Goal: Information Seeking & Learning: Learn about a topic

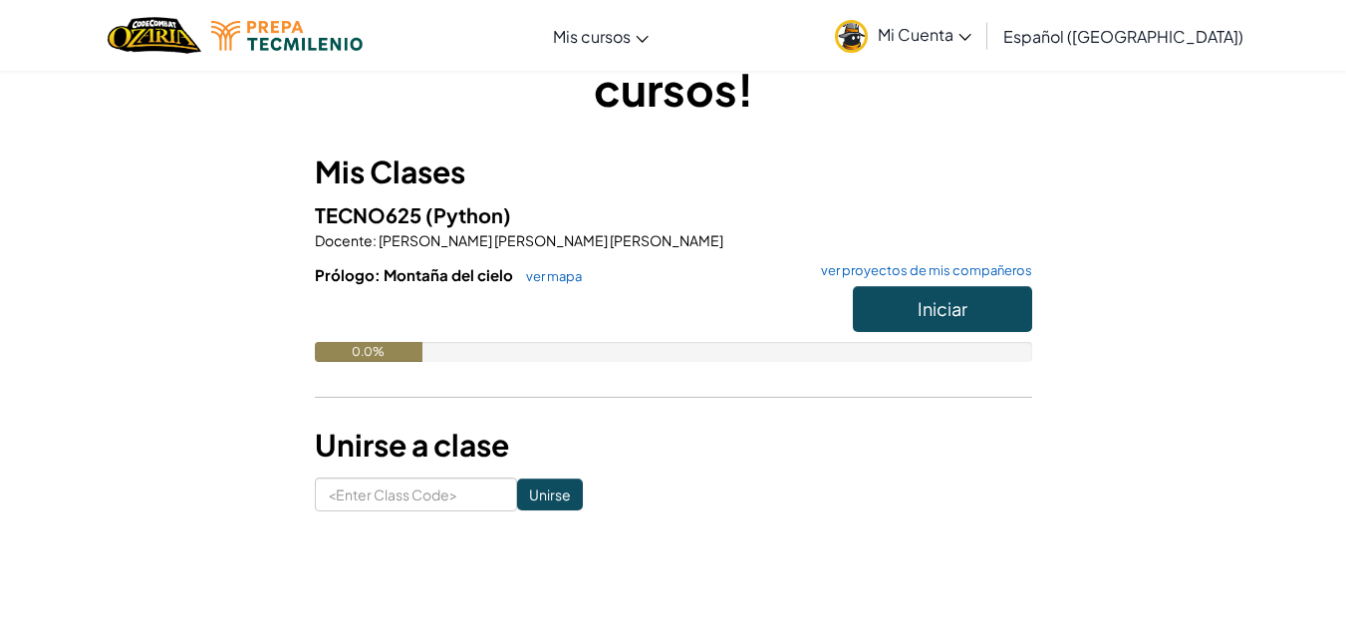
scroll to position [105, 0]
click at [942, 314] on span "Iniciar" at bounding box center [943, 307] width 50 height 23
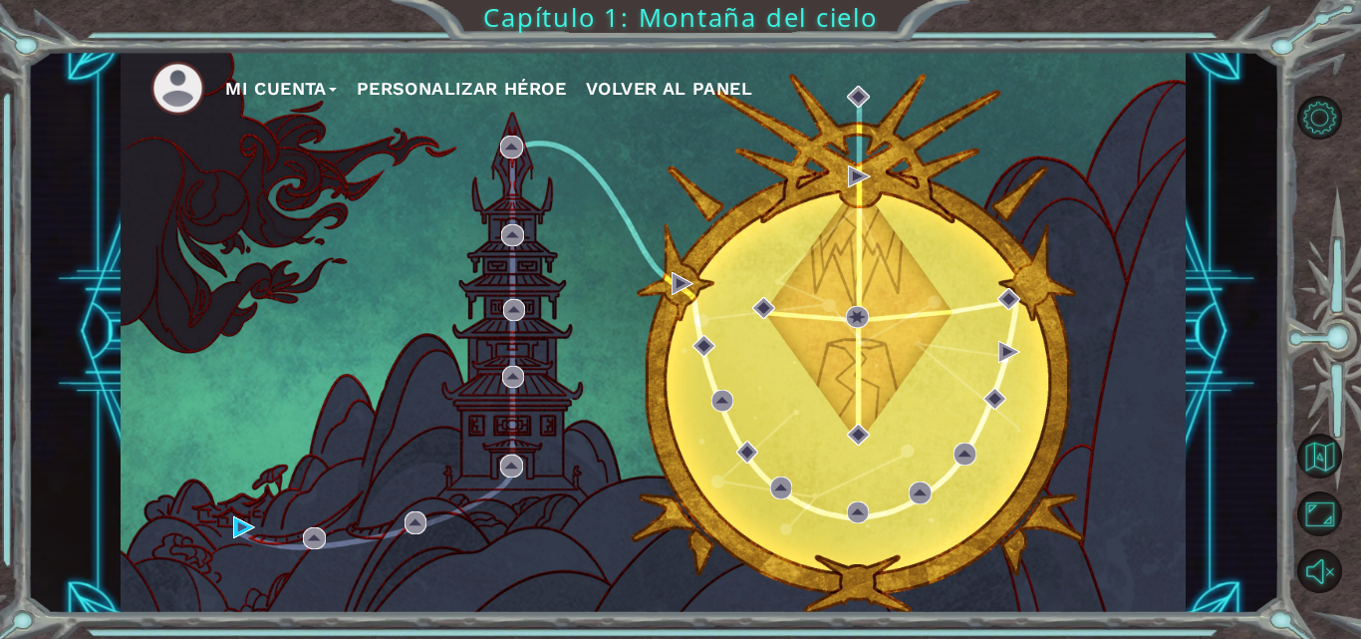
click at [827, 319] on div "Mi Cuenta Personalizar héroe Volver al panel" at bounding box center [653, 332] width 1065 height 562
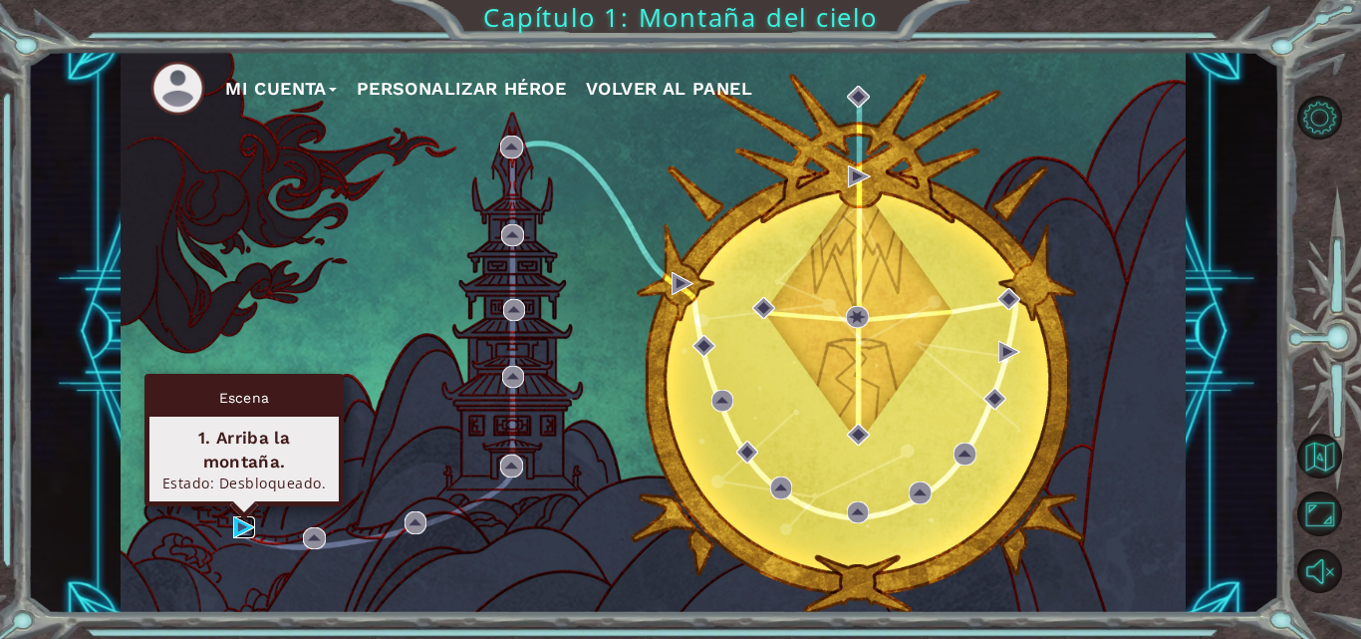
click at [238, 520] on img at bounding box center [244, 527] width 22 height 22
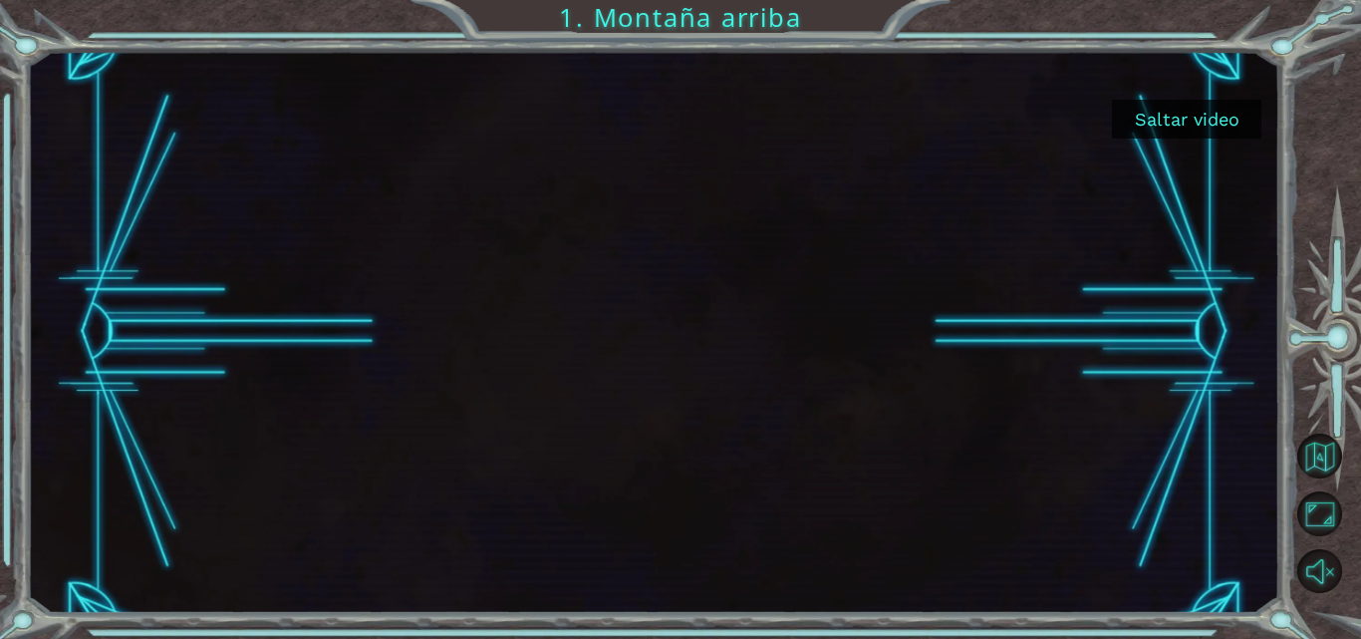
click at [1155, 132] on button "Saltar video" at bounding box center [1186, 119] width 149 height 39
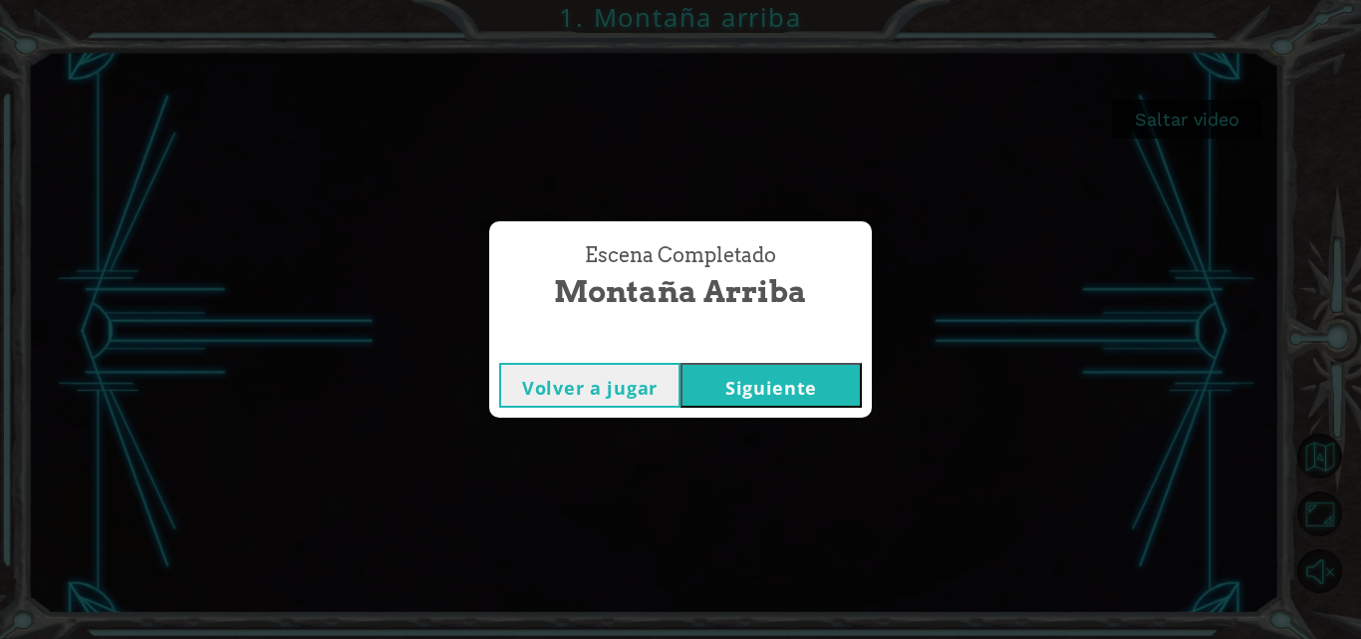
click at [751, 370] on button "Siguiente" at bounding box center [771, 385] width 181 height 45
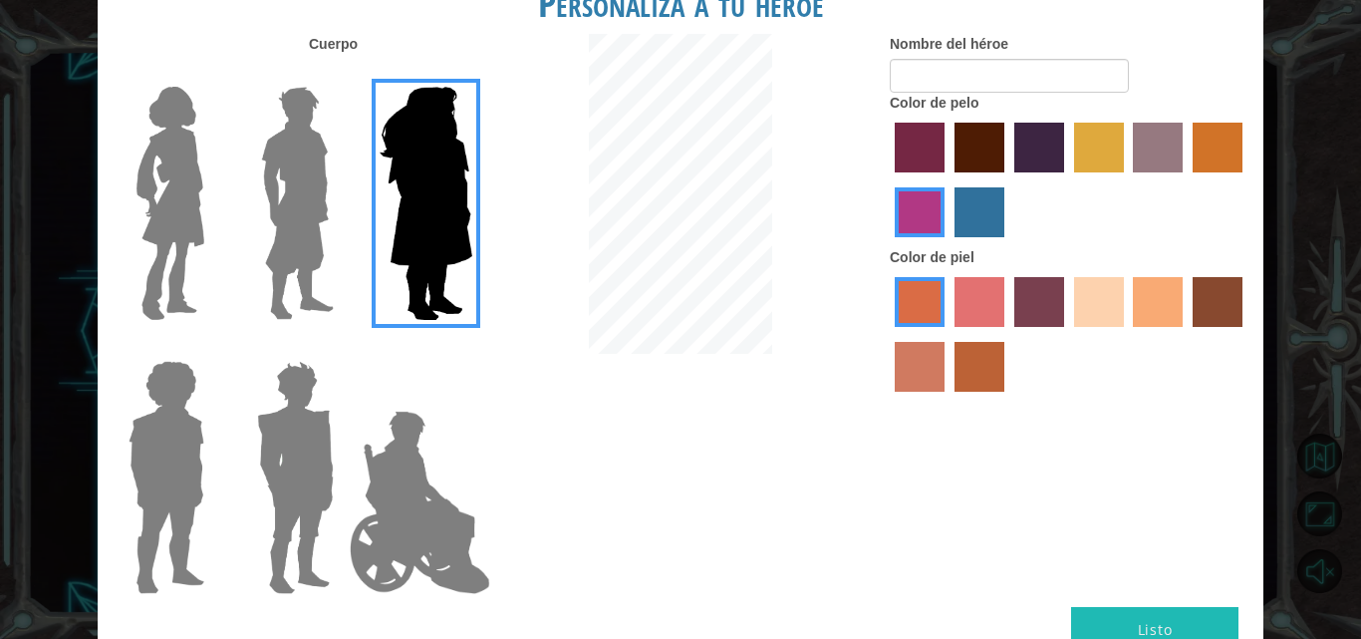
click at [264, 155] on img at bounding box center [297, 203] width 89 height 249
click at [342, 74] on input "Hero Lars" at bounding box center [342, 74] width 0 height 0
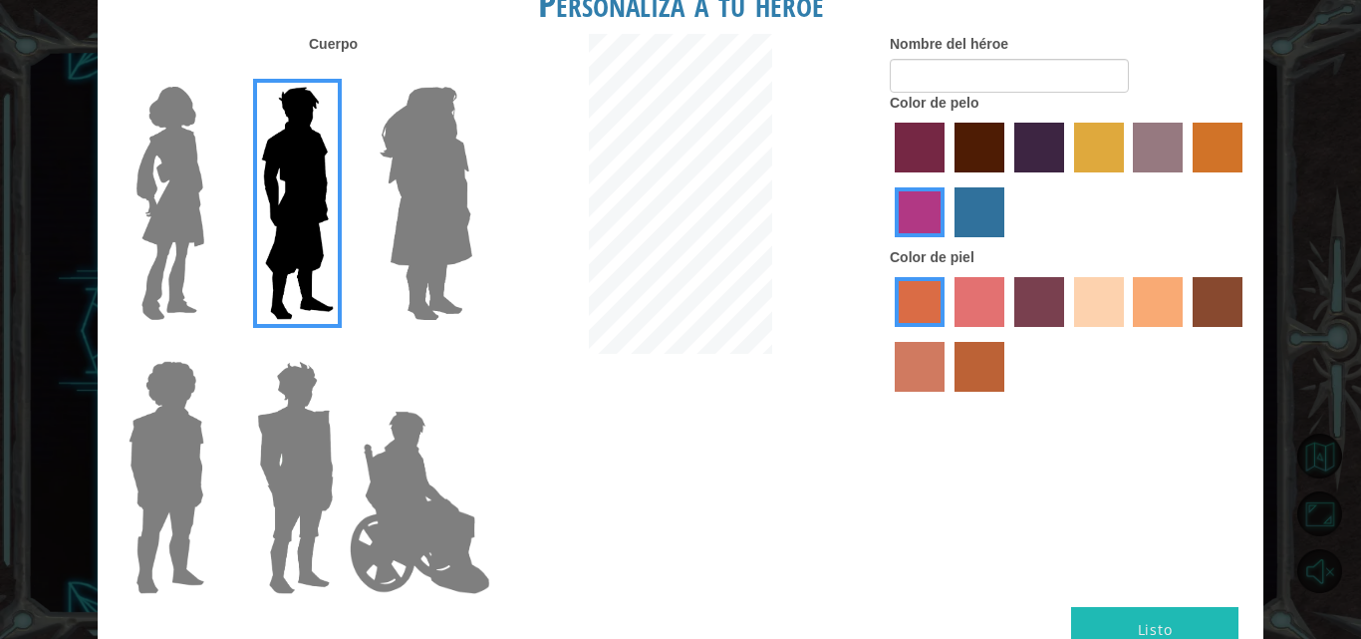
click at [153, 158] on img at bounding box center [171, 203] width 84 height 249
click at [212, 74] on input "Hero Connie" at bounding box center [212, 74] width 0 height 0
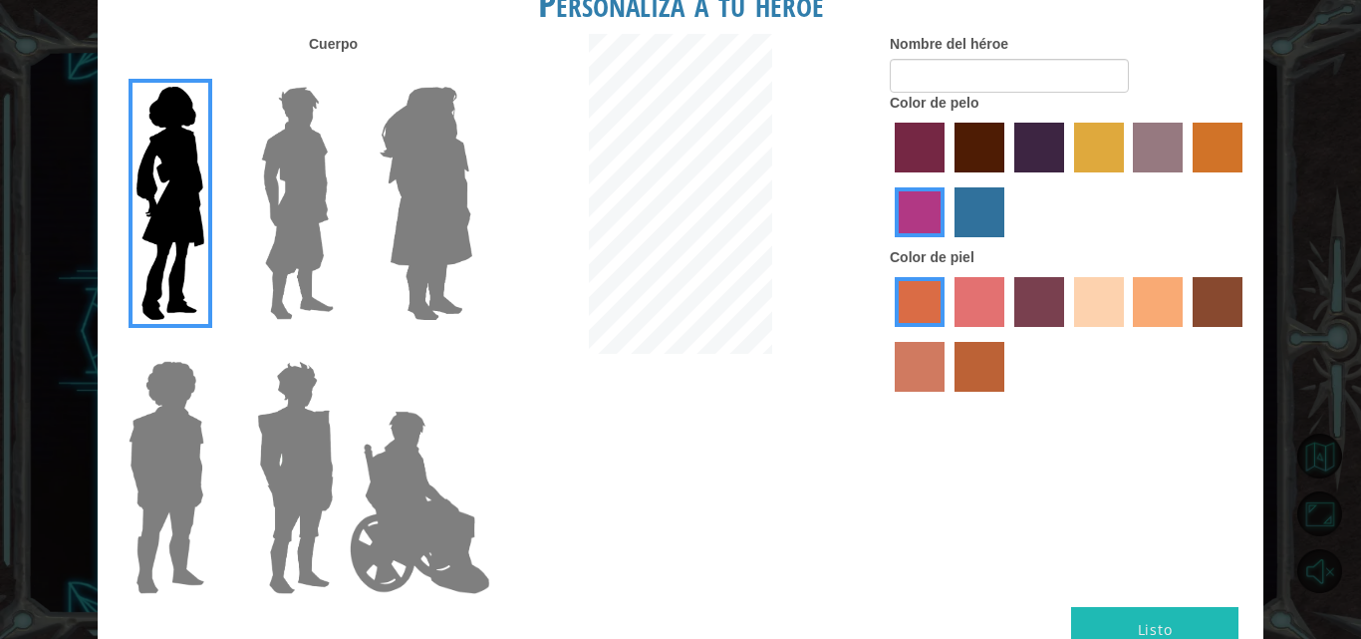
click at [177, 471] on img at bounding box center [167, 477] width 92 height 249
click at [212, 348] on input "Hero Steven" at bounding box center [212, 348] width 0 height 0
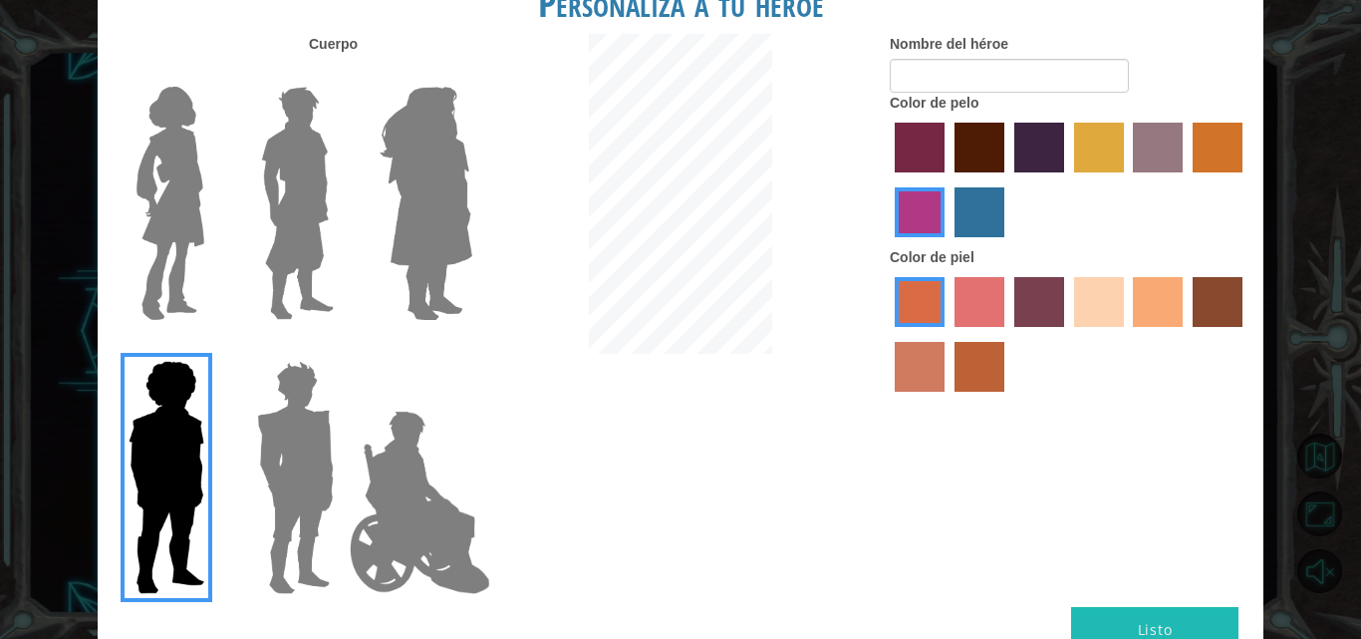
click at [243, 471] on label at bounding box center [292, 477] width 100 height 249
click at [342, 348] on input "Hero Garnet" at bounding box center [342, 348] width 0 height 0
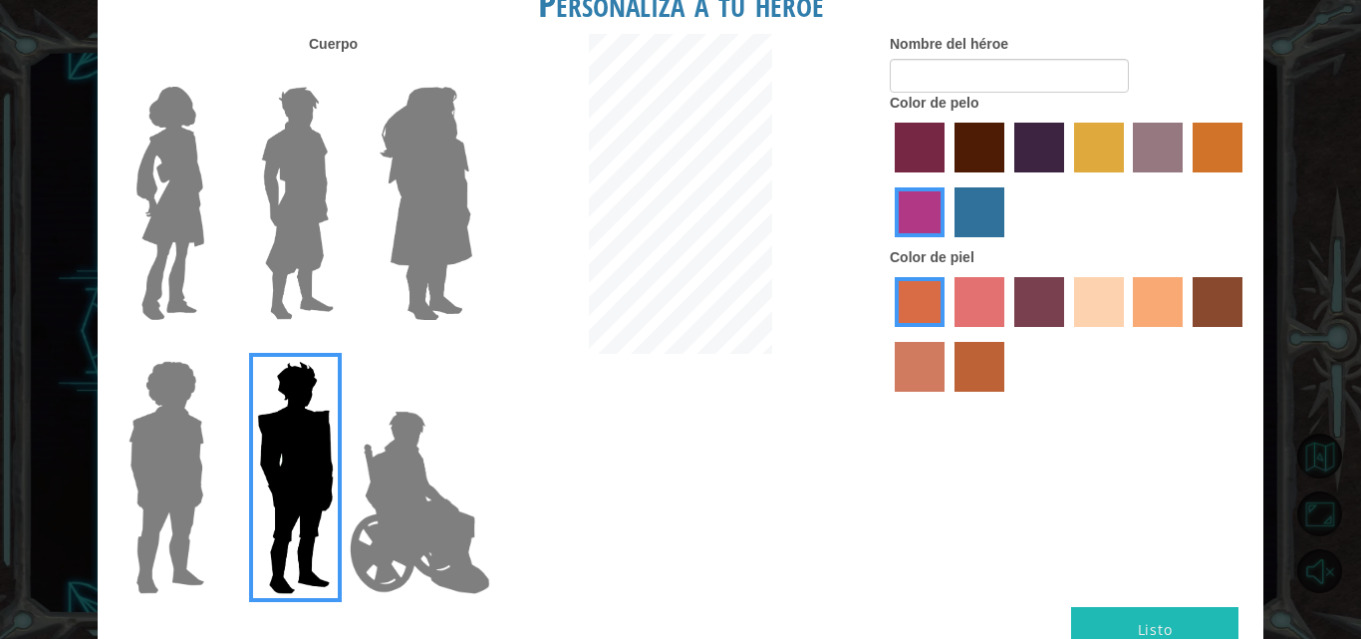
click at [349, 492] on img at bounding box center [420, 502] width 156 height 199
click at [471, 348] on input "Hero Jamie" at bounding box center [471, 348] width 0 height 0
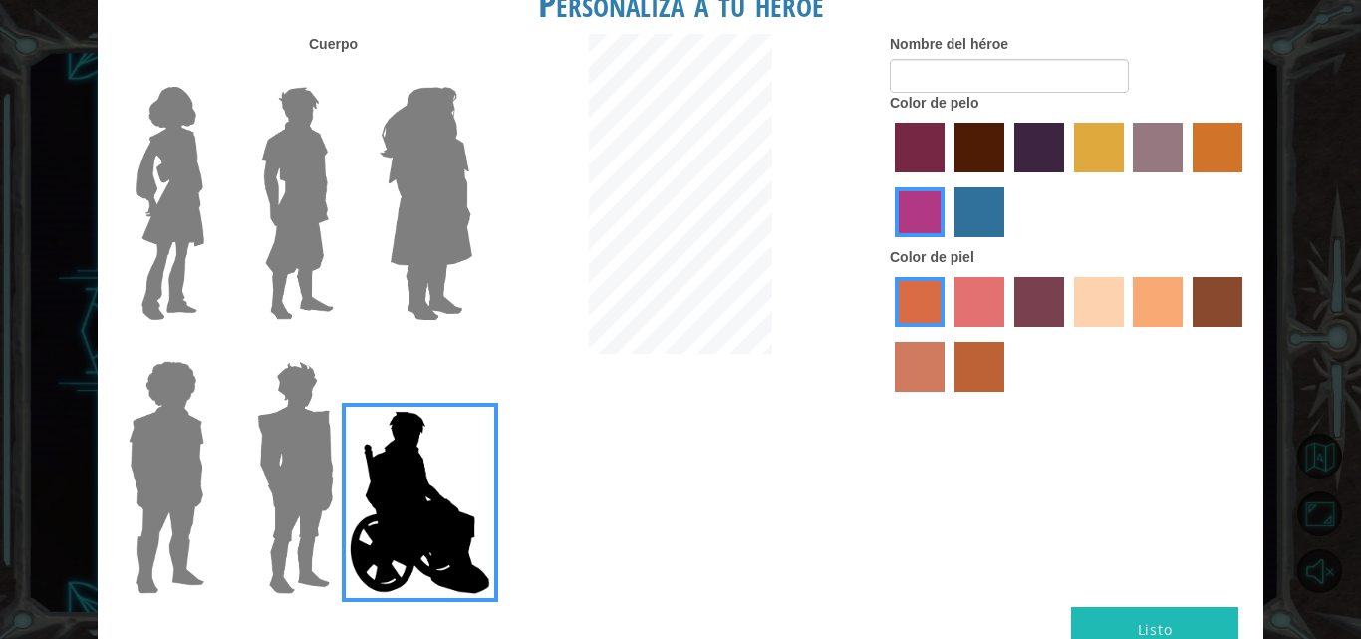
click at [162, 196] on img at bounding box center [171, 203] width 84 height 249
click at [212, 74] on input "Hero Connie" at bounding box center [212, 74] width 0 height 0
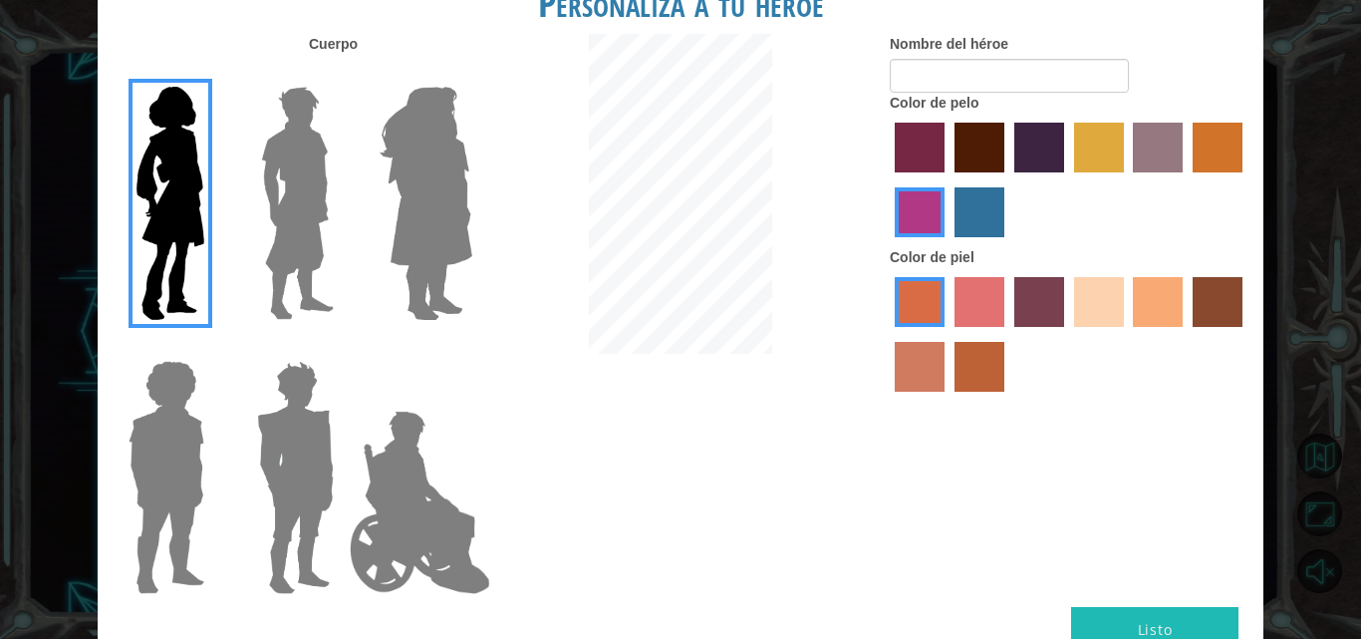
click at [933, 146] on label "paprika hair color" at bounding box center [920, 148] width 50 height 50
click at [888, 179] on input "paprika hair color" at bounding box center [888, 179] width 0 height 0
click at [1012, 143] on div at bounding box center [1069, 183] width 359 height 130
click at [963, 212] on label "lachmara hair color" at bounding box center [980, 212] width 50 height 50
click at [948, 244] on input "lachmara hair color" at bounding box center [948, 244] width 0 height 0
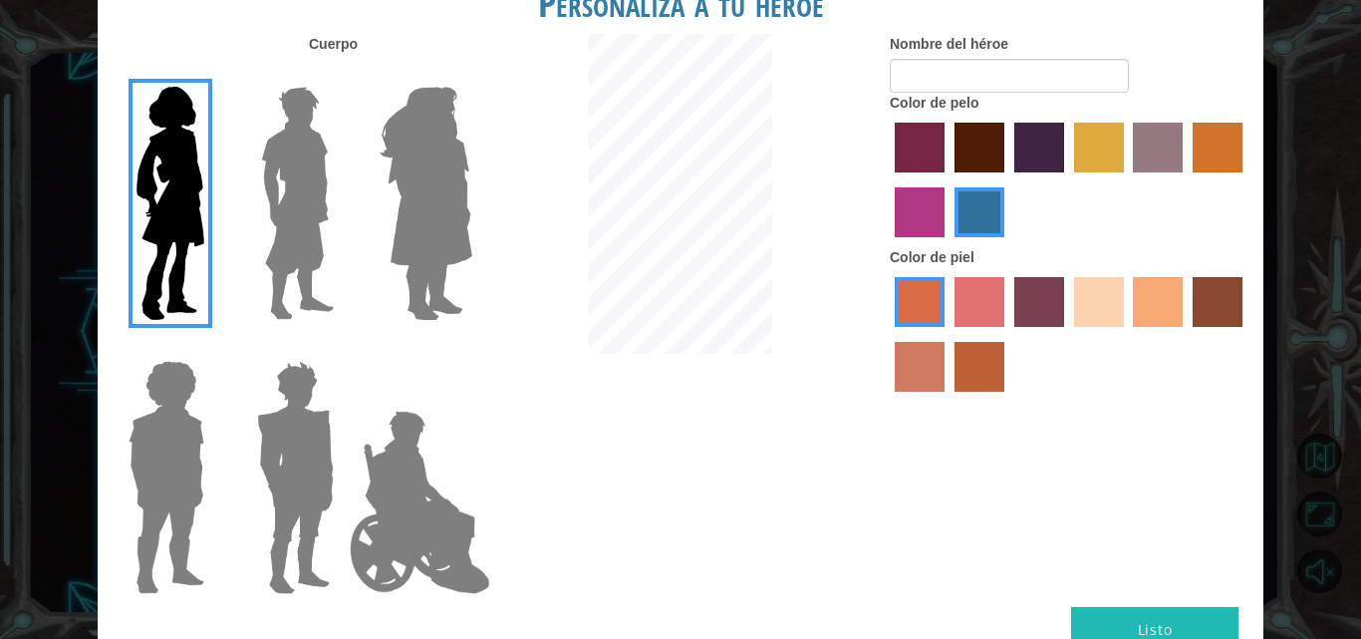
click at [1092, 302] on label "sandy beach skin color" at bounding box center [1099, 302] width 50 height 50
click at [1067, 334] on input "sandy beach skin color" at bounding box center [1067, 334] width 0 height 0
click at [1177, 301] on label "tacao skin color" at bounding box center [1158, 302] width 50 height 50
click at [1127, 334] on input "tacao skin color" at bounding box center [1127, 334] width 0 height 0
click at [1089, 293] on label "sandy beach skin color" at bounding box center [1099, 302] width 50 height 50
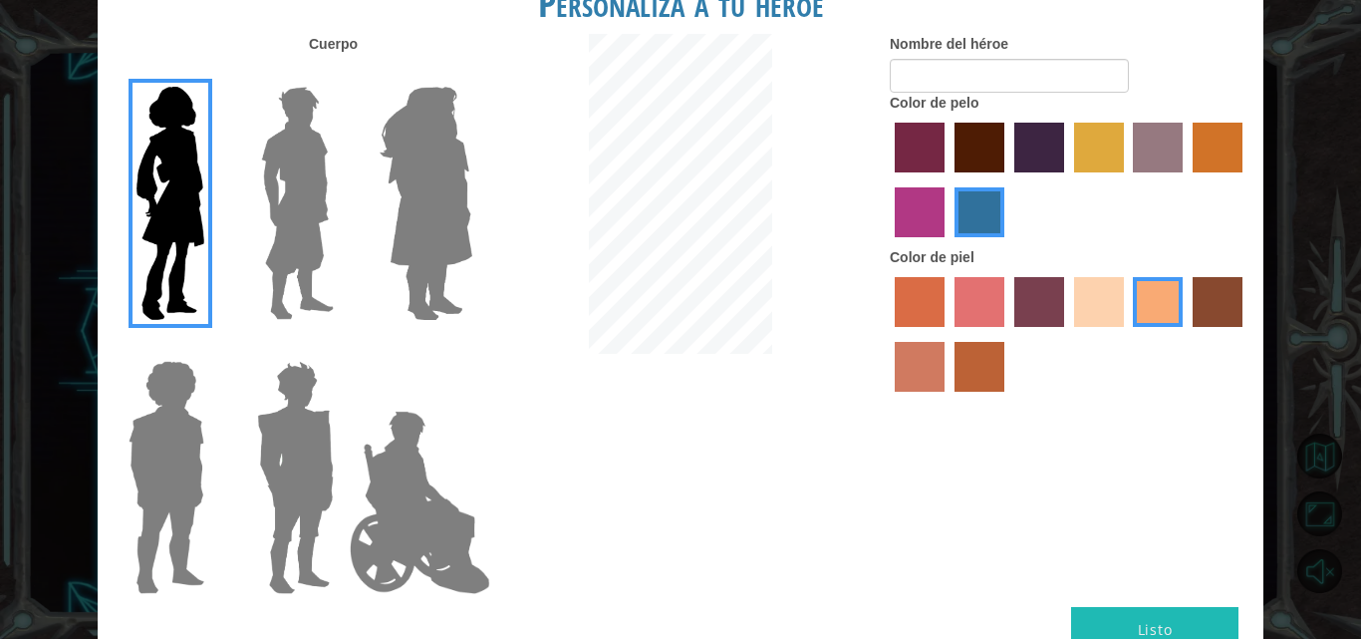
click at [1067, 334] on input "sandy beach skin color" at bounding box center [1067, 334] width 0 height 0
click at [971, 154] on label "maroon hair color" at bounding box center [980, 148] width 50 height 50
click at [948, 179] on input "maroon hair color" at bounding box center [948, 179] width 0 height 0
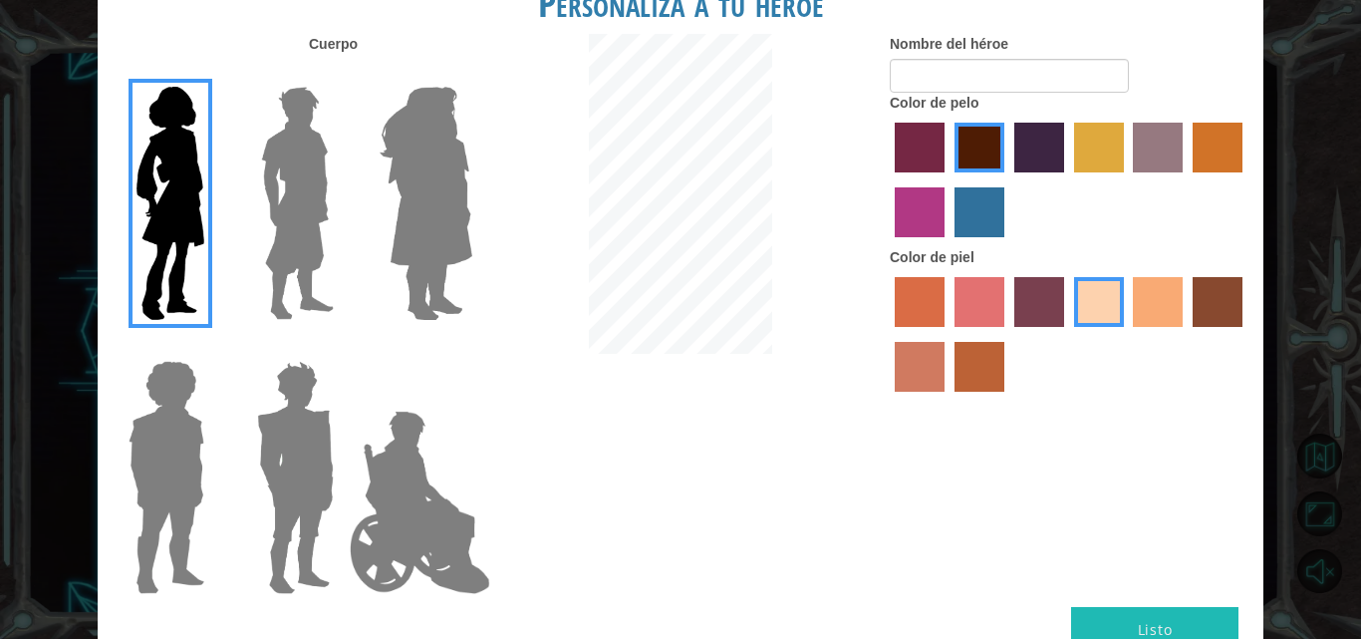
click at [1054, 160] on label "hot purple hair color" at bounding box center [1039, 148] width 50 height 50
click at [1007, 179] on input "hot purple hair color" at bounding box center [1007, 179] width 0 height 0
click at [1101, 149] on label "tulip tree hair color" at bounding box center [1099, 148] width 50 height 50
click at [1067, 179] on input "tulip tree hair color" at bounding box center [1067, 179] width 0 height 0
click at [1146, 148] on label "bazaar hair color" at bounding box center [1158, 148] width 50 height 50
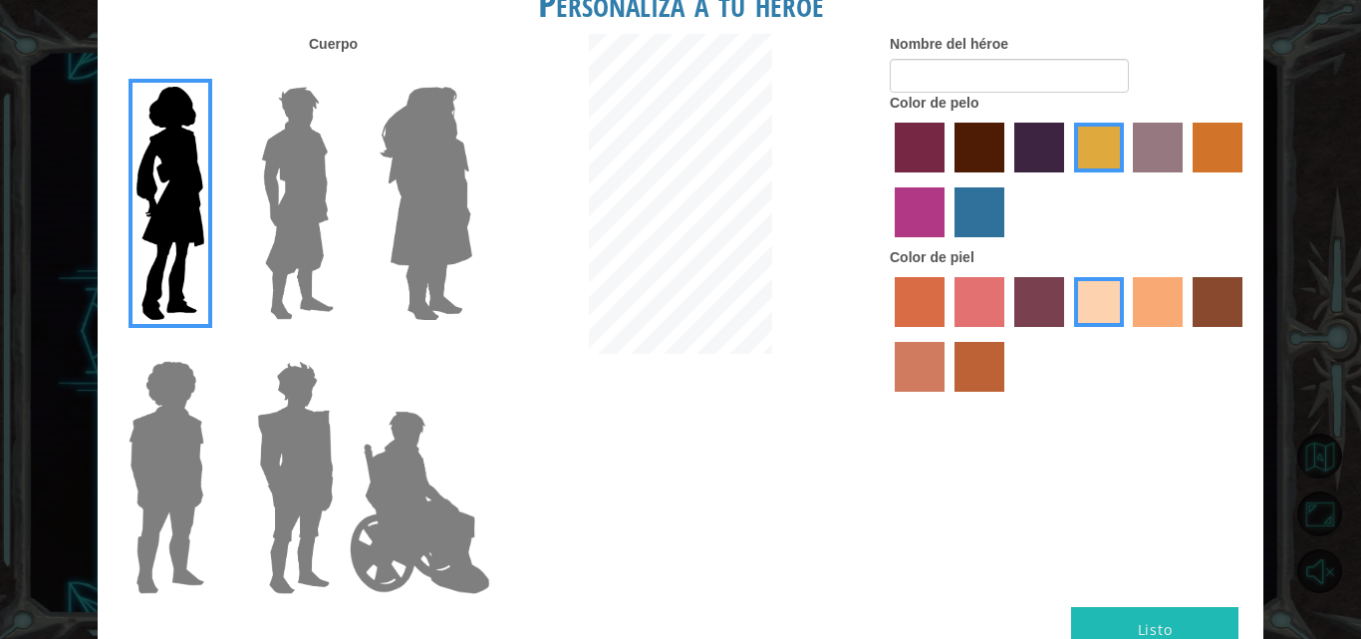
click at [1127, 179] on input "bazaar hair color" at bounding box center [1127, 179] width 0 height 0
click at [1223, 141] on label "gold drop hair color" at bounding box center [1218, 148] width 50 height 50
click at [1186, 179] on input "gold drop hair color" at bounding box center [1186, 179] width 0 height 0
click at [908, 204] on label "medium red violet hair color" at bounding box center [920, 212] width 50 height 50
click at [1246, 179] on input "medium red violet hair color" at bounding box center [1246, 179] width 0 height 0
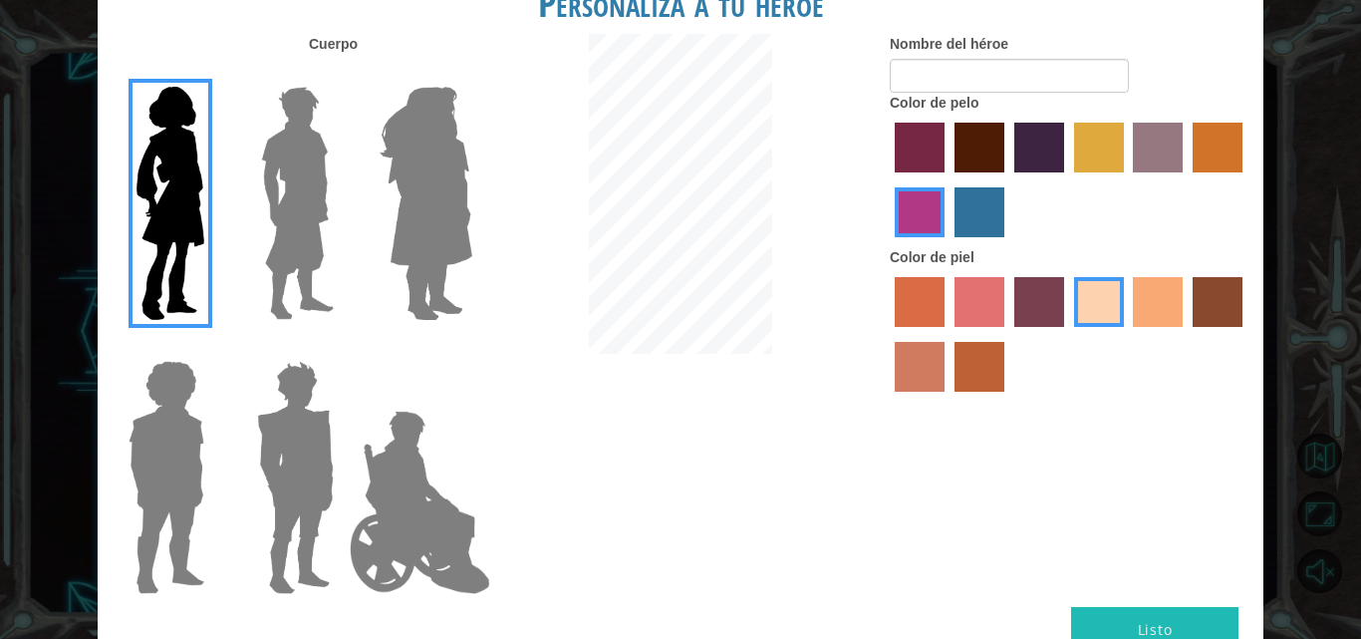
click at [961, 199] on label "lachmara hair color" at bounding box center [980, 212] width 50 height 50
click at [948, 244] on input "lachmara hair color" at bounding box center [948, 244] width 0 height 0
click at [958, 62] on input "Nombre del héroe" at bounding box center [1009, 76] width 239 height 34
click at [450, 525] on img at bounding box center [420, 502] width 156 height 199
click at [471, 348] on input "Hero Jamie" at bounding box center [471, 348] width 0 height 0
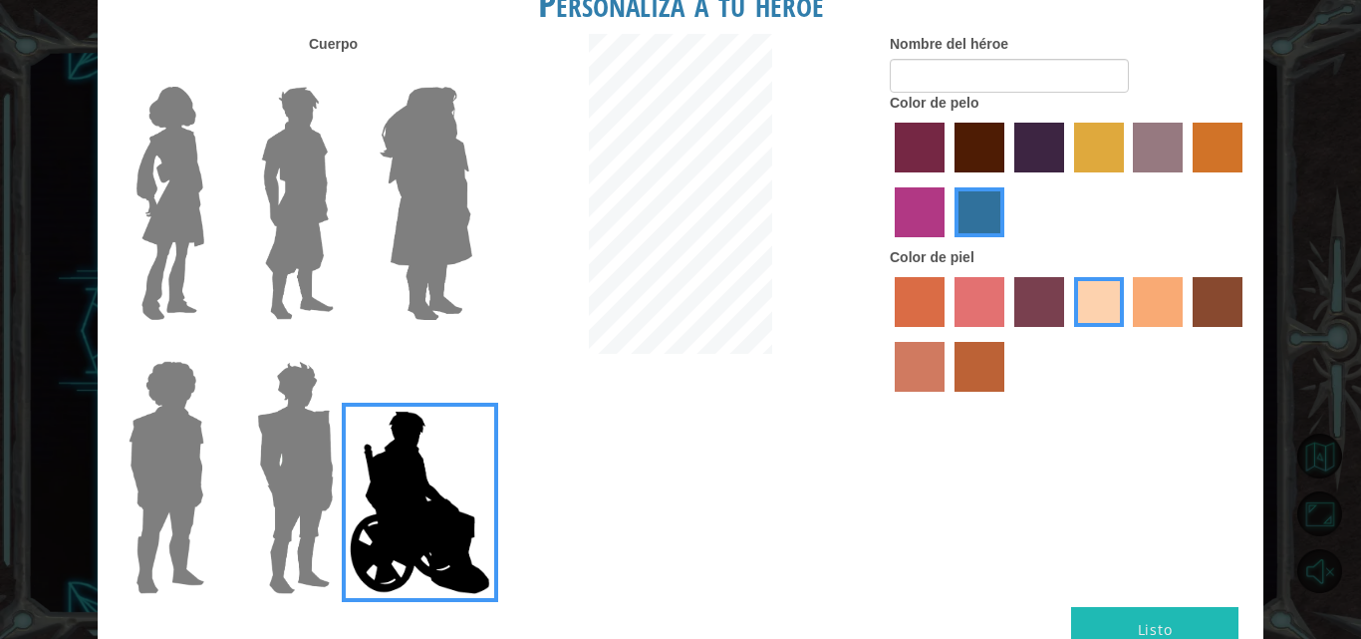
click at [272, 463] on img at bounding box center [295, 477] width 93 height 249
click at [342, 348] on input "Hero Garnet" at bounding box center [342, 348] width 0 height 0
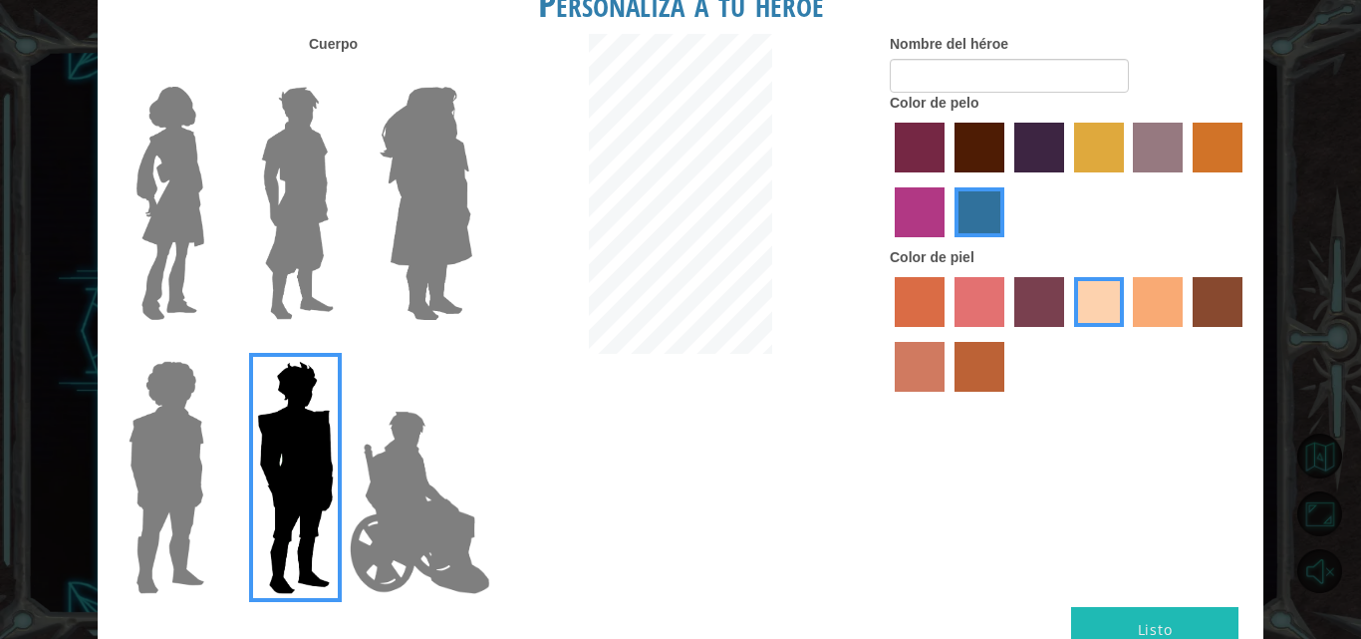
click at [406, 168] on img at bounding box center [426, 203] width 109 height 249
click at [471, 74] on input "Hero Amethyst" at bounding box center [471, 74] width 0 height 0
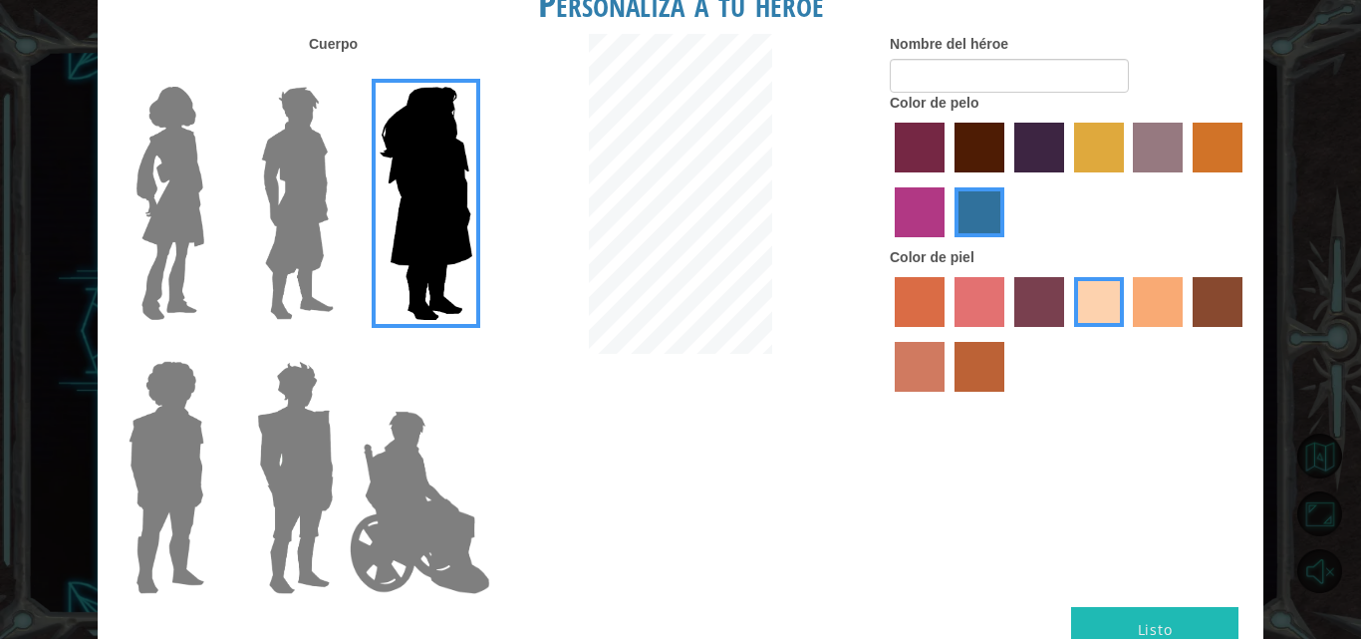
click at [175, 411] on img at bounding box center [167, 477] width 92 height 249
click at [212, 348] on input "Hero Steven" at bounding box center [212, 348] width 0 height 0
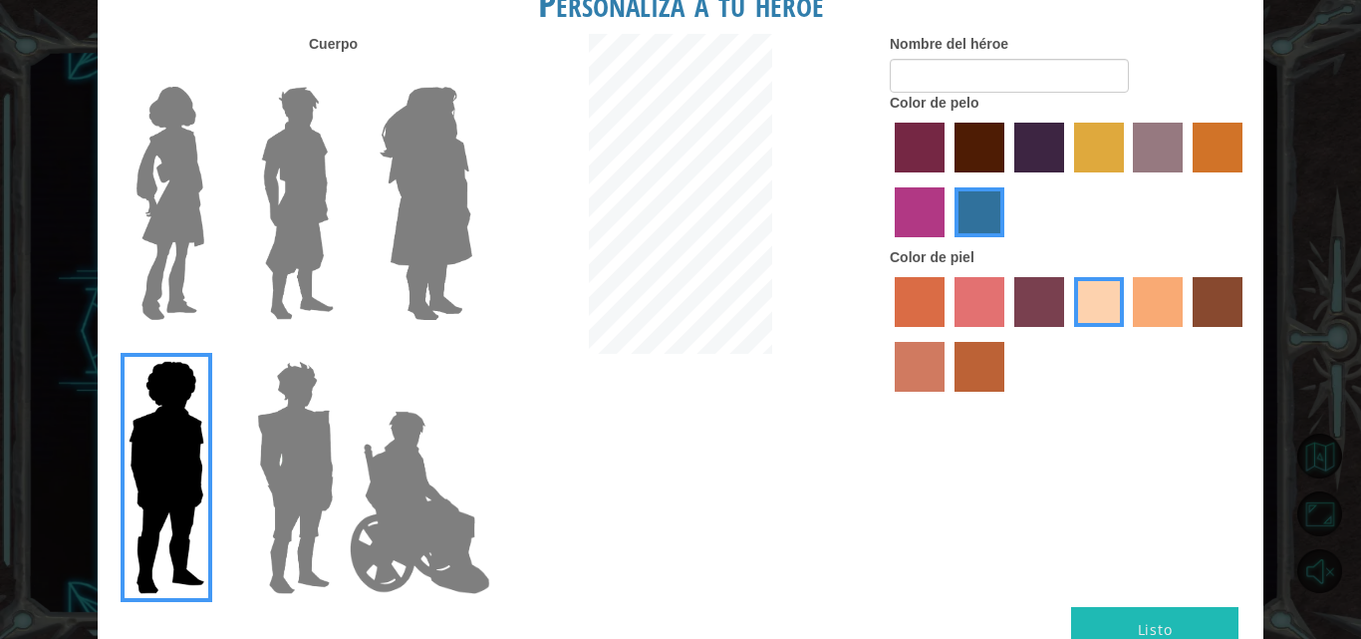
click at [185, 183] on img at bounding box center [171, 203] width 84 height 249
click at [212, 74] on input "Hero Connie" at bounding box center [212, 74] width 0 height 0
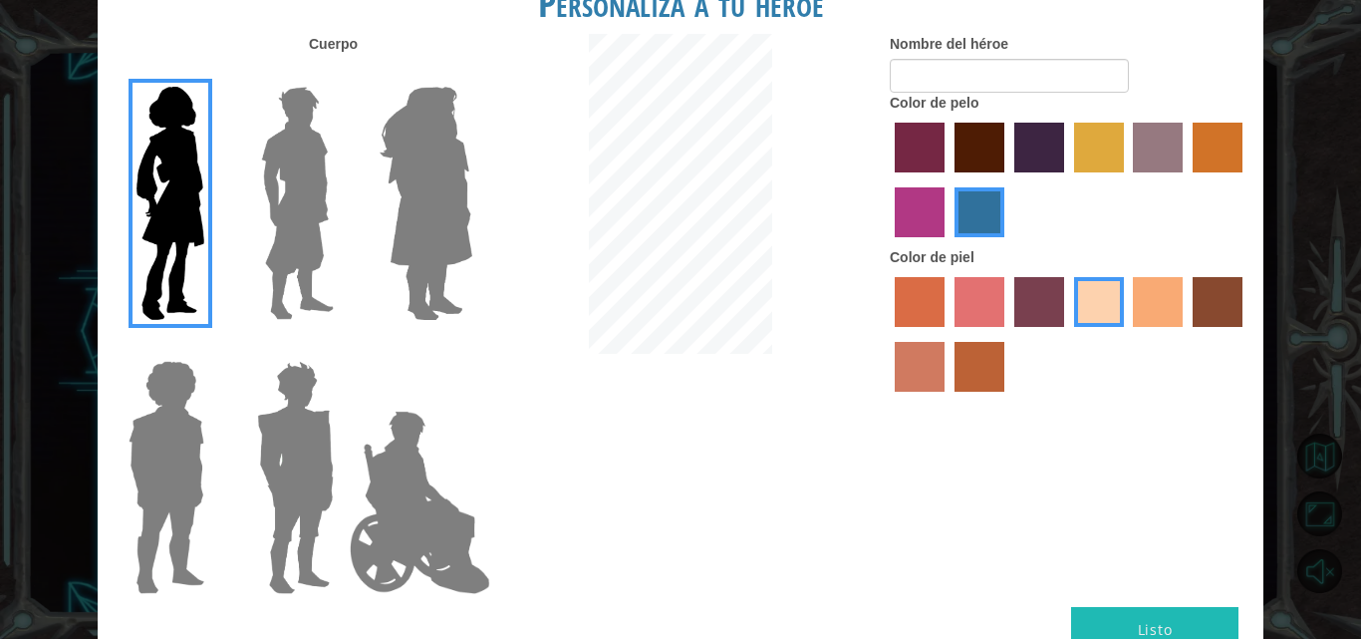
click at [920, 207] on label "medium red violet hair color" at bounding box center [920, 212] width 50 height 50
click at [1246, 179] on input "medium red violet hair color" at bounding box center [1246, 179] width 0 height 0
click at [969, 208] on label "lachmara hair color" at bounding box center [980, 212] width 50 height 50
click at [948, 244] on input "lachmara hair color" at bounding box center [948, 244] width 0 height 0
click at [1151, 614] on button "Listo" at bounding box center [1154, 629] width 167 height 45
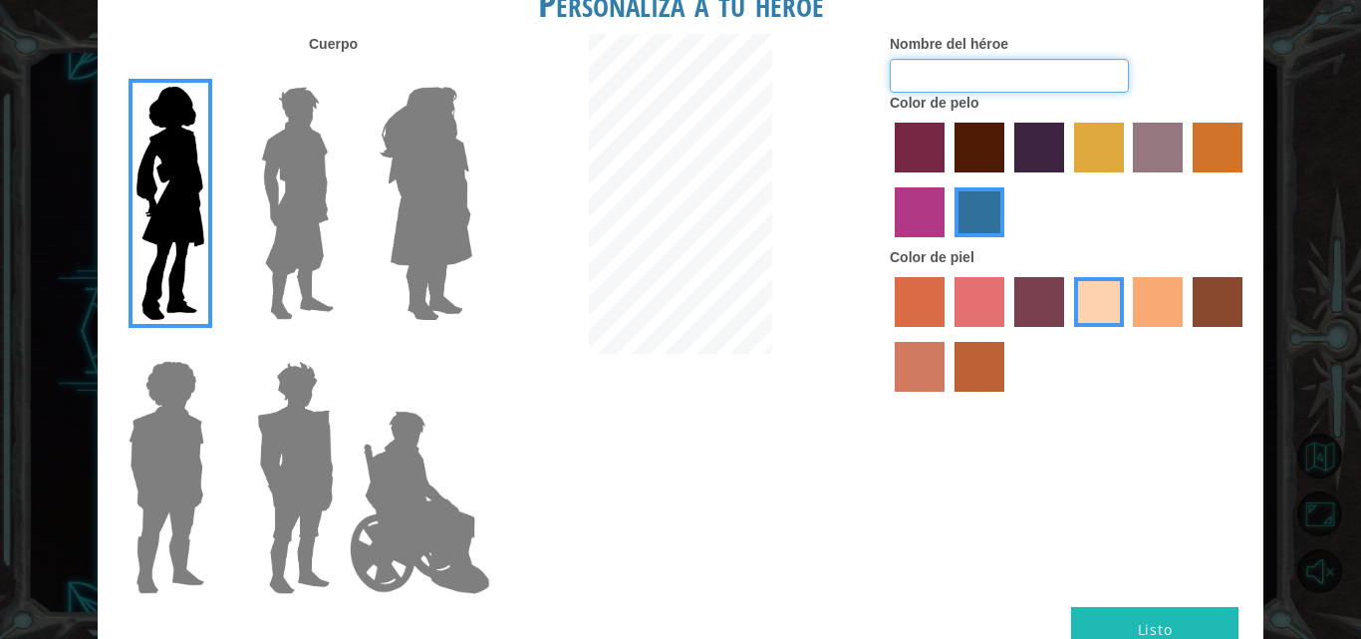
click at [1039, 77] on input "Nombre del héroe" at bounding box center [1009, 76] width 239 height 34
type input "[PERSON_NAME]"
click at [1099, 620] on button "Listo" at bounding box center [1154, 629] width 167 height 45
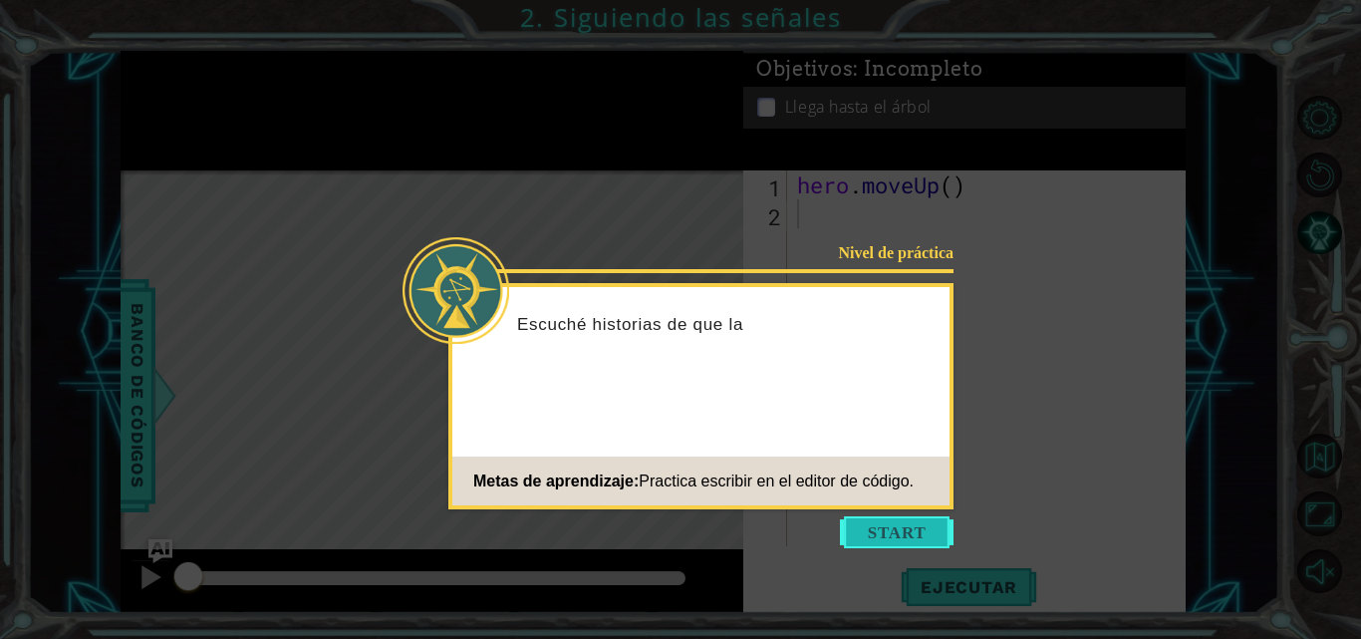
click at [896, 527] on button "Start" at bounding box center [897, 532] width 114 height 32
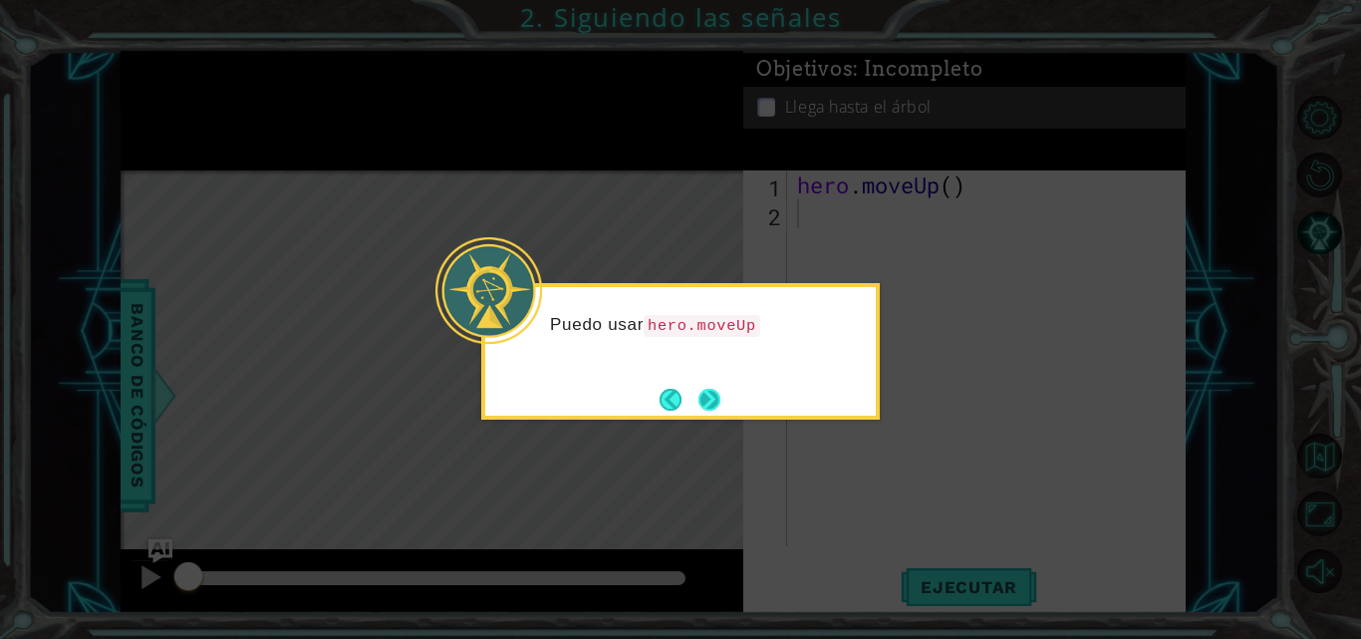
click at [717, 401] on button "Next" at bounding box center [709, 400] width 22 height 22
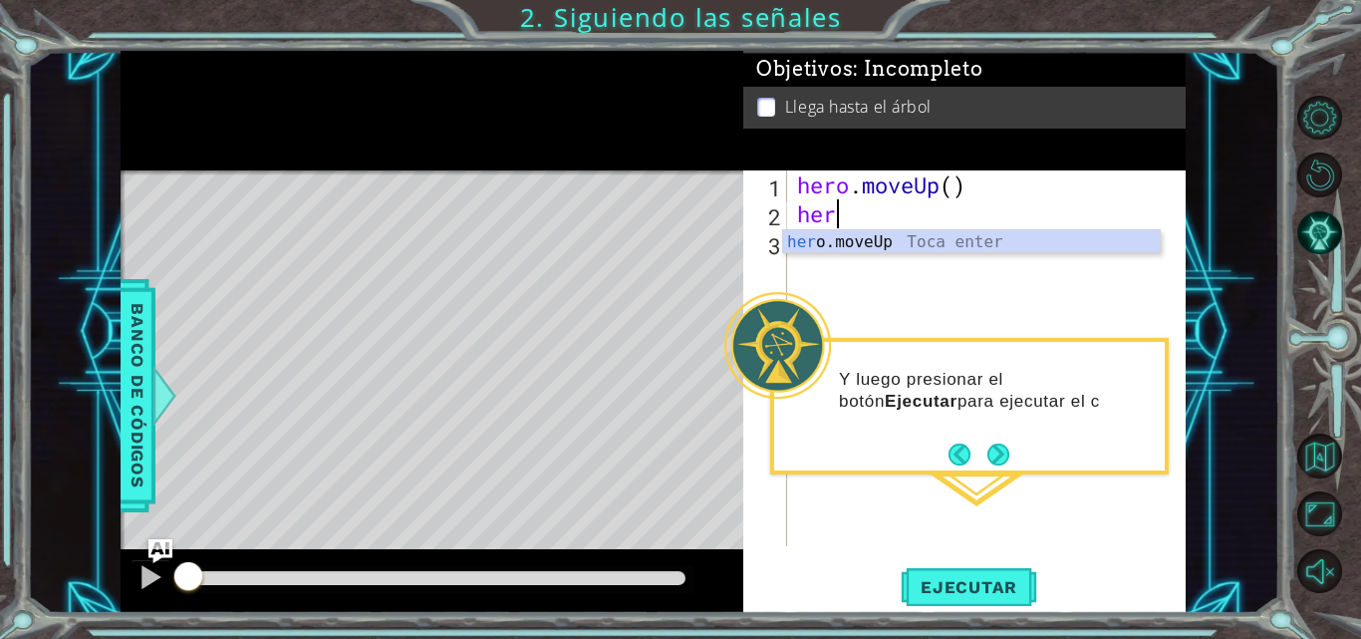
scroll to position [0, 1]
type textarea "herm"
click at [887, 248] on div "her o. m oveUp Toca enter" at bounding box center [971, 266] width 377 height 72
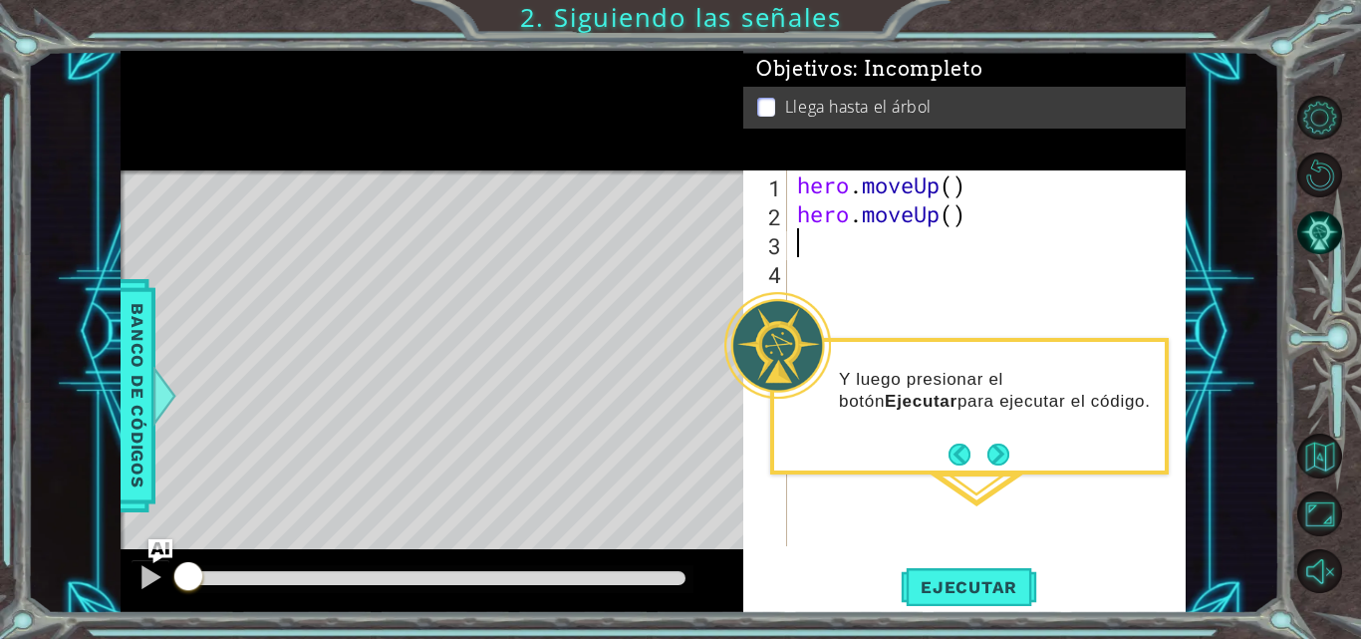
scroll to position [0, 0]
click at [936, 595] on span "Ejecutar" at bounding box center [969, 587] width 137 height 20
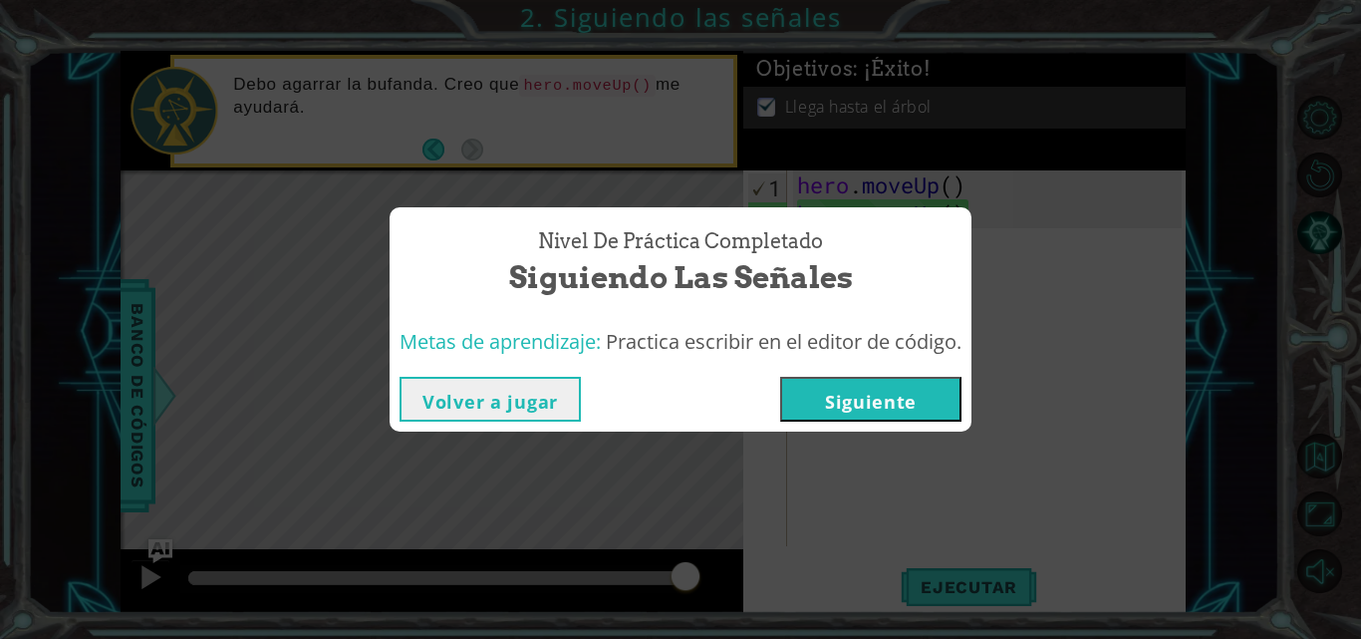
click at [873, 393] on button "Siguiente" at bounding box center [870, 399] width 181 height 45
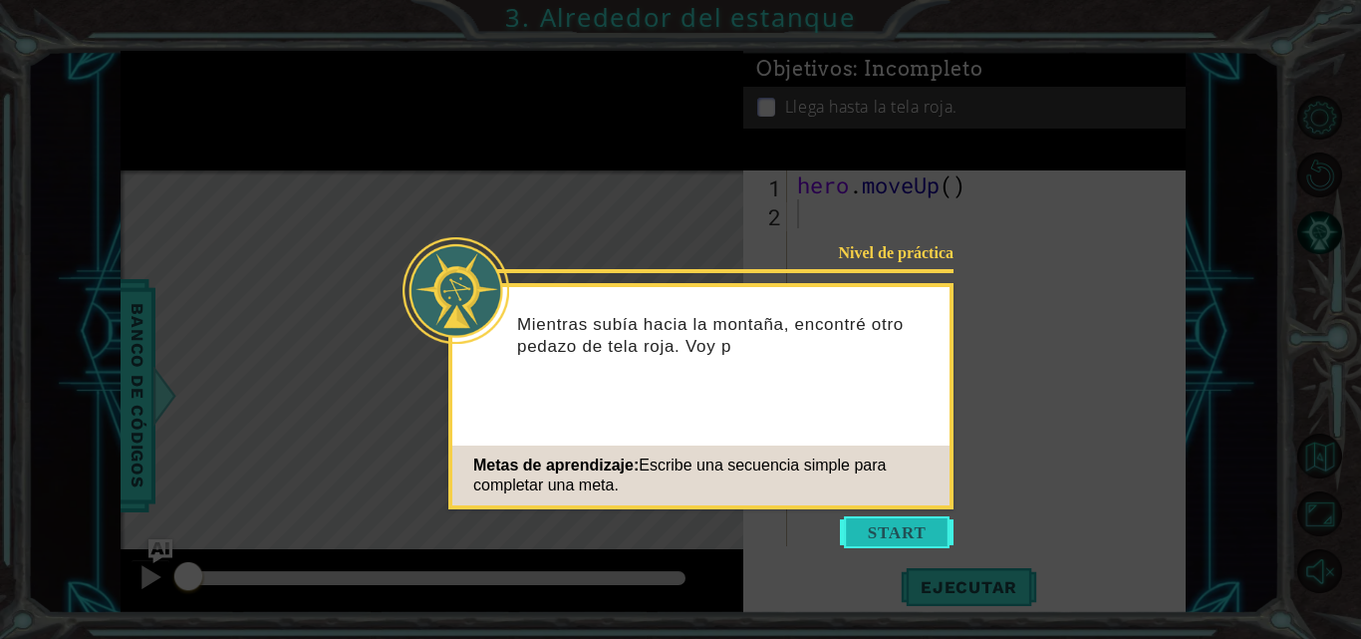
click at [880, 529] on button "Start" at bounding box center [897, 532] width 114 height 32
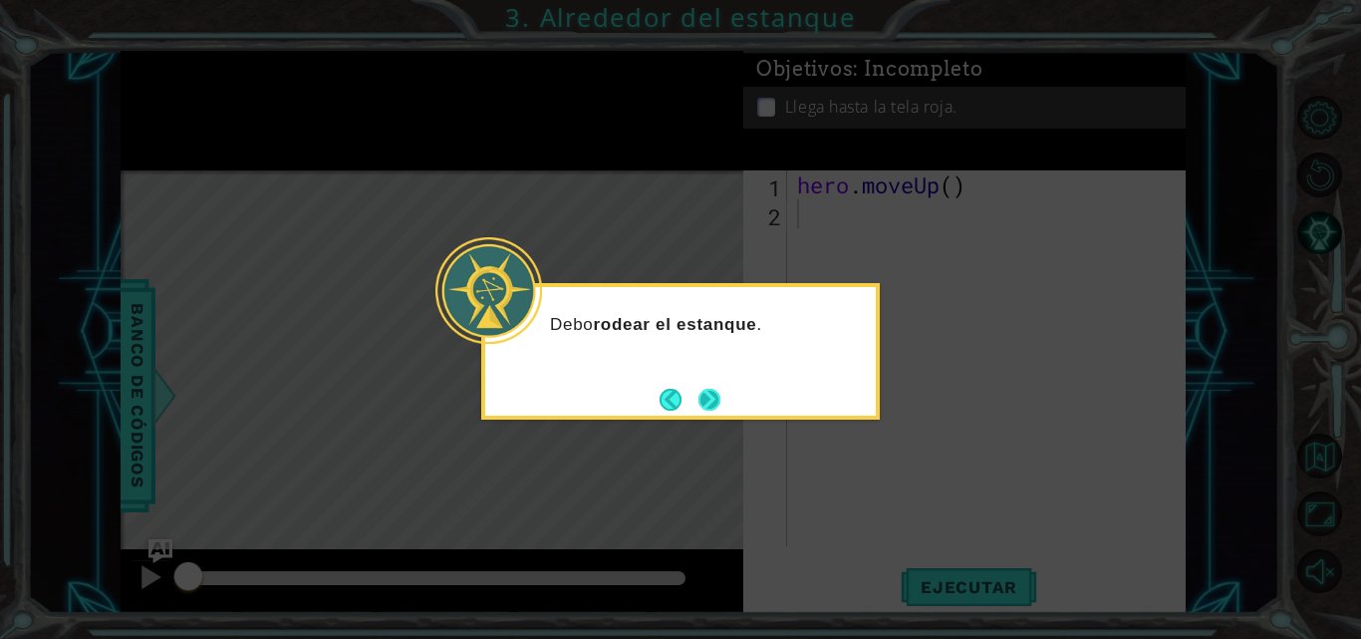
click at [717, 406] on button "Next" at bounding box center [709, 400] width 22 height 22
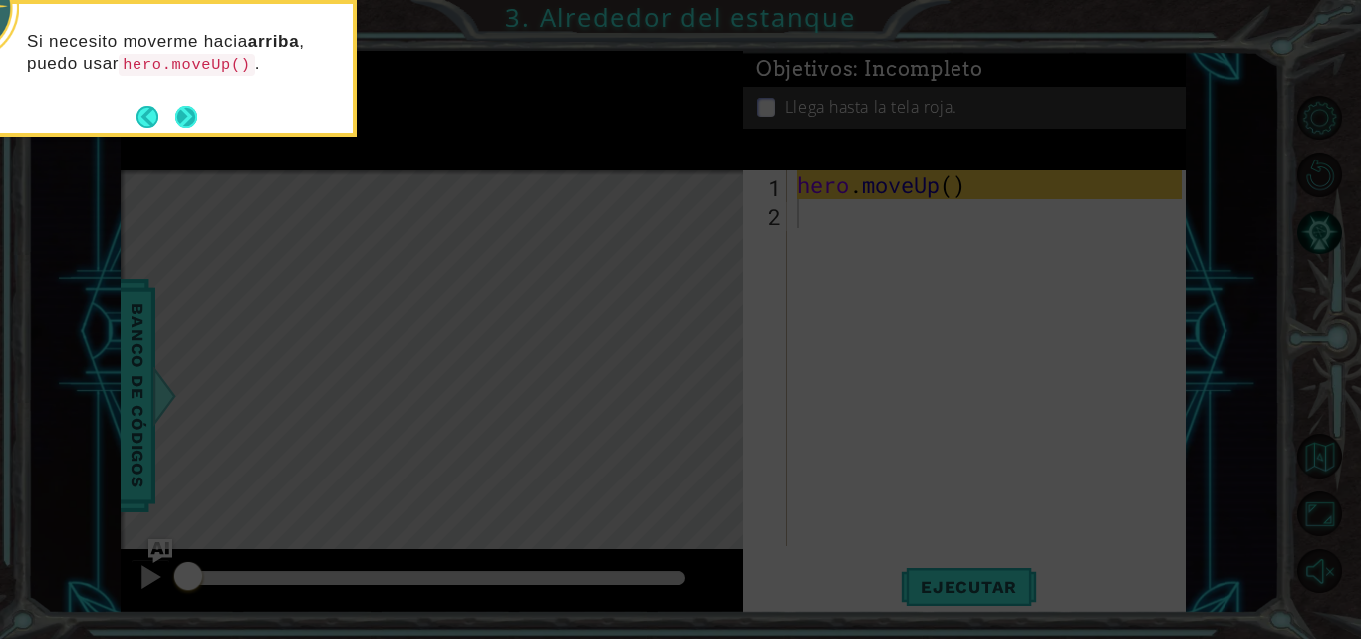
click at [192, 123] on button "Next" at bounding box center [186, 117] width 22 height 22
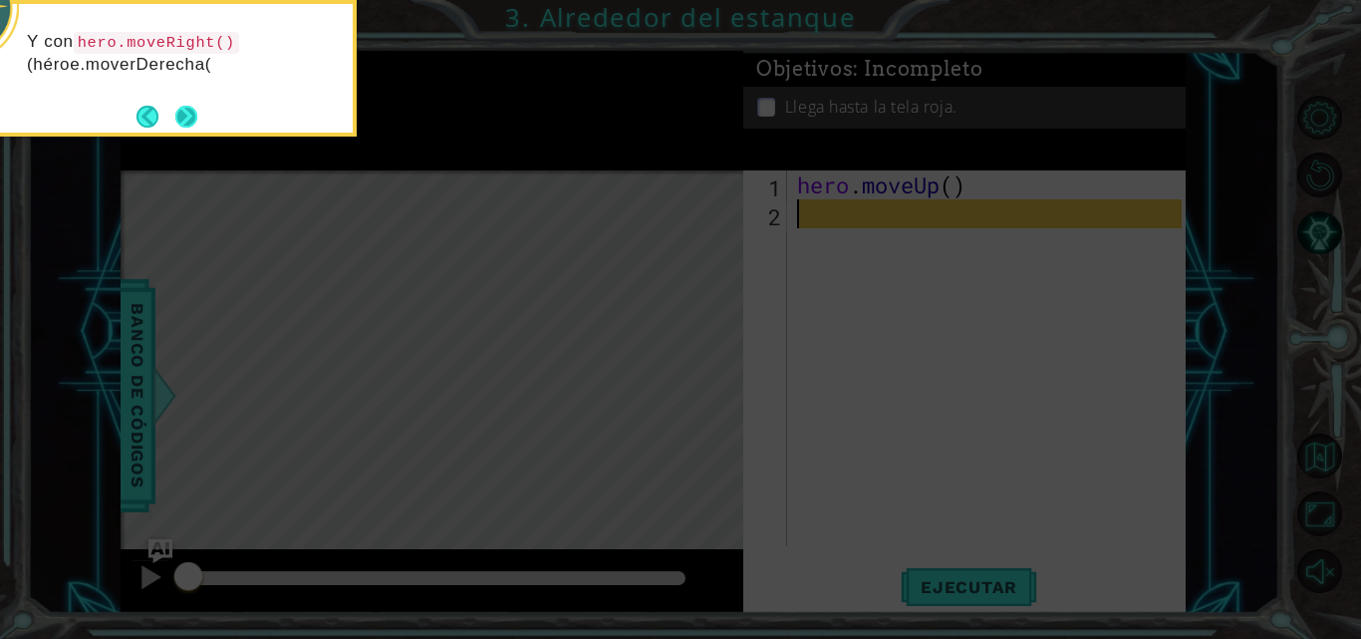
click at [175, 106] on button "Next" at bounding box center [186, 117] width 22 height 22
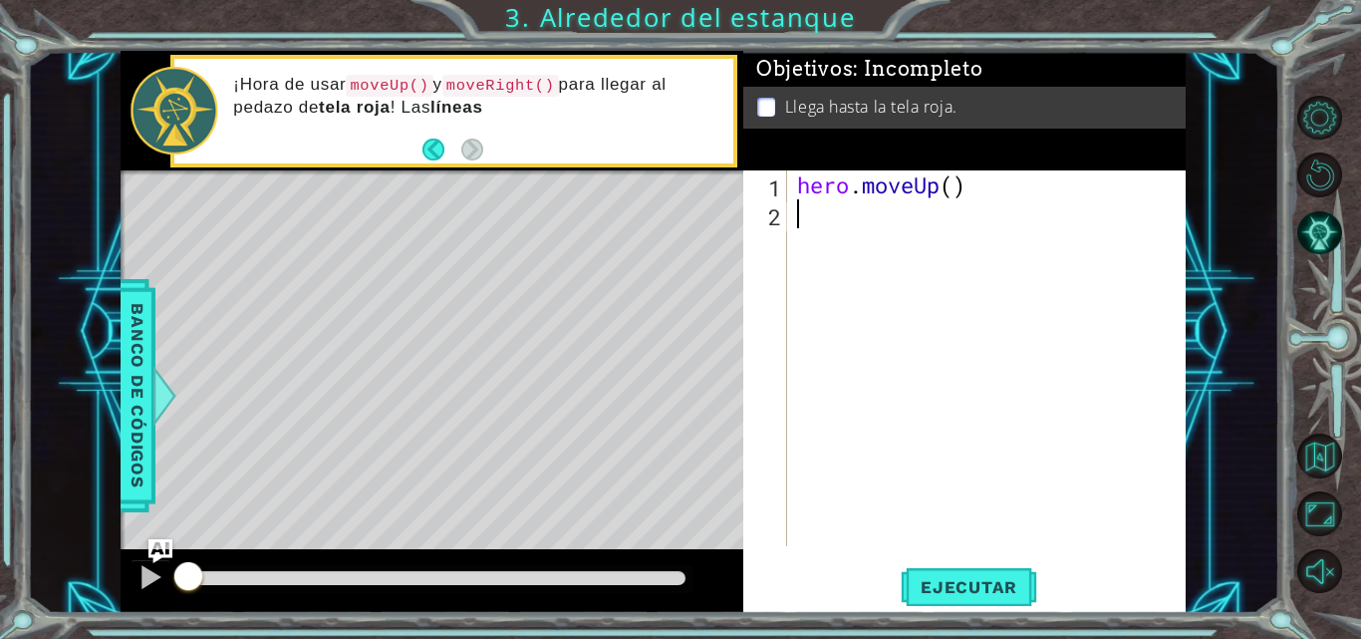
type textarea "m"
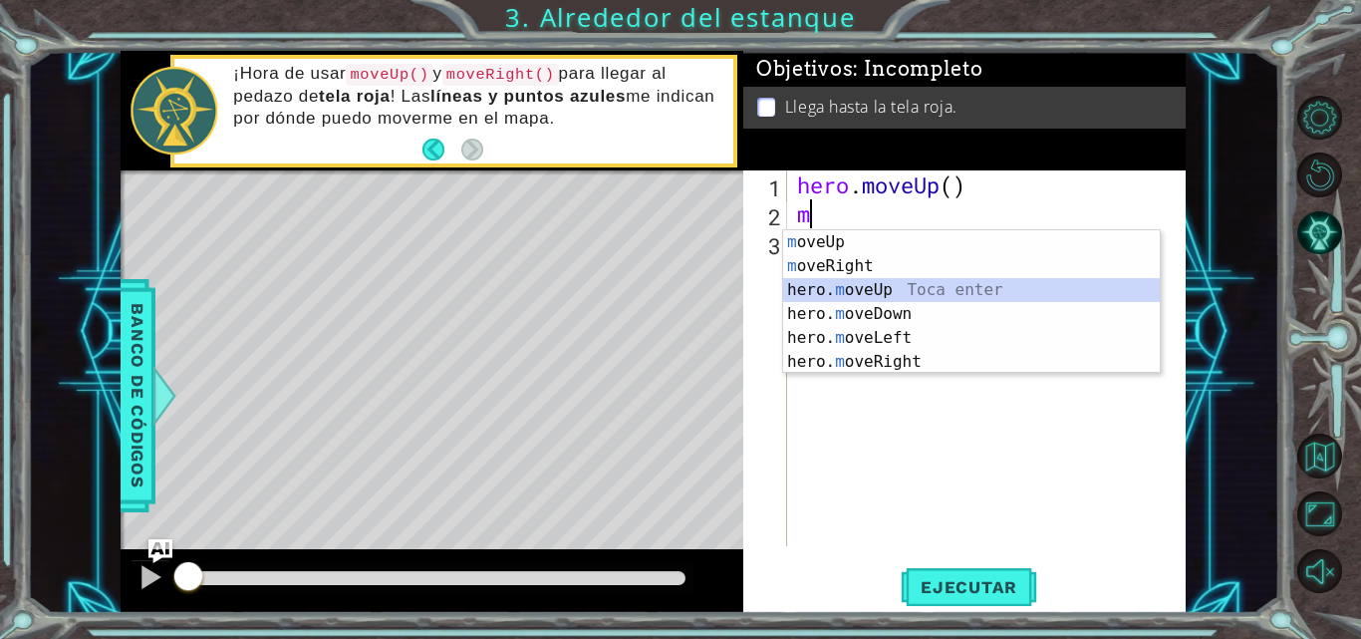
click at [848, 296] on div "m oveUp Toca enter m oveRight Toca enter hero. m oveUp Toca enter hero. m oveDo…" at bounding box center [971, 325] width 377 height 191
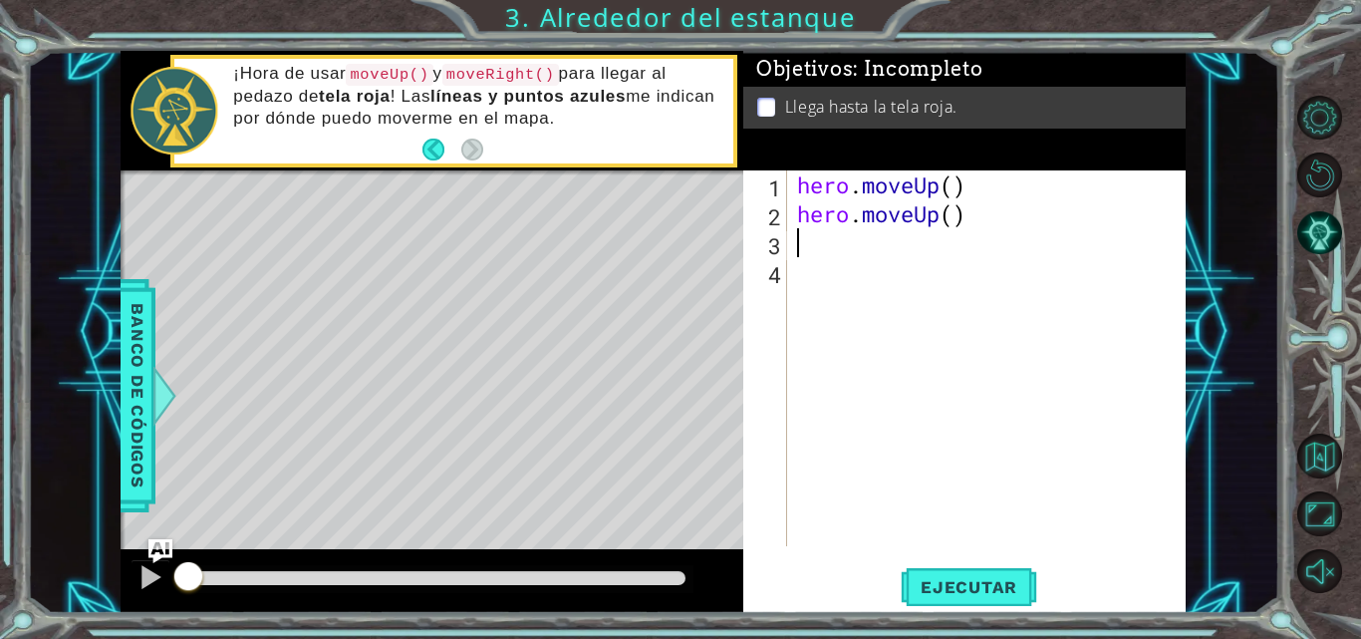
type textarea "h"
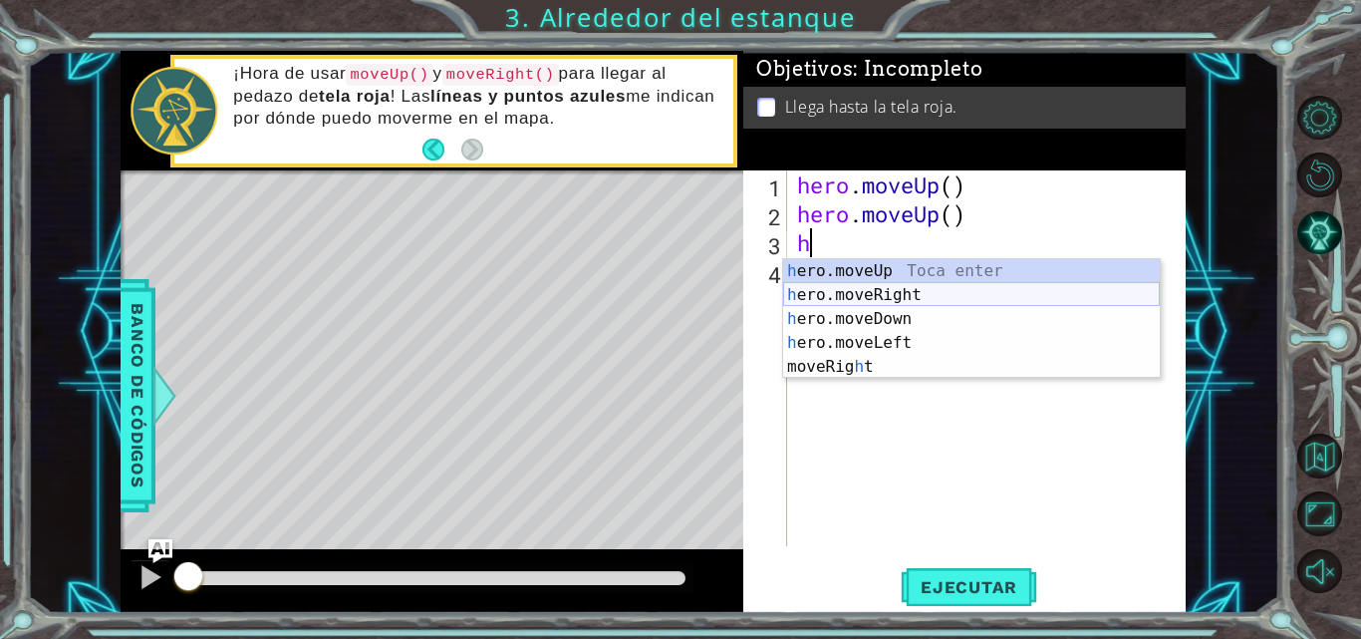
click at [859, 297] on div "h ero.moveUp Toca enter h ero.moveRight Toca enter h ero.moveDown Toca enter h …" at bounding box center [971, 342] width 377 height 167
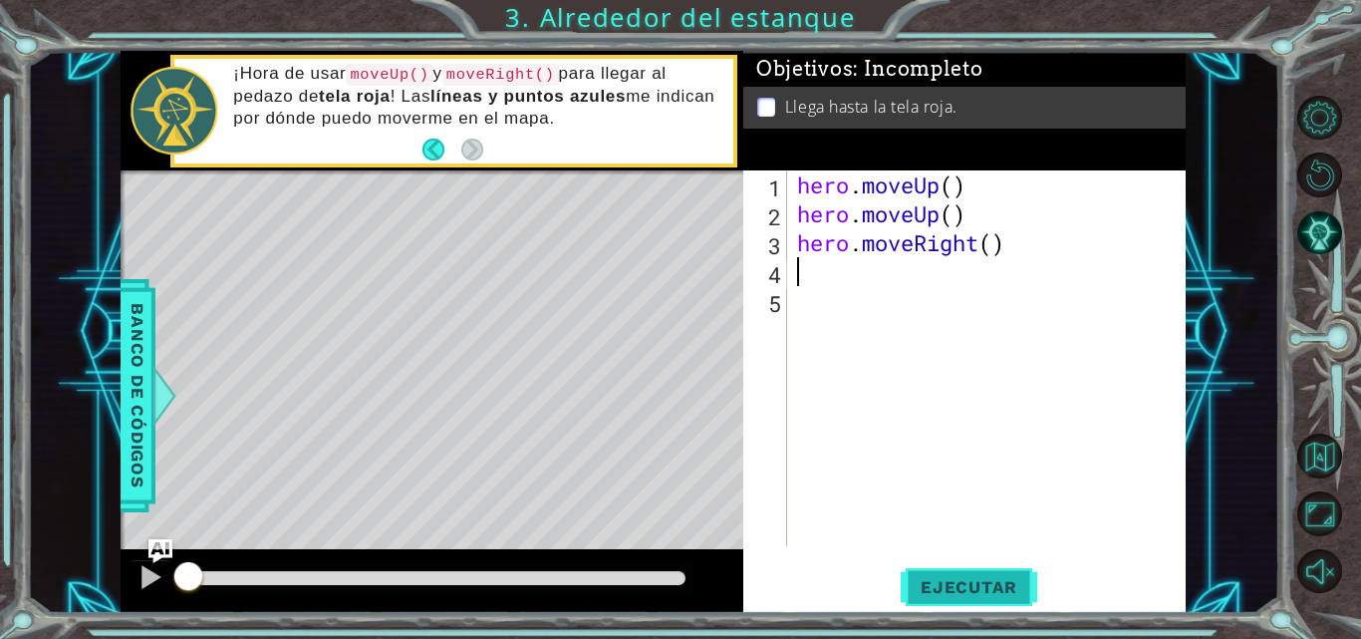
click at [990, 597] on span "Ejecutar" at bounding box center [969, 587] width 137 height 20
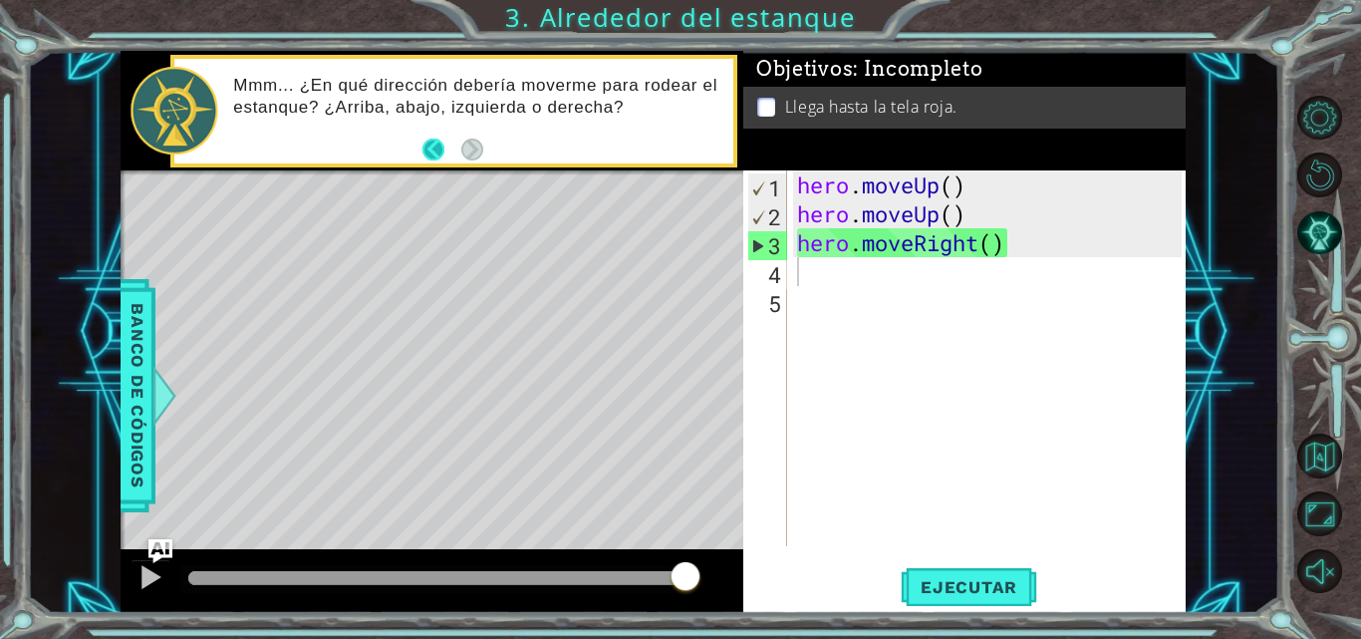
click at [429, 140] on button "Back" at bounding box center [441, 150] width 39 height 22
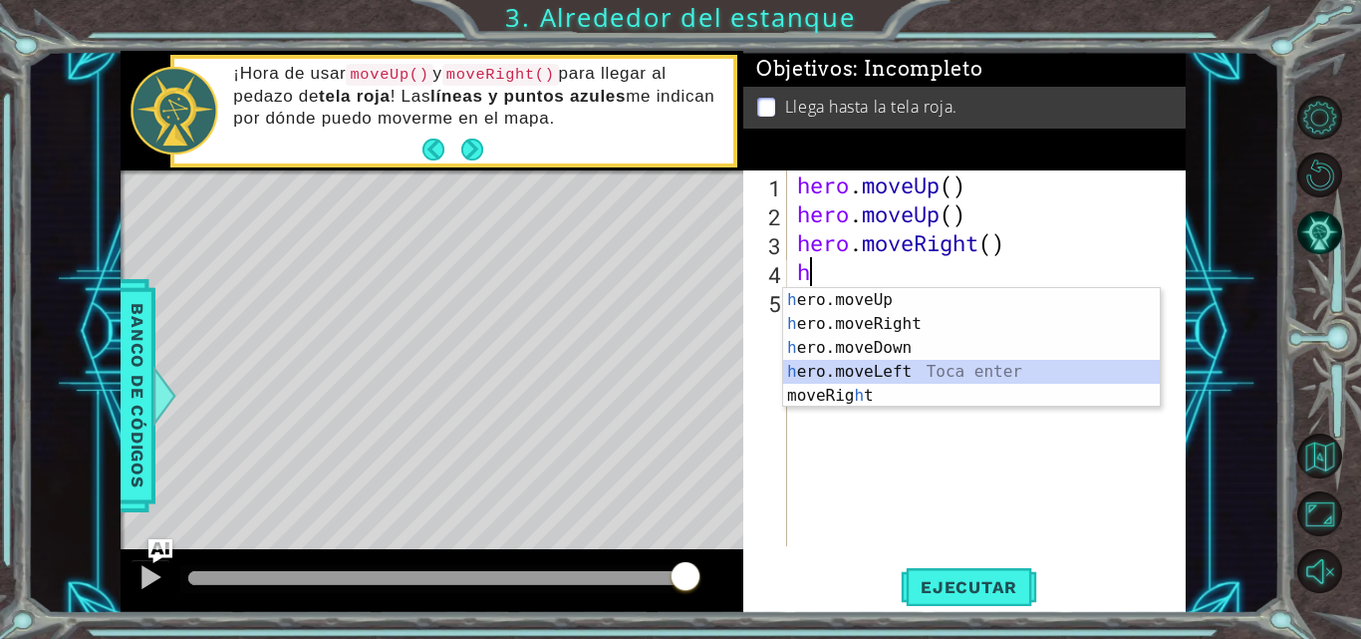
click at [903, 369] on div "h ero.moveUp Toca enter h ero.moveRight Toca enter h ero.moveDown Toca enter h …" at bounding box center [971, 371] width 377 height 167
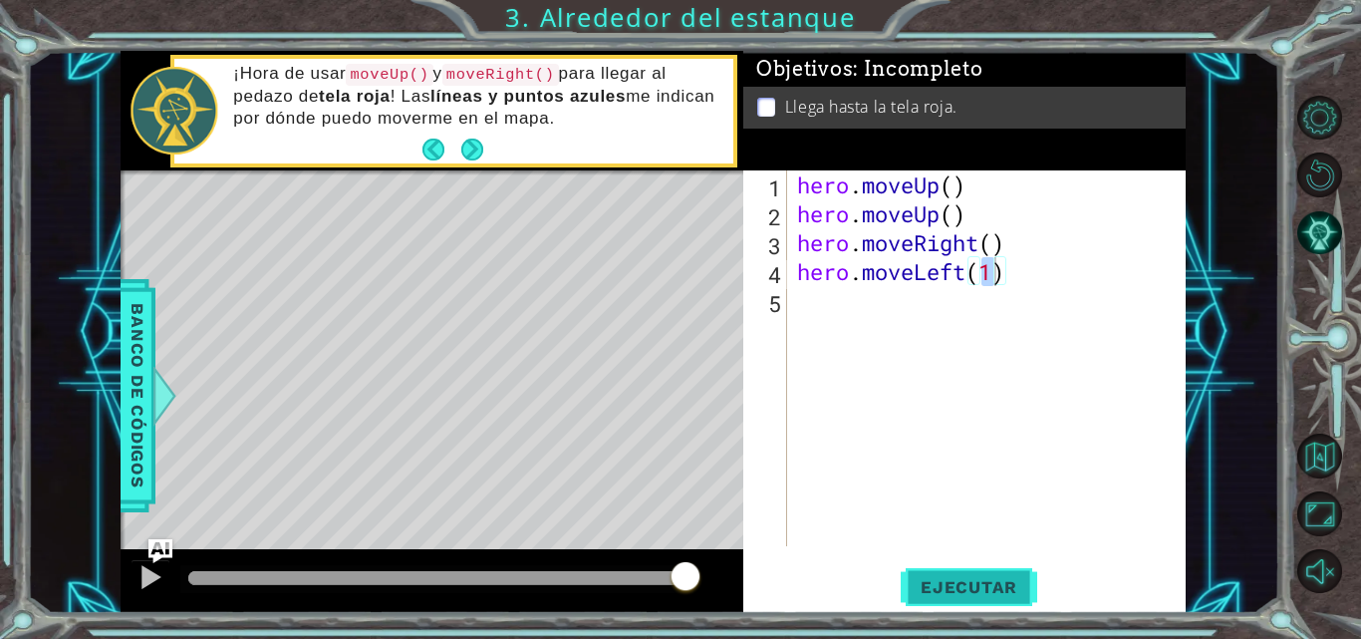
click at [945, 593] on span "Ejecutar" at bounding box center [969, 587] width 137 height 20
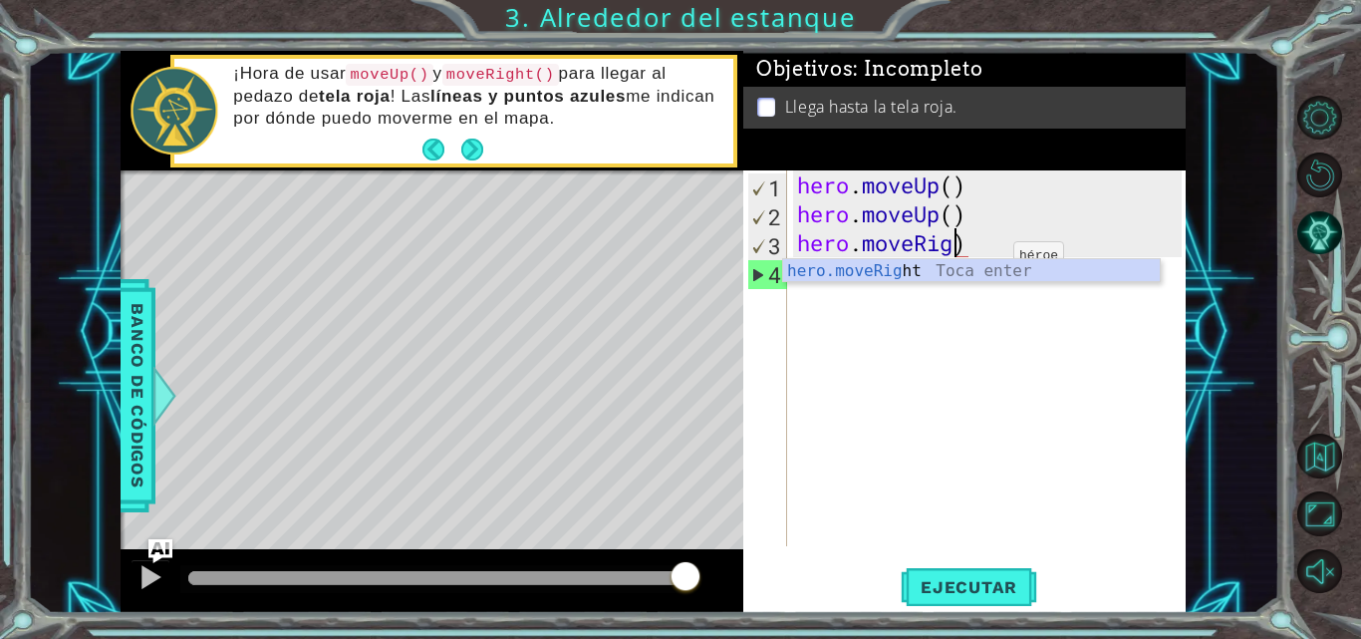
click at [983, 261] on div "hero.moveRig ht Toca enter" at bounding box center [971, 295] width 377 height 72
type textarea "hero.moveRight()"
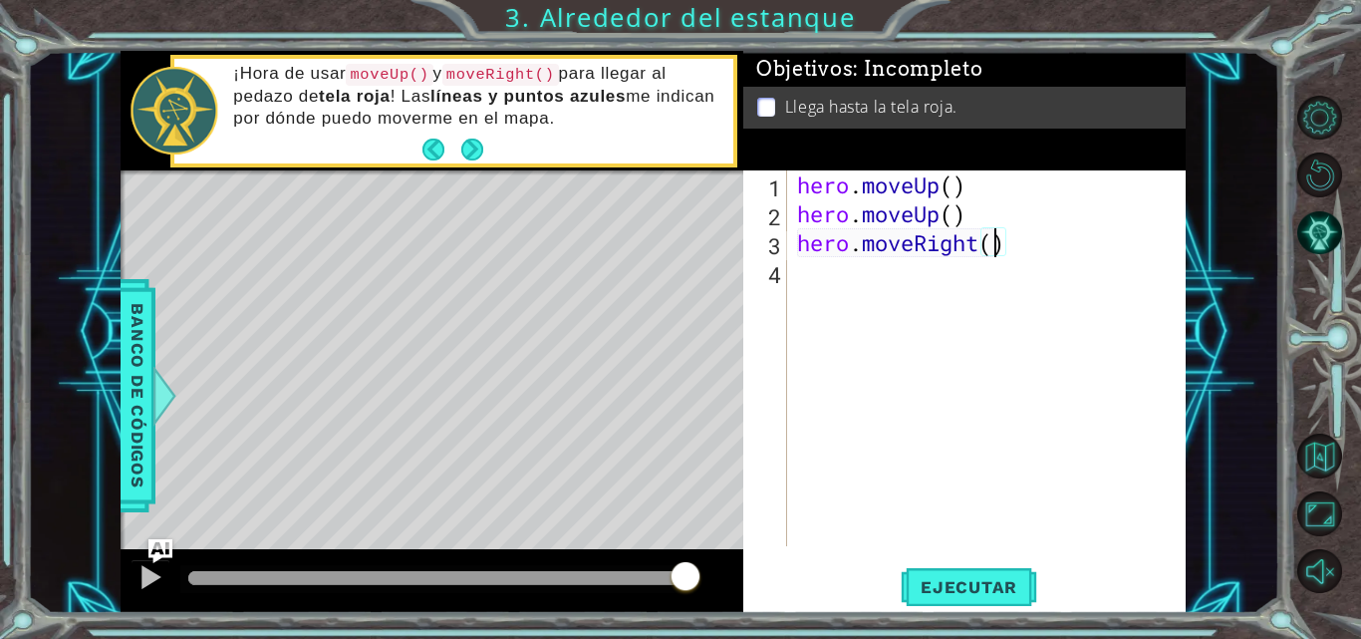
click at [906, 275] on div "hero . moveUp ( ) hero . moveUp ( ) hero . moveRight ( )" at bounding box center [992, 386] width 399 height 433
type textarea "h"
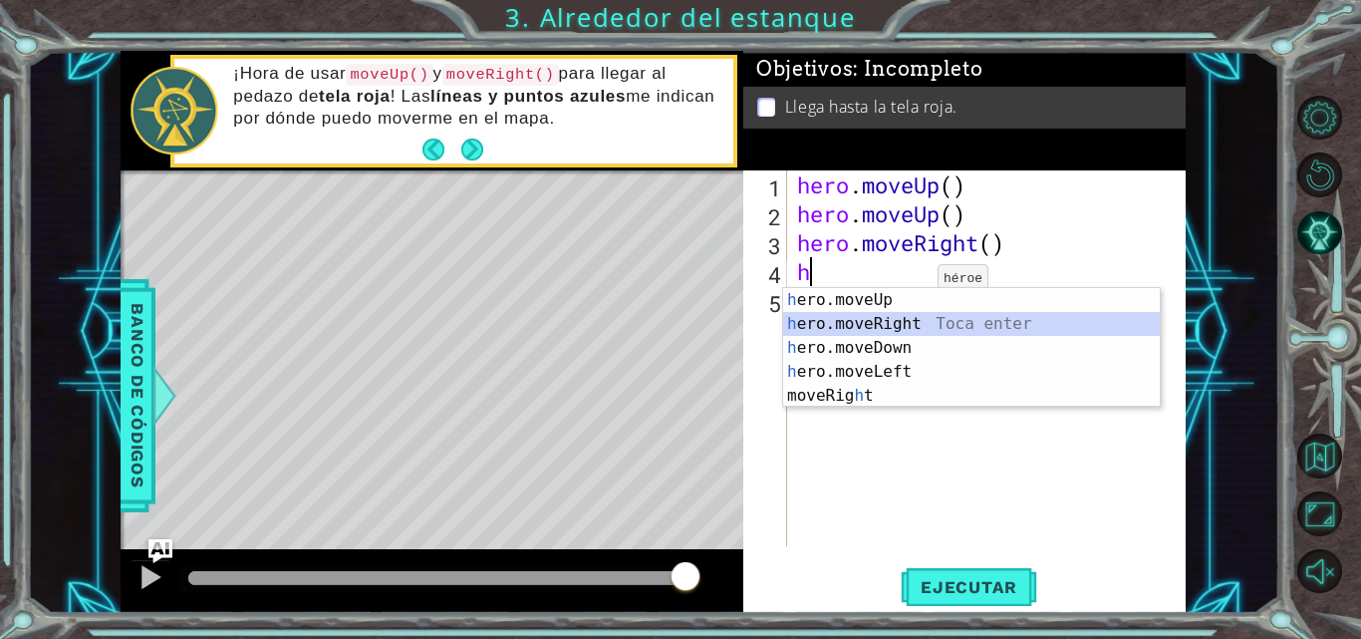
click at [908, 331] on div "h ero.moveUp Toca enter h ero.moveRight Toca enter h ero.moveDown Toca enter h …" at bounding box center [971, 371] width 377 height 167
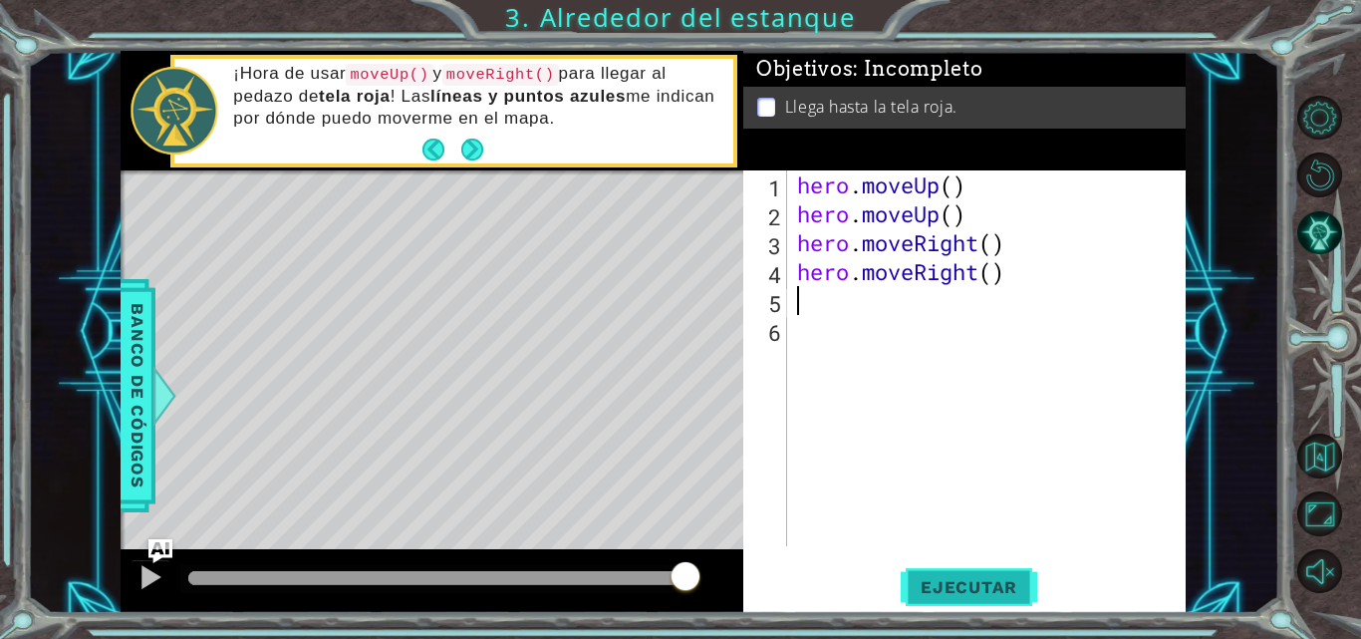
click at [960, 577] on span "Ejecutar" at bounding box center [969, 587] width 137 height 20
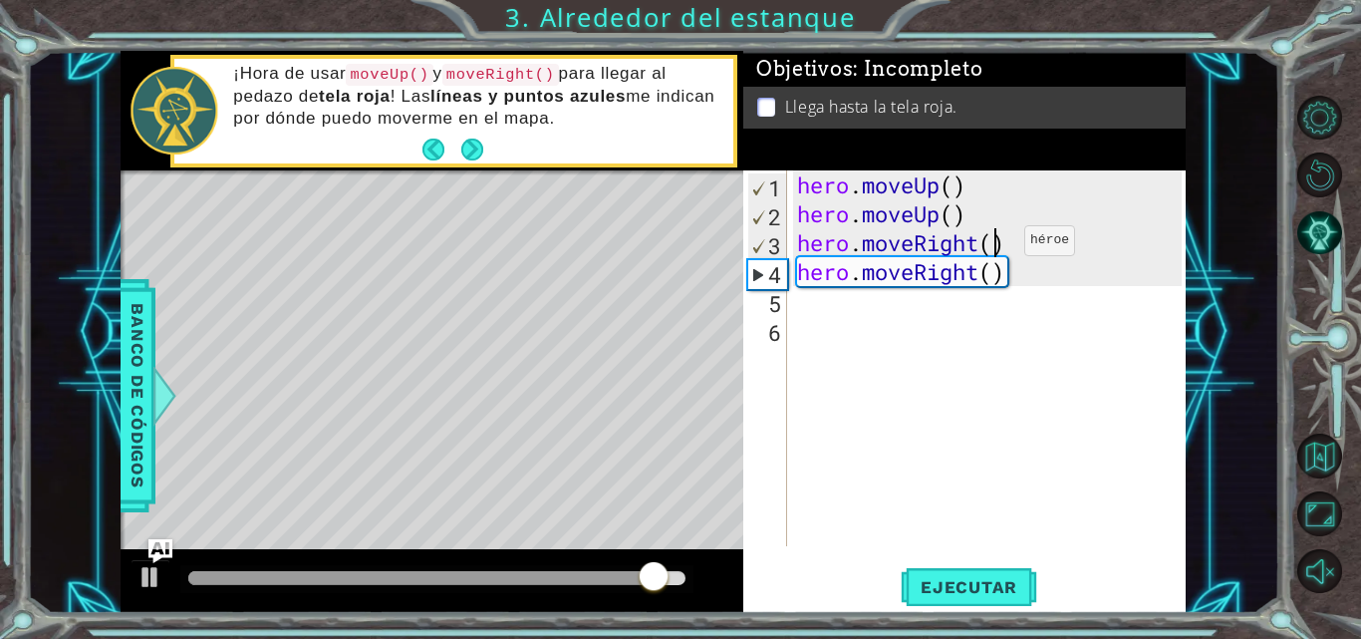
click at [994, 245] on div "hero . moveUp ( ) hero . moveUp ( ) hero . moveRight ( ) hero . moveRight ( )" at bounding box center [992, 386] width 399 height 433
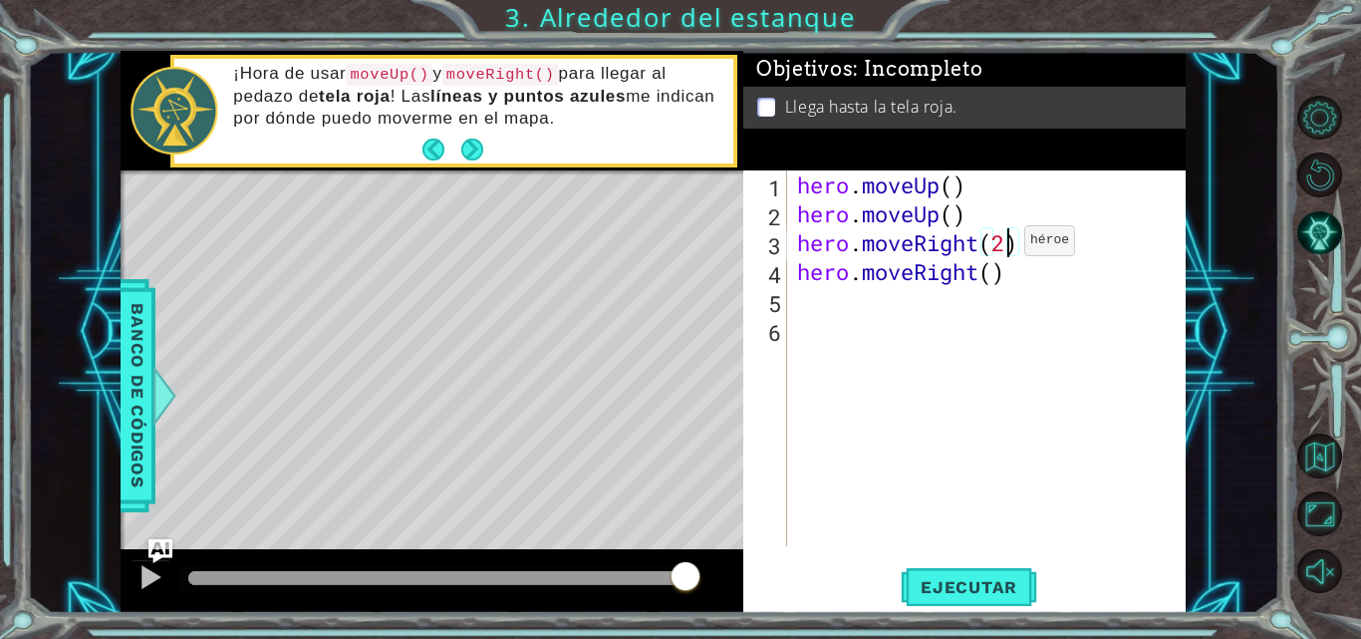
scroll to position [0, 9]
click at [1018, 279] on div "hero . moveUp ( ) hero . moveUp ( ) hero . moveRight ( 2 ) hero . moveRight ( )" at bounding box center [992, 386] width 399 height 433
type textarea "hero.moveRight()"
drag, startPoint x: 1018, startPoint y: 279, endPoint x: 803, endPoint y: 278, distance: 215.2
click at [803, 278] on div "hero . moveUp ( ) hero . moveUp ( ) hero . moveRight ( 2 ) hero . moveRight ( )" at bounding box center [992, 386] width 399 height 433
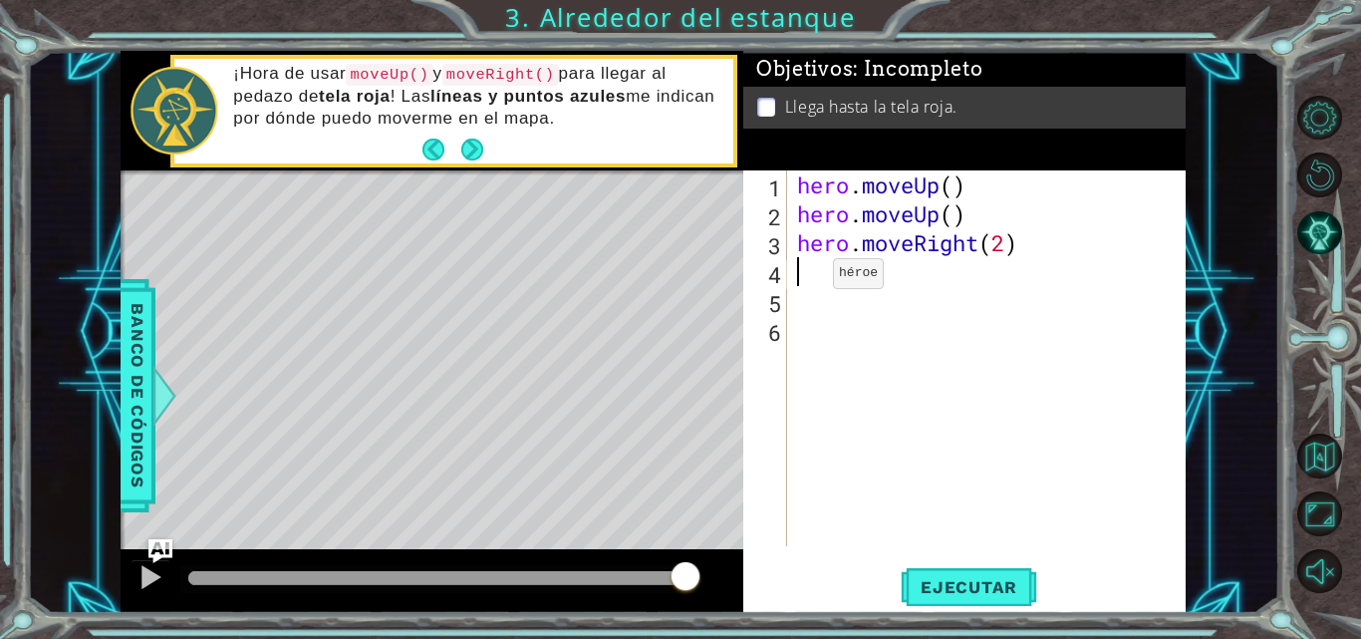
scroll to position [0, 0]
type textarea "m"
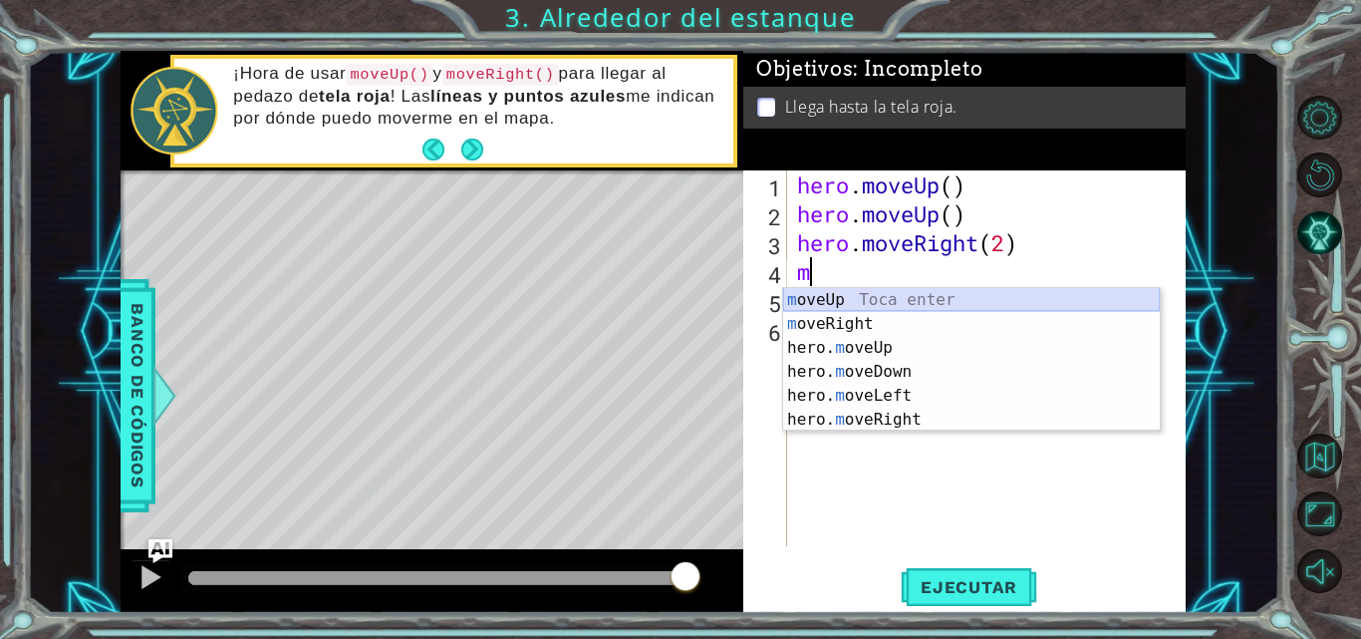
click at [841, 294] on div "m oveUp Toca enter m oveRight Toca enter hero. m oveUp Toca enter hero. m oveDo…" at bounding box center [971, 383] width 377 height 191
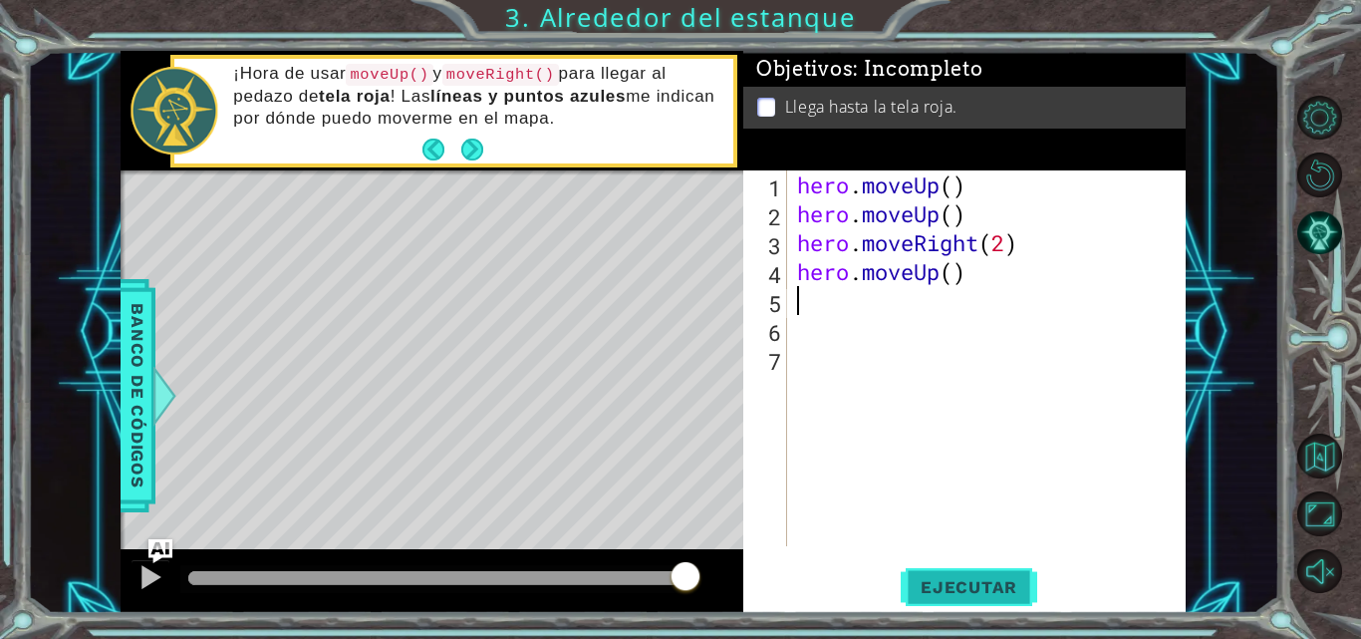
click at [945, 607] on button "Ejecutar" at bounding box center [969, 587] width 137 height 44
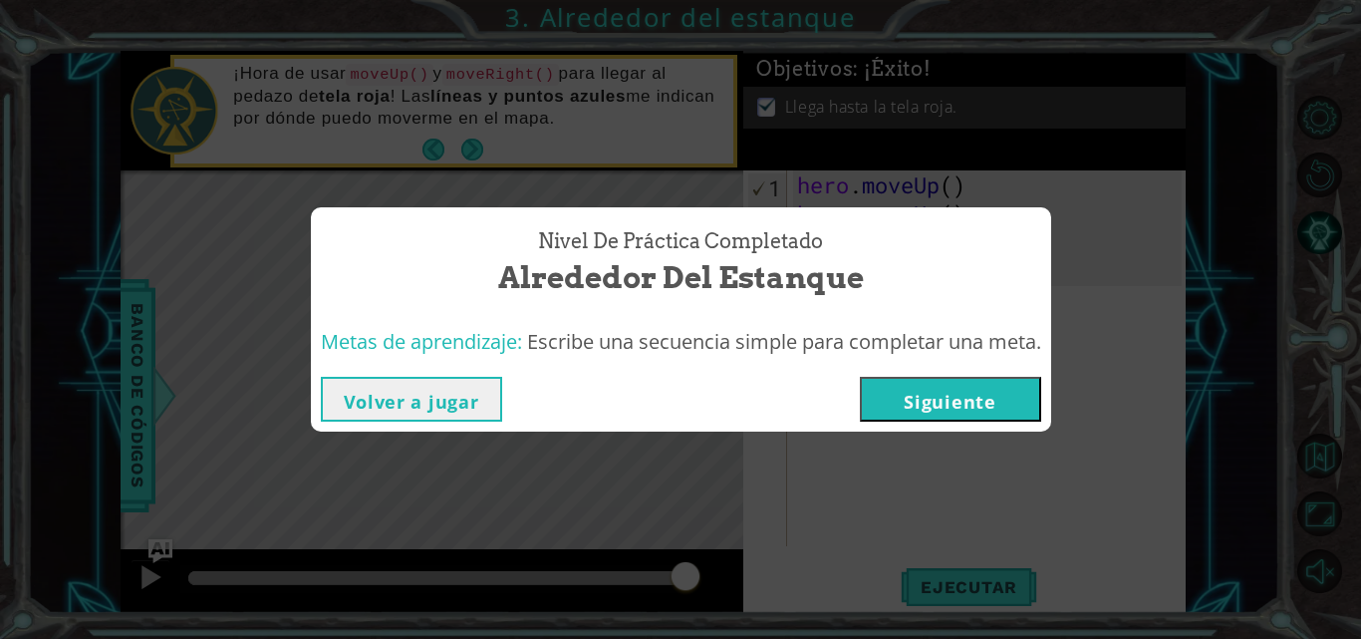
click at [1002, 403] on button "Siguiente" at bounding box center [950, 399] width 181 height 45
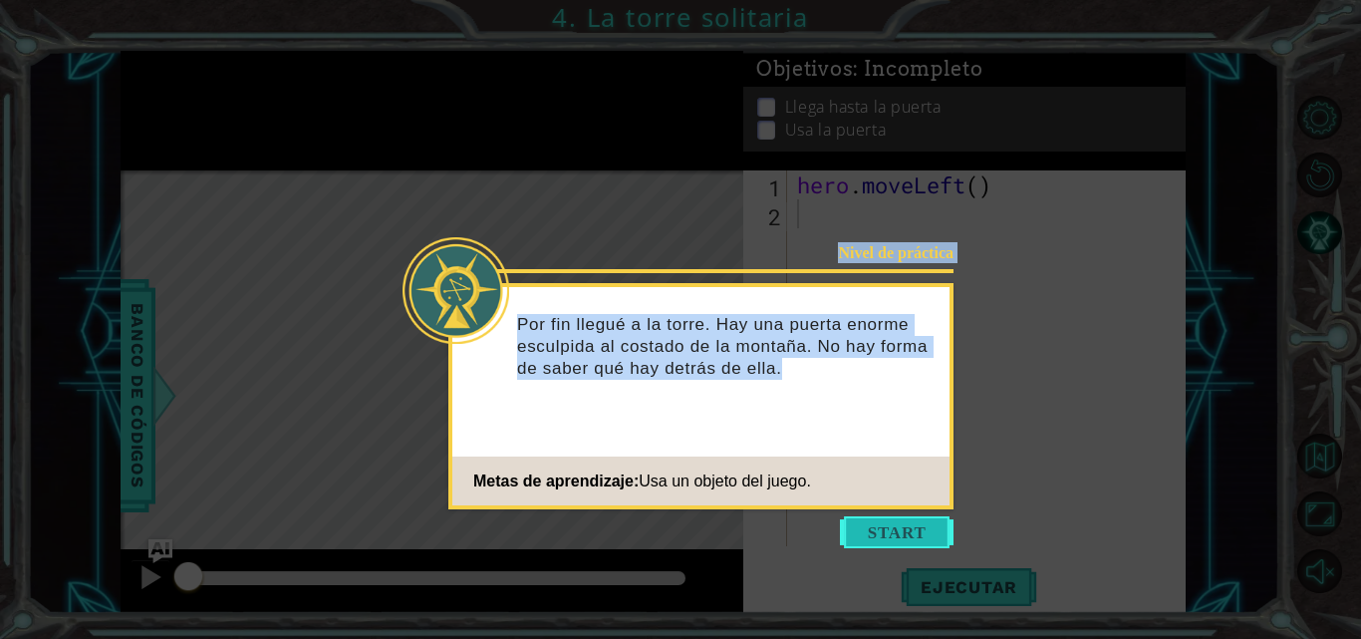
drag, startPoint x: 855, startPoint y: 576, endPoint x: 871, endPoint y: 516, distance: 61.9
click at [871, 516] on body "1 ההההההההההההההההההההההההההההההההההההההההההההההההההההההההההההההההההההההההההההה…" at bounding box center [680, 319] width 1361 height 639
click at [871, 516] on button "Start" at bounding box center [897, 532] width 114 height 32
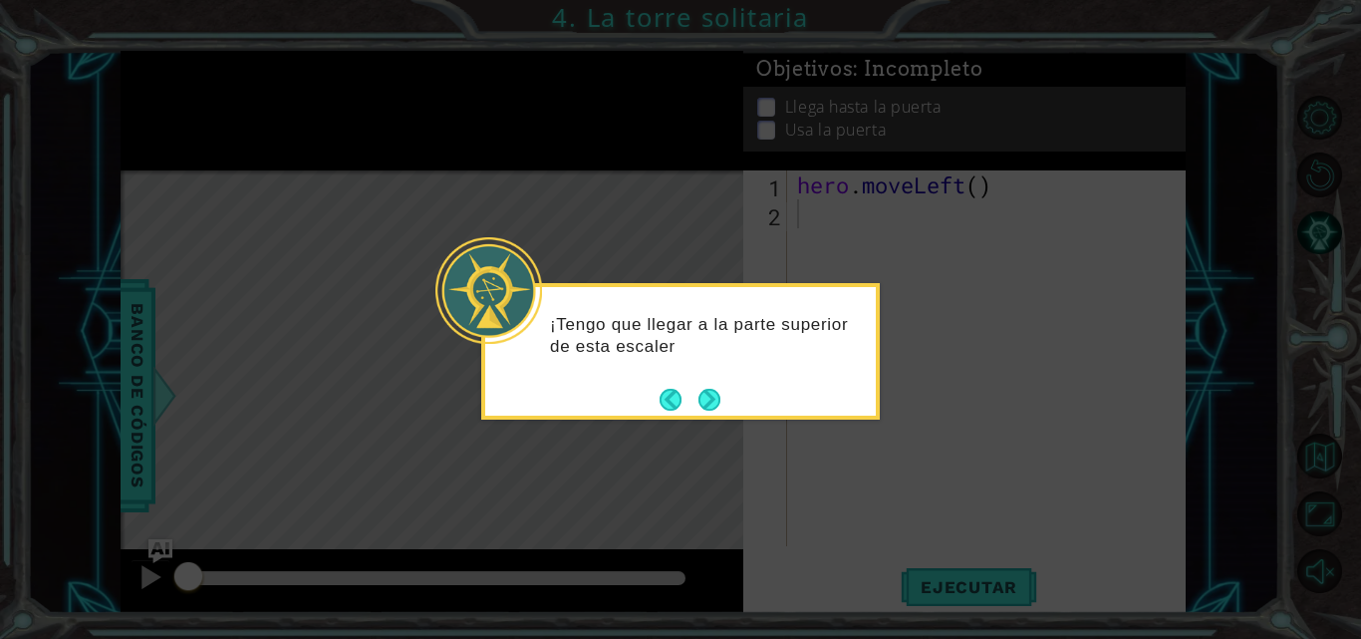
click at [787, 308] on div "¡Tengo que llegar a la parte superior de esta escaler" at bounding box center [680, 345] width 391 height 101
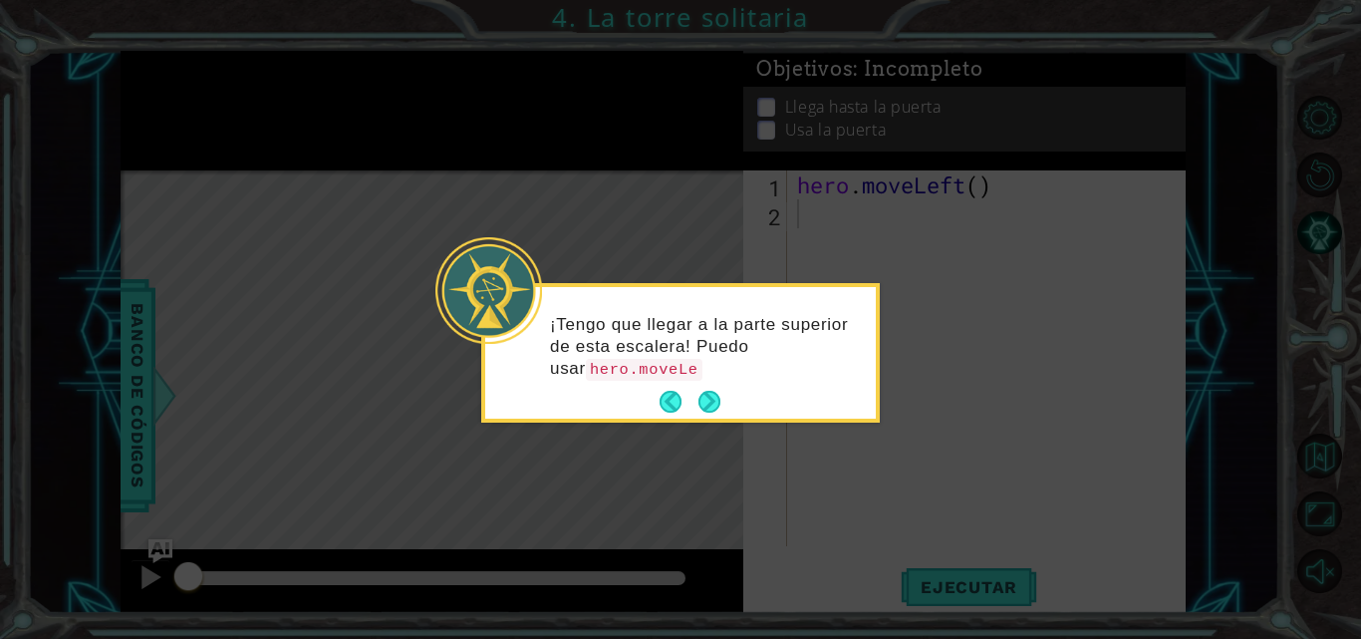
click at [785, 331] on p "¡Tengo que llegar a la parte superior de [PERSON_NAME]! Puedo usar hero.moveLe" at bounding box center [706, 347] width 312 height 67
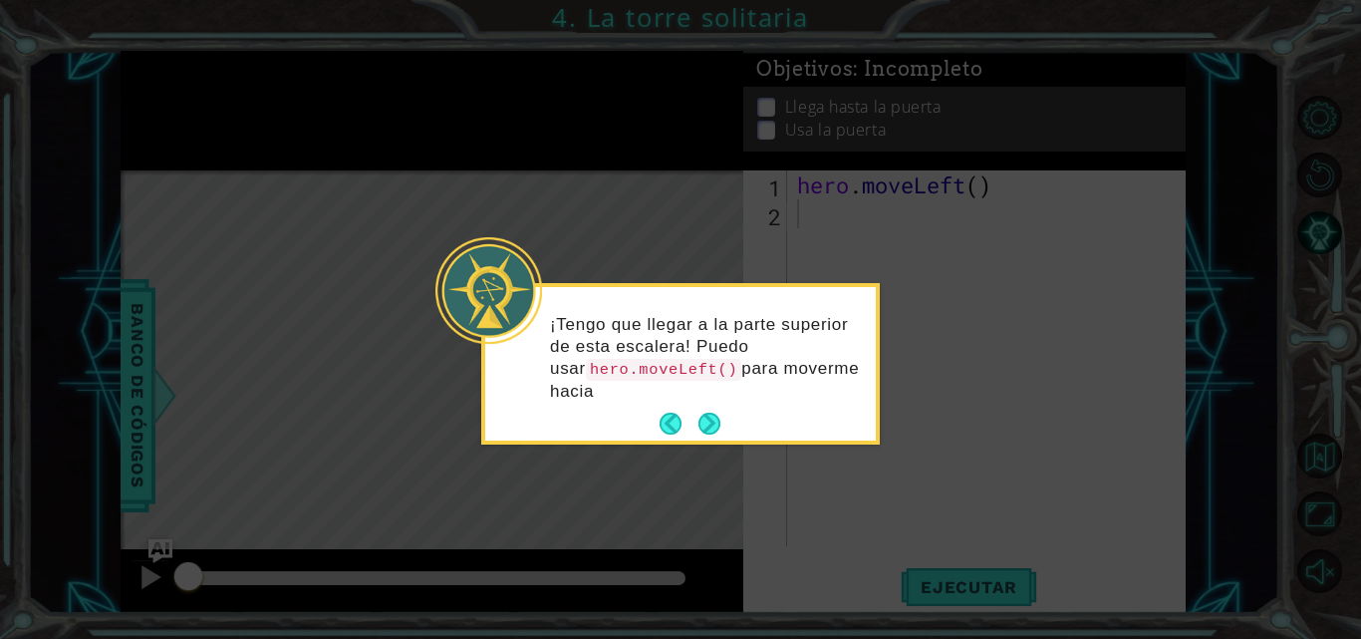
click at [785, 331] on p "¡Tengo que llegar a la parte superior de esta escalera! Puedo usar hero.moveLef…" at bounding box center [706, 358] width 312 height 89
drag, startPoint x: 738, startPoint y: 344, endPoint x: 664, endPoint y: 362, distance: 76.9
click at [664, 362] on p "¡Tengo que llegar a la parte superior de esta escalera! Puedo usar hero.moveLef…" at bounding box center [706, 358] width 312 height 89
click at [708, 362] on p "¡Tengo que llegar a la parte superior de esta escalera! Puedo usar hero.moveLef…" at bounding box center [706, 358] width 312 height 89
click at [708, 429] on button "Next" at bounding box center [709, 424] width 22 height 22
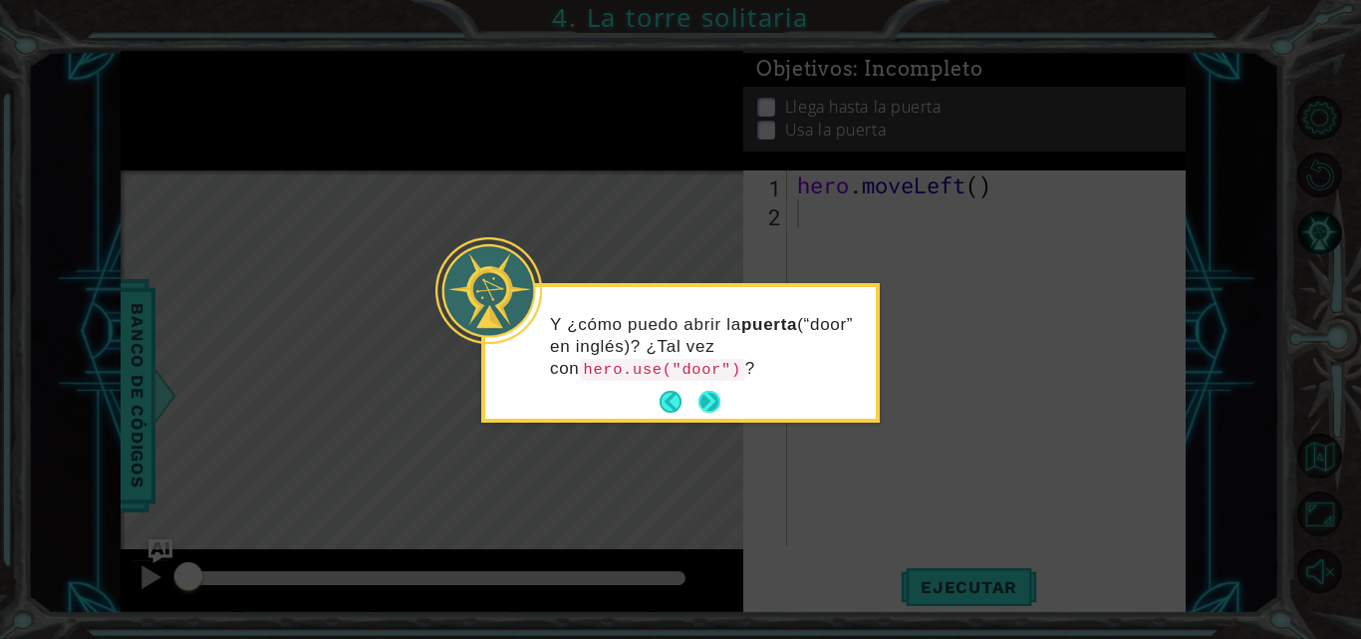
click at [708, 398] on button "Next" at bounding box center [709, 402] width 22 height 22
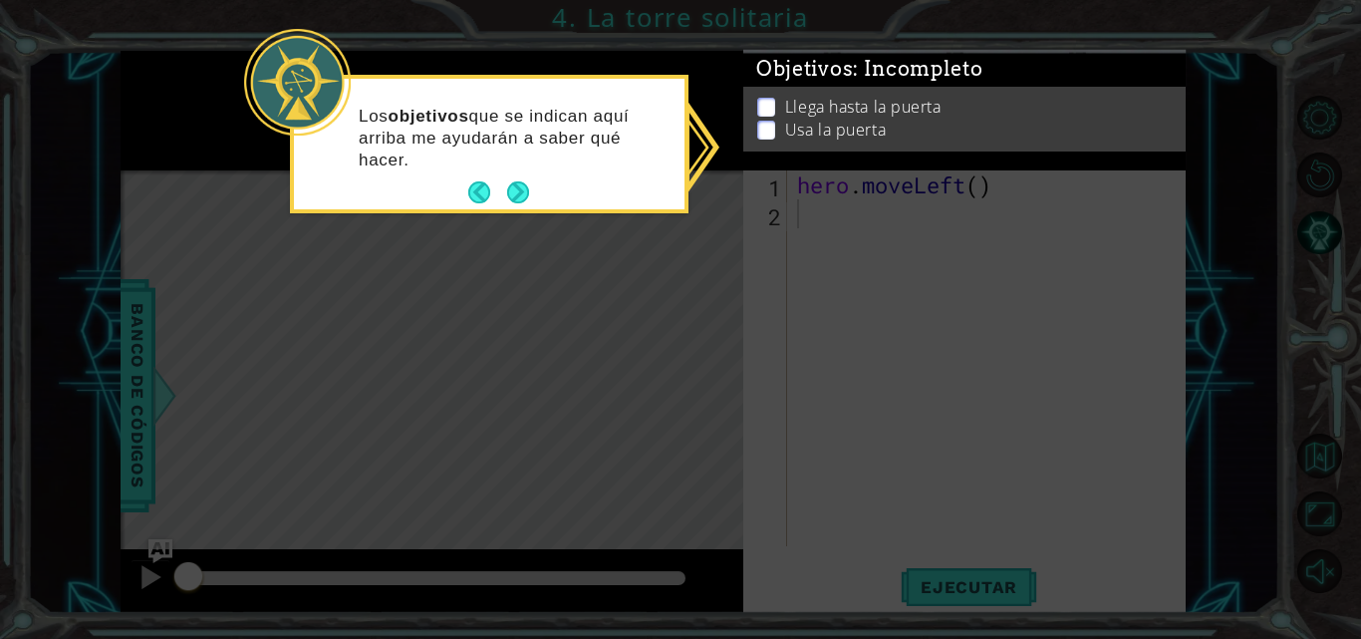
click at [516, 178] on footer at bounding box center [498, 192] width 61 height 30
click at [521, 186] on button "Next" at bounding box center [518, 192] width 22 height 22
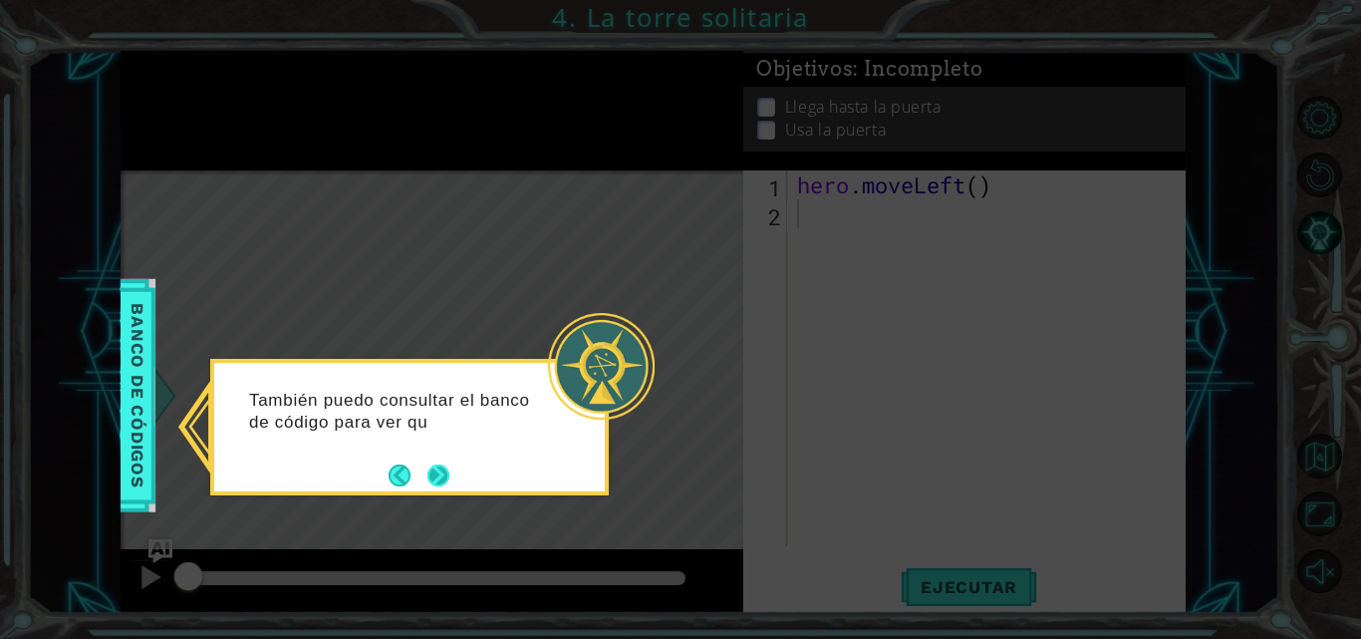
click at [436, 461] on footer at bounding box center [419, 475] width 61 height 30
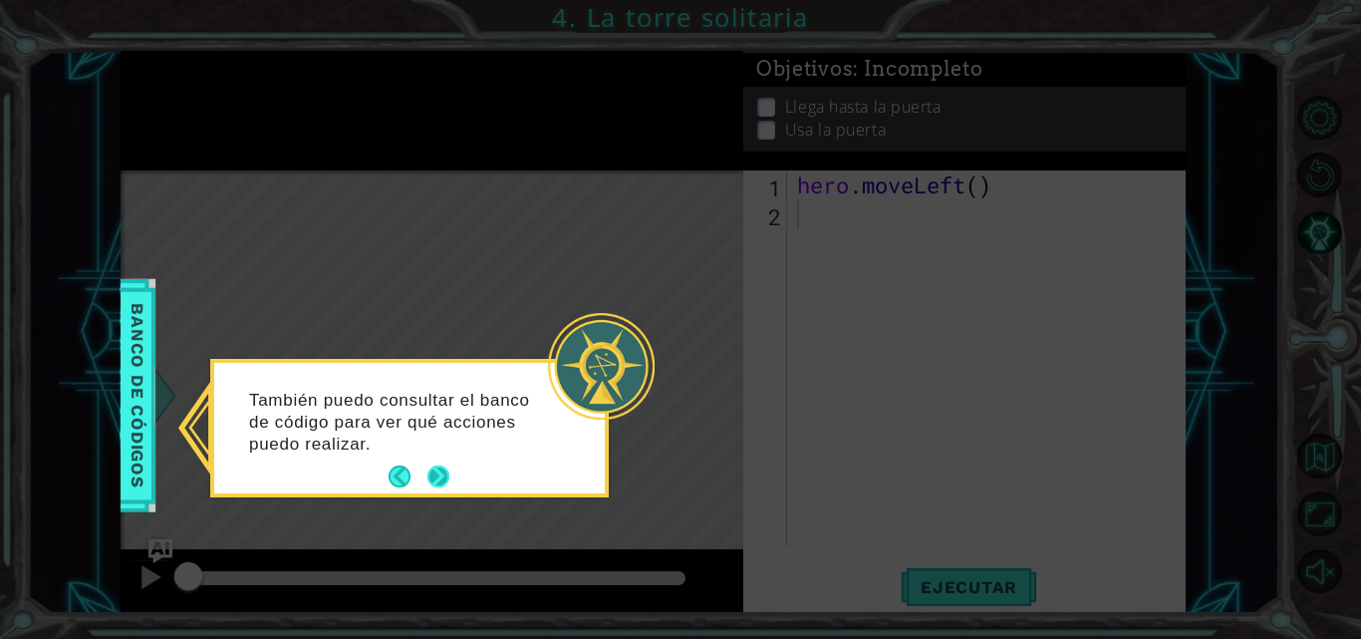
click at [445, 473] on button "Next" at bounding box center [438, 476] width 22 height 22
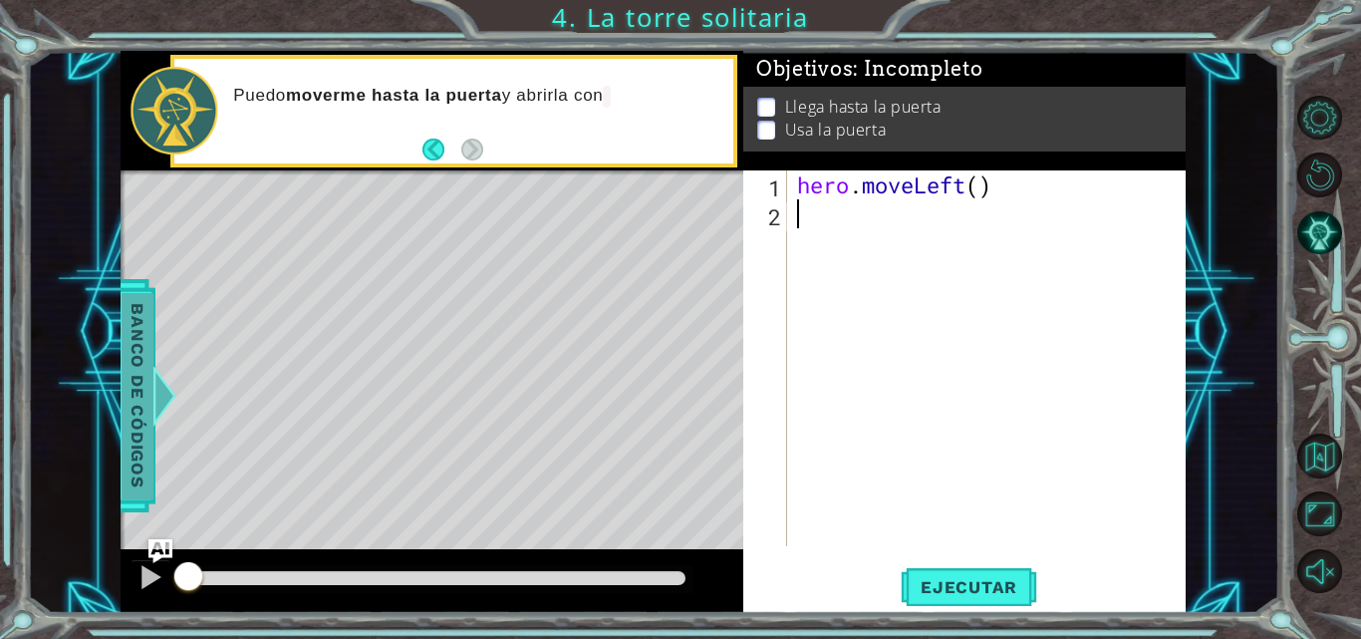
click at [137, 382] on span "Banco de códigos" at bounding box center [138, 395] width 32 height 206
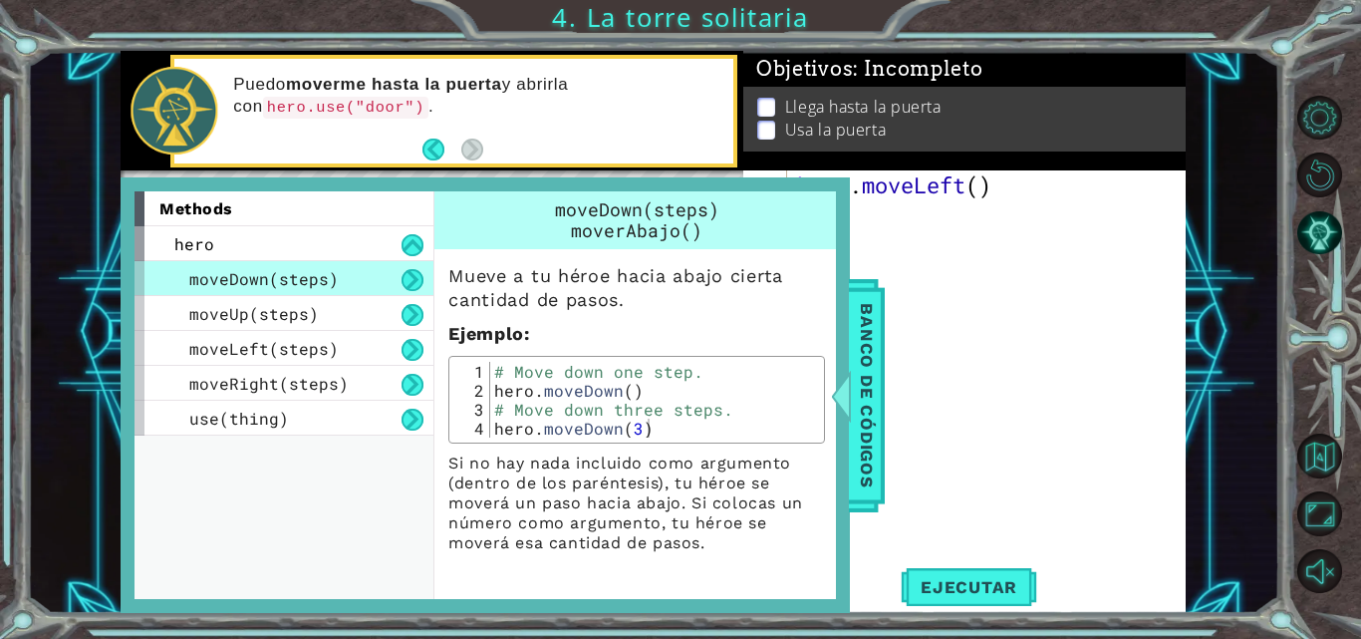
click at [970, 244] on div "hero . moveLeft ( )" at bounding box center [992, 386] width 399 height 433
click at [865, 391] on span "Banco de códigos" at bounding box center [849, 395] width 32 height 206
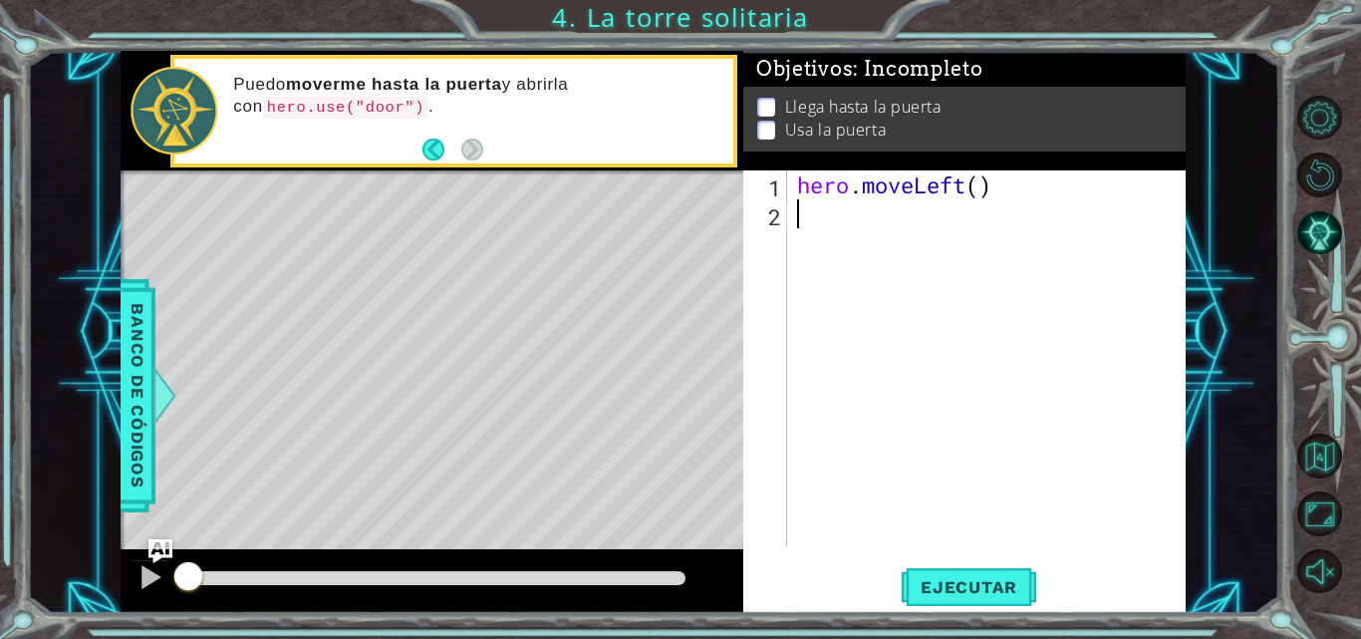
click at [847, 226] on div "hero . moveLeft ( )" at bounding box center [992, 386] width 399 height 433
type textarea "h"
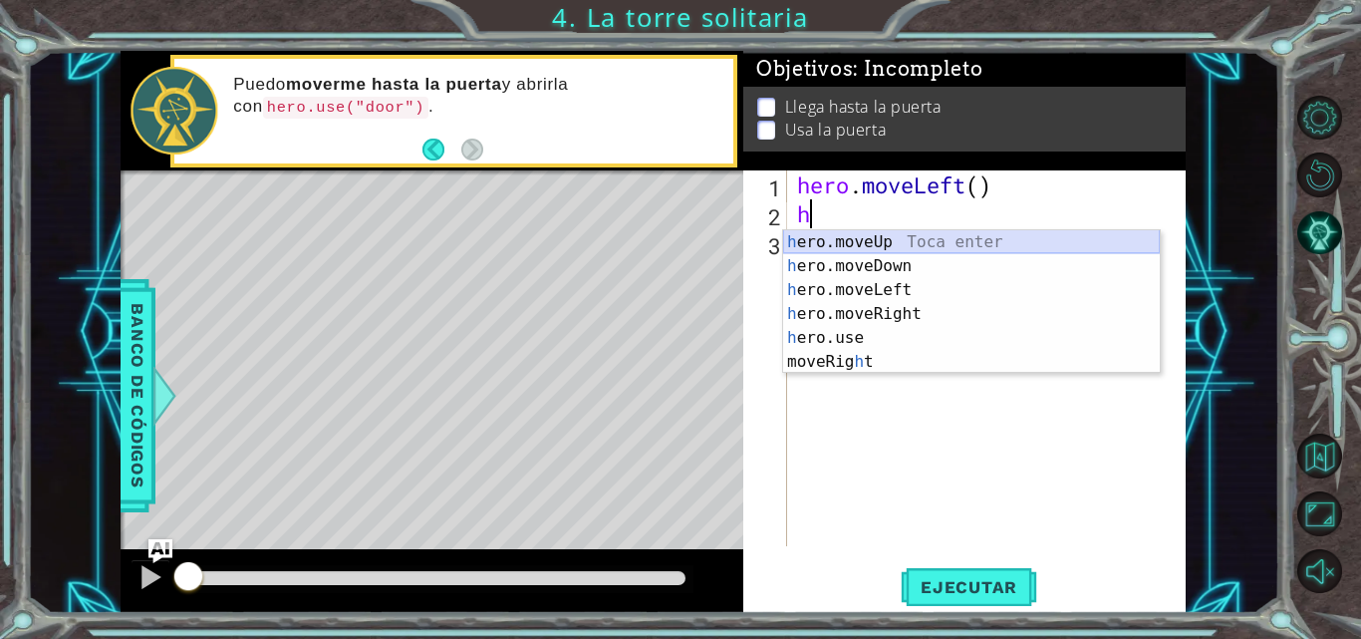
click at [847, 245] on div "h ero.moveUp Toca enter h ero.moveDown Toca enter h ero.moveLeft Toca enter h e…" at bounding box center [971, 325] width 377 height 191
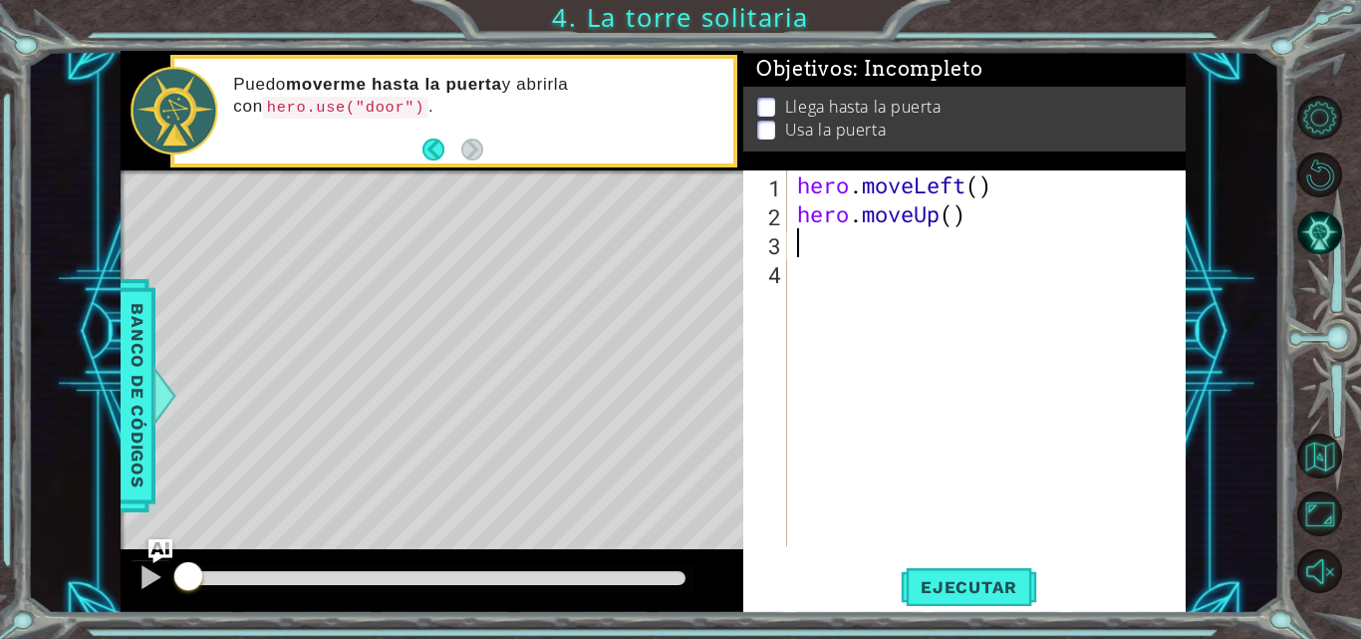
type textarea "h"
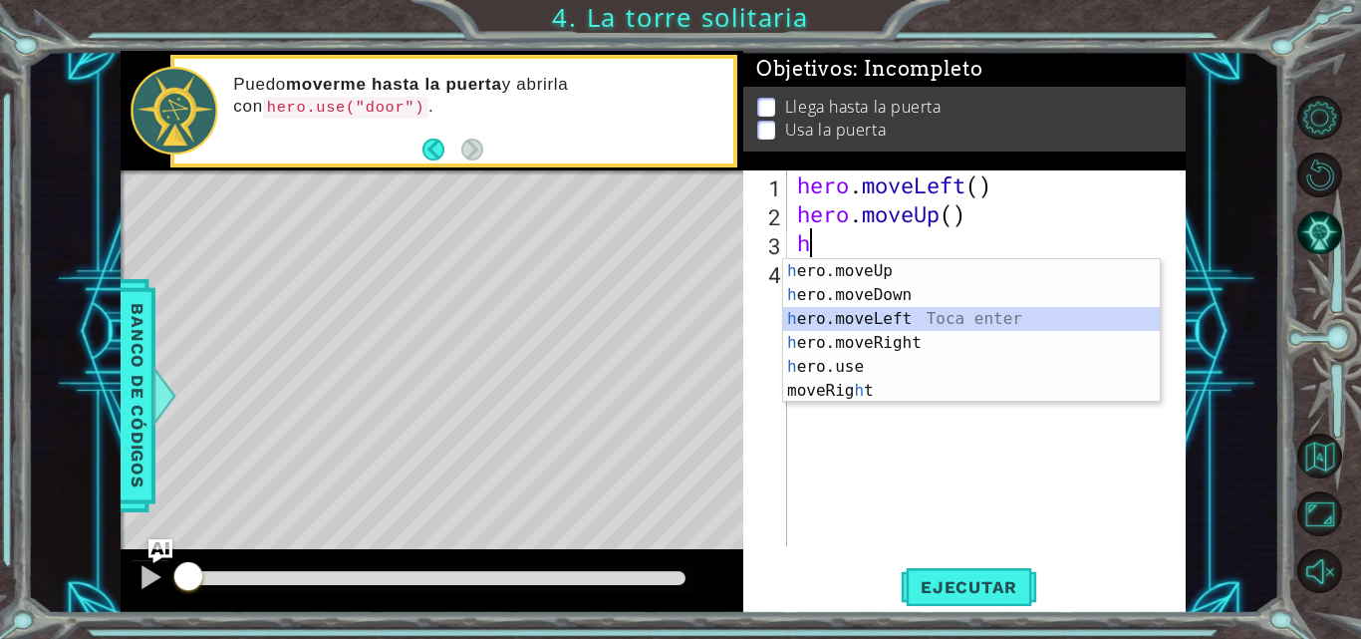
click at [865, 324] on div "h ero.moveUp Toca enter h ero.moveDown Toca enter h ero.moveLeft Toca enter h e…" at bounding box center [971, 354] width 377 height 191
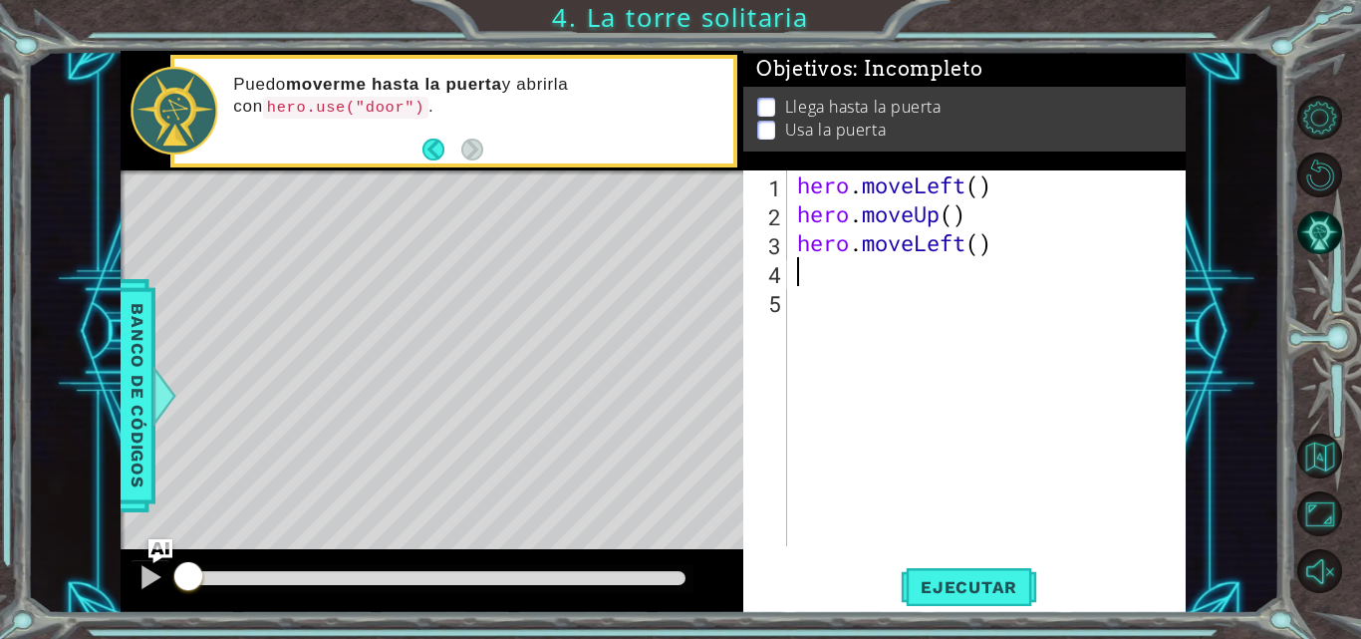
type textarea "h"
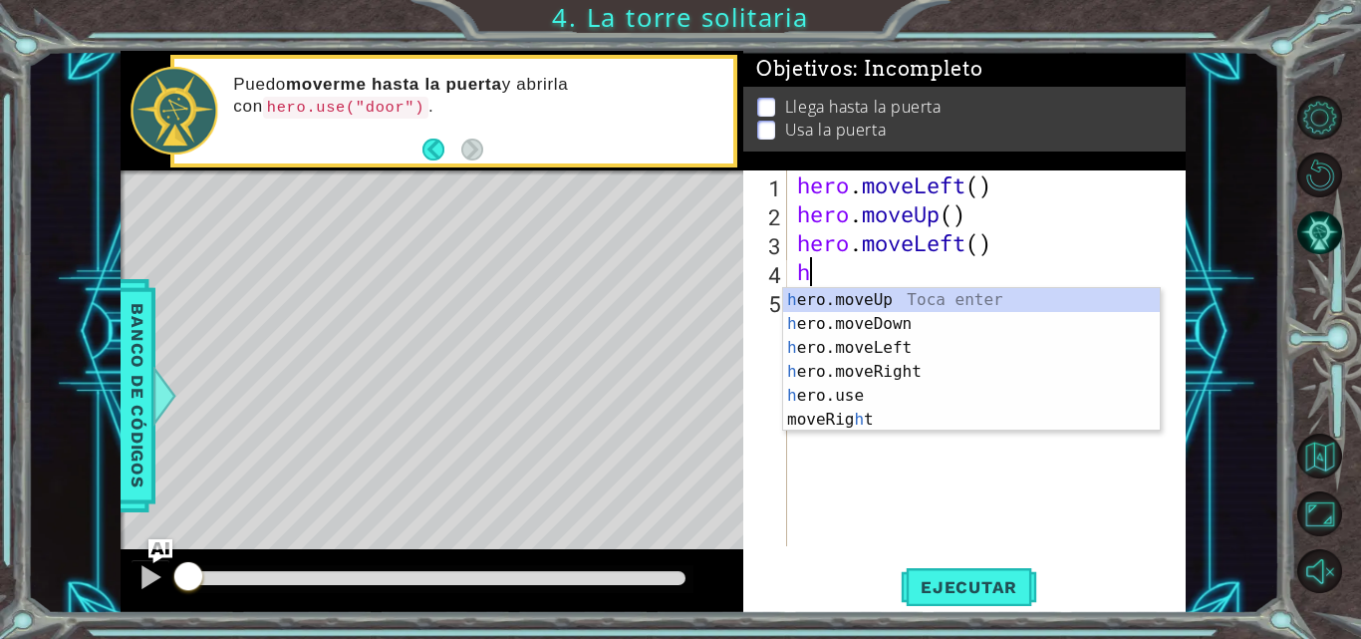
click at [842, 298] on div "h ero.moveUp Toca enter h ero.moveDown Toca enter h ero.moveLeft Toca enter h e…" at bounding box center [971, 383] width 377 height 191
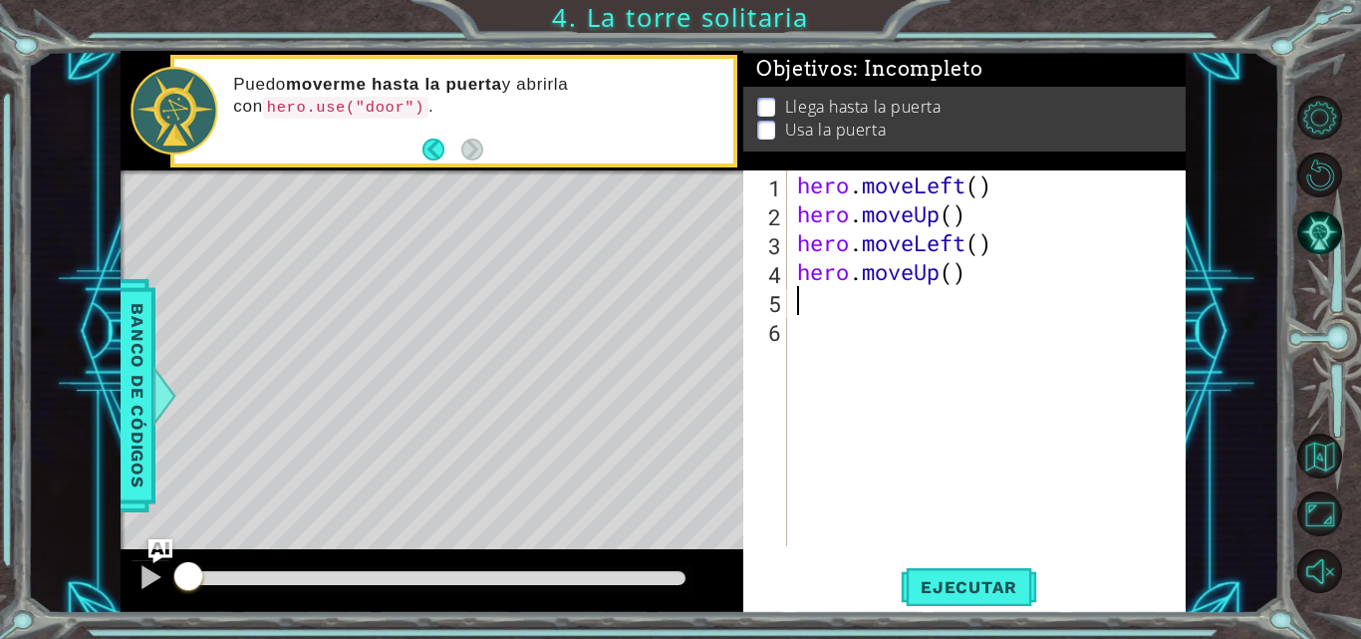
type textarea "h"
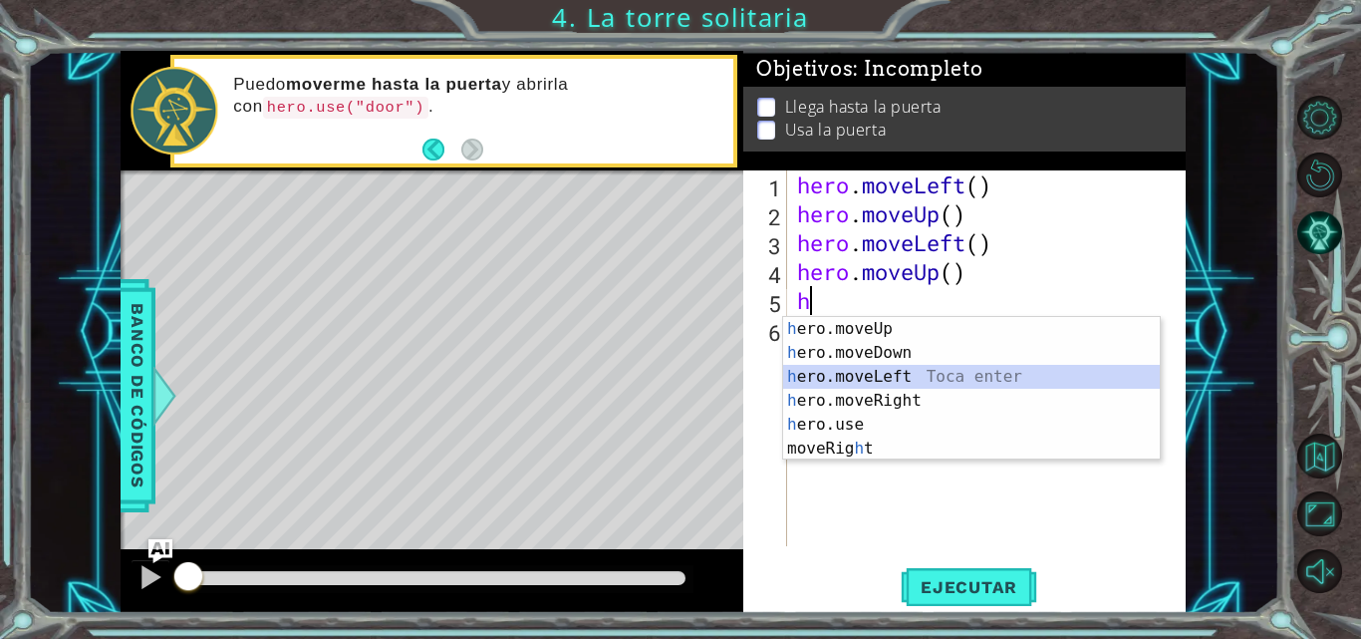
click at [864, 372] on div "h ero.moveUp Toca enter h ero.moveDown Toca enter h ero.moveLeft Toca enter h e…" at bounding box center [971, 412] width 377 height 191
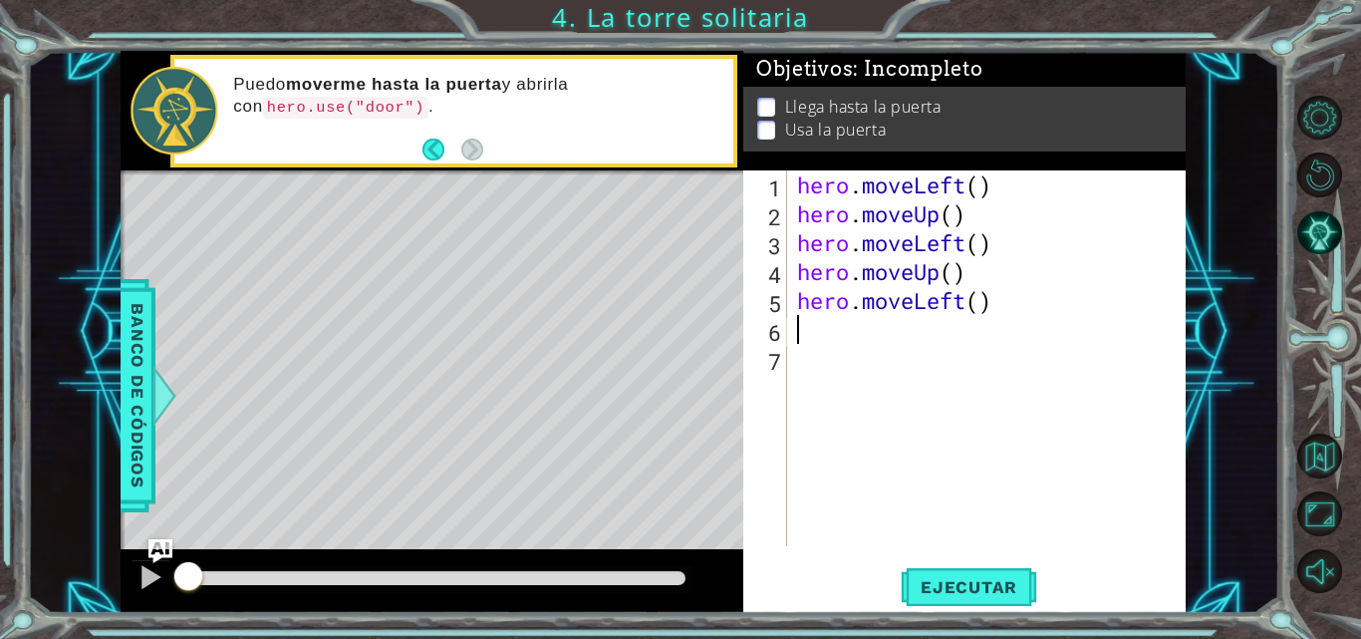
type textarea "h"
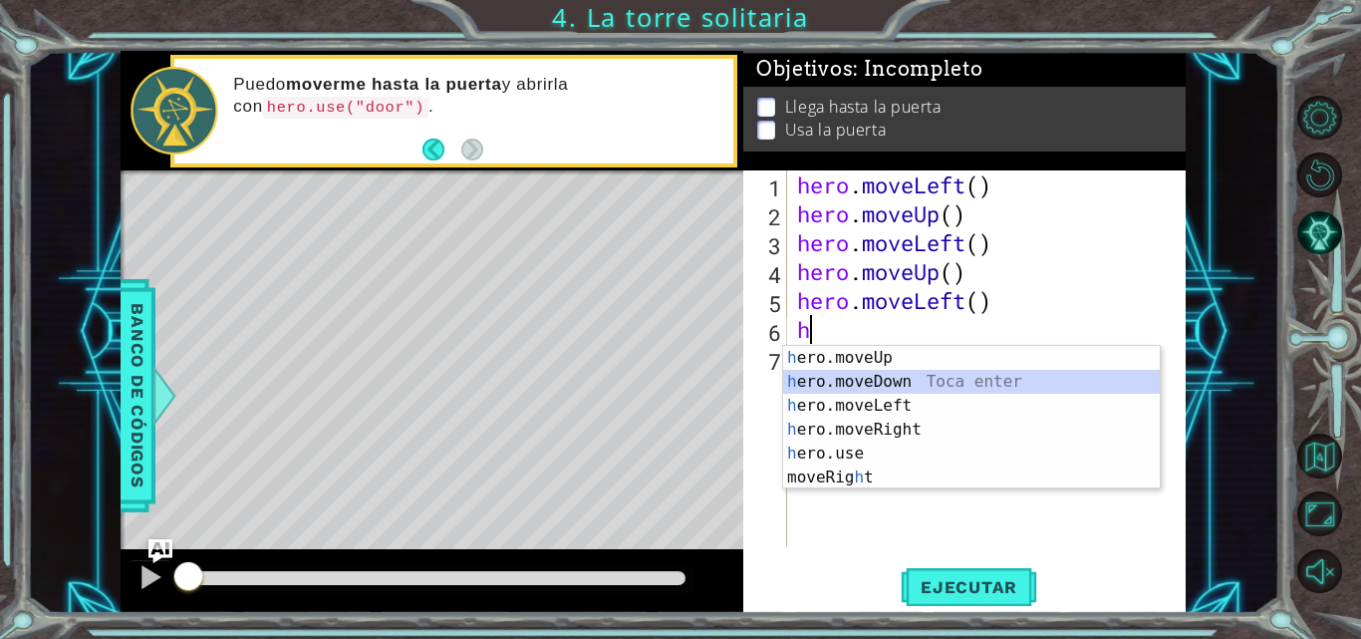
click at [865, 372] on div "h ero.moveUp Toca enter h ero.moveDown Toca enter h ero.moveLeft Toca enter h e…" at bounding box center [971, 441] width 377 height 191
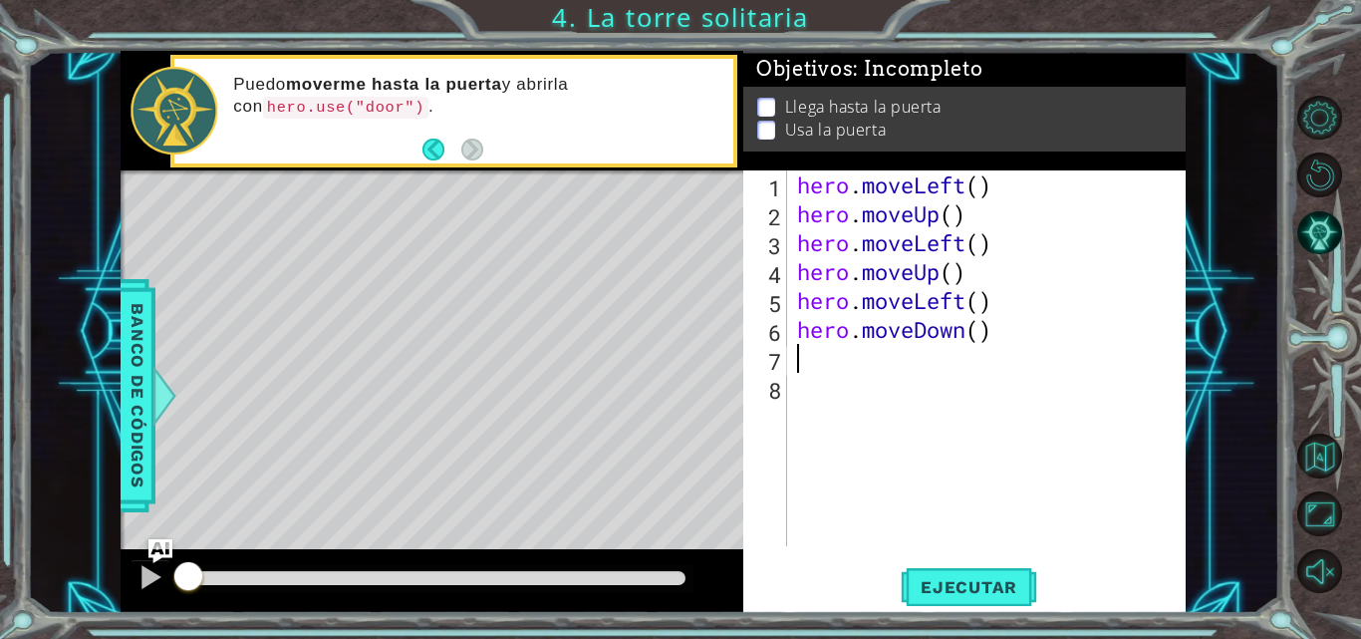
type textarea "h"
click at [875, 373] on div "hero . moveLeft ( ) hero . moveUp ( ) hero . moveLeft ( ) hero . moveUp ( ) her…" at bounding box center [992, 386] width 399 height 433
click at [980, 331] on div "hero . moveLeft ( ) hero . moveUp ( ) hero . moveLeft ( ) hero . moveUp ( ) her…" at bounding box center [992, 386] width 399 height 433
type textarea "hero.moveDown(2)"
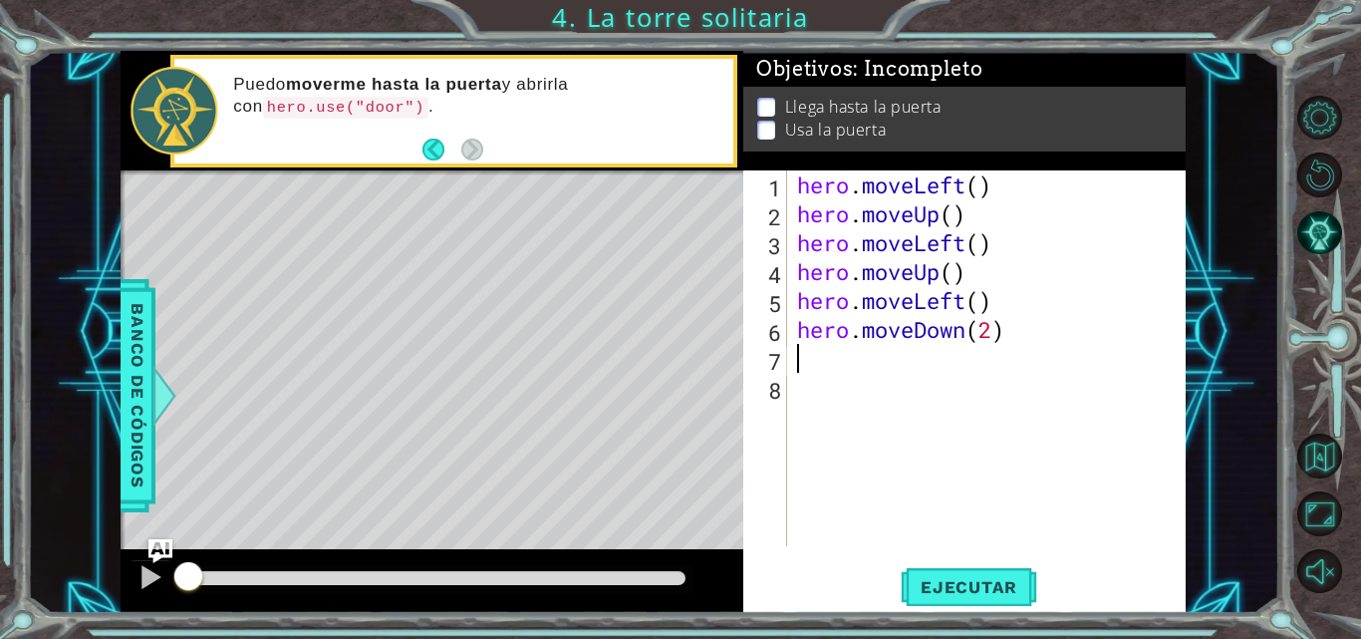
click at [821, 358] on div "hero . moveLeft ( ) hero . moveUp ( ) hero . moveLeft ( ) hero . moveUp ( ) her…" at bounding box center [992, 386] width 399 height 433
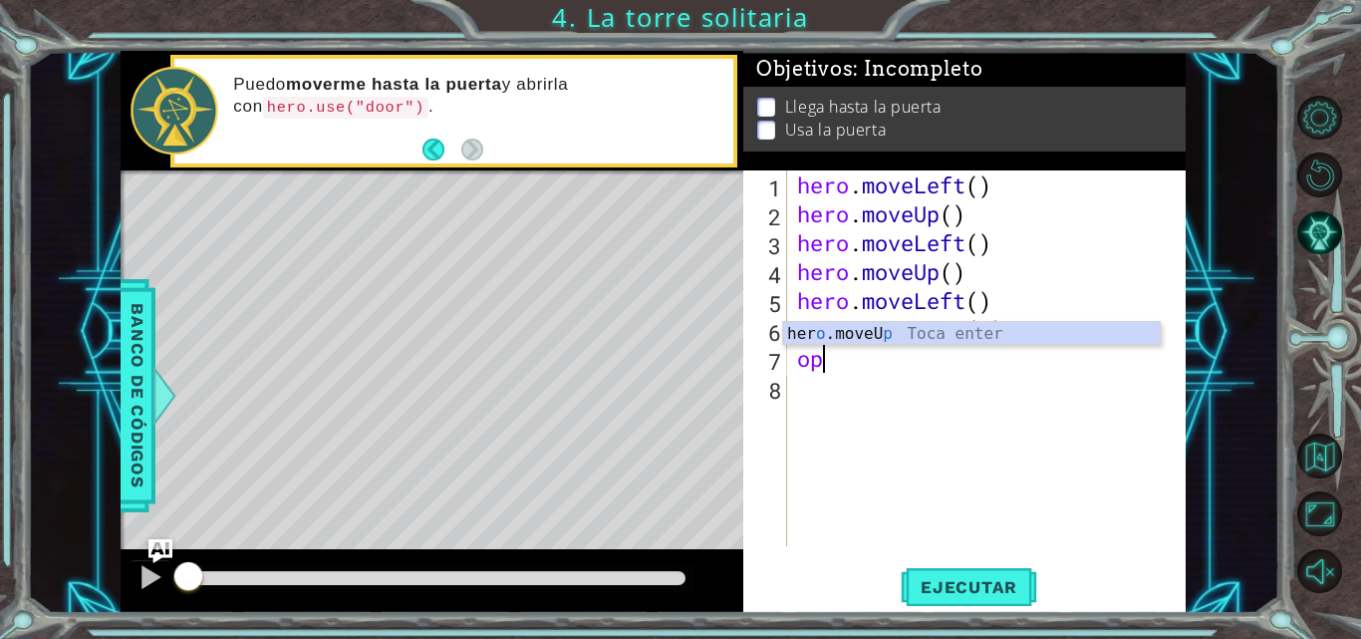
type textarea "o"
type textarea "d"
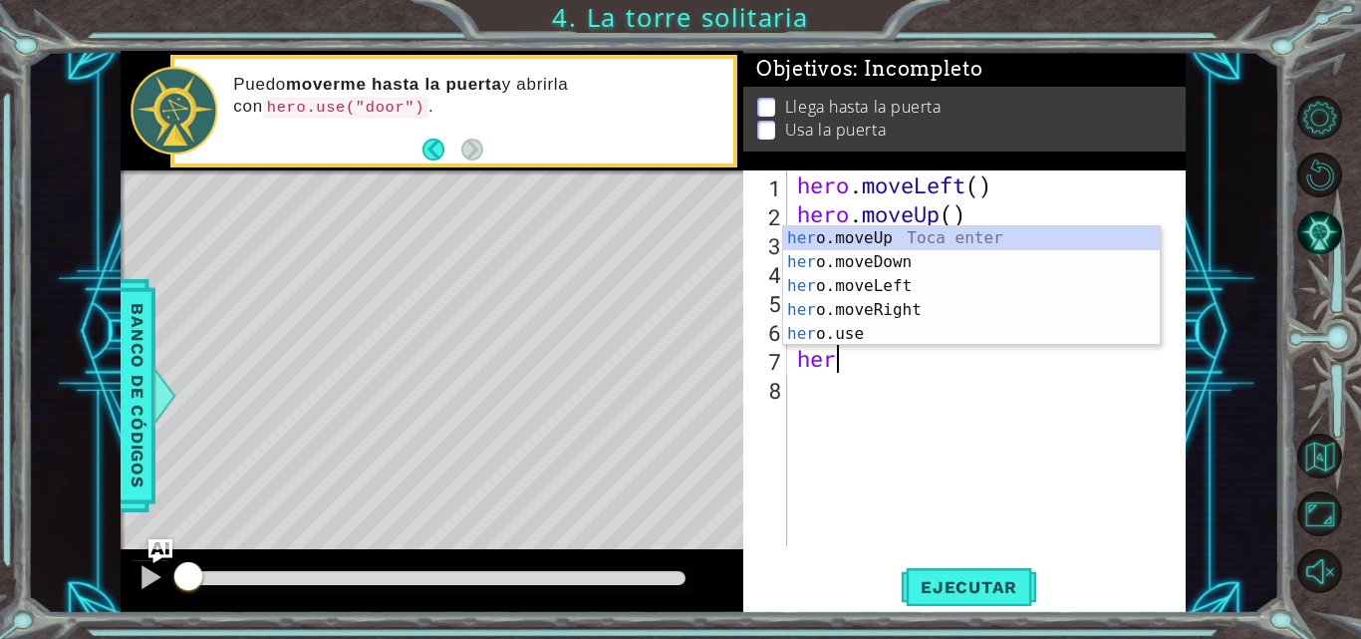
scroll to position [0, 1]
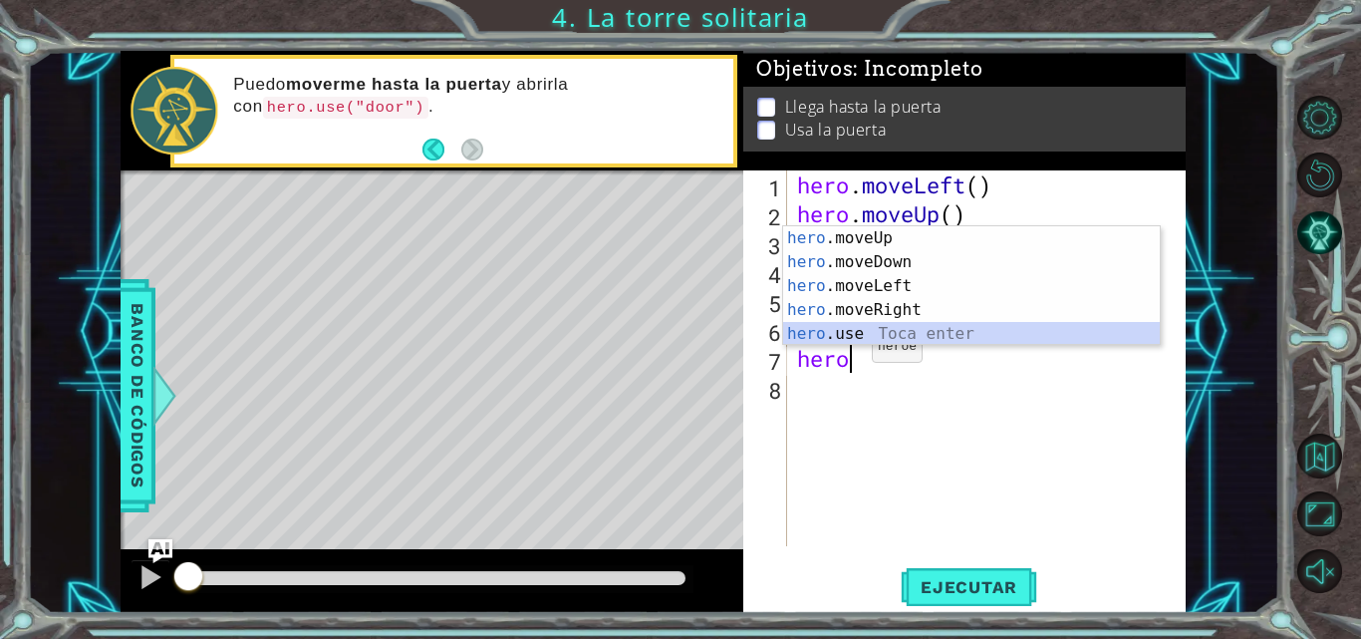
click at [848, 327] on div "hero .moveUp Toca enter hero .moveDown Toca enter hero .moveLeft Toca enter her…" at bounding box center [971, 309] width 377 height 167
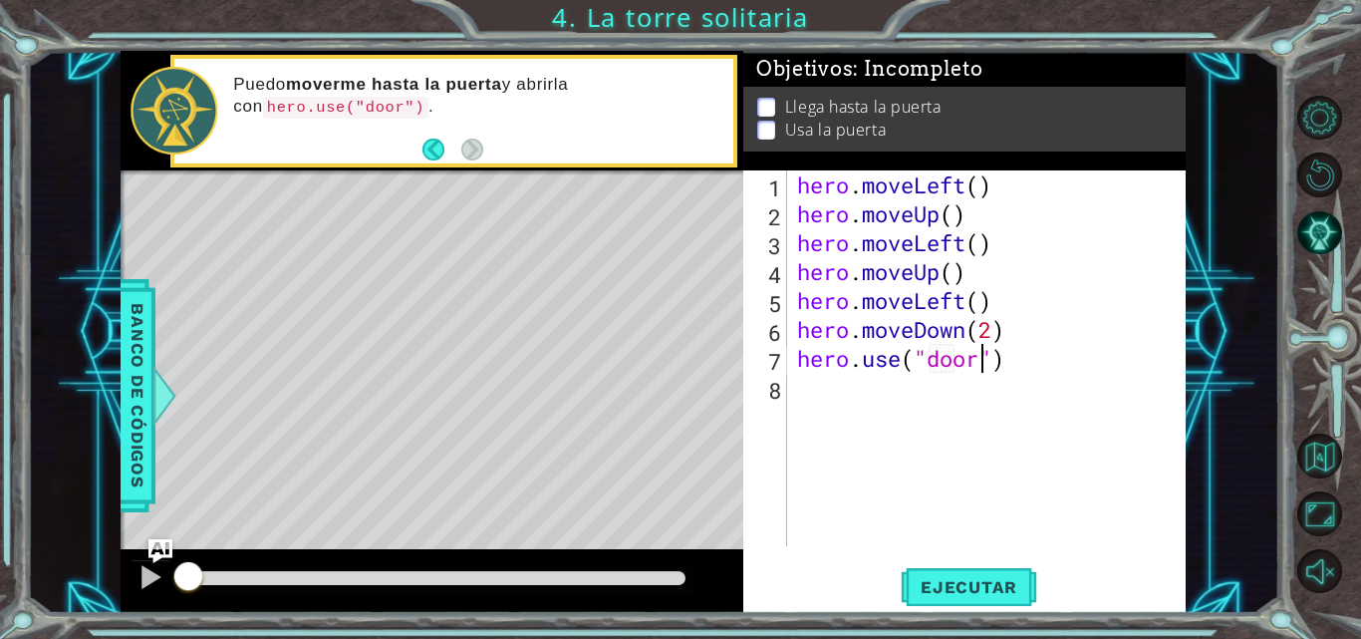
scroll to position [0, 9]
click at [946, 597] on span "Ejecutar" at bounding box center [969, 587] width 137 height 20
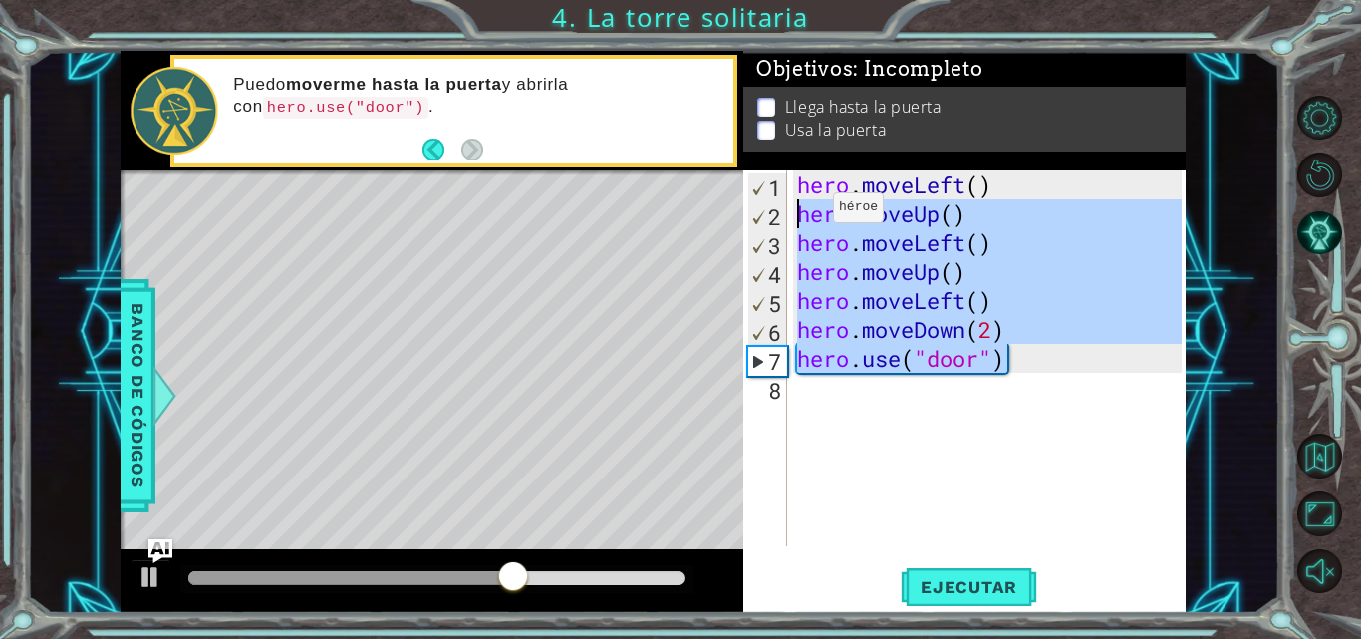
drag, startPoint x: 1020, startPoint y: 347, endPoint x: 813, endPoint y: 214, distance: 246.0
click at [813, 214] on div "hero . moveLeft ( ) hero . moveUp ( ) hero . moveLeft ( ) hero . moveUp ( ) her…" at bounding box center [992, 386] width 399 height 433
type textarea "h"
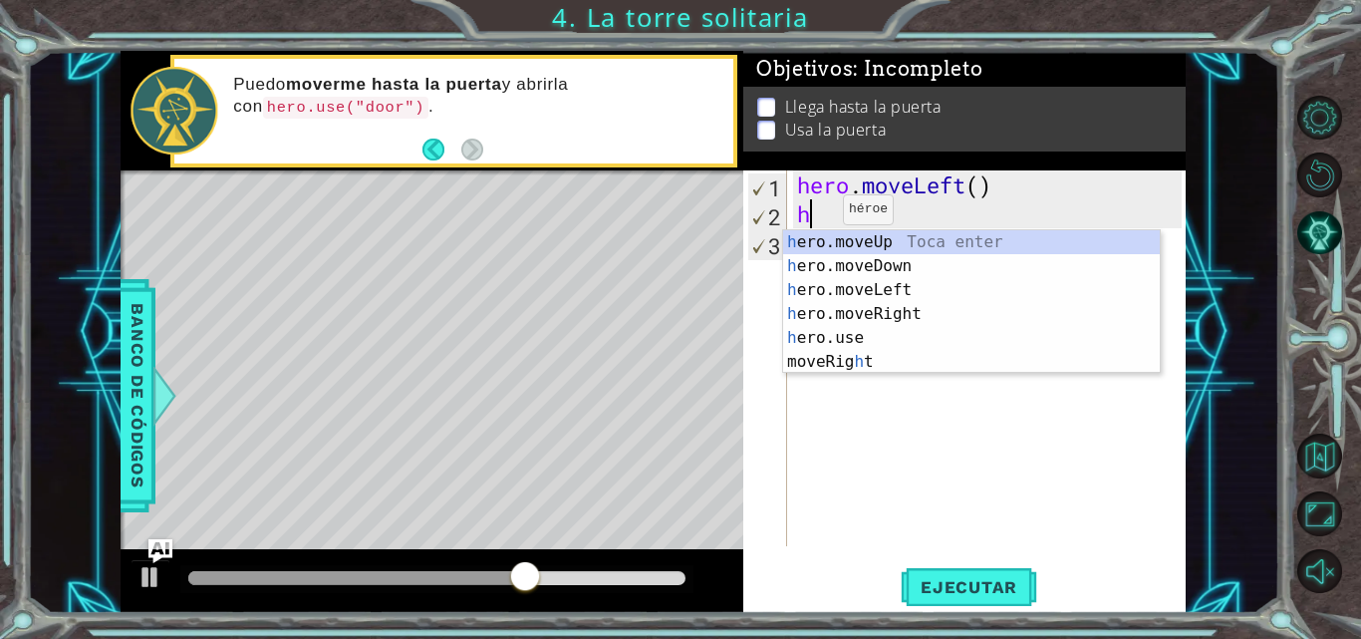
scroll to position [0, 0]
type textarea "he"
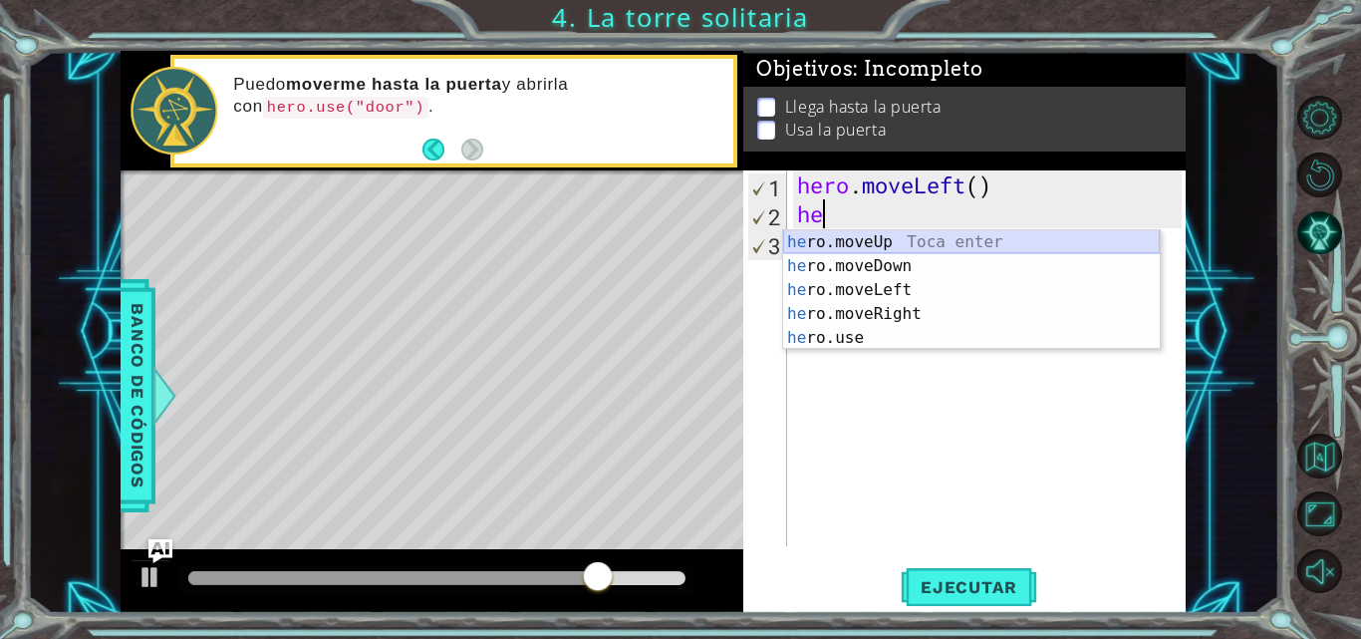
click at [839, 244] on div "he ro.moveUp Toca enter he ro.moveDown Toca enter he ro.moveLeft Toca enter he …" at bounding box center [971, 313] width 377 height 167
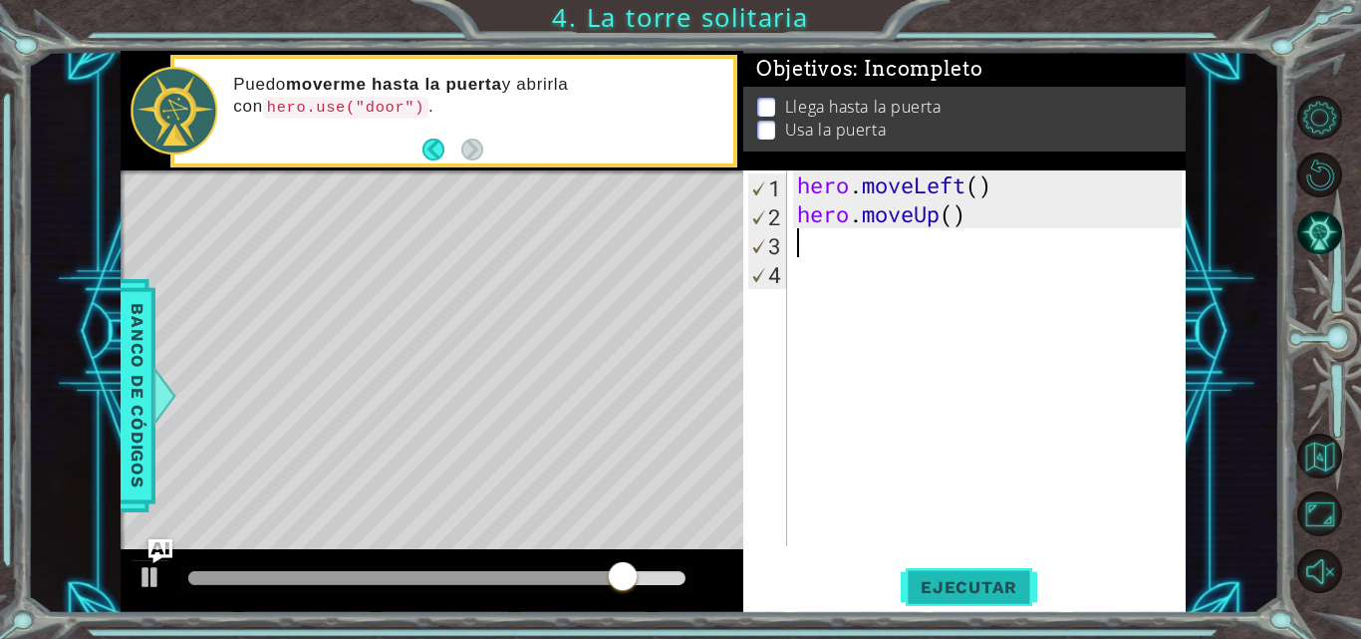
click at [961, 580] on span "Ejecutar" at bounding box center [969, 587] width 137 height 20
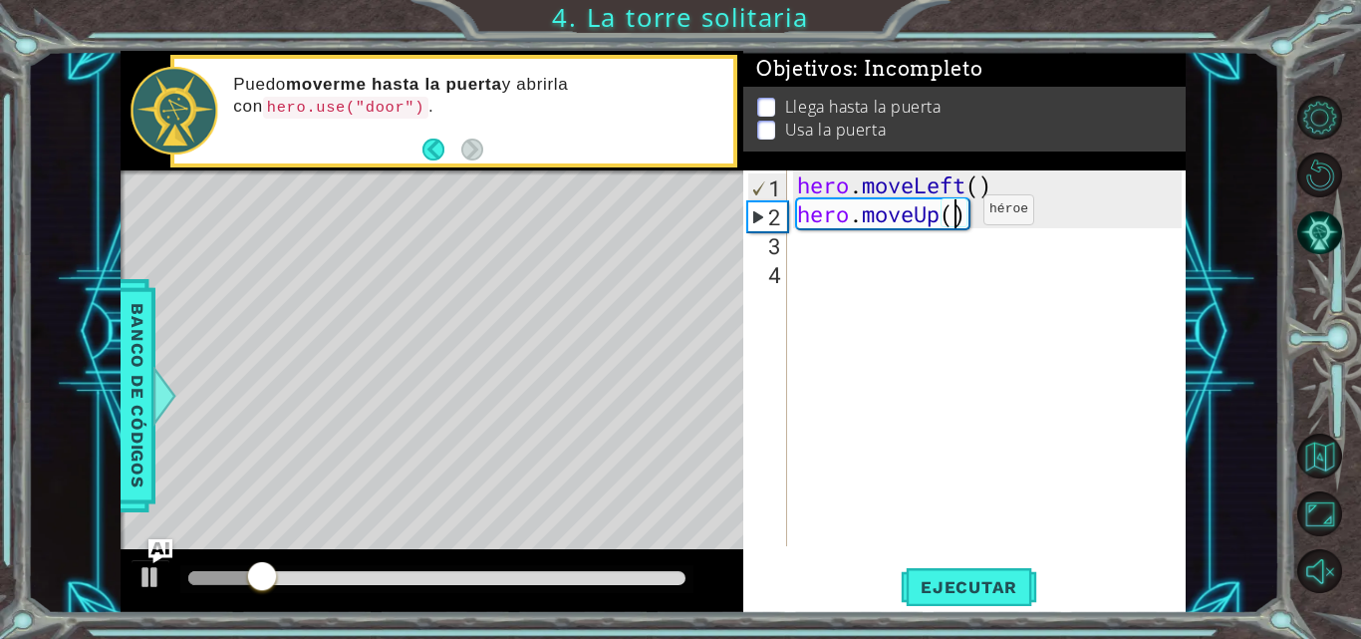
click at [954, 214] on div "hero . moveLeft ( ) hero . moveUp ( )" at bounding box center [992, 386] width 399 height 433
click at [956, 579] on span "Ejecutar" at bounding box center [969, 587] width 137 height 20
click at [945, 587] on span "Ejecutar" at bounding box center [969, 587] width 137 height 20
type textarea "hero.moveUp()"
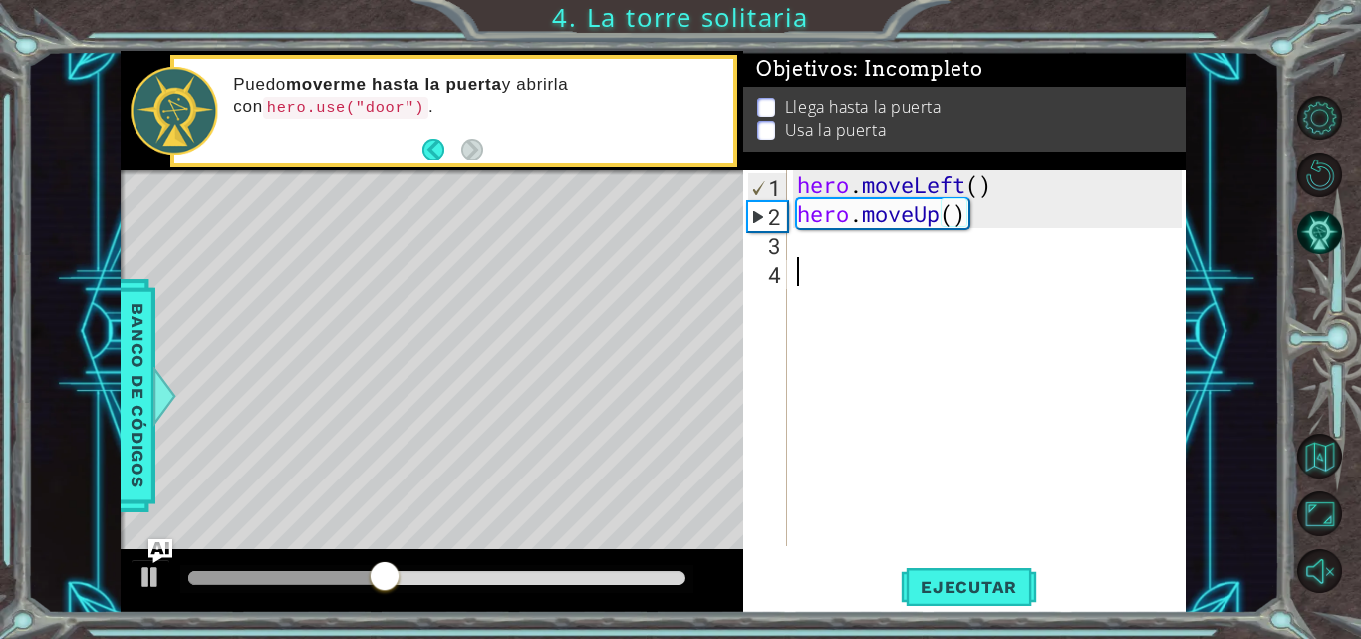
click at [815, 261] on div "hero . moveLeft ( ) hero . moveUp ( )" at bounding box center [992, 386] width 399 height 433
type textarea "h"
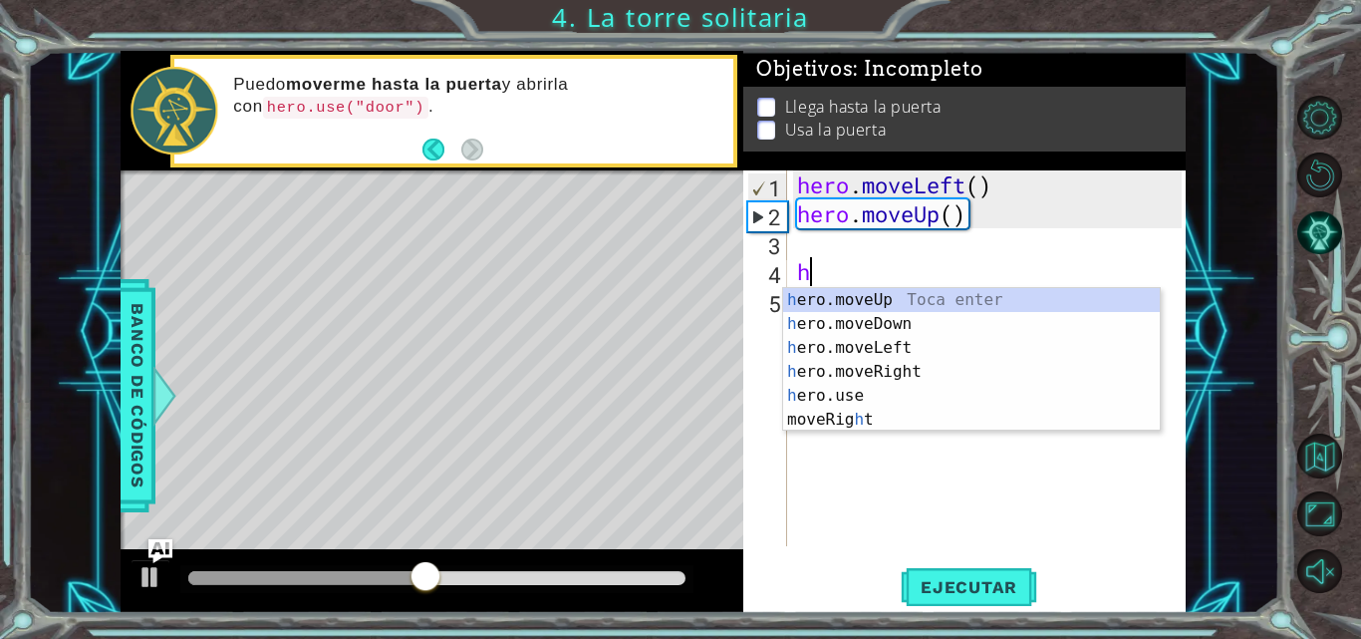
click at [816, 251] on div "hero . moveLeft ( ) hero . moveUp ( ) h" at bounding box center [992, 386] width 399 height 433
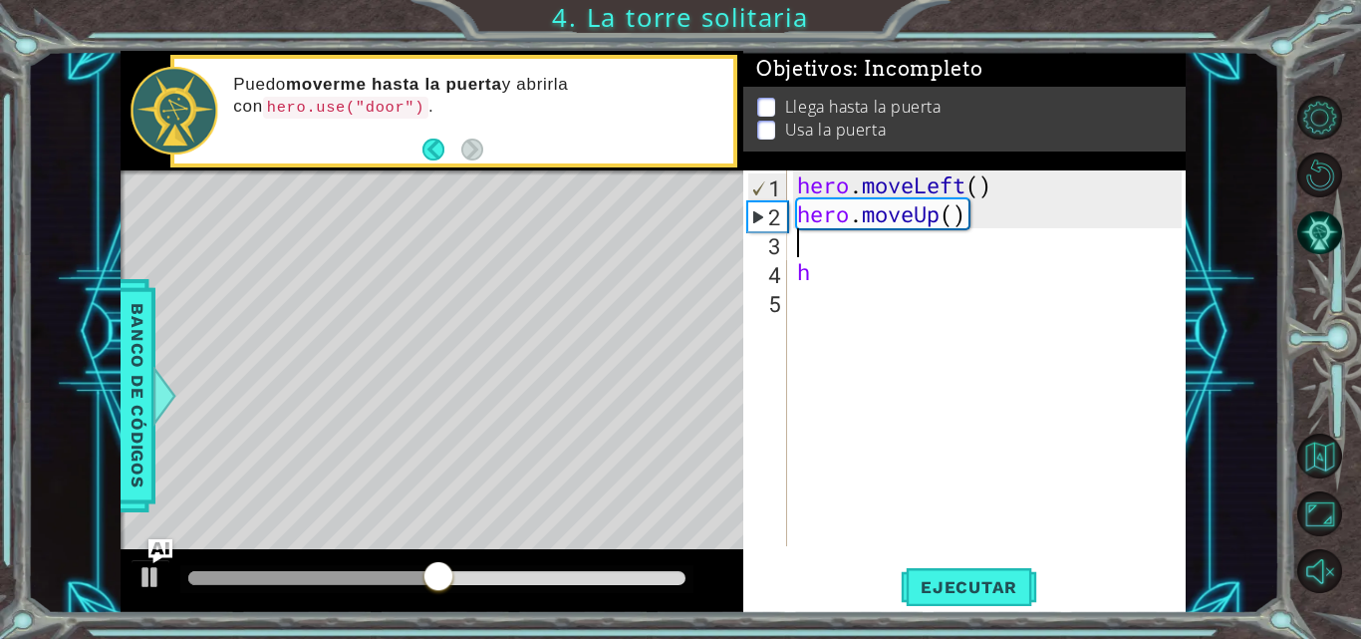
type textarea "h"
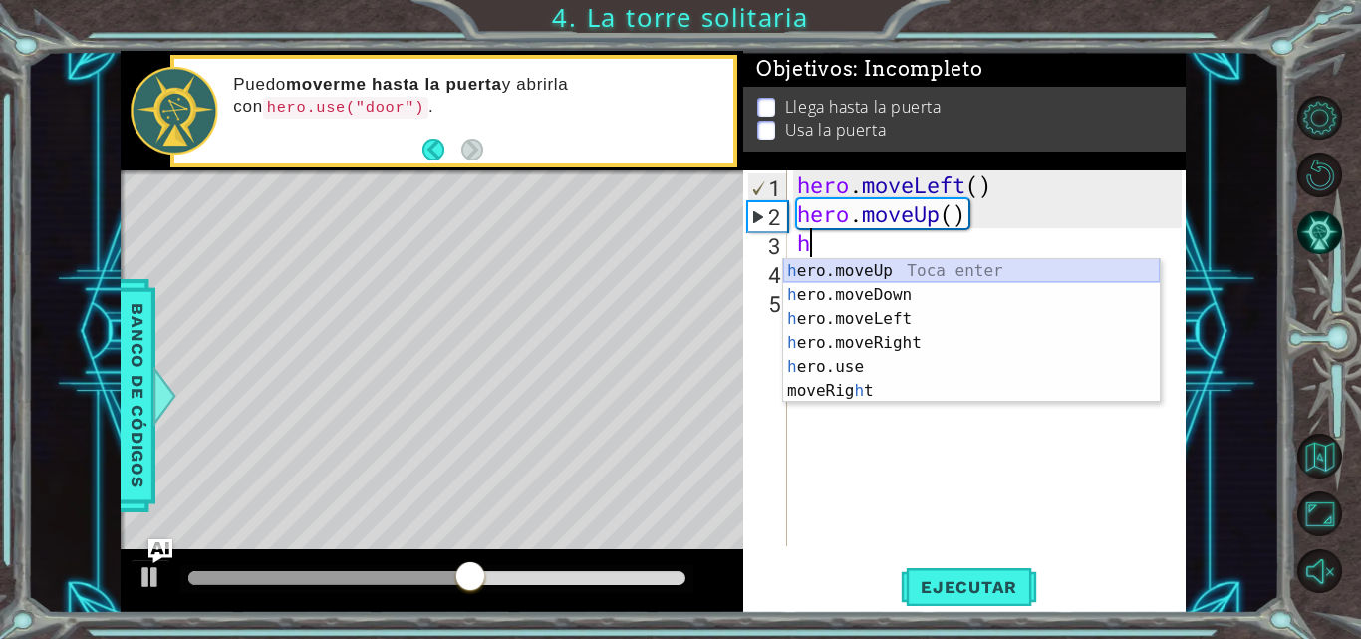
click at [835, 276] on div "h ero.moveUp Toca enter h ero.moveDown Toca enter h ero.moveLeft Toca enter h e…" at bounding box center [971, 354] width 377 height 191
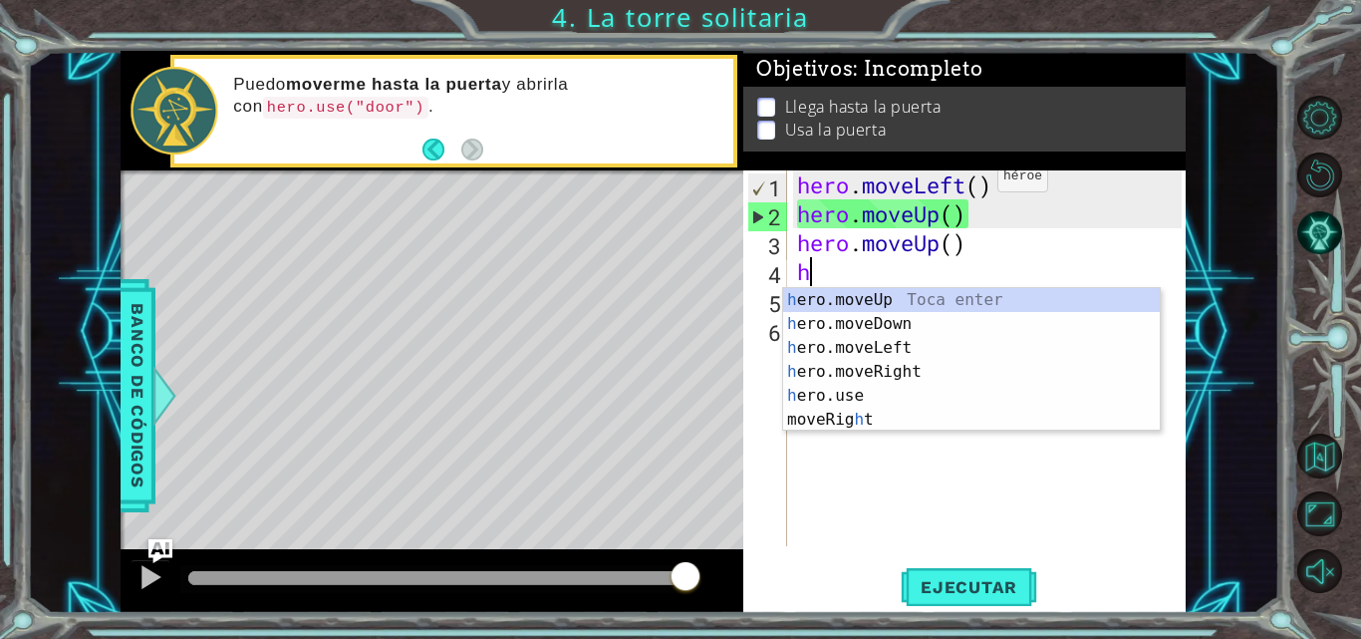
type textarea "h"
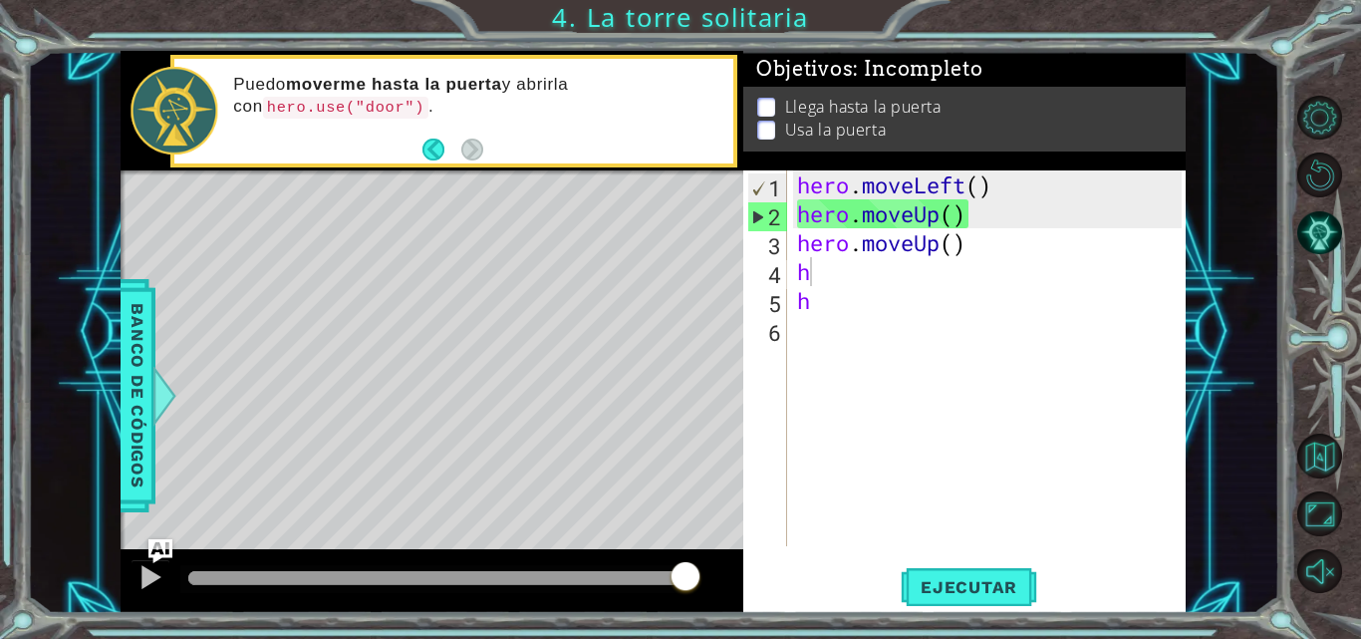
click at [863, 266] on div "hero . moveLeft ( ) hero . moveUp ( ) hero . moveUp ( ) h h" at bounding box center [992, 386] width 399 height 433
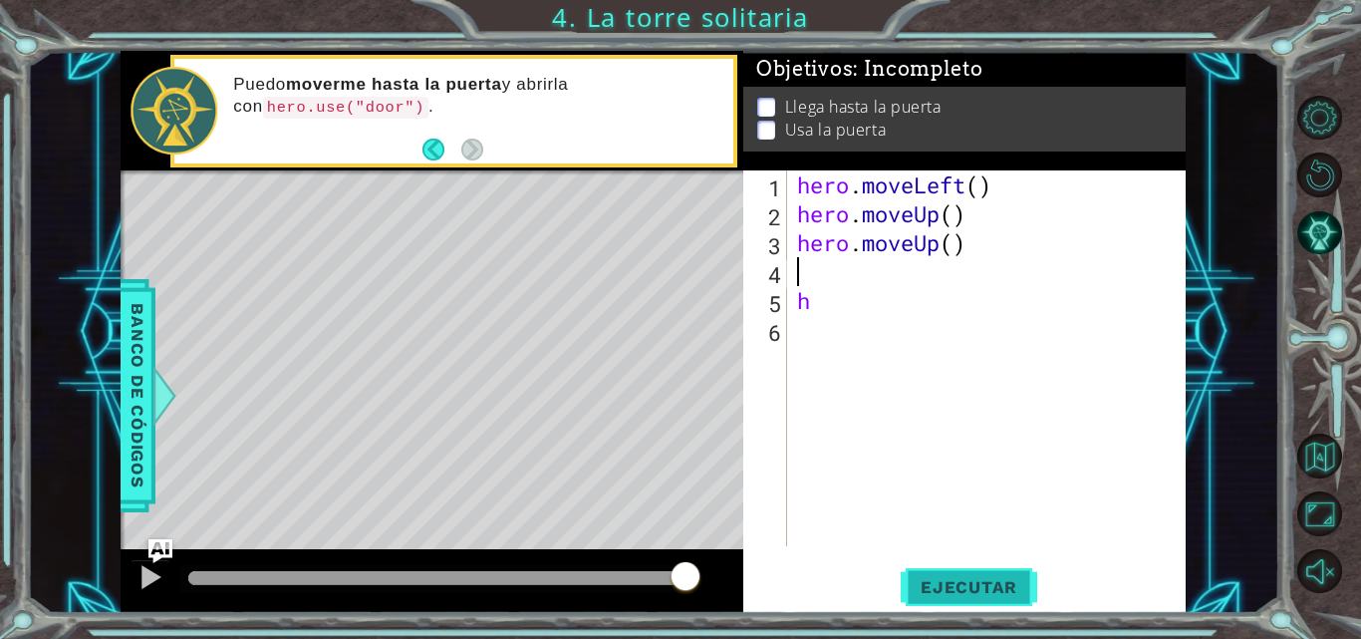
click at [972, 595] on span "Ejecutar" at bounding box center [969, 587] width 137 height 20
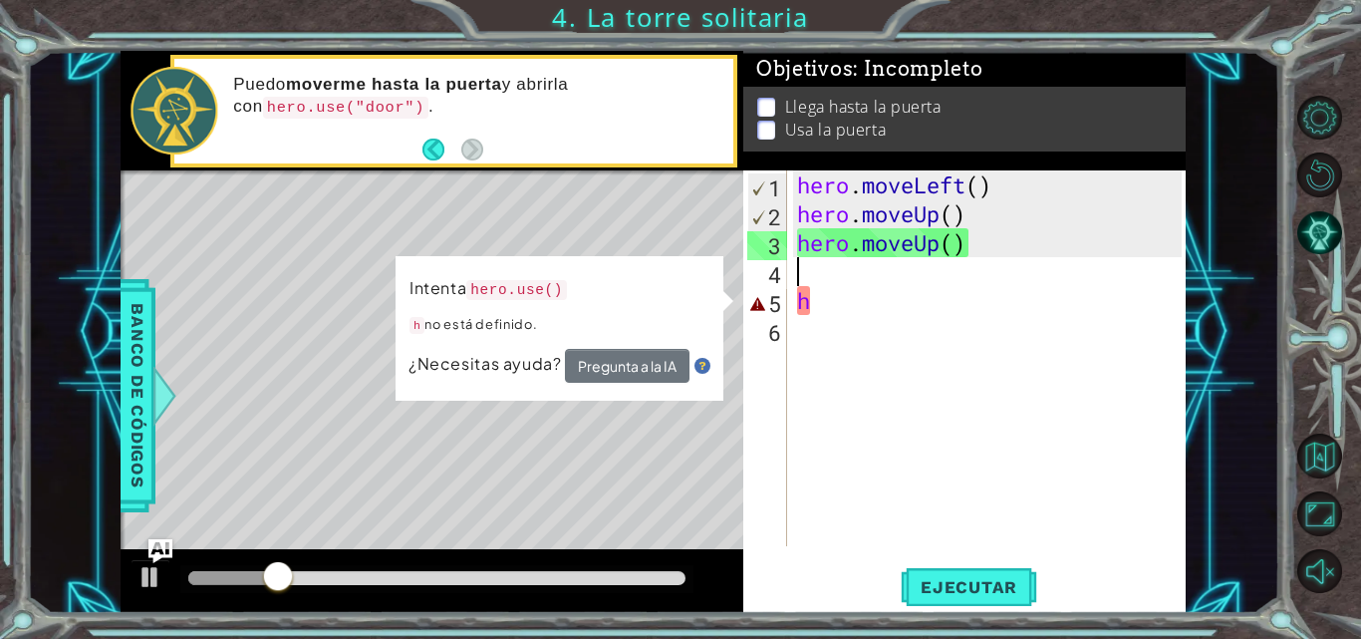
click at [843, 306] on div "hero . moveLeft ( ) hero . moveUp ( ) hero . moveUp ( ) h" at bounding box center [992, 386] width 399 height 433
type textarea "h"
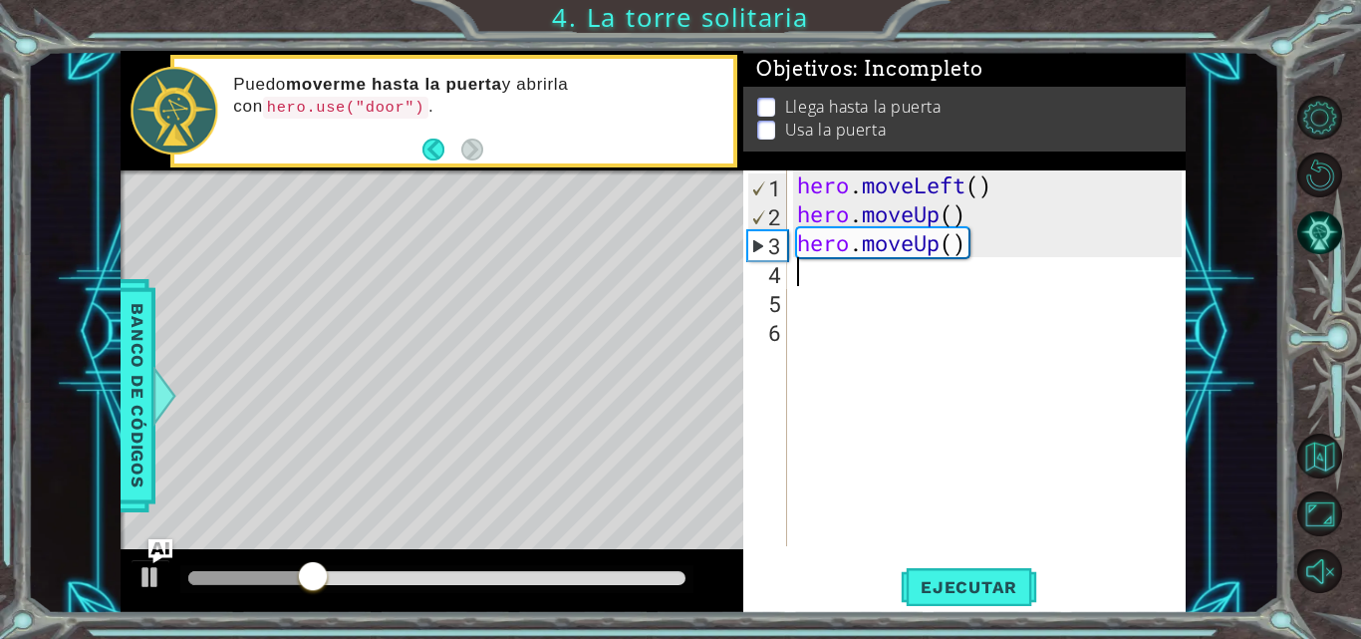
click at [826, 284] on div "hero . moveLeft ( ) hero . moveUp ( ) hero . moveUp ( )" at bounding box center [992, 386] width 399 height 433
type textarea "h"
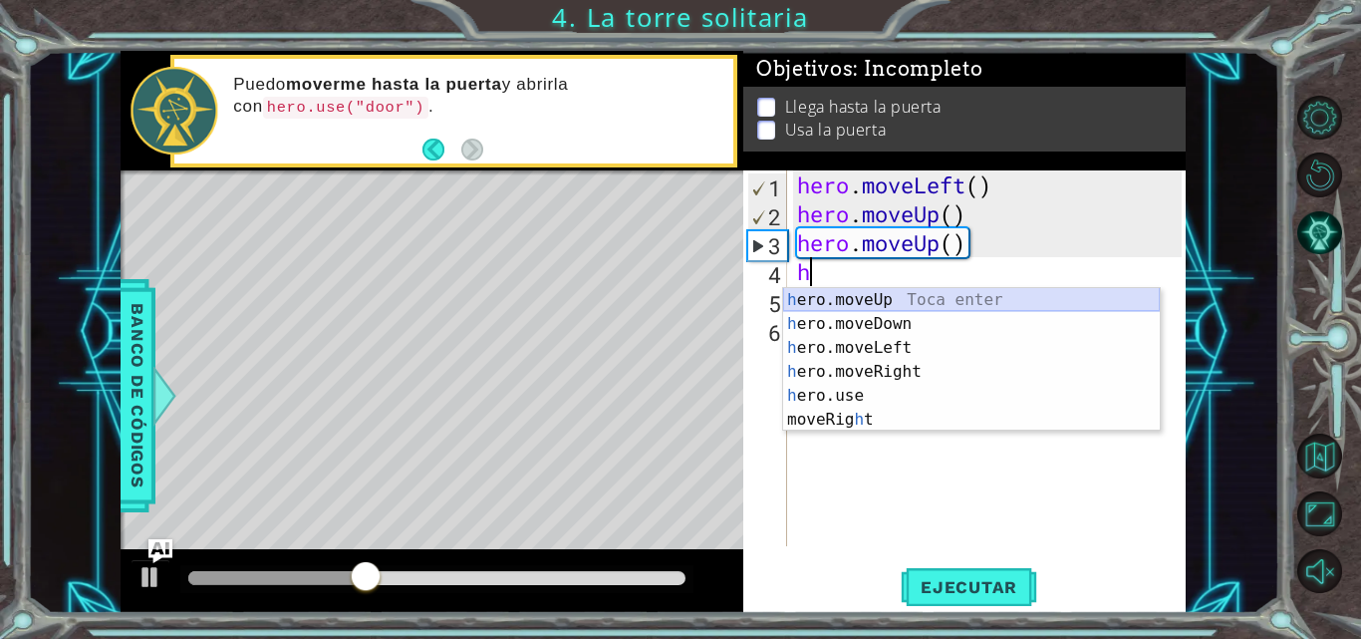
click at [840, 304] on div "h ero.moveUp Toca enter h ero.moveDown Toca enter h ero.moveLeft Toca enter h e…" at bounding box center [971, 383] width 377 height 191
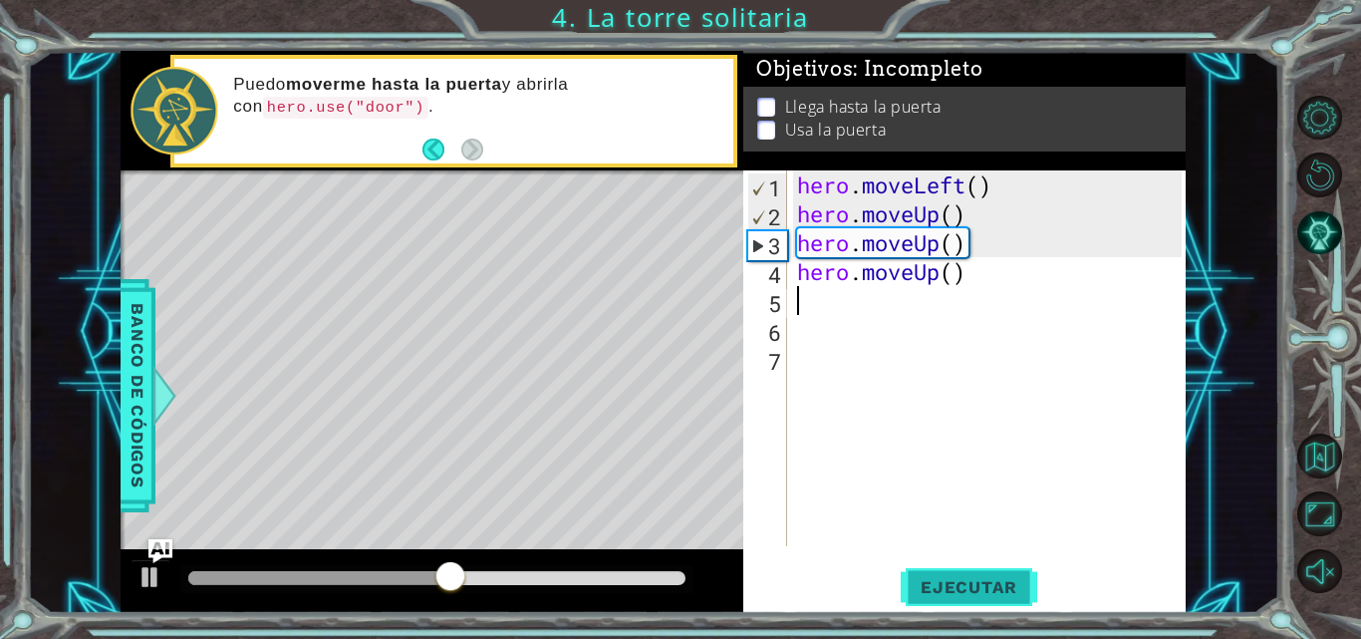
click at [928, 604] on button "Ejecutar" at bounding box center [969, 587] width 137 height 44
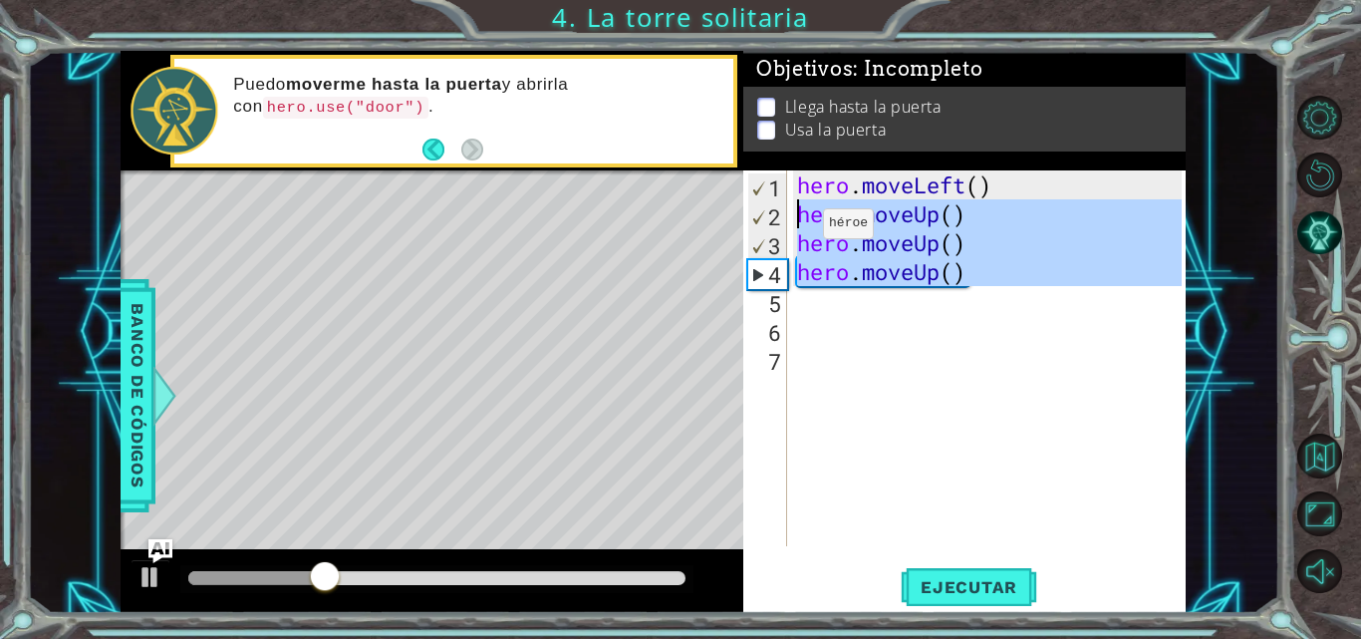
drag, startPoint x: 986, startPoint y: 300, endPoint x: 787, endPoint y: 220, distance: 214.6
click at [787, 220] on div "1 2 3 4 5 6 7 hero . moveLeft ( ) hero . moveUp ( ) hero . moveUp ( ) hero . mo…" at bounding box center [962, 358] width 438 height 376
type textarea "hero.moveUp() hero.moveUp()"
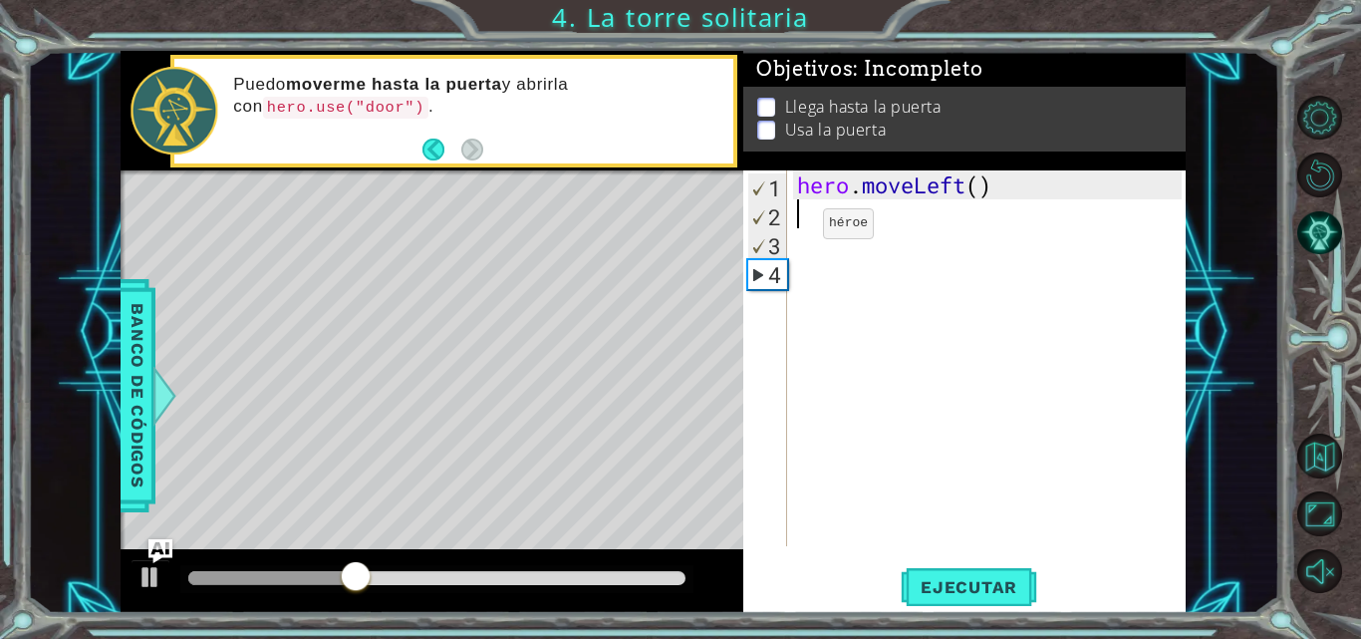
type textarea "j"
type textarea "h"
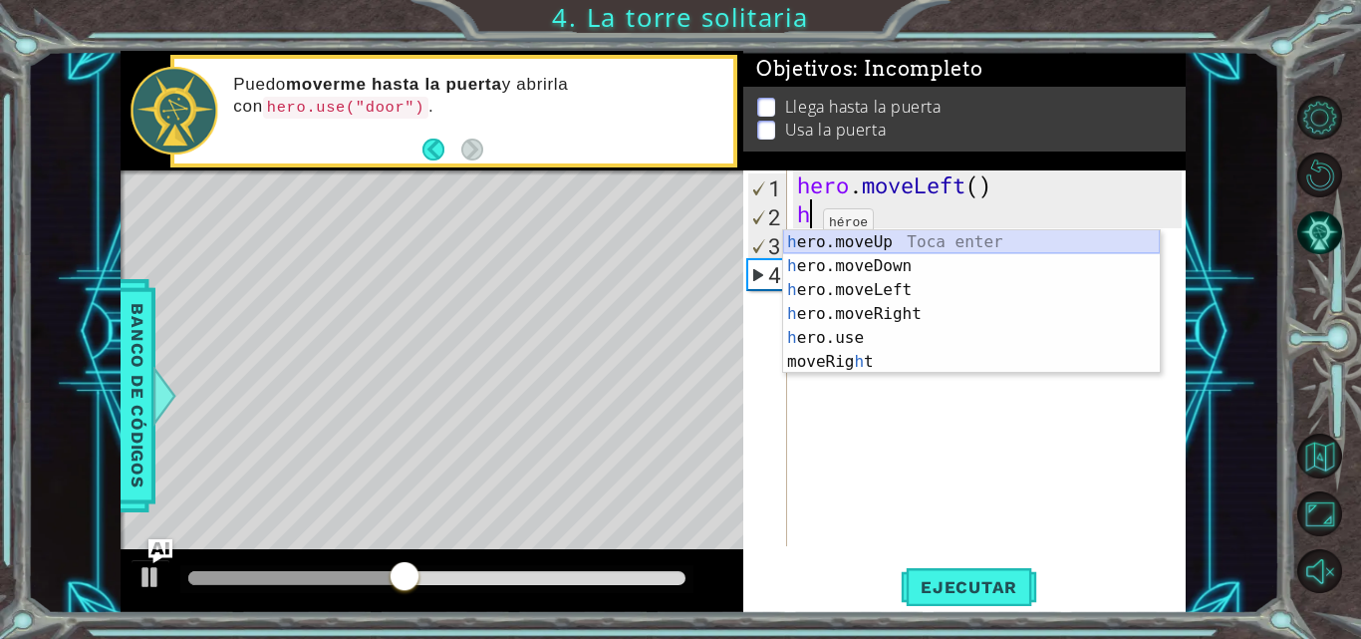
click at [809, 249] on div "h ero.moveUp Toca enter h ero.moveDown Toca enter h ero.moveLeft Toca enter h e…" at bounding box center [971, 325] width 377 height 191
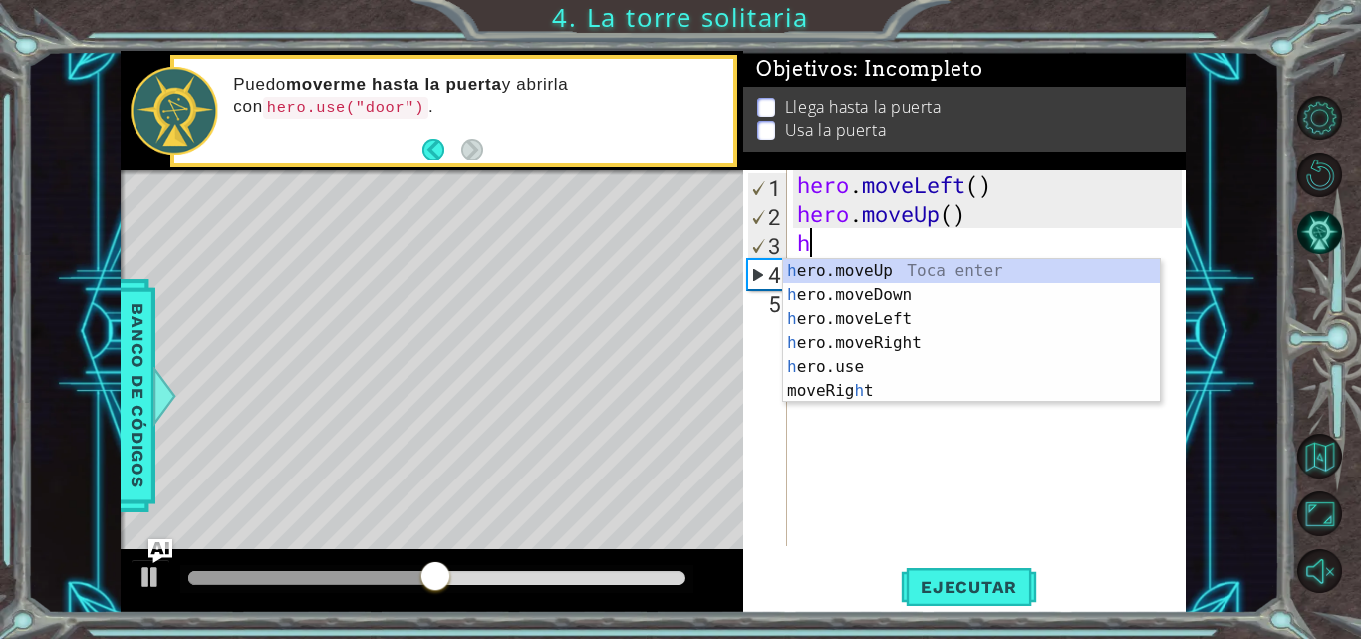
type textarea "h"
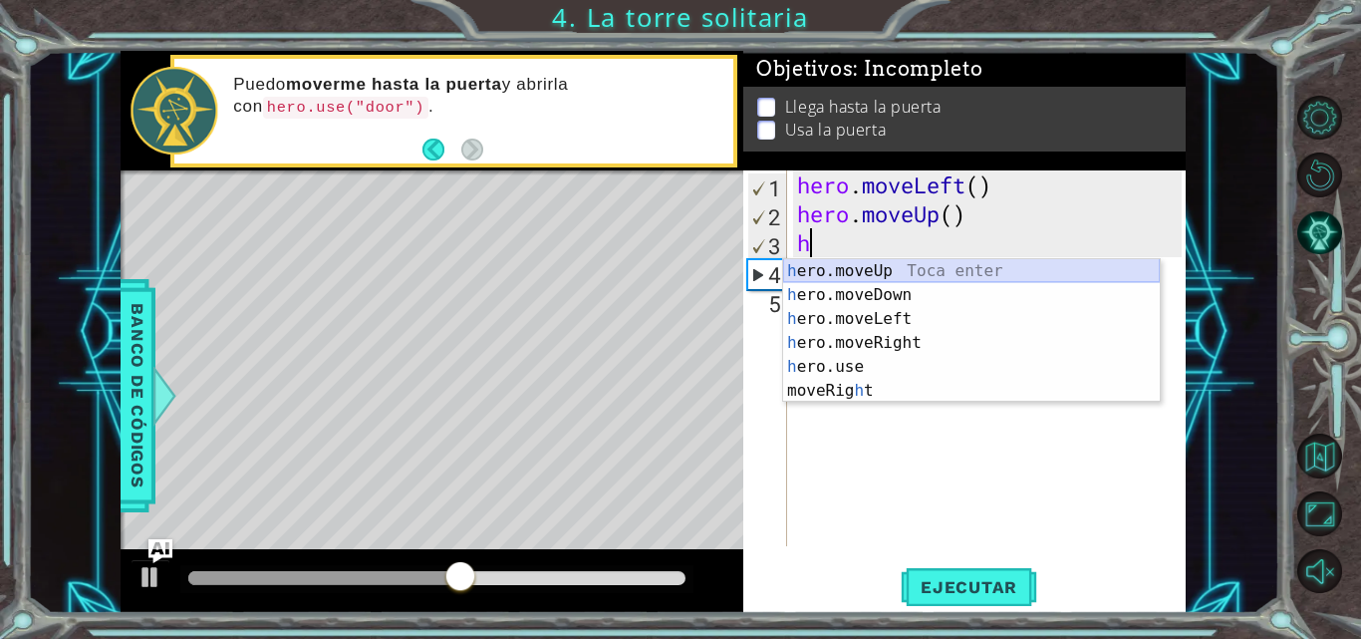
click at [850, 274] on div "h ero.moveUp Toca enter h ero.moveDown Toca enter h ero.moveLeft Toca enter h e…" at bounding box center [971, 354] width 377 height 191
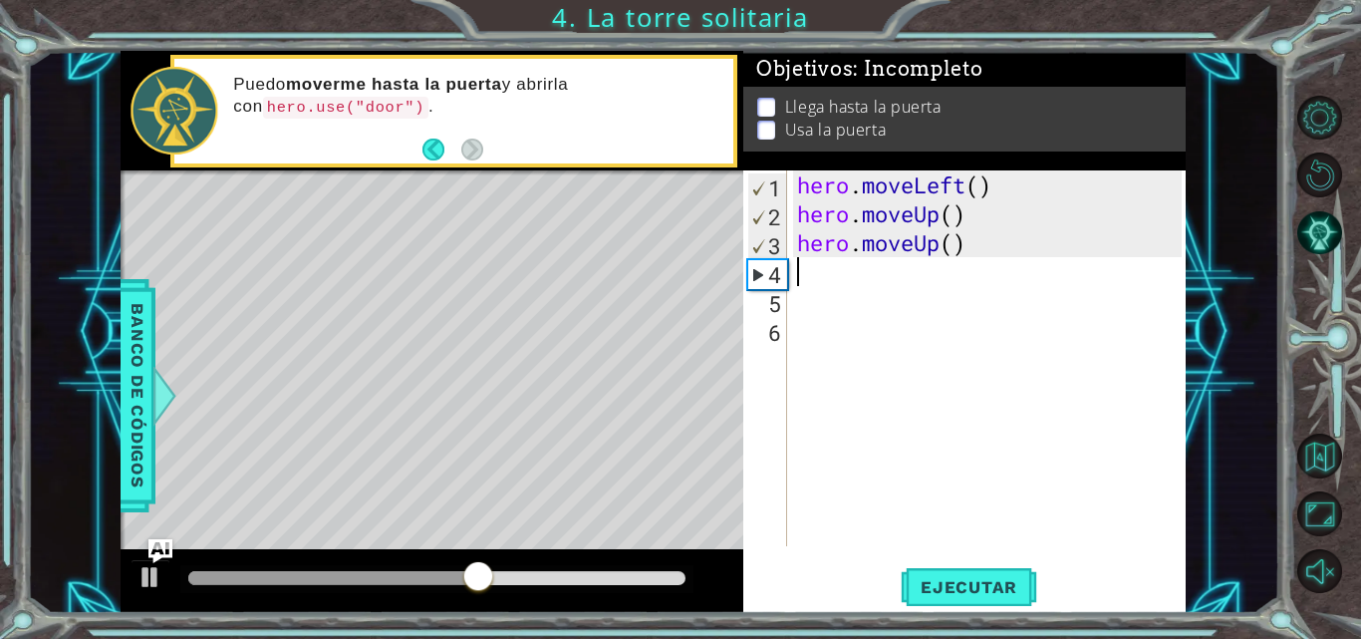
type textarea "h"
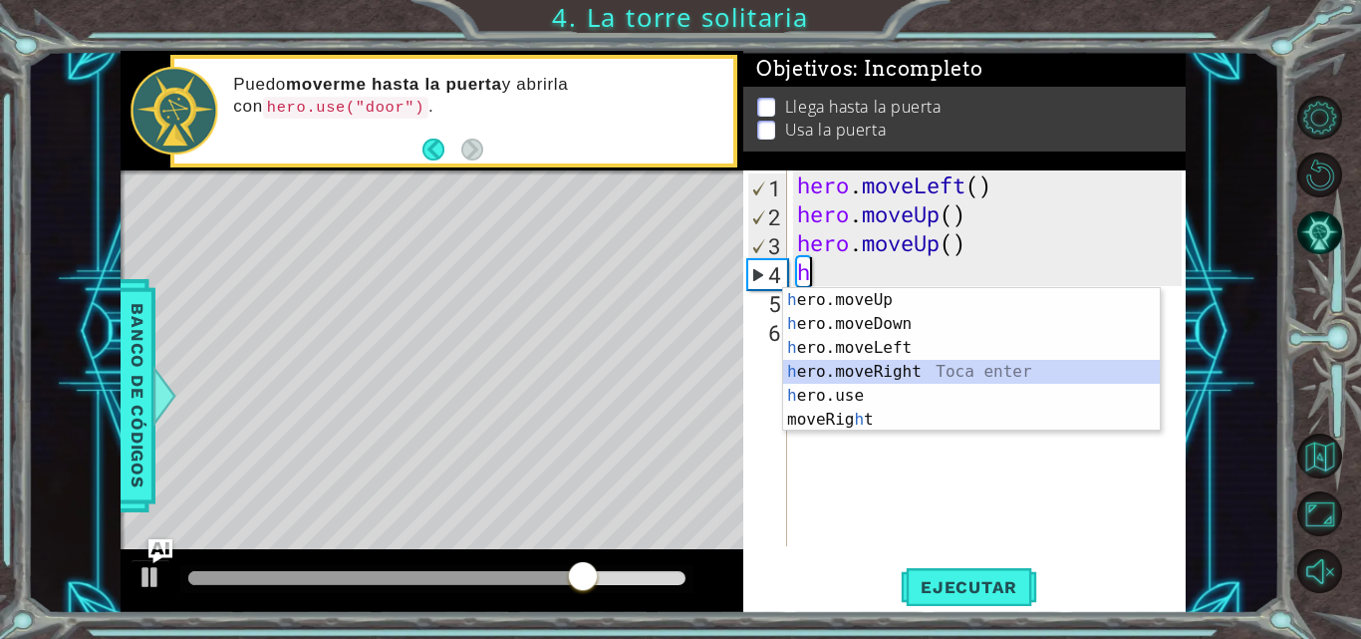
click at [870, 368] on div "h ero.moveUp Toca enter h ero.moveDown Toca enter h ero.moveLeft Toca enter h e…" at bounding box center [971, 383] width 377 height 191
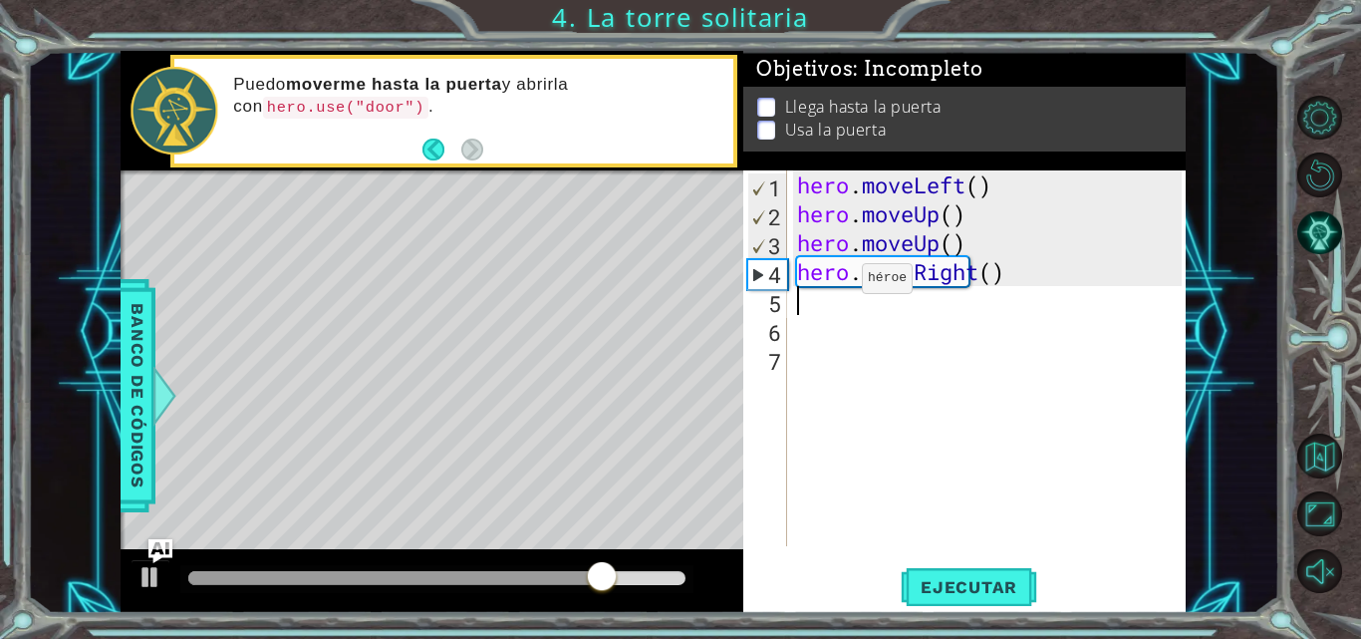
type textarea "h"
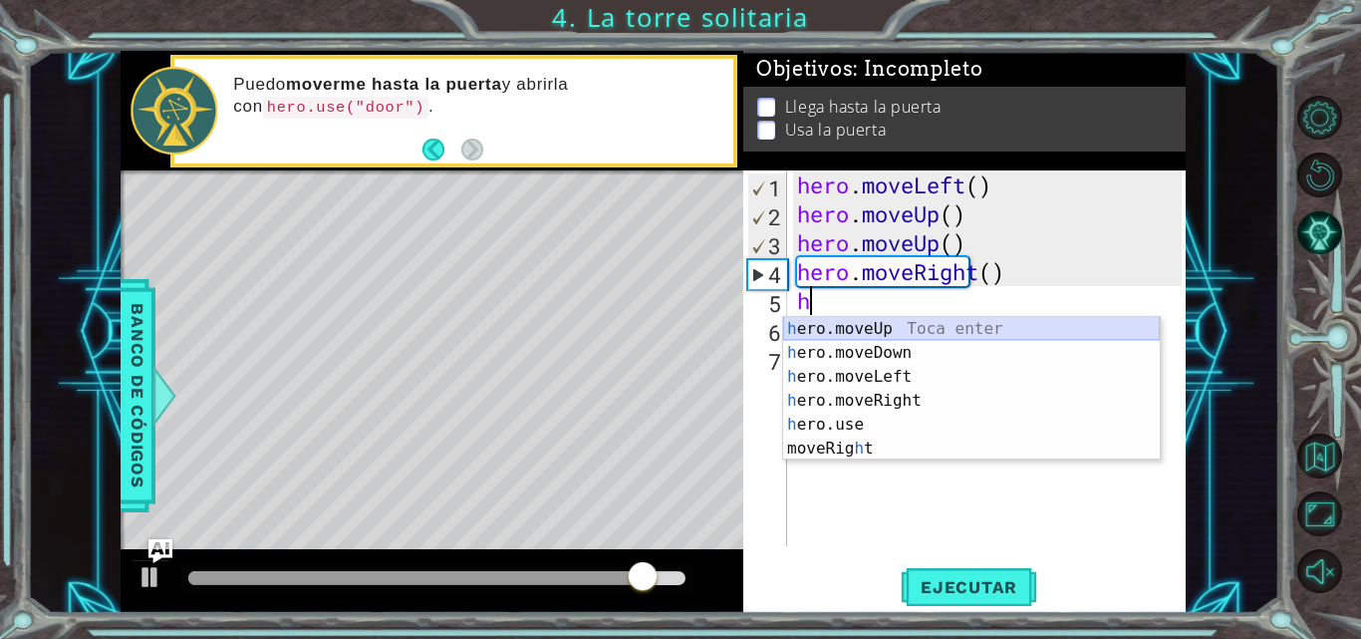
click at [846, 332] on div "h ero.moveUp Toca enter h ero.moveDown Toca enter h ero.moveLeft Toca enter h e…" at bounding box center [971, 412] width 377 height 191
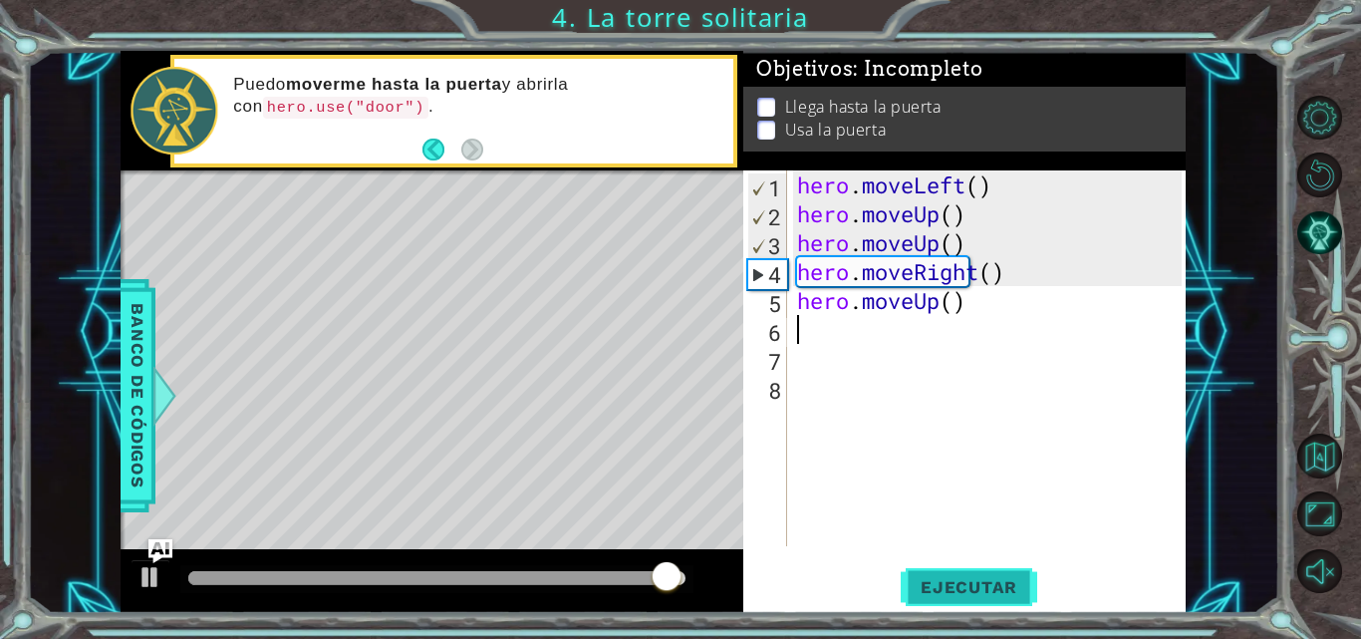
click at [952, 597] on span "Ejecutar" at bounding box center [969, 587] width 137 height 20
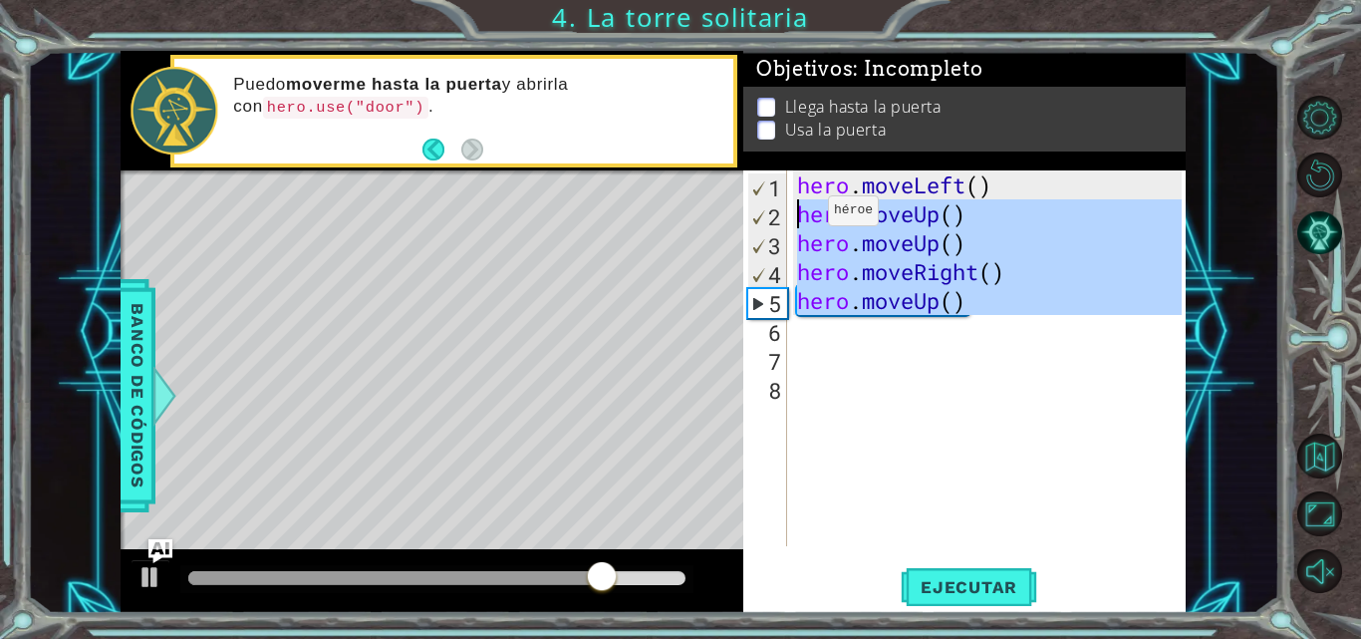
drag, startPoint x: 873, startPoint y: 343, endPoint x: 798, endPoint y: 215, distance: 147.8
click at [798, 215] on div "hero . moveLeft ( ) hero . moveUp ( ) hero . moveUp ( ) hero . moveRight ( ) he…" at bounding box center [992, 386] width 399 height 433
type textarea "hero.moveUp() hero.moveUp()"
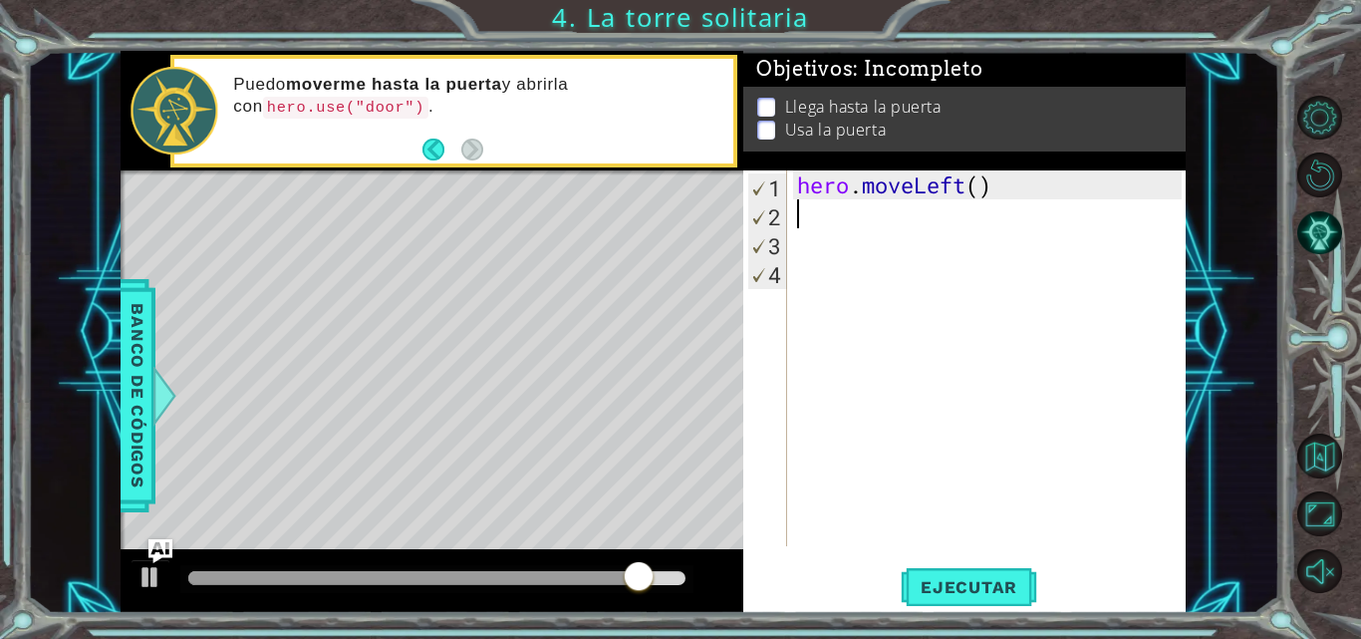
click at [946, 613] on div "1 2 3 4 hero . moveLeft ( ) ההההההההההההההההההההההההההההההההההההההההההההההההההה…" at bounding box center [964, 391] width 442 height 442
click at [945, 591] on span "Ejecutar" at bounding box center [969, 587] width 137 height 20
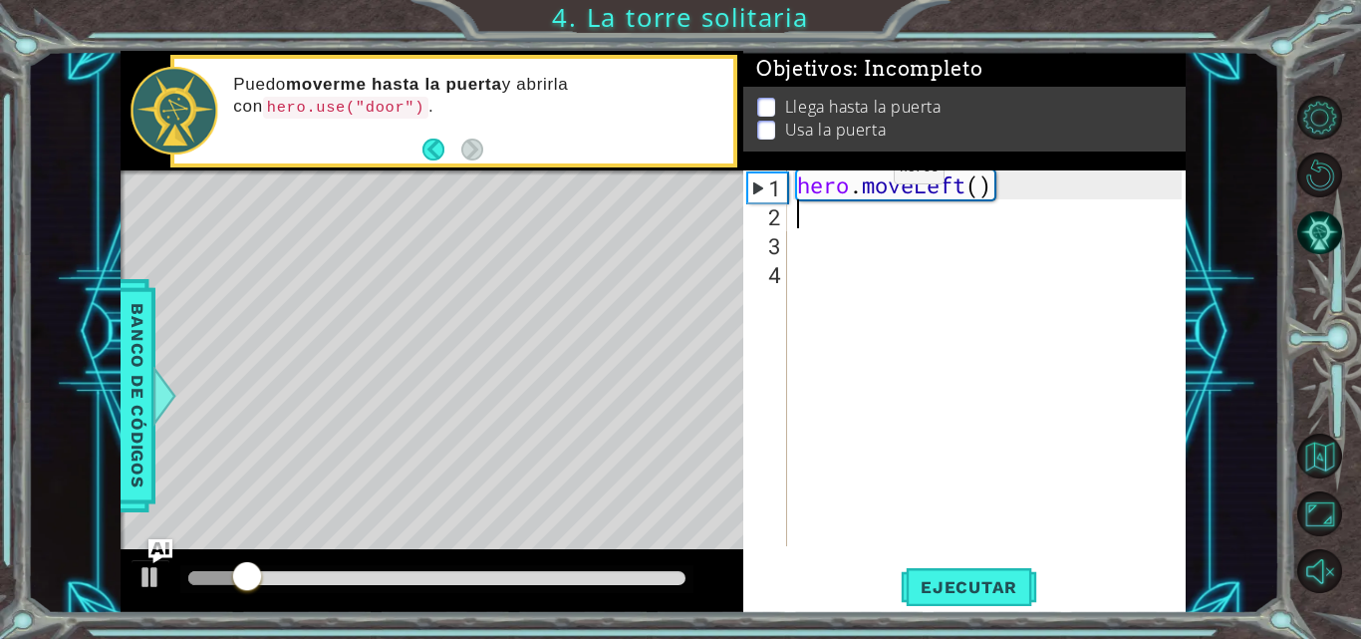
type textarea "h"
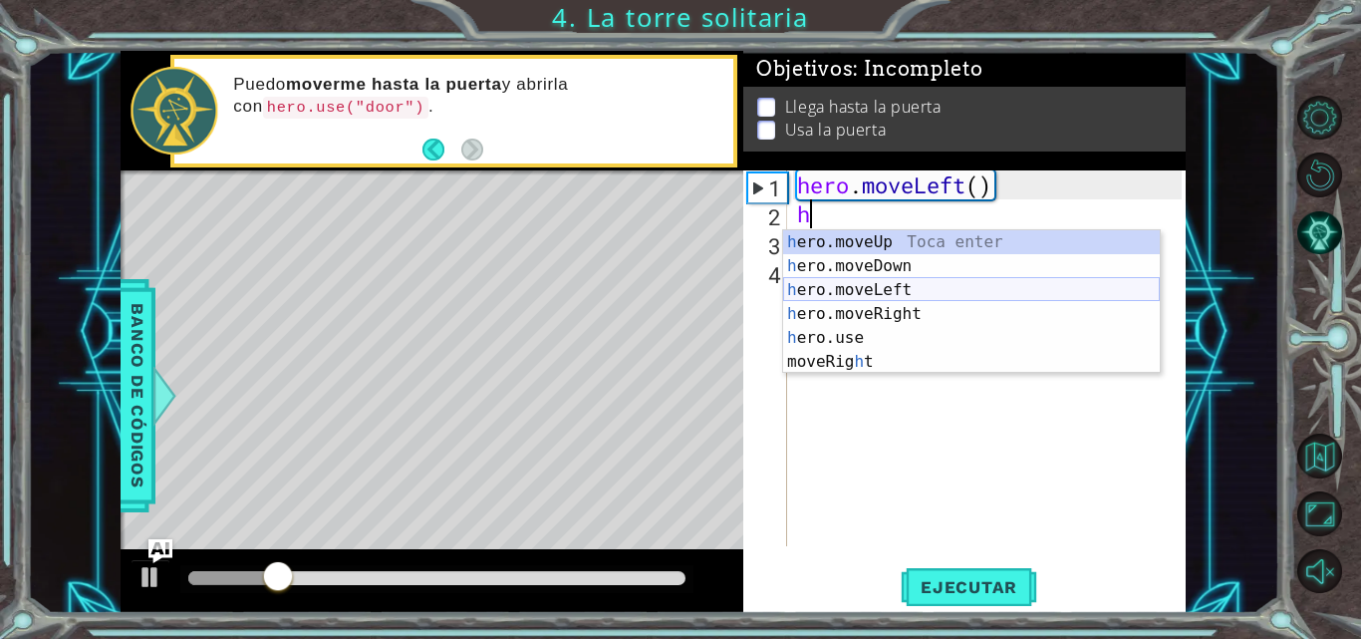
click at [866, 296] on div "h ero.moveUp Toca enter h ero.moveDown Toca enter h ero.moveLeft Toca enter h e…" at bounding box center [971, 325] width 377 height 191
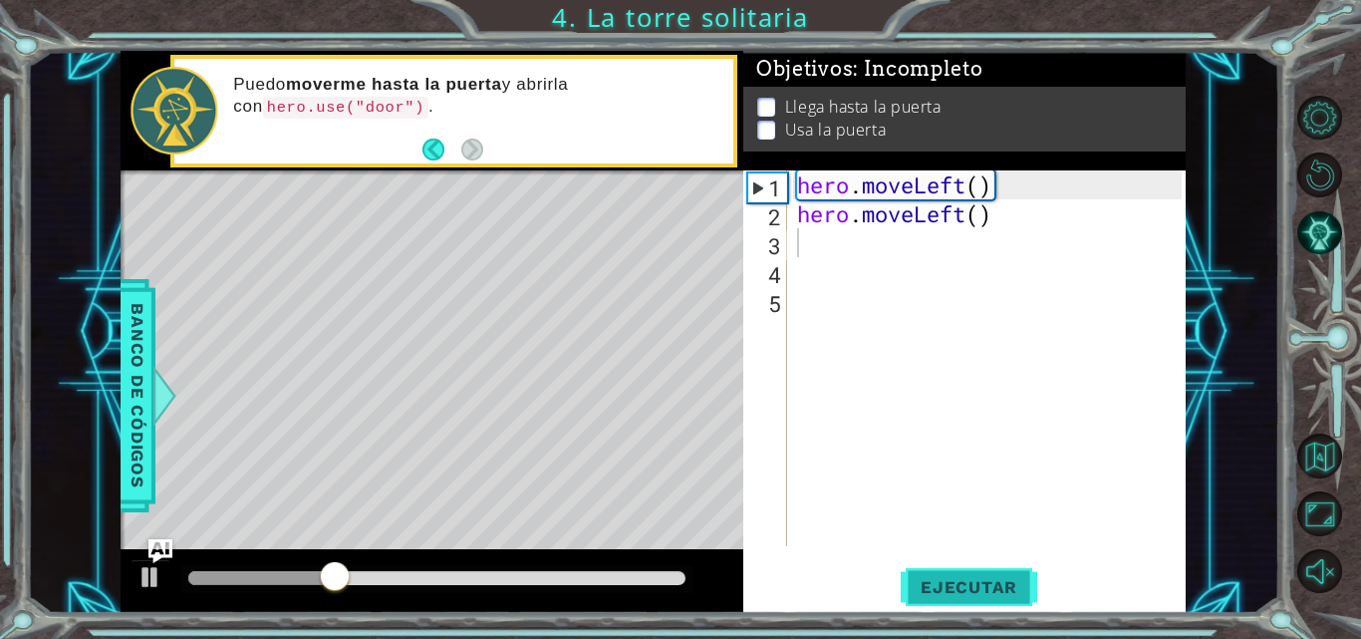
click at [987, 570] on button "Ejecutar" at bounding box center [969, 587] width 137 height 44
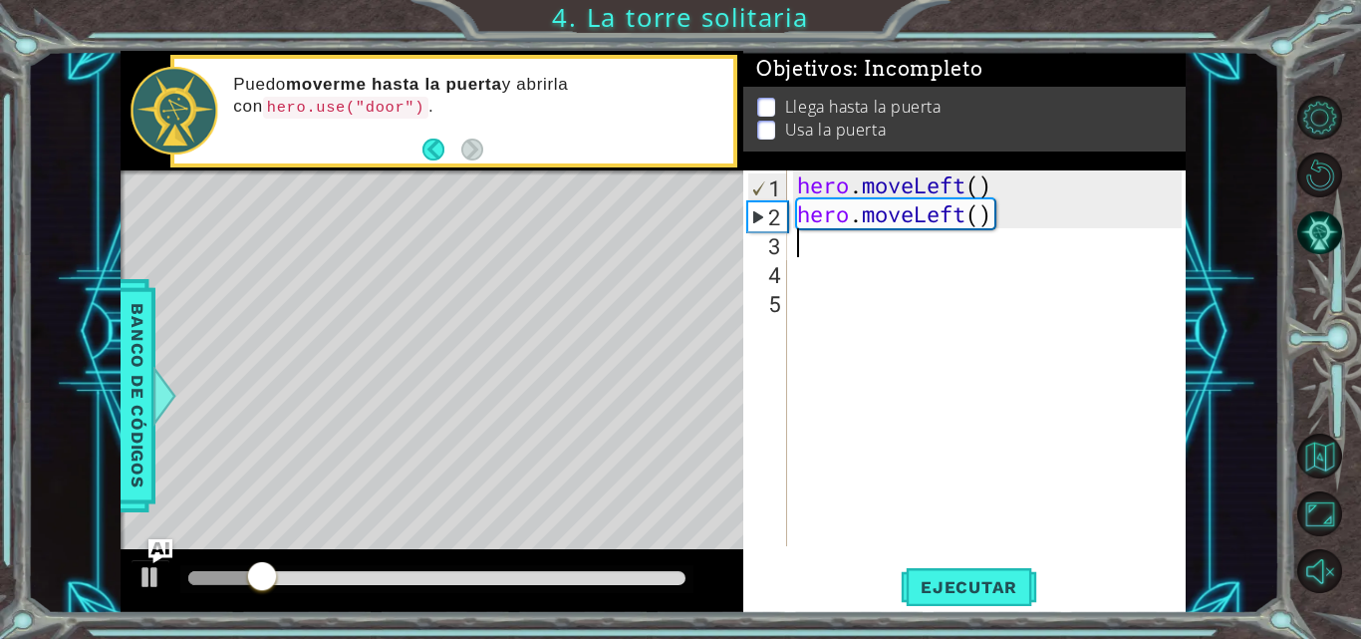
type textarea "h"
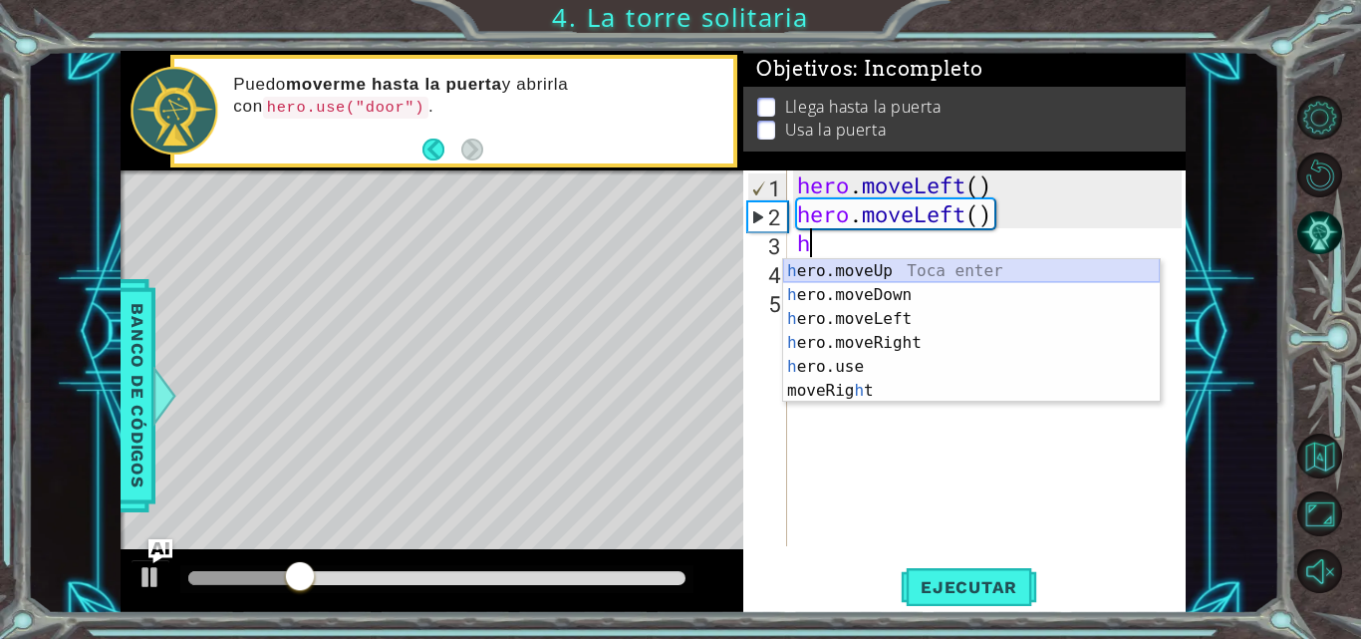
click at [880, 274] on div "h ero.moveUp Toca enter h ero.moveDown Toca enter h ero.moveLeft Toca enter h e…" at bounding box center [971, 354] width 377 height 191
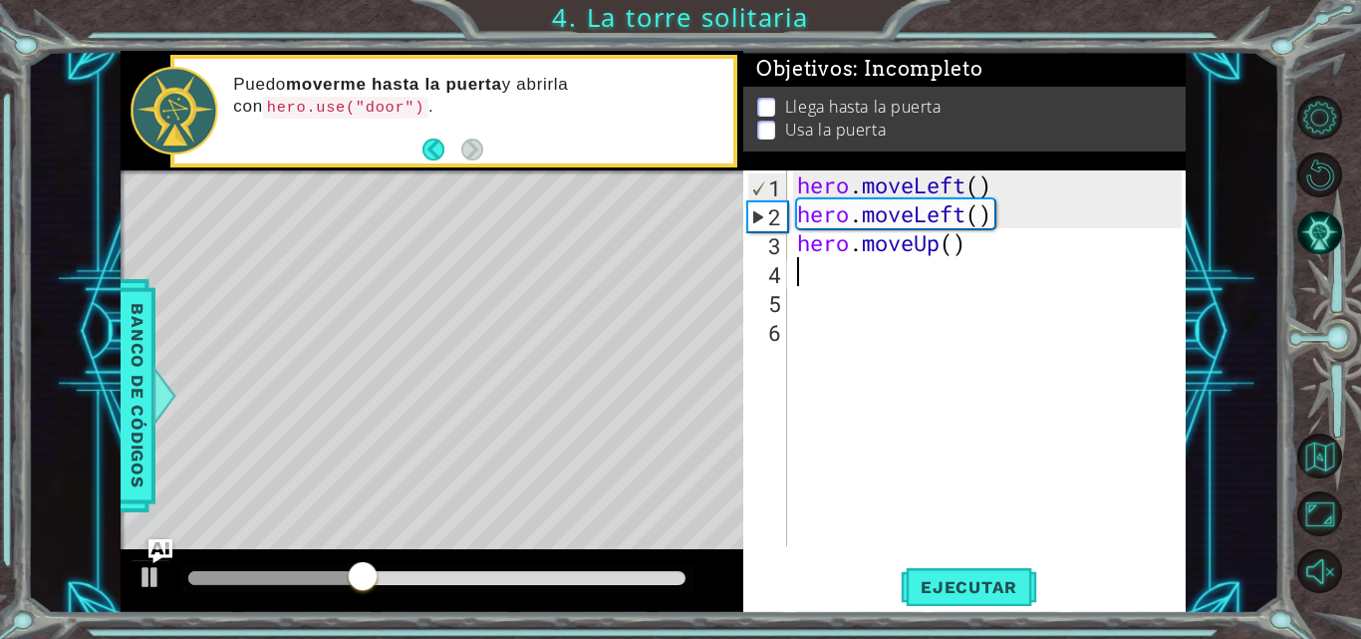
type textarea "h"
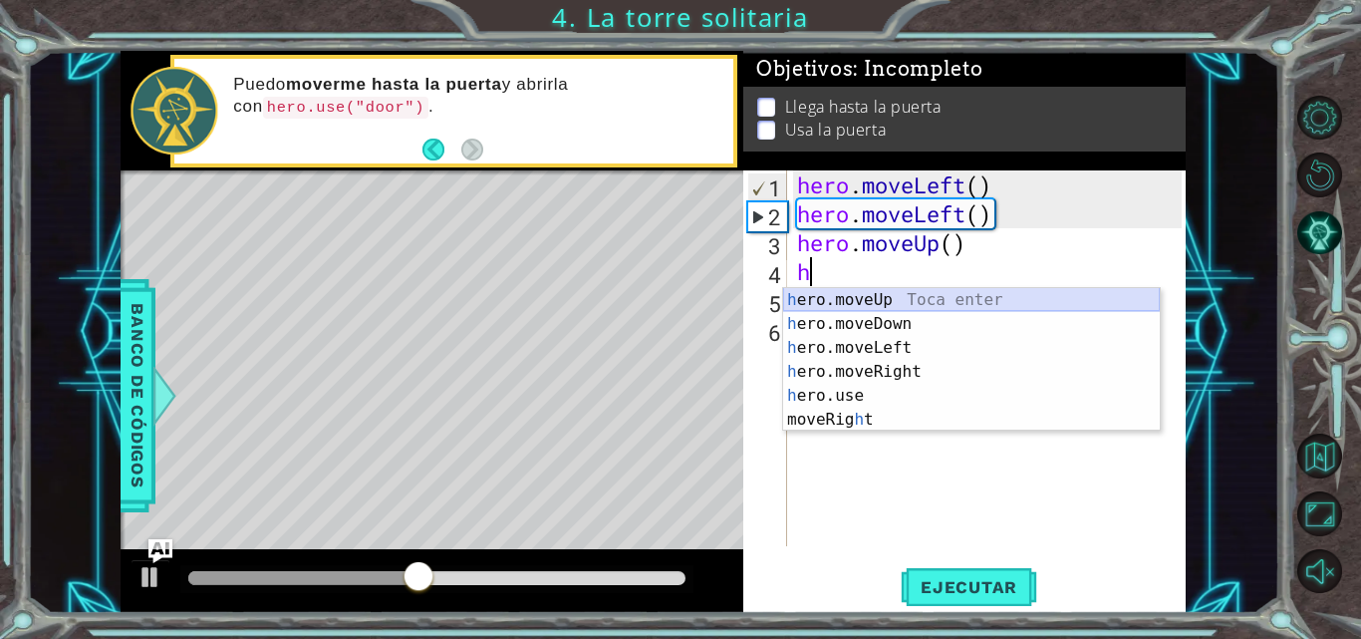
click at [877, 303] on div "h ero.moveUp Toca enter h ero.moveDown Toca enter h ero.moveLeft Toca enter h e…" at bounding box center [971, 383] width 377 height 191
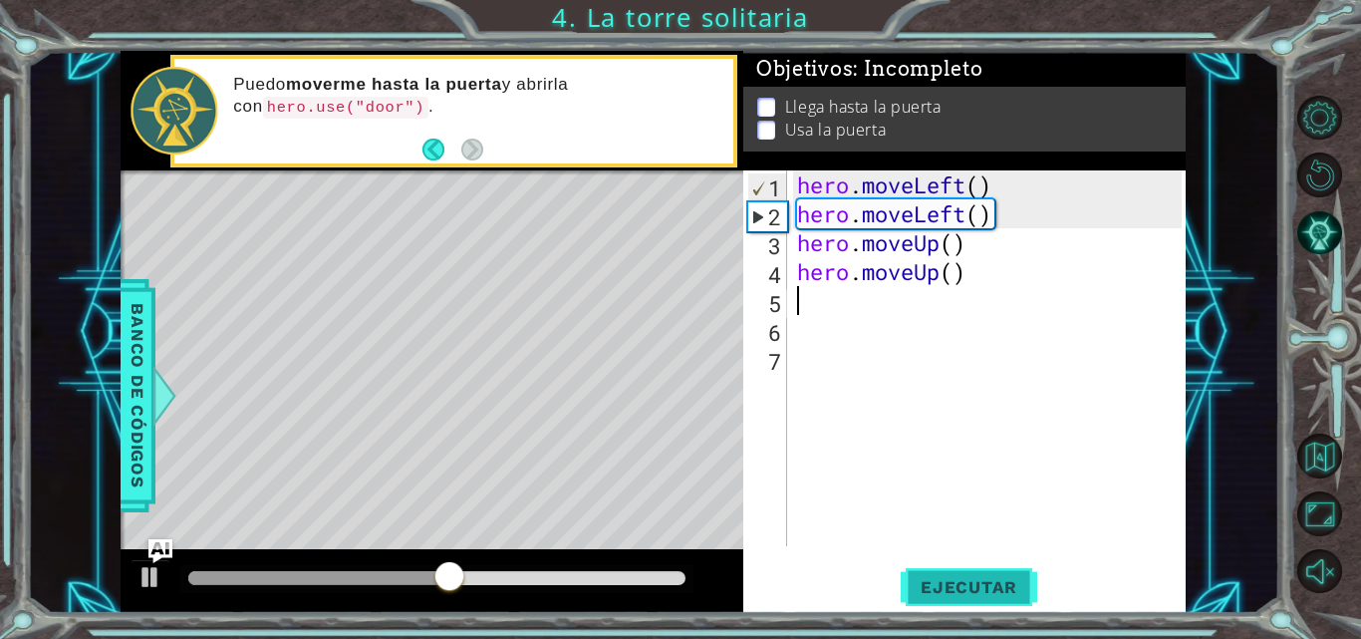
click at [973, 583] on span "Ejecutar" at bounding box center [969, 587] width 137 height 20
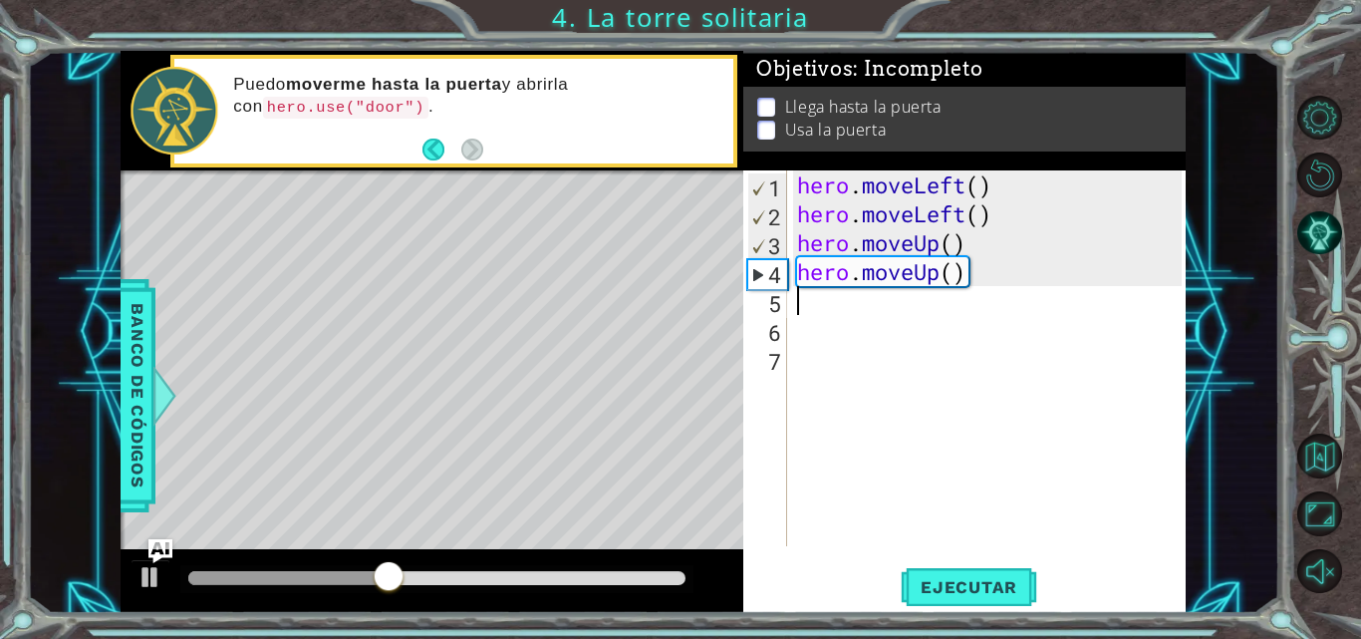
type textarea "h"
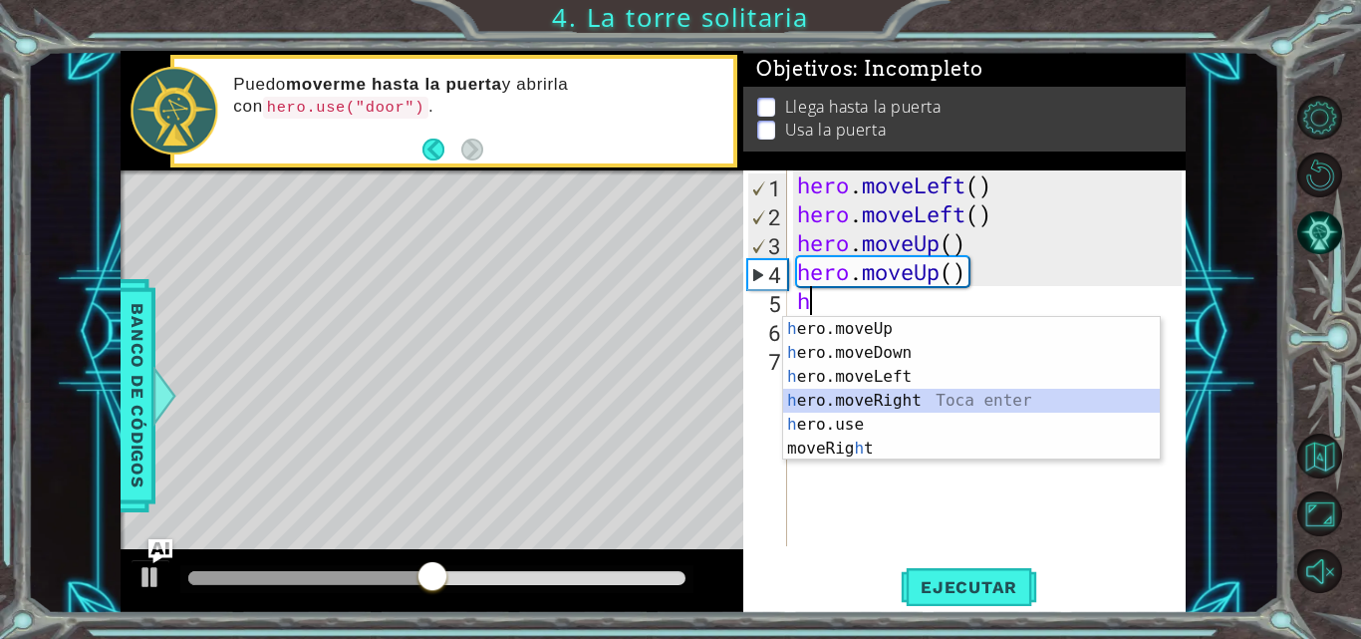
click at [913, 396] on div "h ero.moveUp Toca enter h ero.moveDown Toca enter h ero.moveLeft Toca enter h e…" at bounding box center [971, 412] width 377 height 191
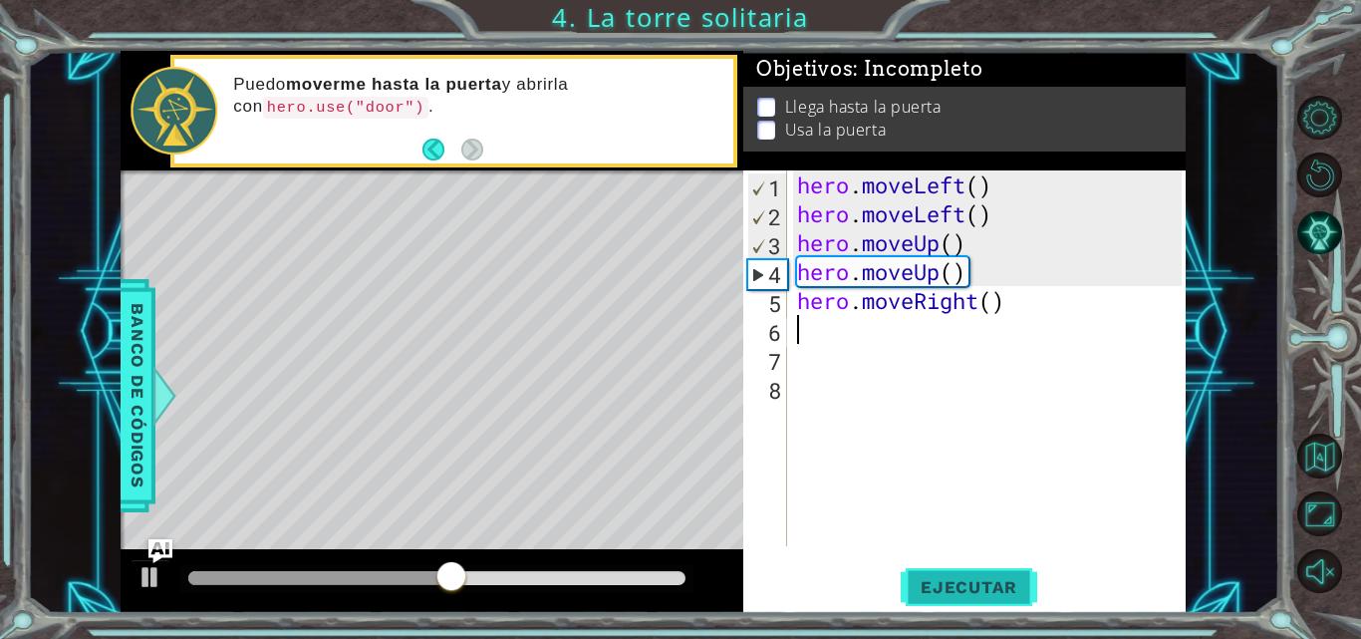
click at [938, 597] on span "Ejecutar" at bounding box center [969, 587] width 137 height 20
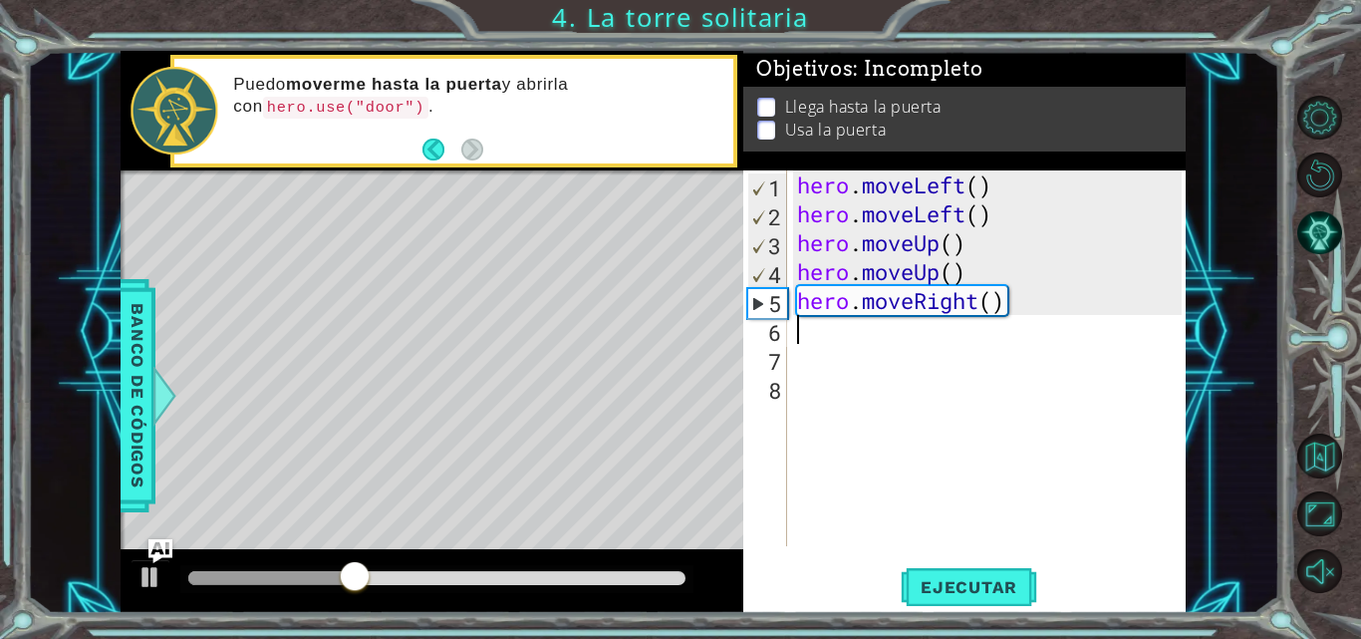
type textarea "h"
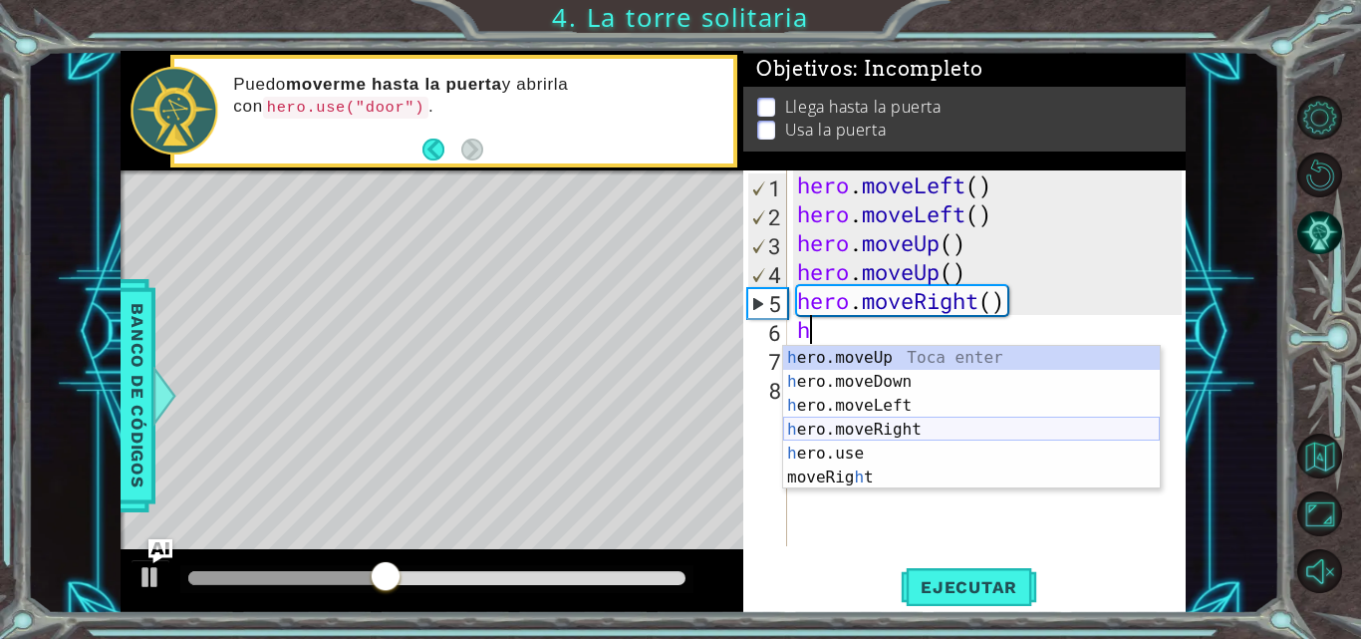
click at [906, 431] on div "h ero.moveUp Toca enter h ero.moveDown Toca enter h ero.moveLeft Toca enter h e…" at bounding box center [971, 441] width 377 height 191
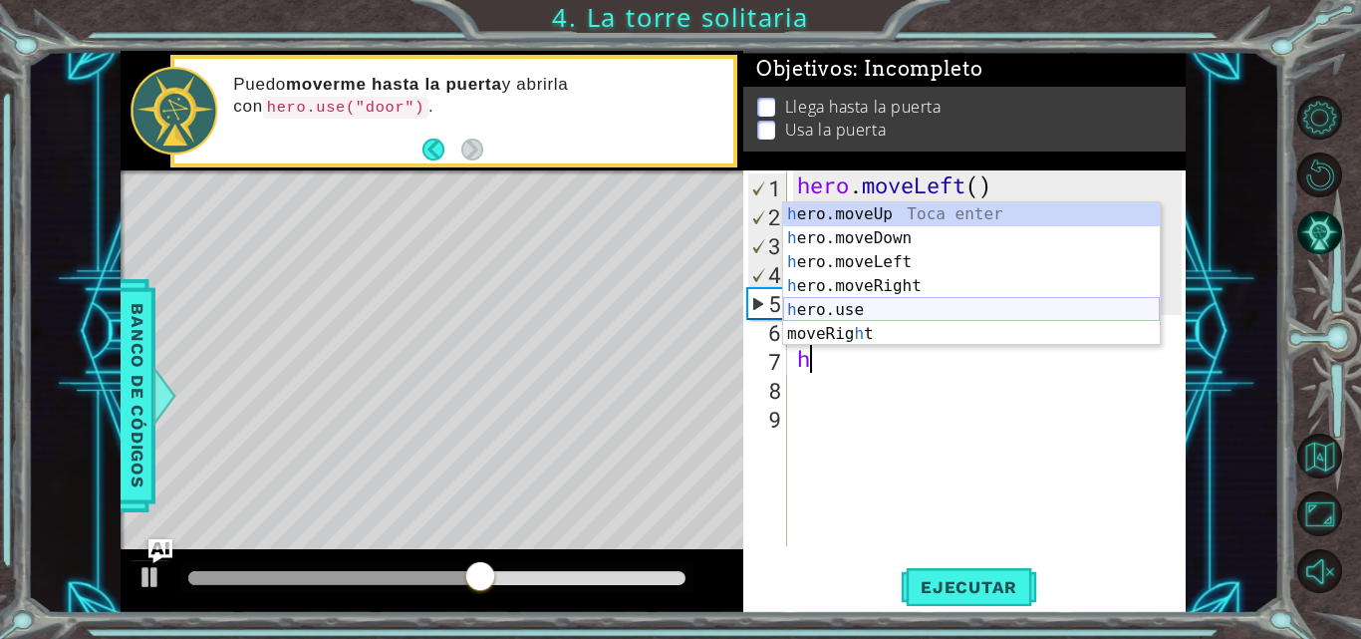
click at [849, 313] on div "h ero.moveUp Toca enter h ero.moveDown Toca enter h ero.moveLeft Toca enter h e…" at bounding box center [971, 297] width 377 height 191
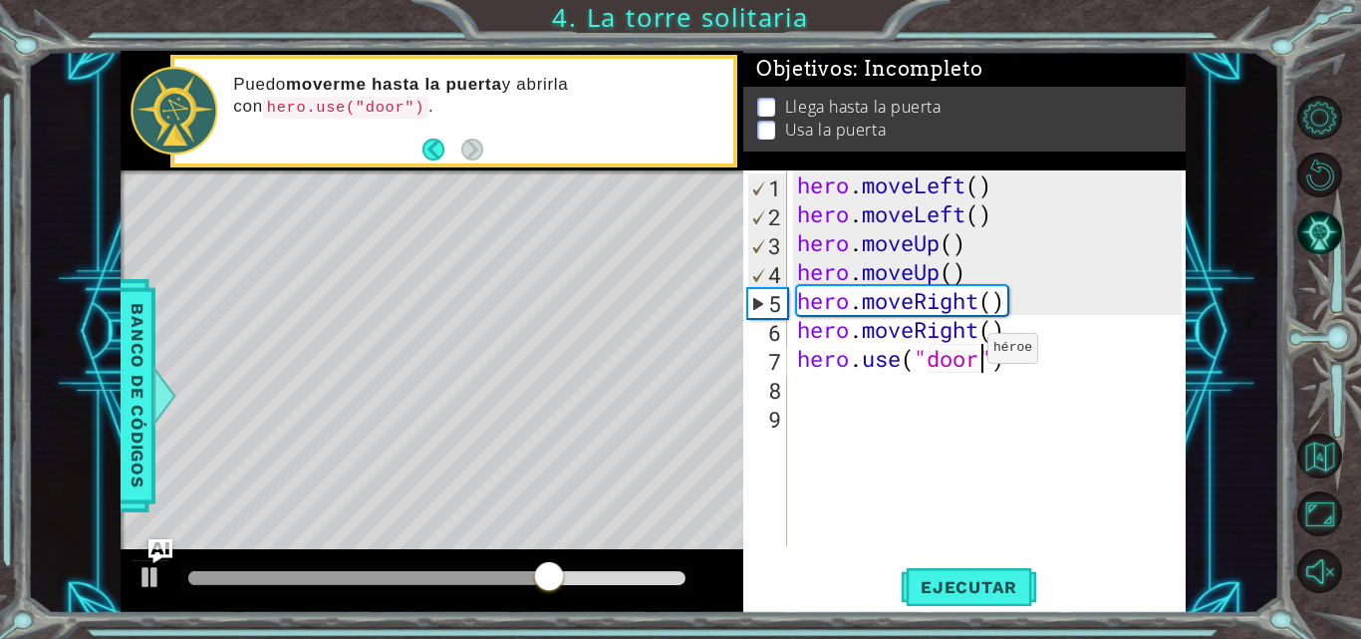
scroll to position [0, 9]
type textarea "hero.use("door")"
click at [969, 597] on span "Ejecutar" at bounding box center [969, 587] width 137 height 20
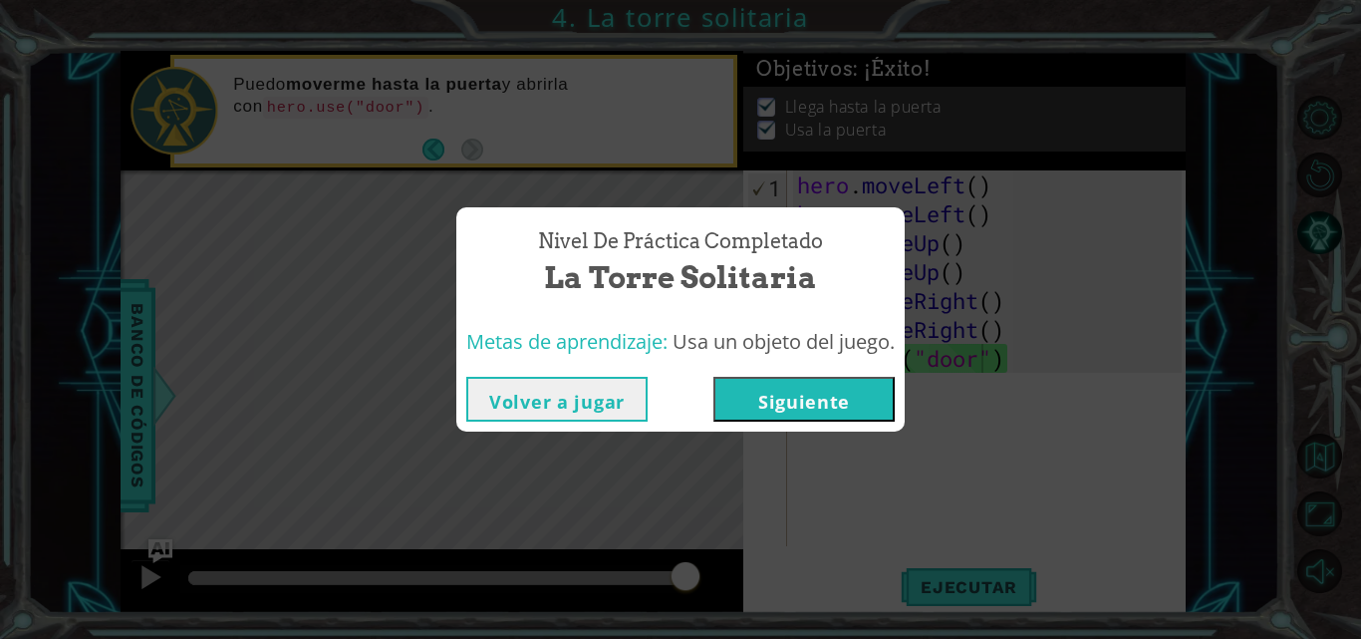
click at [795, 407] on button "Siguiente" at bounding box center [803, 399] width 181 height 45
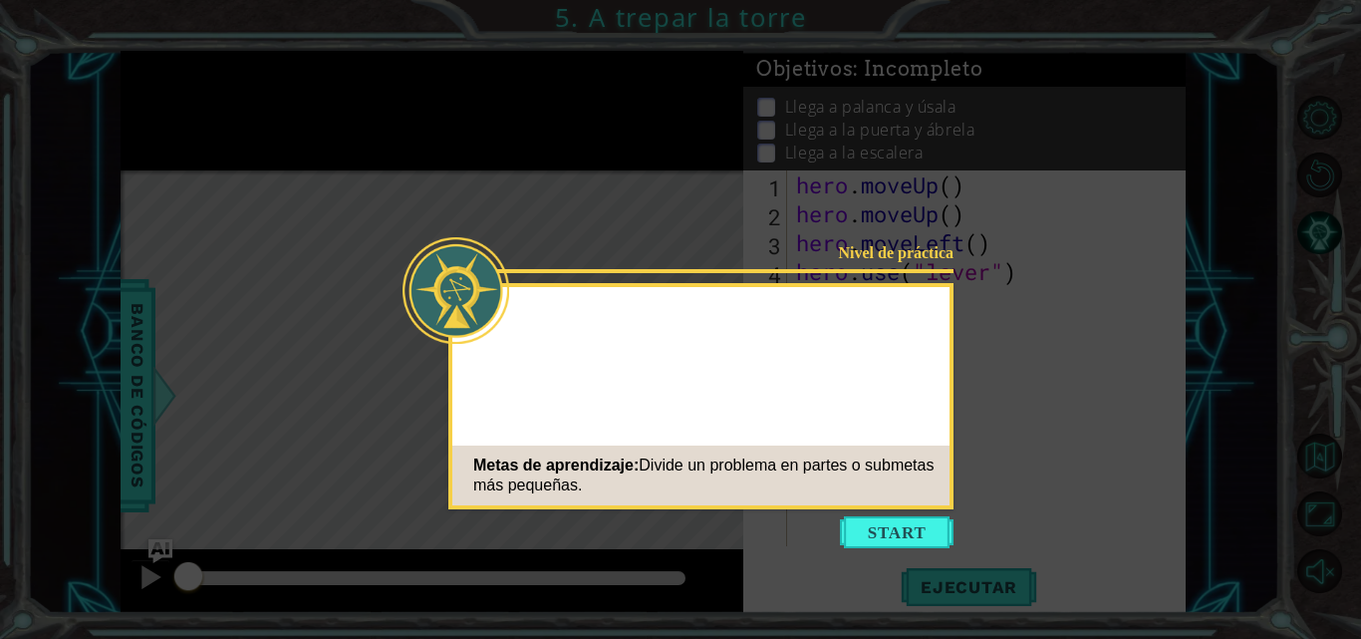
click at [855, 529] on button "Start" at bounding box center [897, 532] width 114 height 32
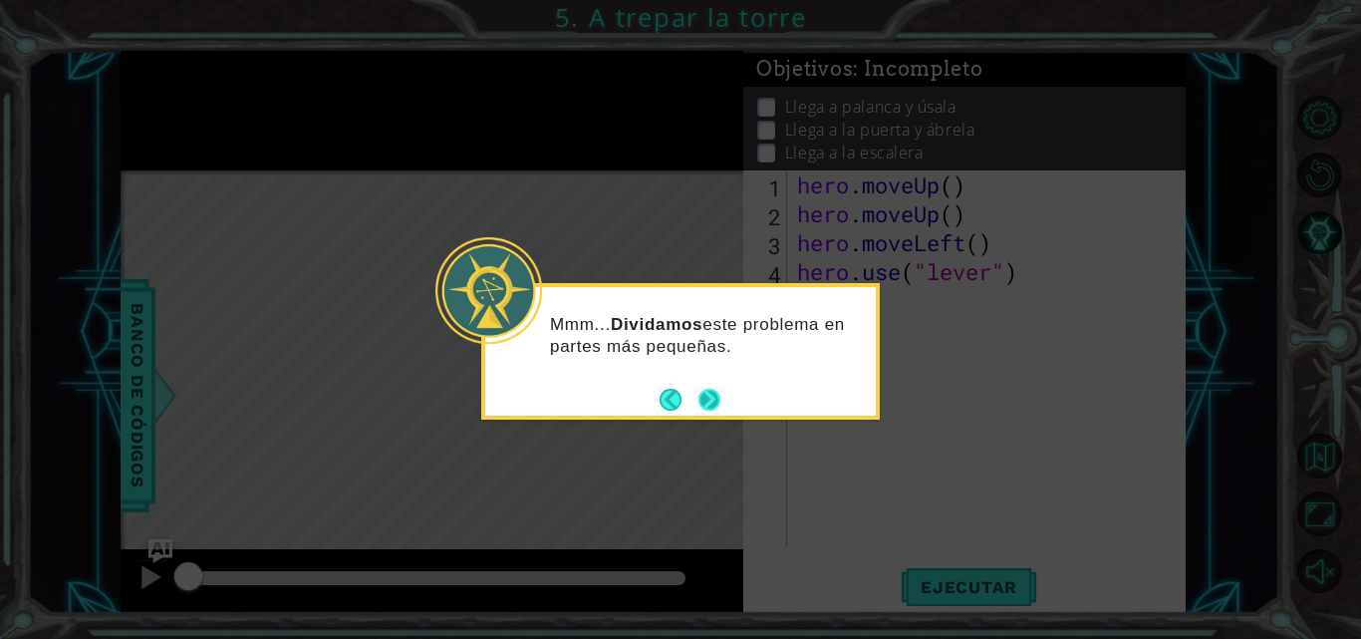
click at [704, 394] on button "Next" at bounding box center [709, 400] width 22 height 22
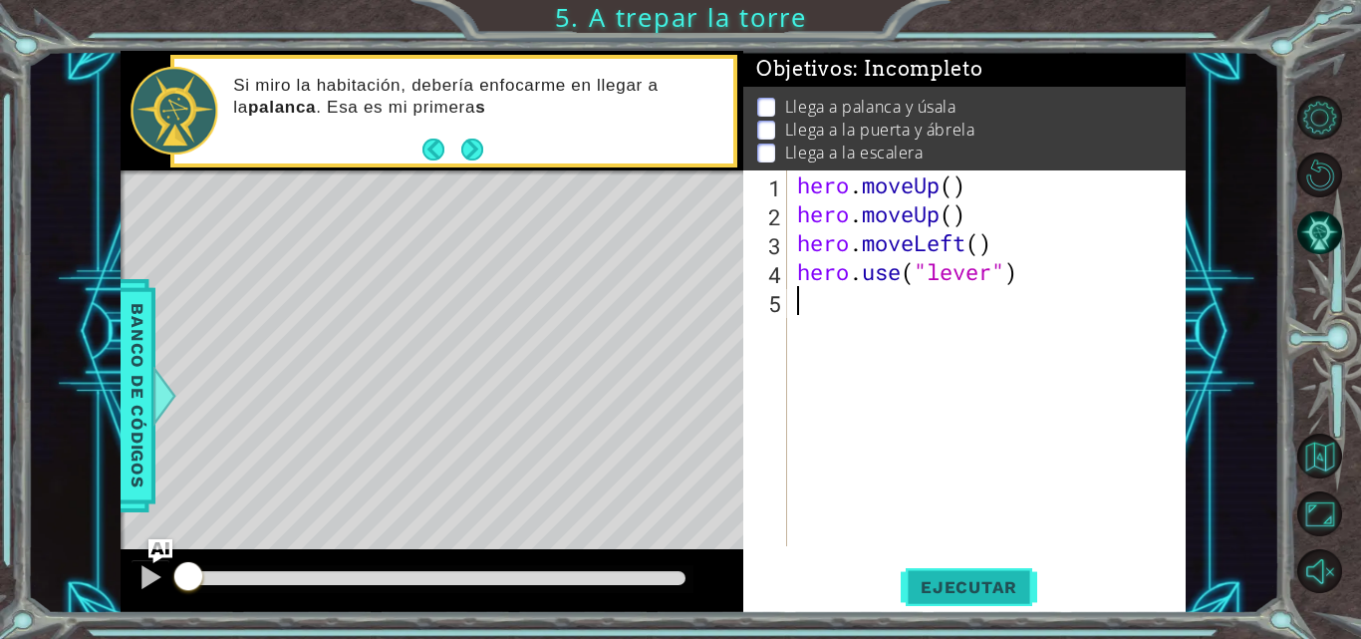
click at [972, 591] on span "Ejecutar" at bounding box center [969, 587] width 137 height 20
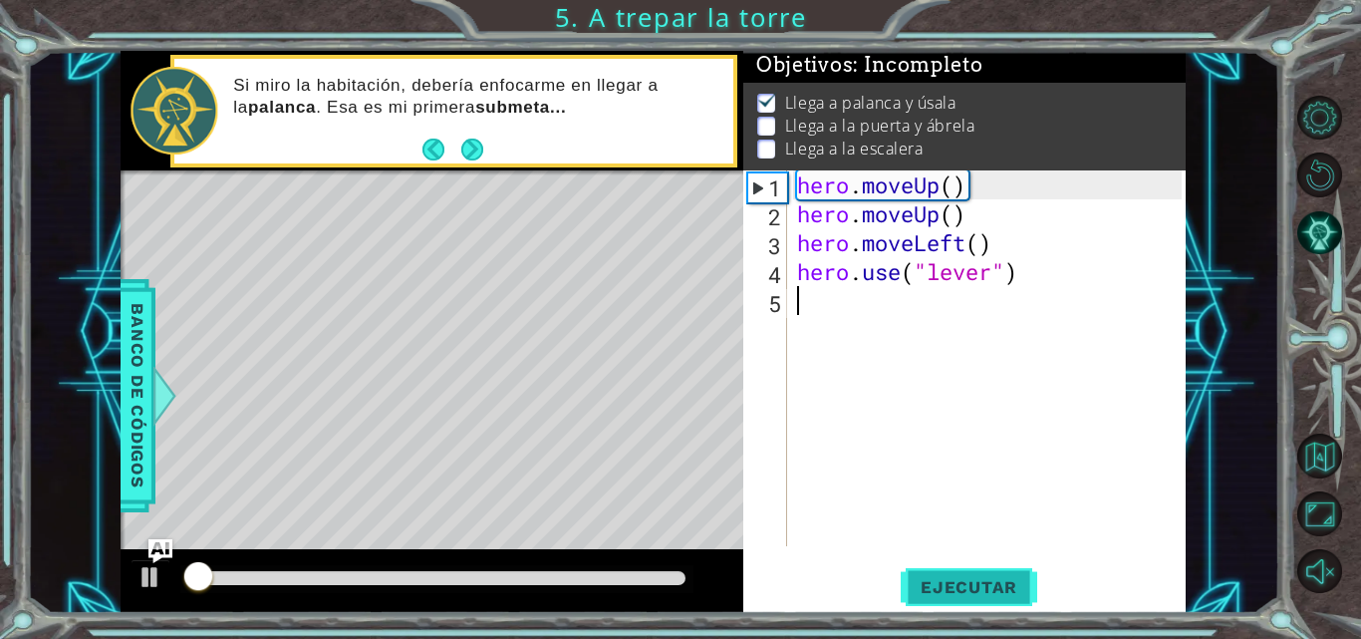
scroll to position [15, 0]
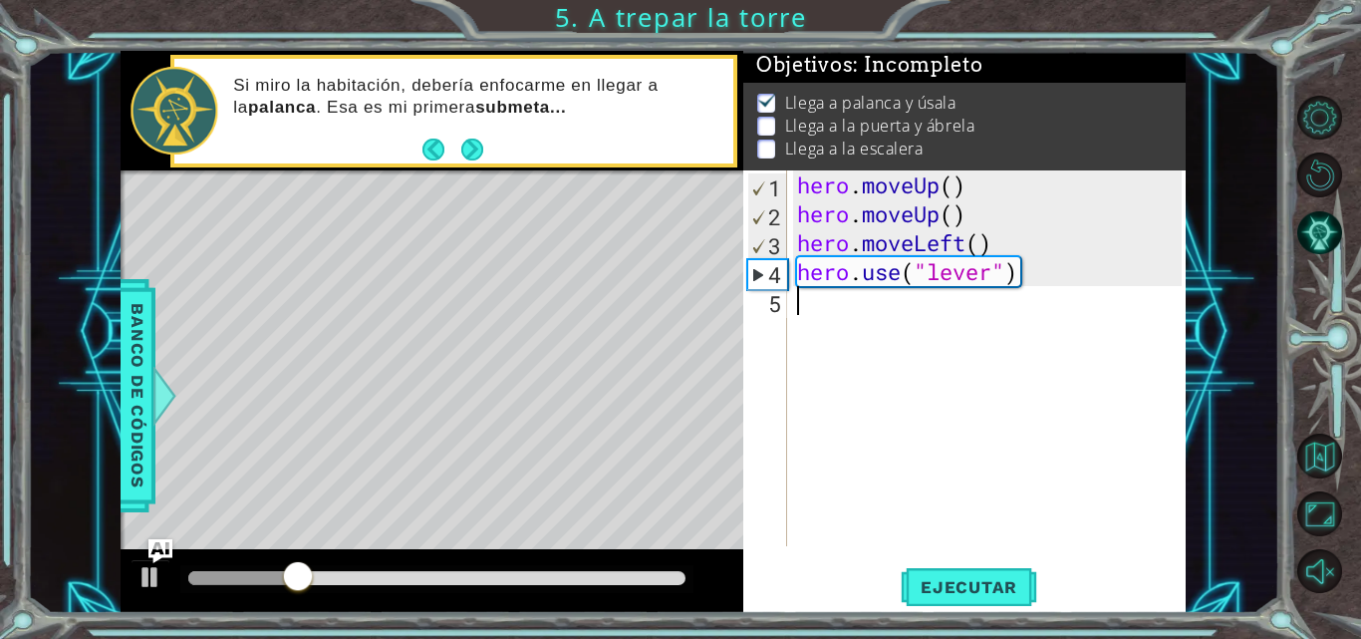
type textarea "h"
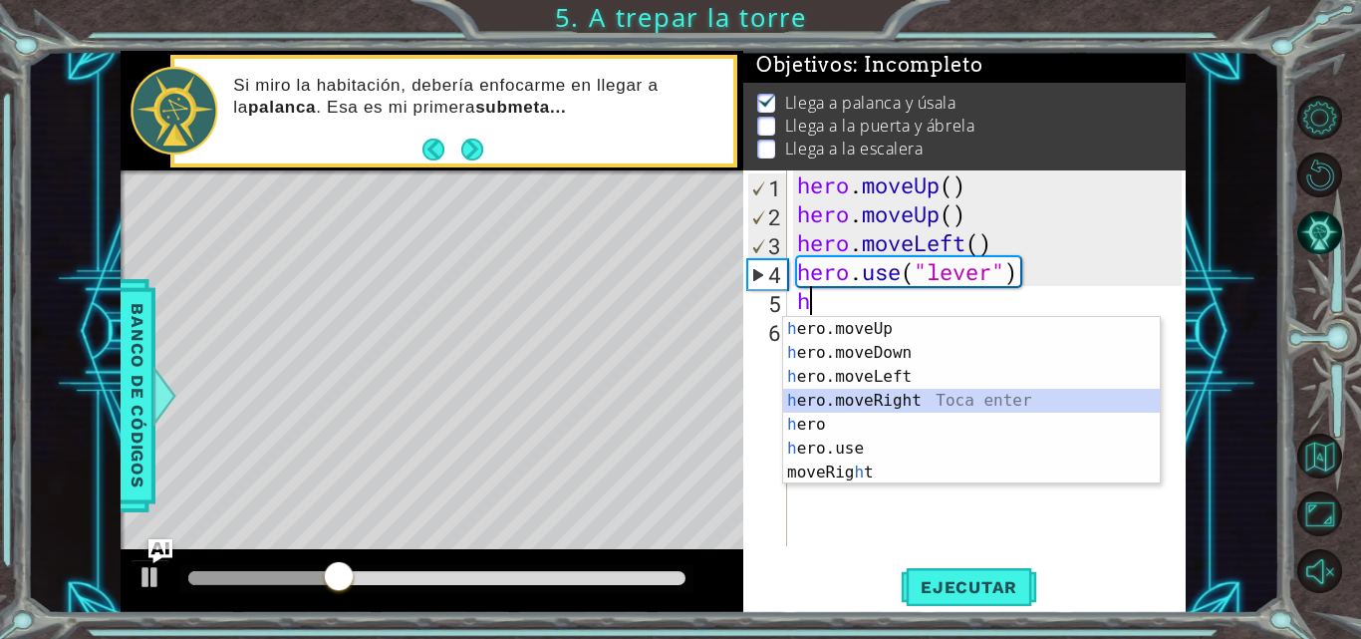
click at [920, 406] on div "h ero.moveUp Toca enter h ero.moveDown Toca enter h ero.moveLeft Toca enter h e…" at bounding box center [971, 424] width 377 height 215
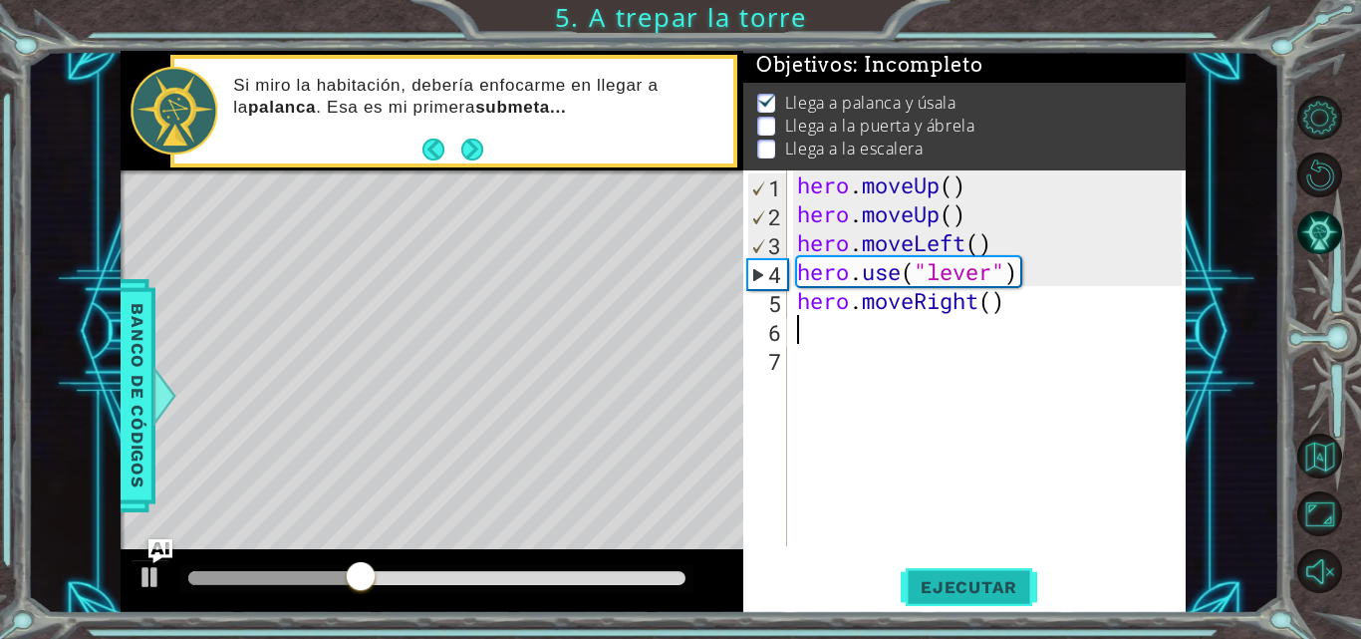
click at [947, 583] on span "Ejecutar" at bounding box center [969, 587] width 137 height 20
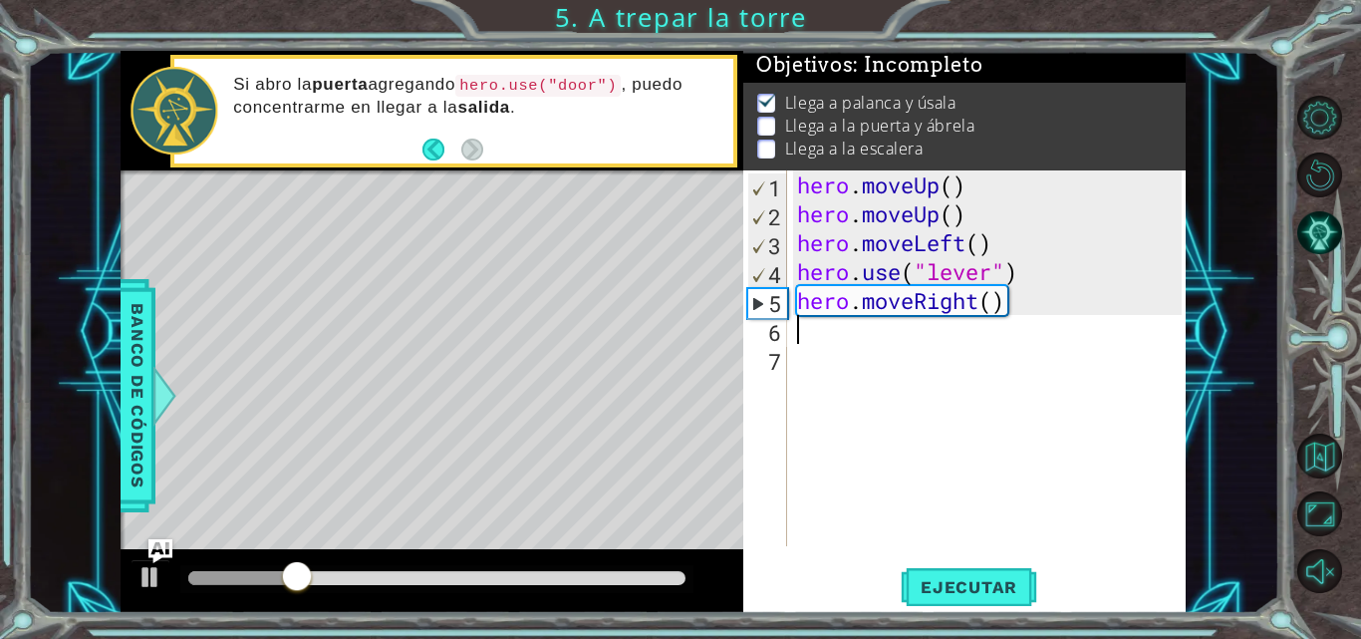
type textarea "h"
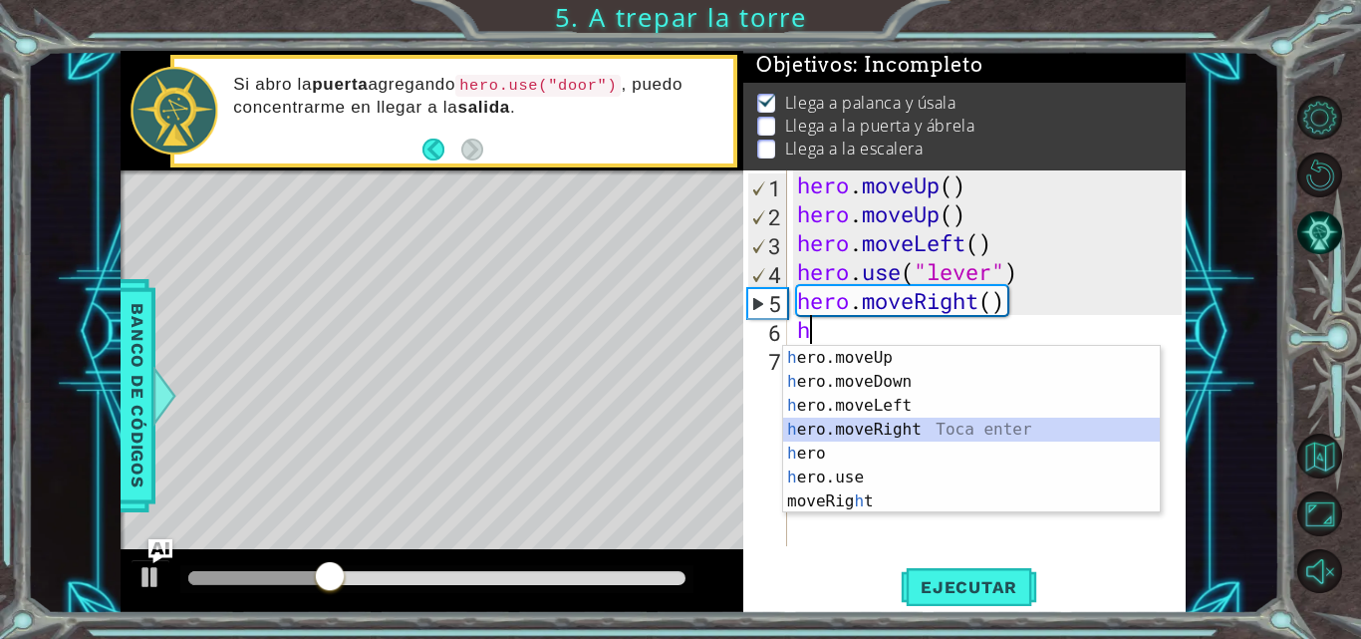
click at [902, 425] on div "h ero.moveUp Toca enter h ero.moveDown Toca enter h ero.moveLeft Toca enter h e…" at bounding box center [971, 453] width 377 height 215
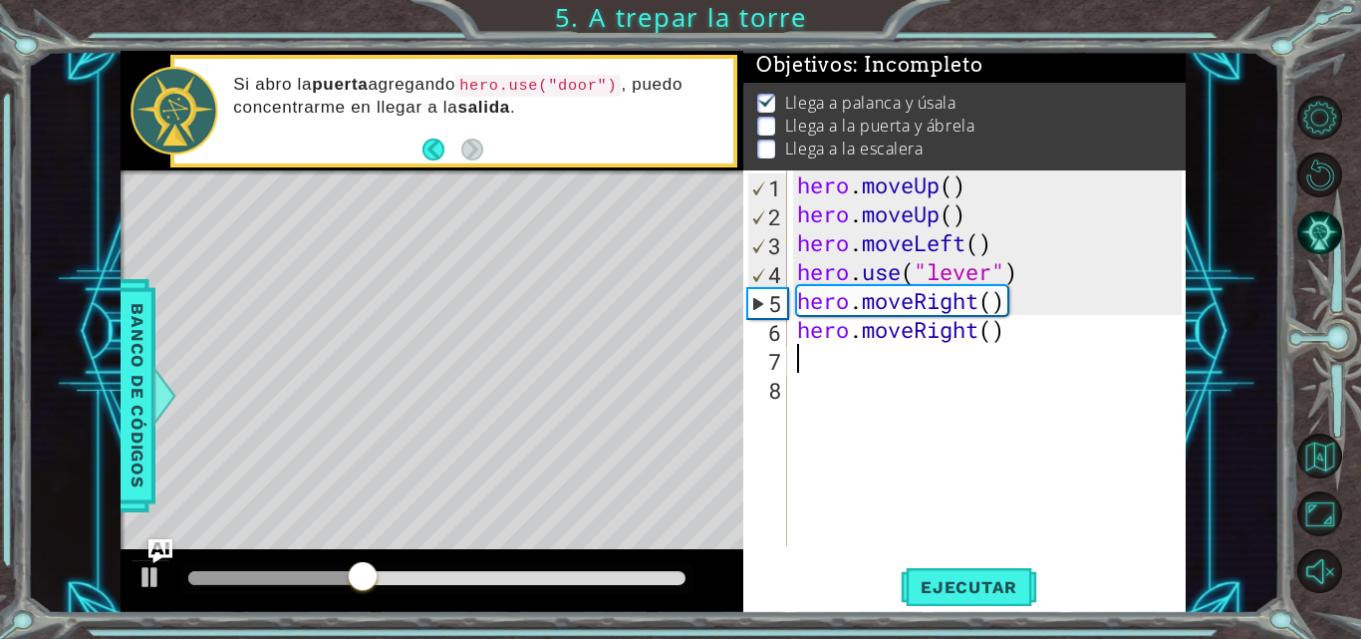
type textarea "h"
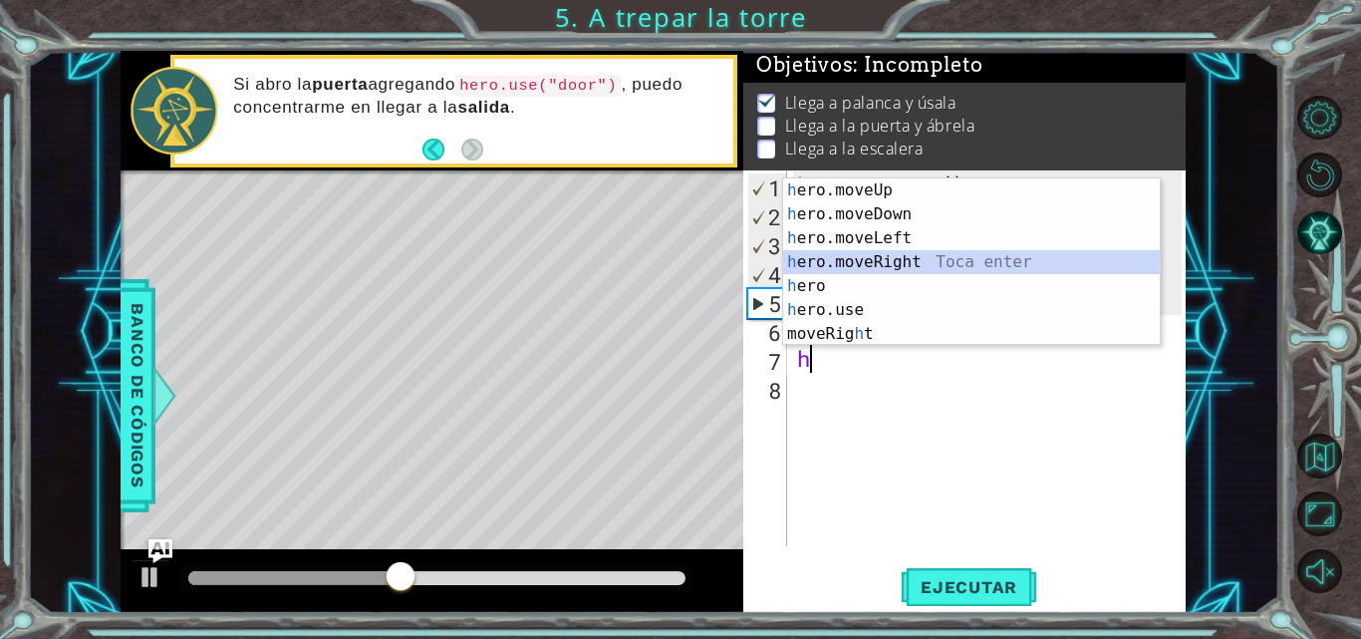
click at [919, 263] on div "h ero.moveUp Toca enter h ero.moveDown Toca enter h ero.moveLeft Toca enter h e…" at bounding box center [971, 285] width 377 height 215
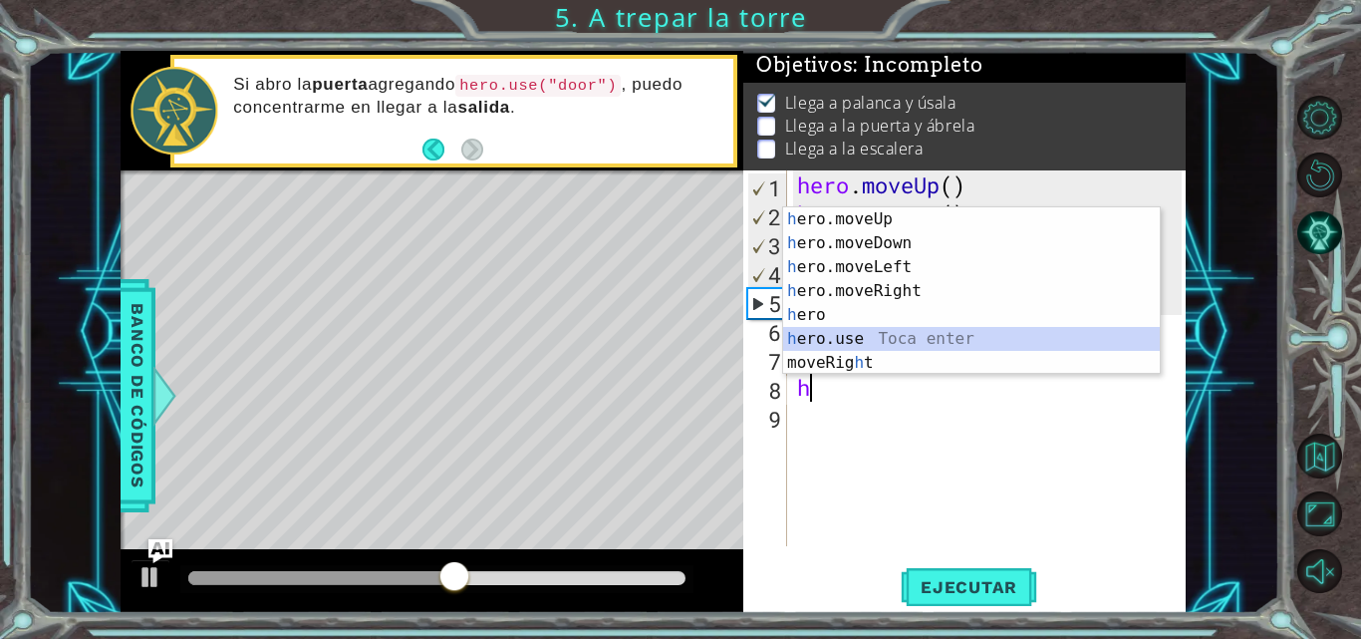
click at [885, 336] on div "h ero.moveUp Toca enter h ero.moveDown Toca enter h ero.moveLeft Toca enter h e…" at bounding box center [971, 314] width 377 height 215
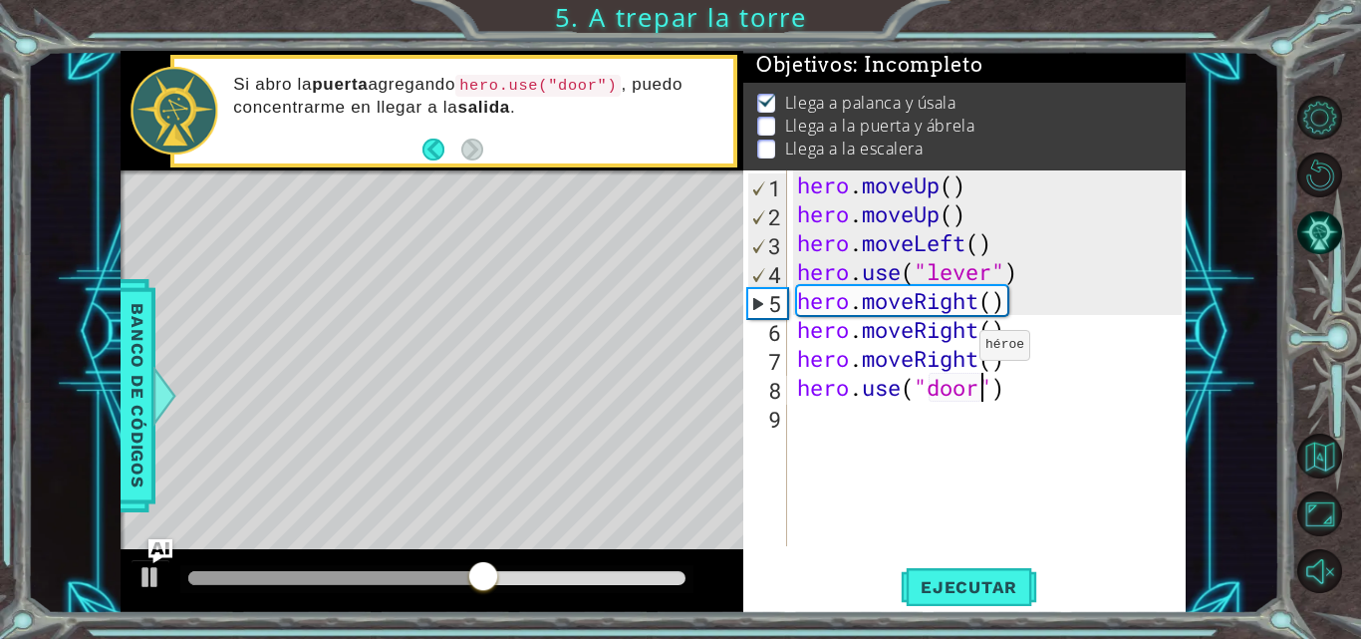
scroll to position [0, 9]
type textarea "hero.use("door")"
click at [947, 597] on span "Ejecutar" at bounding box center [969, 587] width 137 height 20
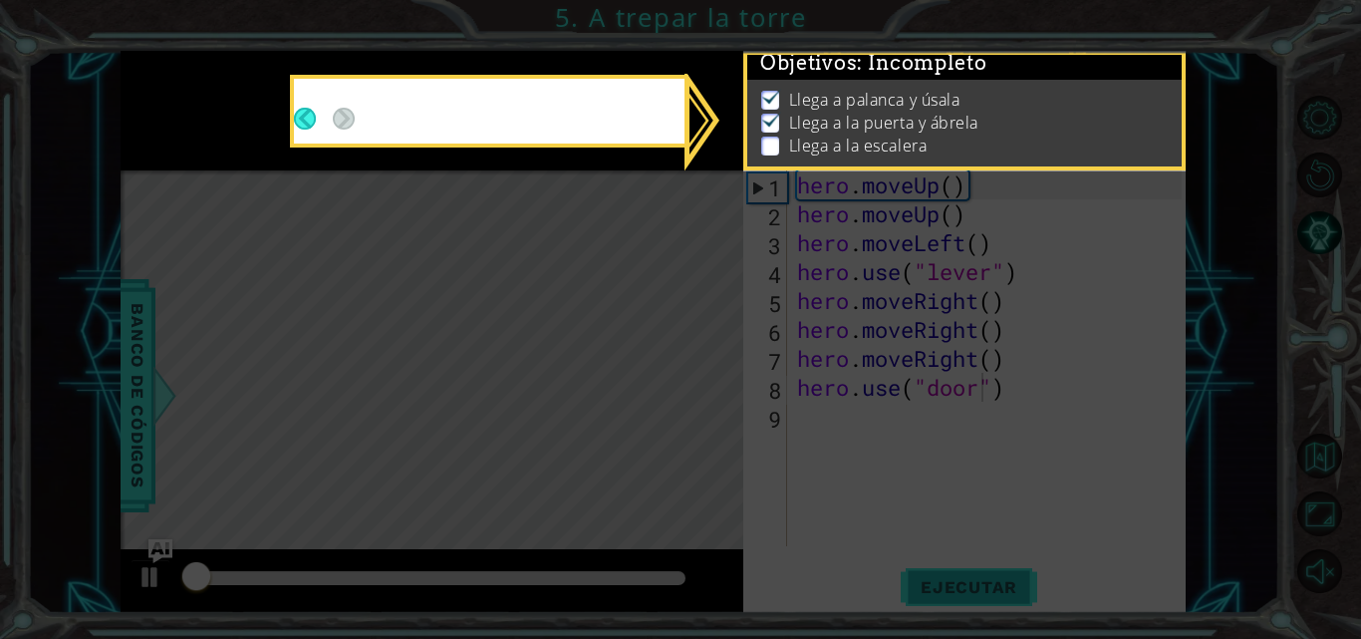
scroll to position [15, 0]
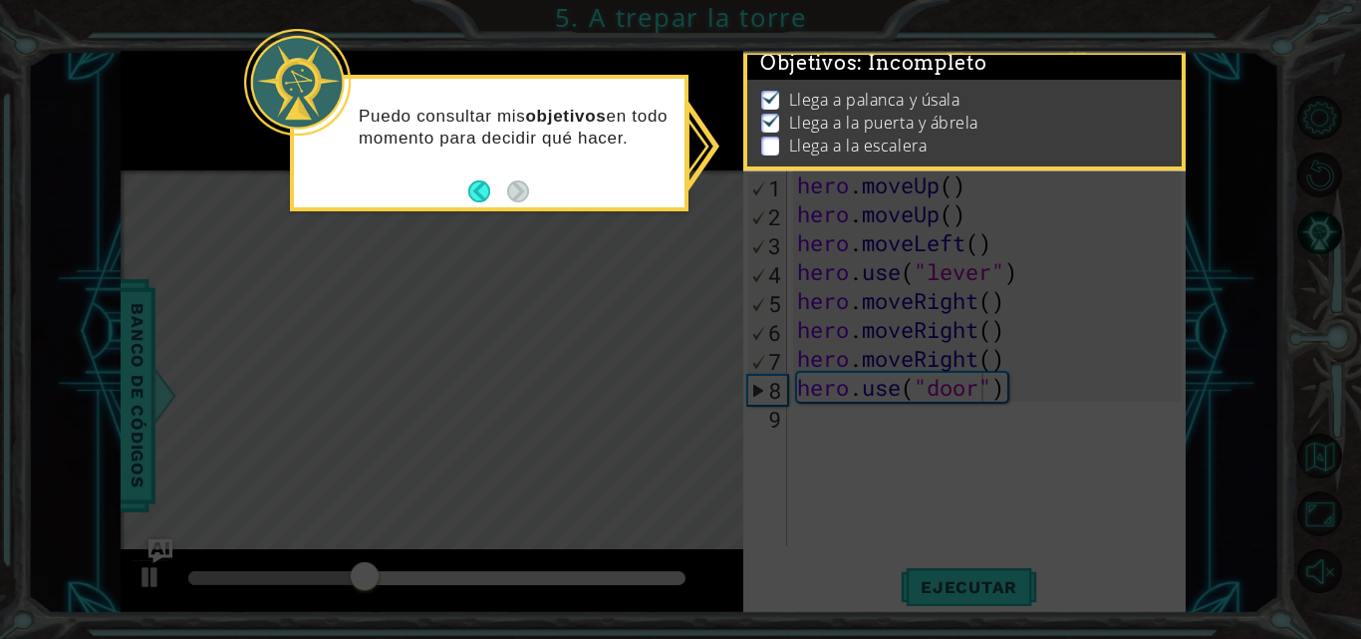
click at [895, 499] on icon at bounding box center [680, 319] width 1361 height 639
click at [807, 112] on p "Llega a la puerta y ábrela" at bounding box center [883, 123] width 189 height 22
click at [482, 193] on button "Back" at bounding box center [487, 191] width 39 height 22
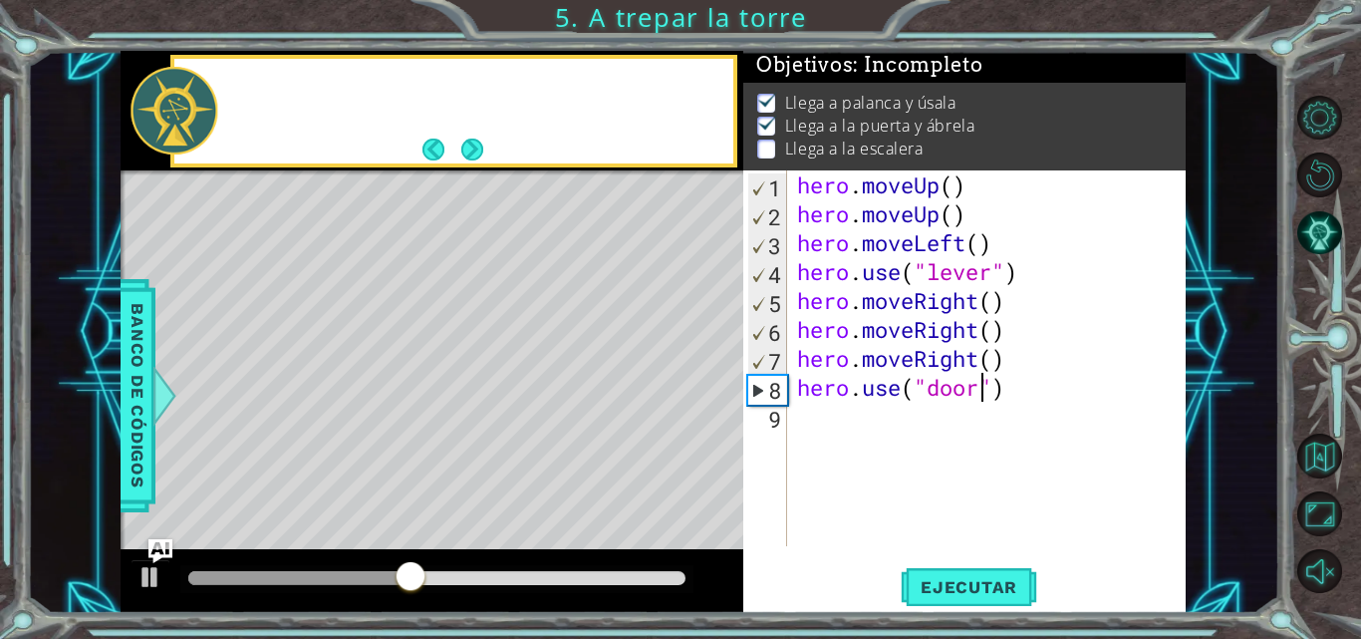
scroll to position [12, 0]
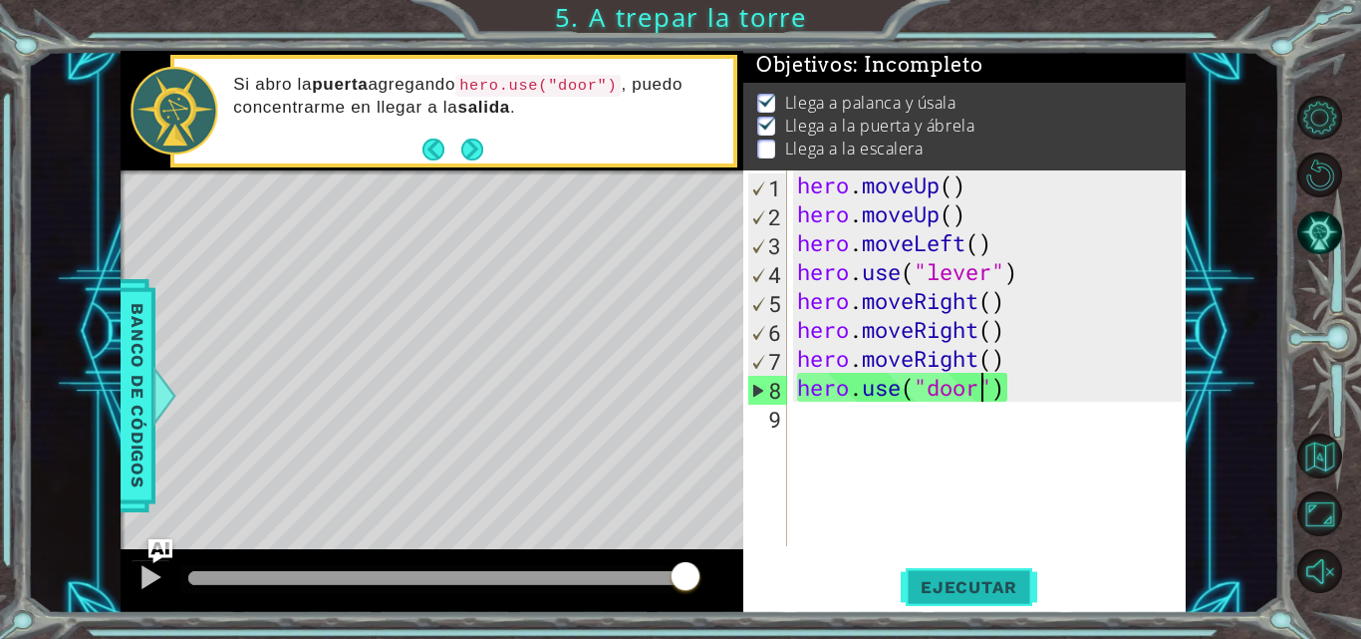
click at [924, 593] on span "Ejecutar" at bounding box center [969, 587] width 137 height 20
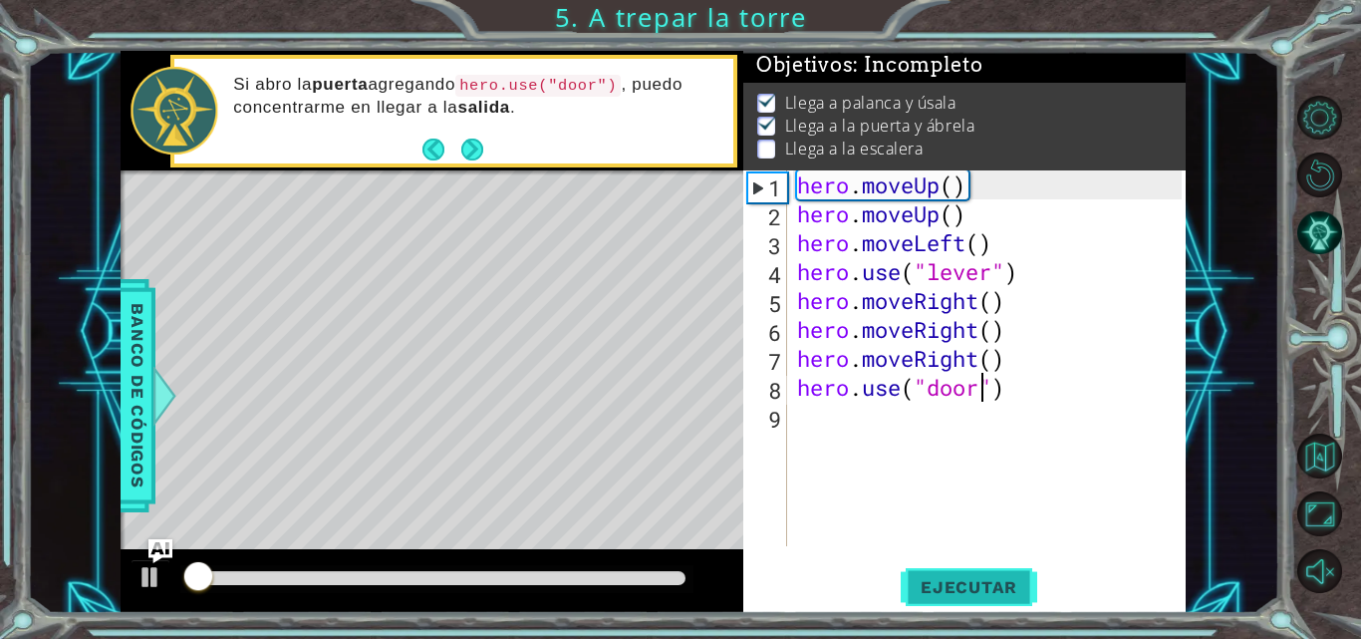
scroll to position [15, 0]
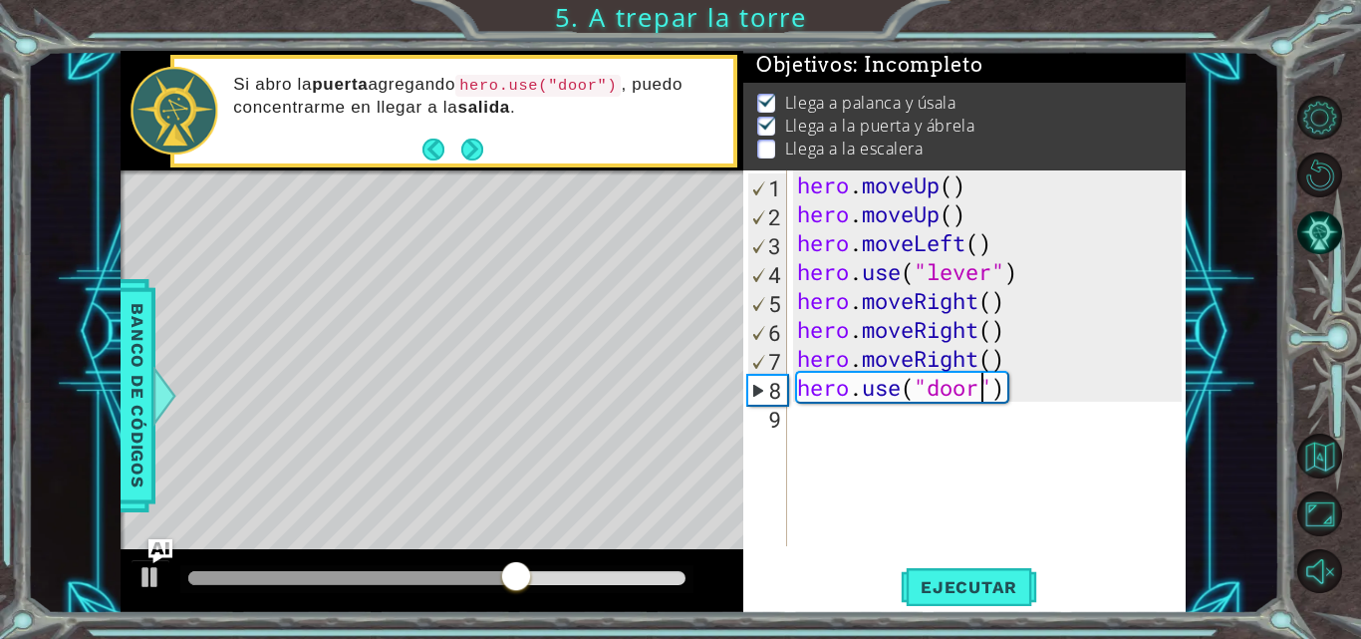
click at [921, 427] on div "hero . moveUp ( ) hero . moveUp ( ) hero . moveLeft ( ) hero . use ( "lever" ) …" at bounding box center [992, 386] width 399 height 433
type textarea "h"
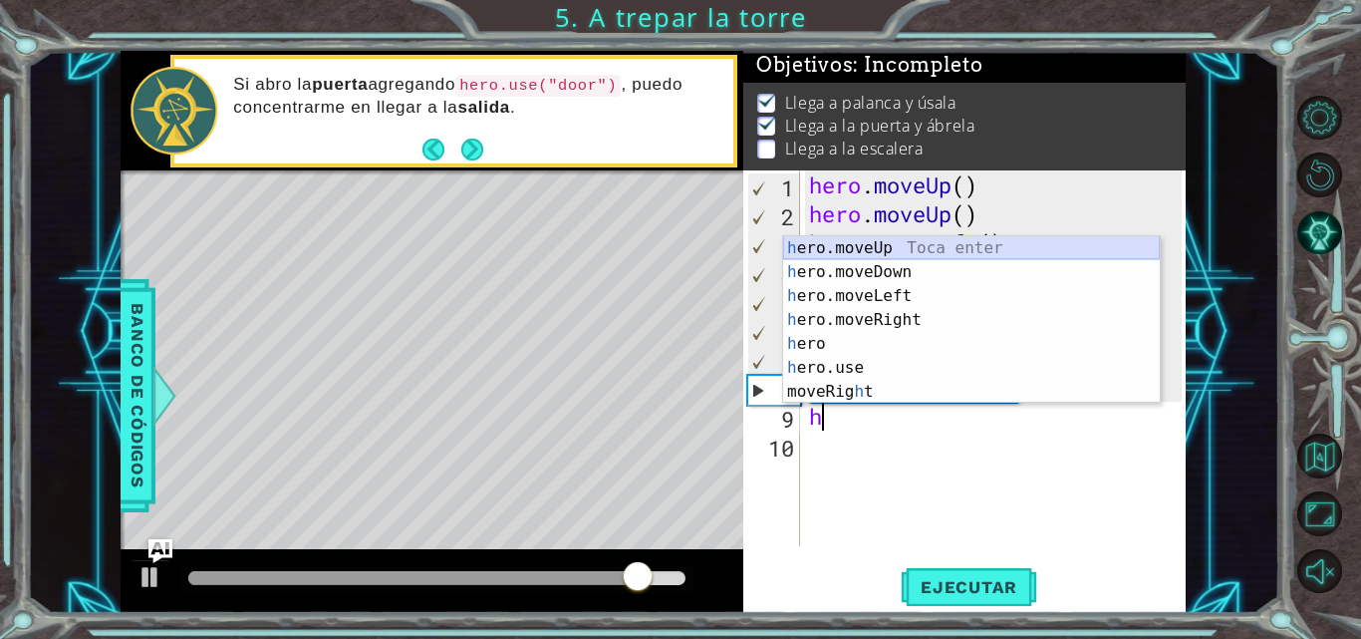
click at [876, 248] on div "h ero.moveUp Toca enter h ero.moveDown Toca enter h ero.moveLeft Toca enter h e…" at bounding box center [971, 343] width 377 height 215
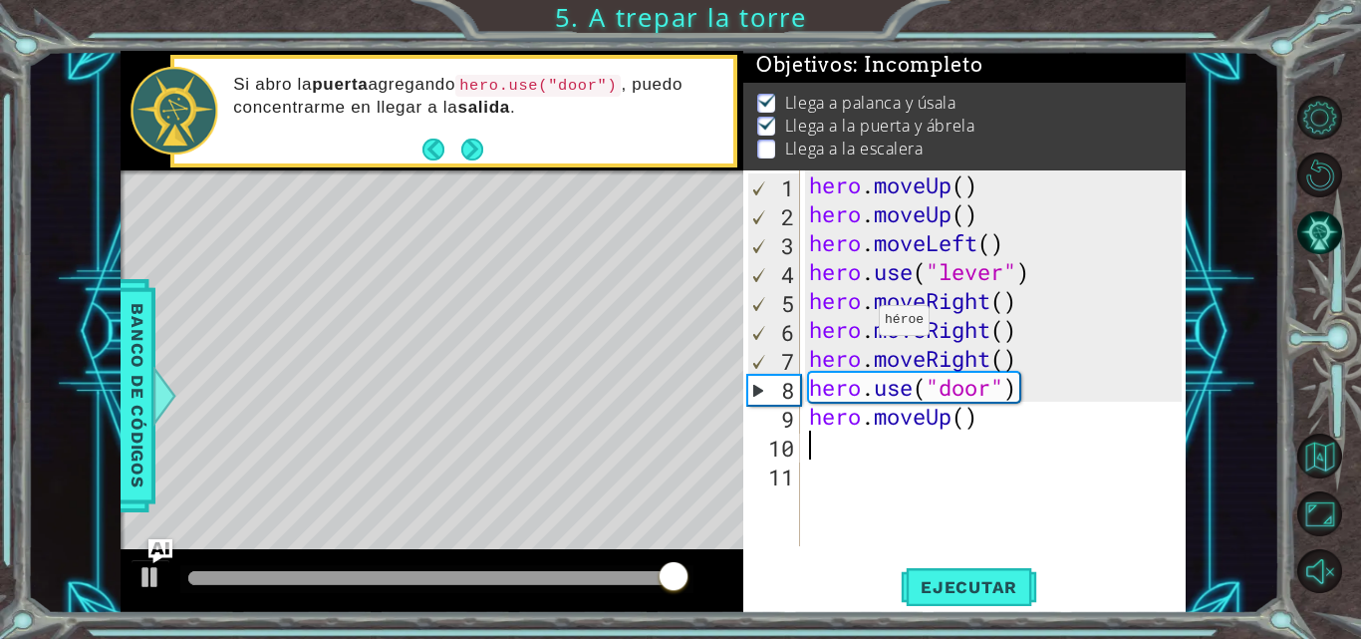
type textarea "h"
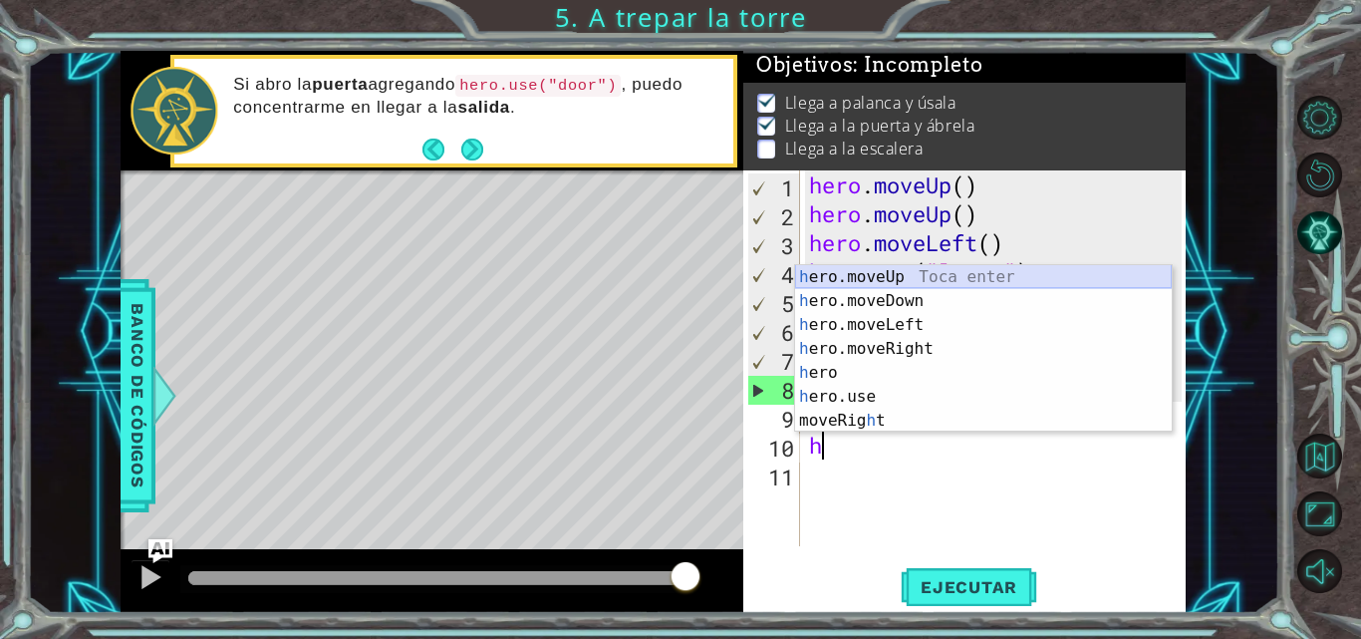
click at [855, 280] on div "h ero.moveUp Toca enter h ero.moveDown Toca enter h ero.moveLeft Toca enter h e…" at bounding box center [983, 372] width 377 height 215
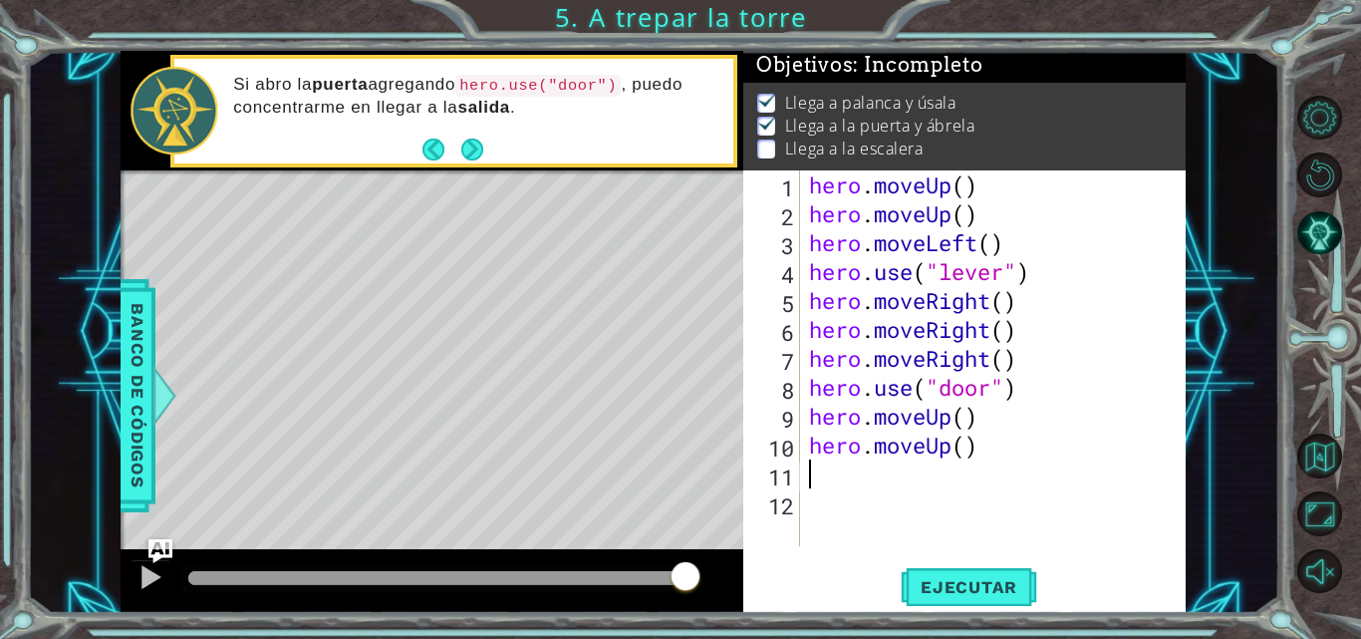
type textarea "h"
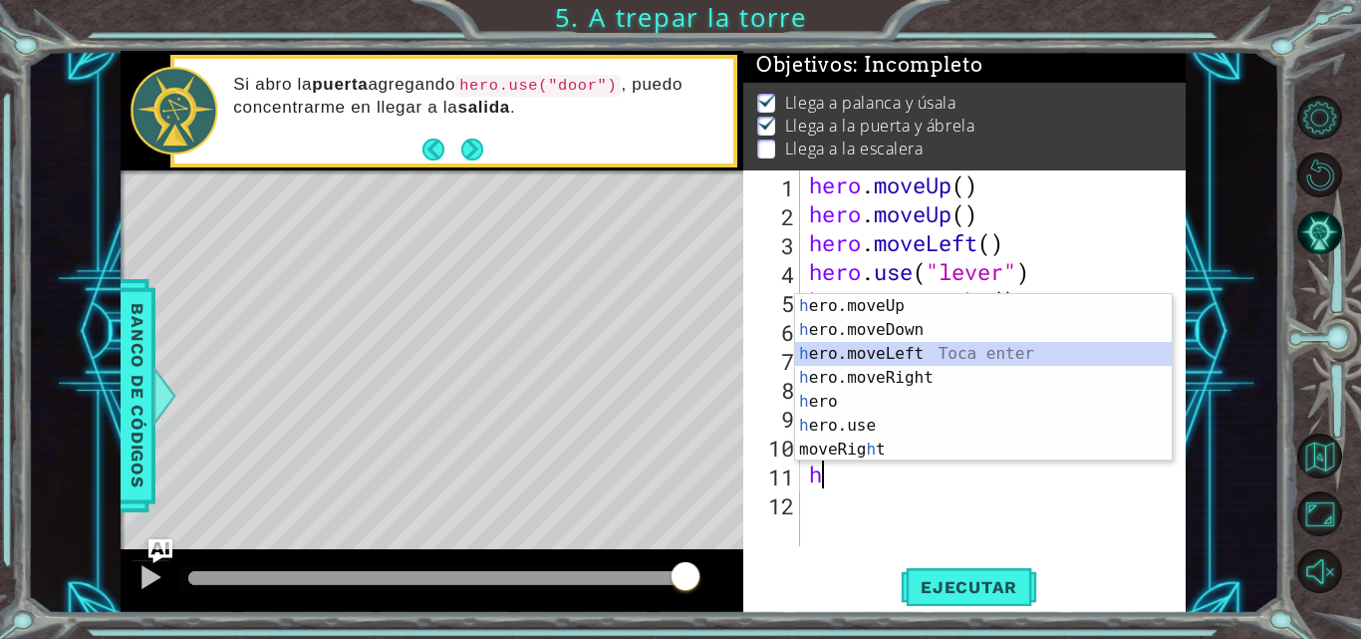
click at [892, 354] on div "h ero.moveUp Toca enter h ero.moveDown Toca enter h ero.moveLeft Toca enter h e…" at bounding box center [983, 401] width 377 height 215
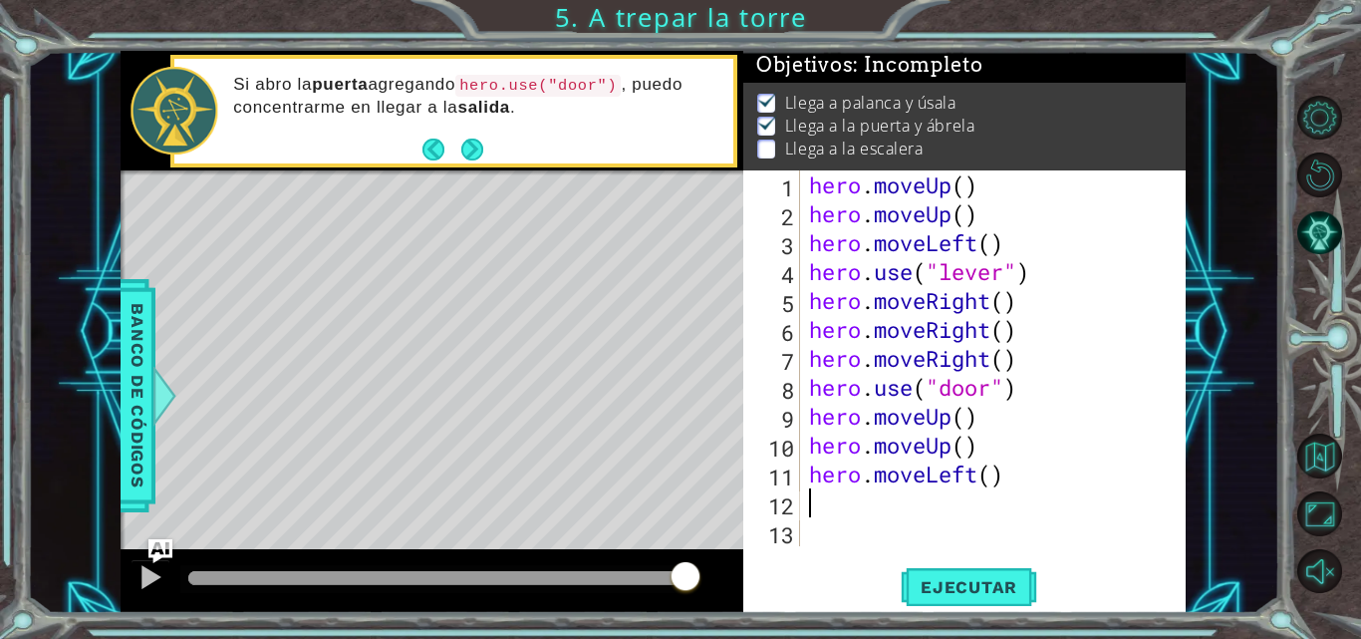
type textarea "h"
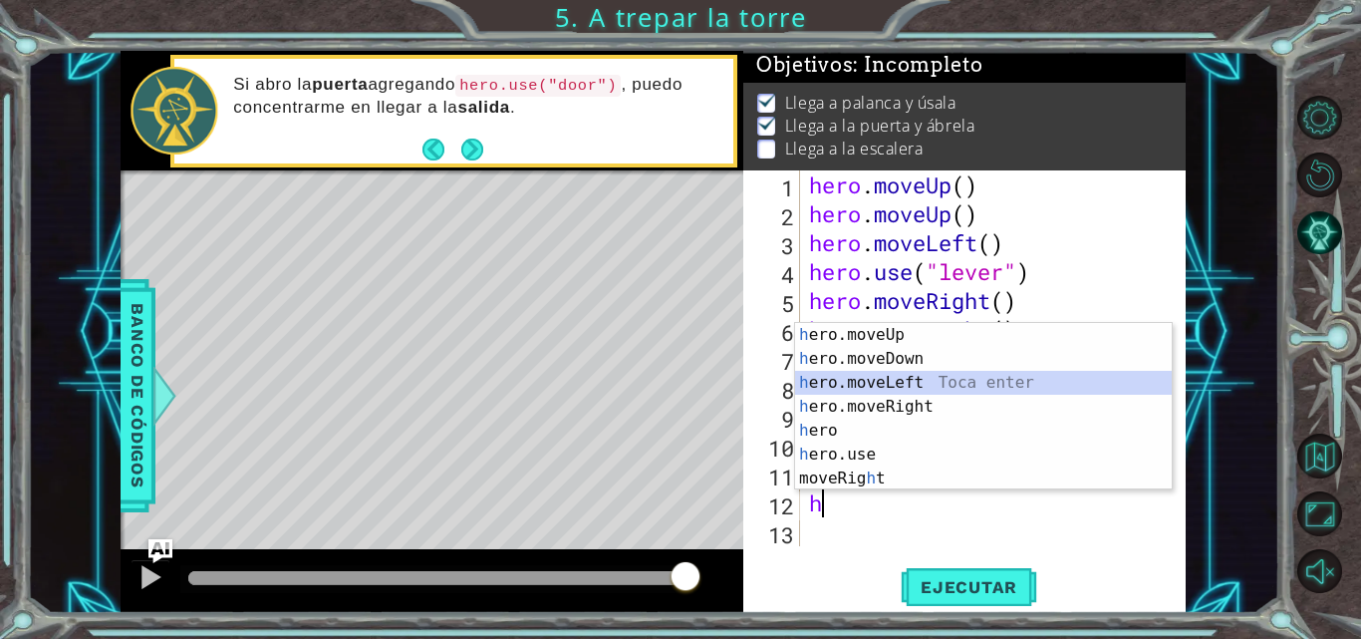
click at [893, 381] on div "h ero.moveUp Toca enter h ero.moveDown Toca enter h ero.moveLeft Toca enter h e…" at bounding box center [983, 430] width 377 height 215
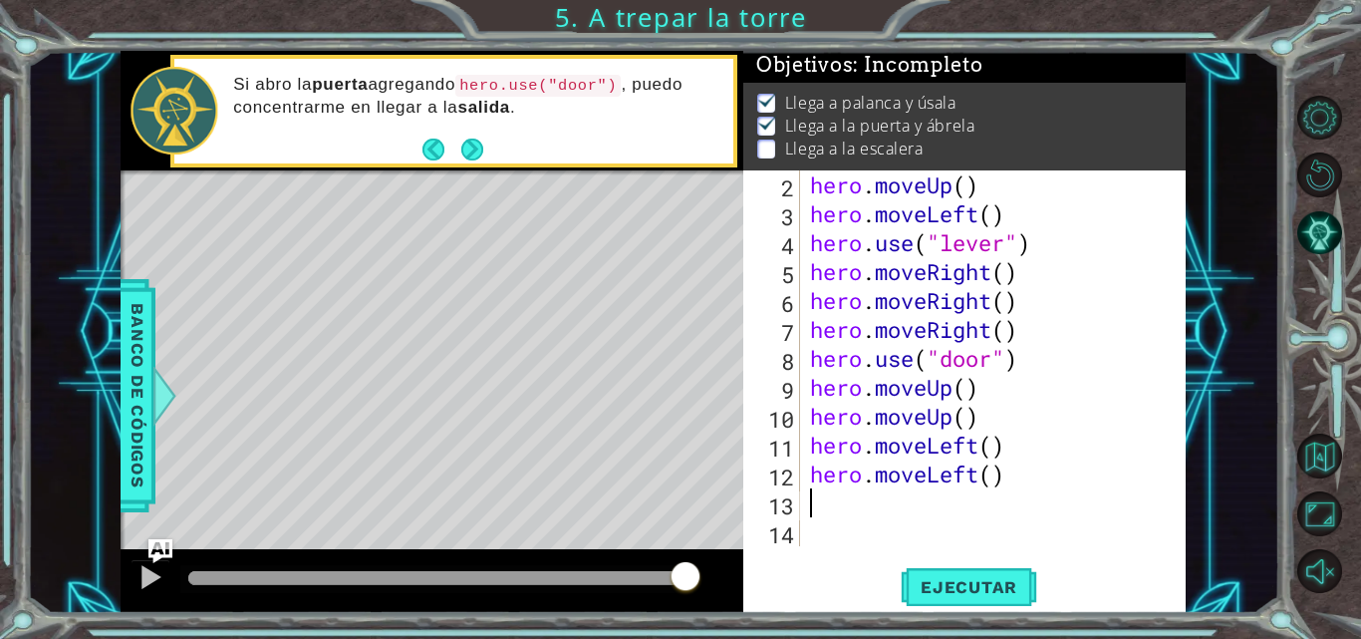
scroll to position [29, 0]
type textarea "h"
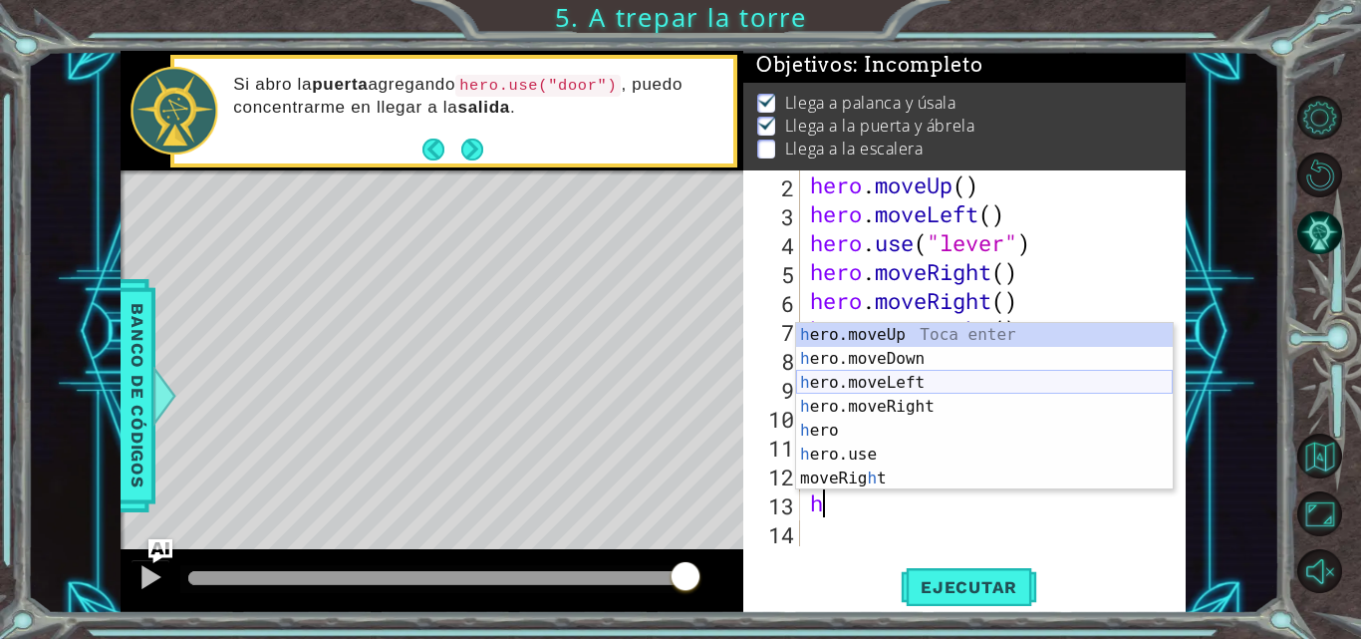
click at [904, 388] on div "h ero.moveUp Toca enter h ero.moveDown Toca enter h ero.moveLeft Toca enter h e…" at bounding box center [984, 430] width 377 height 215
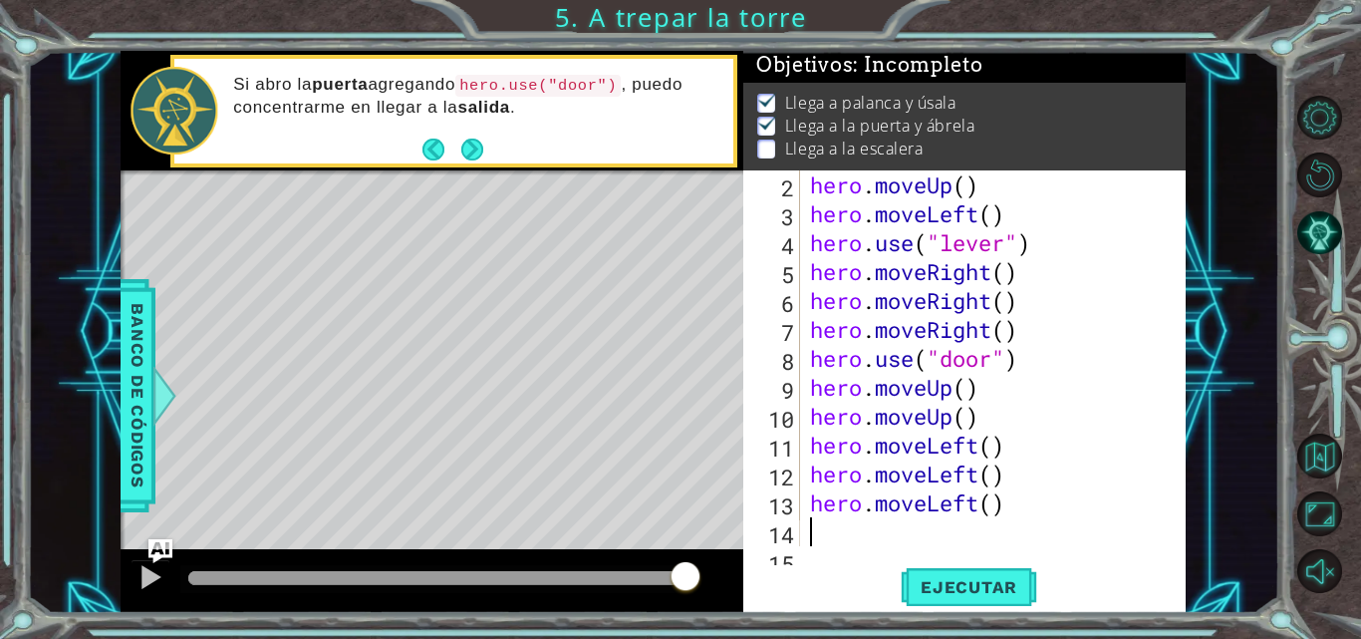
scroll to position [58, 0]
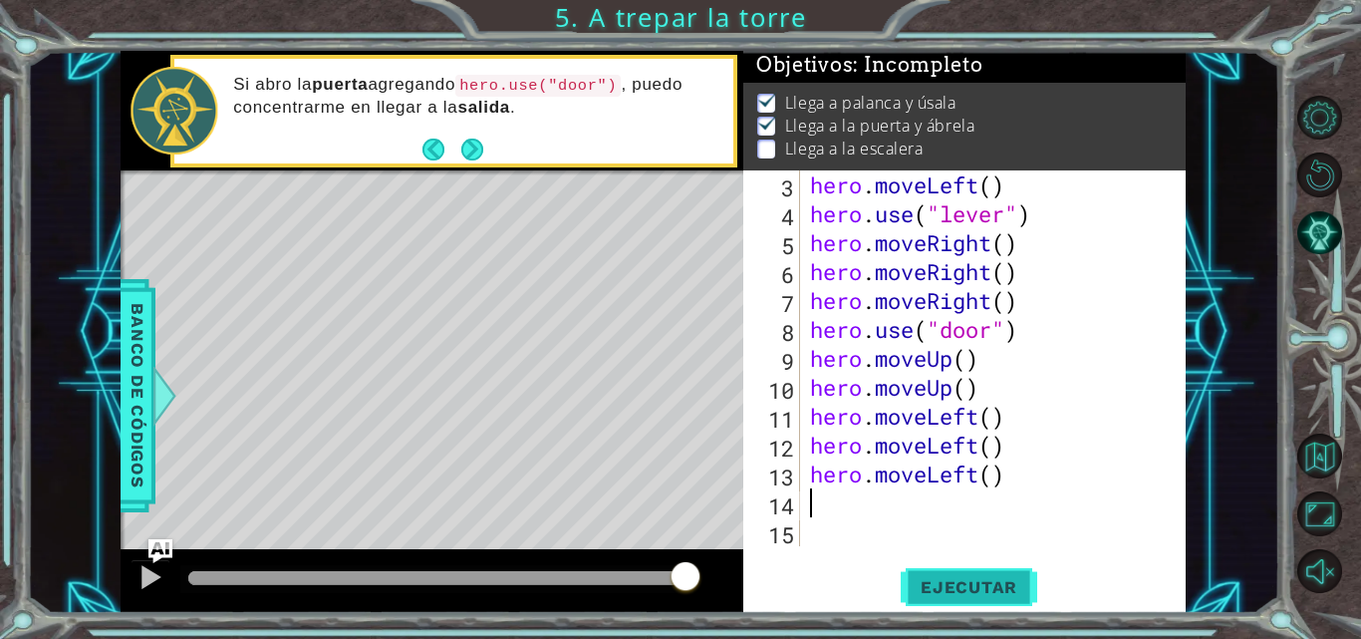
click at [970, 571] on button "Ejecutar" at bounding box center [969, 587] width 137 height 44
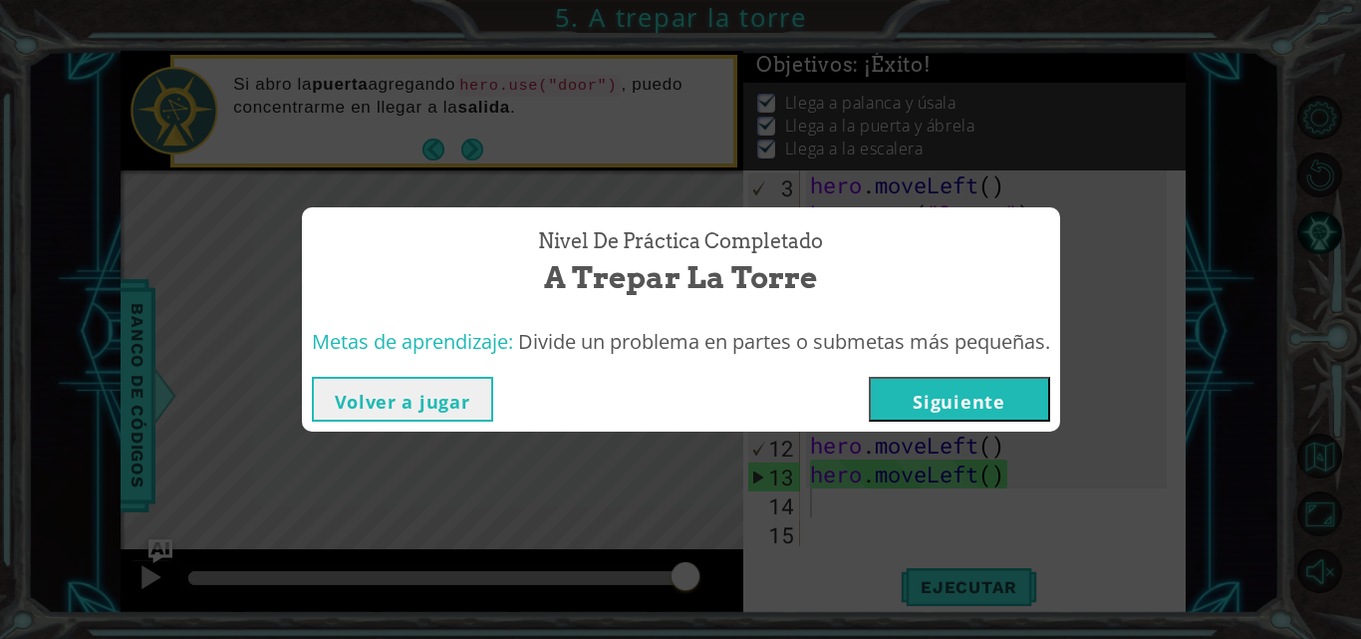
click at [916, 400] on button "Siguiente" at bounding box center [959, 399] width 181 height 45
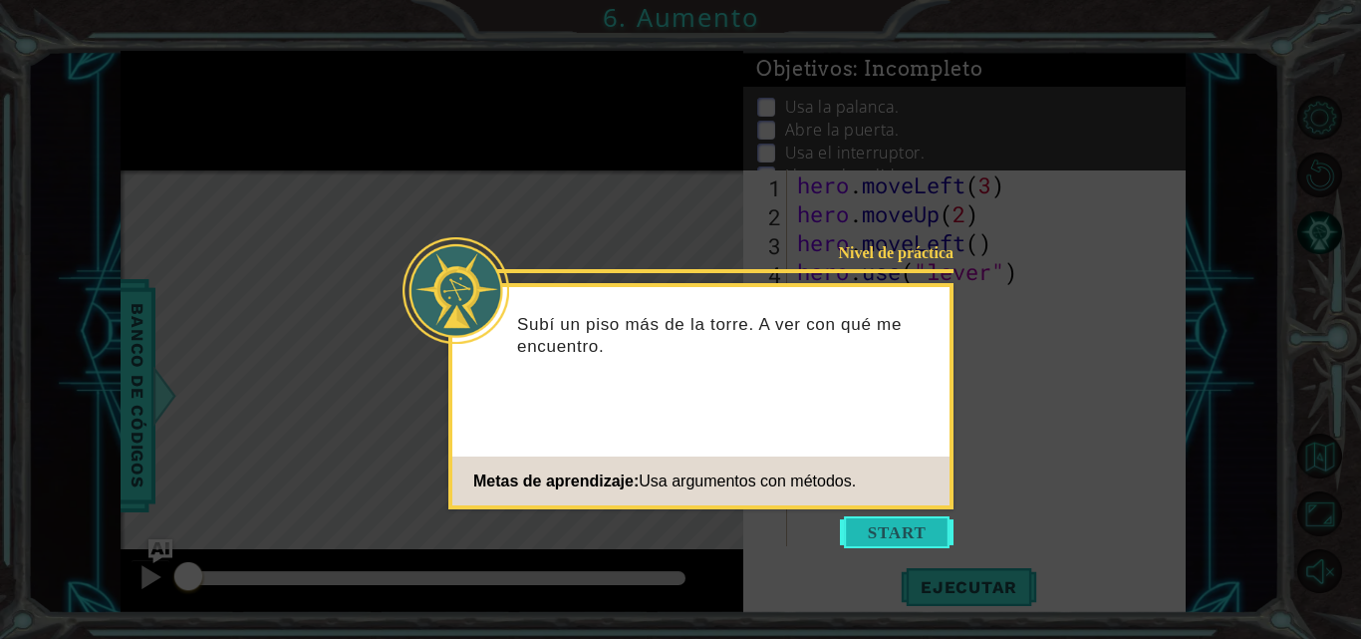
click at [877, 528] on button "Start" at bounding box center [897, 532] width 114 height 32
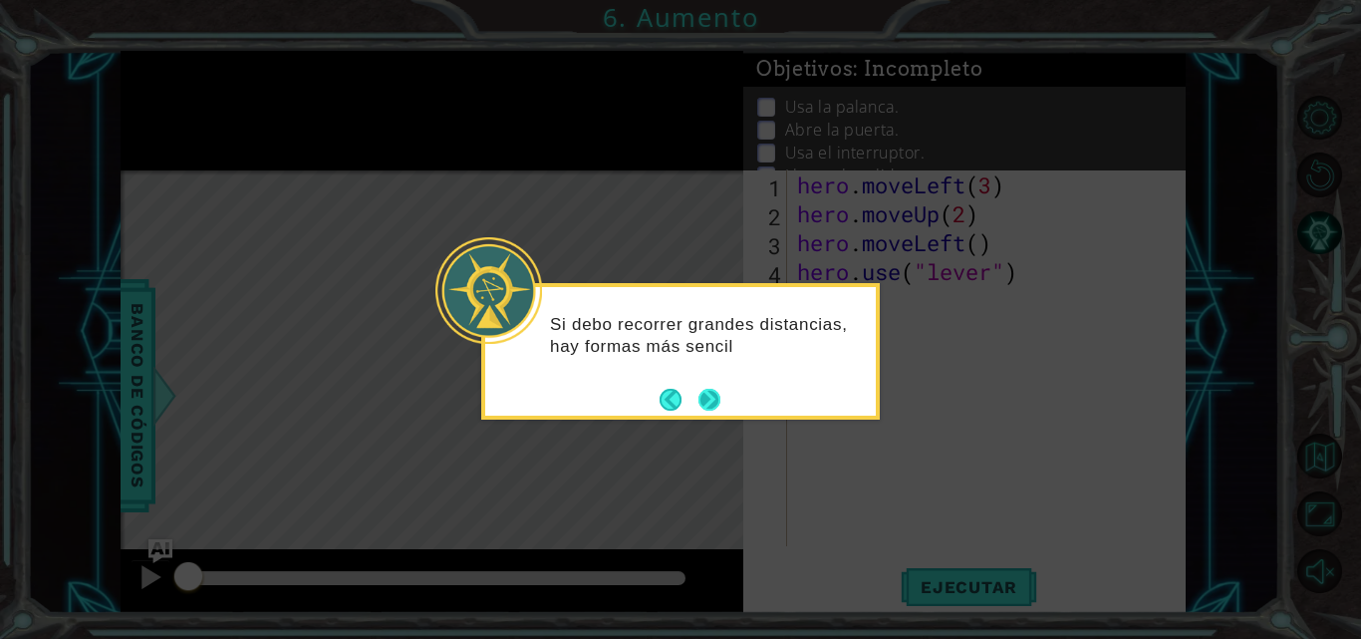
click at [704, 397] on button "Next" at bounding box center [709, 400] width 22 height 22
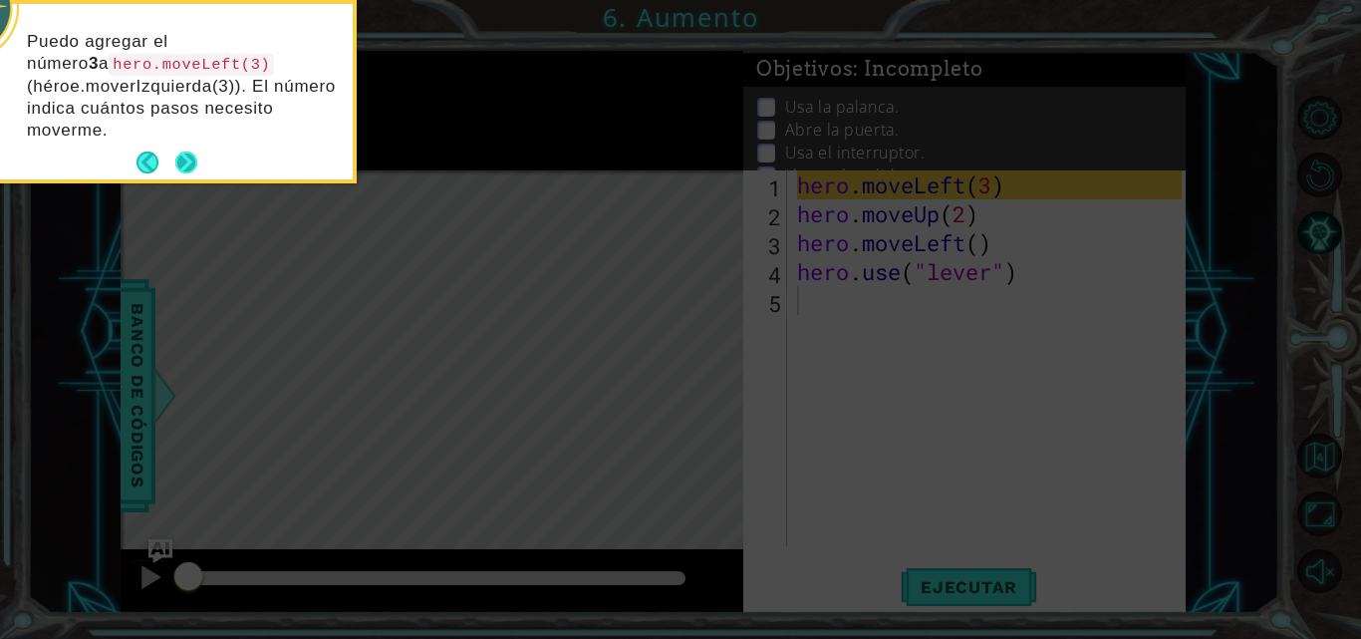
click at [184, 152] on button "Next" at bounding box center [186, 162] width 22 height 22
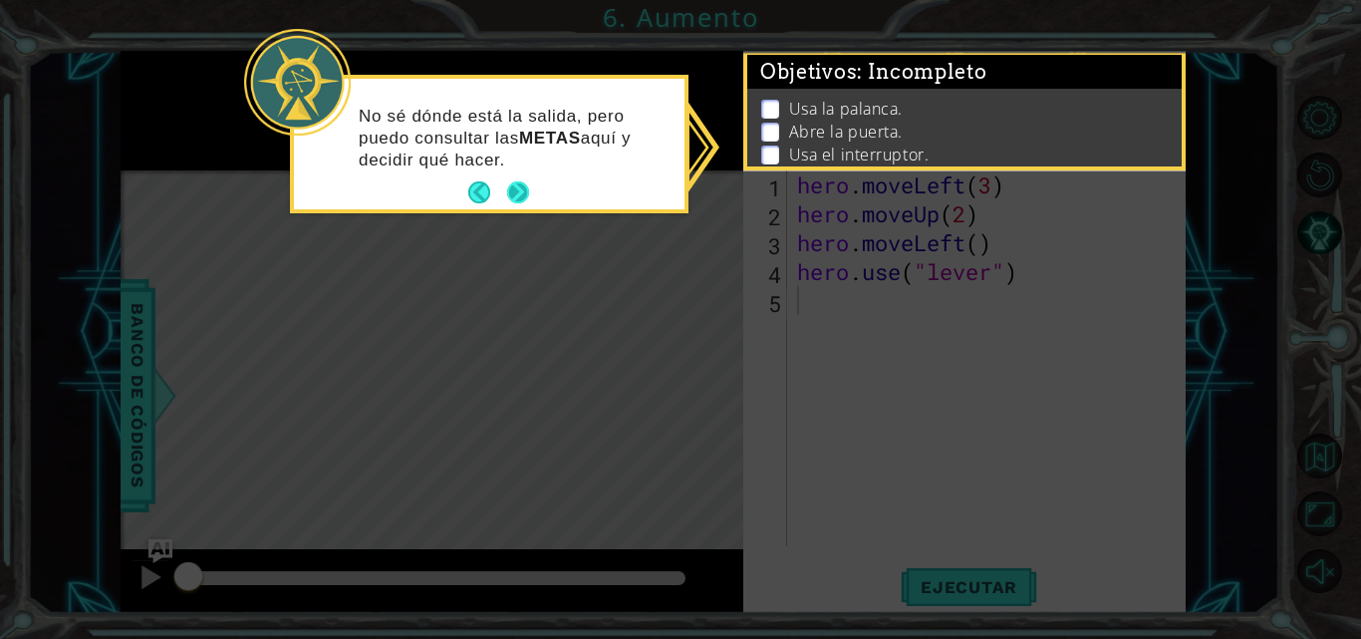
click at [526, 189] on button "Next" at bounding box center [518, 192] width 22 height 22
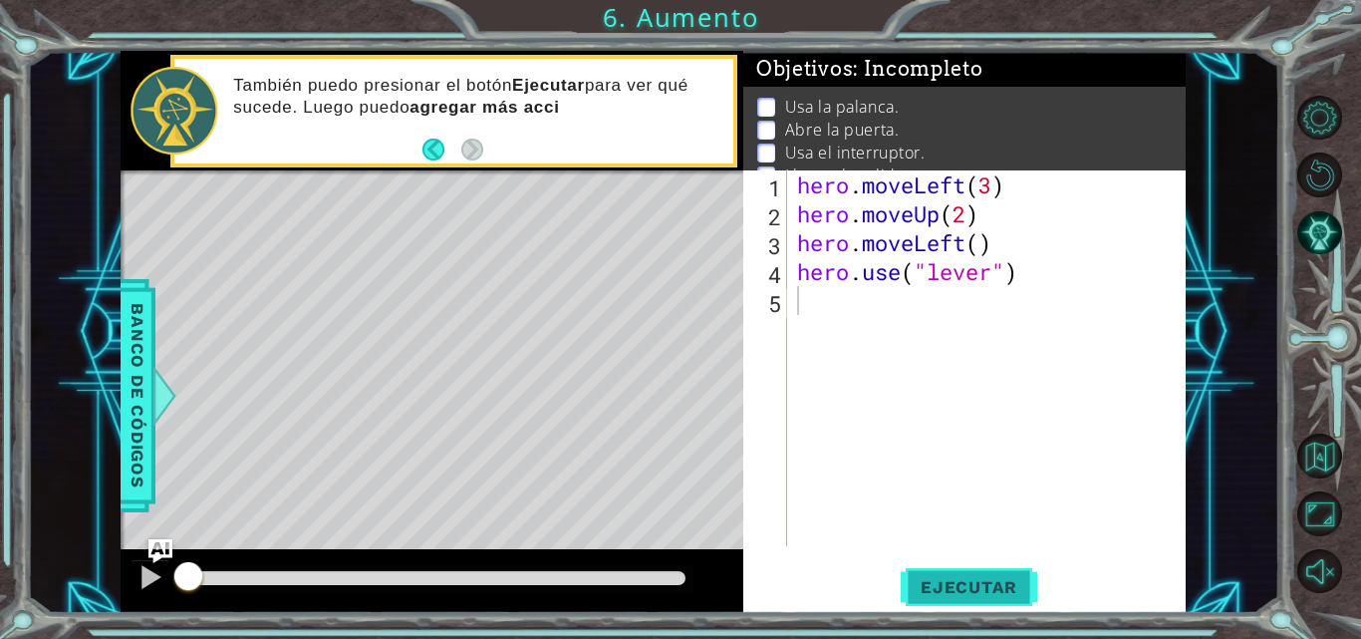
click at [969, 585] on span "Ejecutar" at bounding box center [969, 587] width 137 height 20
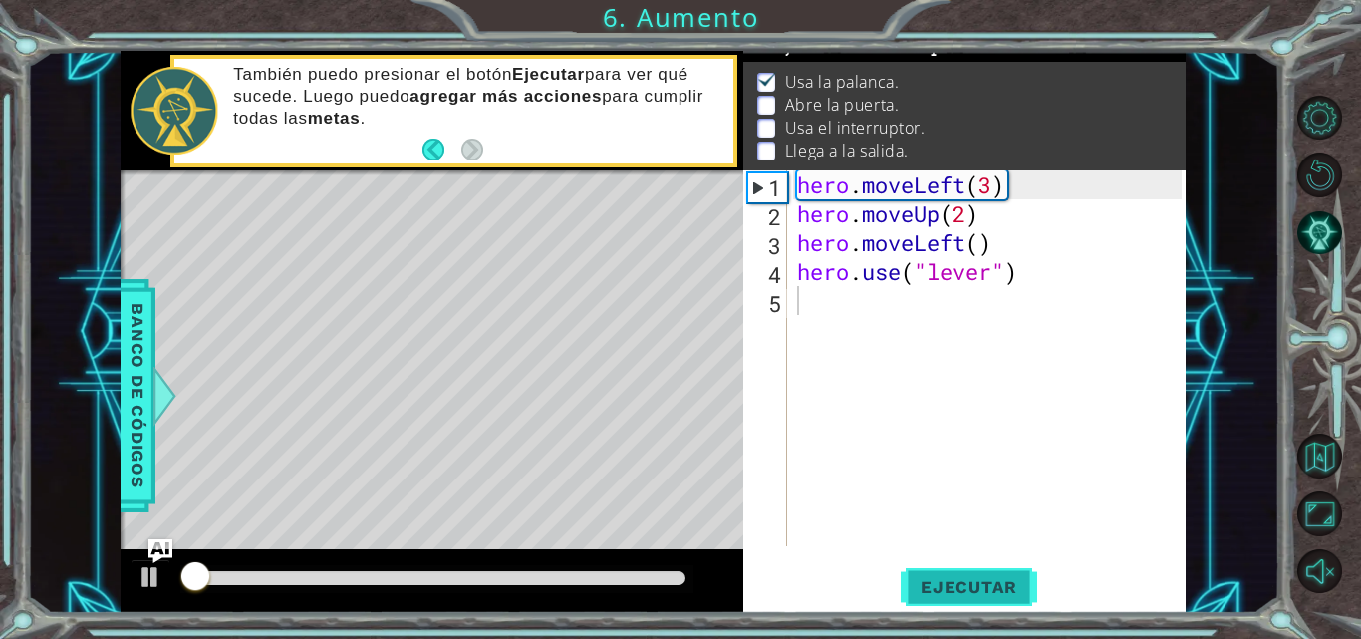
scroll to position [26, 0]
click at [969, 585] on span "Ejecutar" at bounding box center [969, 587] width 137 height 20
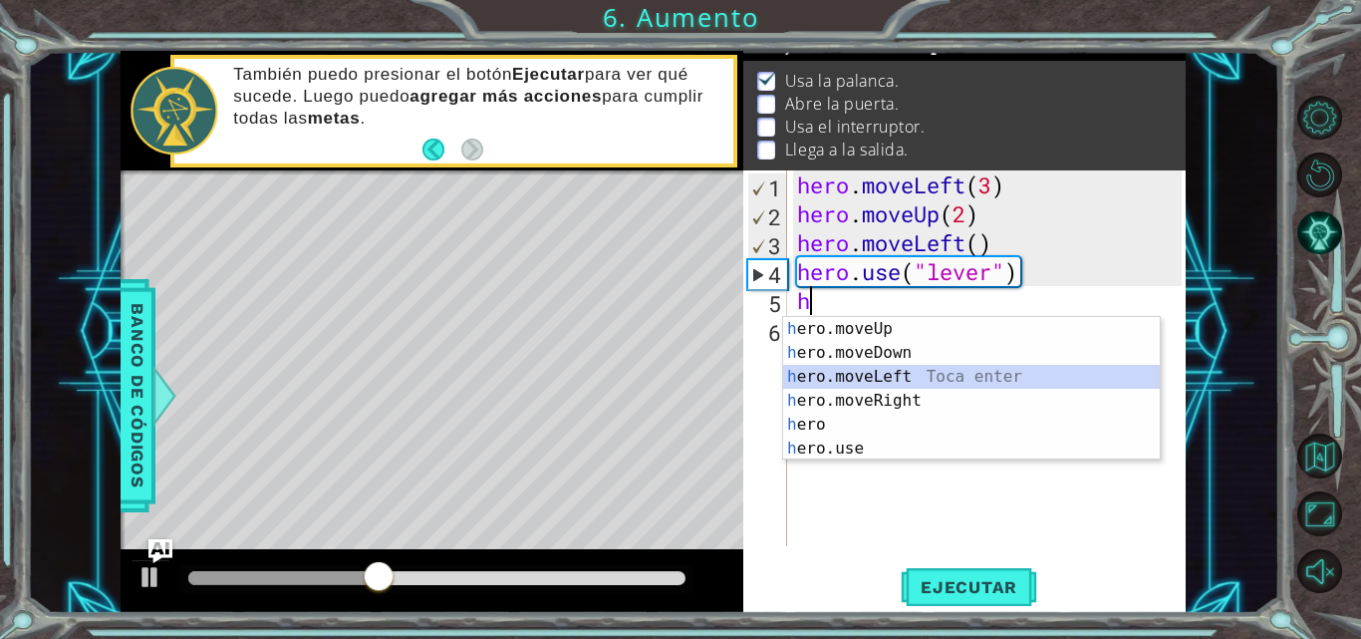
click at [960, 377] on div "h ero.moveUp Toca enter h ero.moveDown Toca enter h ero.moveLeft Toca enter h e…" at bounding box center [971, 412] width 377 height 191
type textarea "hero.moveLeft(1)"
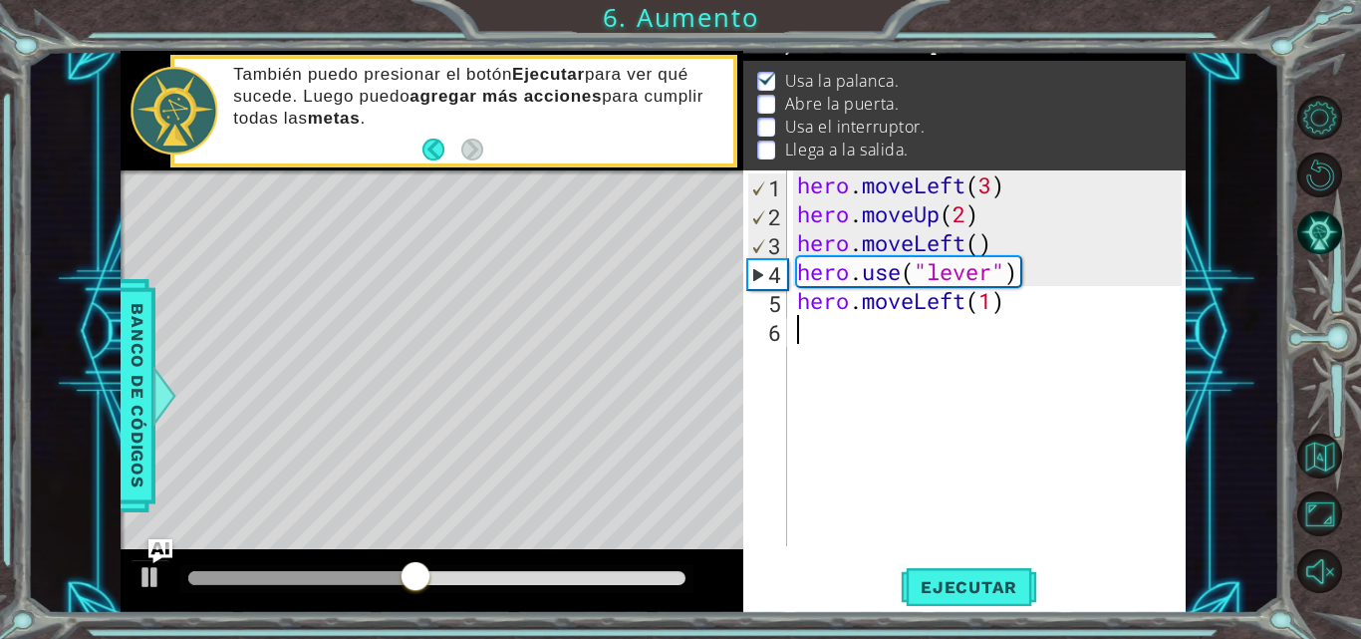
click at [819, 328] on div "hero . moveLeft ( 3 ) hero . moveUp ( 2 ) hero . moveLeft ( ) hero . use ( "lev…" at bounding box center [992, 386] width 399 height 433
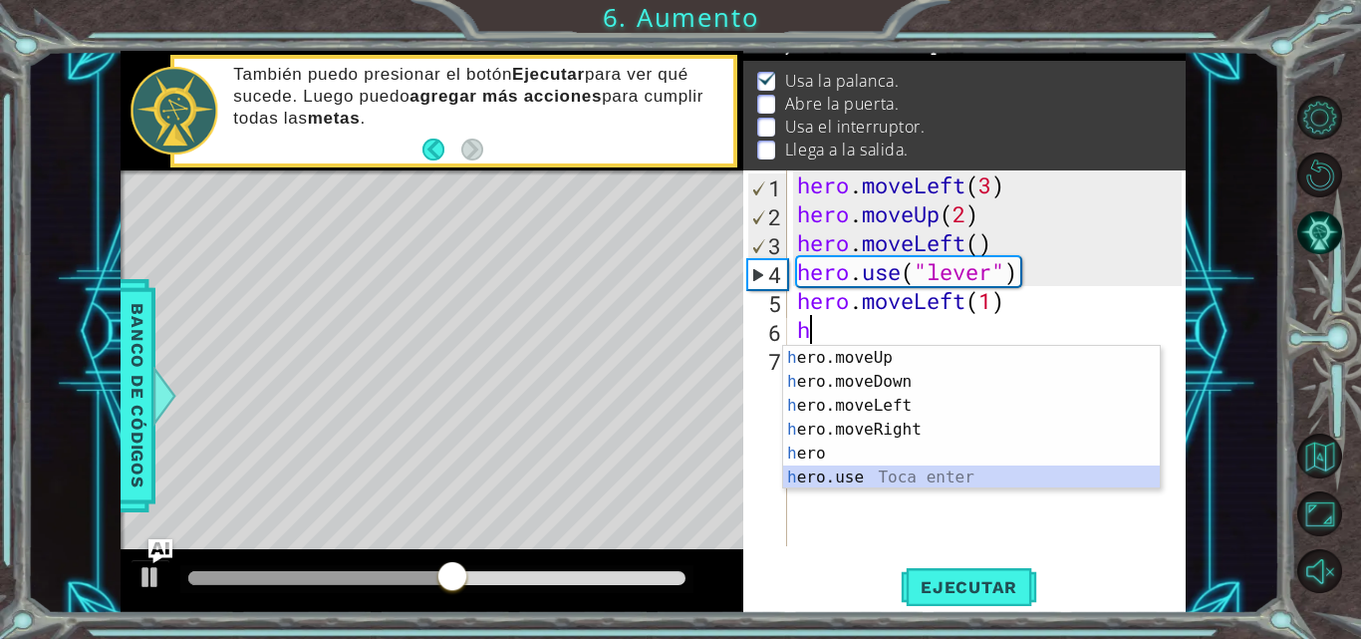
click at [843, 478] on div "h ero.moveUp Toca enter h ero.moveDown Toca enter h ero.moveLeft Toca enter h e…" at bounding box center [971, 441] width 377 height 191
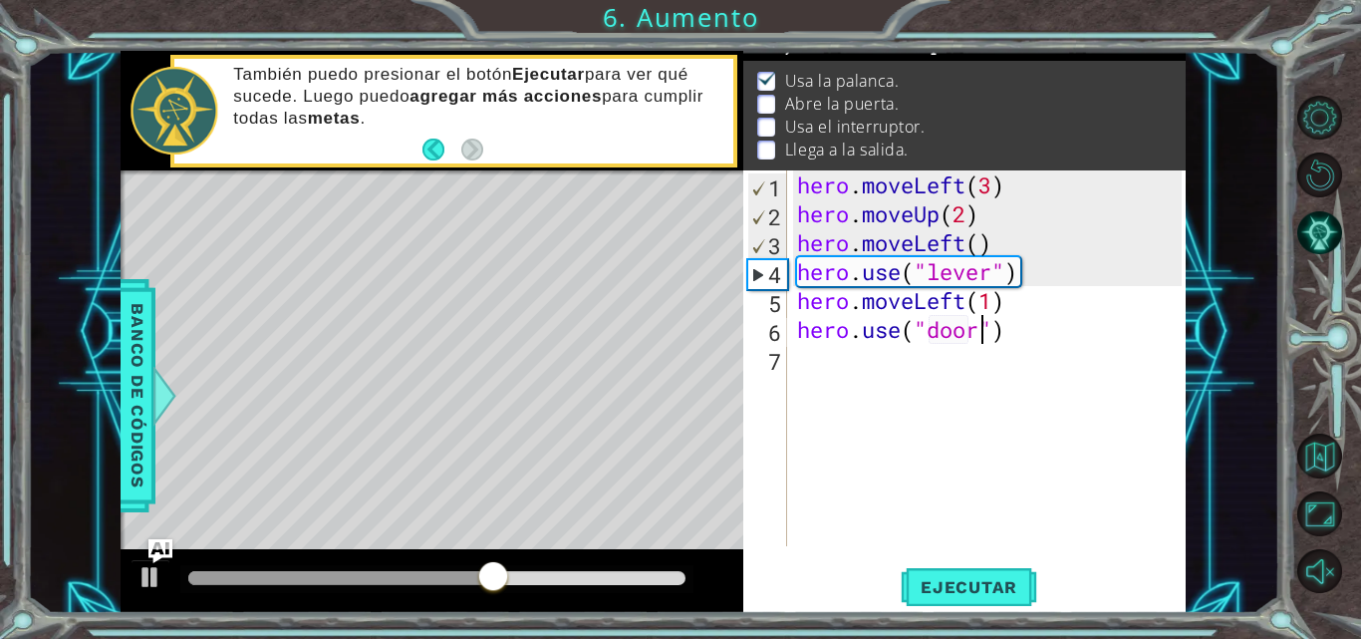
scroll to position [0, 9]
type textarea "hero.use("door")"
click at [950, 598] on button "Ejecutar" at bounding box center [969, 587] width 137 height 44
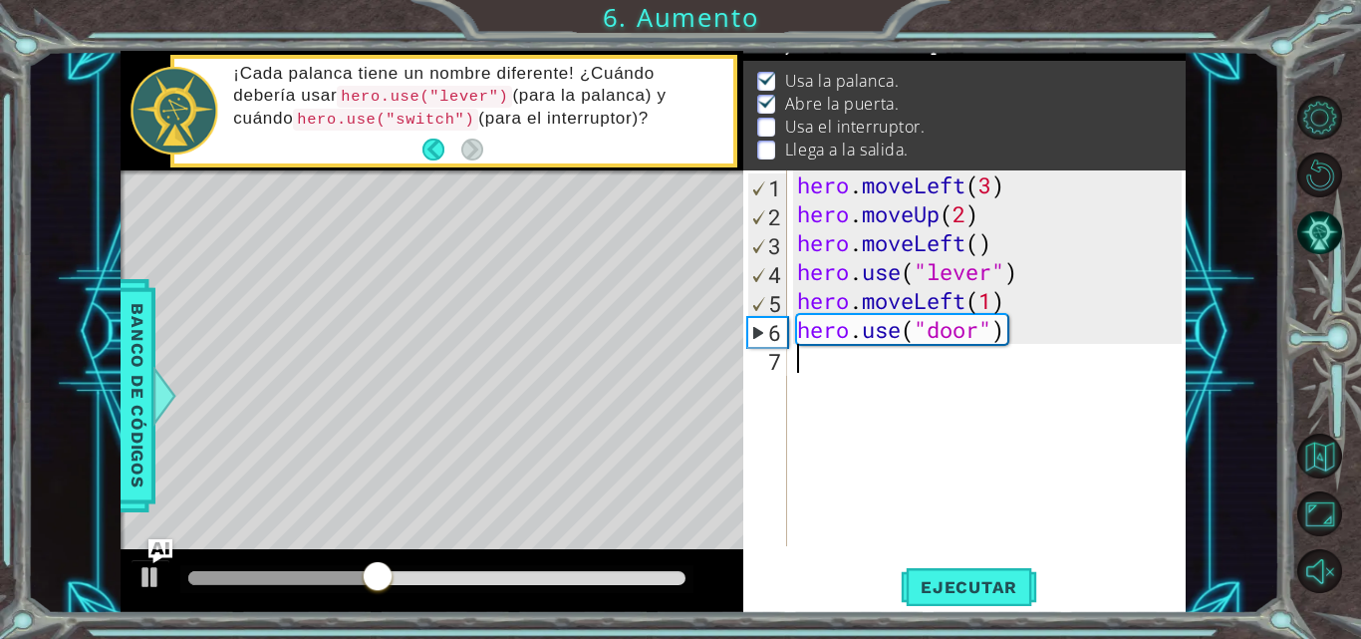
click at [861, 379] on div "hero . moveLeft ( 3 ) hero . moveUp ( 2 ) hero . moveLeft ( ) hero . use ( "lev…" at bounding box center [992, 386] width 399 height 433
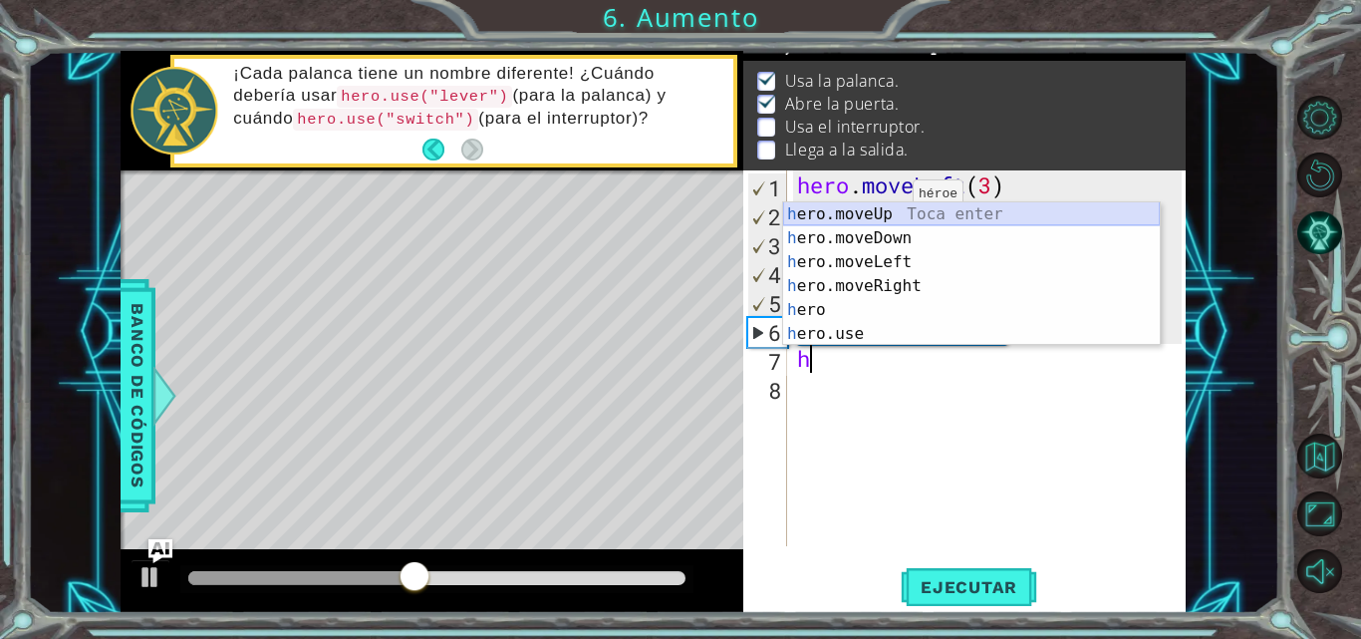
click at [883, 220] on div "h ero.moveUp Toca enter h ero.moveDown Toca enter h ero.moveLeft Toca enter h e…" at bounding box center [971, 297] width 377 height 191
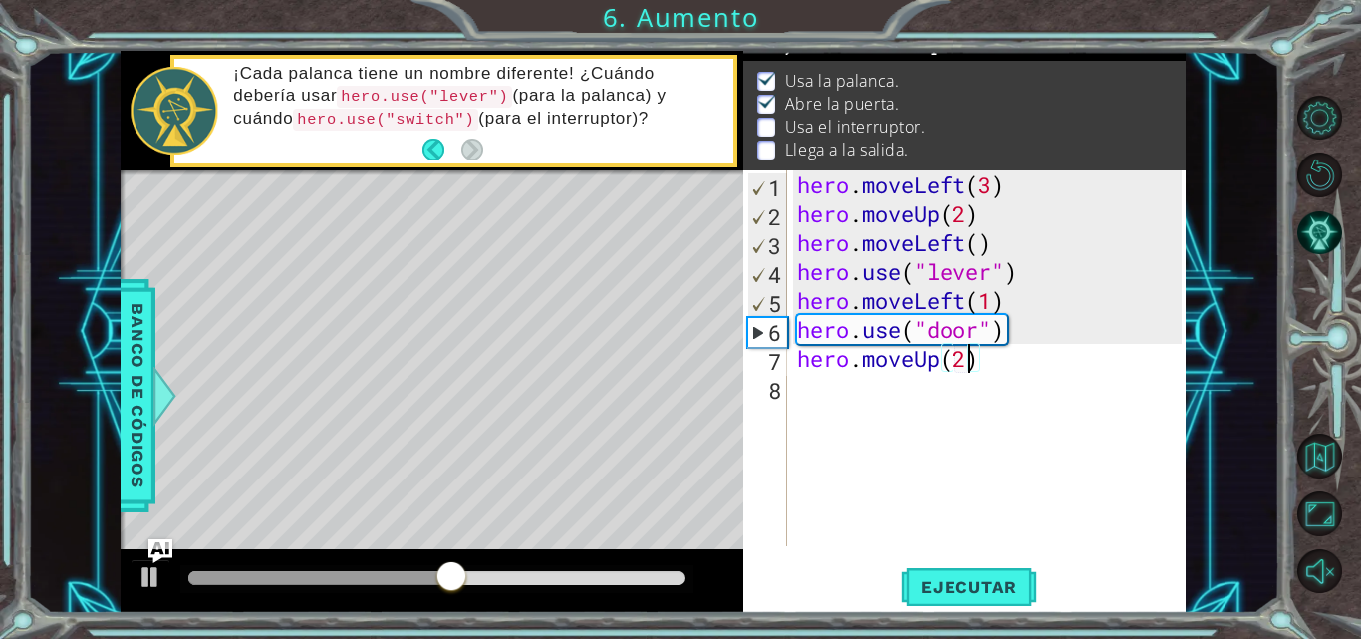
scroll to position [0, 7]
type textarea "hero.moveUp(2)"
click at [954, 570] on button "Ejecutar" at bounding box center [969, 587] width 137 height 44
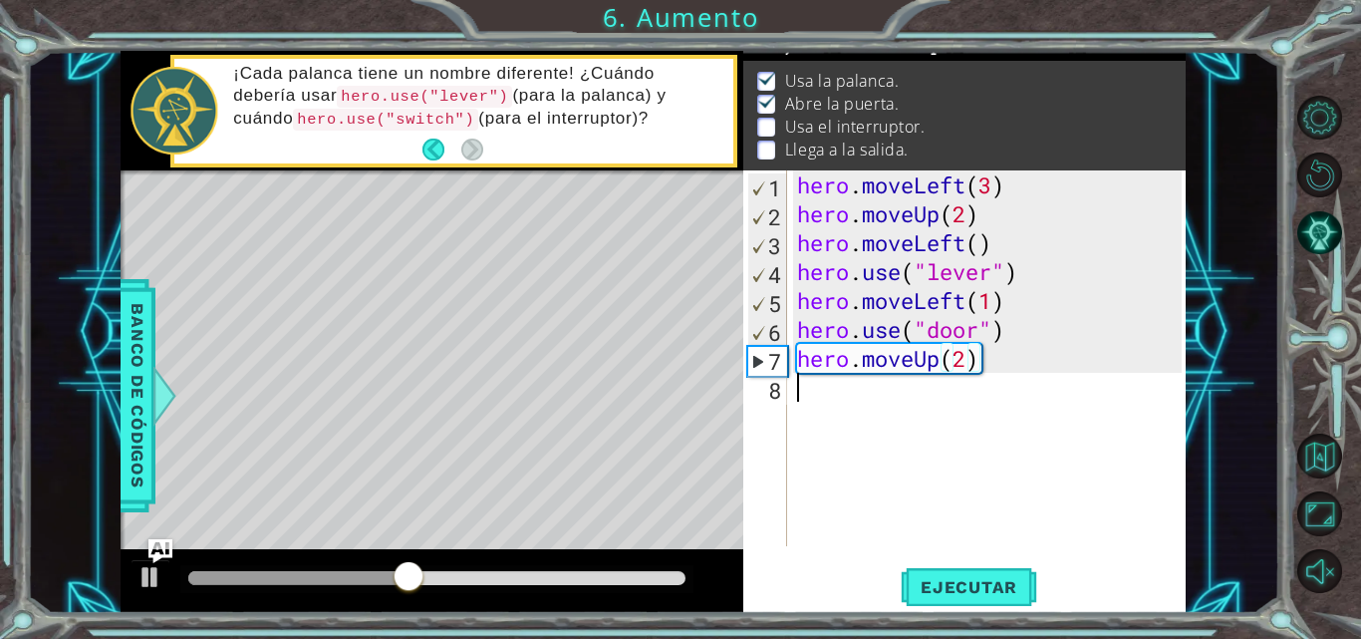
click at [906, 399] on div "hero . moveLeft ( 3 ) hero . moveUp ( 2 ) hero . moveLeft ( ) hero . use ( "lev…" at bounding box center [992, 386] width 399 height 433
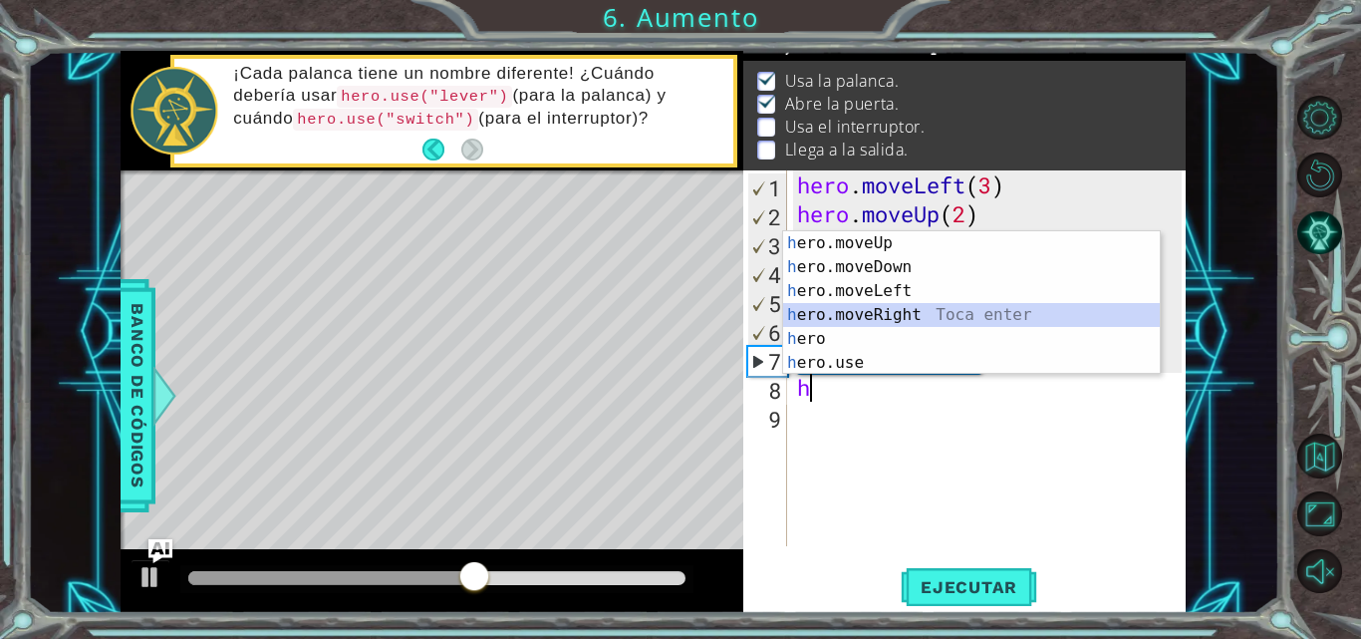
click at [912, 315] on div "h ero.moveUp Toca enter h ero.moveDown Toca enter h ero.moveLeft Toca enter h e…" at bounding box center [971, 326] width 377 height 191
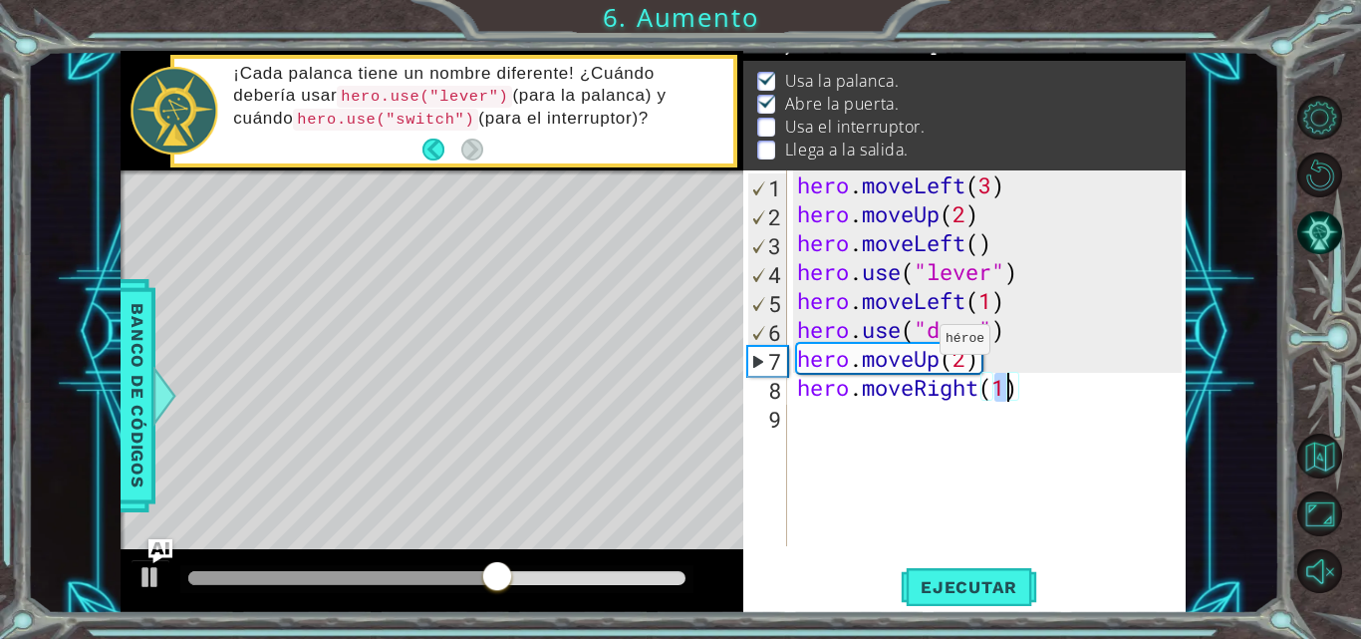
type textarea "hero.moveRight(2)"
click at [893, 416] on div "hero . moveLeft ( 3 ) hero . moveUp ( 2 ) hero . moveLeft ( ) hero . use ( "lev…" at bounding box center [992, 386] width 399 height 433
type textarea "g"
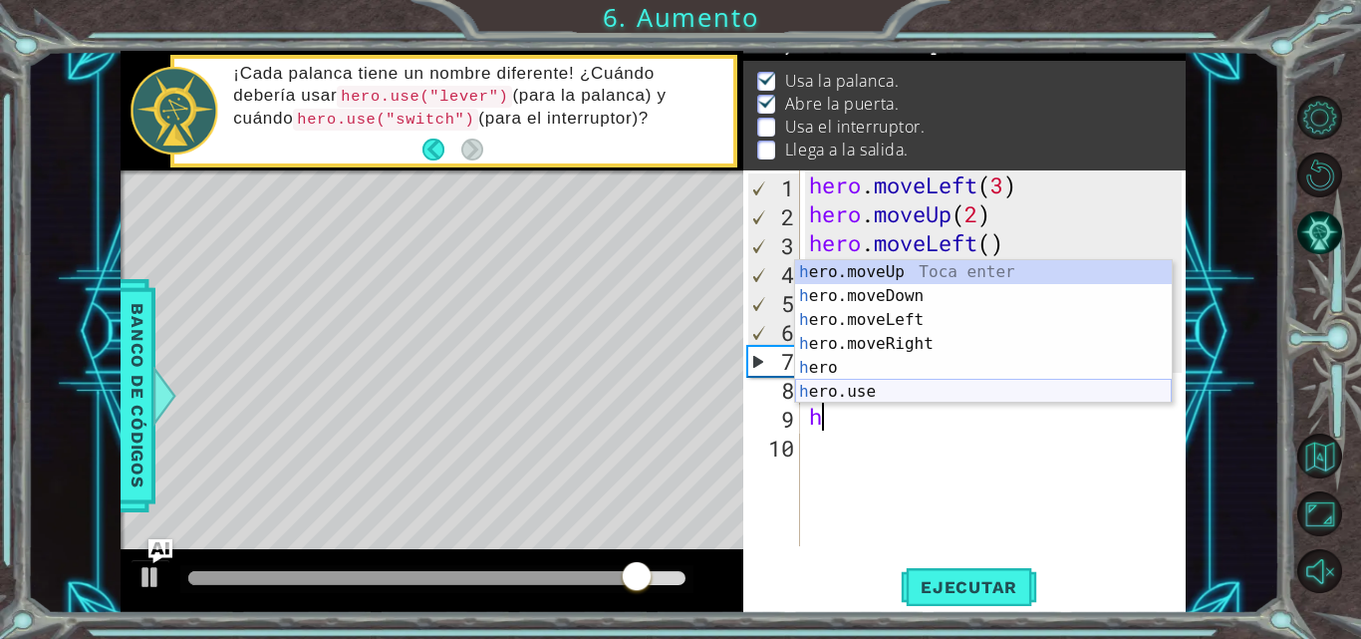
click at [873, 394] on div "h ero.moveUp Toca enter h ero.moveDown Toca enter h ero.moveLeft Toca enter h e…" at bounding box center [983, 355] width 377 height 191
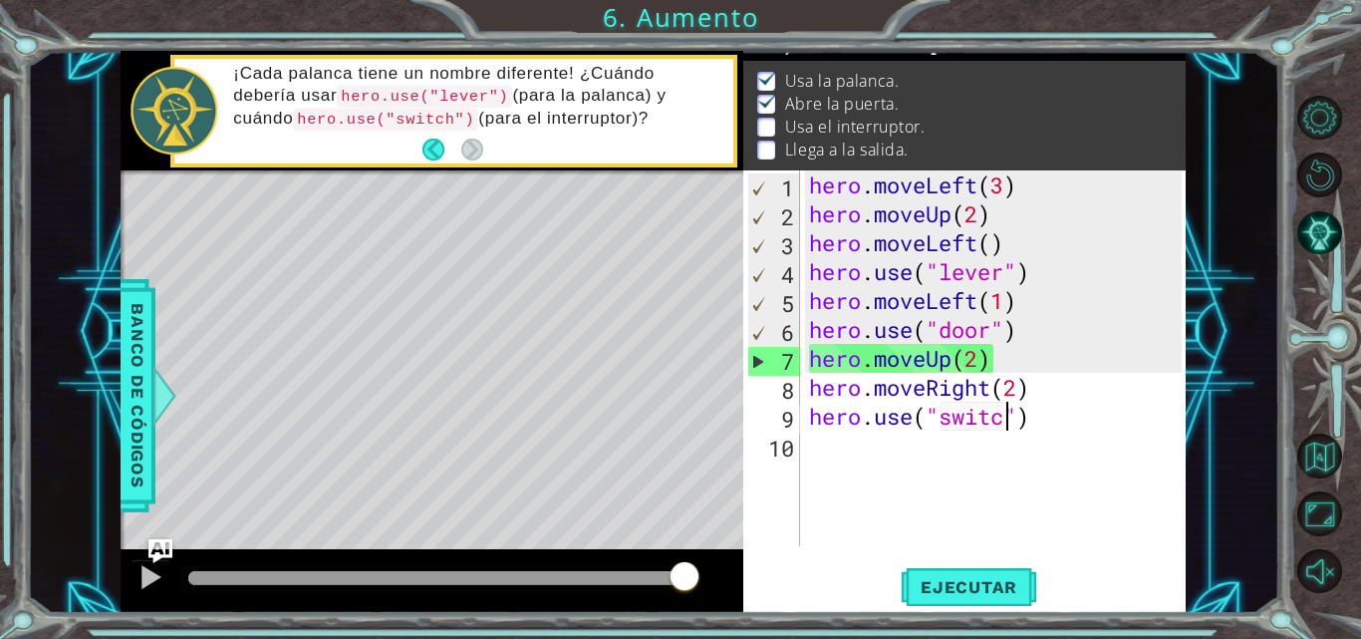
type textarea "hero.use("switch")"
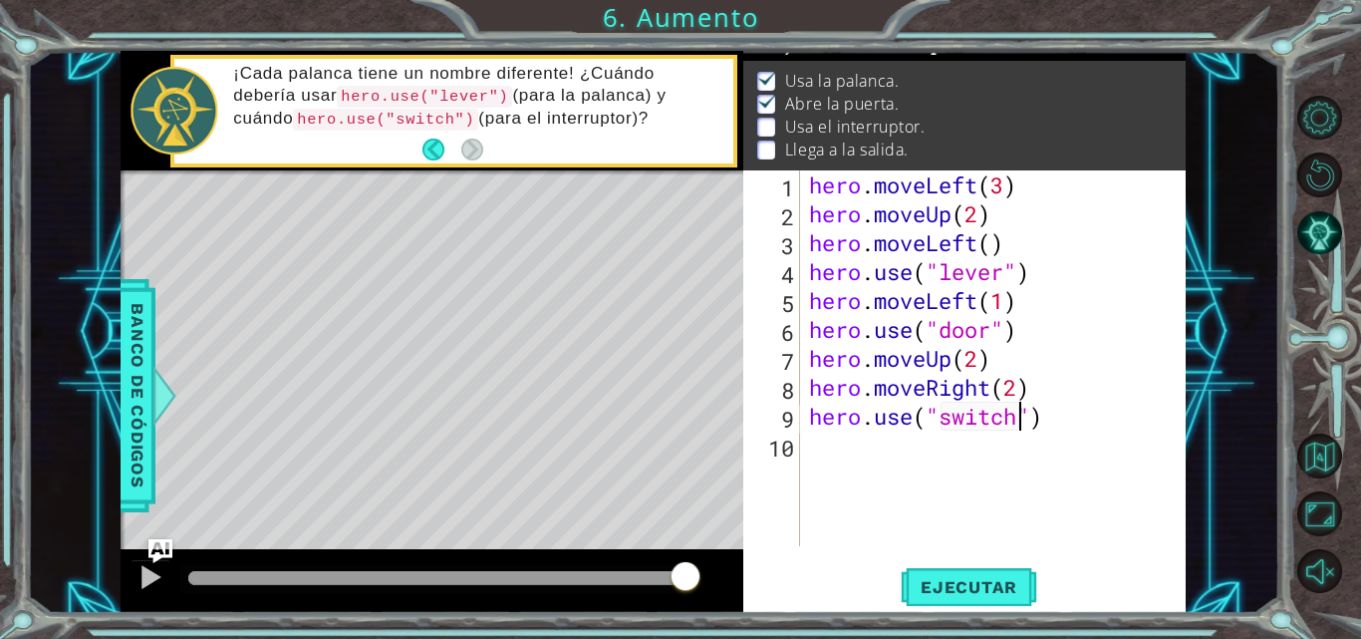
scroll to position [0, 10]
click at [930, 451] on div "hero . moveLeft ( 3 ) hero . moveUp ( 2 ) hero . moveLeft ( ) hero . use ( "lev…" at bounding box center [998, 386] width 387 height 433
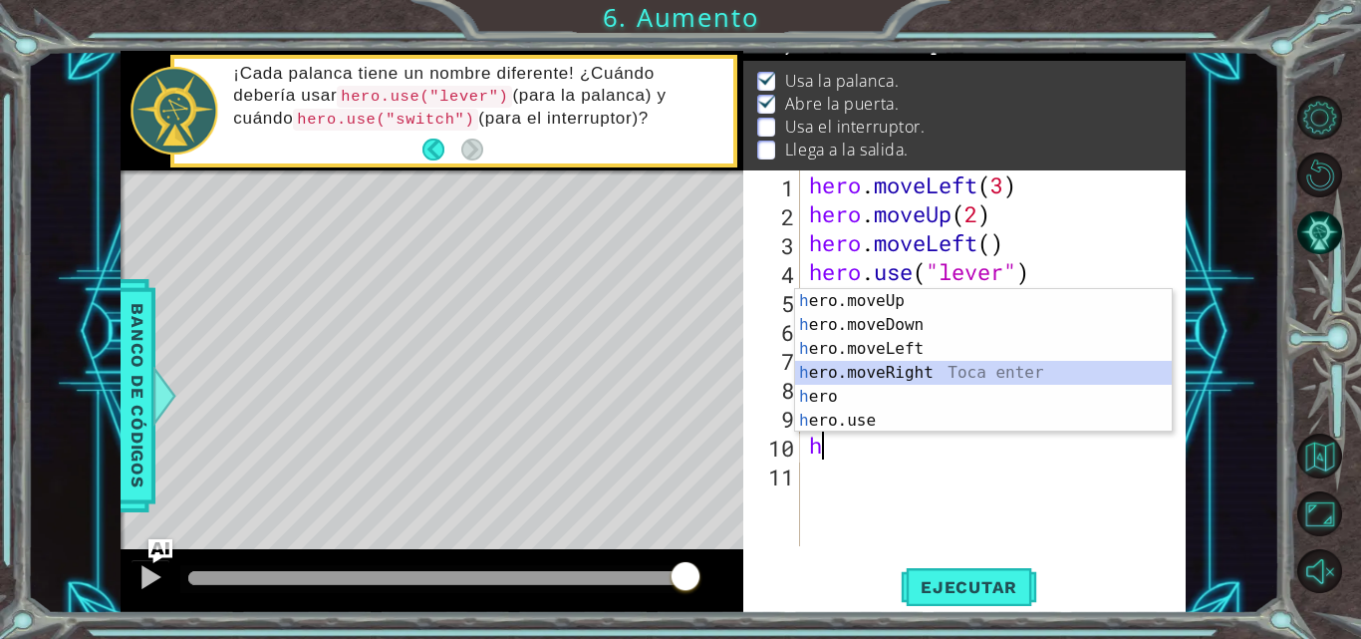
click at [907, 375] on div "h ero.moveUp Toca enter h ero.moveDown Toca enter h ero.moveLeft Toca enter h e…" at bounding box center [983, 384] width 377 height 191
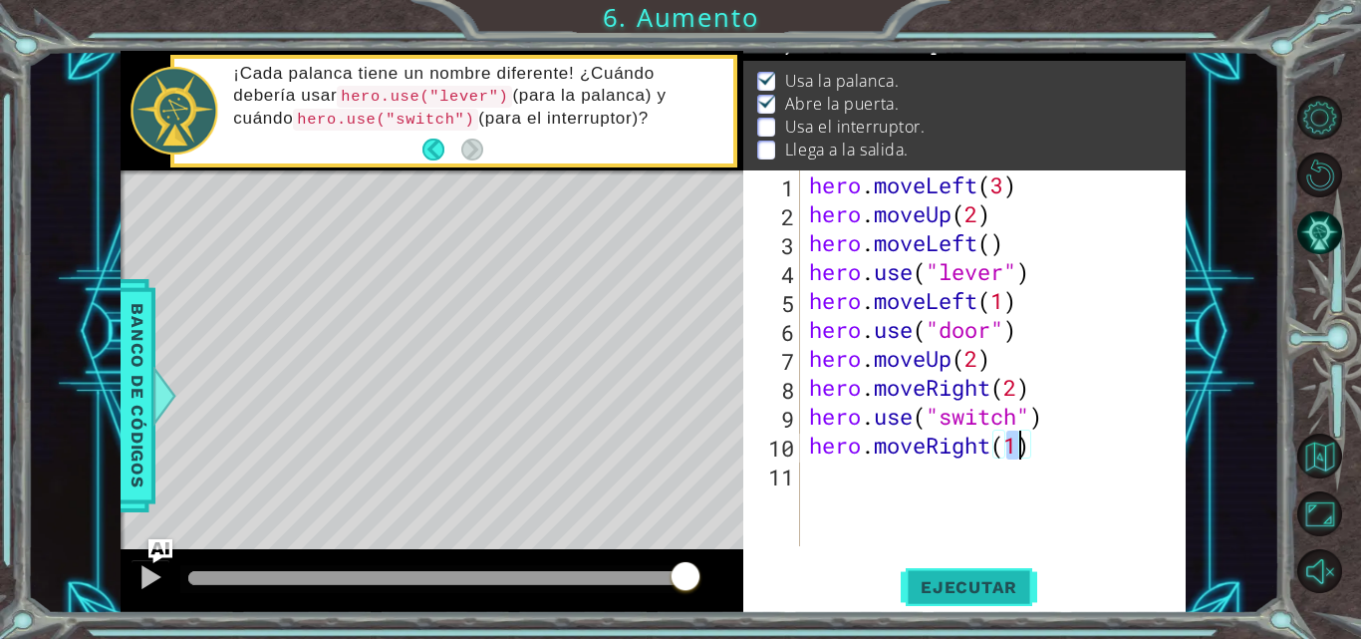
type textarea "hero.moveRight(1)"
click at [935, 590] on span "Ejecutar" at bounding box center [969, 587] width 137 height 20
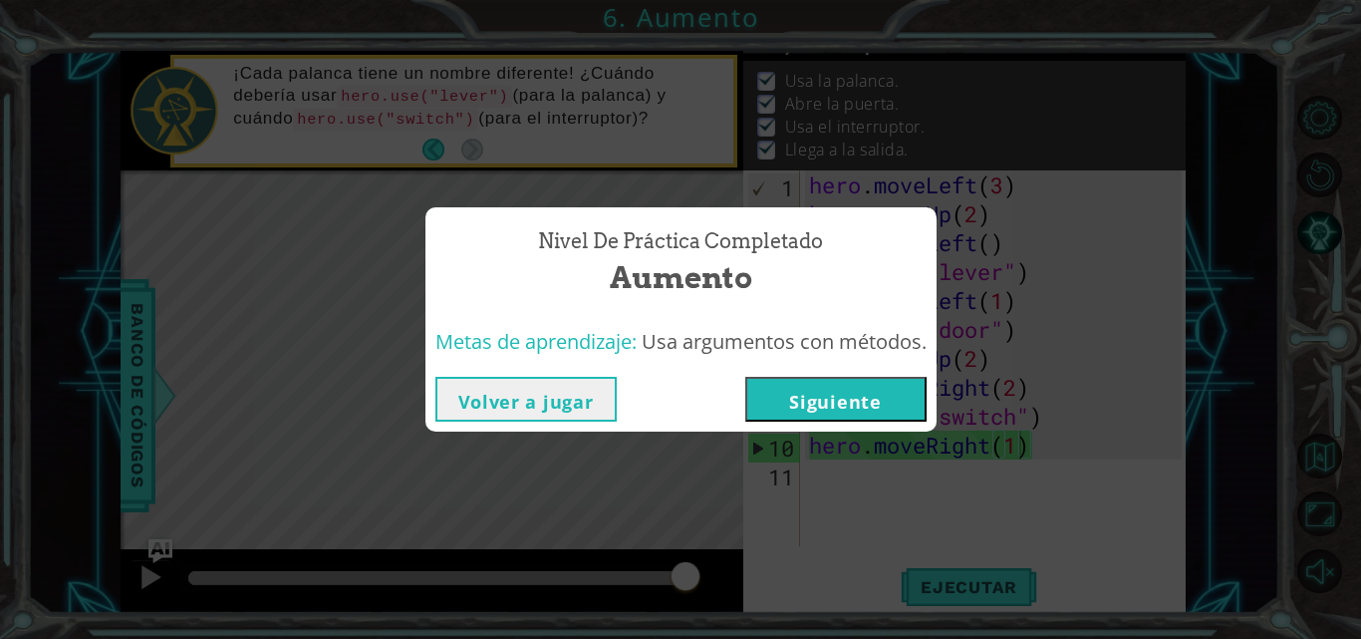
click at [835, 397] on button "Siguiente" at bounding box center [835, 399] width 181 height 45
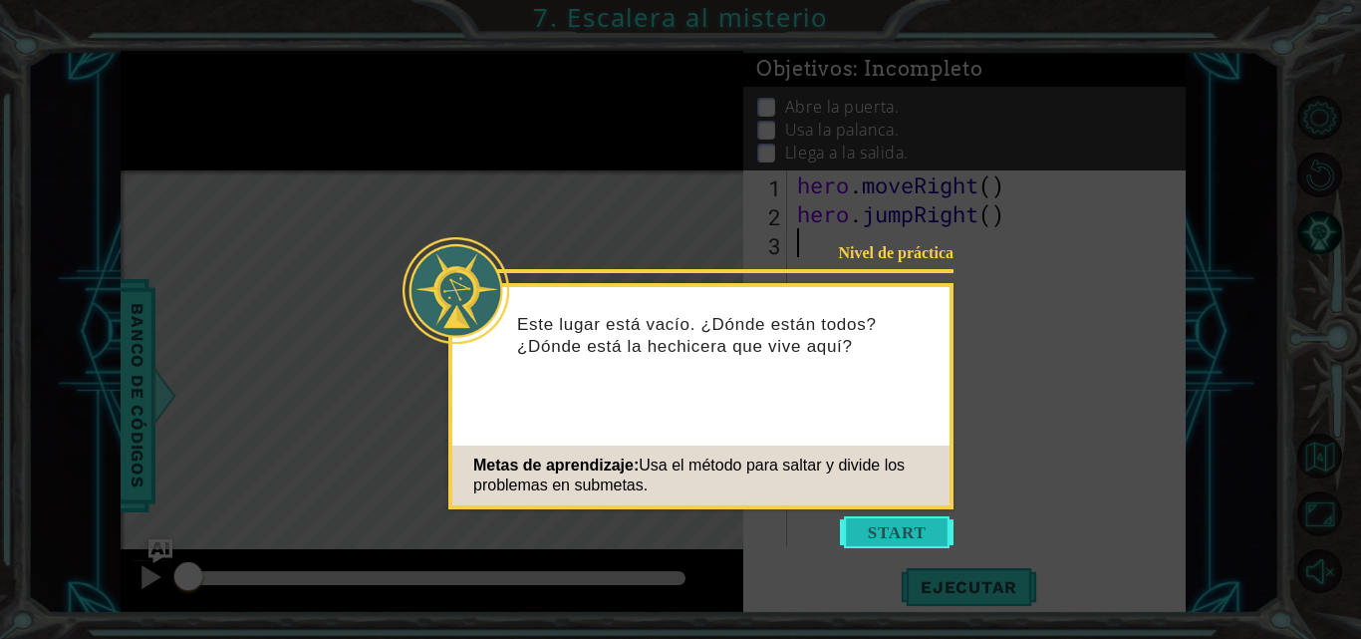
click at [897, 526] on button "Start" at bounding box center [897, 532] width 114 height 32
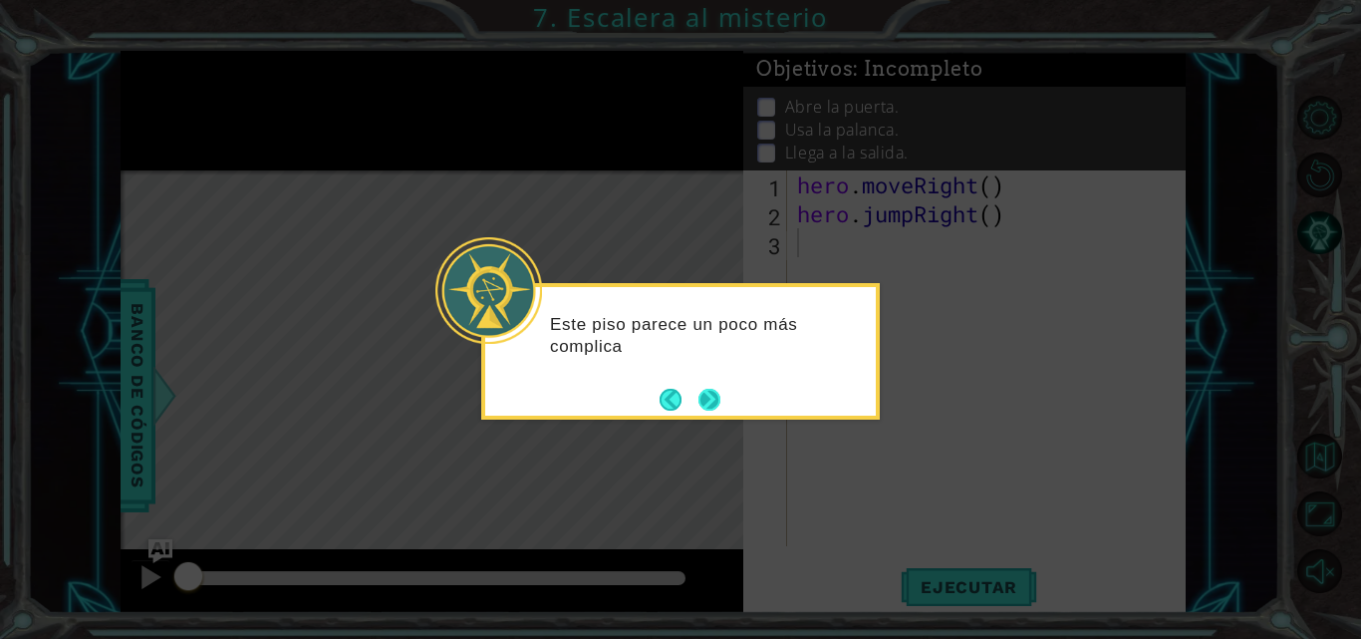
click at [698, 400] on button "Next" at bounding box center [709, 400] width 22 height 22
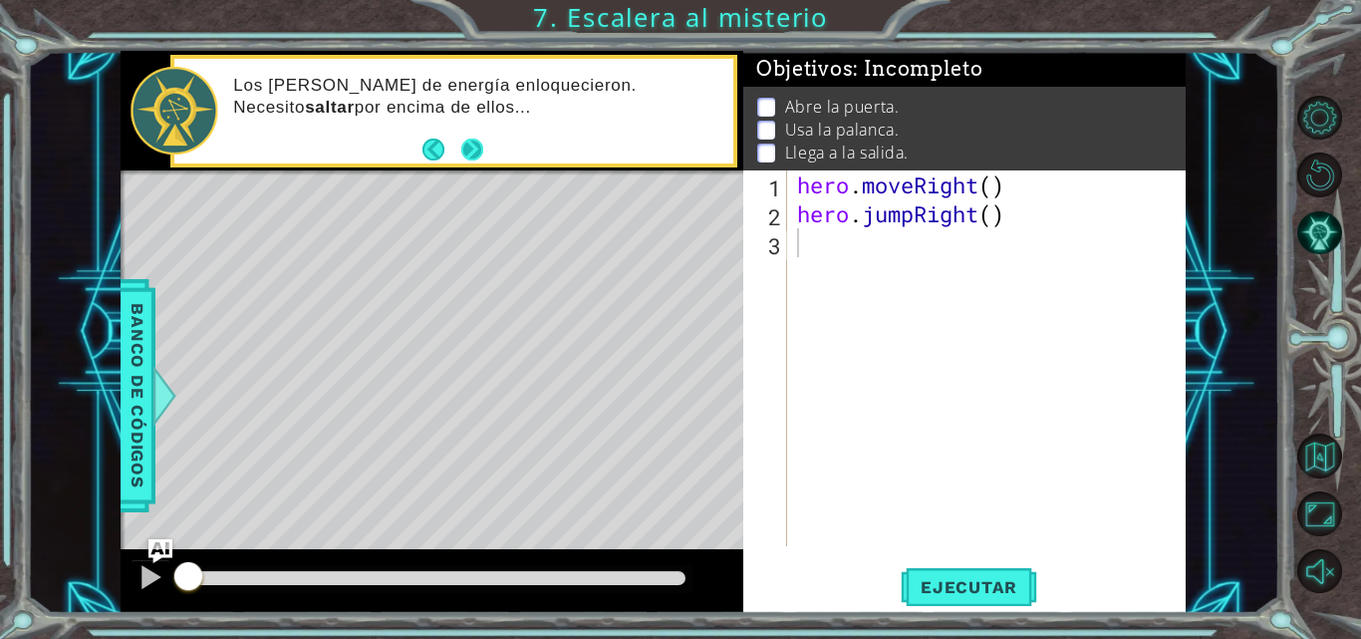
click at [464, 147] on button "Next" at bounding box center [472, 150] width 22 height 22
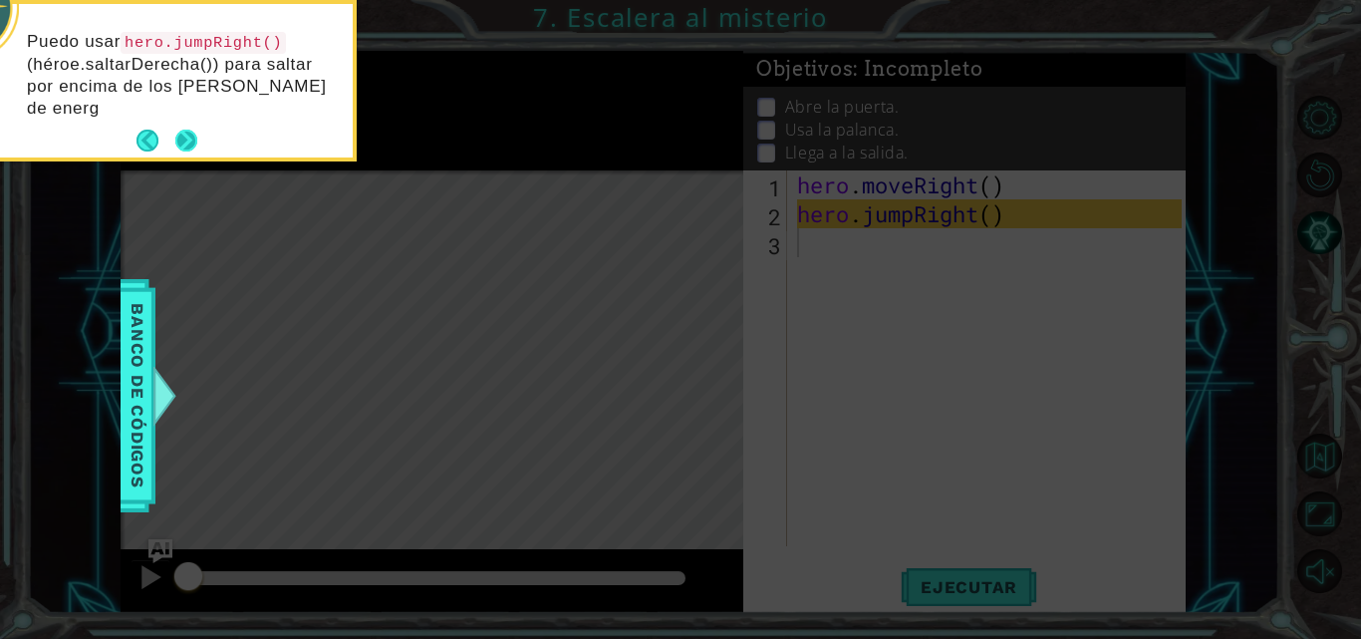
click at [188, 130] on button "Next" at bounding box center [186, 141] width 22 height 22
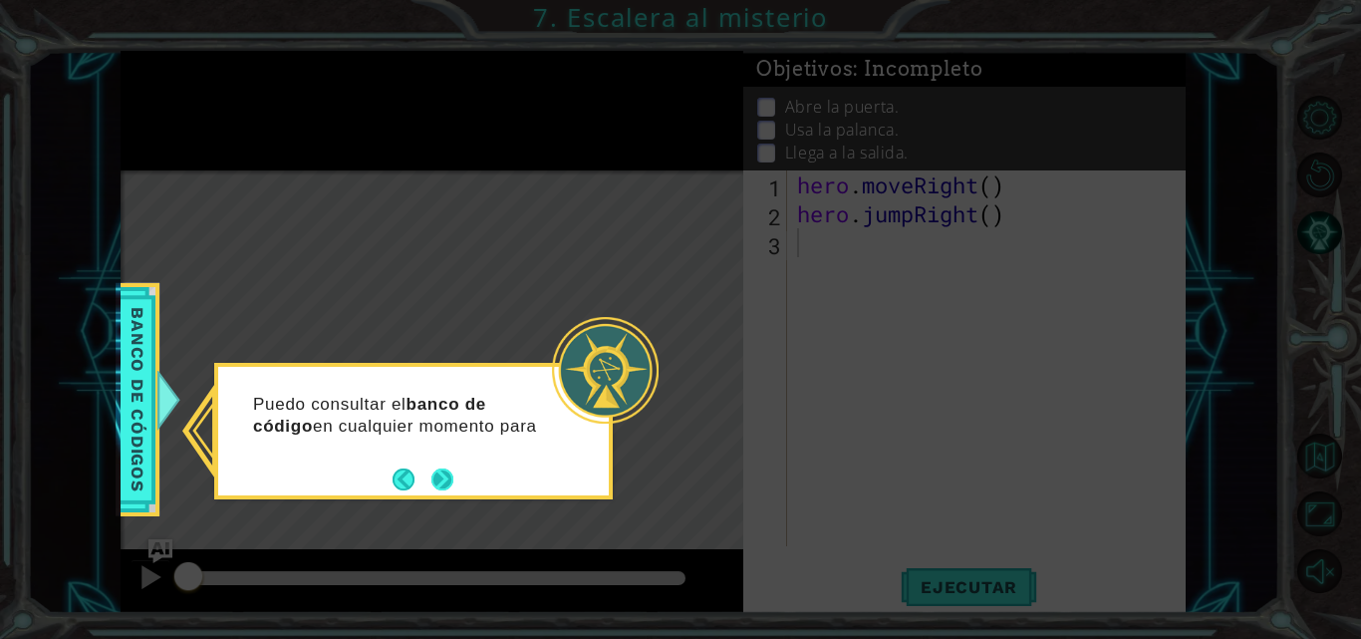
click at [444, 472] on button "Next" at bounding box center [442, 479] width 22 height 22
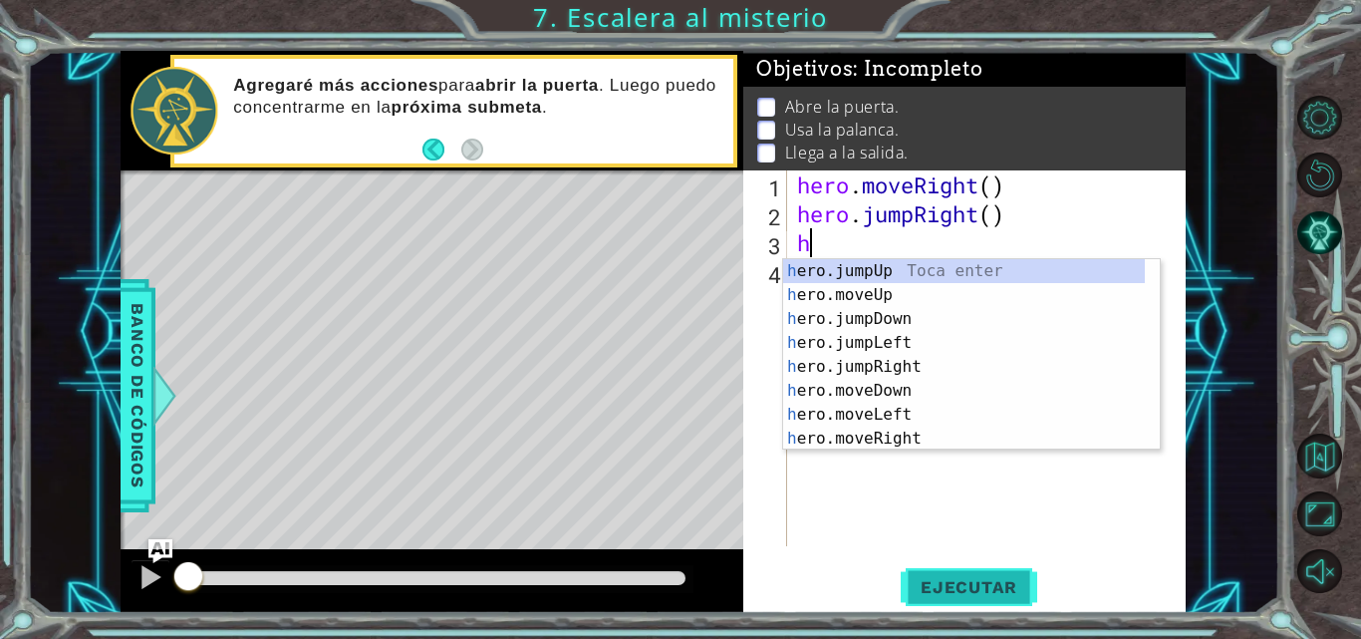
type textarea "h"
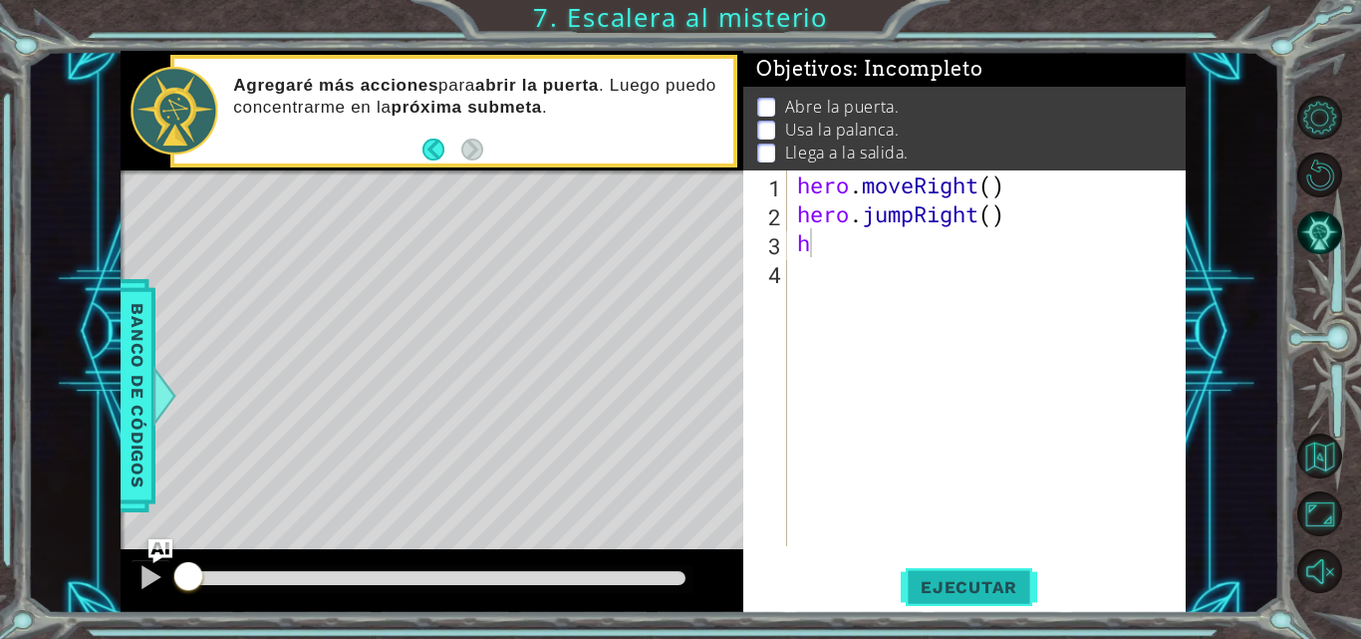
click at [990, 584] on span "Ejecutar" at bounding box center [969, 587] width 137 height 20
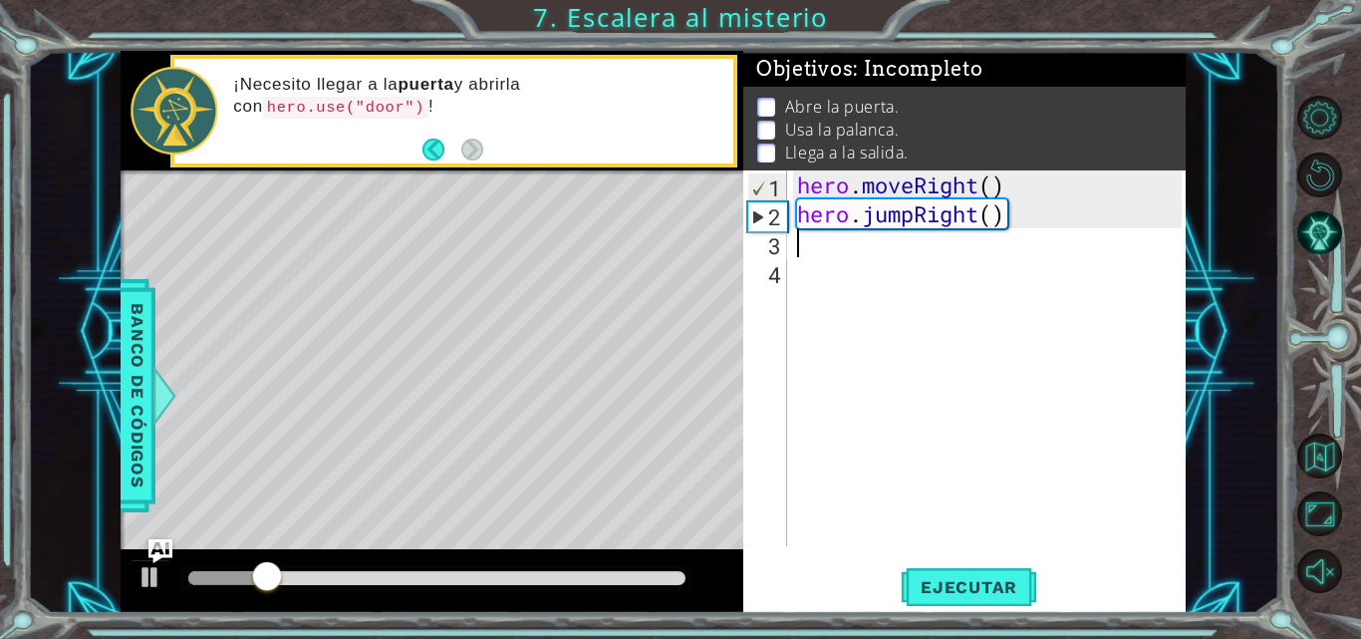
type textarea "h"
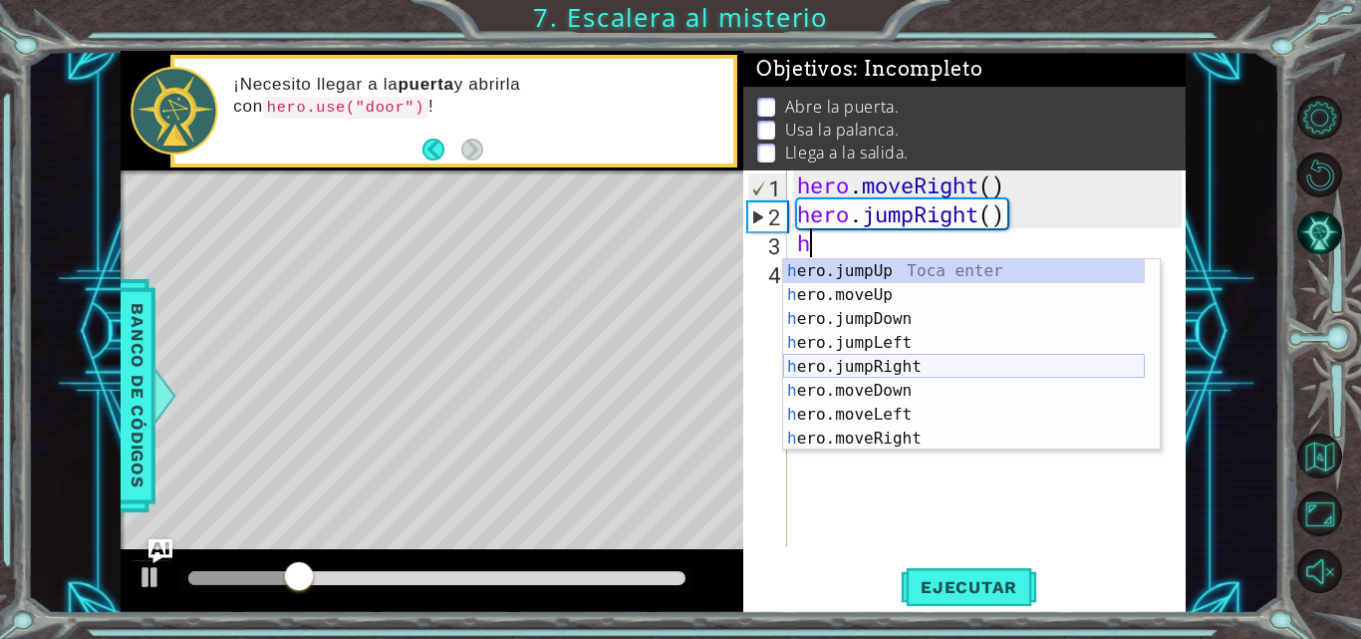
click at [897, 365] on div "h ero.jumpUp Toca enter h ero.moveUp Toca enter h ero.jumpDown Toca enter h ero…" at bounding box center [964, 378] width 362 height 239
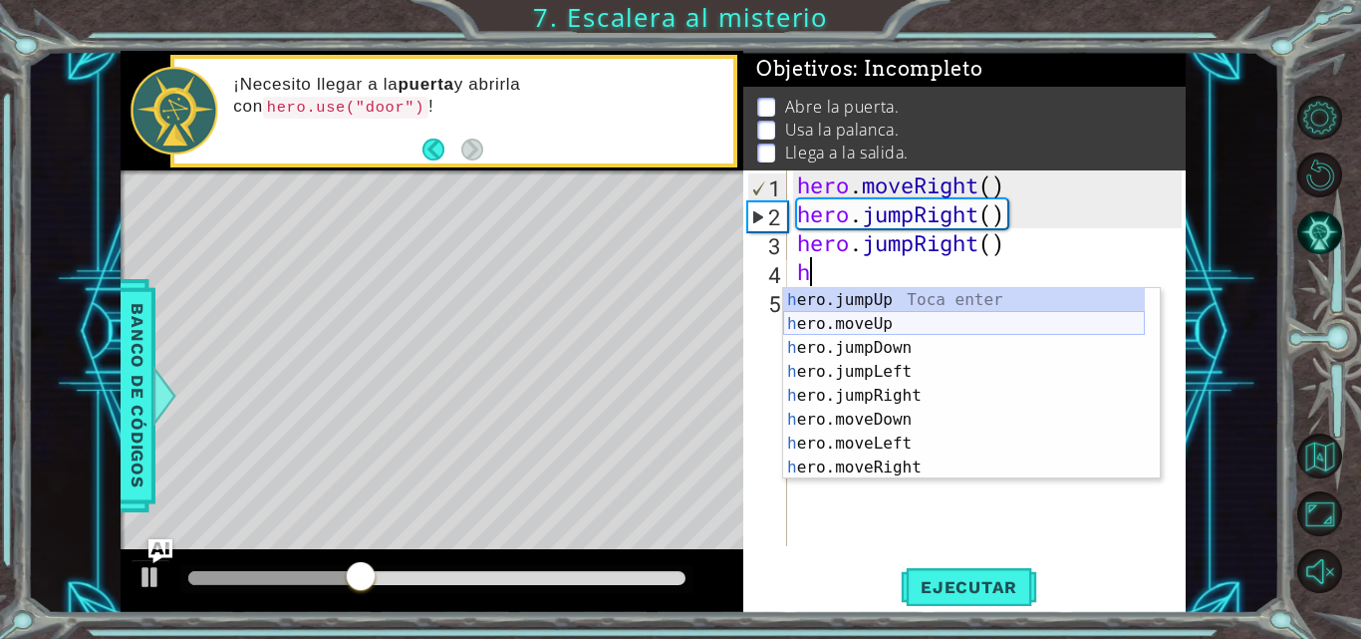
click at [876, 321] on div "h ero.jumpUp Toca enter h ero.moveUp Toca enter h ero.jumpDown Toca enter h ero…" at bounding box center [964, 407] width 362 height 239
type textarea "hero.moveUp(1)"
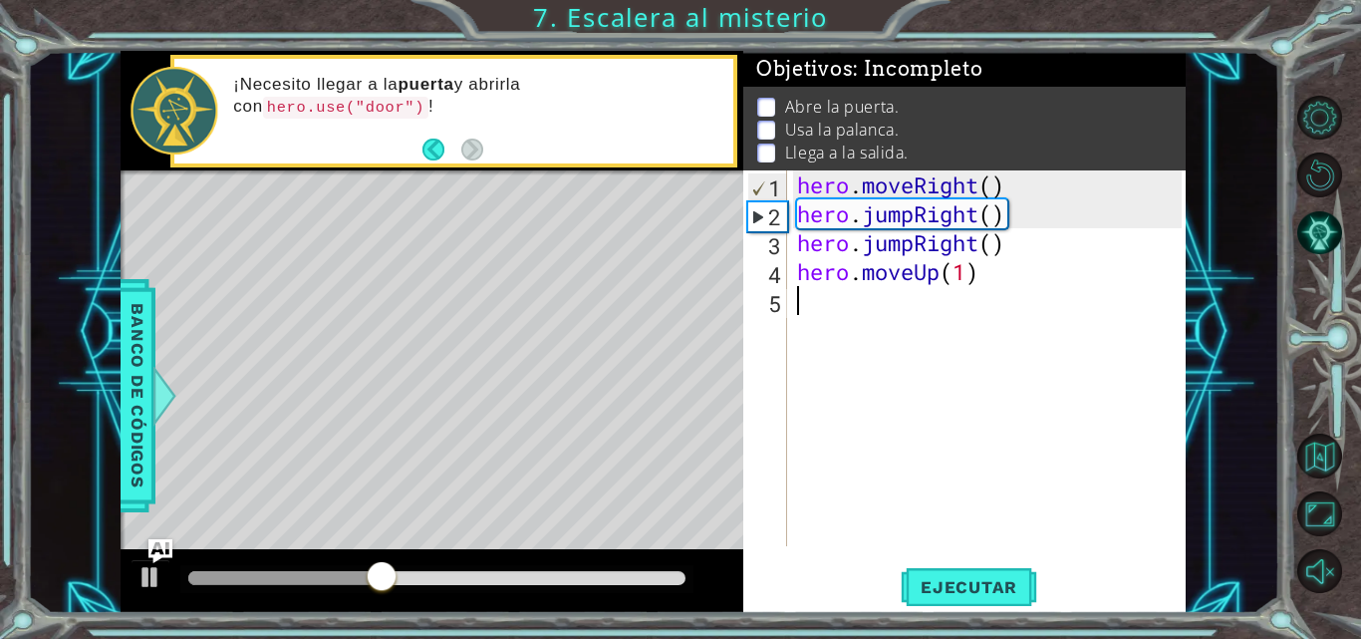
click at [876, 321] on div "hero . moveRight ( ) hero . jumpRight ( ) hero . jumpRight ( ) hero . moveUp ( …" at bounding box center [992, 386] width 399 height 433
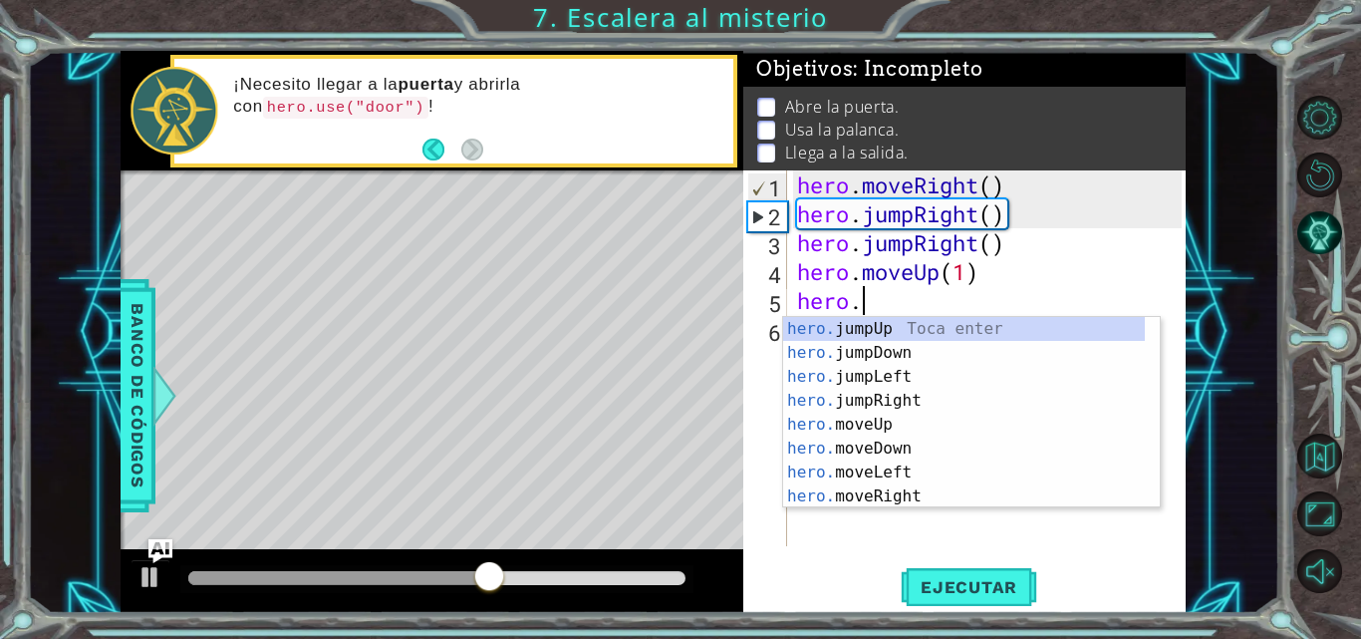
scroll to position [0, 3]
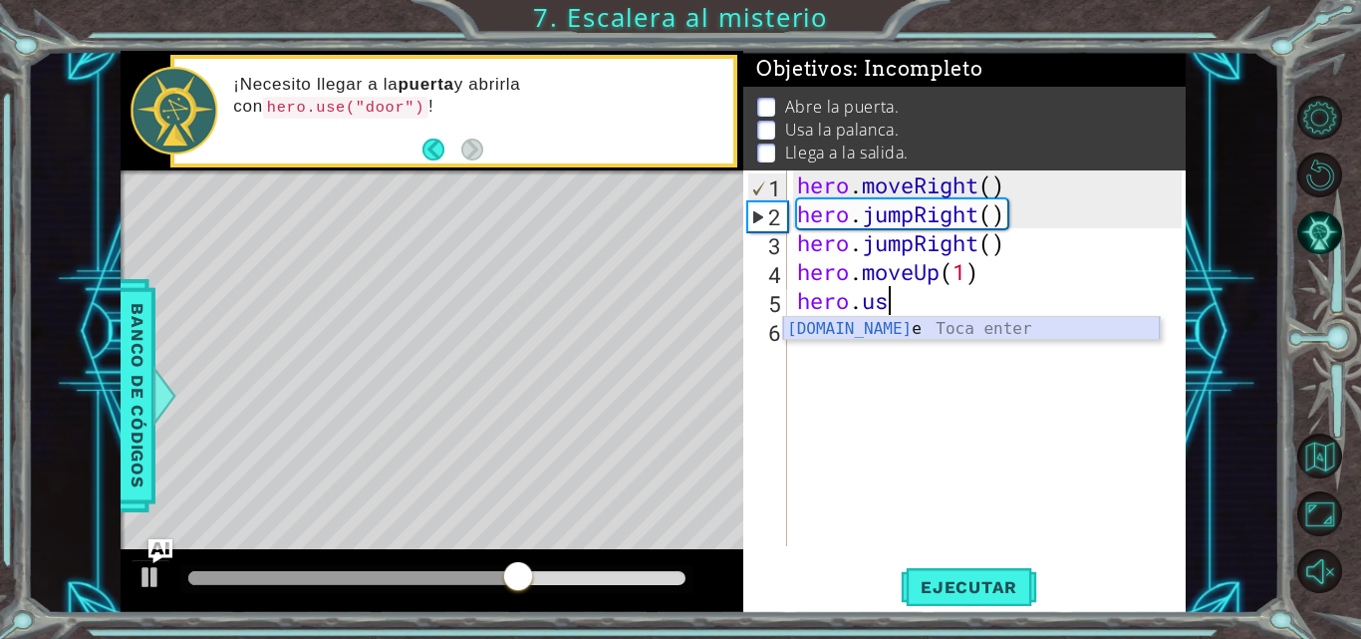
click at [867, 333] on div "[DOMAIN_NAME] e Toca enter" at bounding box center [971, 353] width 377 height 72
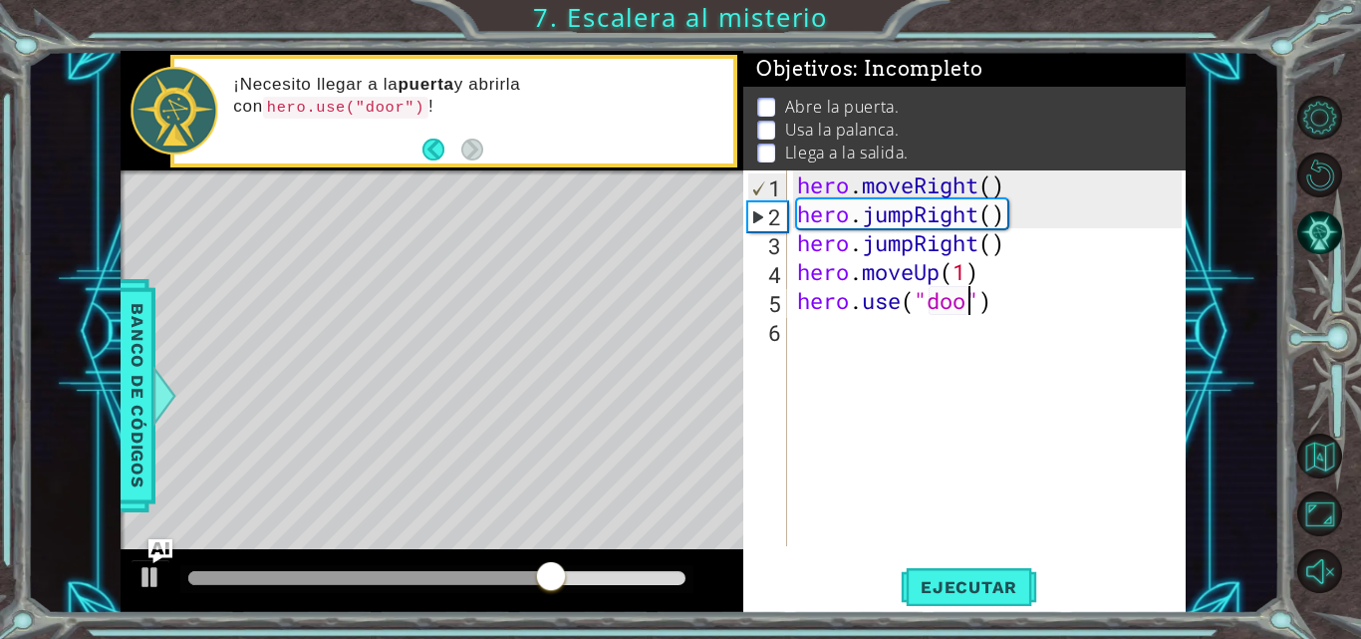
type textarea "hero.use("door")"
click at [833, 343] on div "hero . moveRight ( ) hero . jumpRight ( ) hero . jumpRight ( ) hero . moveUp ( …" at bounding box center [992, 386] width 399 height 433
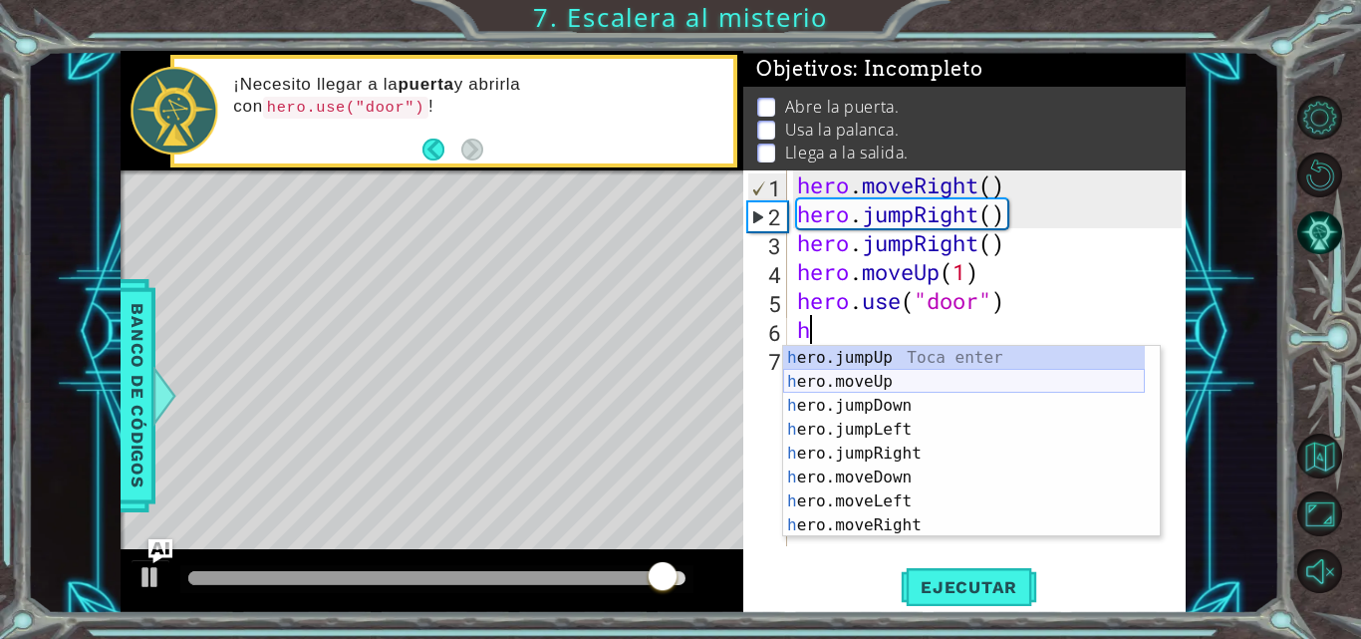
click at [850, 390] on div "h ero.jumpUp Toca enter h ero.moveUp Toca enter h ero.jumpDown Toca enter h ero…" at bounding box center [964, 465] width 362 height 239
type textarea "hero.moveUp(1)"
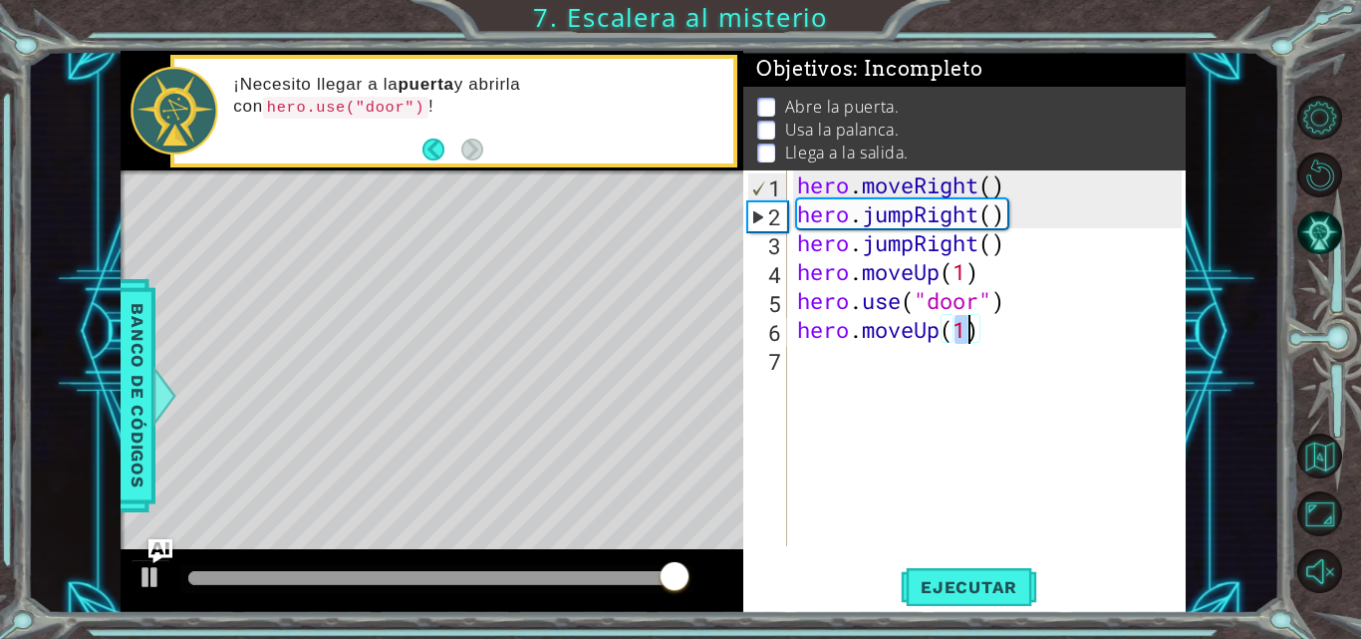
click at [847, 380] on div "hero . moveRight ( ) hero . jumpRight ( ) hero . jumpRight ( ) hero . moveUp ( …" at bounding box center [992, 386] width 399 height 433
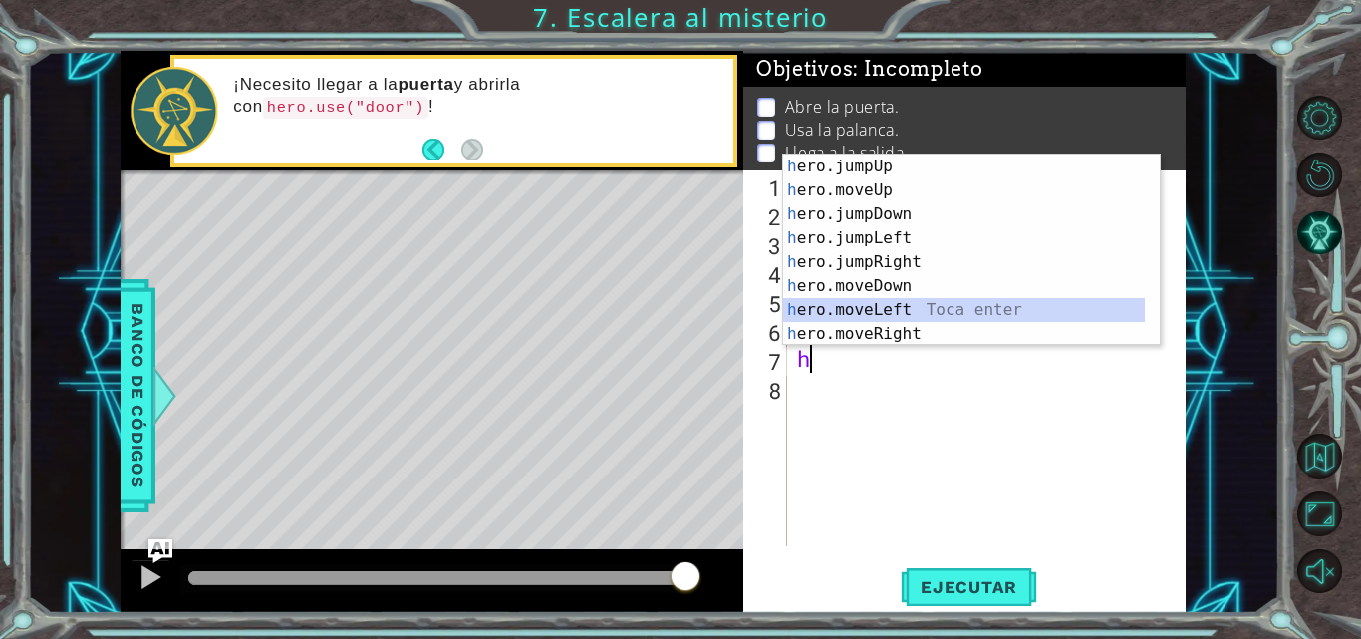
click at [873, 312] on div "h ero.jumpUp Toca enter h ero.moveUp Toca enter h ero.jumpDown Toca enter h ero…" at bounding box center [964, 273] width 362 height 239
type textarea "hero.moveLeft(1)"
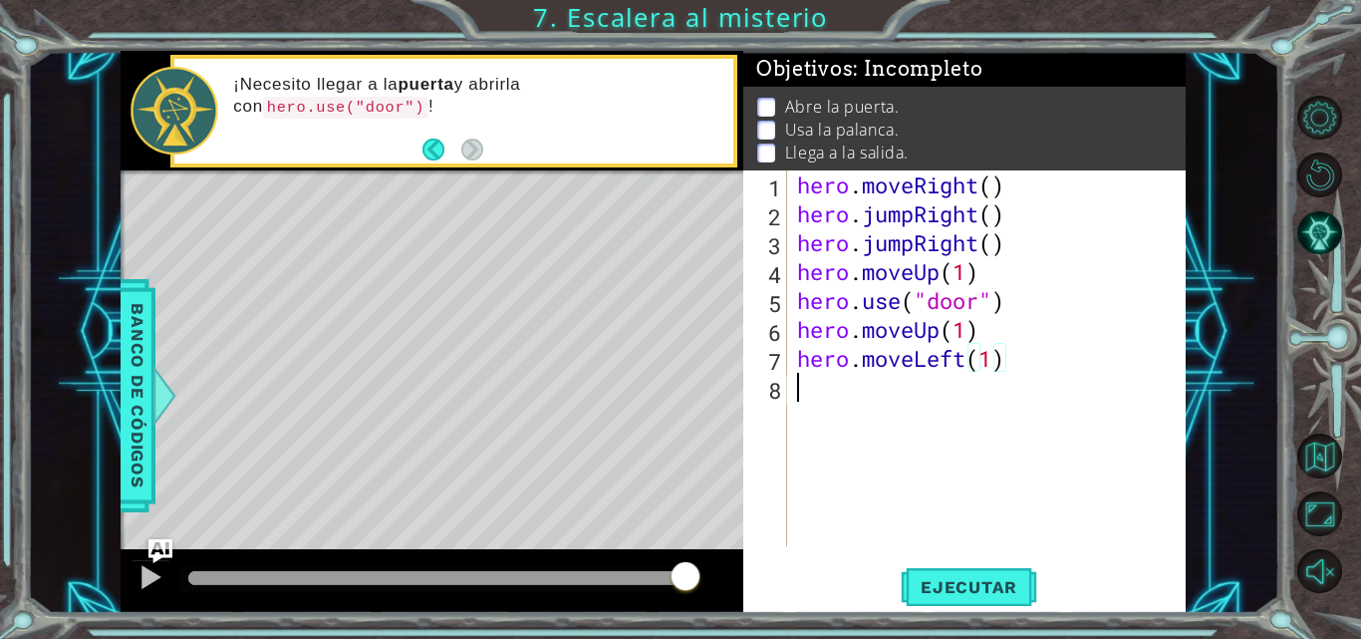
click at [851, 386] on div "hero . moveRight ( ) hero . jumpRight ( ) hero . jumpRight ( ) hero . moveUp ( …" at bounding box center [992, 386] width 399 height 433
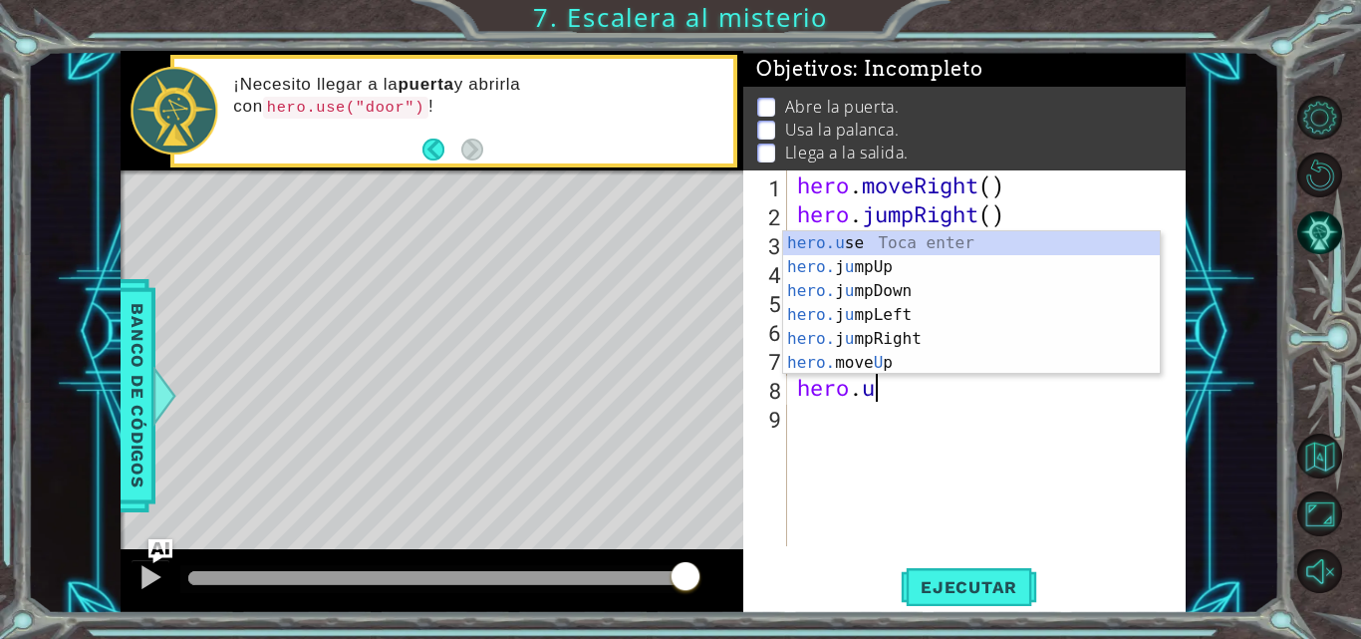
scroll to position [0, 3]
click at [852, 242] on div "hero.u se Toca enter hero. j u mpUp Toca enter hero. j u mpDown Toca enter hero…" at bounding box center [971, 326] width 377 height 191
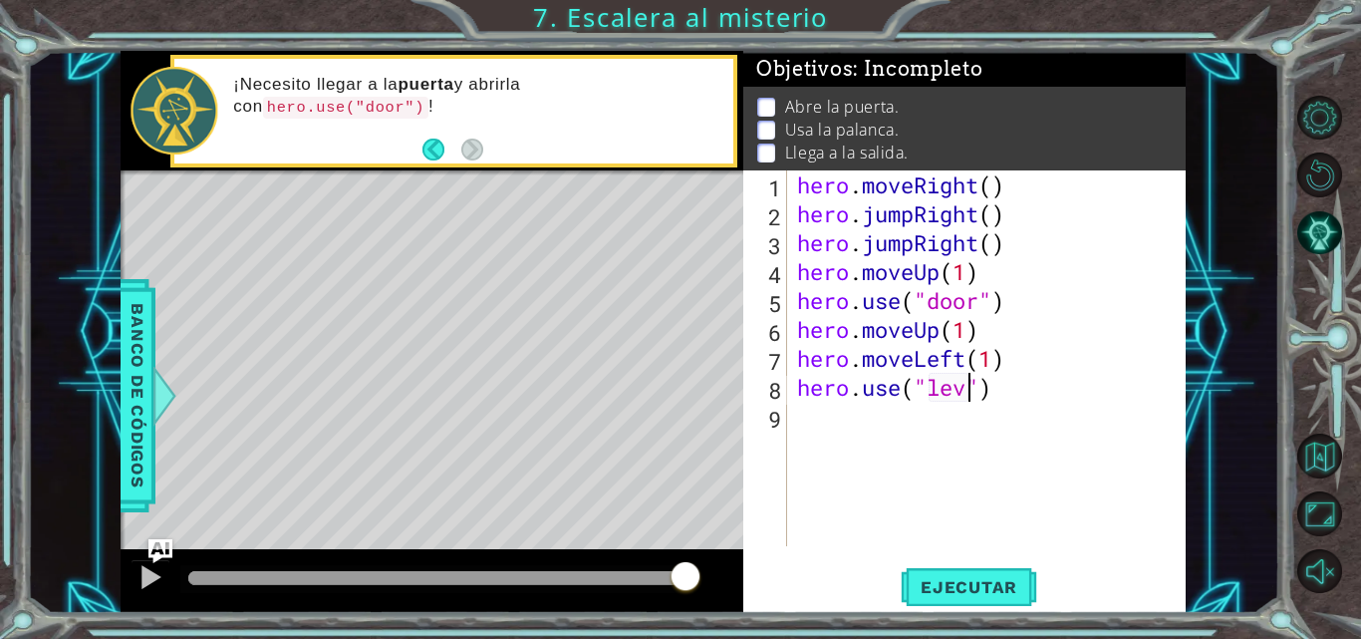
scroll to position [0, 9]
type textarea "hero.use("lever")"
click at [834, 422] on div "hero . moveRight ( ) hero . jumpRight ( ) hero . jumpRight ( ) hero . moveUp ( …" at bounding box center [992, 386] width 399 height 433
type textarea "h"
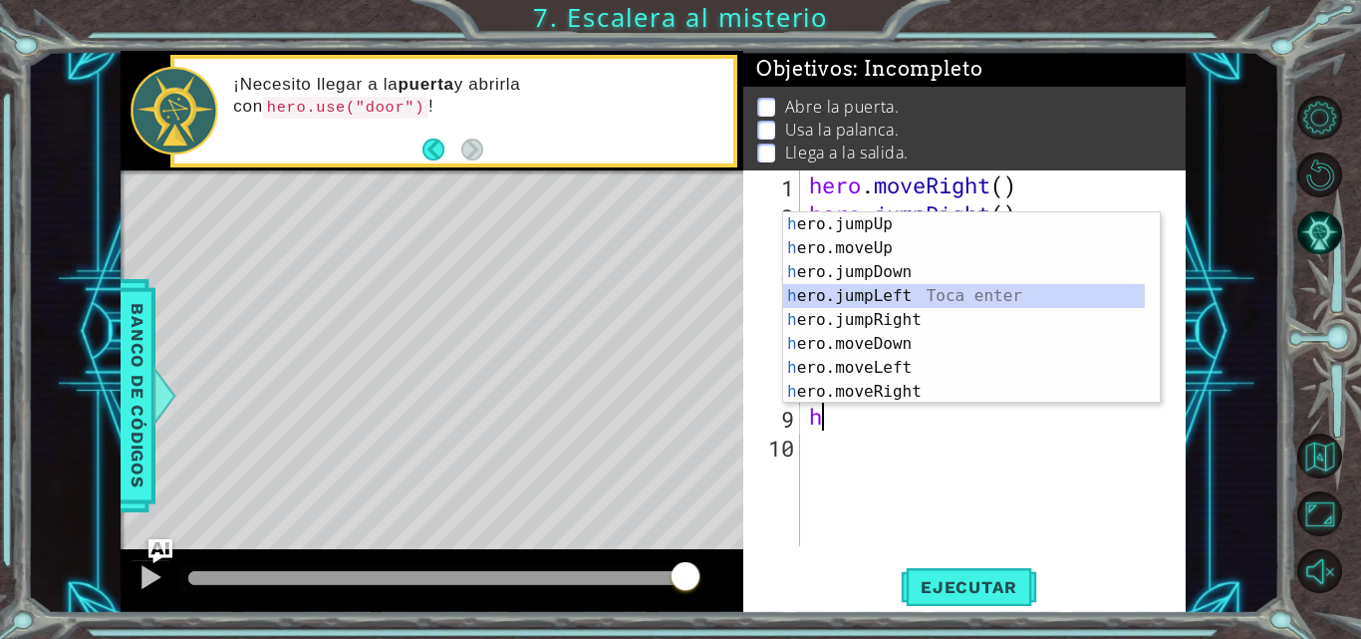
click at [906, 297] on div "h ero.jumpUp Toca enter h ero.moveUp Toca enter h ero.jumpDown Toca enter h ero…" at bounding box center [964, 331] width 362 height 239
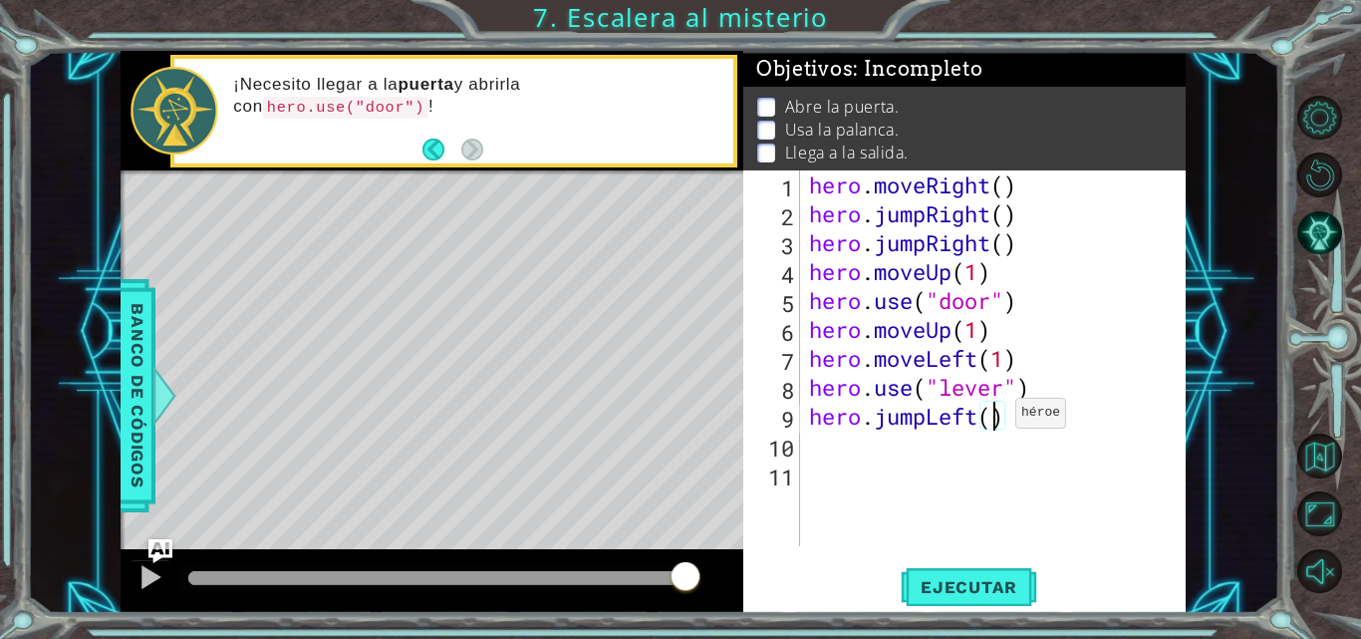
click at [997, 417] on div "hero . moveRight ( ) hero . jumpRight ( ) hero . jumpRight ( ) hero . moveUp ( …" at bounding box center [998, 386] width 387 height 433
click at [964, 604] on button "Ejecutar" at bounding box center [969, 587] width 137 height 44
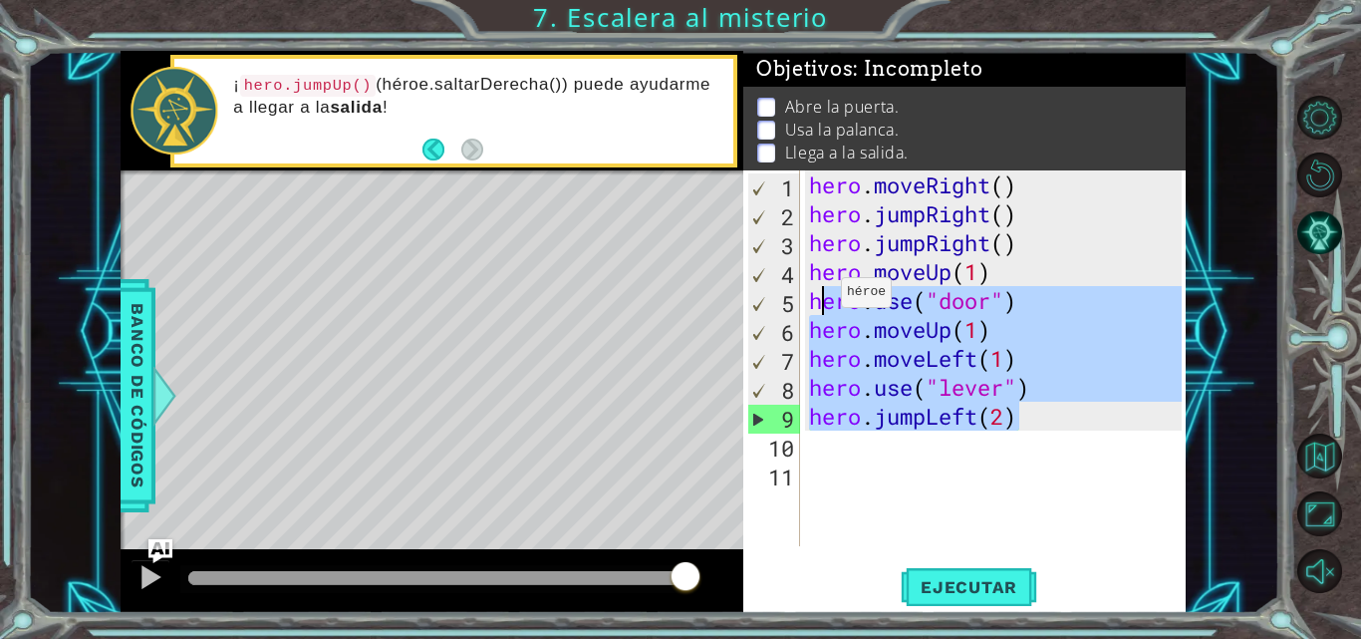
drag, startPoint x: 1053, startPoint y: 427, endPoint x: 823, endPoint y: 297, distance: 264.6
click at [823, 297] on div "hero . moveRight ( ) hero . jumpRight ( ) hero . jumpRight ( ) hero . moveUp ( …" at bounding box center [998, 386] width 387 height 433
type textarea "h"
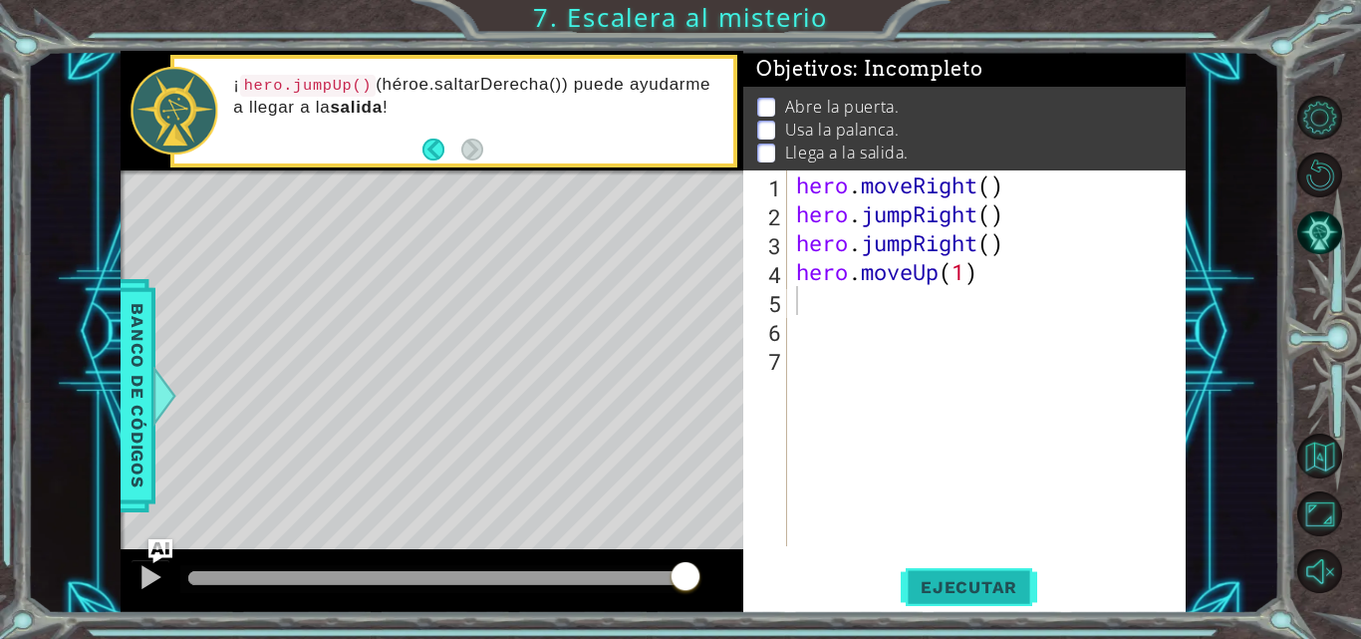
click at [937, 589] on span "Ejecutar" at bounding box center [969, 587] width 137 height 20
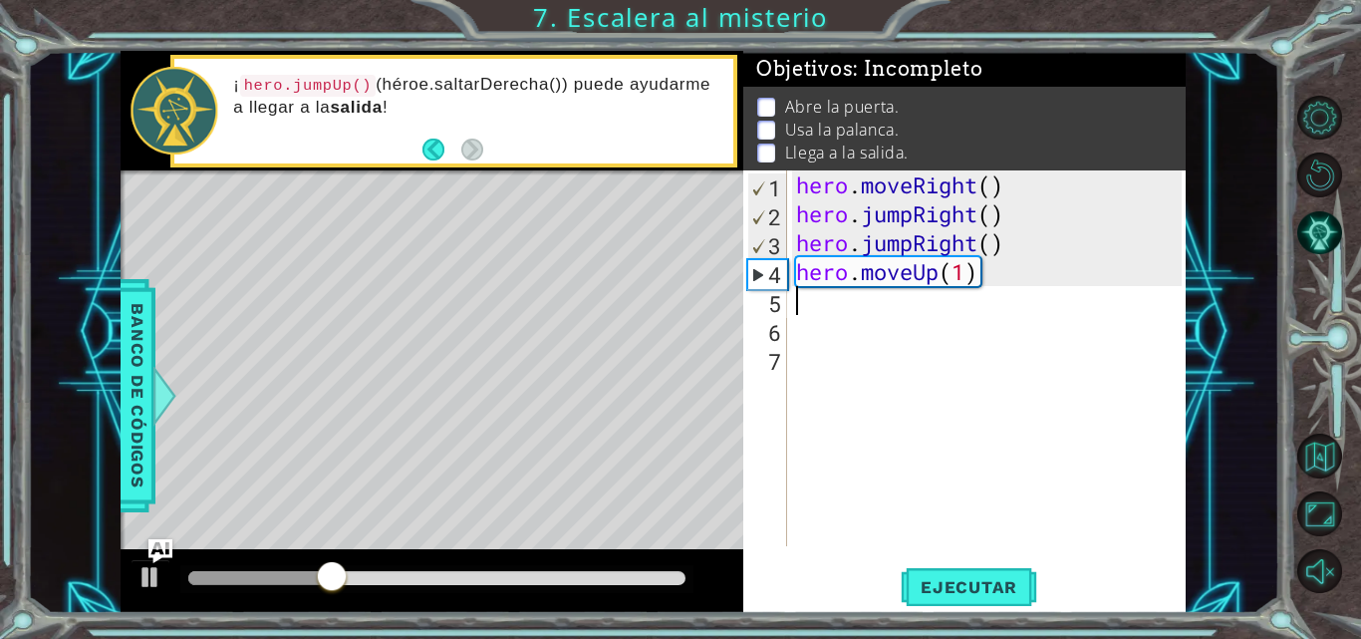
type textarea "h"
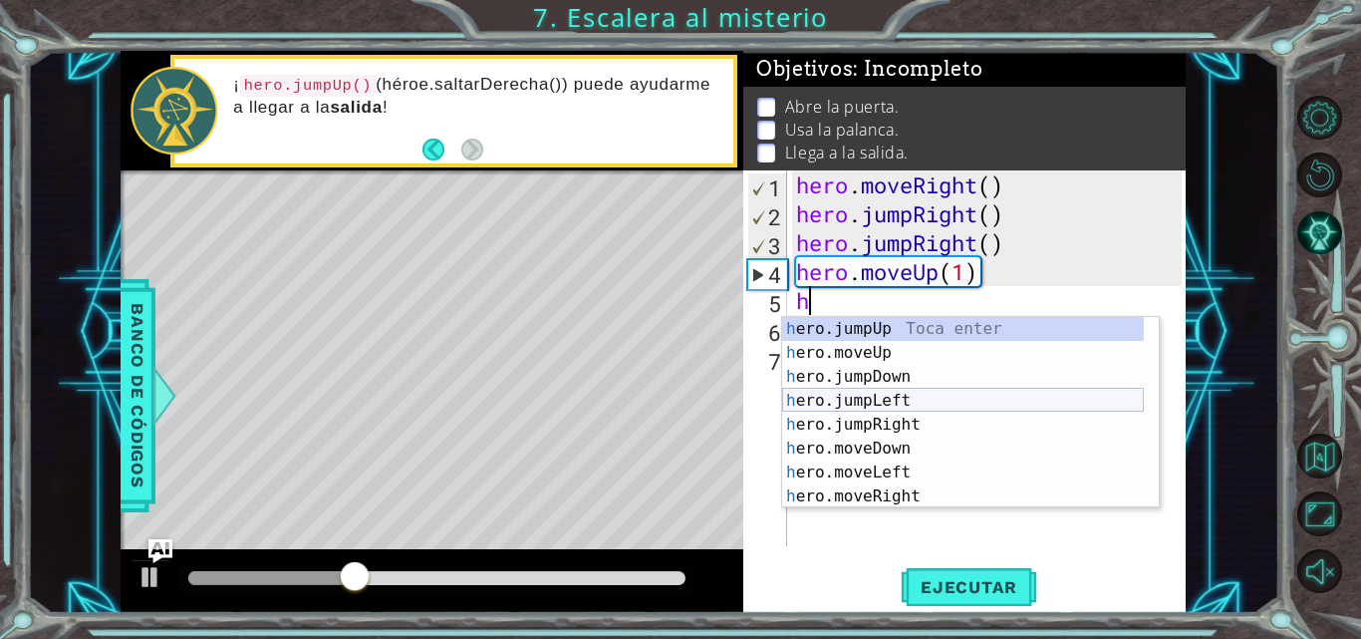
click at [880, 405] on div "h ero.jumpUp Toca enter h ero.moveUp Toca enter h ero.jumpDown Toca enter h ero…" at bounding box center [963, 436] width 362 height 239
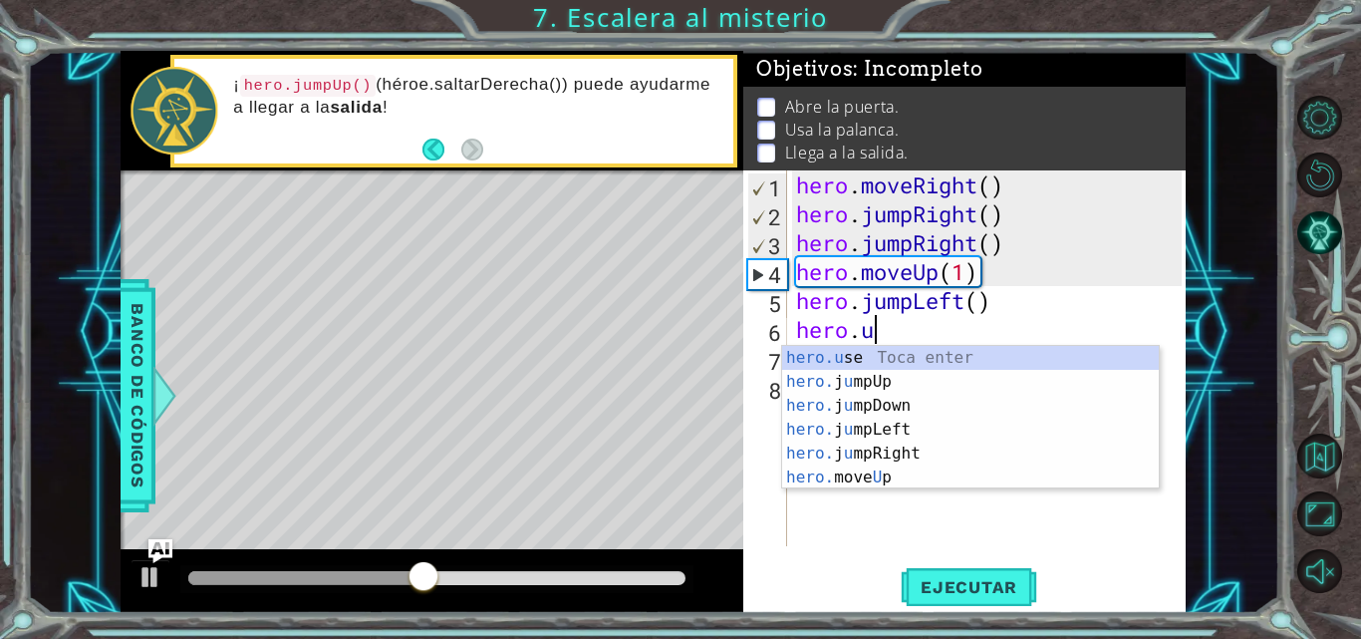
scroll to position [0, 3]
click at [865, 361] on div "hero.u se Toca enter hero. j u mpUp Toca enter hero. j u mpDown Toca enter hero…" at bounding box center [970, 441] width 377 height 191
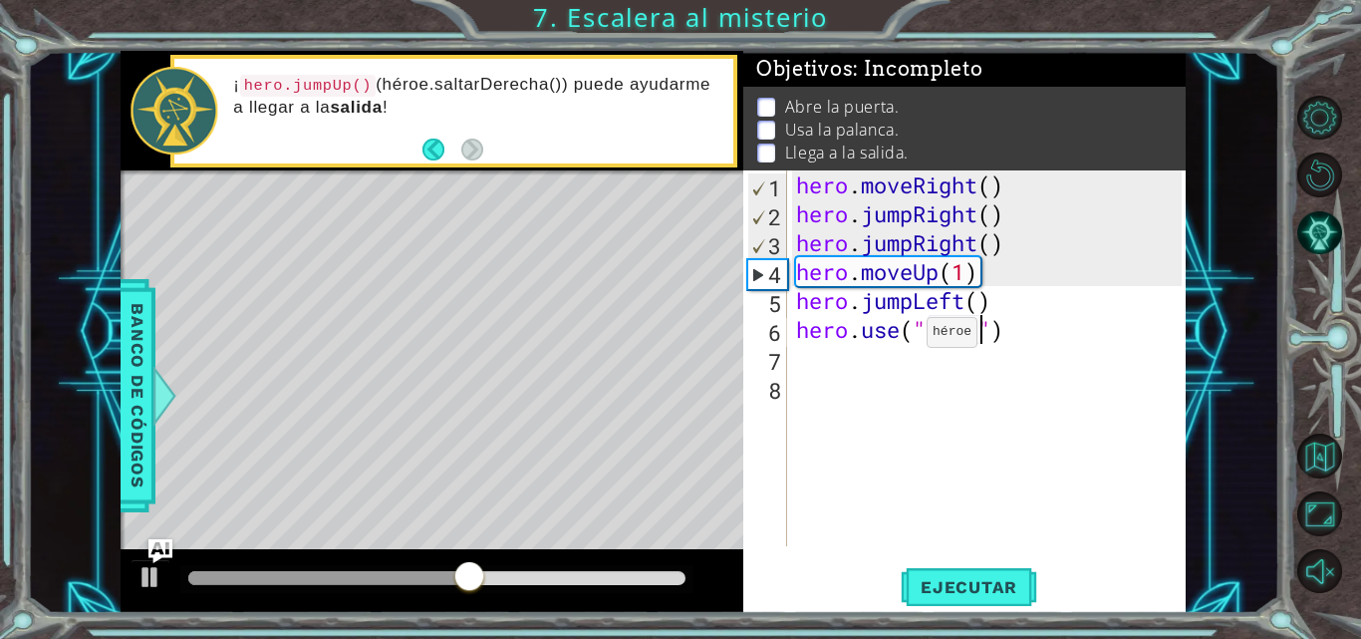
scroll to position [0, 9]
click at [977, 588] on span "Ejecutar" at bounding box center [969, 587] width 137 height 20
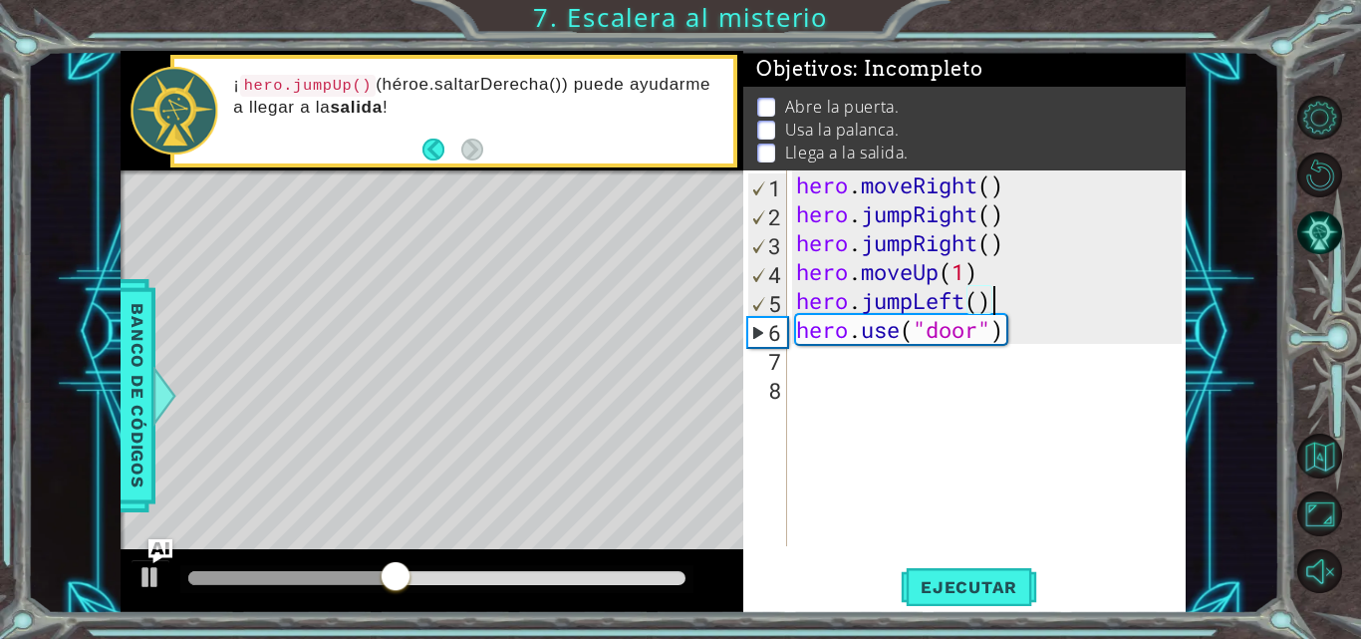
click at [1005, 296] on div "hero . moveRight ( ) hero . jumpRight ( ) hero . jumpRight ( ) hero . moveUp ( …" at bounding box center [992, 386] width 400 height 433
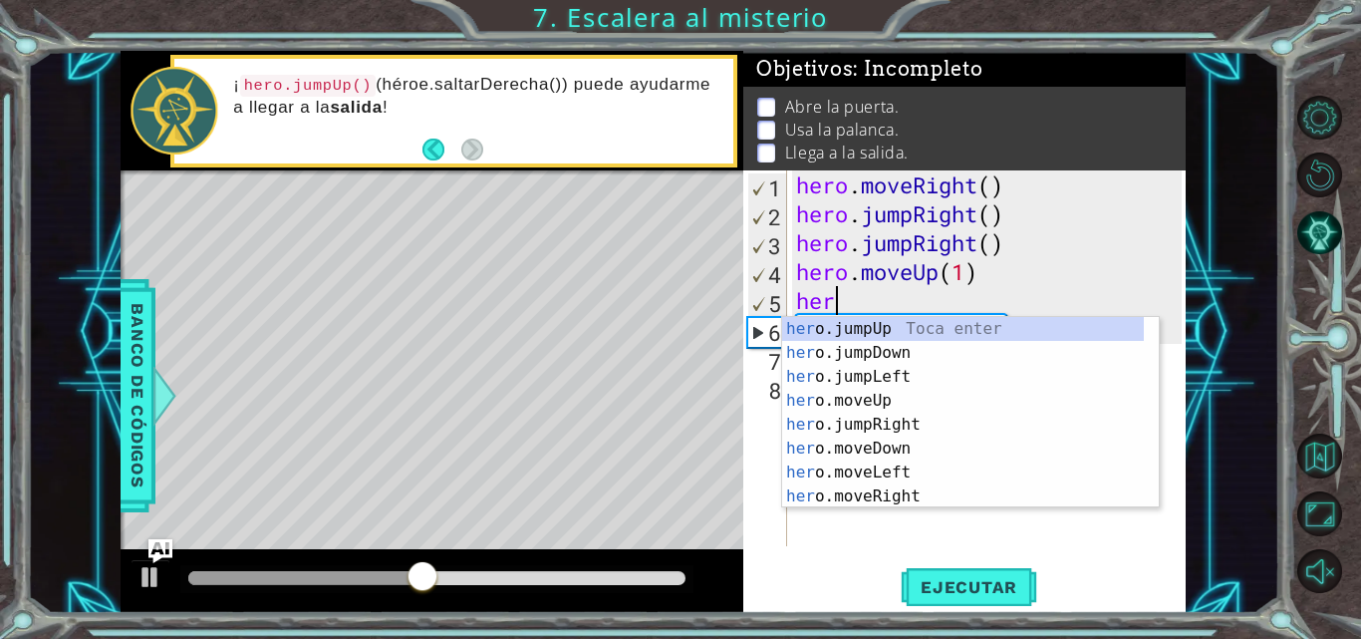
scroll to position [0, 0]
type textarea "h"
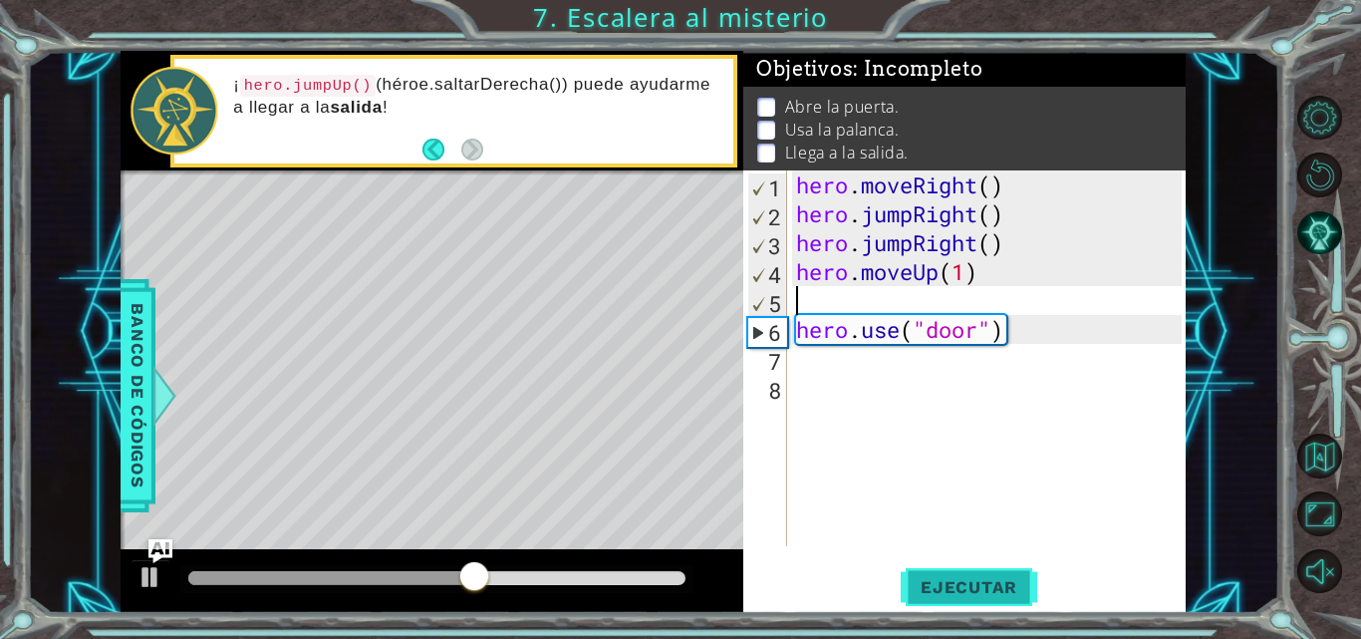
click at [943, 585] on span "Ejecutar" at bounding box center [969, 587] width 137 height 20
type textarea "h"
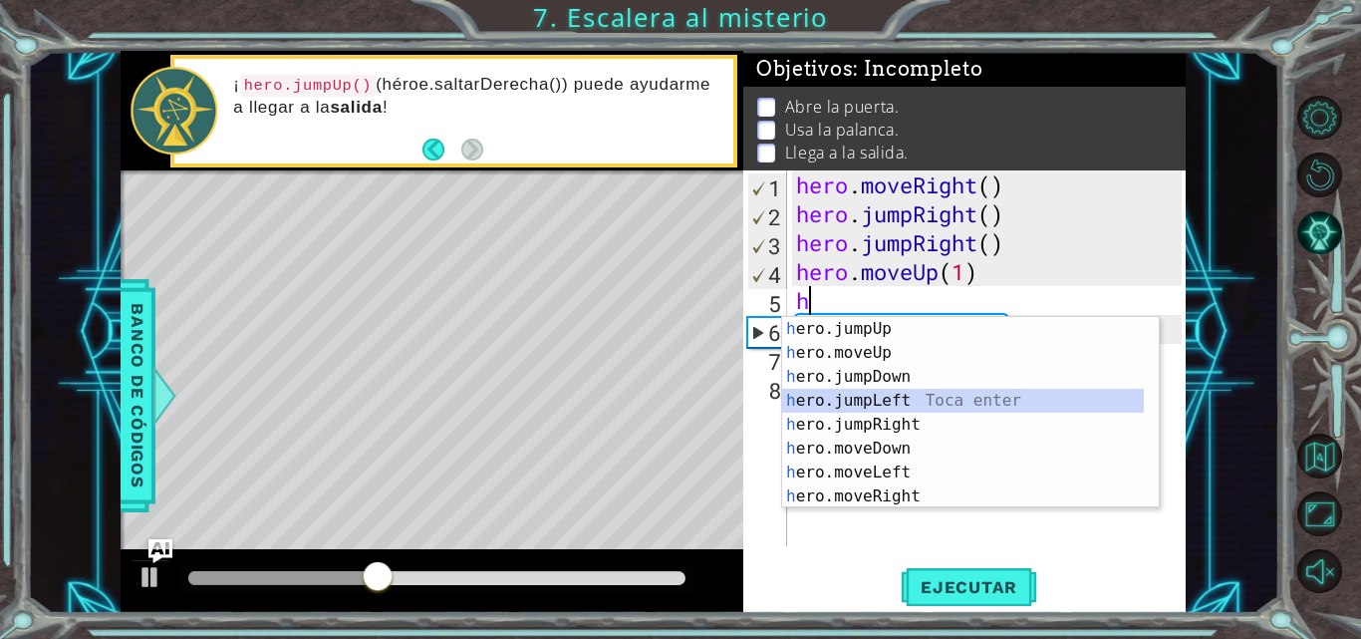
click at [883, 404] on div "h ero.jumpUp Toca enter h ero.moveUp Toca enter h ero.jumpDown Toca enter h ero…" at bounding box center [963, 436] width 362 height 239
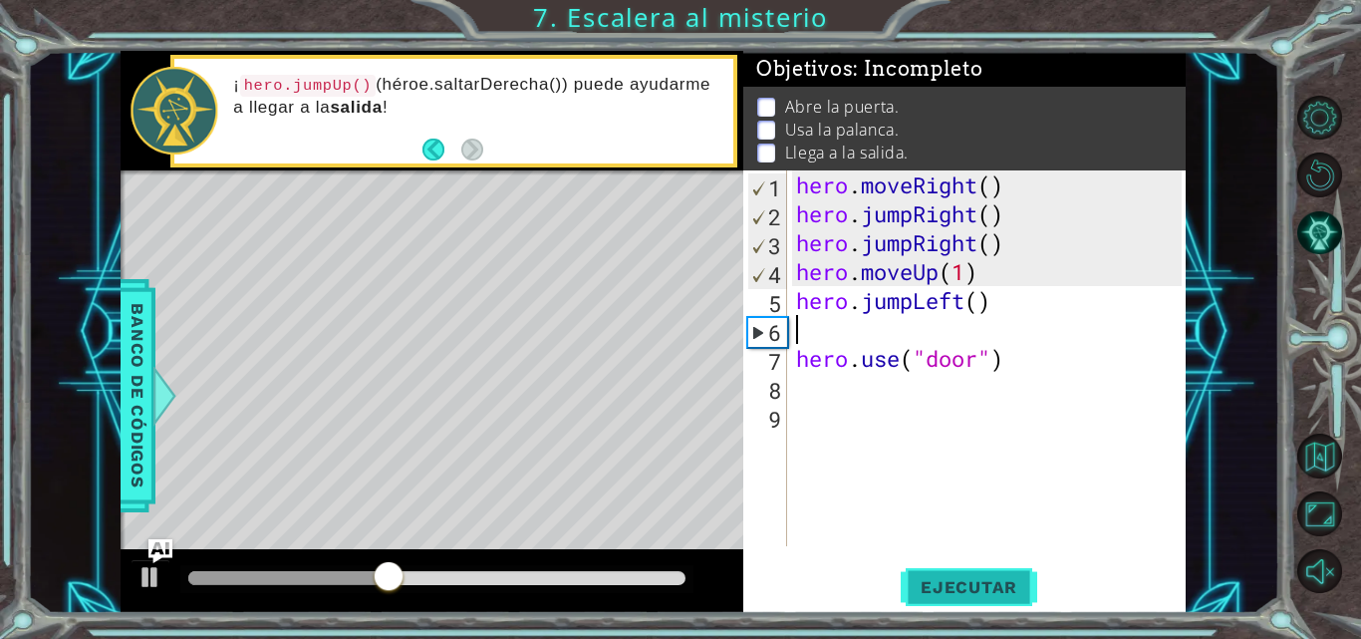
click at [958, 578] on span "Ejecutar" at bounding box center [969, 587] width 137 height 20
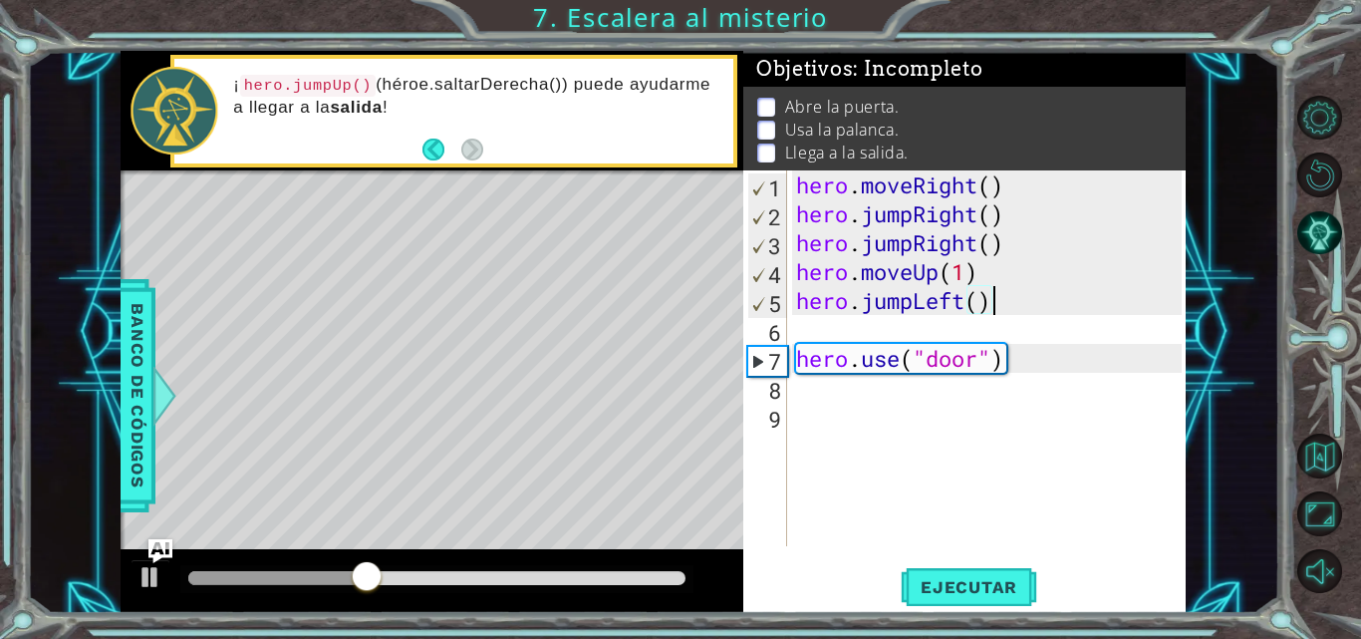
click at [1017, 297] on div "hero . moveRight ( ) hero . jumpRight ( ) hero . jumpRight ( ) hero . moveUp ( …" at bounding box center [992, 386] width 400 height 433
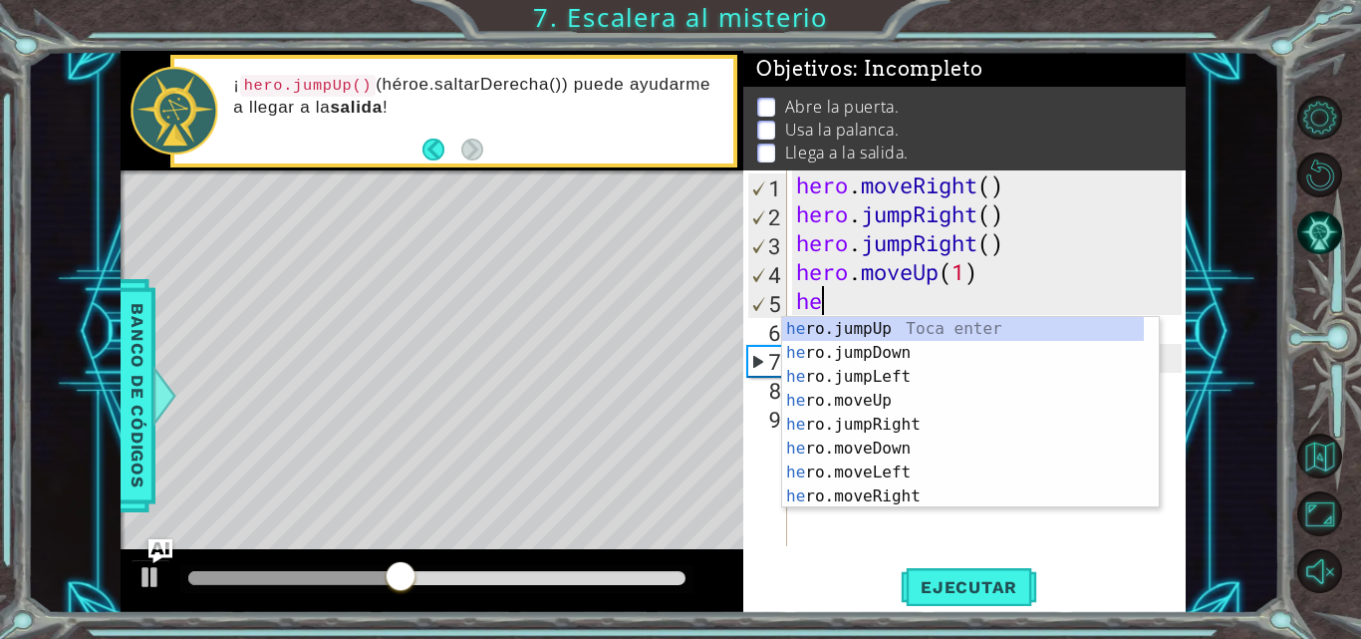
type textarea "h"
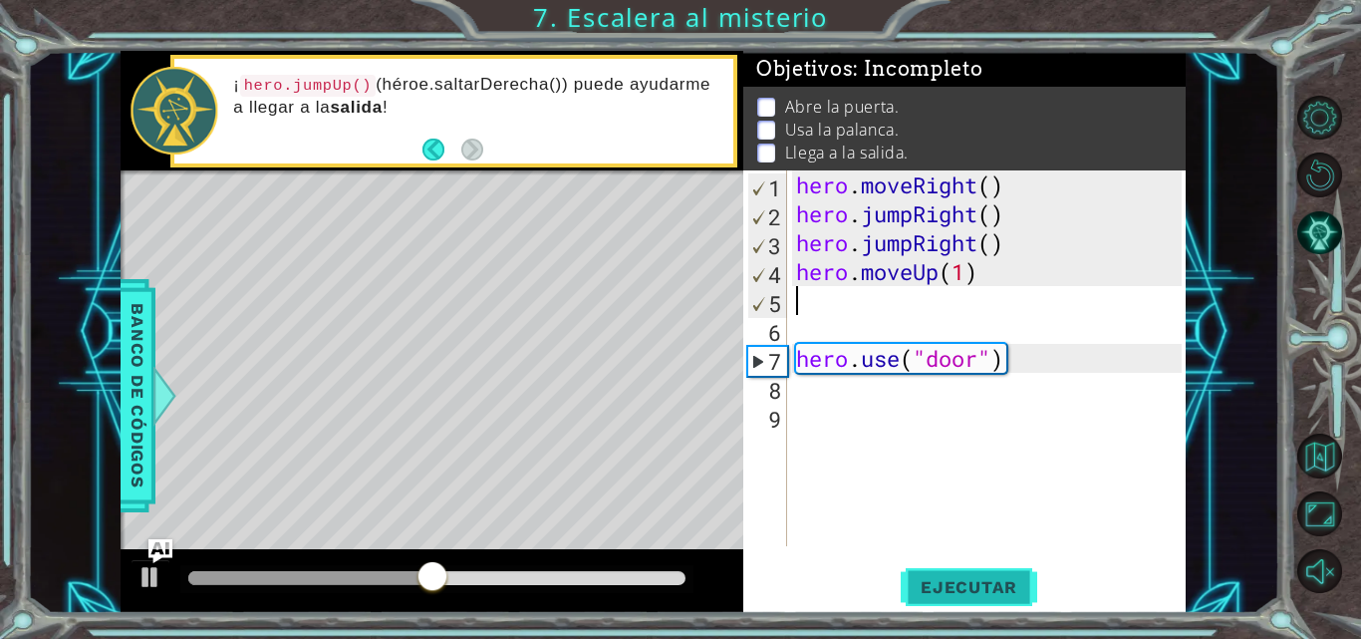
click at [958, 603] on button "Ejecutar" at bounding box center [969, 587] width 137 height 44
type textarea "h"
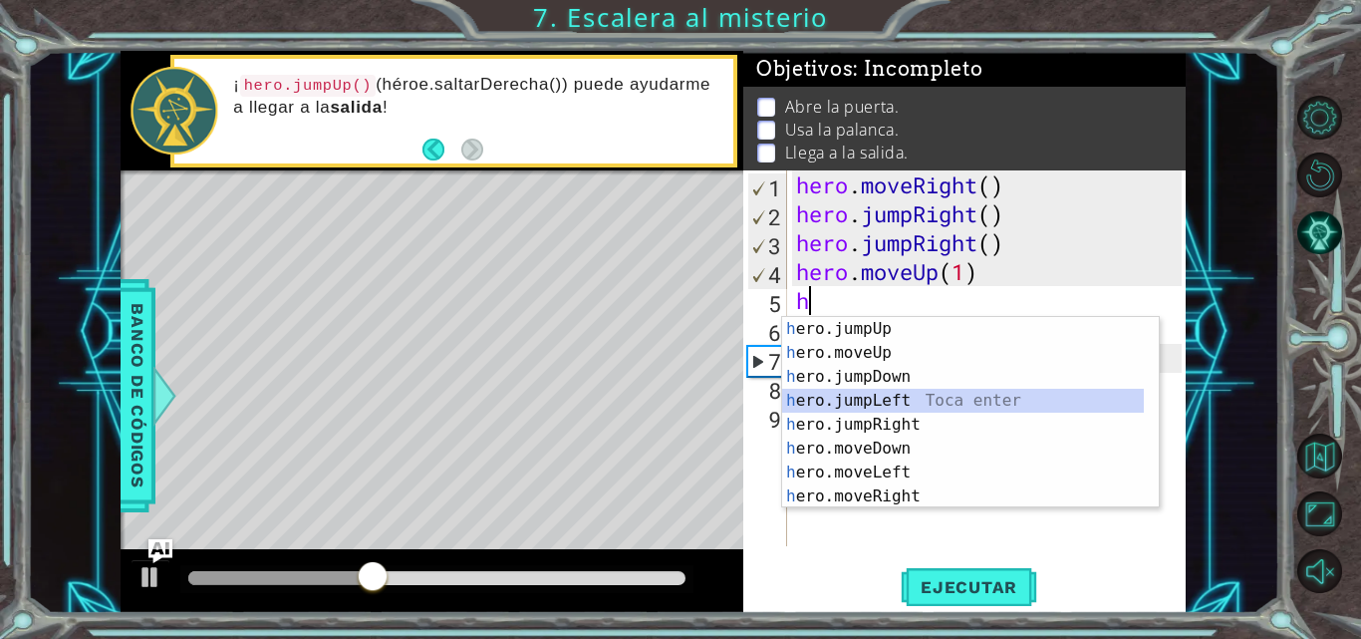
click at [877, 400] on div "h ero.jumpUp Toca enter h ero.moveUp Toca enter h ero.jumpDown Toca enter h ero…" at bounding box center [963, 436] width 362 height 239
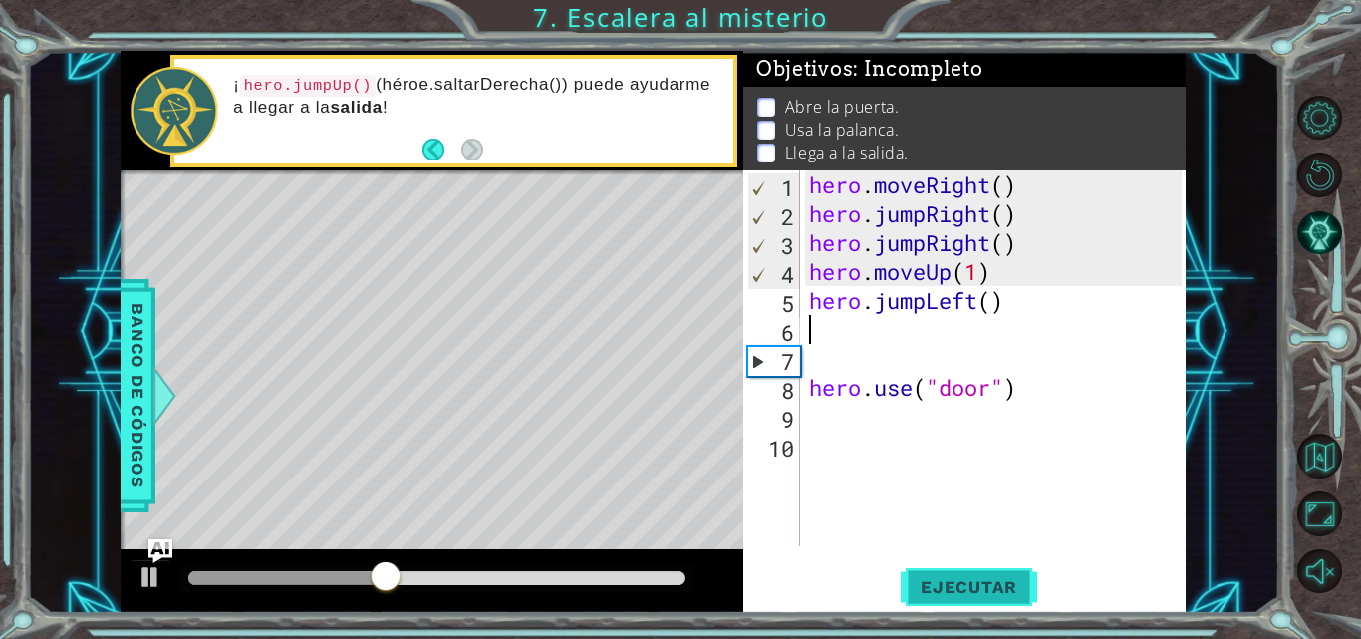
click at [932, 592] on span "Ejecutar" at bounding box center [969, 587] width 137 height 20
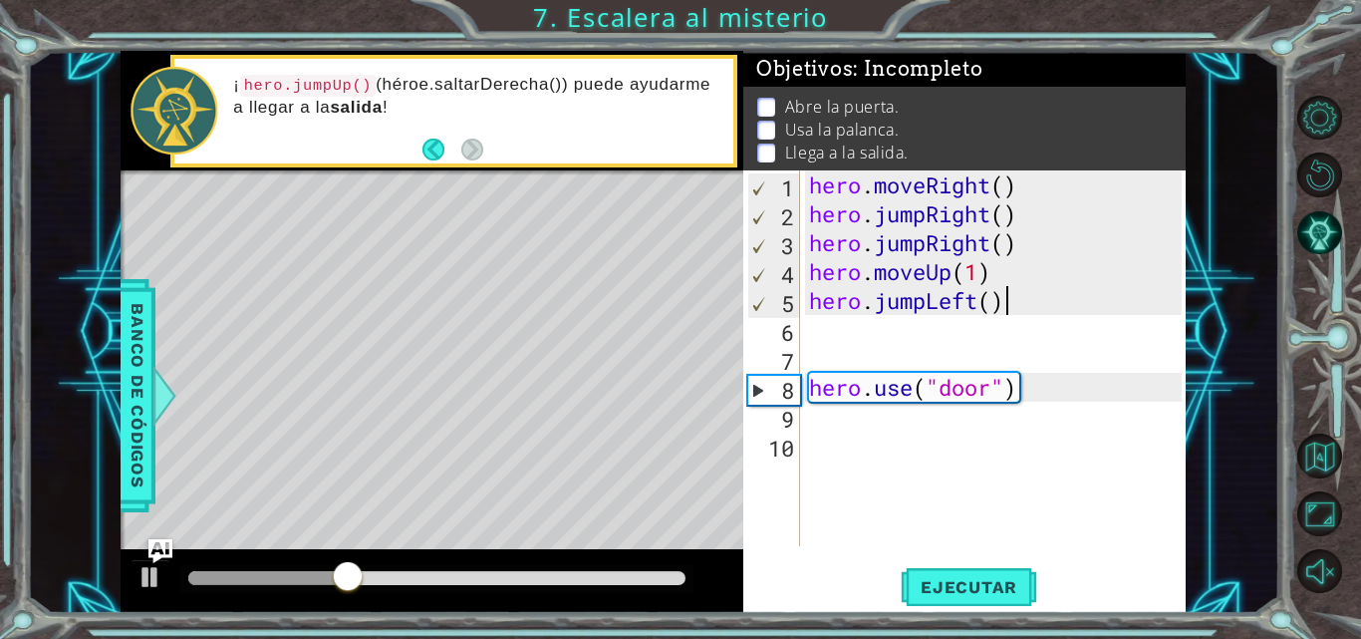
click at [1043, 303] on div "hero . moveRight ( ) hero . jumpRight ( ) hero . jumpRight ( ) hero . moveUp ( …" at bounding box center [998, 386] width 387 height 433
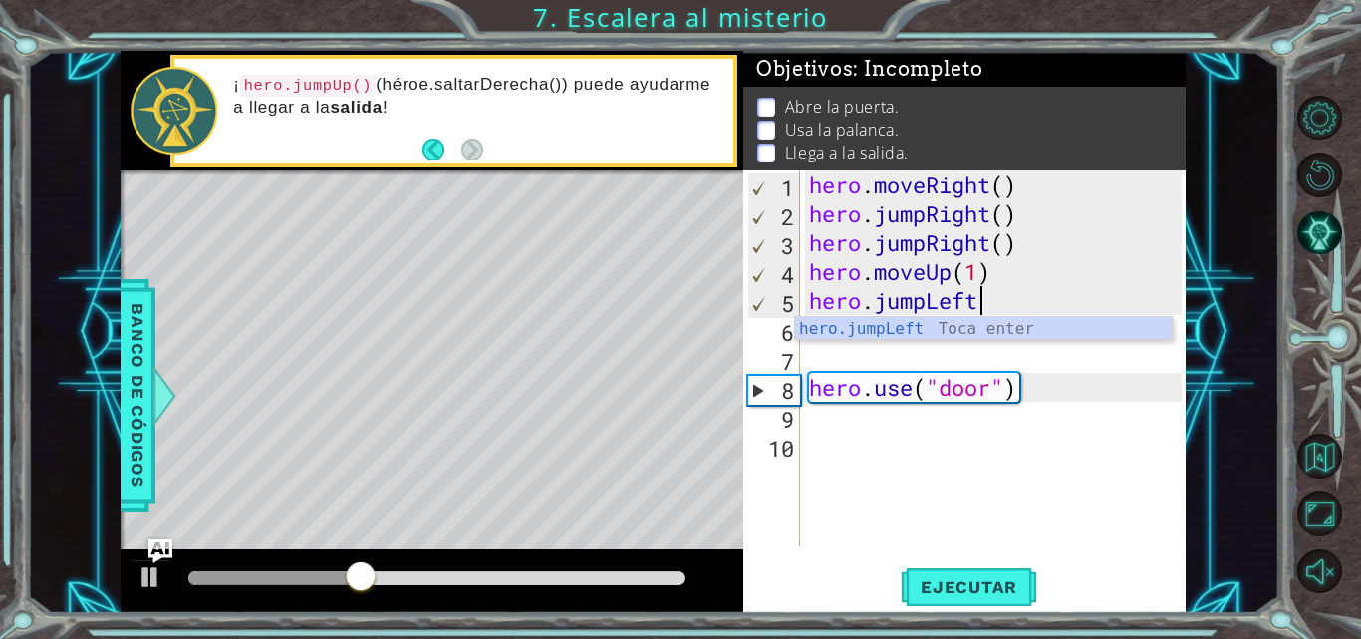
type textarea "h"
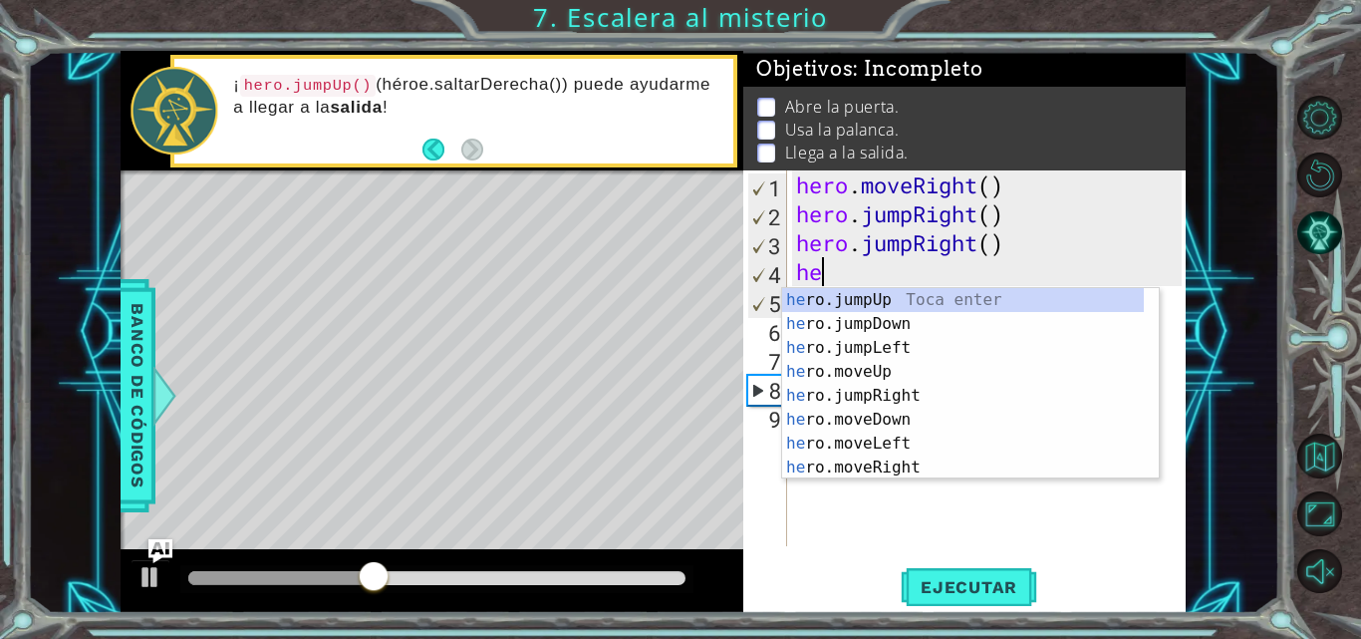
type textarea "h"
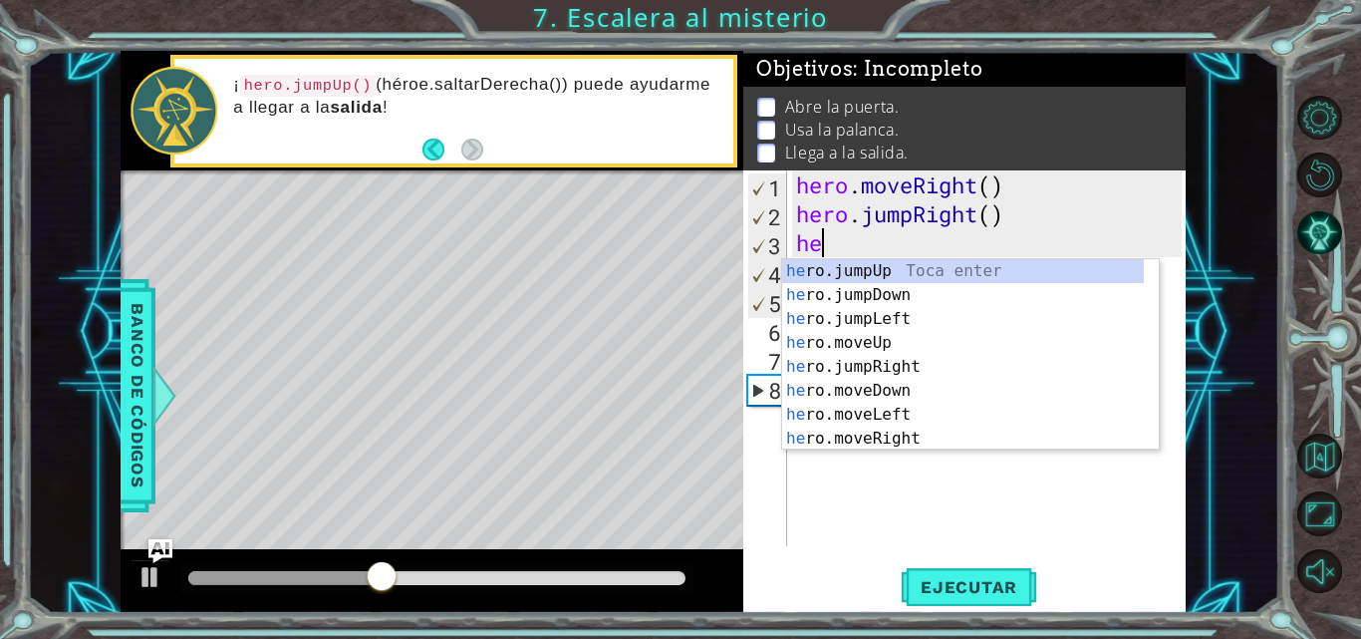
type textarea "h"
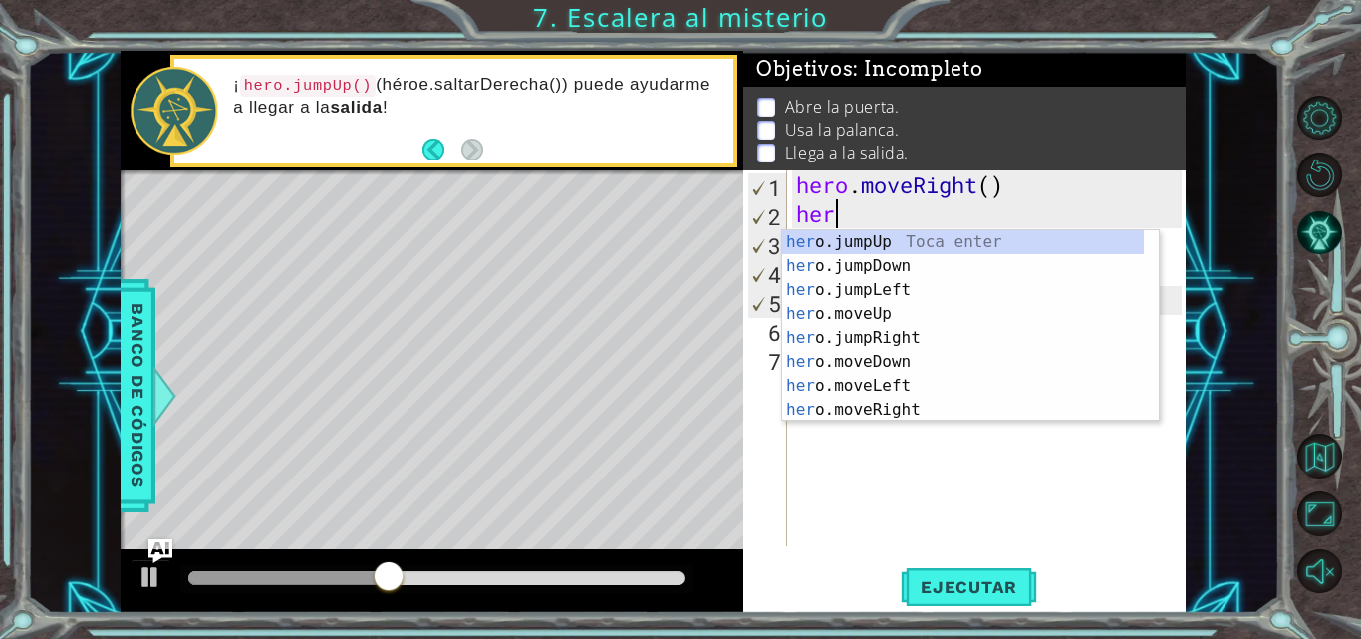
type textarea "h"
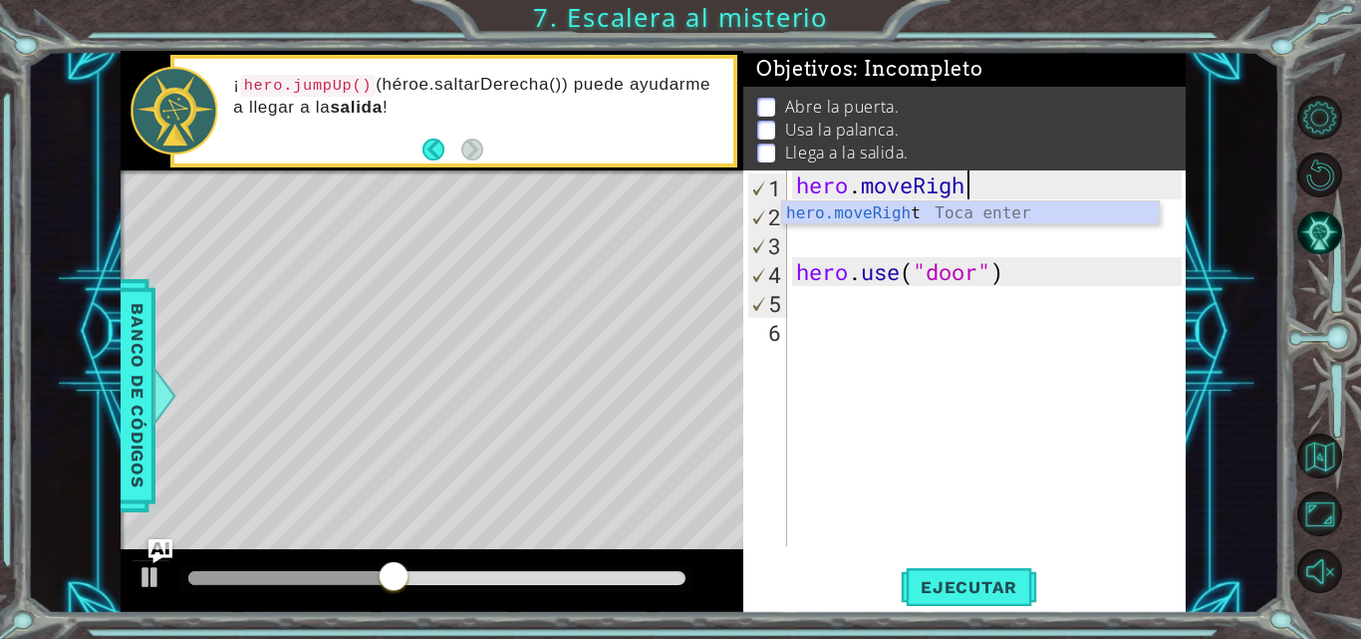
type textarea "h"
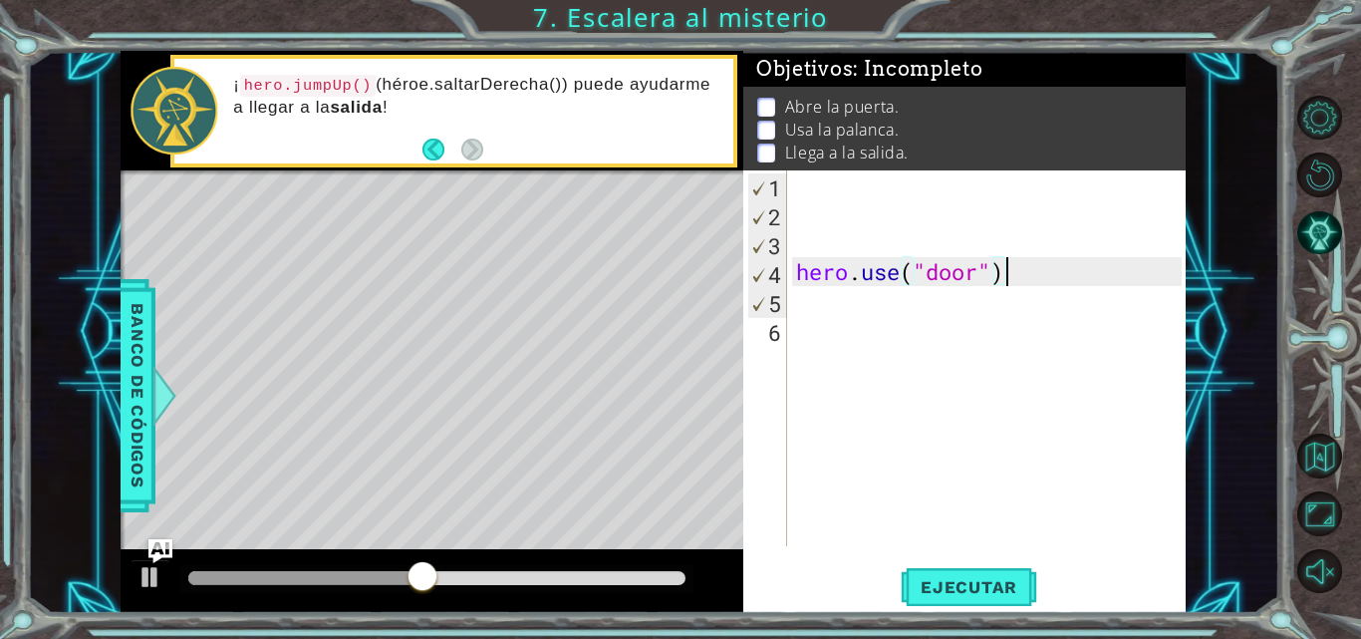
click at [1034, 284] on div "hero . use ( "door" )" at bounding box center [992, 386] width 400 height 433
type textarea "h"
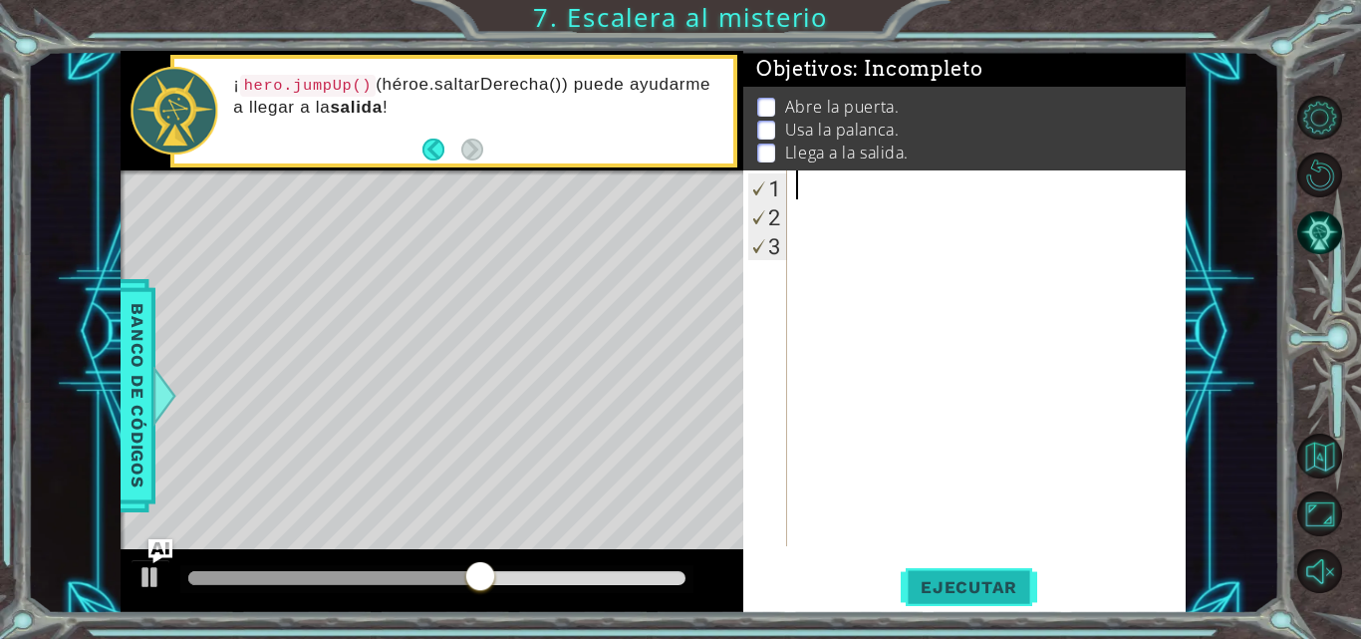
click at [987, 578] on span "Ejecutar" at bounding box center [969, 587] width 137 height 20
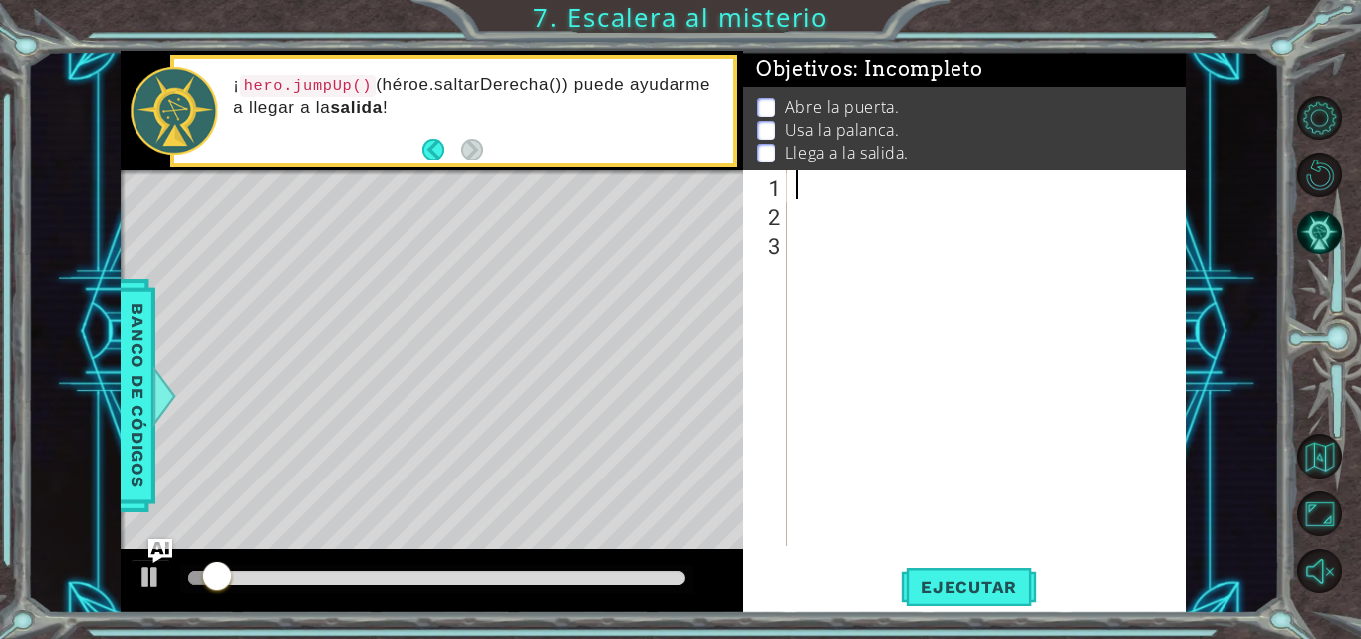
type textarea "h"
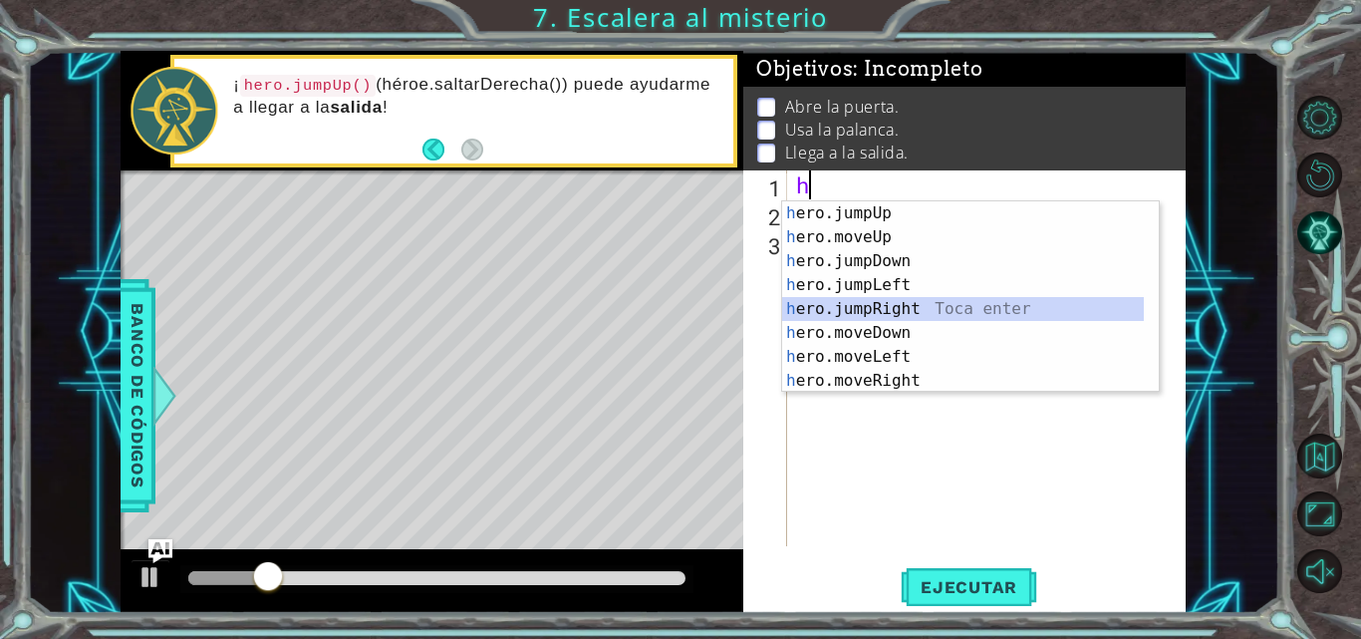
click at [869, 304] on div "h ero.jumpUp Toca enter h ero.moveUp Toca enter h ero.jumpDown Toca enter h ero…" at bounding box center [963, 320] width 362 height 239
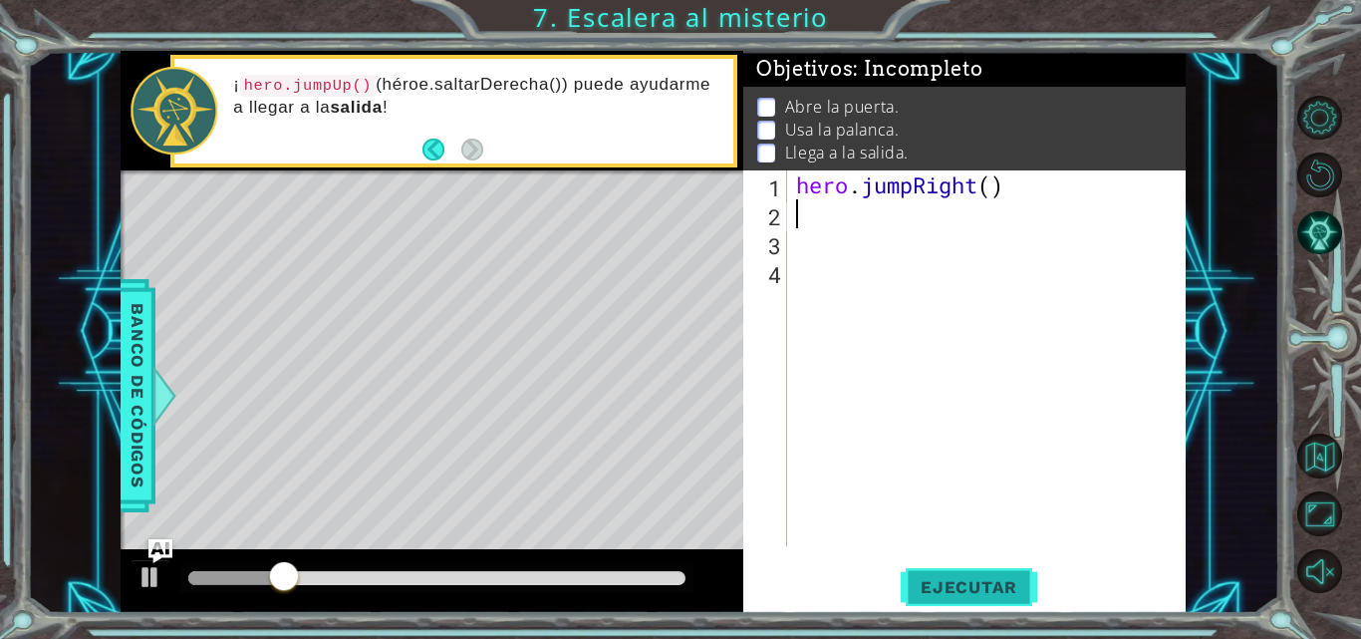
click at [946, 576] on button "Ejecutar" at bounding box center [969, 587] width 137 height 44
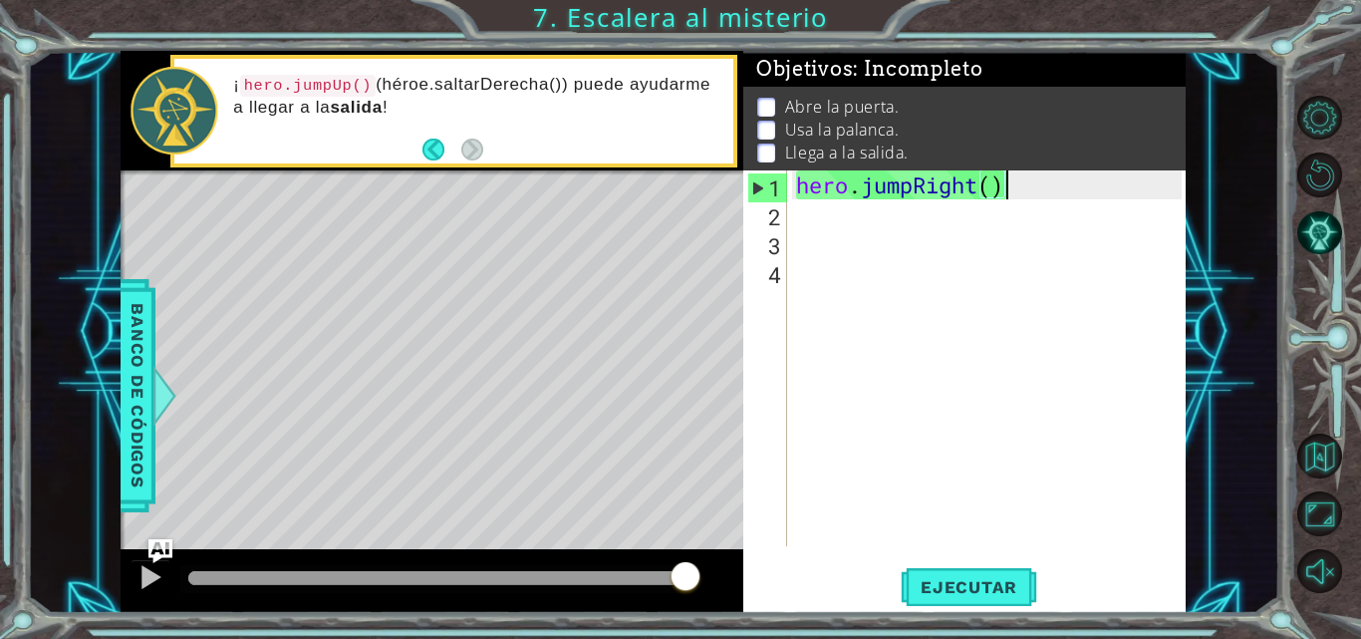
click at [1029, 181] on div "hero . jumpRight ( )" at bounding box center [992, 386] width 400 height 433
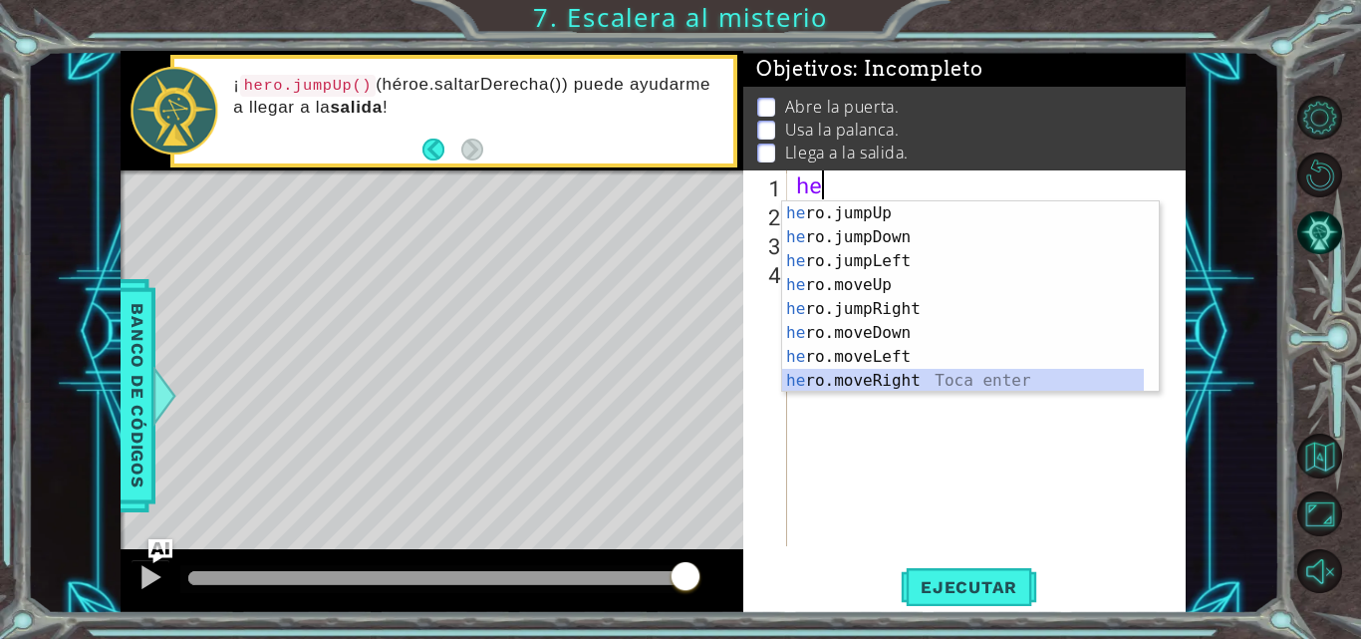
click at [920, 377] on div "he ro.jumpUp Toca enter he ro.jumpDown Toca enter he ro.jumpLeft Toca enter he …" at bounding box center [963, 320] width 362 height 239
type textarea "hero.moveRight(1)"
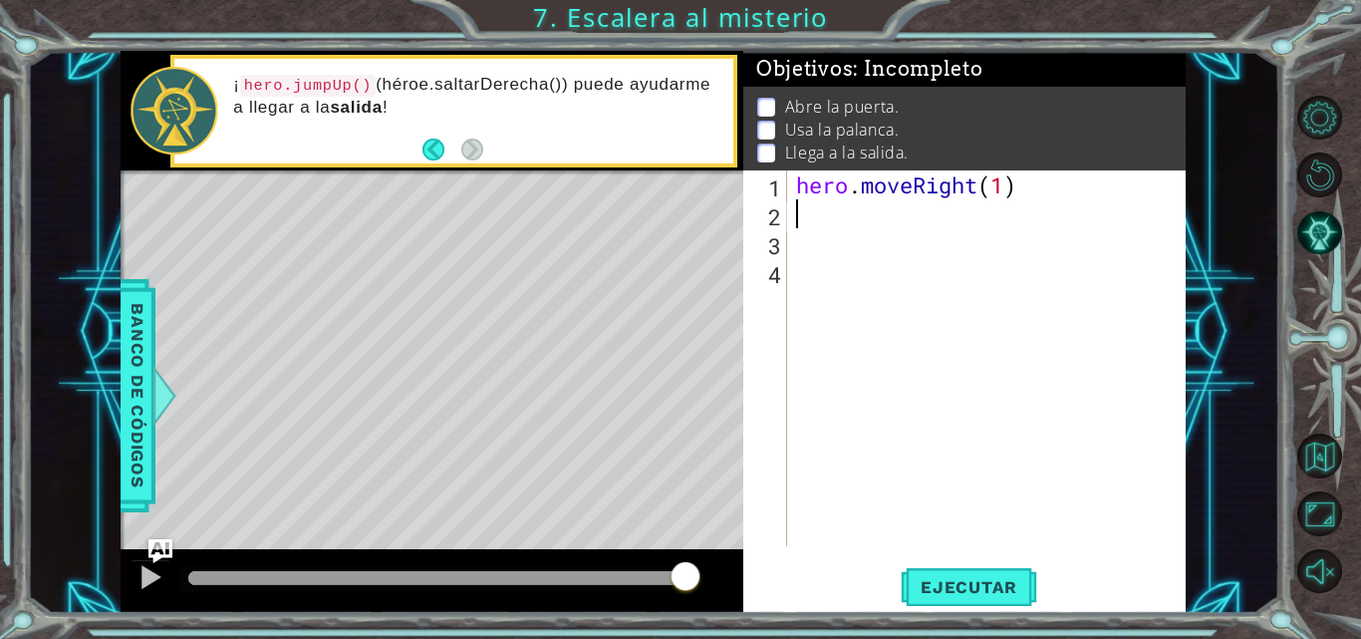
click at [830, 222] on div "hero . moveRight ( 1 )" at bounding box center [992, 386] width 400 height 433
type textarea "h"
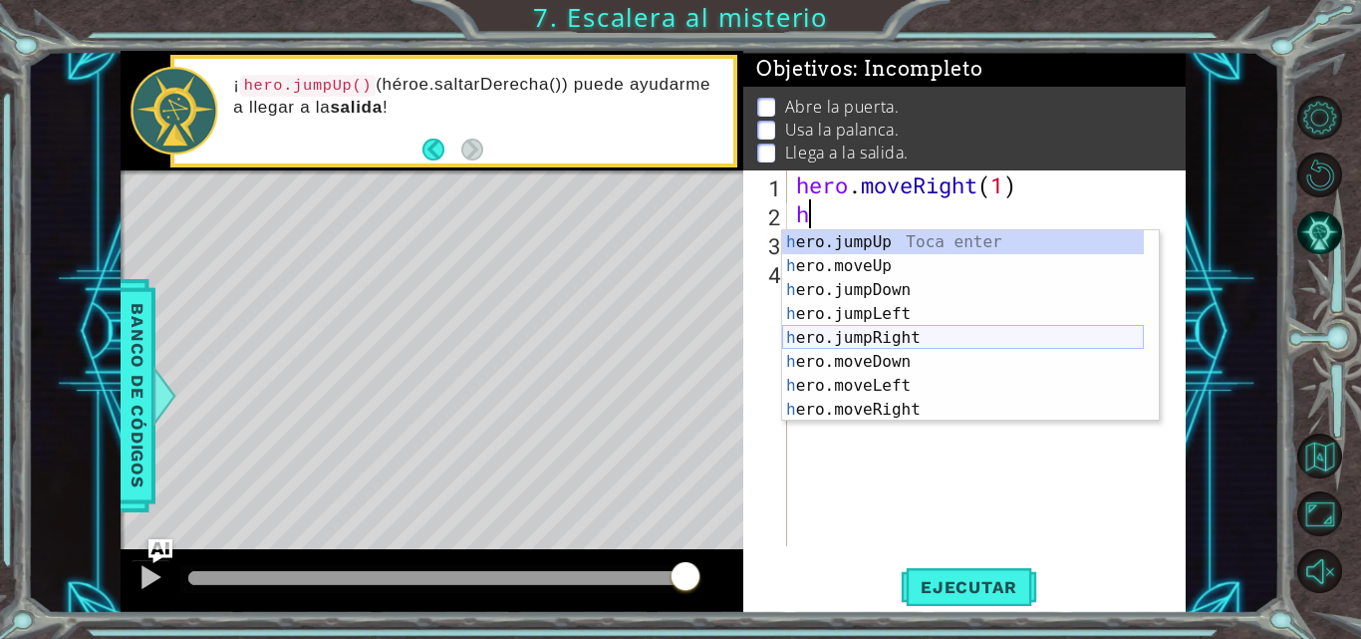
click at [894, 341] on div "h ero.jumpUp Toca enter h ero.moveUp Toca enter h ero.jumpDown Toca enter h ero…" at bounding box center [963, 349] width 362 height 239
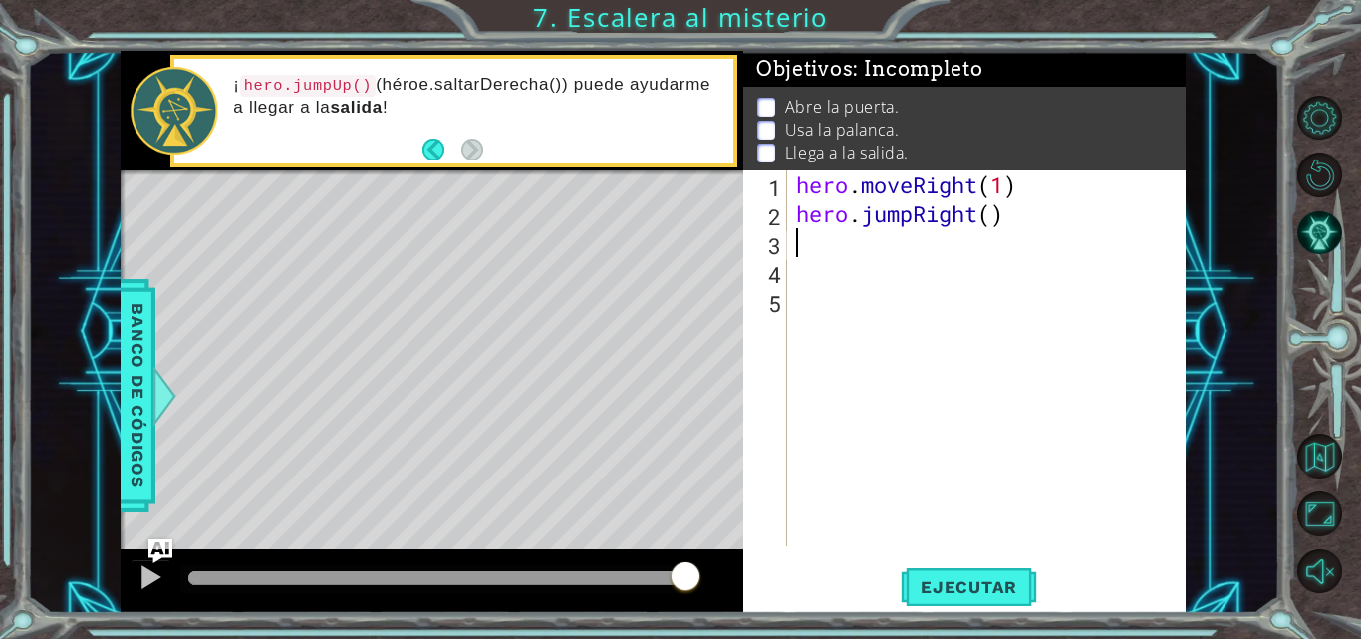
type textarea "h"
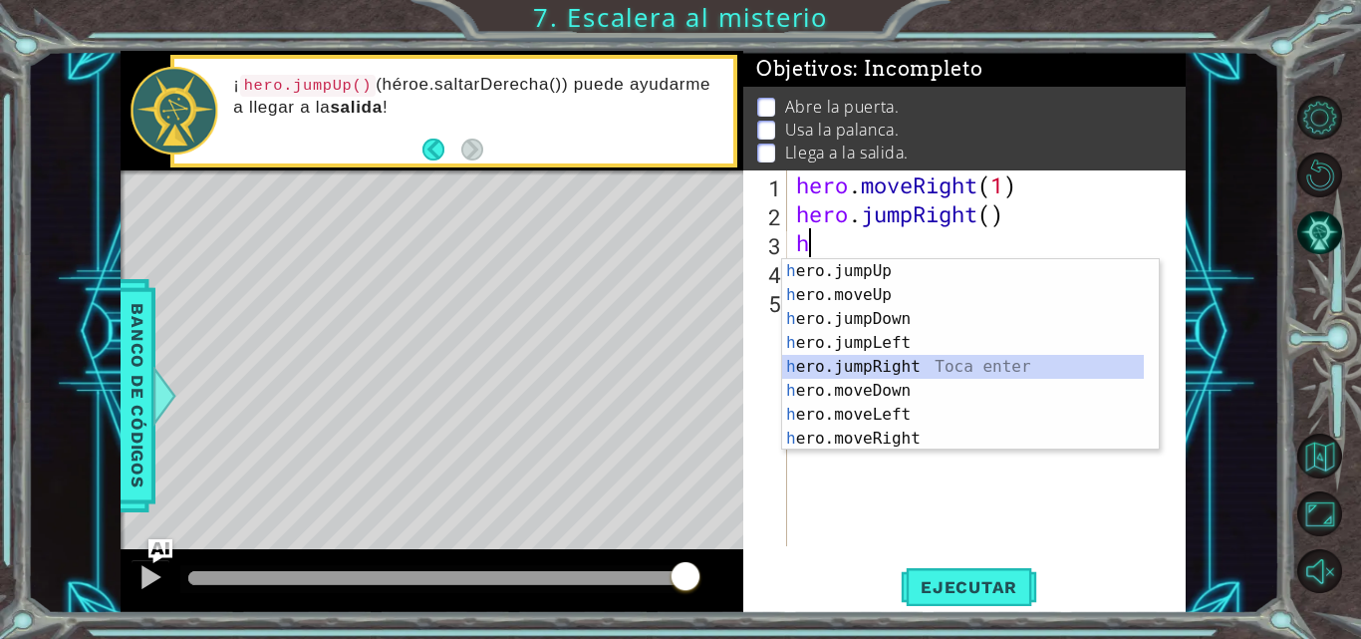
click at [869, 369] on div "h ero.jumpUp Toca enter h ero.moveUp Toca enter h ero.jumpDown Toca enter h ero…" at bounding box center [963, 378] width 362 height 239
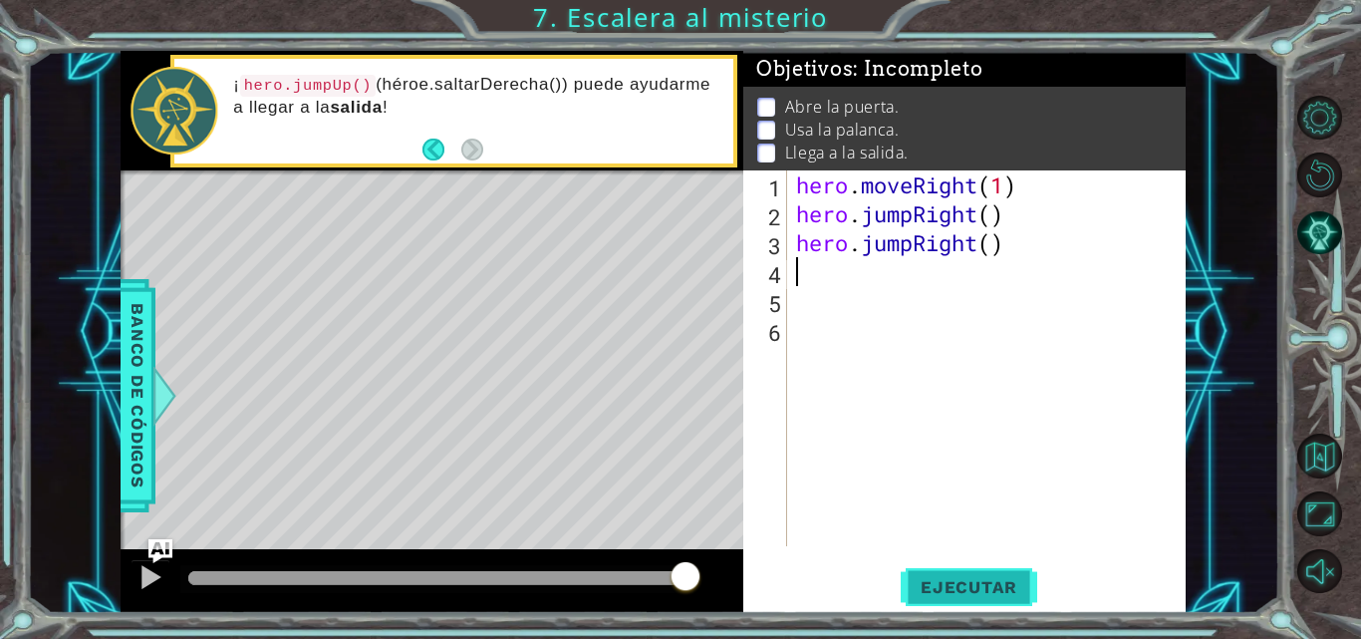
click at [947, 579] on span "Ejecutar" at bounding box center [969, 587] width 137 height 20
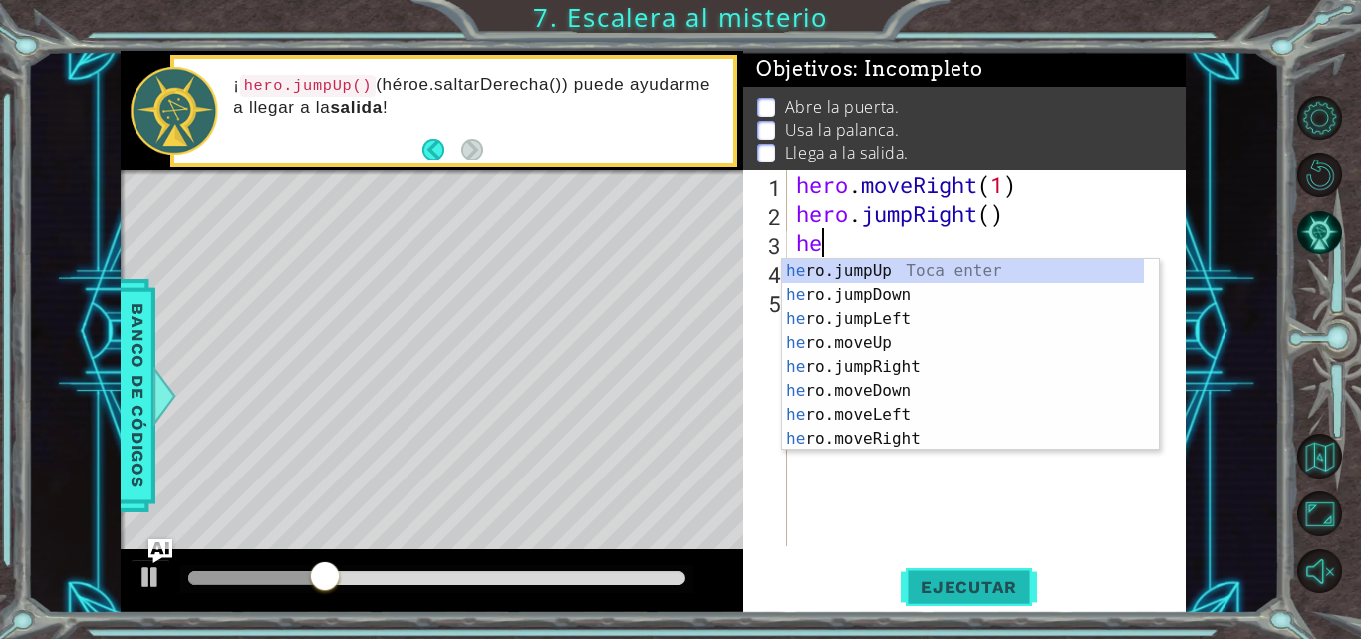
type textarea "h"
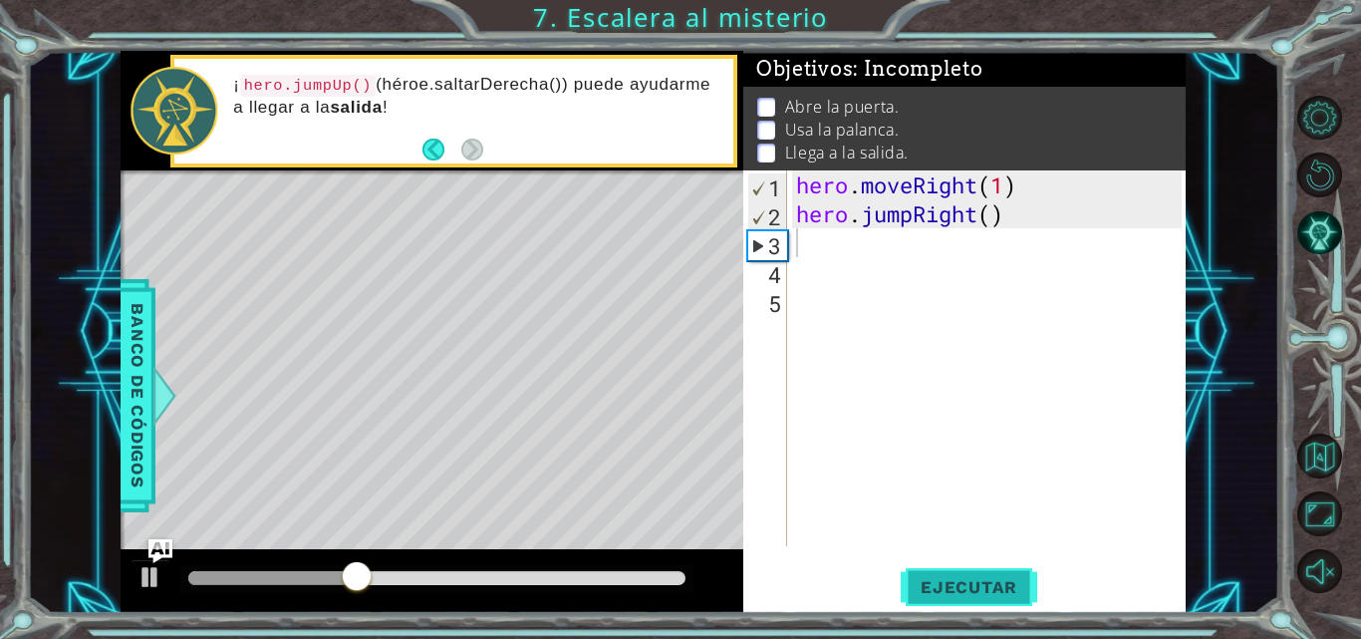
click at [947, 579] on span "Ejecutar" at bounding box center [969, 587] width 137 height 20
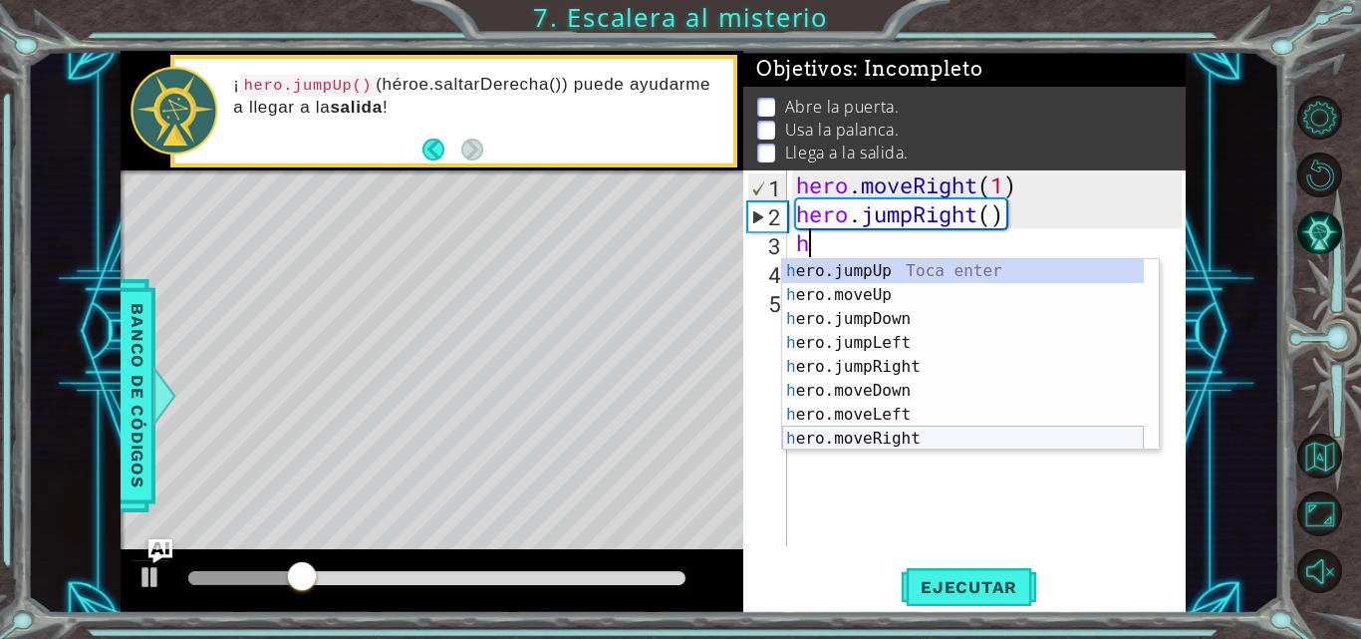
click at [876, 435] on div "h ero.jumpUp Toca enter h ero.moveUp Toca enter h ero.jumpDown Toca enter h ero…" at bounding box center [963, 378] width 362 height 239
type textarea "hero.moveRight(1)"
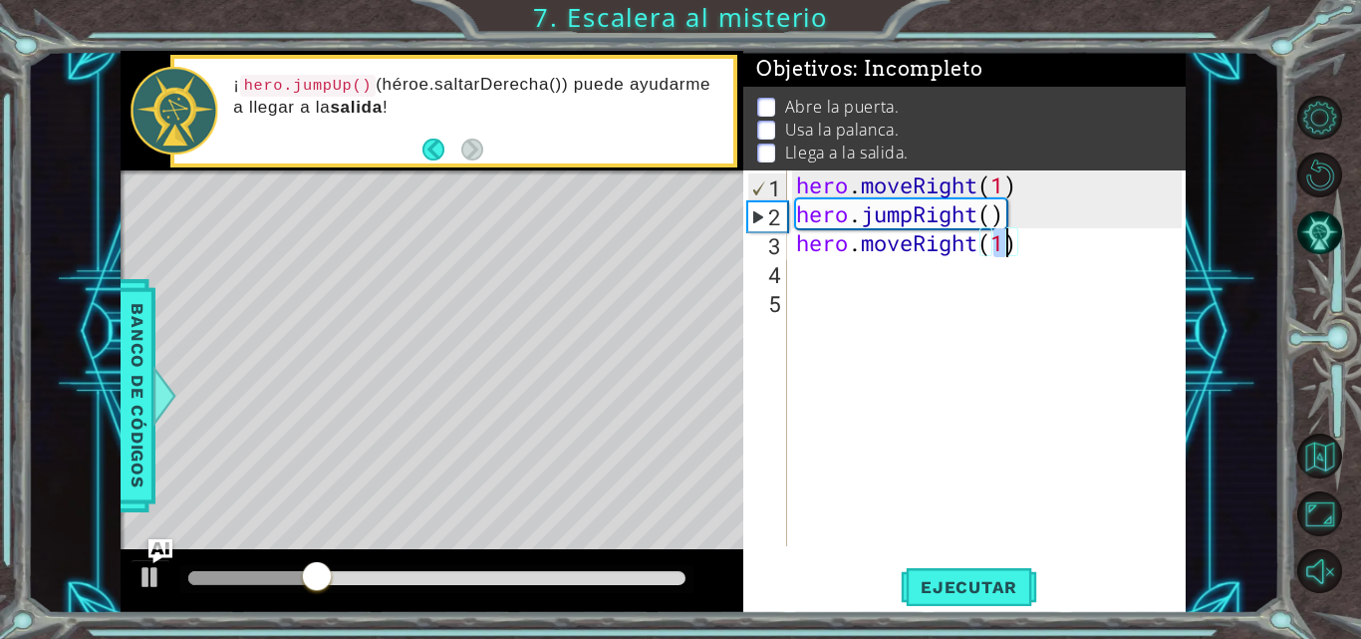
click at [850, 286] on div "hero . moveRight ( 1 ) hero . jumpRight ( ) hero . moveRight ( 1 )" at bounding box center [992, 386] width 400 height 433
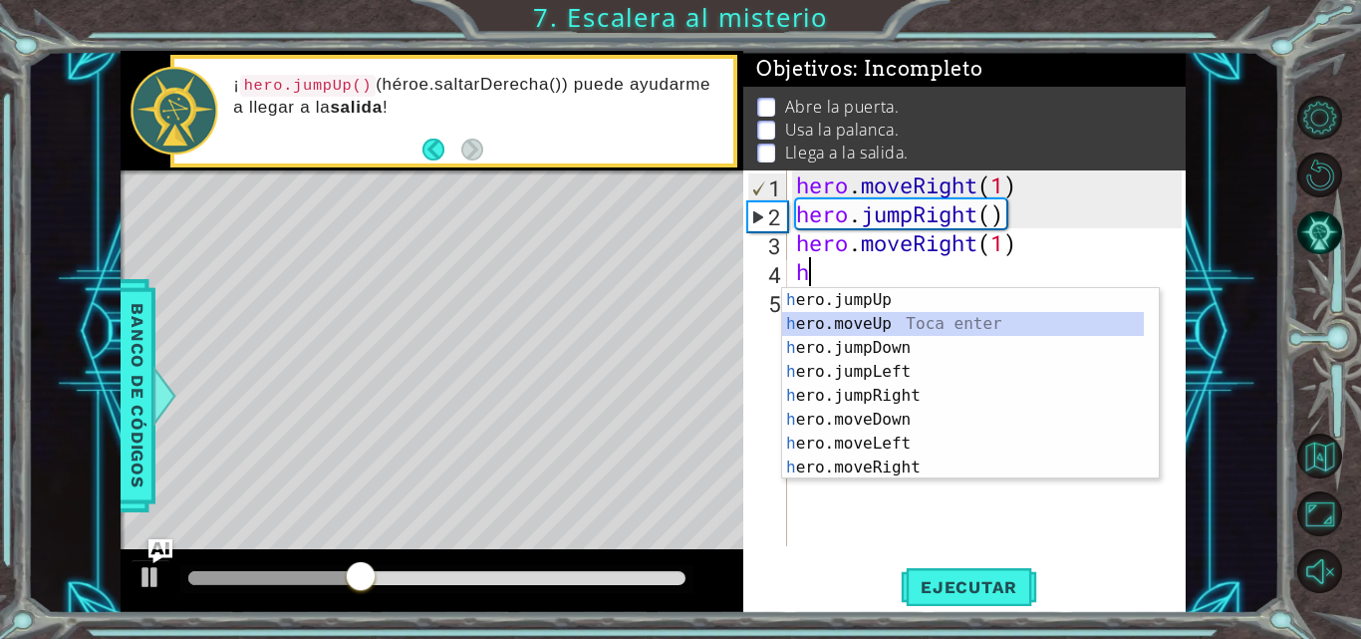
click at [859, 336] on div "h ero.jumpUp Toca enter h ero.moveUp Toca enter h ero.jumpDown Toca enter h ero…" at bounding box center [963, 407] width 362 height 239
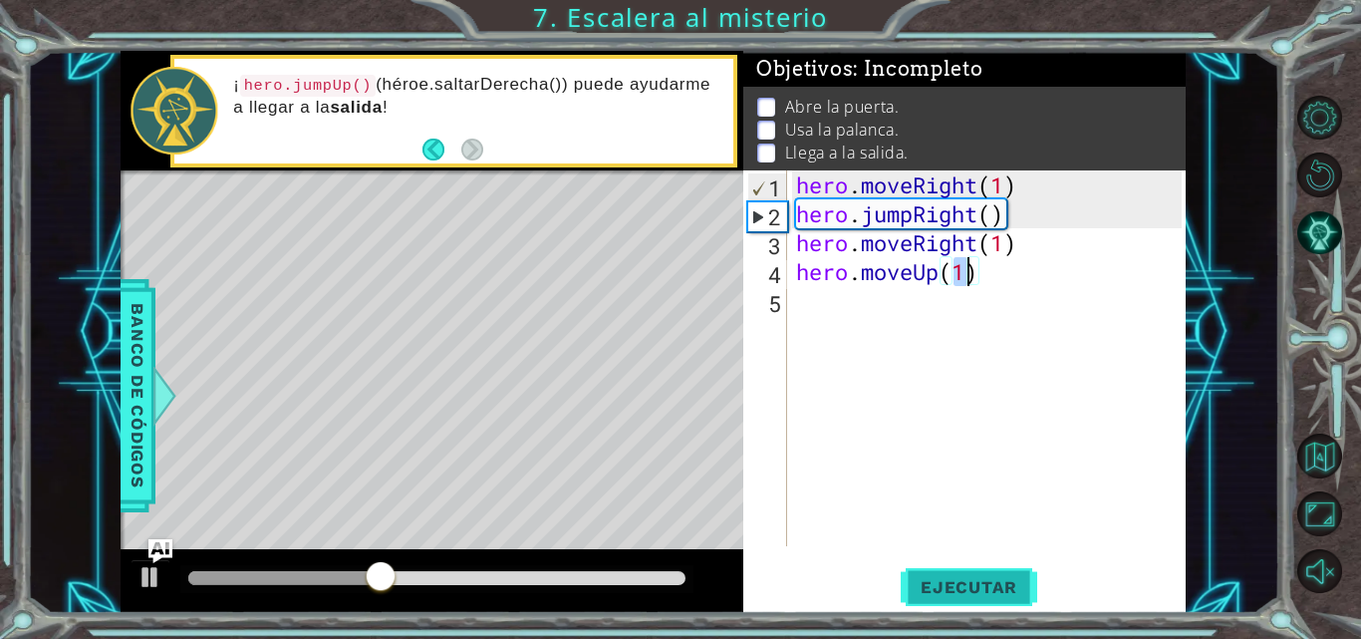
type textarea "hero.moveUp(1)"
click at [971, 593] on span "Ejecutar" at bounding box center [969, 587] width 137 height 20
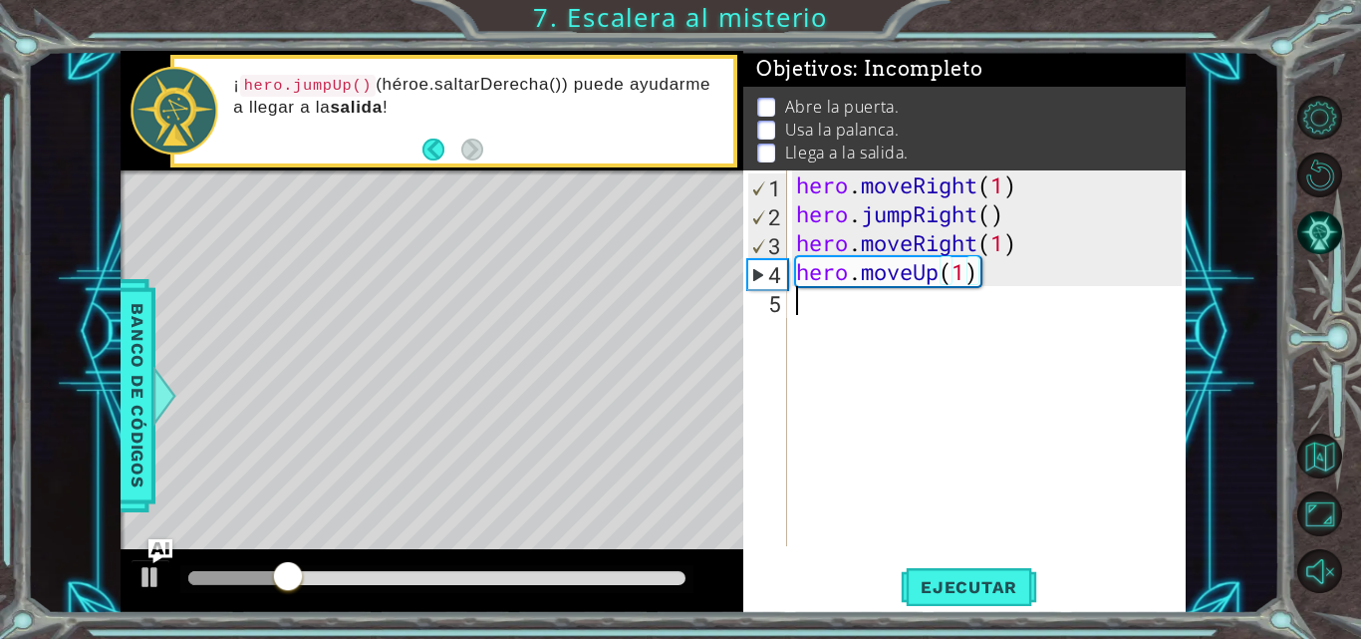
click at [876, 313] on div "hero . moveRight ( 1 ) hero . jumpRight ( ) hero . moveRight ( 1 ) hero . moveU…" at bounding box center [992, 386] width 400 height 433
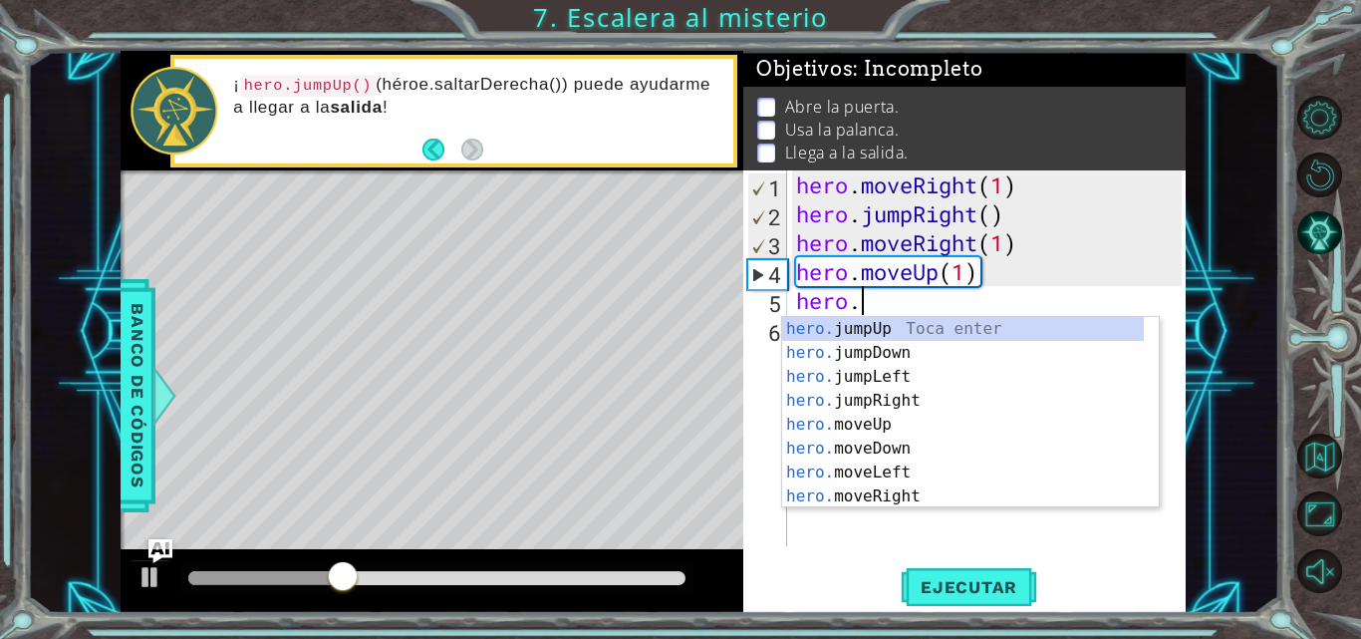
scroll to position [0, 3]
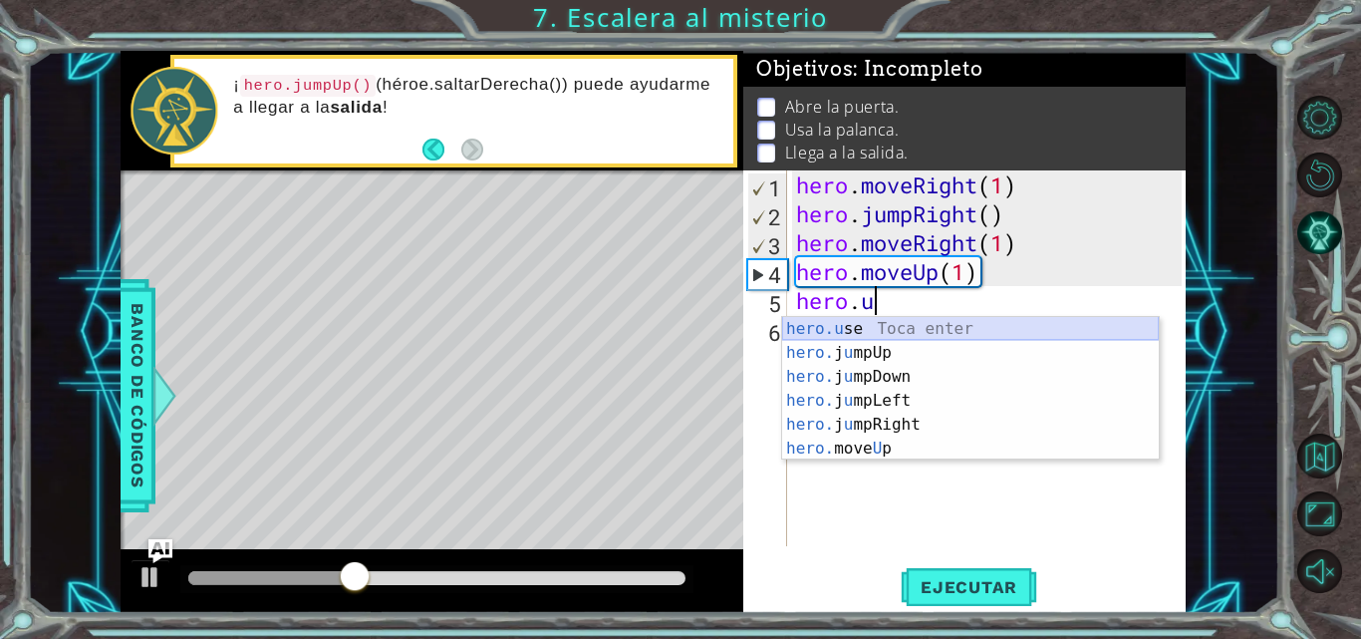
click at [877, 329] on div "hero.u se Toca enter hero. j u mpUp Toca enter hero. j u mpDown Toca enter hero…" at bounding box center [970, 412] width 377 height 191
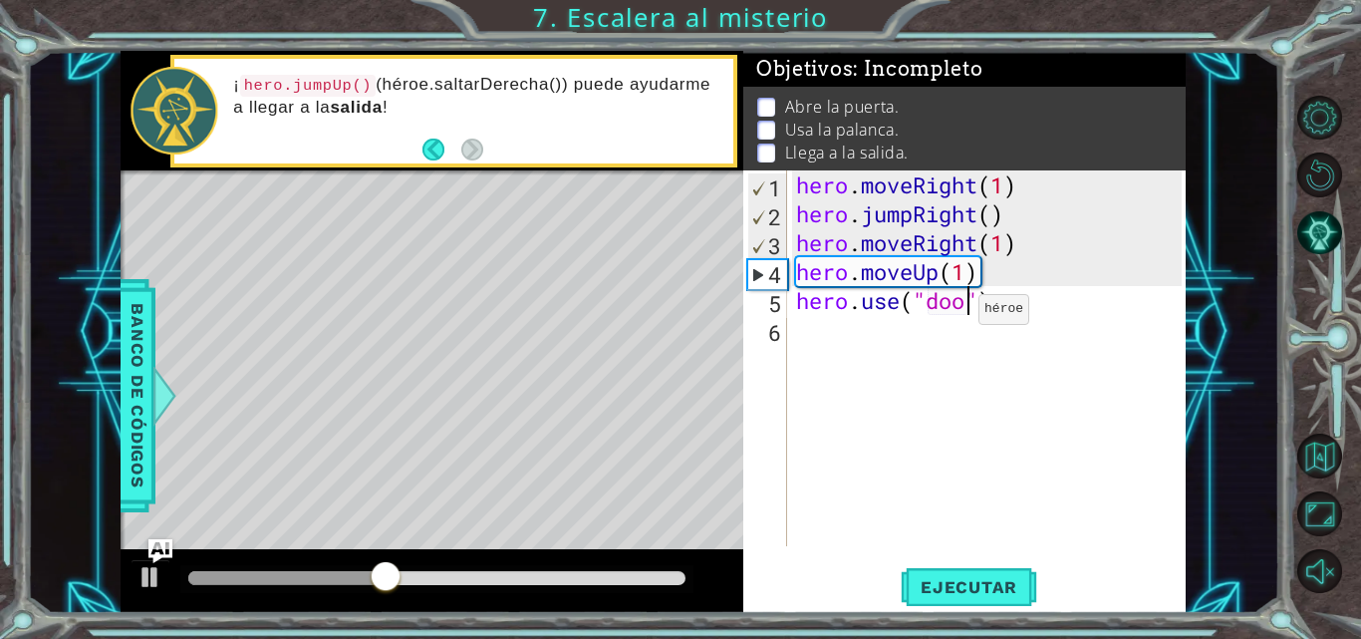
type textarea "hero.use("door")"
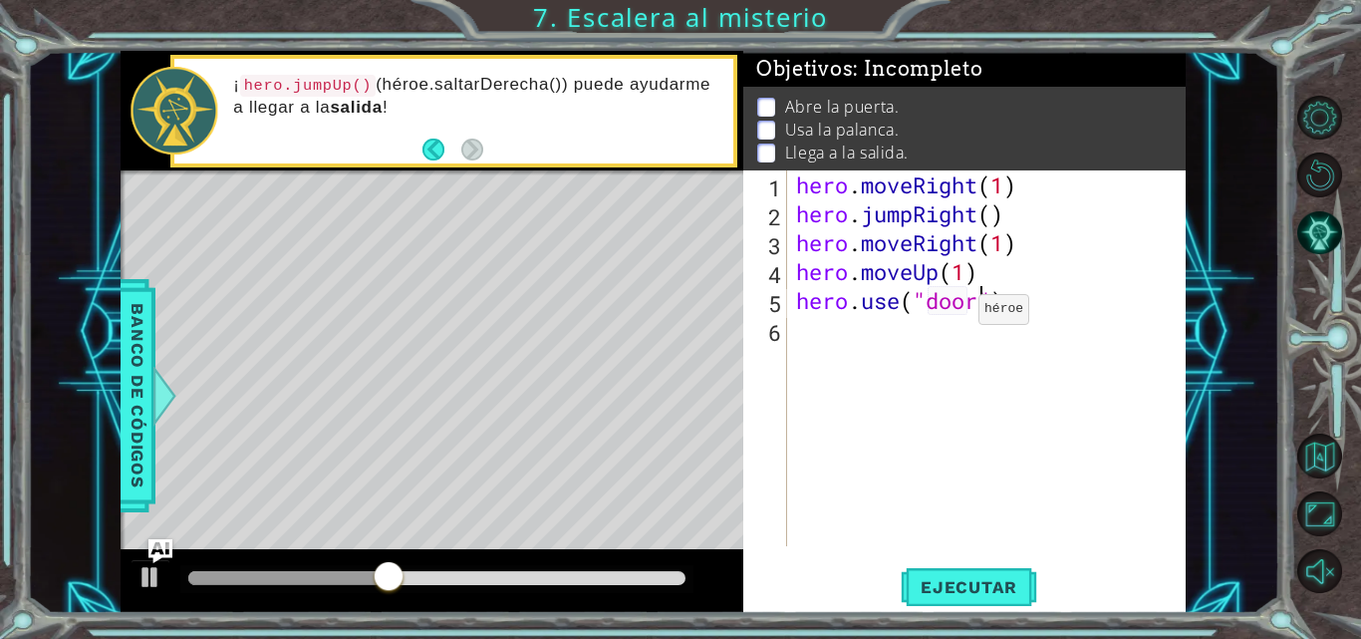
scroll to position [0, 9]
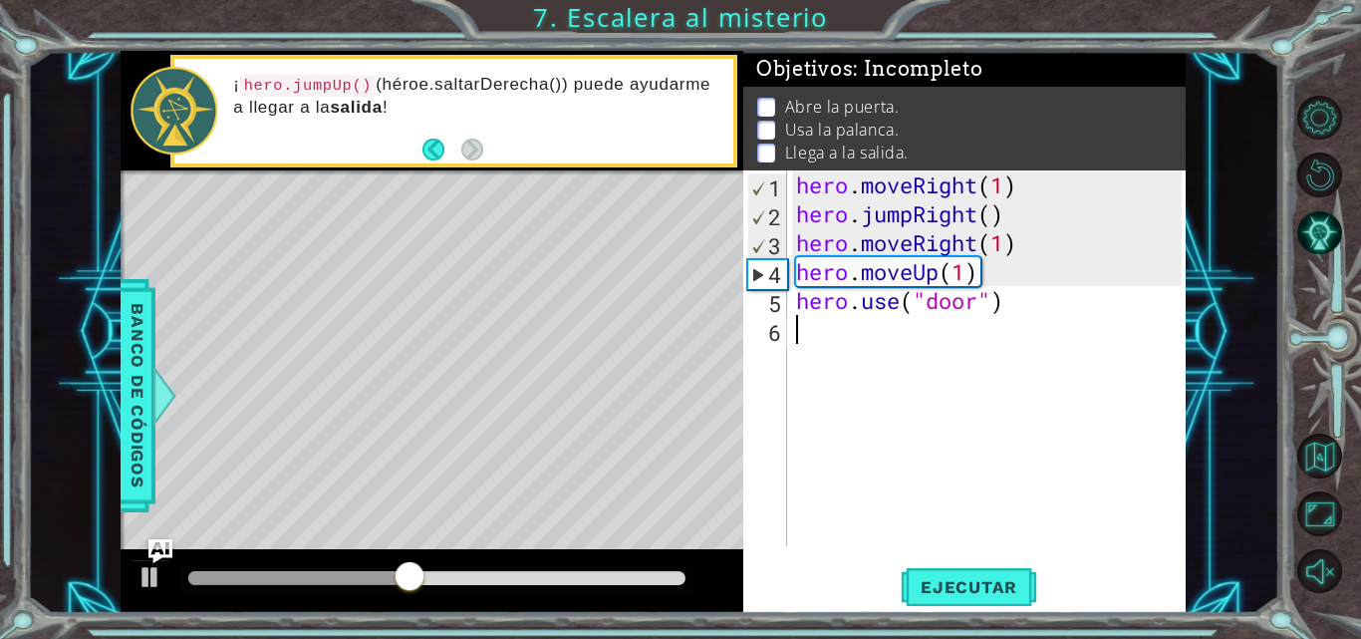
click at [958, 339] on div "hero . moveRight ( 1 ) hero . jumpRight ( ) hero . moveRight ( 1 ) hero . moveU…" at bounding box center [992, 386] width 400 height 433
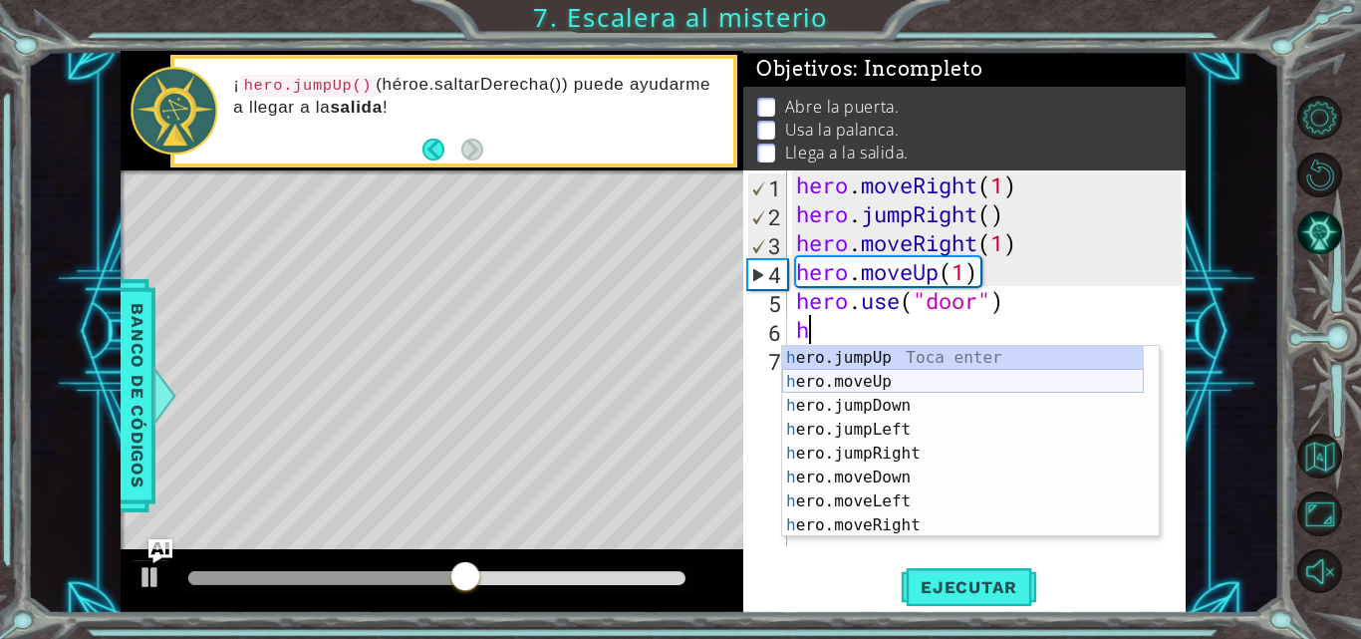
click at [913, 380] on div "h ero.jumpUp Toca enter h ero.moveUp Toca enter h ero.jumpDown Toca enter h ero…" at bounding box center [963, 465] width 362 height 239
type textarea "hero.moveUp(1)"
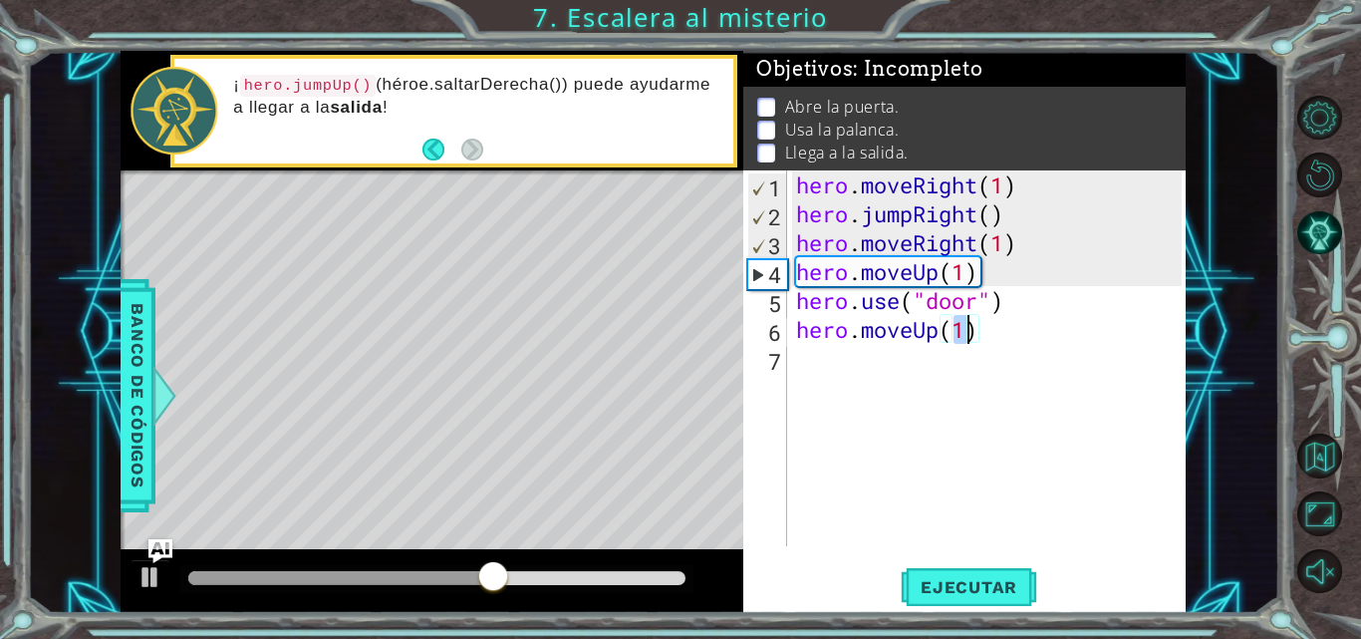
click at [859, 360] on div "hero . moveRight ( 1 ) hero . jumpRight ( ) hero . moveRight ( 1 ) hero . moveU…" at bounding box center [992, 386] width 400 height 433
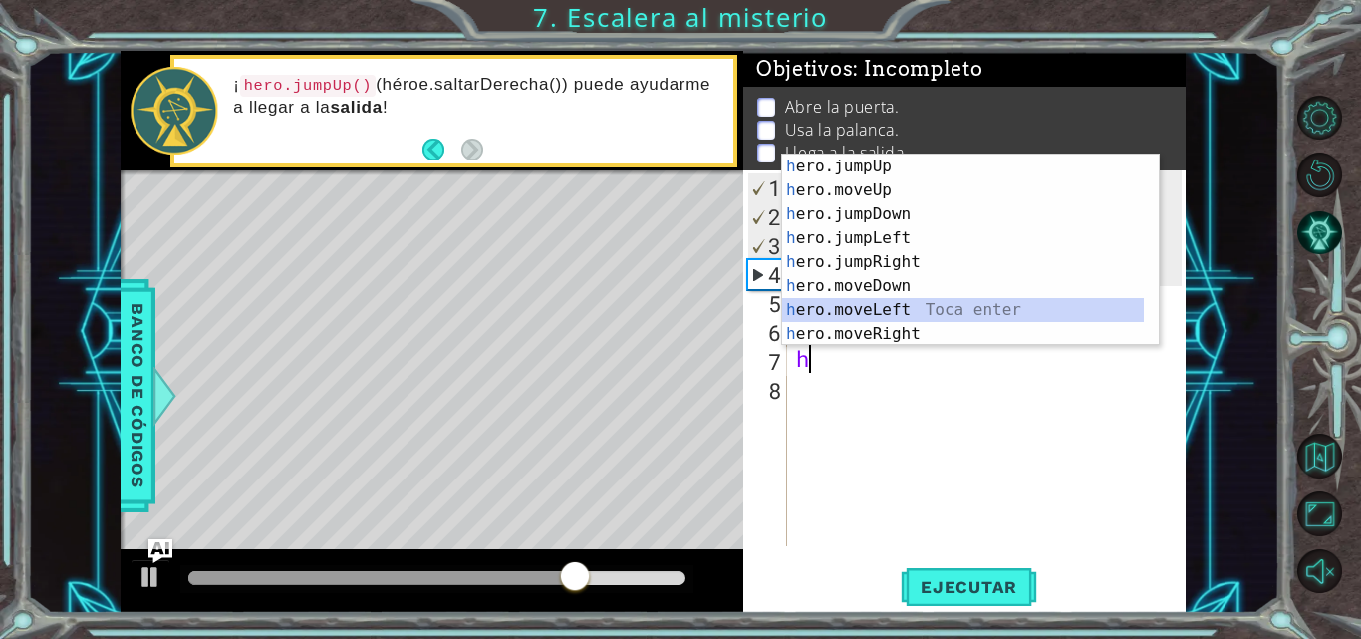
click at [912, 307] on div "h ero.jumpUp Toca enter h ero.moveUp Toca enter h ero.jumpDown Toca enter h ero…" at bounding box center [963, 273] width 362 height 239
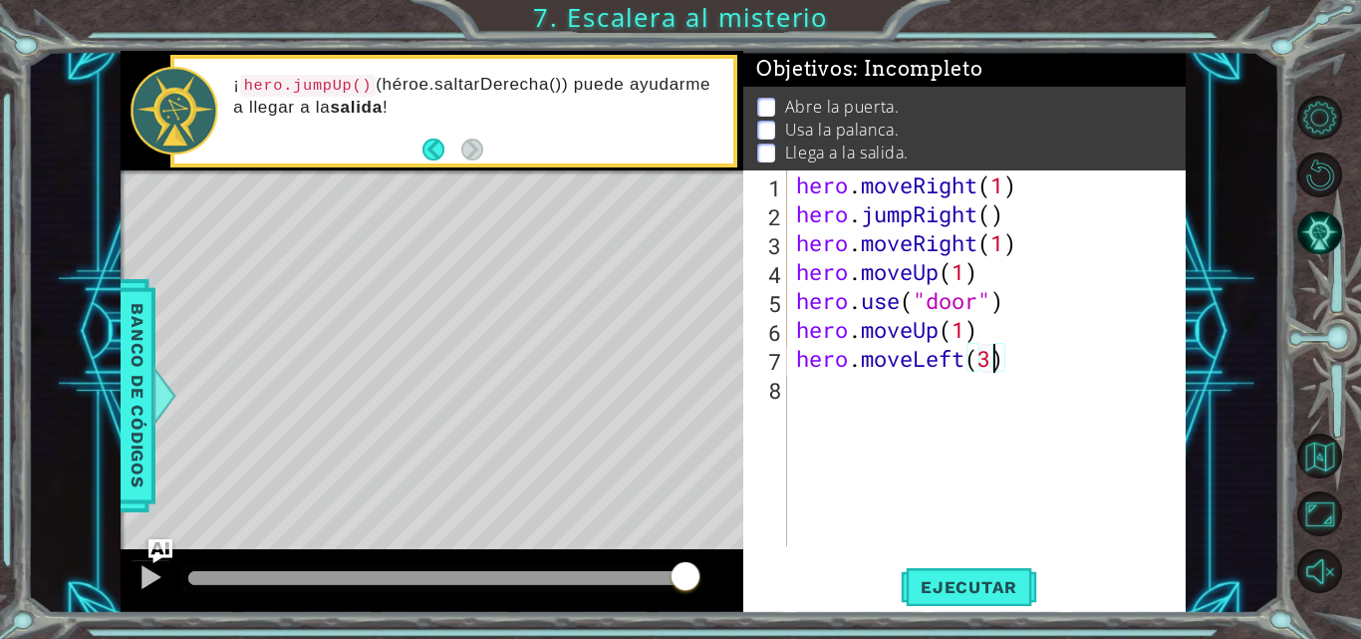
scroll to position [0, 9]
click at [978, 584] on span "Ejecutar" at bounding box center [969, 587] width 137 height 20
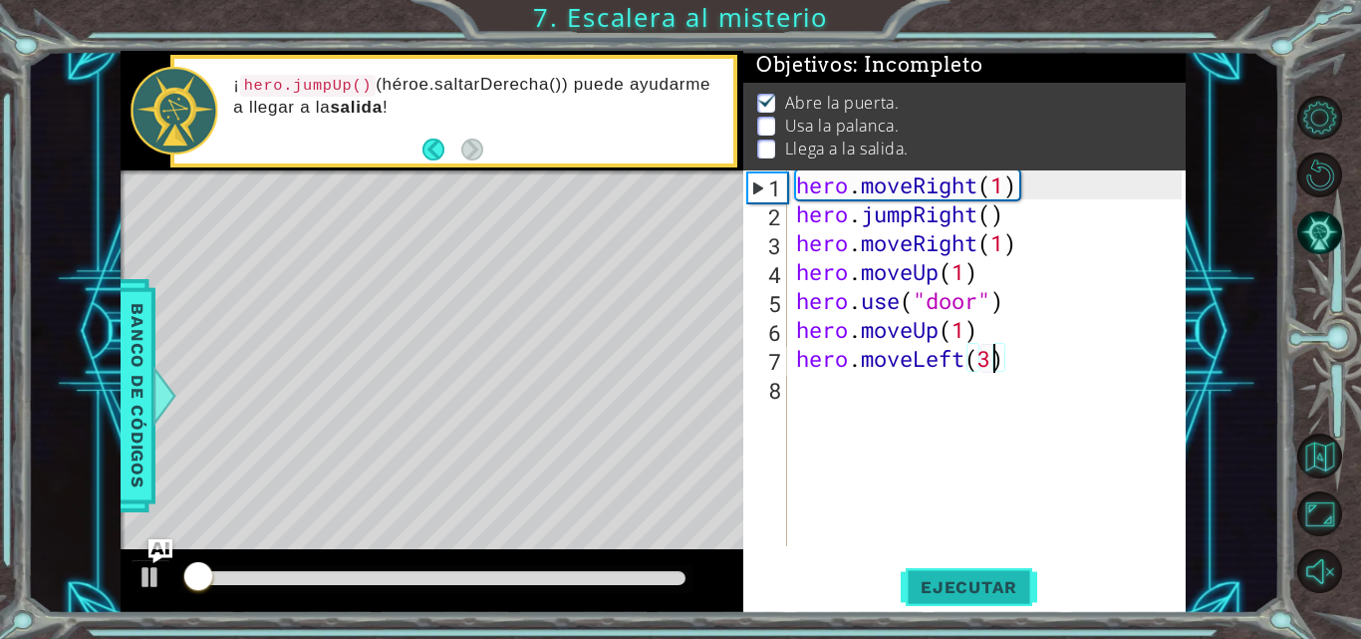
scroll to position [15, 0]
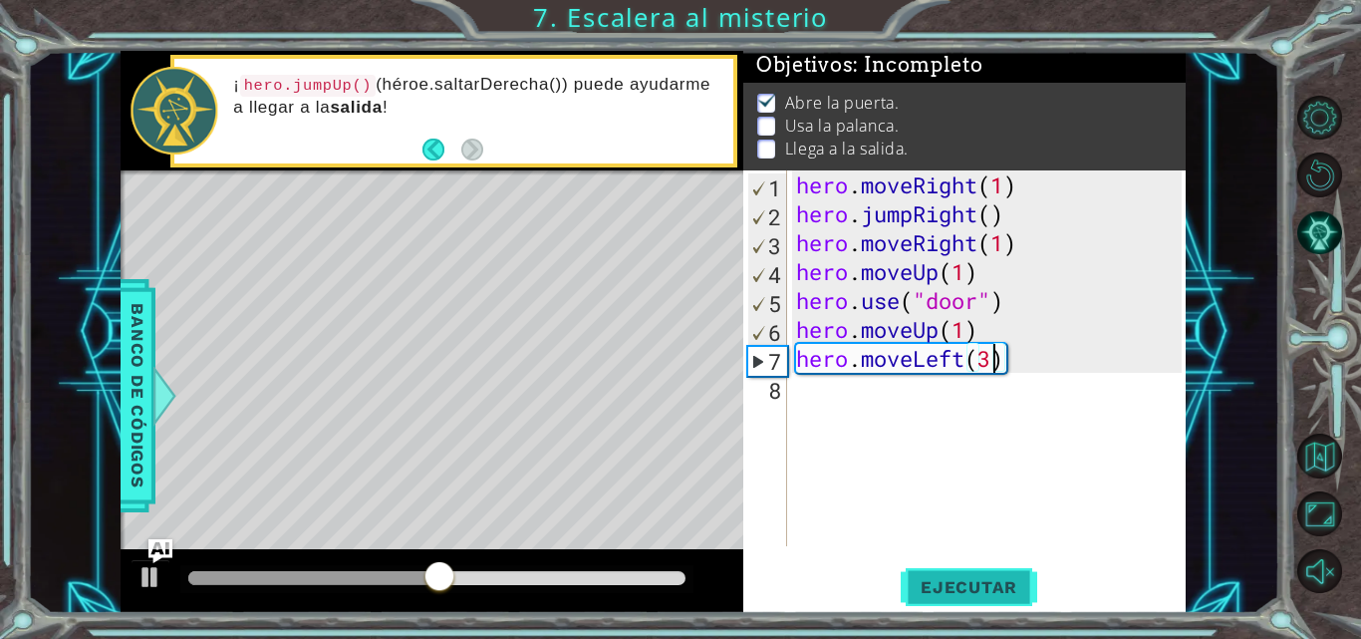
click at [946, 580] on span "Ejecutar" at bounding box center [969, 587] width 137 height 20
click at [970, 335] on div "hero . moveRight ( 1 ) hero . jumpRight ( ) hero . moveRight ( 1 ) hero . moveU…" at bounding box center [992, 386] width 400 height 433
type textarea "hero.moveUp(2)"
click at [940, 622] on div "1 ההההההההההההההההההההההההההההההההההההההההההההההההההההההההההההההההההההההההההההה…" at bounding box center [680, 319] width 1361 height 639
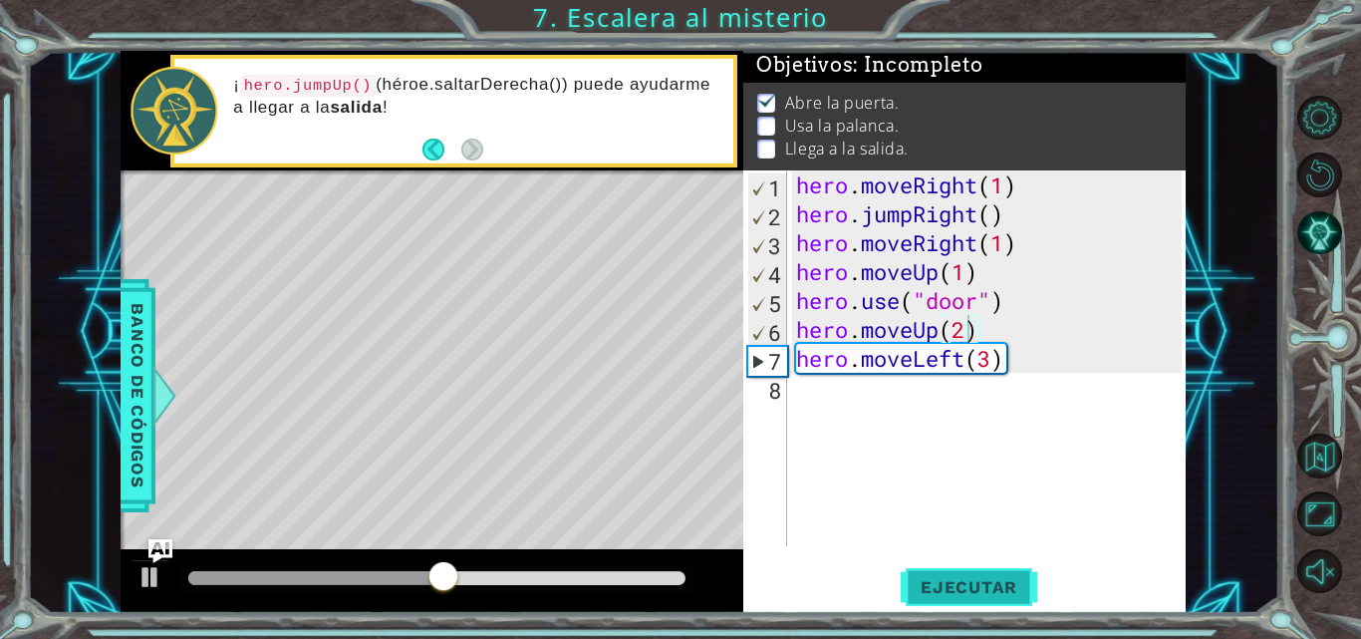
click at [940, 589] on span "Ejecutar" at bounding box center [969, 587] width 137 height 20
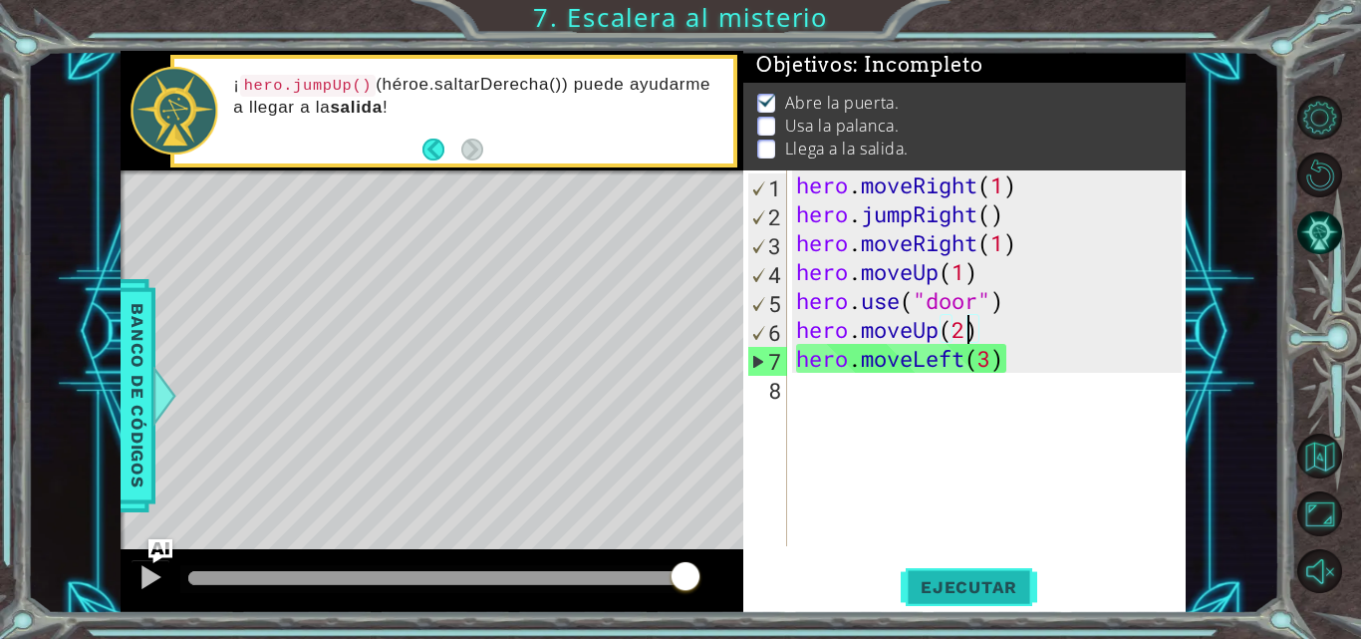
click at [938, 591] on span "Ejecutar" at bounding box center [969, 587] width 137 height 20
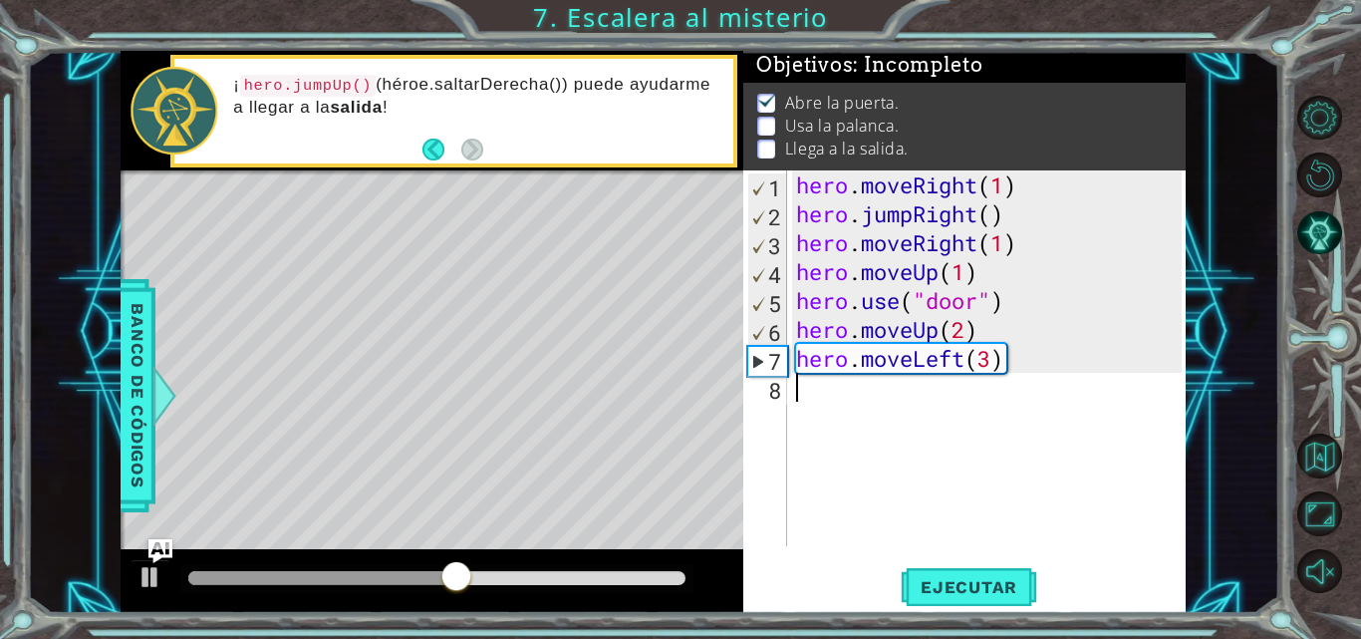
click at [800, 408] on div "hero . moveRight ( 1 ) hero . jumpRight ( ) hero . moveRight ( 1 ) hero . moveU…" at bounding box center [992, 386] width 400 height 433
type textarea "h"
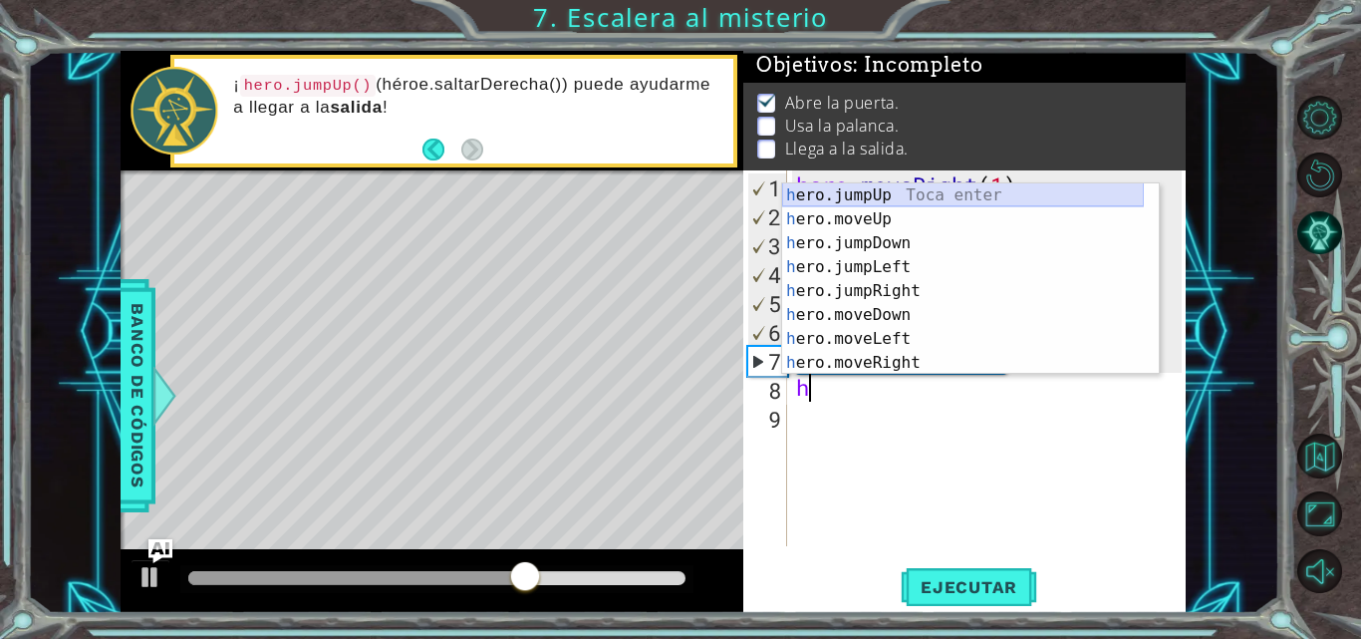
click at [918, 197] on div "h ero.jumpUp Toca enter h ero.moveUp Toca enter h ero.jumpDown Toca enter h ero…" at bounding box center [963, 302] width 362 height 239
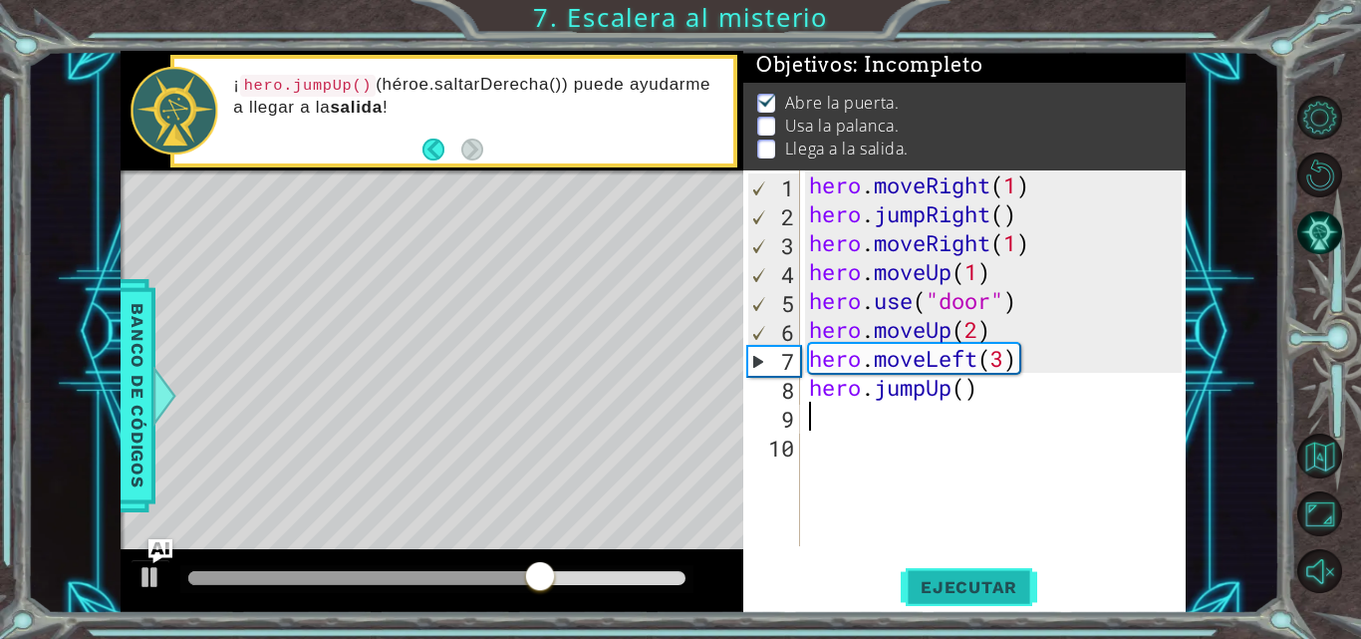
click at [960, 582] on span "Ejecutar" at bounding box center [969, 587] width 137 height 20
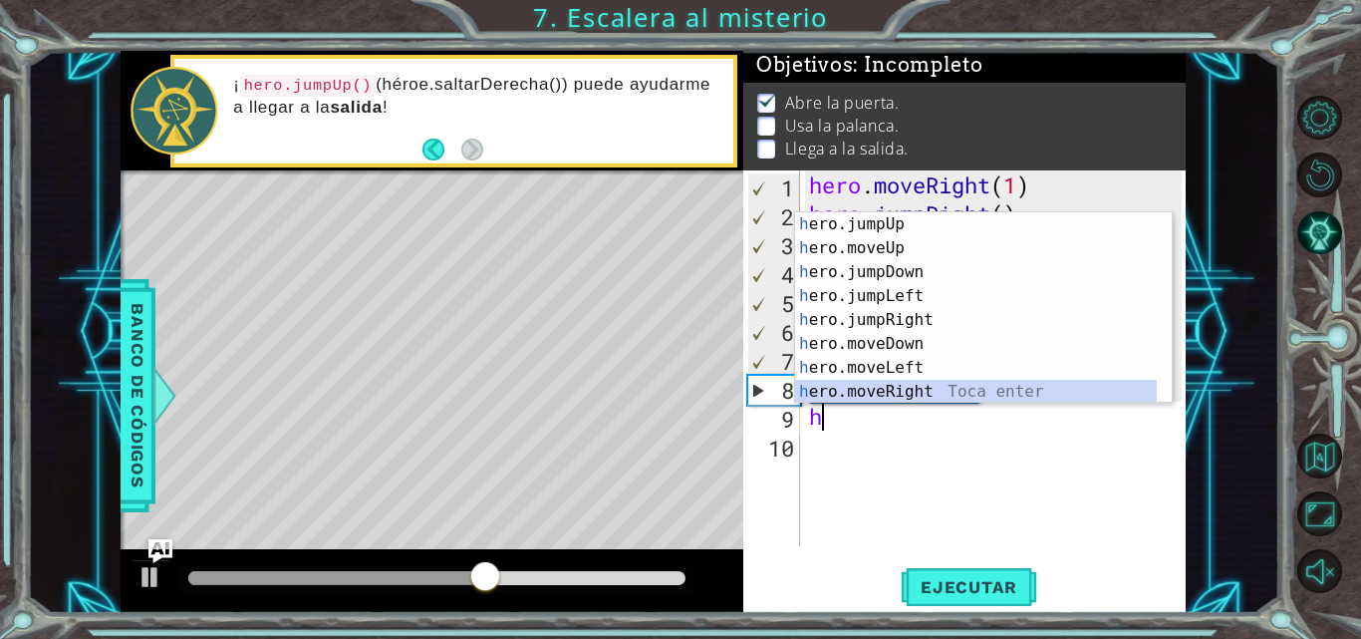
click at [922, 389] on div "h ero.jumpUp Toca enter h ero.moveUp Toca enter h ero.jumpDown Toca enter h ero…" at bounding box center [976, 331] width 362 height 239
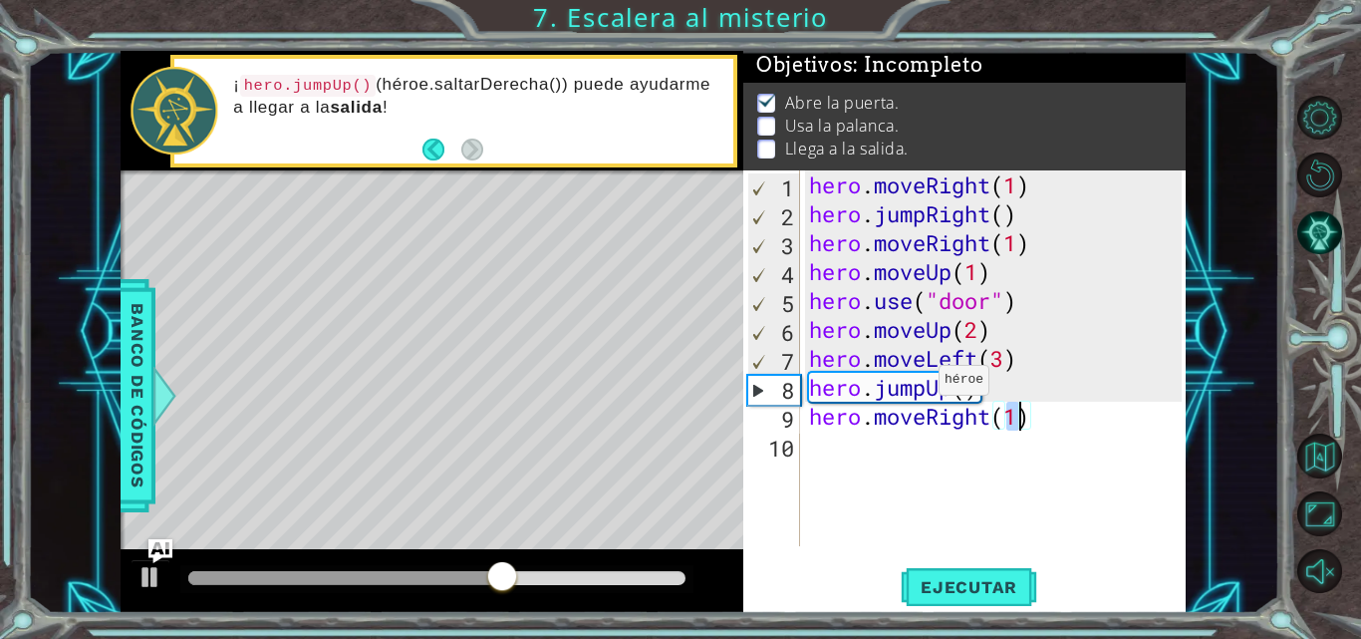
scroll to position [0, 9]
click at [953, 589] on span "Ejecutar" at bounding box center [969, 587] width 137 height 20
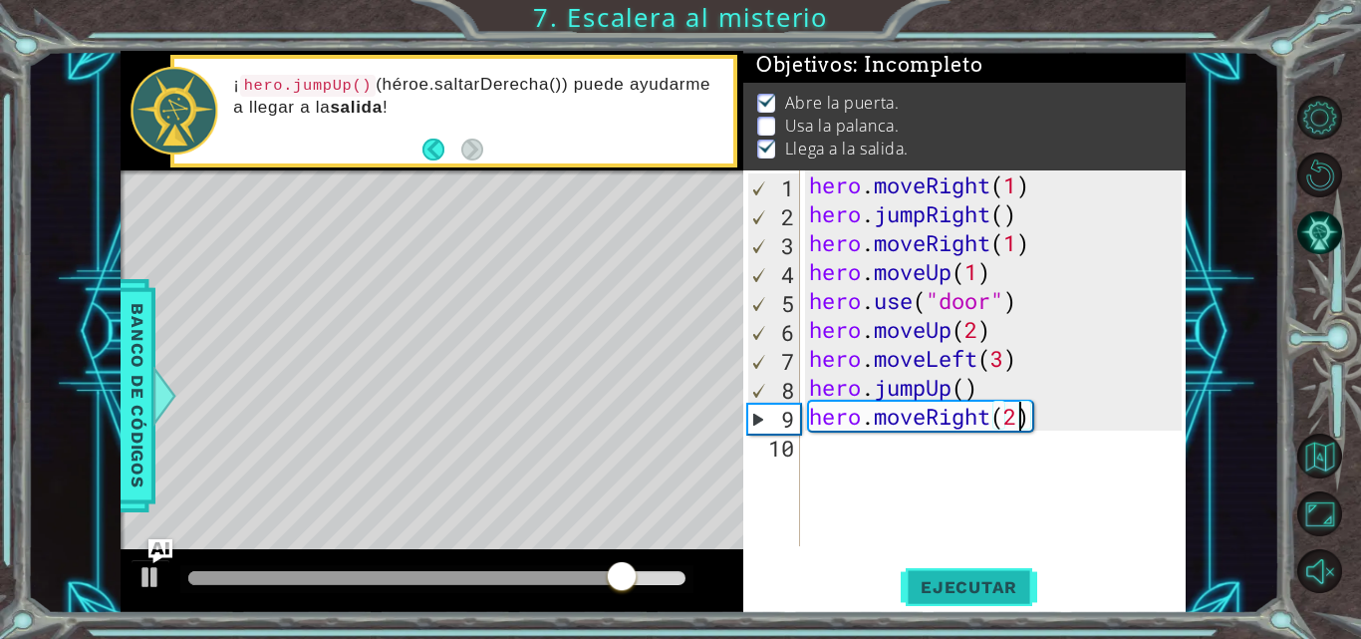
click at [983, 573] on button "Ejecutar" at bounding box center [969, 587] width 137 height 44
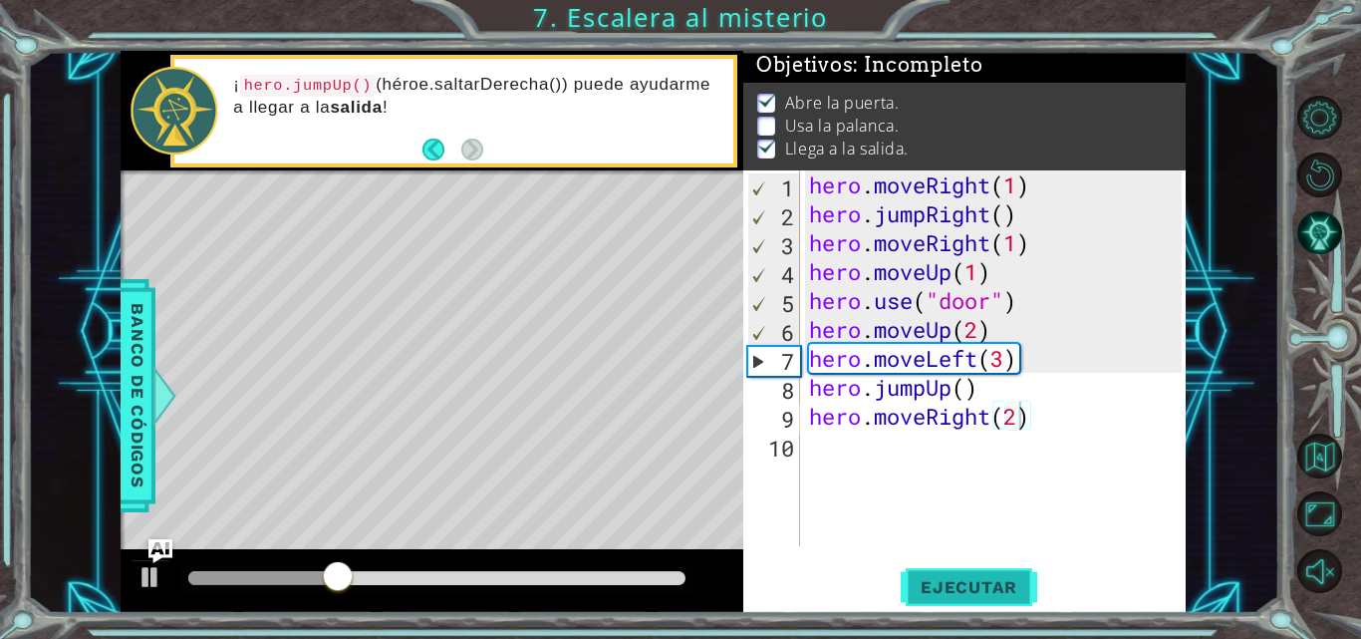
click at [960, 579] on span "Ejecutar" at bounding box center [969, 587] width 137 height 20
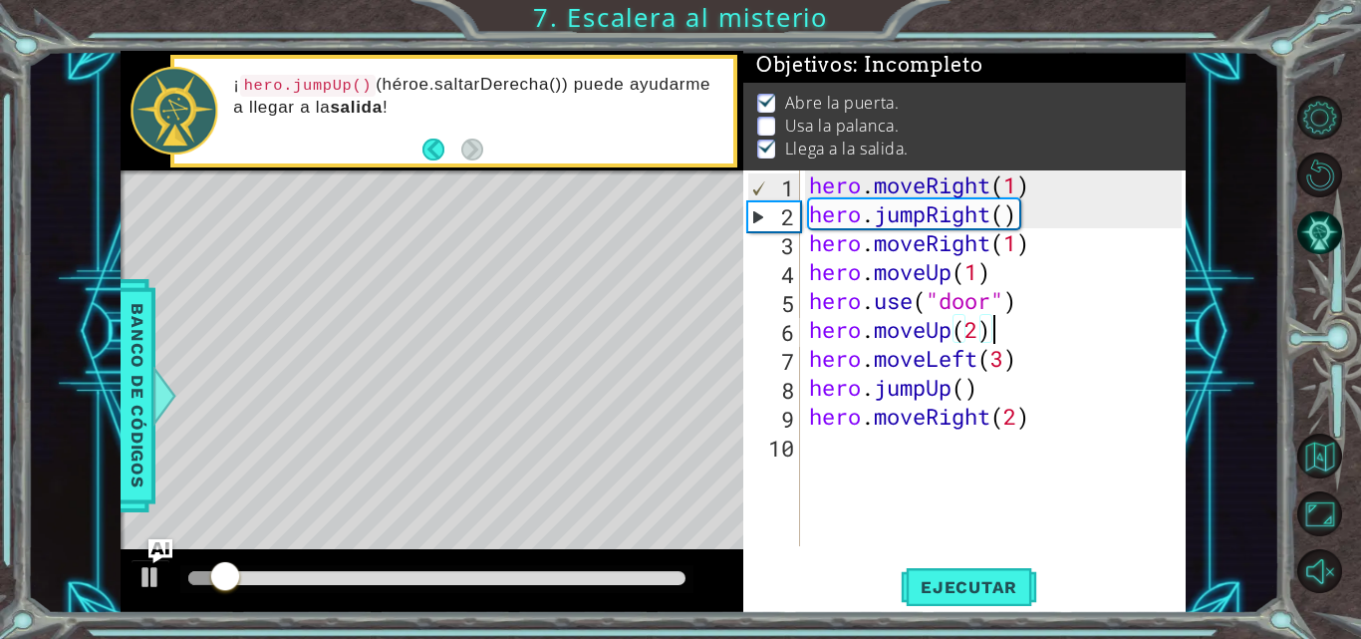
click at [1014, 340] on div "hero . moveRight ( 1 ) hero . jumpRight ( ) hero . moveRight ( 1 ) hero . moveU…" at bounding box center [998, 386] width 387 height 433
type textarea "hero.moveUp(2)"
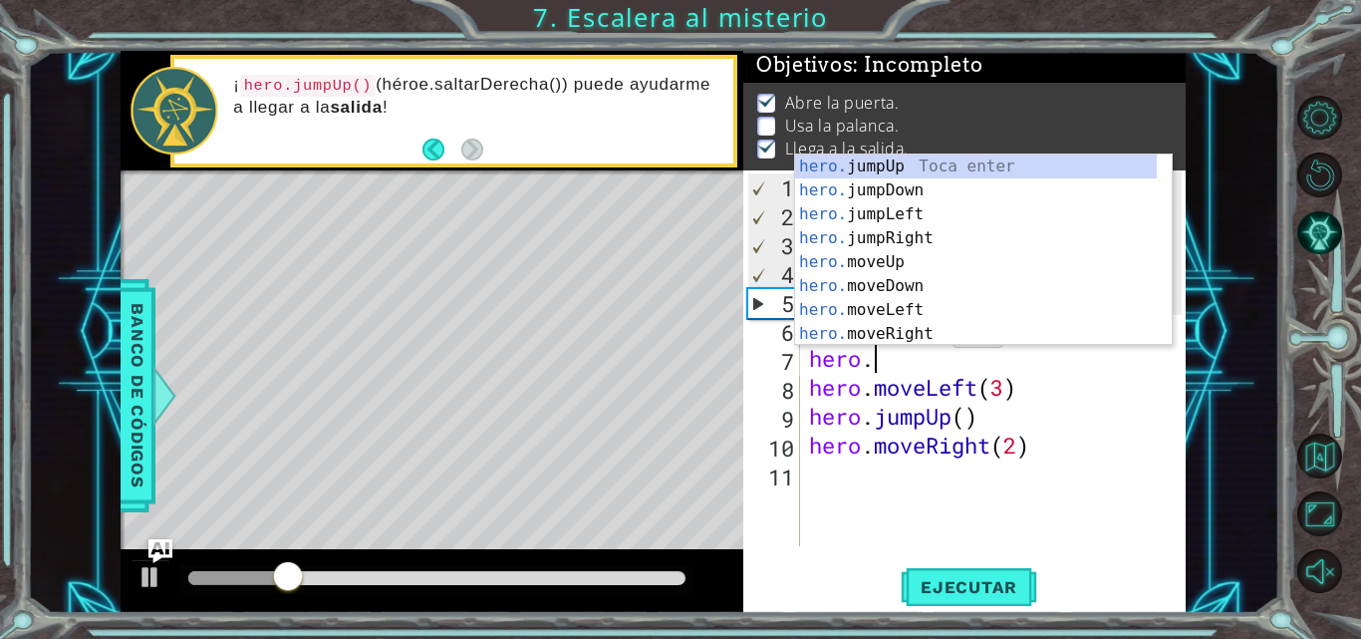
scroll to position [0, 3]
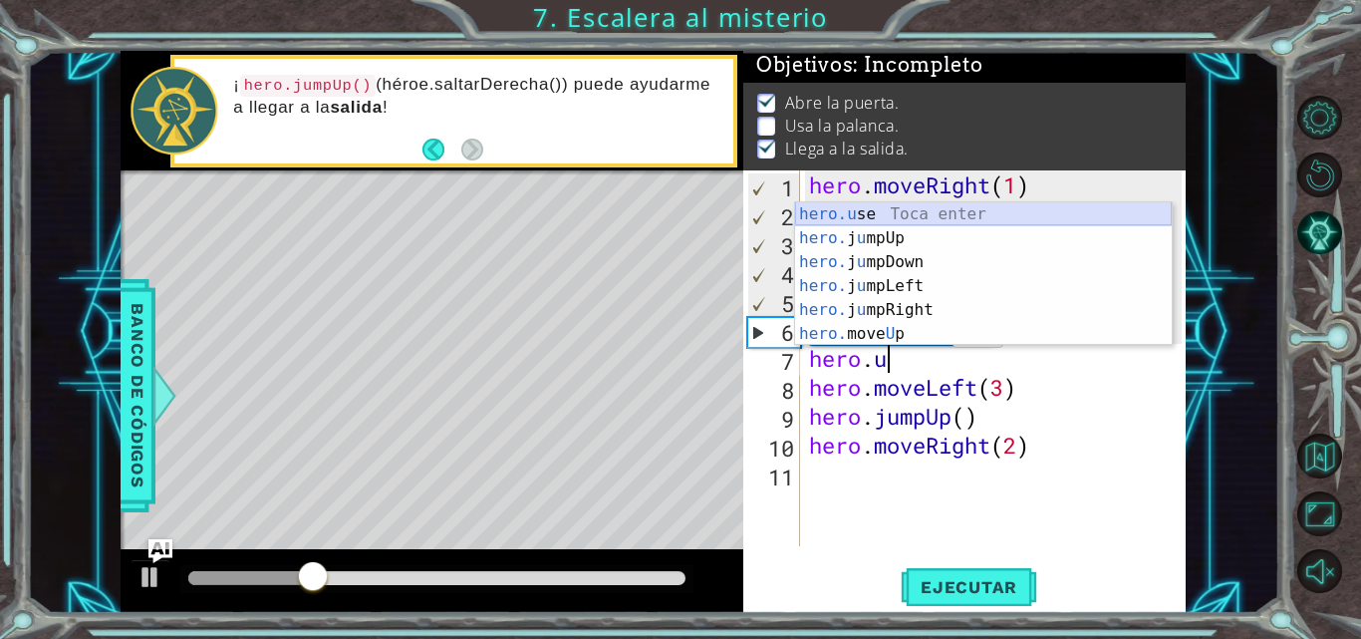
click at [899, 224] on div "hero.u se Toca enter hero. j u mpUp Toca enter hero. j u mpDown Toca enter hero…" at bounding box center [983, 297] width 377 height 191
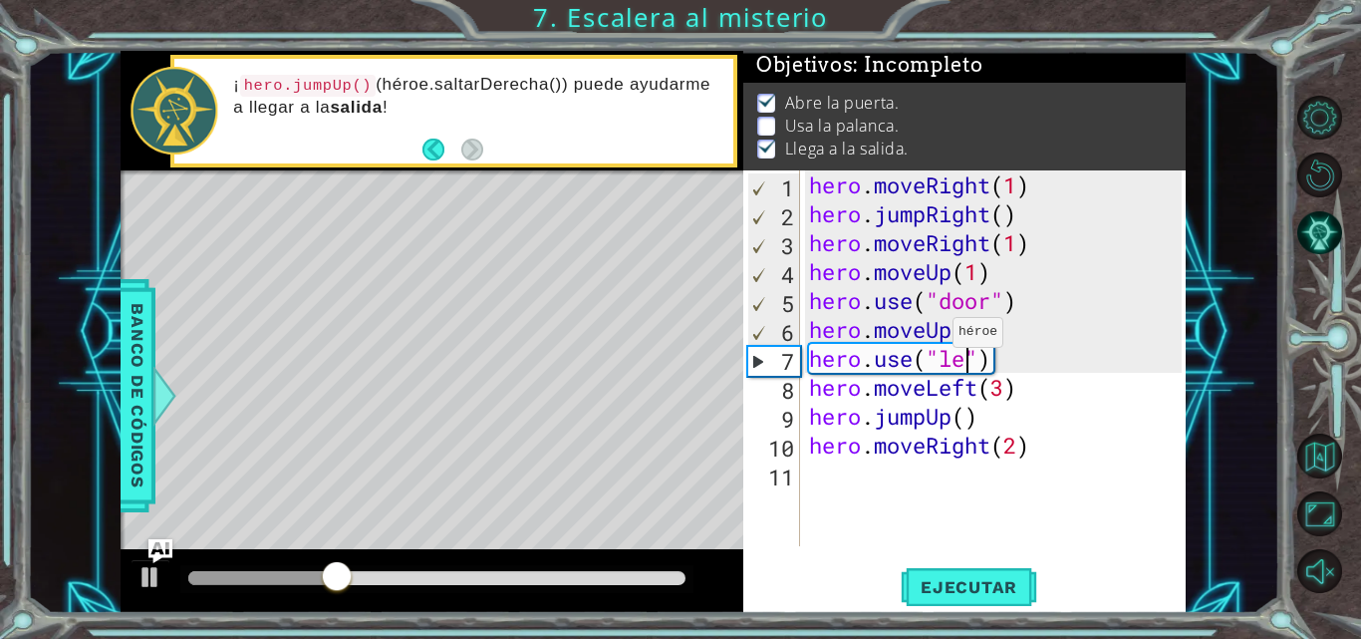
scroll to position [0, 9]
click at [953, 587] on span "Ejecutar" at bounding box center [969, 587] width 137 height 20
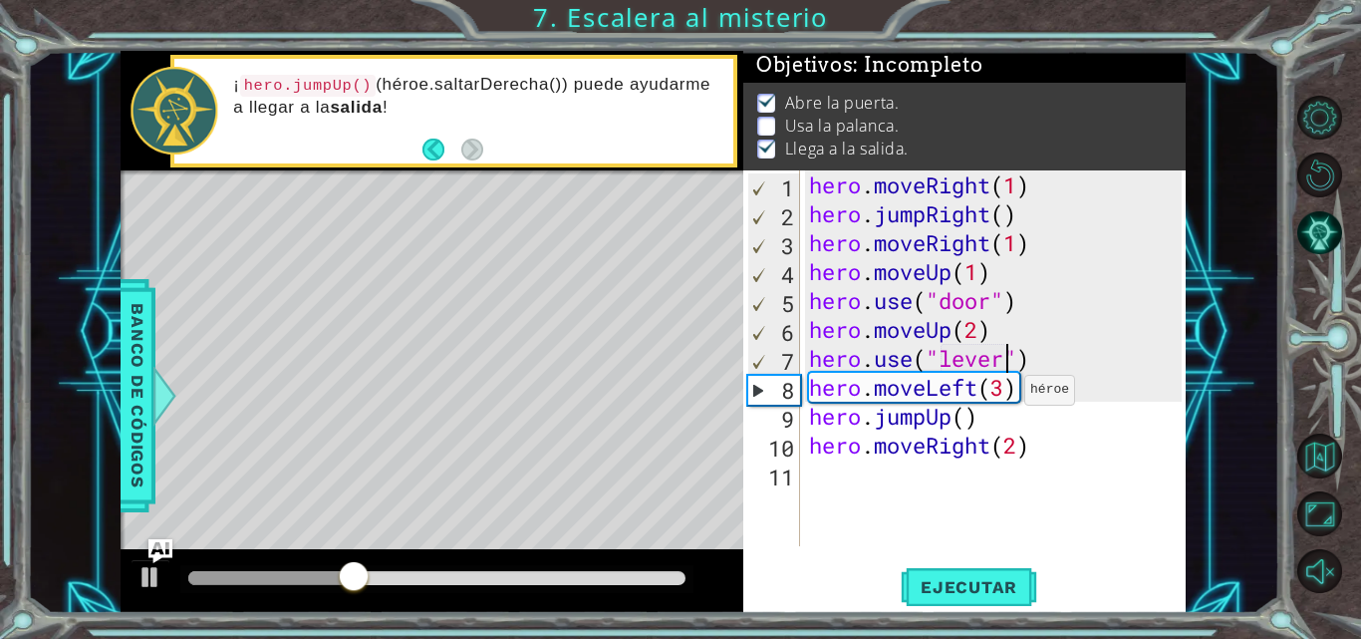
click at [1006, 395] on div "hero . moveRight ( 1 ) hero . jumpRight ( ) hero . moveRight ( 1 ) hero . moveU…" at bounding box center [998, 386] width 387 height 433
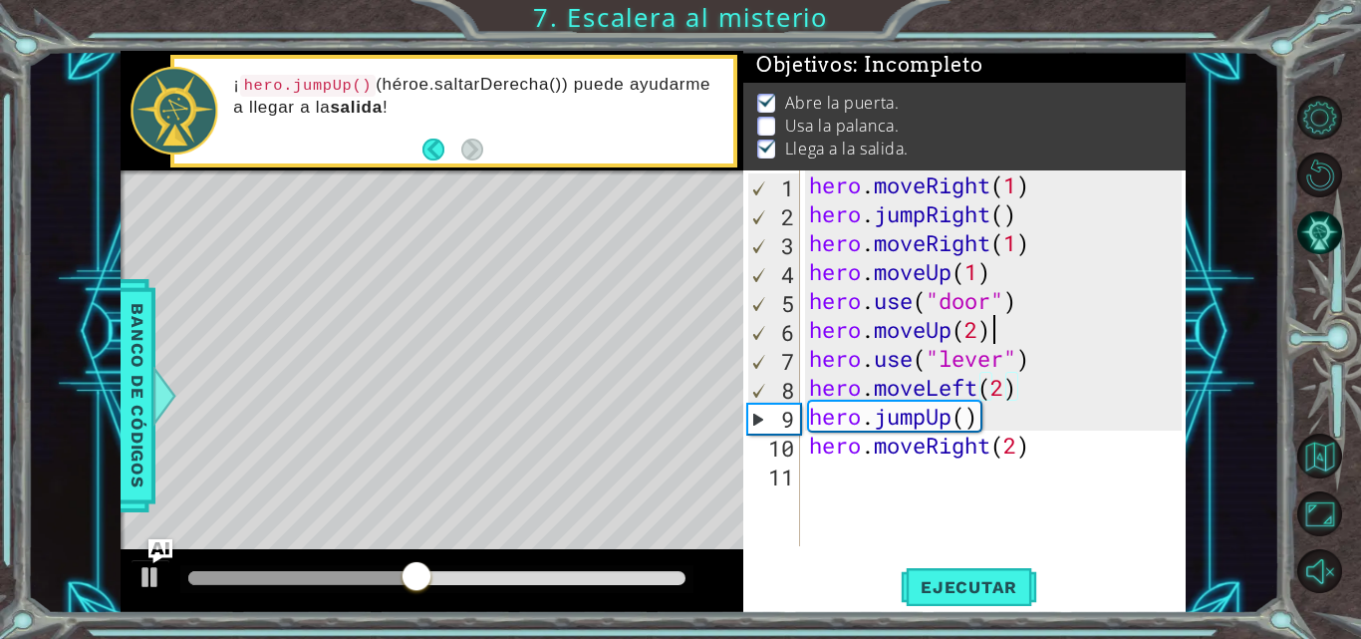
click at [1005, 339] on div "hero . moveRight ( 1 ) hero . jumpRight ( ) hero . moveRight ( 1 ) hero . moveU…" at bounding box center [998, 386] width 387 height 433
type textarea "hero.moveUp(2)"
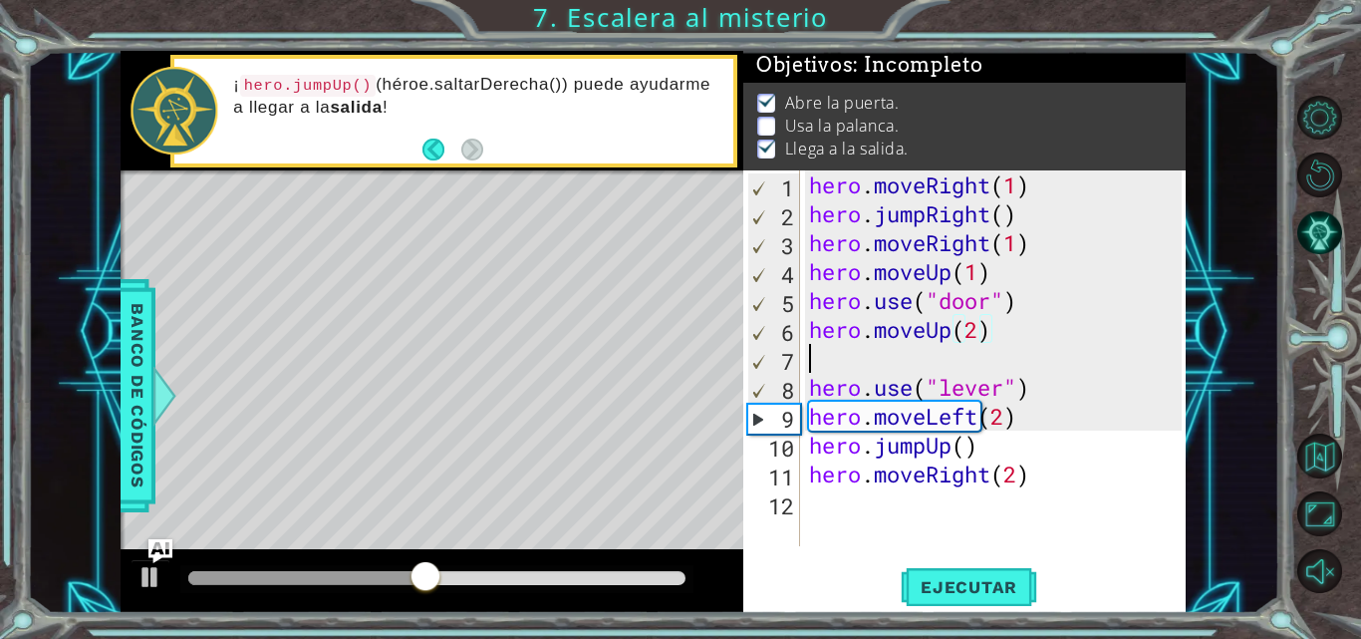
scroll to position [0, 0]
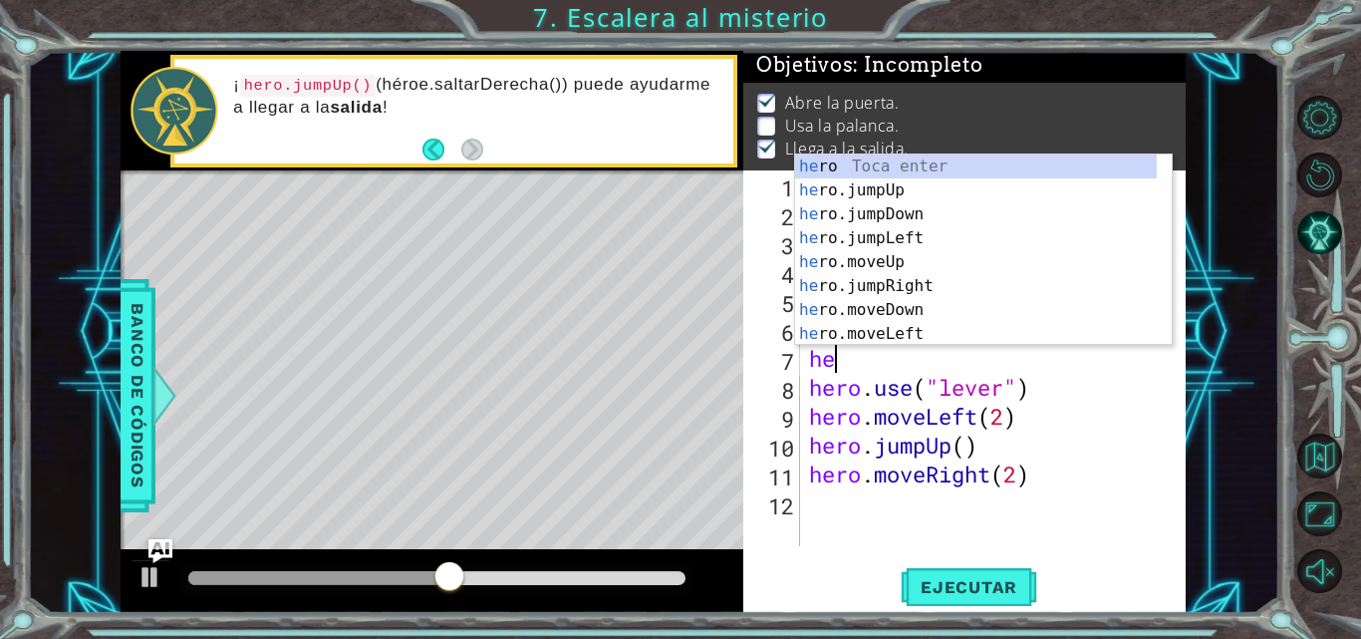
type textarea "her"
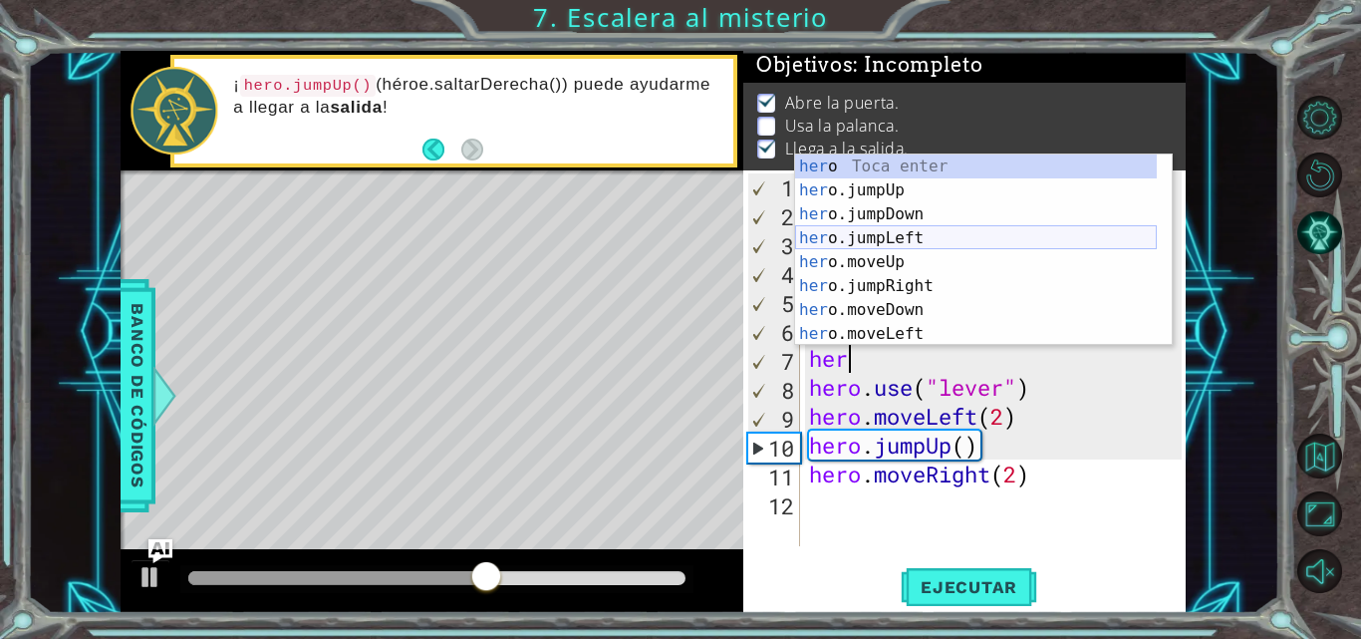
click at [917, 237] on div "her o Toca enter her o.jumpUp Toca enter her o.jumpDown Toca enter her o.jumpLe…" at bounding box center [976, 273] width 362 height 239
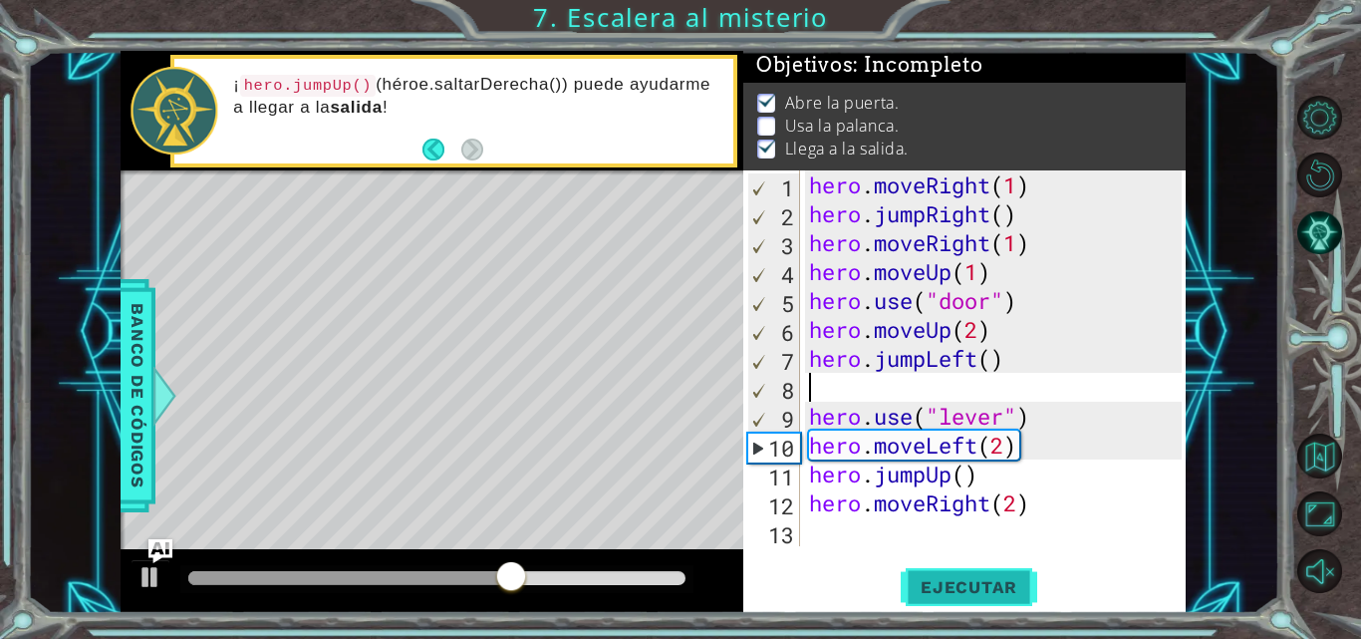
click at [965, 576] on button "Ejecutar" at bounding box center [969, 587] width 137 height 44
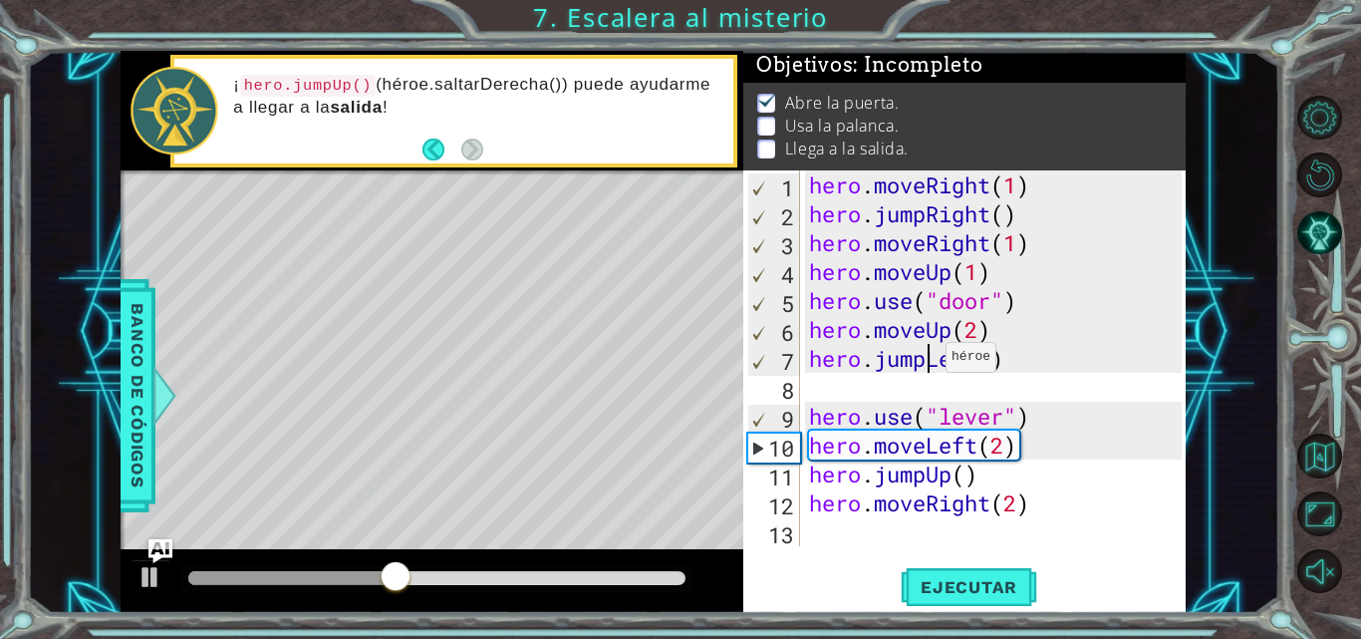
click at [928, 362] on div "hero . moveRight ( 1 ) hero . jumpRight ( ) hero . moveRight ( 1 ) hero . moveU…" at bounding box center [998, 386] width 387 height 433
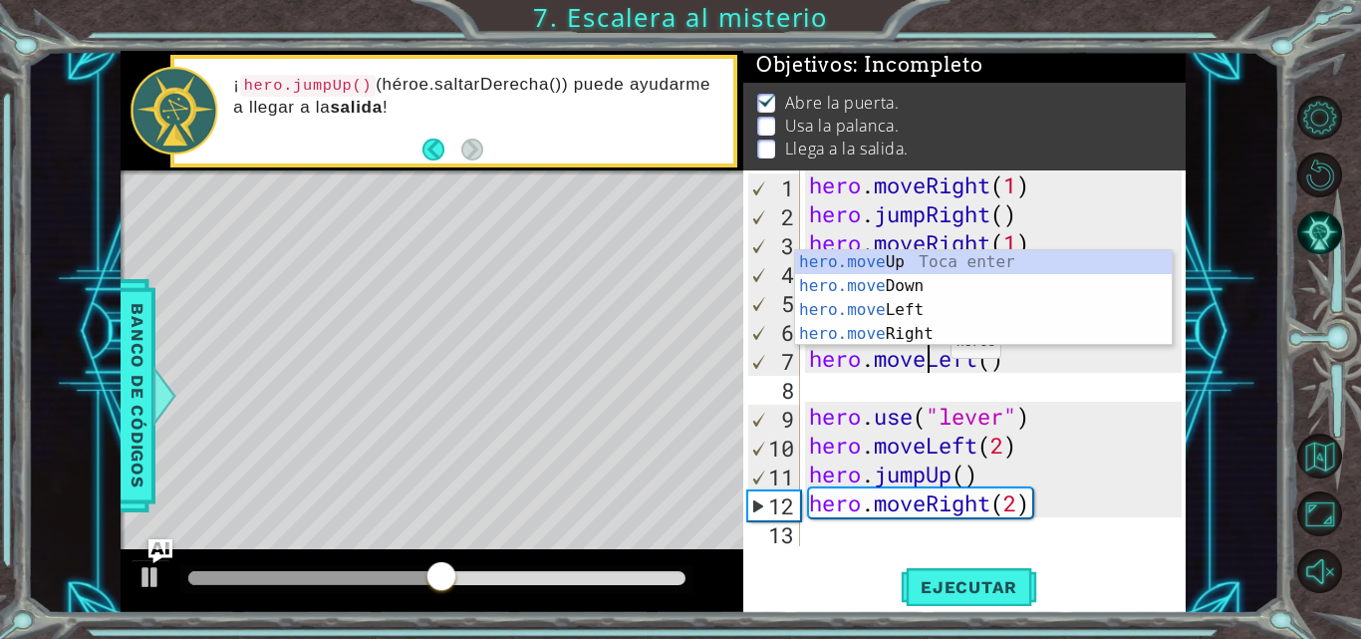
scroll to position [0, 6]
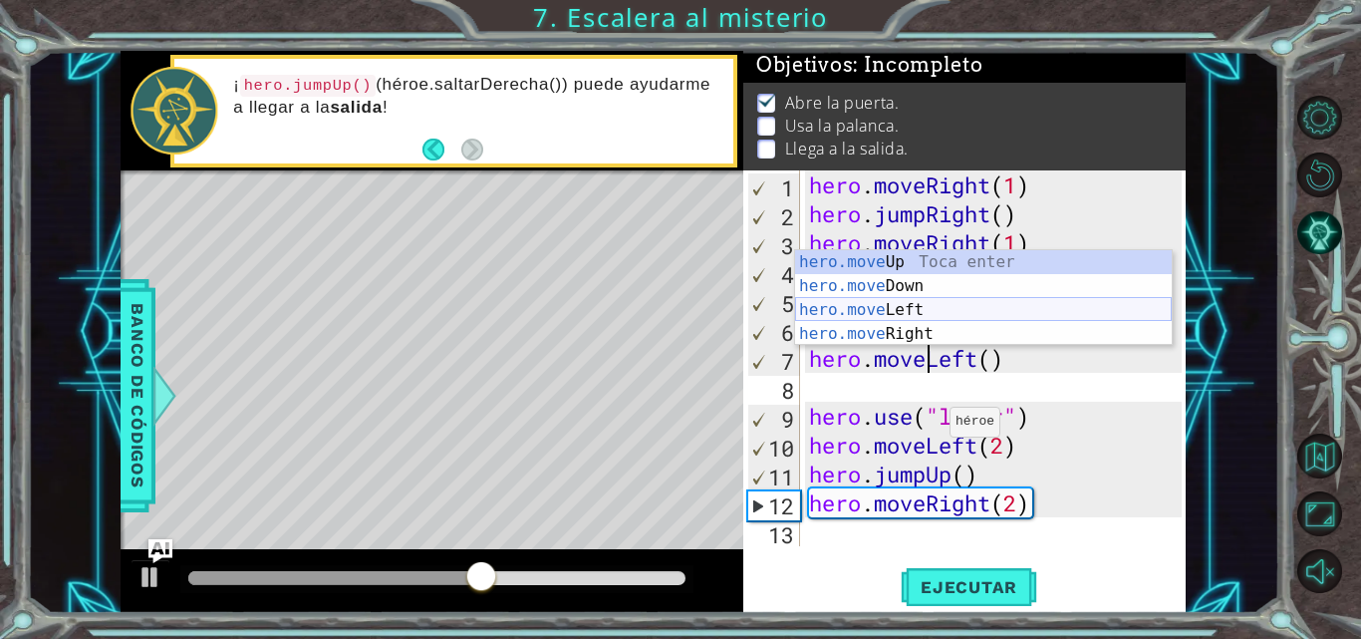
click at [914, 313] on div "hero.move Up Toca enter hero.move Down Toca enter hero.move Left Toca enter her…" at bounding box center [983, 321] width 377 height 143
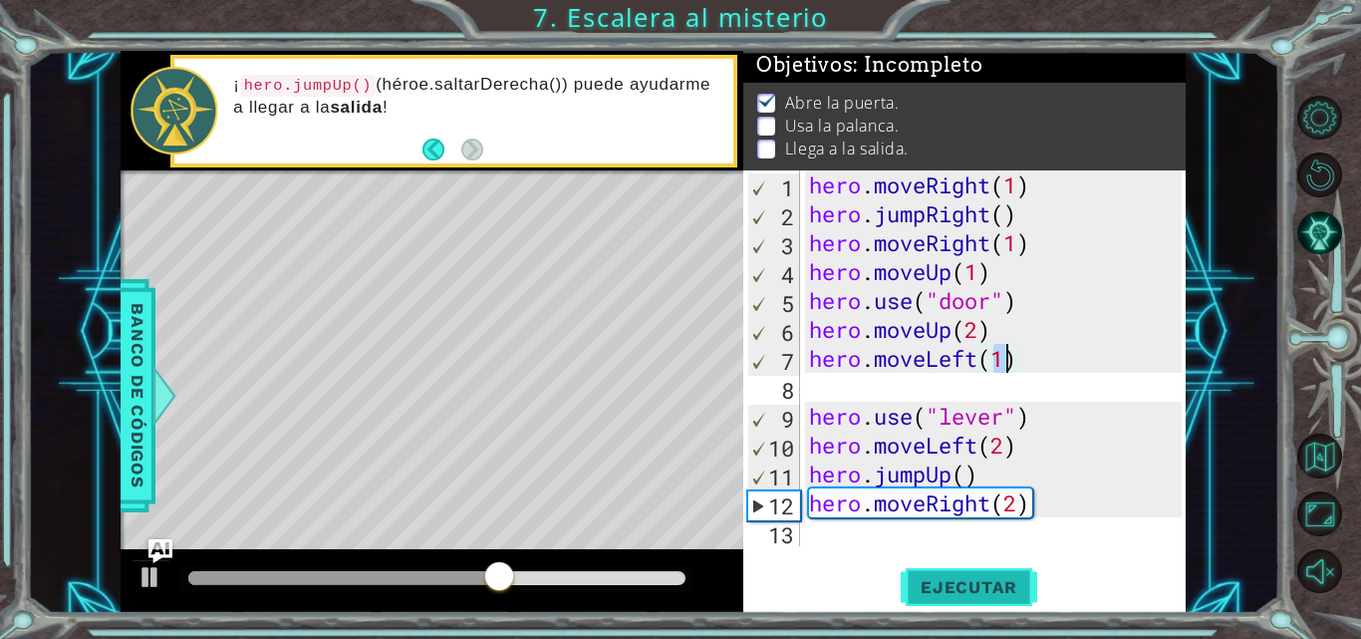
type textarea "hero.moveLeft(1)"
click at [970, 595] on span "Ejecutar" at bounding box center [969, 587] width 137 height 20
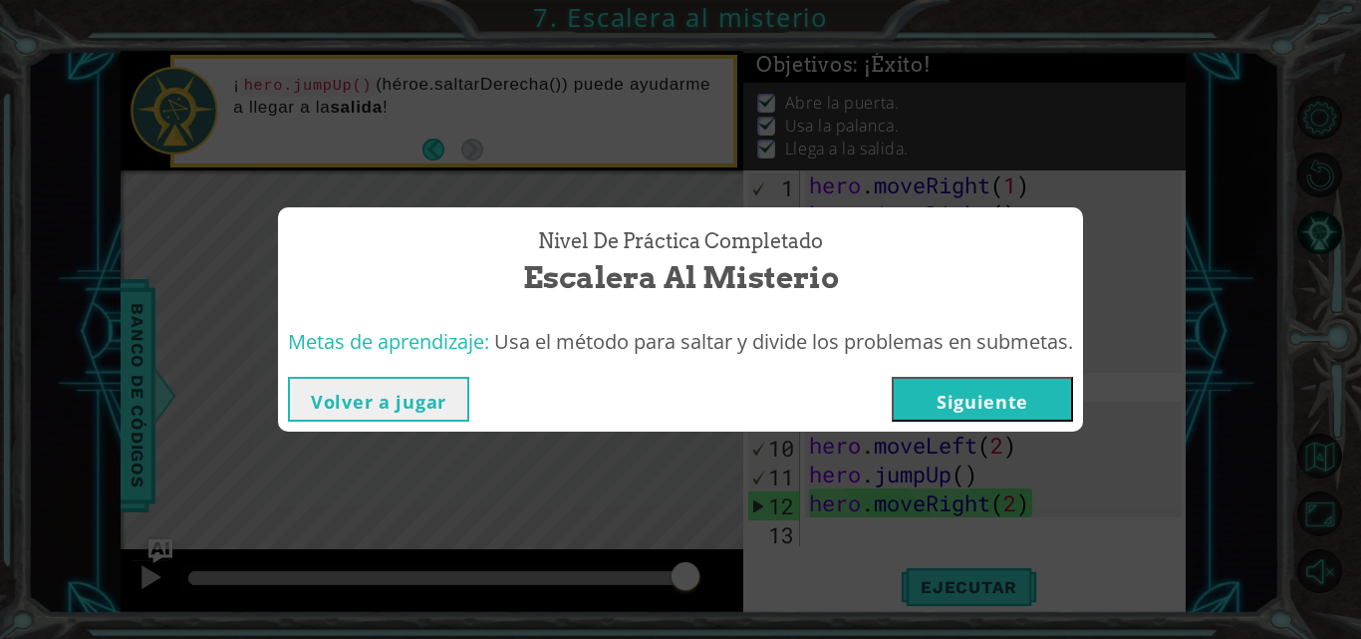
click at [998, 408] on button "Siguiente" at bounding box center [982, 399] width 181 height 45
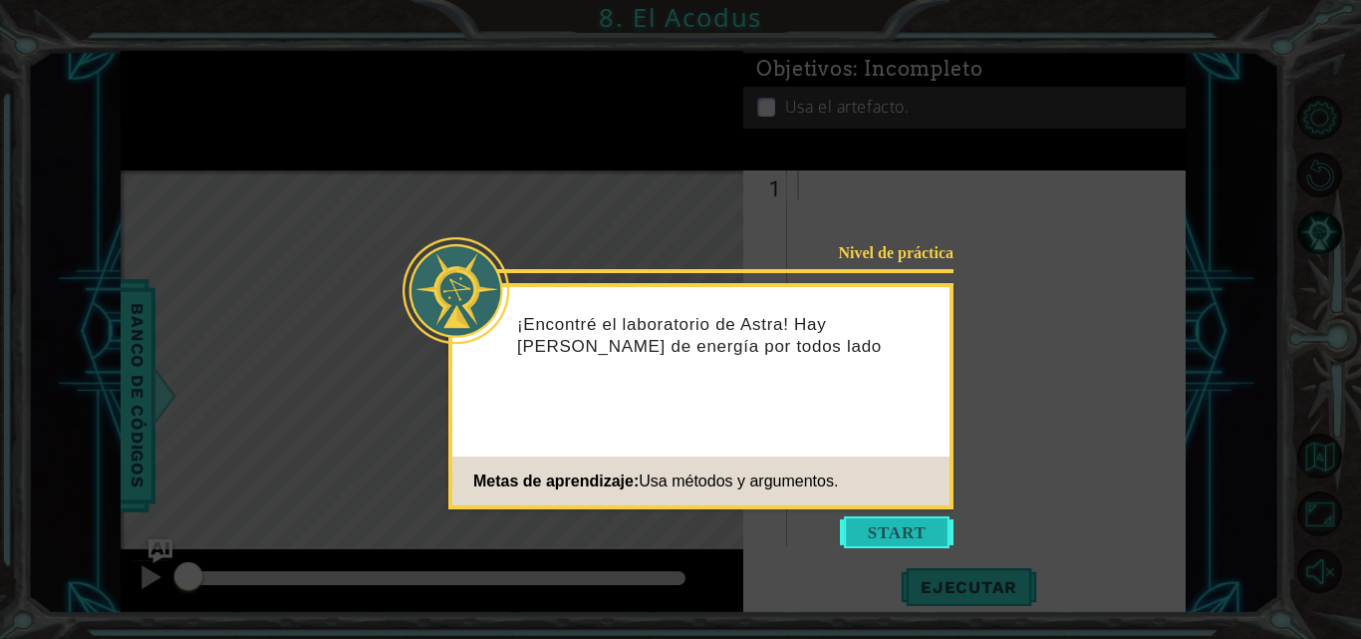
click at [874, 537] on button "Start" at bounding box center [897, 532] width 114 height 32
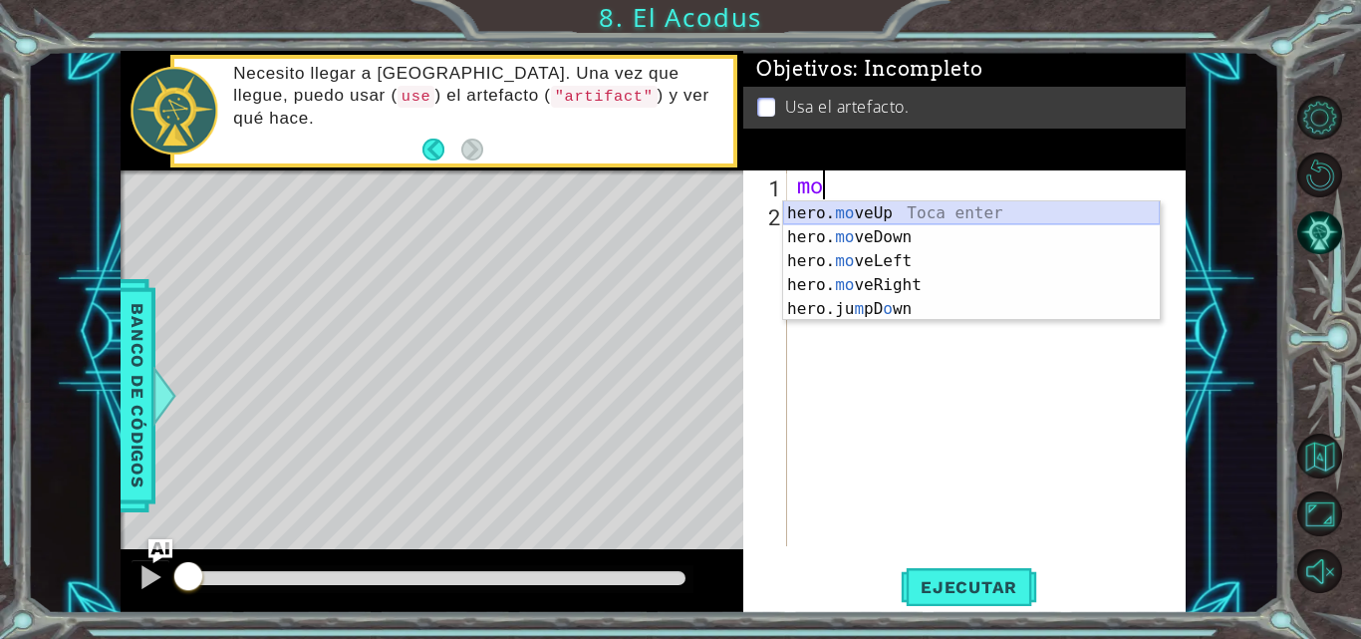
click at [834, 208] on div "hero. mo veUp Toca enter hero. mo veDown Toca enter hero. mo veLeft Toca enter …" at bounding box center [971, 284] width 377 height 167
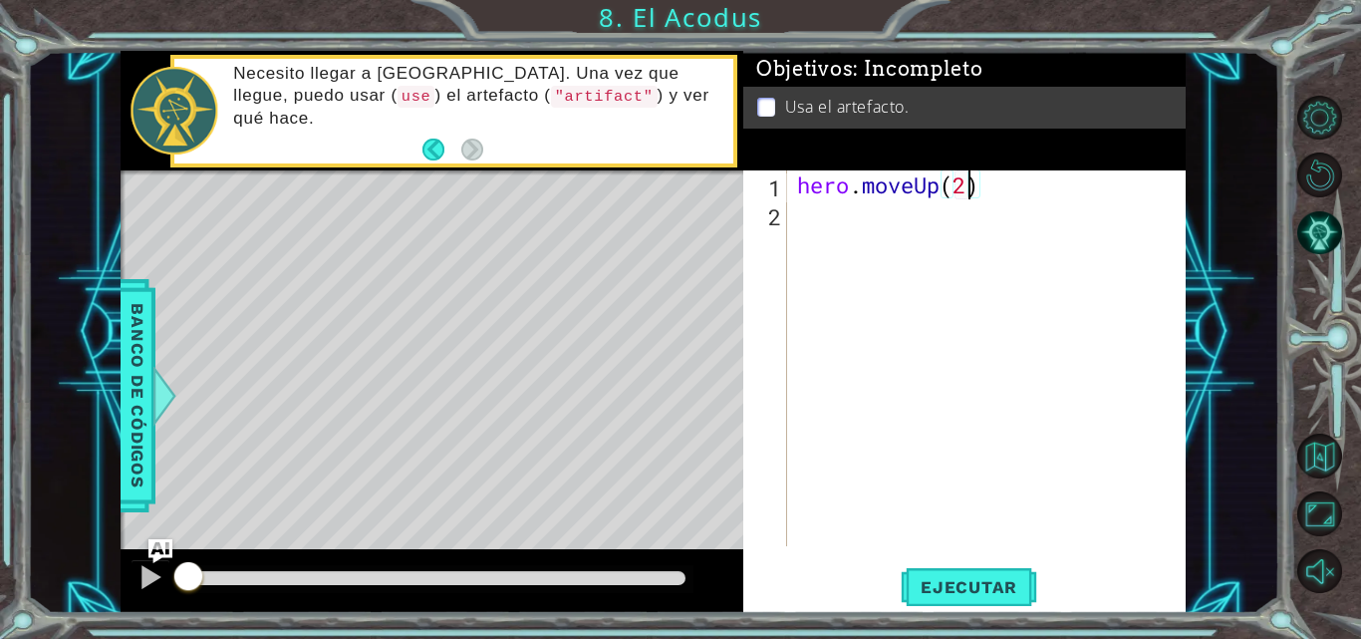
scroll to position [0, 7]
type textarea "hero.moveUp(2)"
click at [947, 575] on button "Ejecutar" at bounding box center [969, 587] width 137 height 44
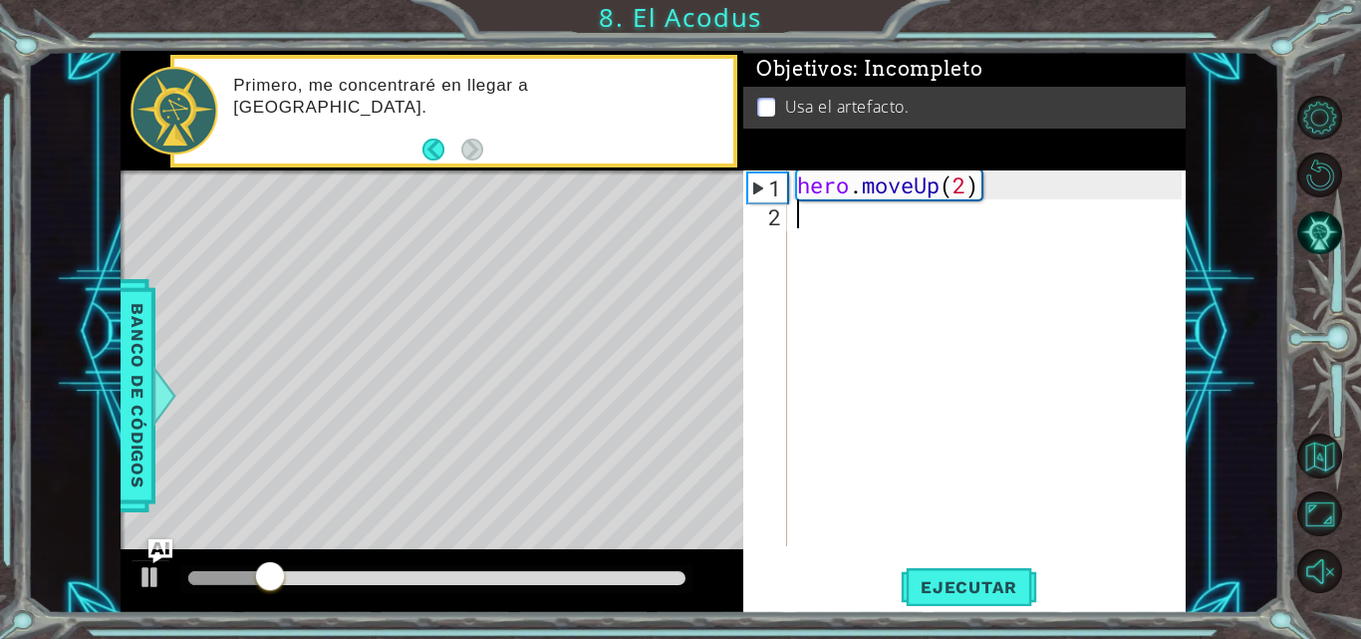
click at [827, 223] on div "hero . moveUp ( 2 )" at bounding box center [992, 386] width 399 height 433
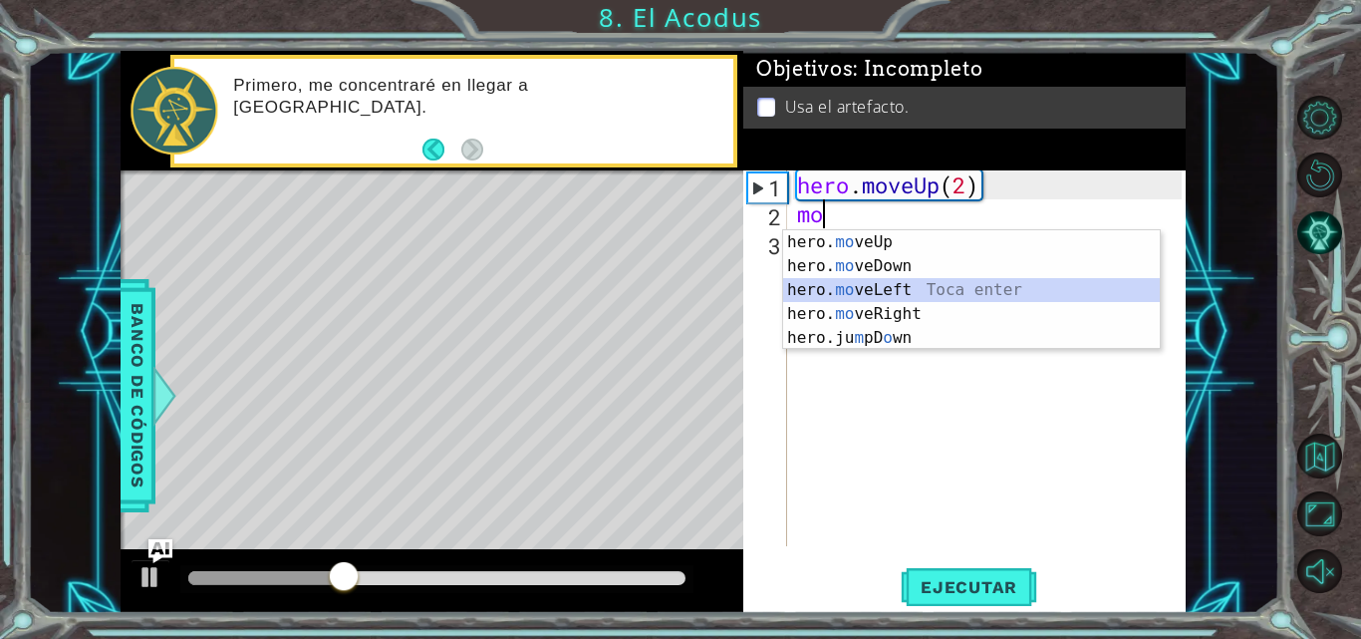
click at [883, 293] on div "hero. mo veUp Toca enter hero. mo veDown Toca enter hero. mo veLeft Toca enter …" at bounding box center [971, 313] width 377 height 167
type textarea "hero.moveLeft(1)"
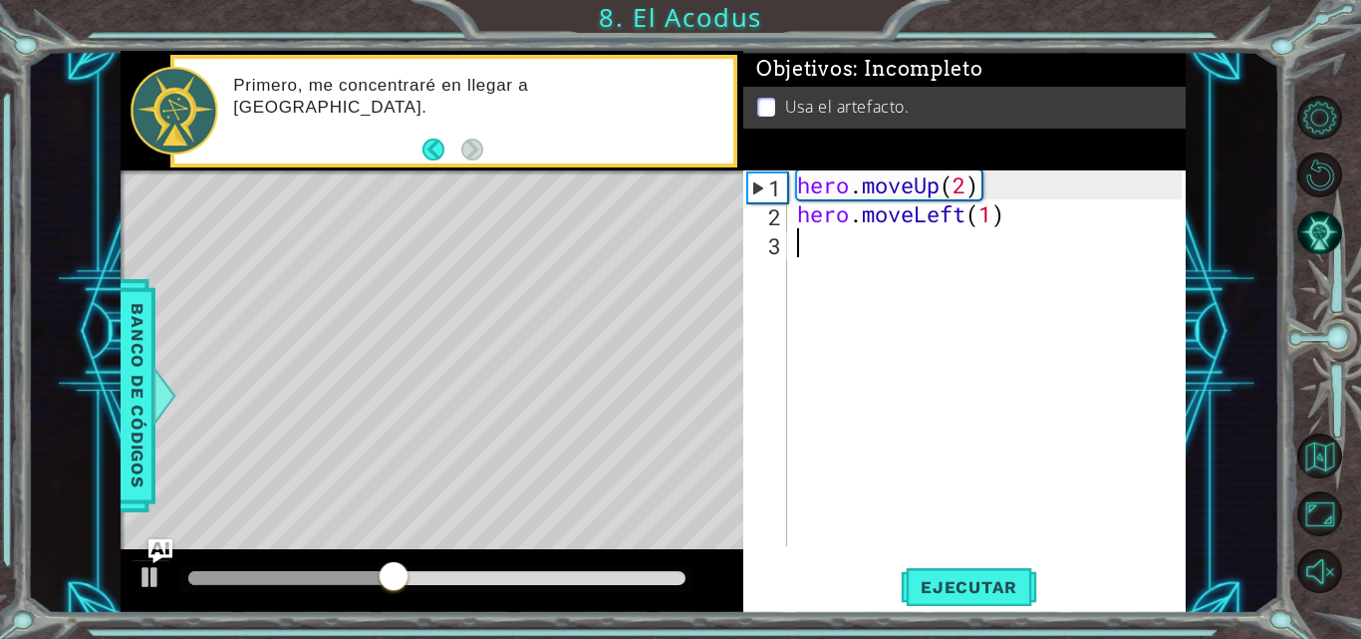
click at [859, 257] on div "hero . moveUp ( 2 ) hero . moveLeft ( 1 )" at bounding box center [992, 386] width 399 height 433
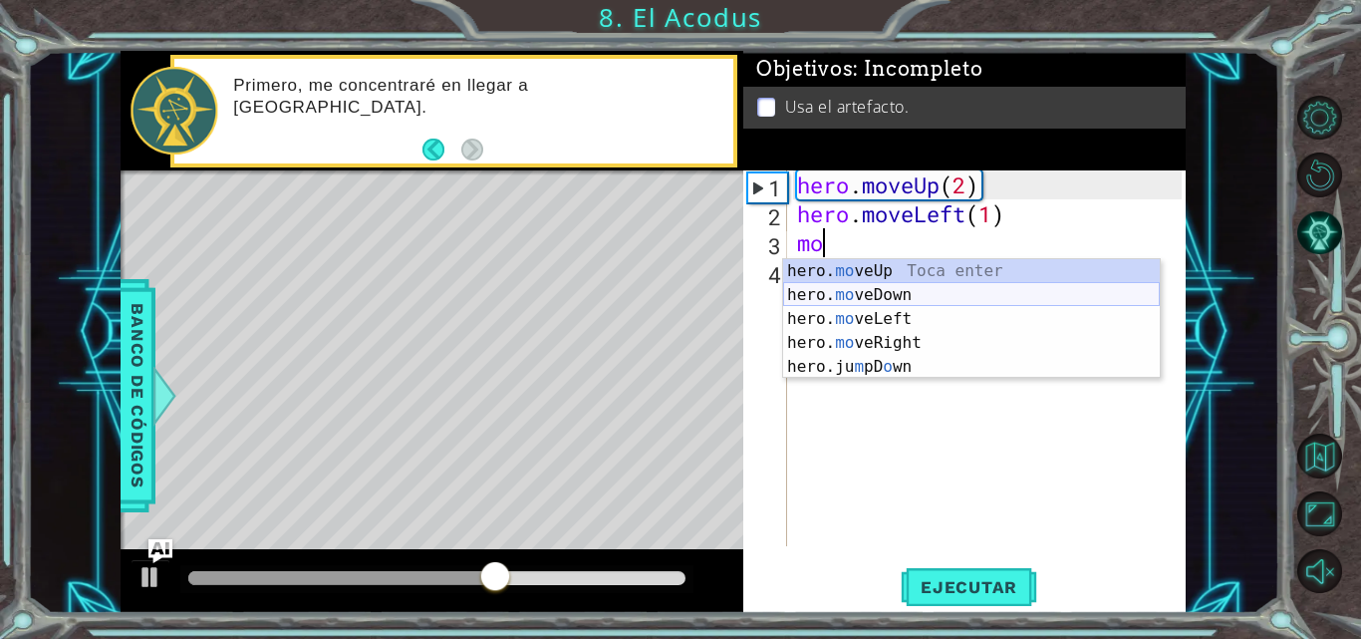
click at [877, 294] on div "hero. mo veUp Toca enter hero. mo veDown Toca enter hero. mo veLeft Toca enter …" at bounding box center [971, 342] width 377 height 167
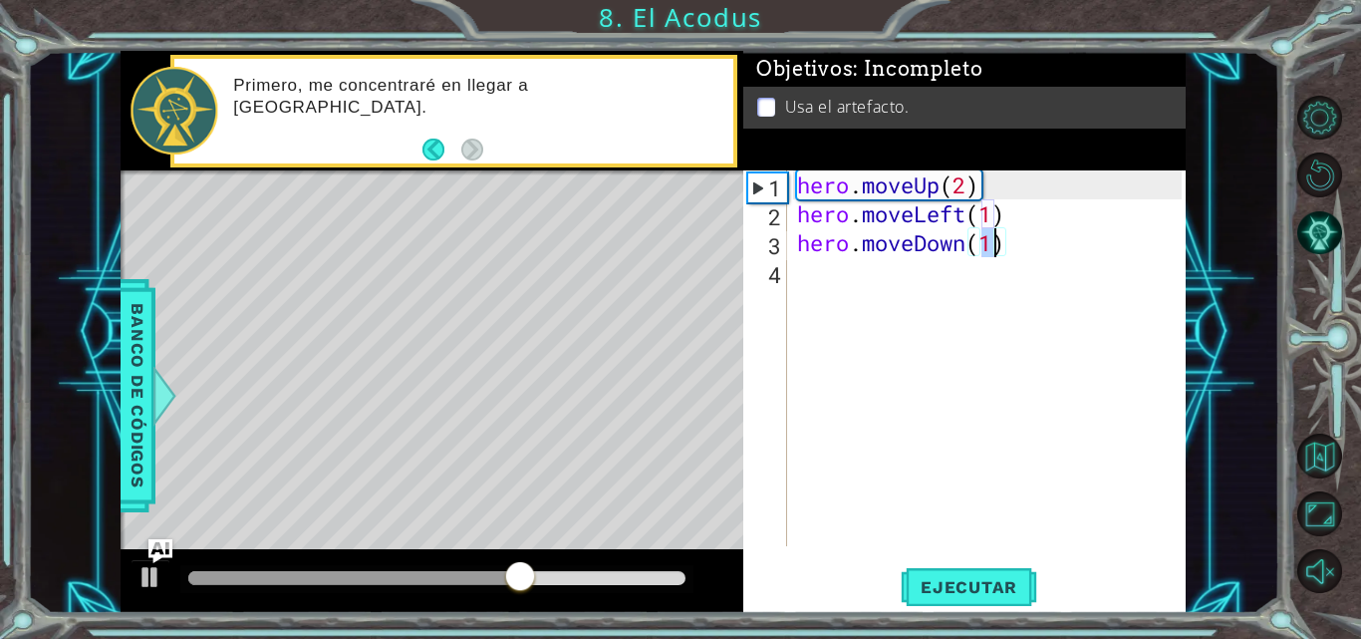
type textarea "hero.moveDown(2)"
click at [908, 277] on div "hero . moveUp ( 2 ) hero . moveLeft ( 1 ) hero . moveDown ( 2 )" at bounding box center [992, 386] width 399 height 433
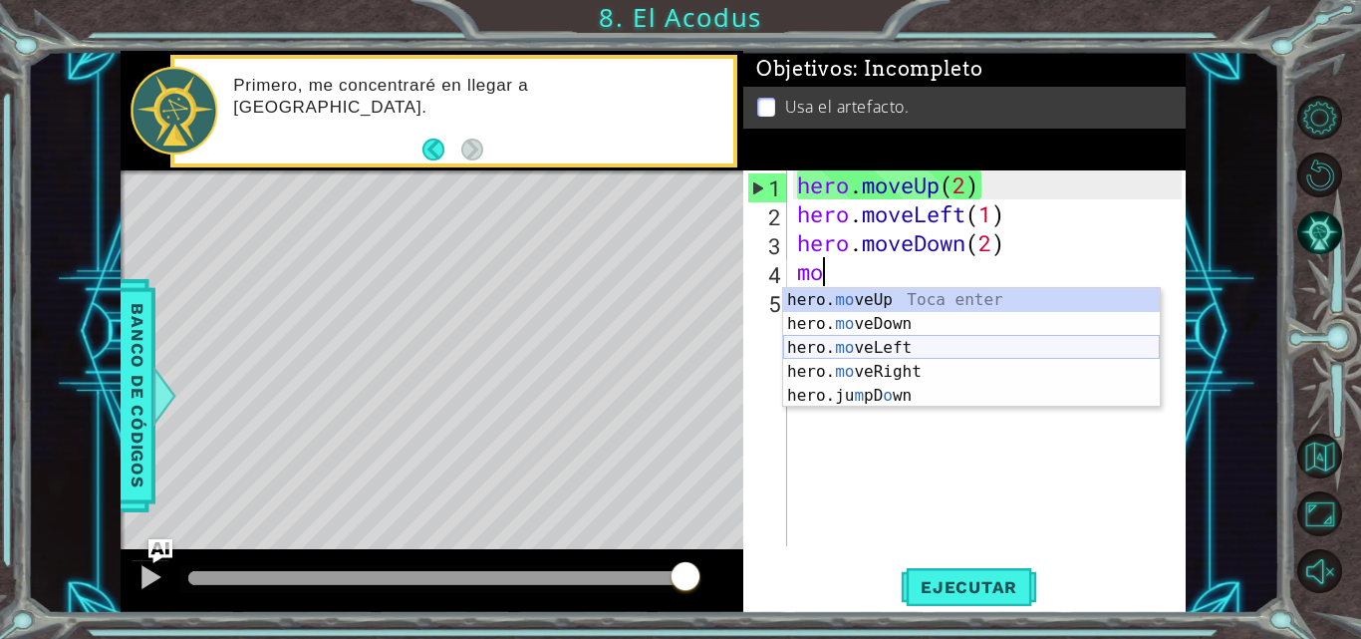
click at [891, 353] on div "hero. mo veUp Toca enter hero. mo veDown Toca enter hero. mo veLeft Toca enter …" at bounding box center [971, 371] width 377 height 167
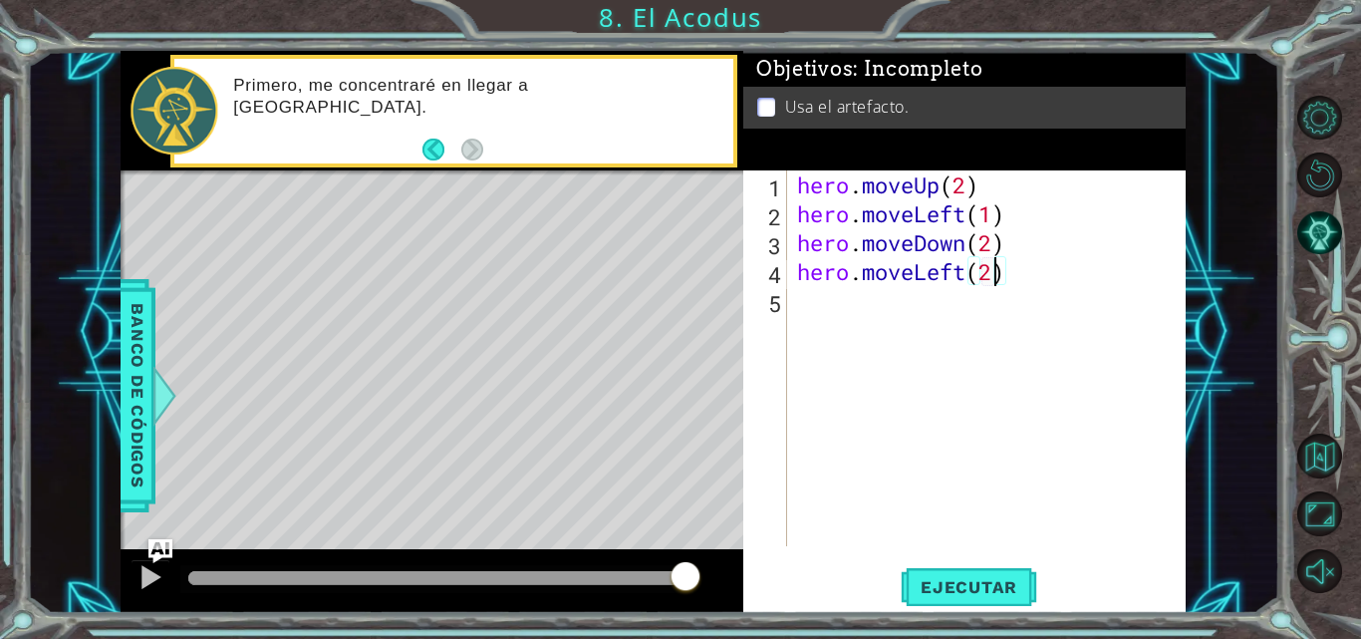
scroll to position [0, 9]
click at [931, 601] on button "Ejecutar" at bounding box center [969, 587] width 137 height 44
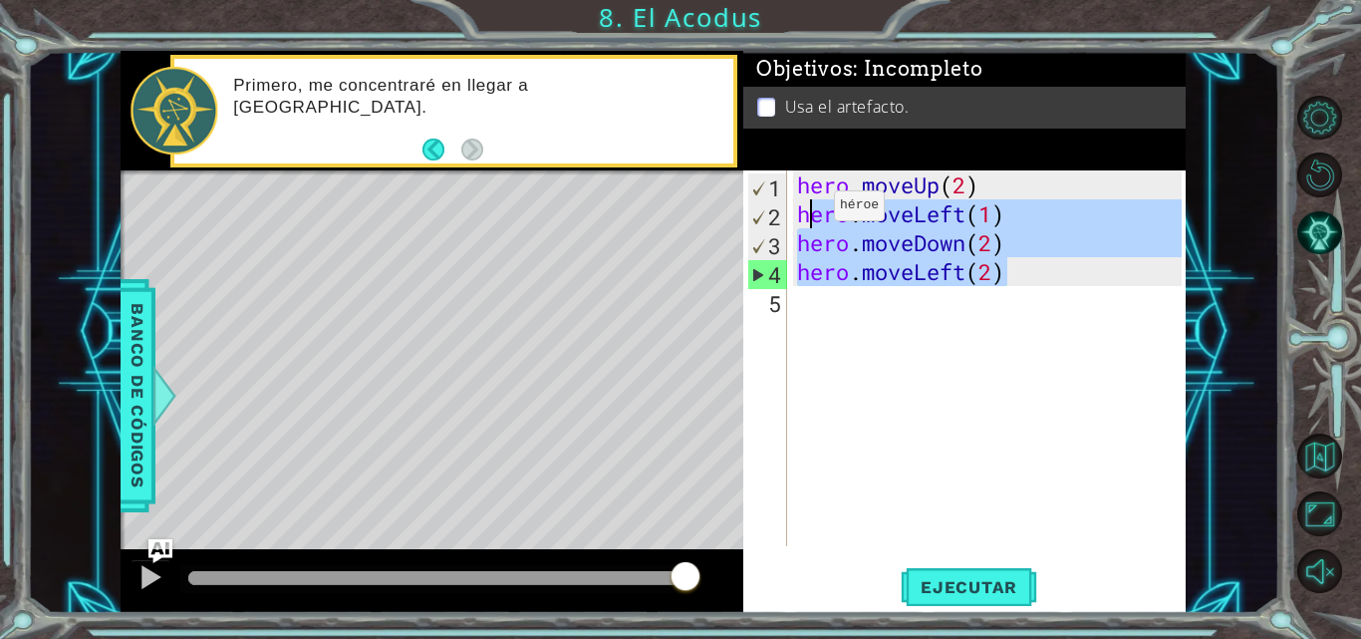
drag, startPoint x: 1022, startPoint y: 283, endPoint x: 804, endPoint y: 210, distance: 230.0
click at [804, 210] on div "hero . moveUp ( 2 ) hero . moveLeft ( 1 ) hero . moveDown ( 2 ) hero . moveLeft…" at bounding box center [992, 386] width 399 height 433
type textarea "h"
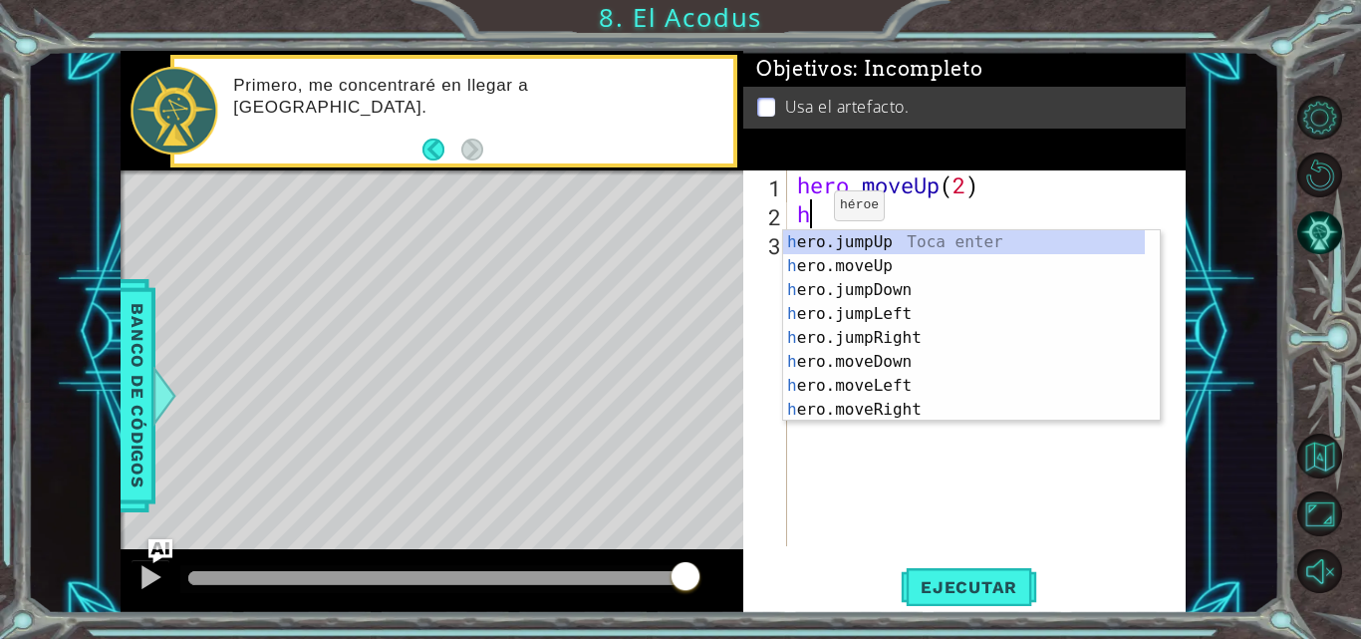
scroll to position [0, 0]
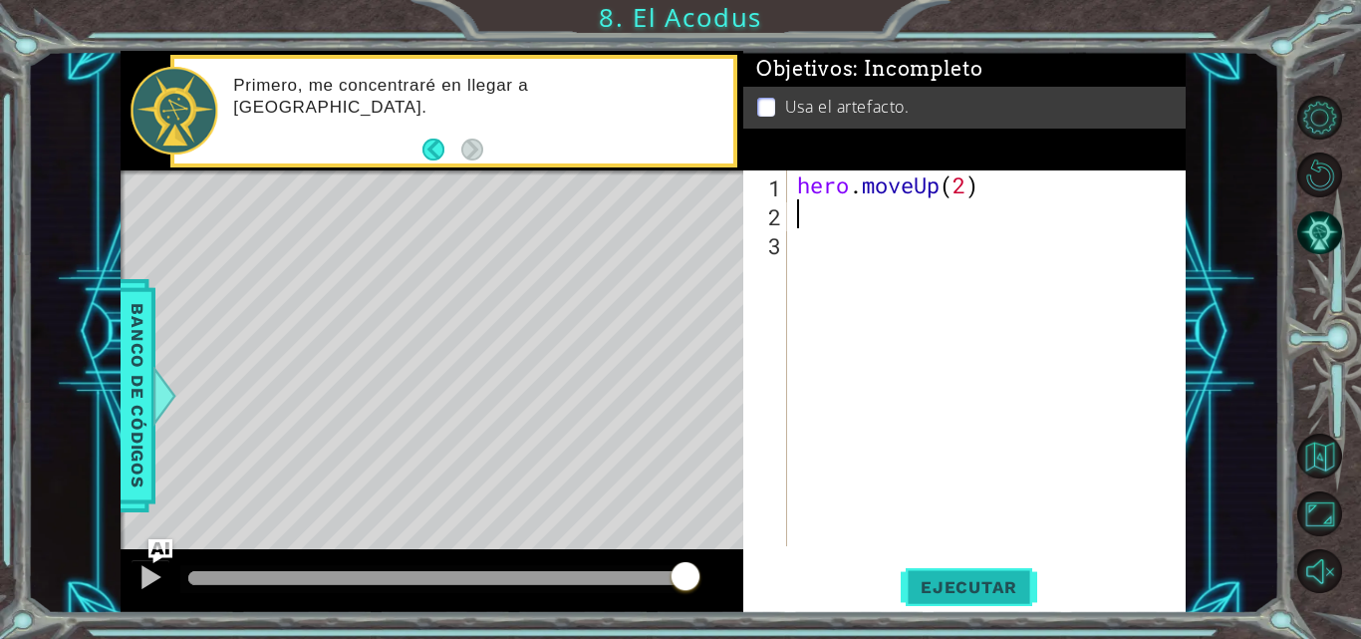
click at [964, 585] on span "Ejecutar" at bounding box center [969, 587] width 137 height 20
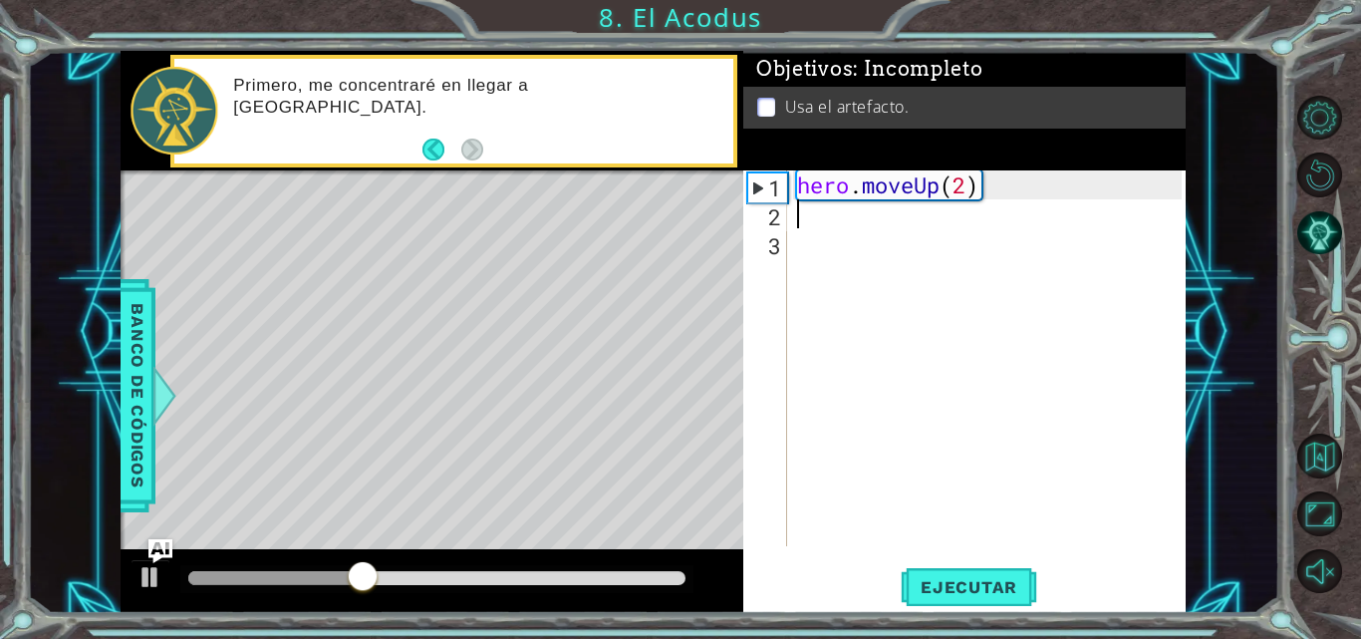
type textarea "h"
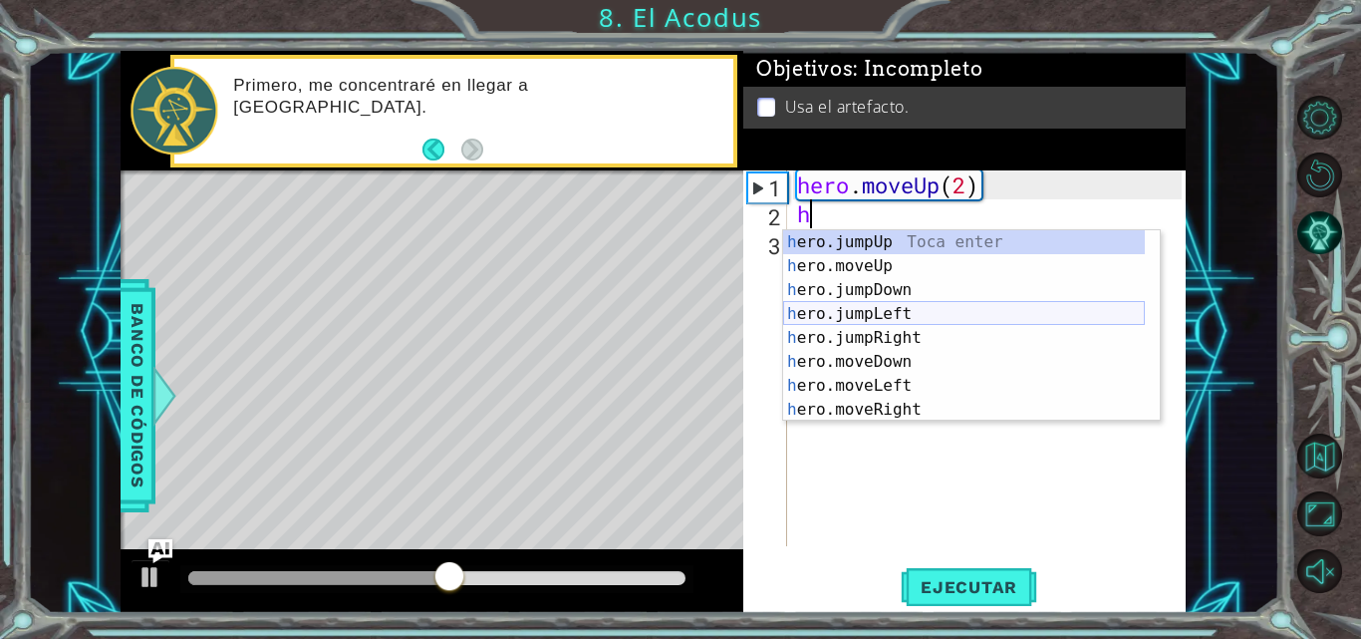
click at [883, 319] on div "h ero.jumpUp Toca enter h ero.moveUp Toca enter h ero.jumpDown Toca enter h ero…" at bounding box center [964, 349] width 362 height 239
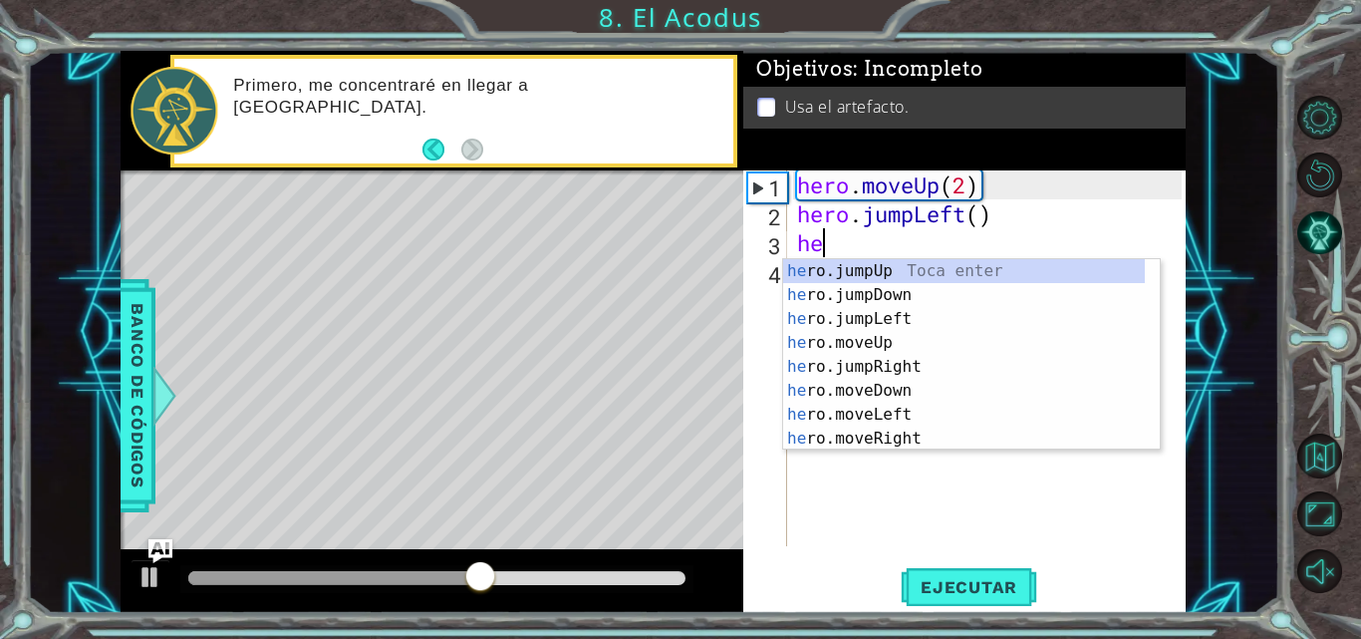
type textarea "her"
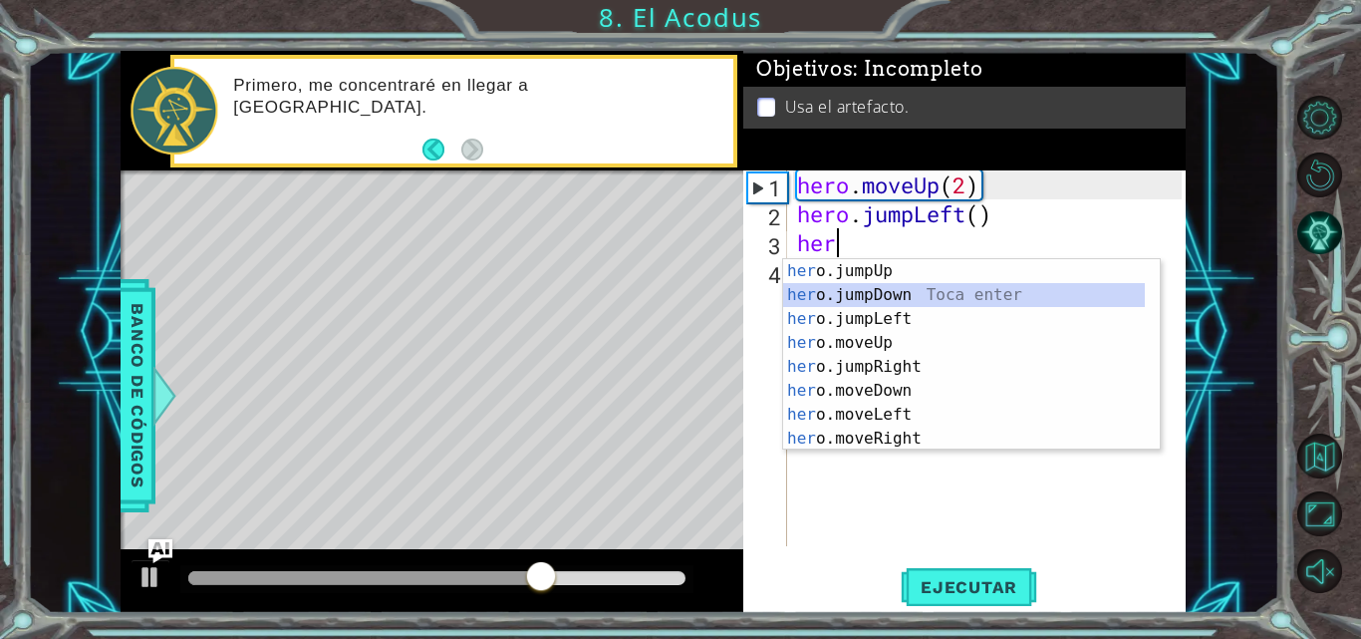
click at [861, 296] on div "her o.jumpUp Toca enter her o.jumpDown Toca enter her o.jumpLeft Toca enter her…" at bounding box center [964, 378] width 362 height 239
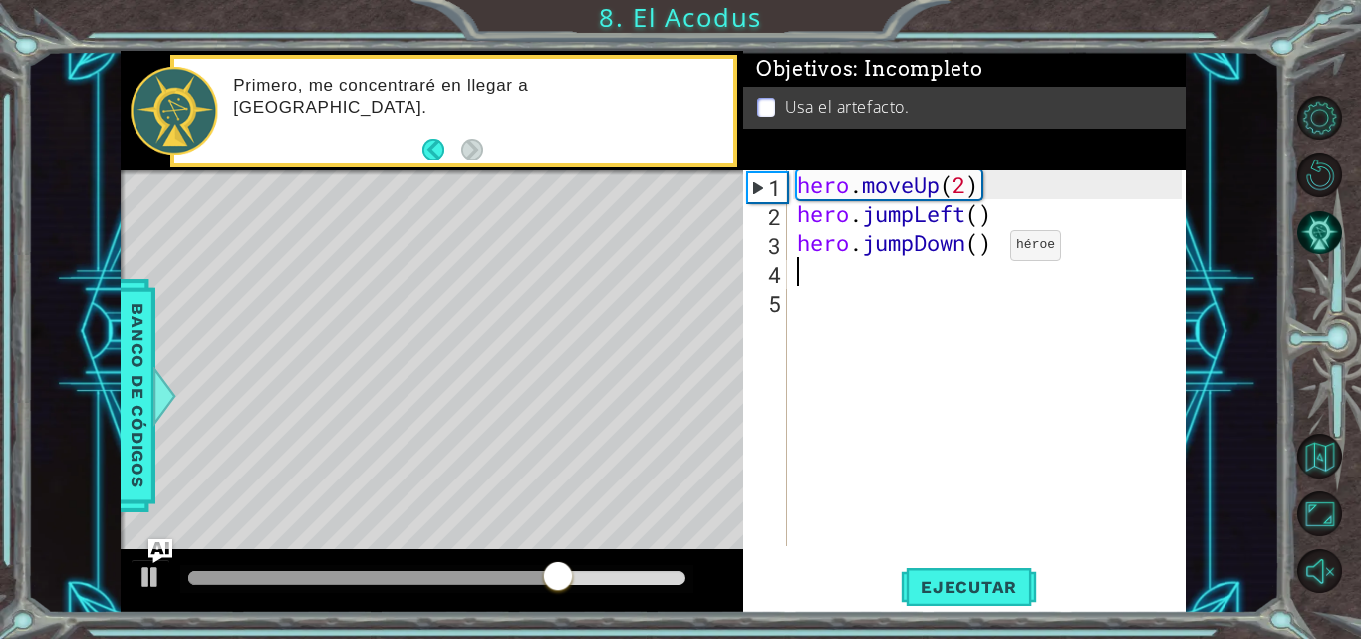
click at [980, 248] on div "hero . moveUp ( 2 ) hero . jumpLeft ( ) hero . jumpDown ( )" at bounding box center [992, 386] width 399 height 433
type textarea "hero.jumpDown(2)"
click at [818, 278] on div "hero . moveUp ( 2 ) hero . jumpLeft ( ) hero . jumpDown ( 2 )" at bounding box center [992, 386] width 399 height 433
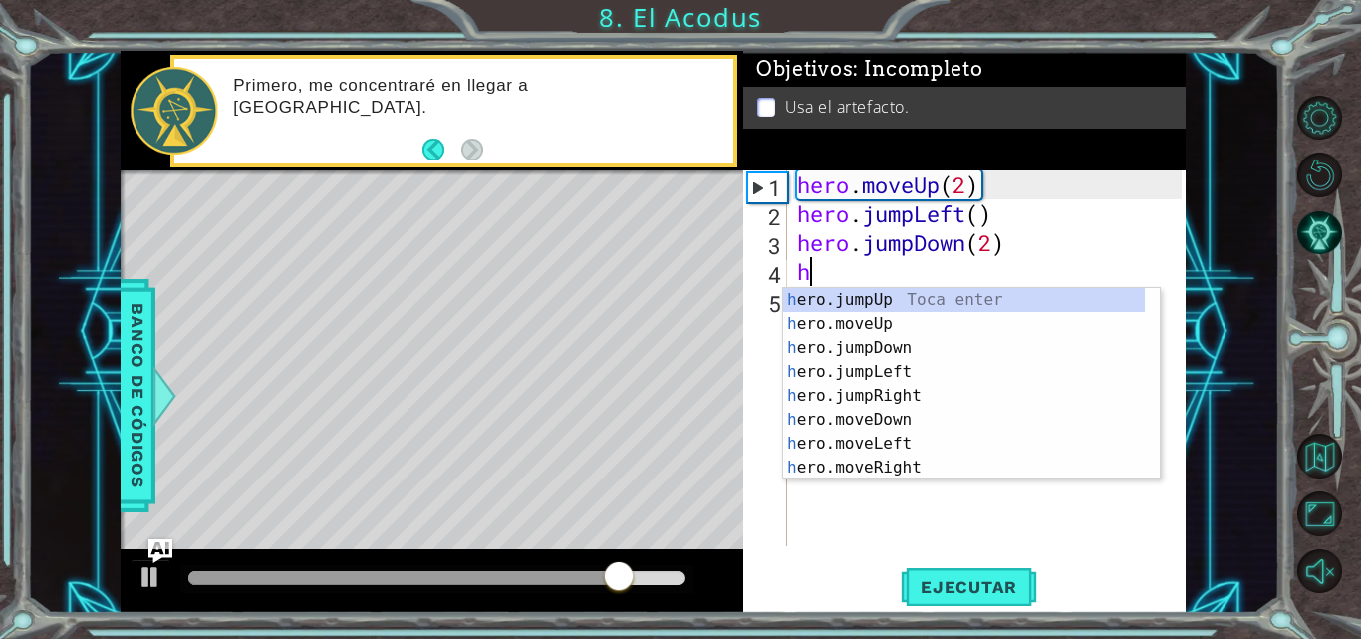
type textarea "he"
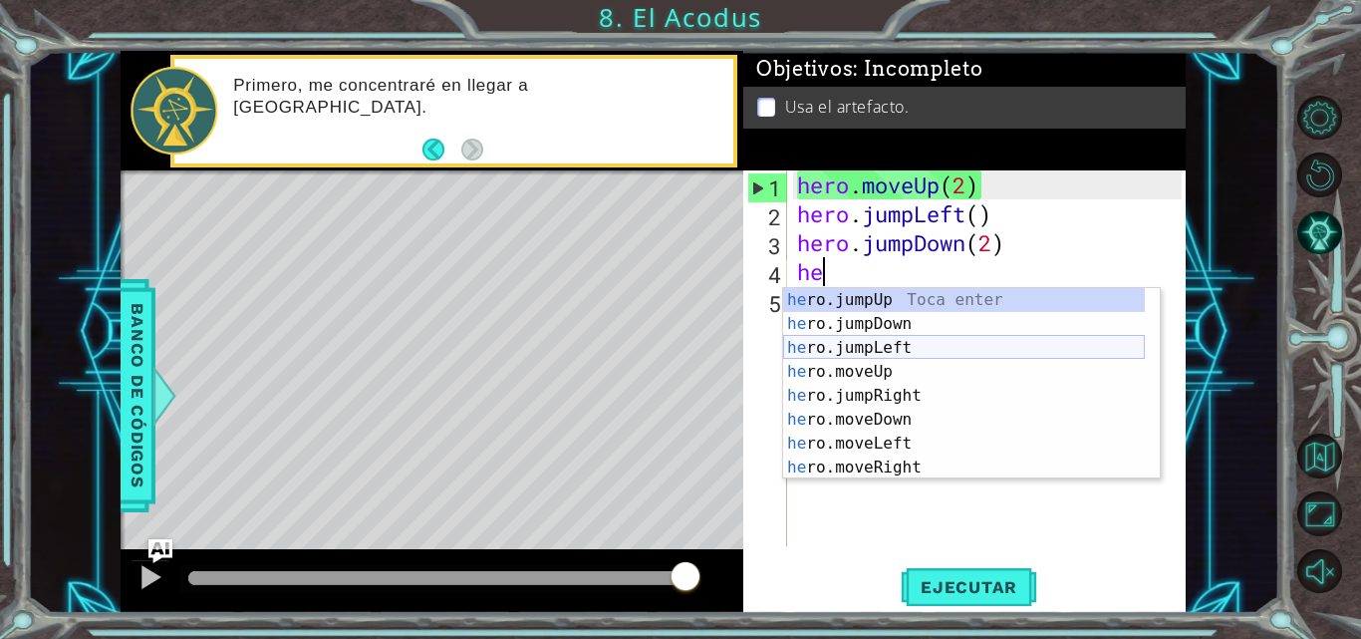
click at [859, 346] on div "he ro.jumpUp Toca enter he ro.jumpDown Toca enter he ro.jumpLeft Toca enter he …" at bounding box center [964, 407] width 362 height 239
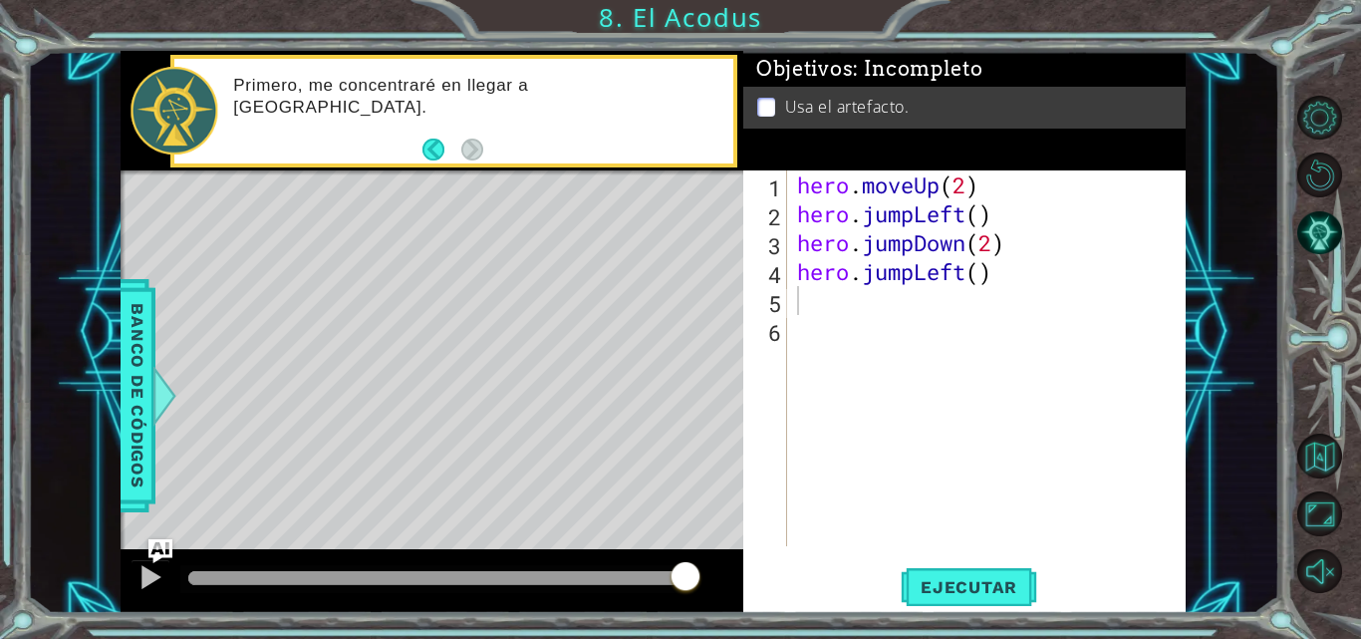
drag, startPoint x: 966, startPoint y: 579, endPoint x: 959, endPoint y: 524, distance: 55.2
click at [961, 557] on div "1 2 3 4 5 6 hero . moveUp ( 2 ) hero . jumpLeft ( ) hero . jumpDown ( 2 ) hero …" at bounding box center [964, 391] width 442 height 442
click at [915, 278] on div "hero . moveUp ( 2 ) hero . jumpLeft ( ) hero . jumpDown ( 2 ) hero . jumpLeft (…" at bounding box center [992, 386] width 399 height 433
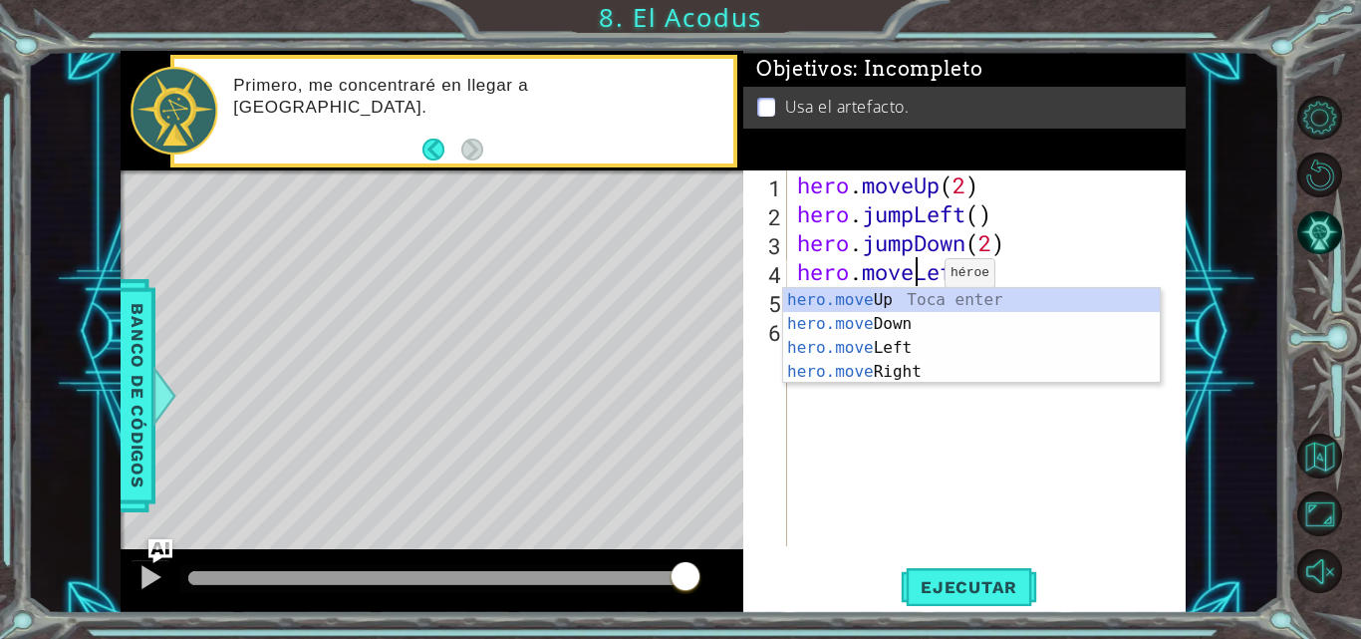
scroll to position [0, 6]
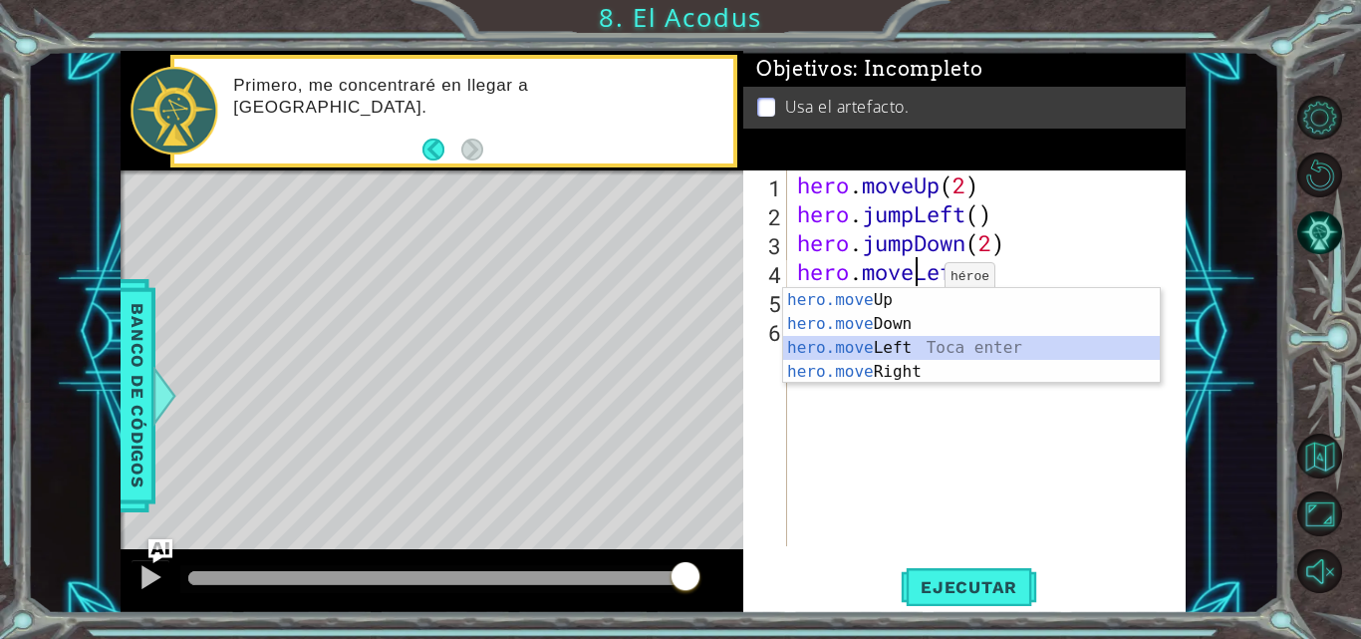
click at [909, 346] on div "hero.move Up Toca enter hero.move Down Toca enter hero.move Left Toca enter her…" at bounding box center [971, 359] width 377 height 143
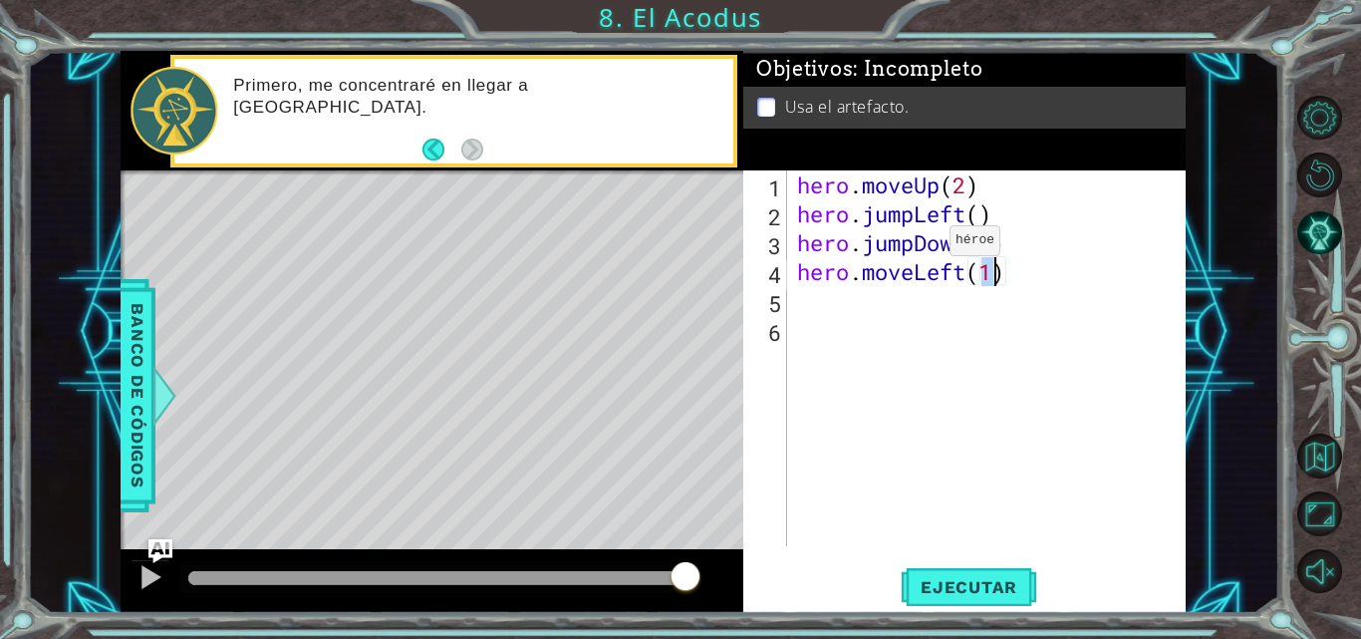
click at [920, 245] on div "hero . moveUp ( 2 ) hero . jumpLeft ( ) hero . jumpDown ( 2 ) hero . moveLeft (…" at bounding box center [992, 386] width 399 height 433
click at [917, 215] on div "hero . moveUp ( 2 ) hero . jumpLeft ( ) hero . moveDown ( 2 ) hero . moveLeft (…" at bounding box center [992, 386] width 399 height 433
click at [947, 577] on span "Ejecutar" at bounding box center [969, 587] width 137 height 20
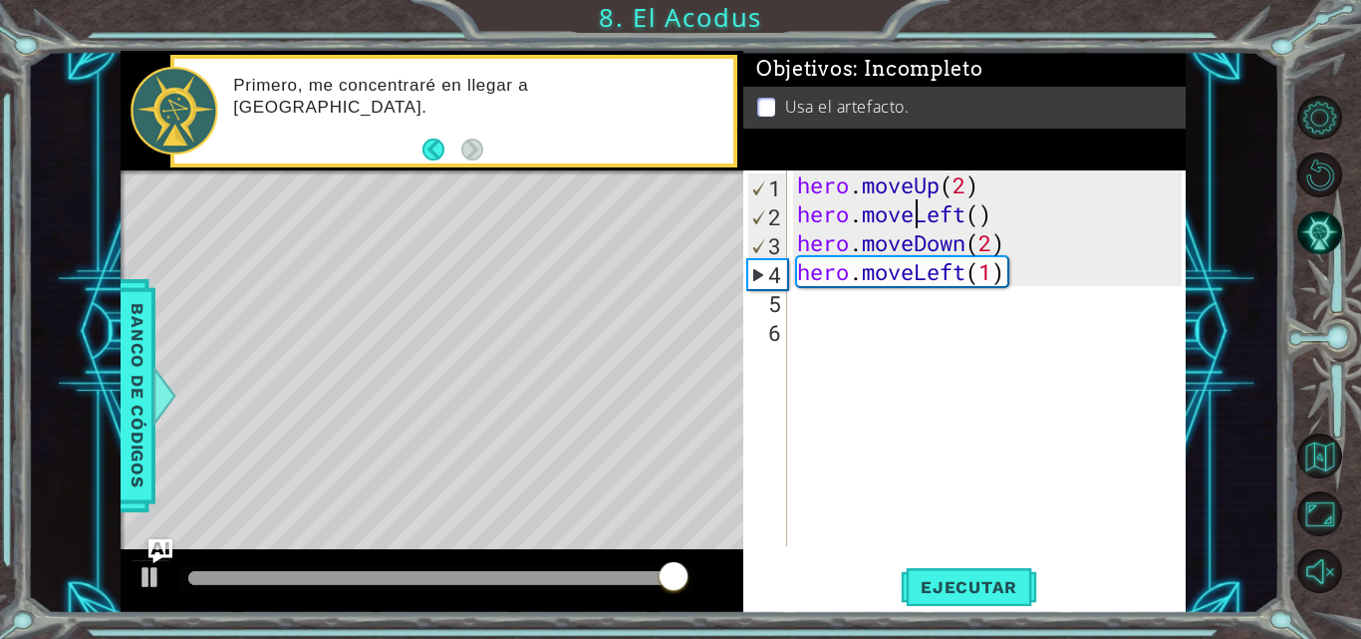
click at [1028, 281] on div "hero . moveUp ( 2 ) hero . moveLeft ( ) hero . moveDown ( 2 ) hero . moveLeft (…" at bounding box center [992, 386] width 399 height 433
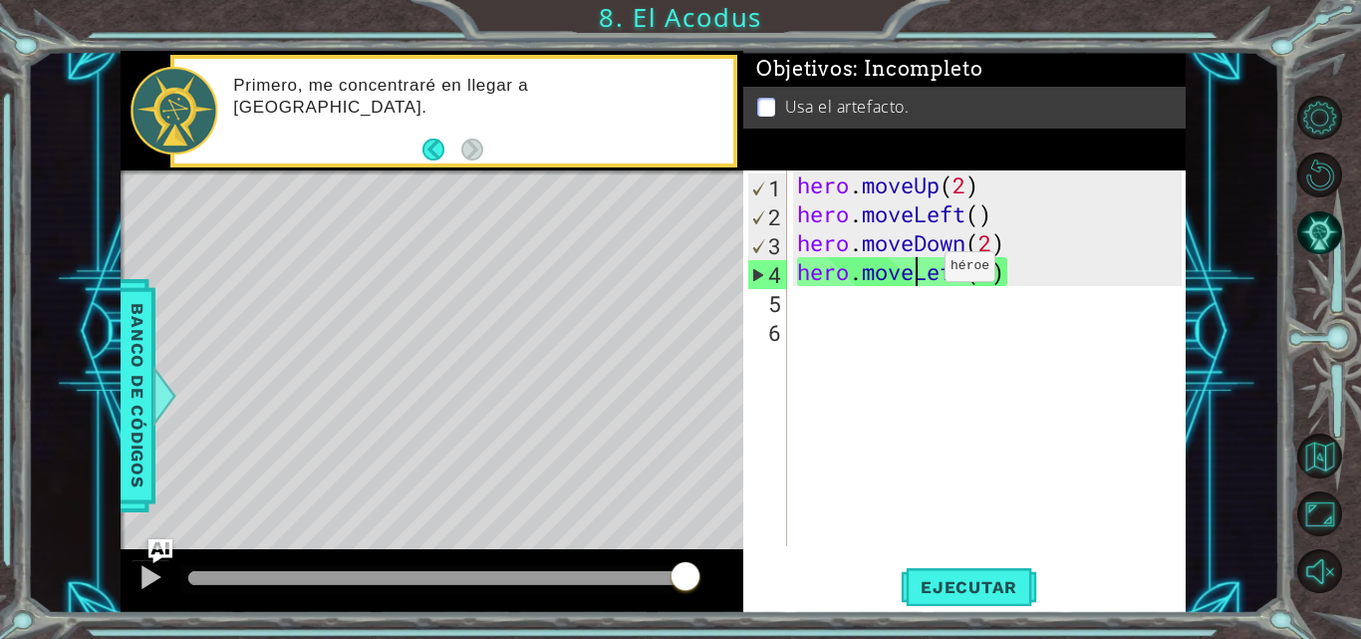
click at [915, 271] on div "hero . moveUp ( 2 ) hero . moveLeft ( ) hero . moveDown ( 2 ) hero . moveLeft (…" at bounding box center [992, 386] width 399 height 433
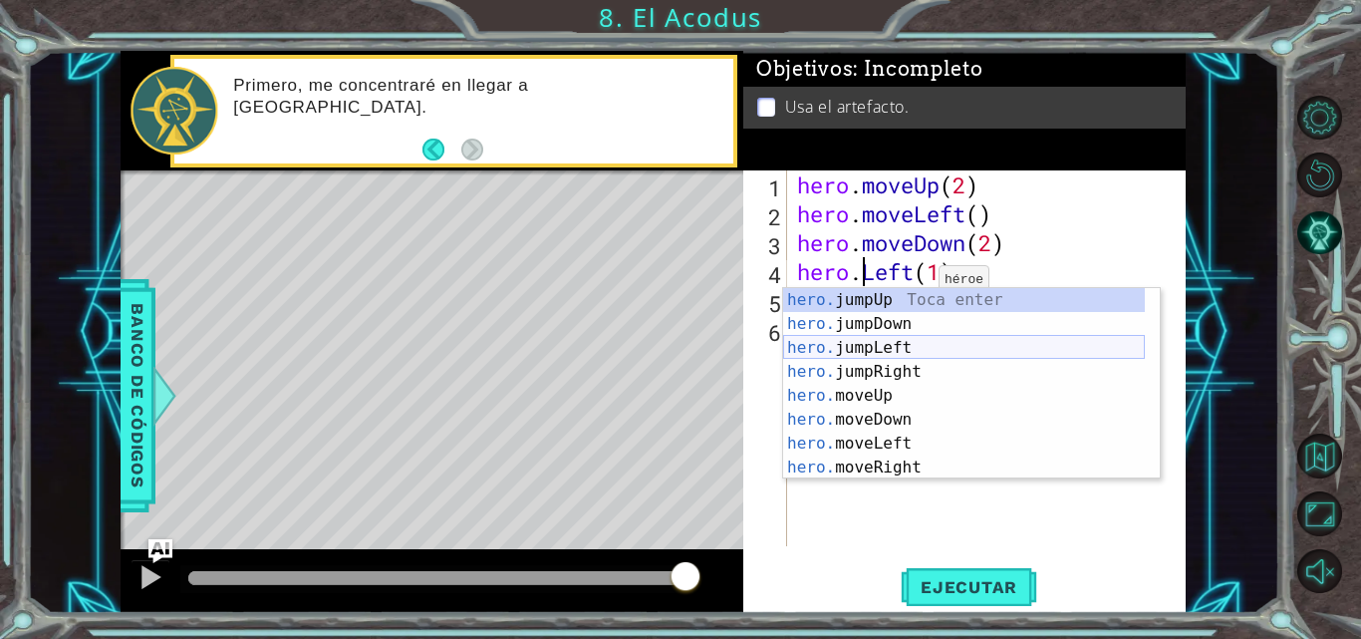
click at [900, 344] on div "hero. jumpUp Toca enter hero. jumpDown Toca enter hero. jumpLeft Toca enter her…" at bounding box center [964, 407] width 362 height 239
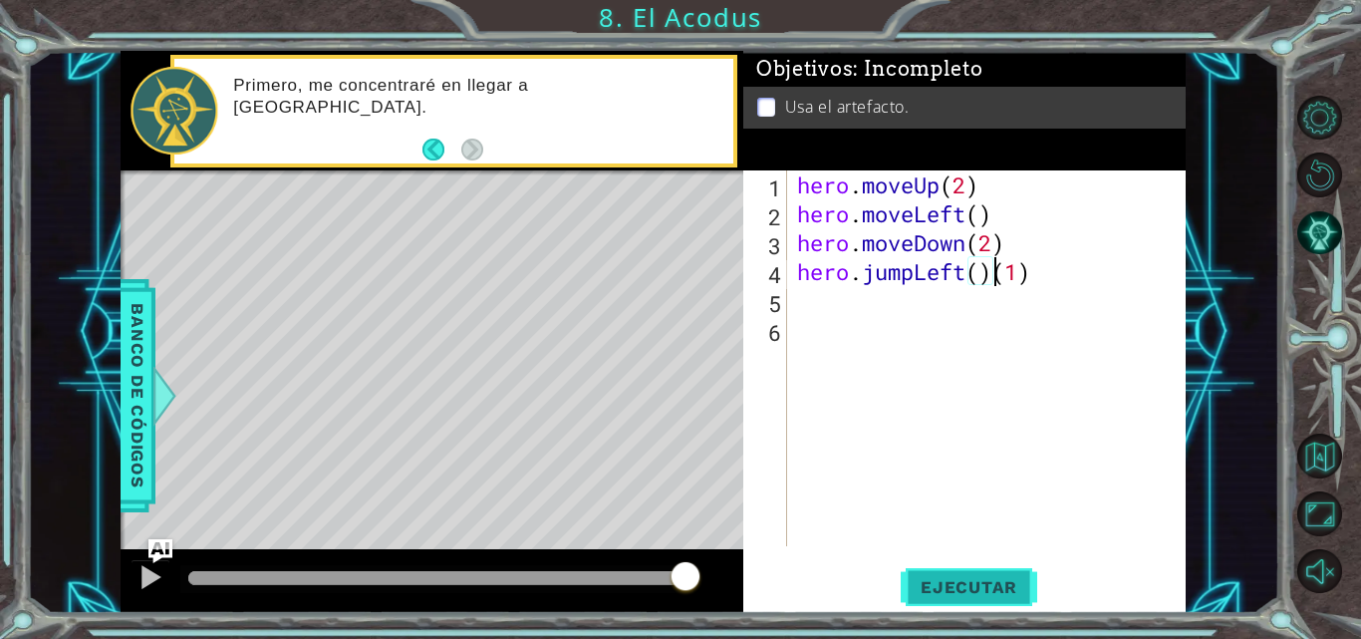
click at [970, 588] on span "Ejecutar" at bounding box center [969, 587] width 137 height 20
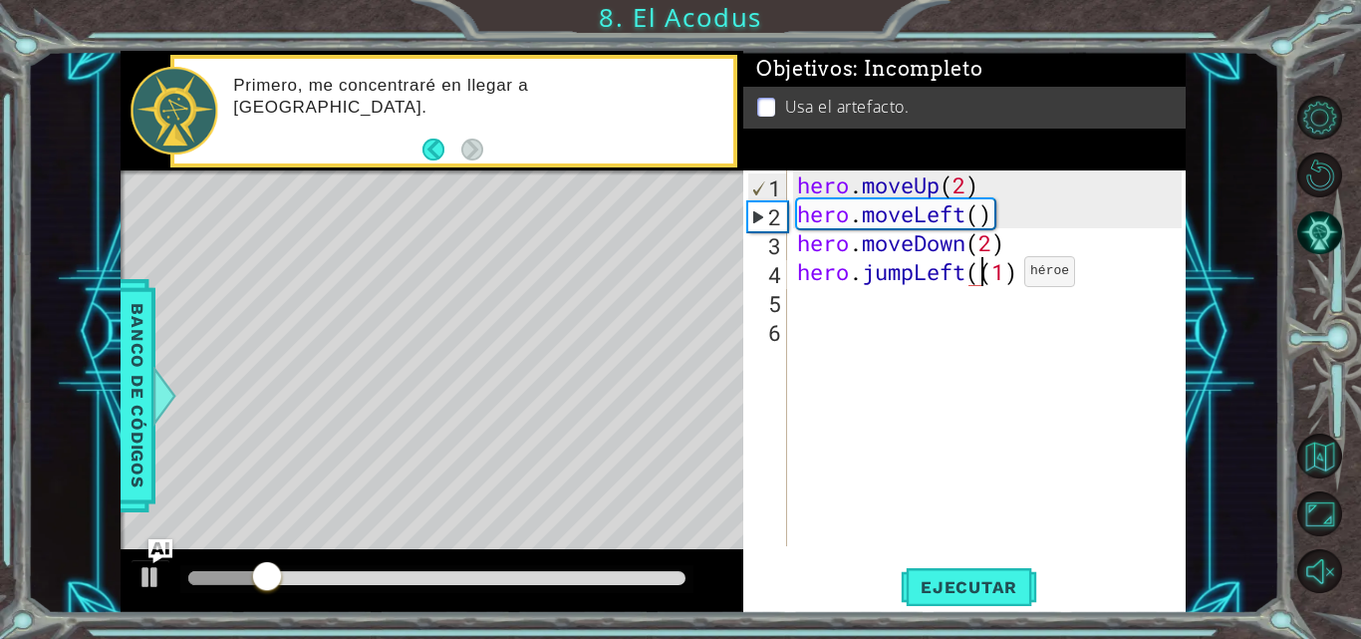
type textarea "hero.jumpLeft(1)"
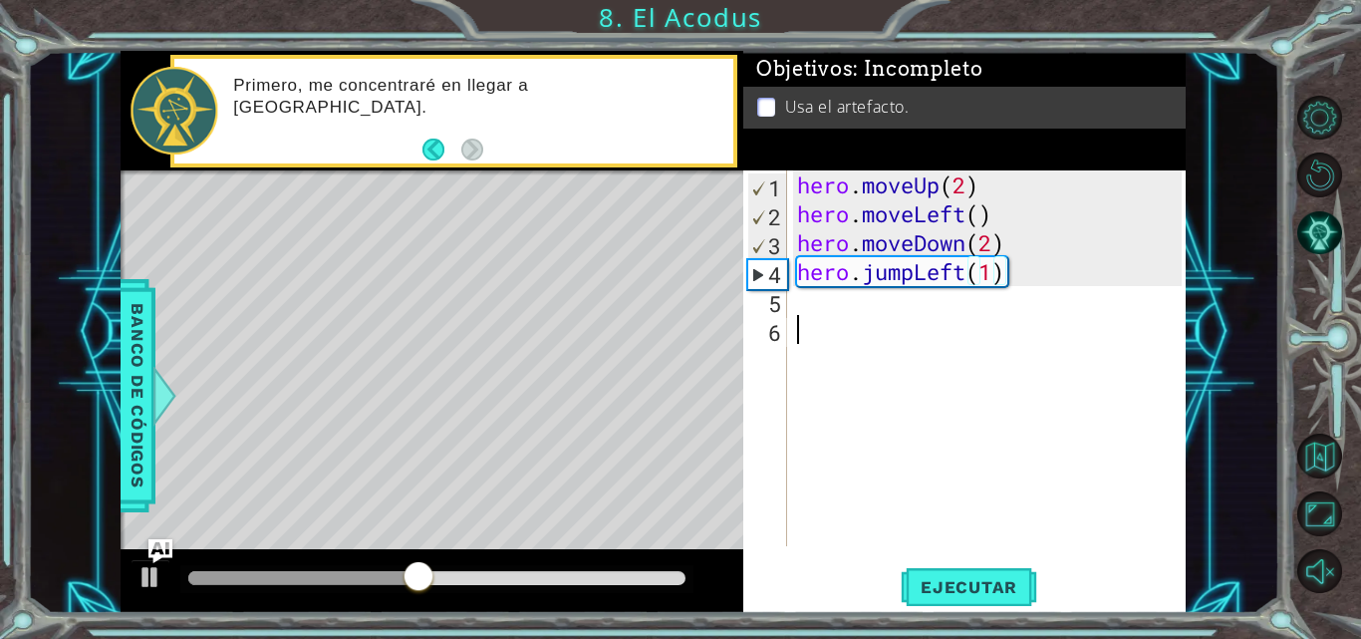
click at [864, 322] on div "hero . moveUp ( 2 ) hero . moveLeft ( ) hero . moveDown ( 2 ) hero . jumpLeft (…" at bounding box center [992, 386] width 399 height 433
click at [863, 309] on div "hero . moveUp ( 2 ) hero . moveLeft ( ) hero . moveDown ( 2 ) hero . jumpLeft (…" at bounding box center [992, 386] width 399 height 433
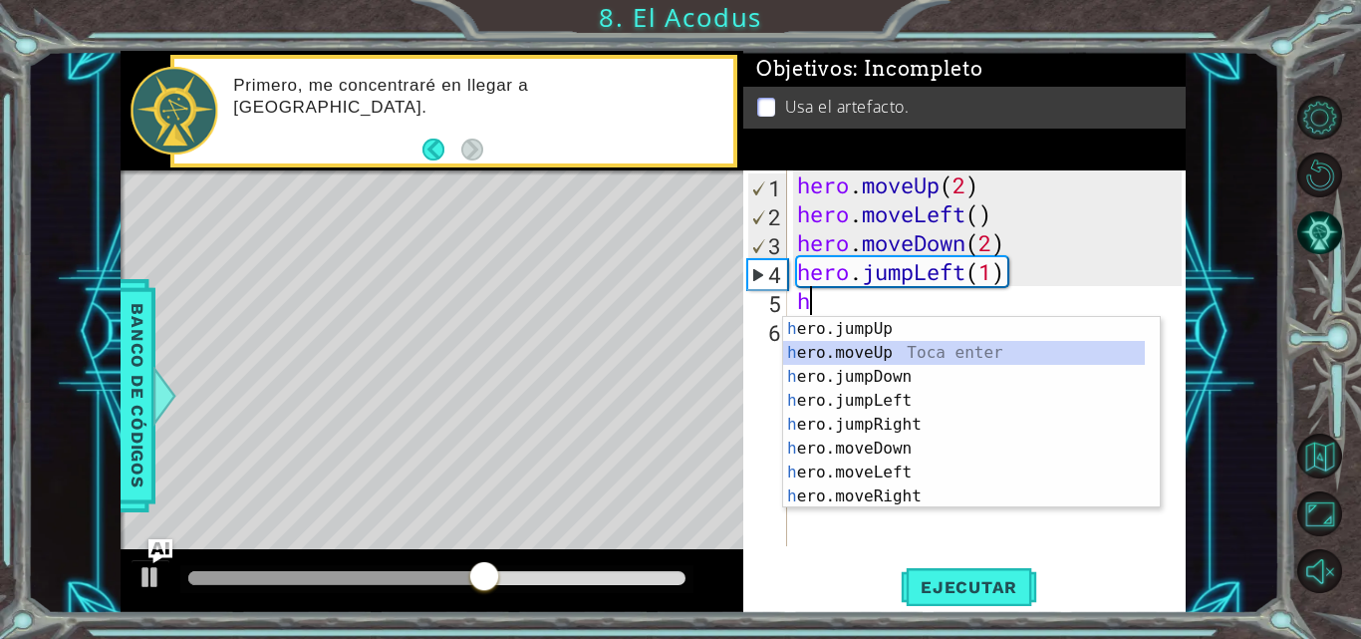
click at [891, 356] on div "h ero.jumpUp Toca enter h ero.moveUp Toca enter h ero.jumpDown Toca enter h ero…" at bounding box center [971, 436] width 377 height 239
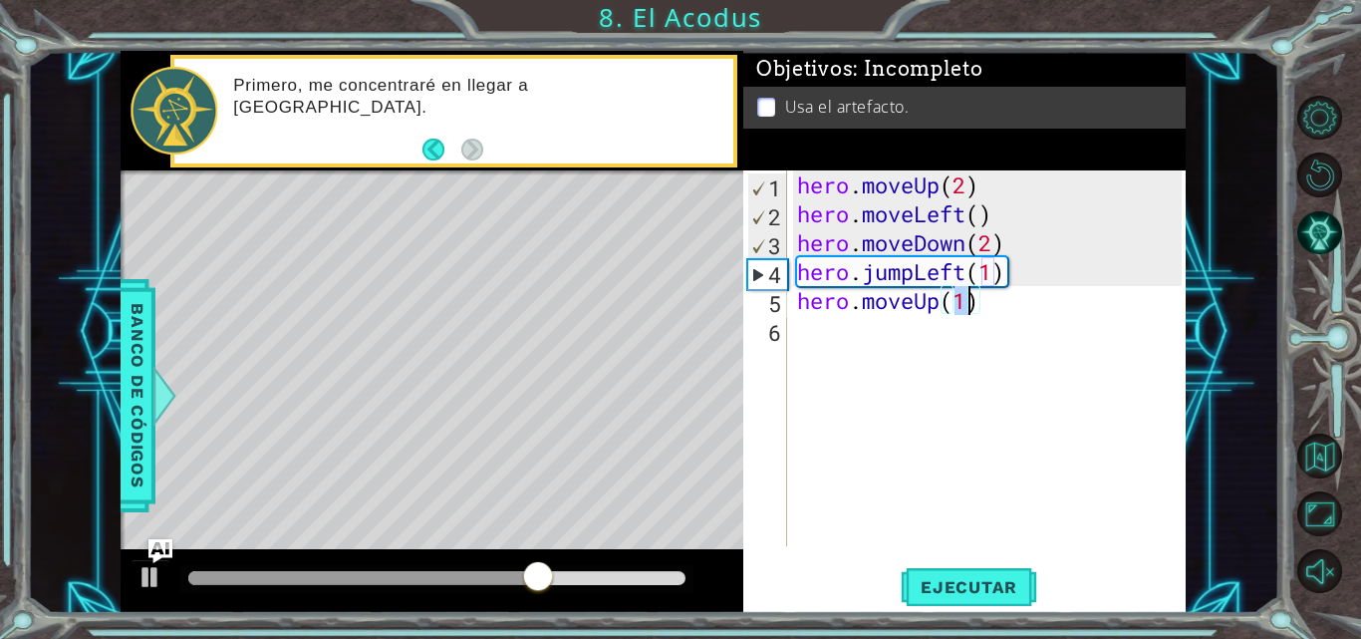
type textarea "hero.moveUp(2)"
click at [907, 332] on div "hero . moveUp ( 2 ) hero . moveLeft ( ) hero . moveDown ( 2 ) hero . jumpLeft (…" at bounding box center [992, 386] width 399 height 433
type textarea "h"
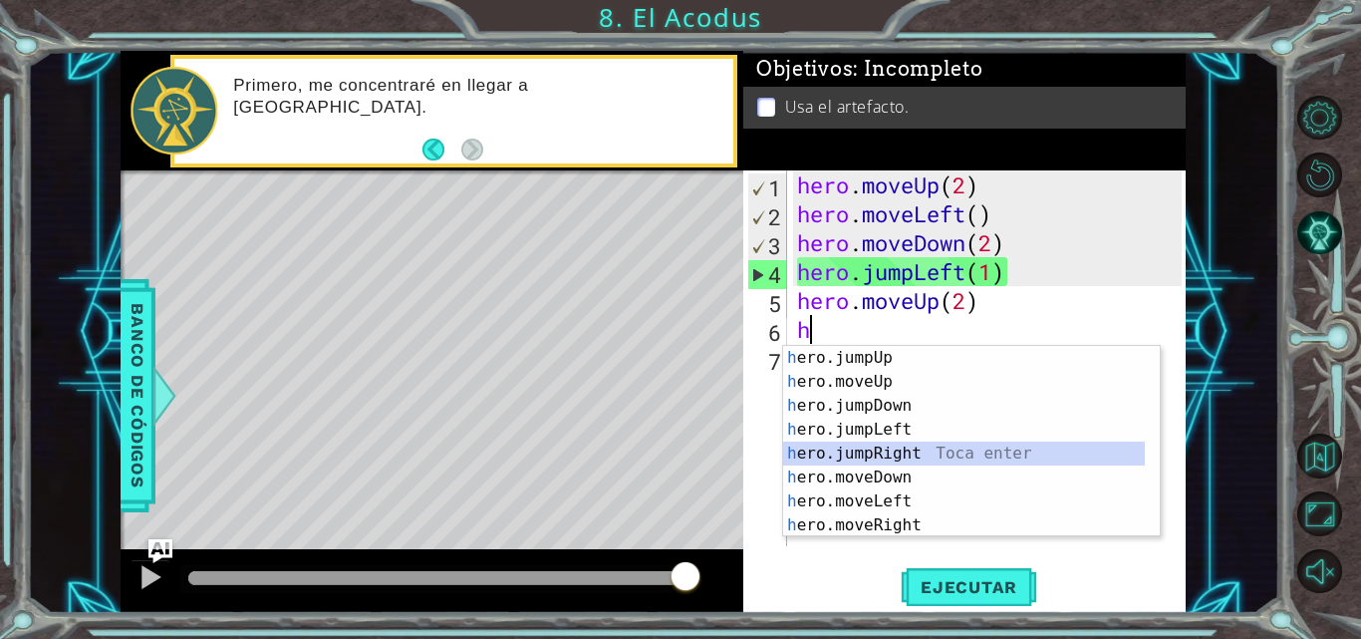
click at [901, 444] on div "h ero.jumpUp Toca enter h ero.moveUp Toca enter h ero.jumpDown Toca enter h ero…" at bounding box center [964, 465] width 362 height 239
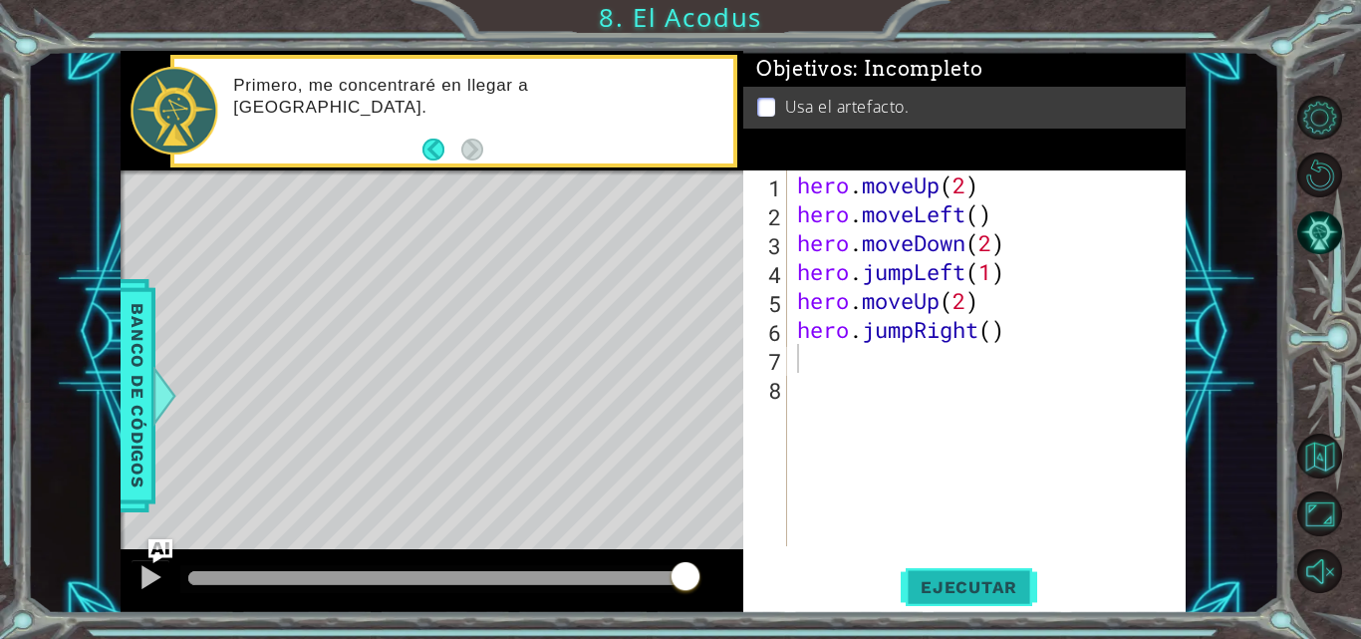
click at [951, 574] on button "Ejecutar" at bounding box center [969, 587] width 137 height 44
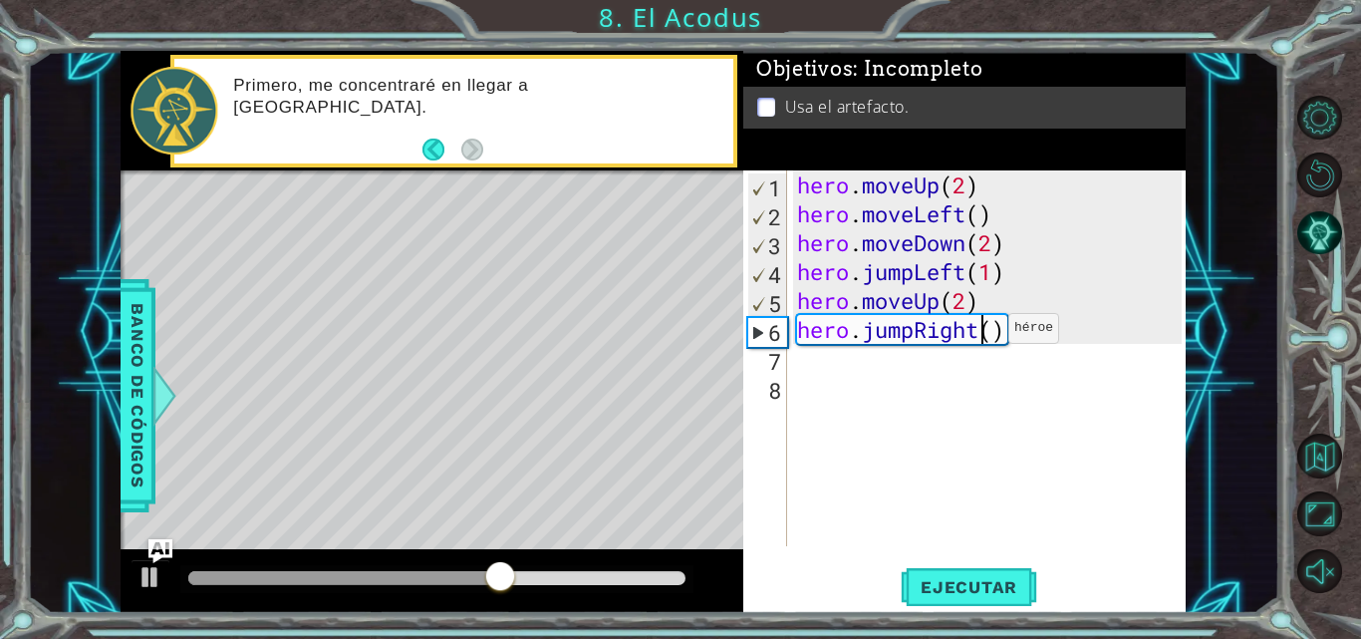
click at [978, 333] on div "hero . moveUp ( 2 ) hero . moveLeft ( ) hero . moveDown ( 2 ) hero . jumpLeft (…" at bounding box center [992, 386] width 399 height 433
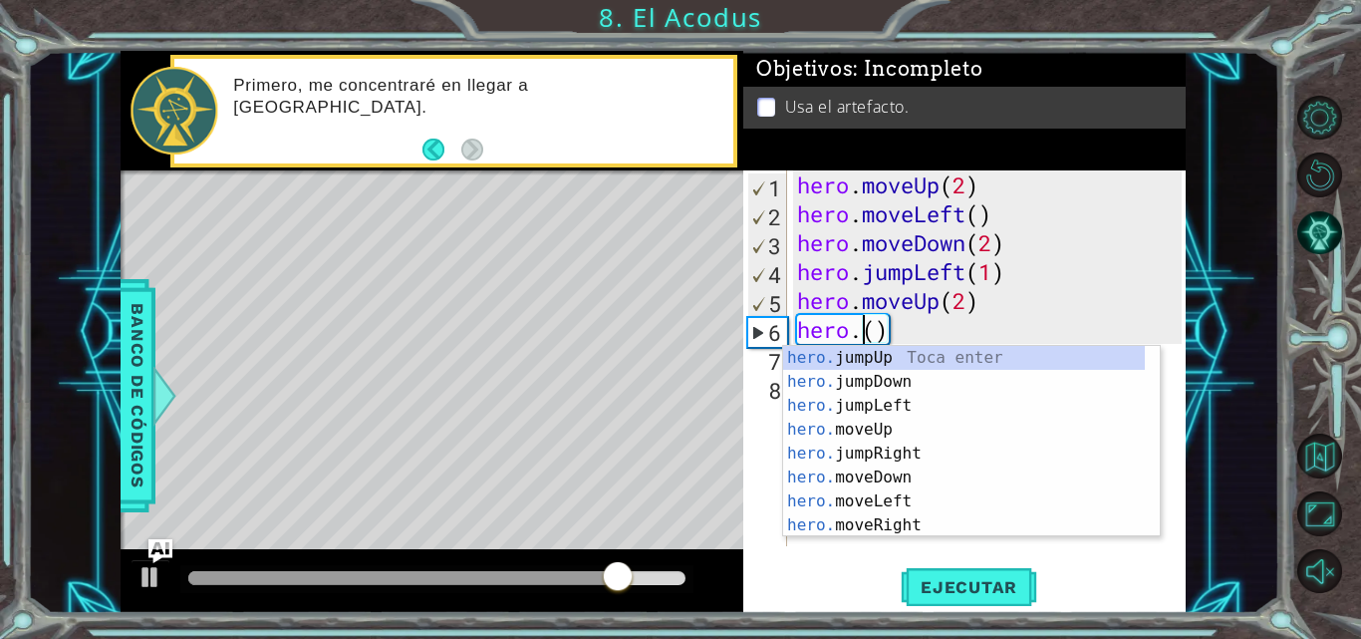
scroll to position [0, 4]
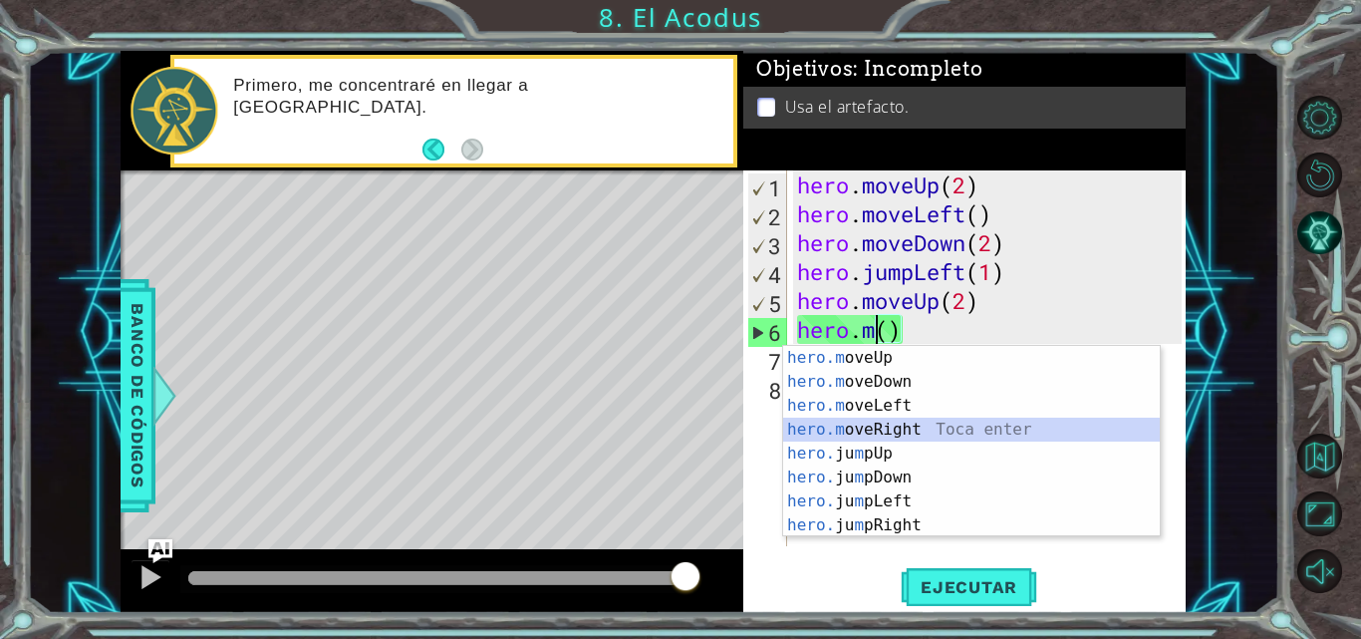
click at [911, 420] on div "hero.m oveUp Toca enter hero.m oveDown Toca enter hero.m oveLeft Toca enter her…" at bounding box center [971, 465] width 377 height 239
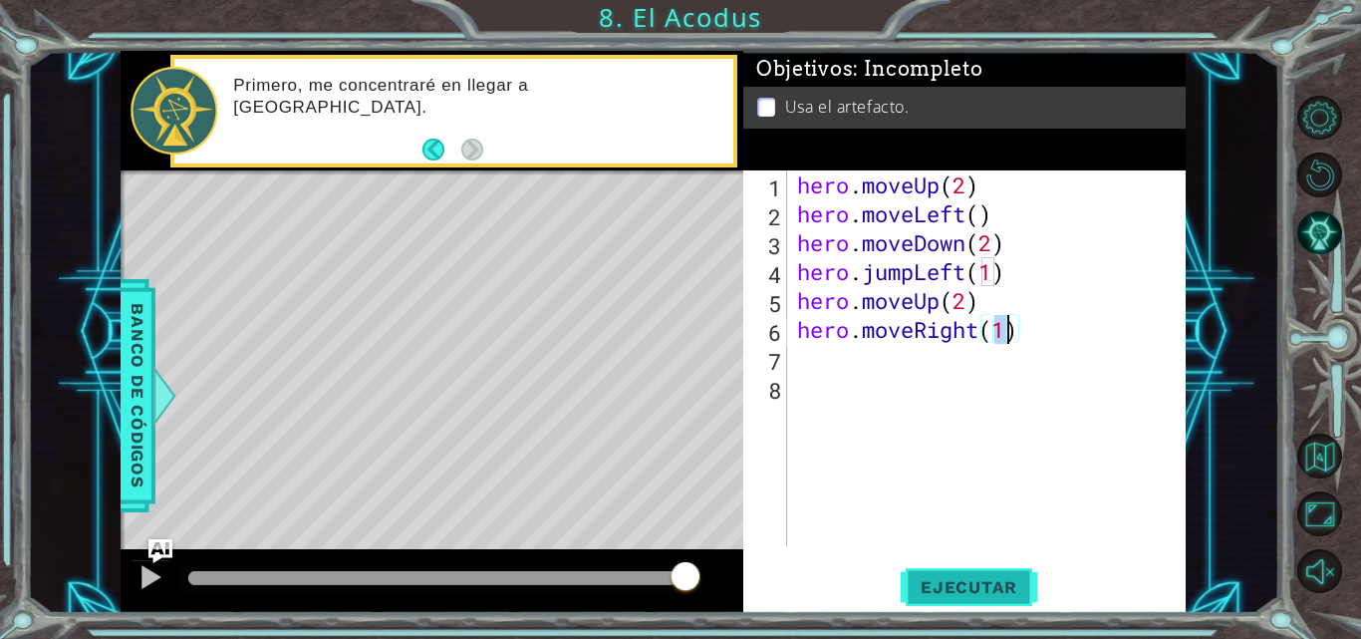
type textarea "hero.moveRight(1)"
click at [952, 581] on span "Ejecutar" at bounding box center [969, 587] width 137 height 20
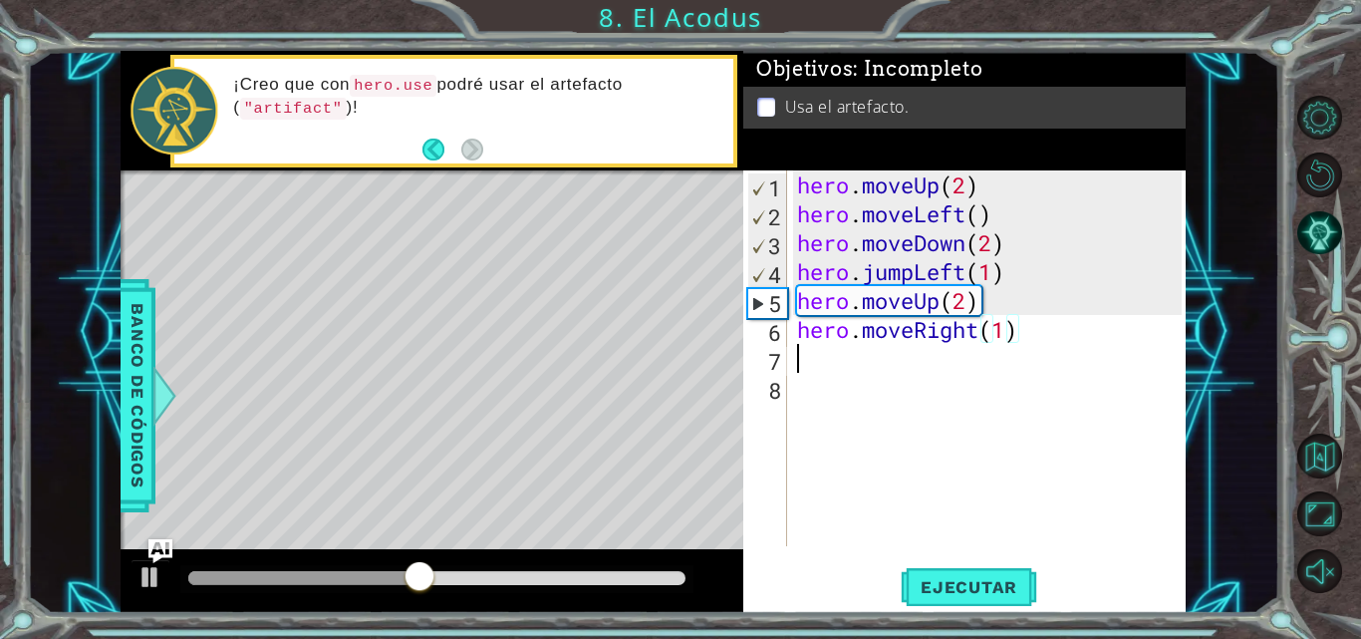
click at [865, 366] on div "hero . moveUp ( 2 ) hero . moveLeft ( ) hero . moveDown ( 2 ) hero . jumpLeft (…" at bounding box center [992, 386] width 399 height 433
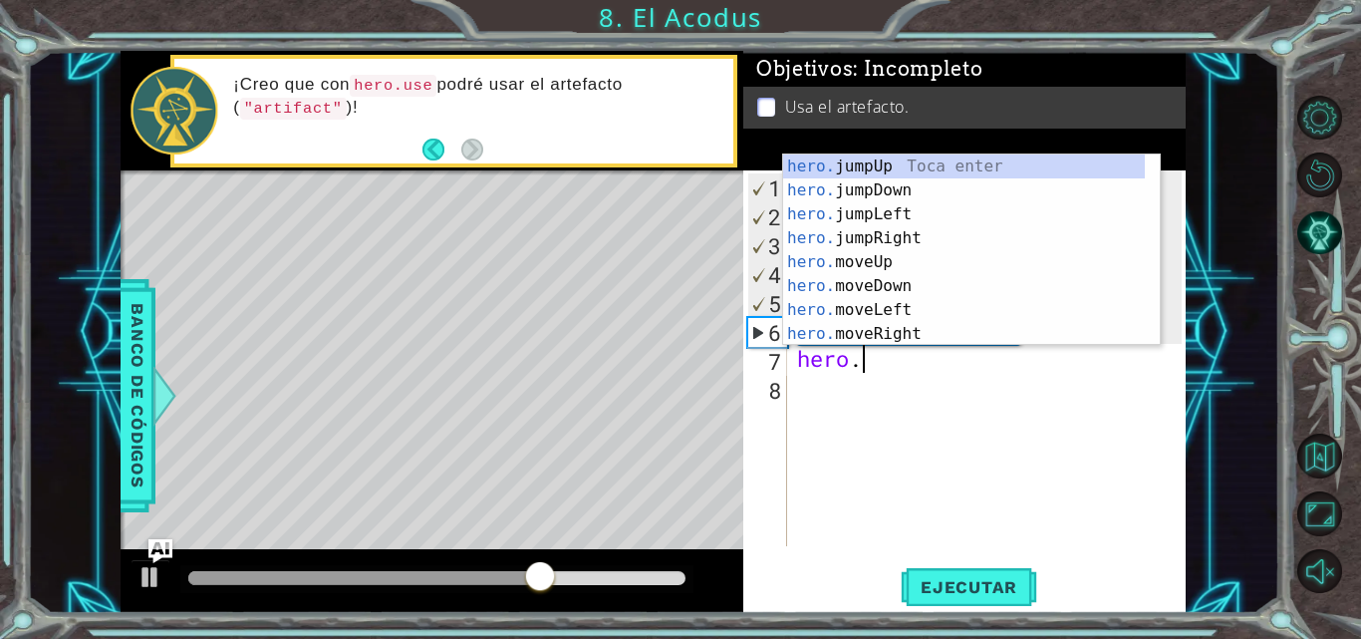
scroll to position [0, 3]
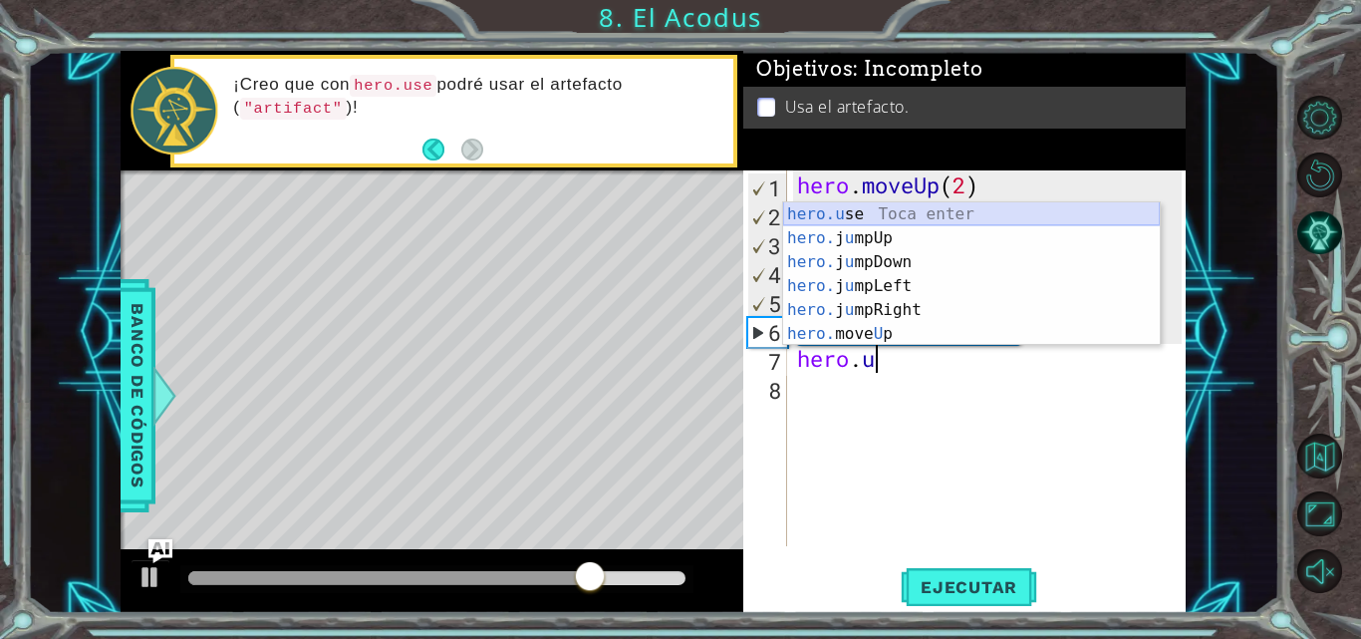
click at [837, 220] on div "hero.u se Toca enter hero. j u mpUp Toca enter hero. j u mpDown Toca enter hero…" at bounding box center [971, 297] width 377 height 191
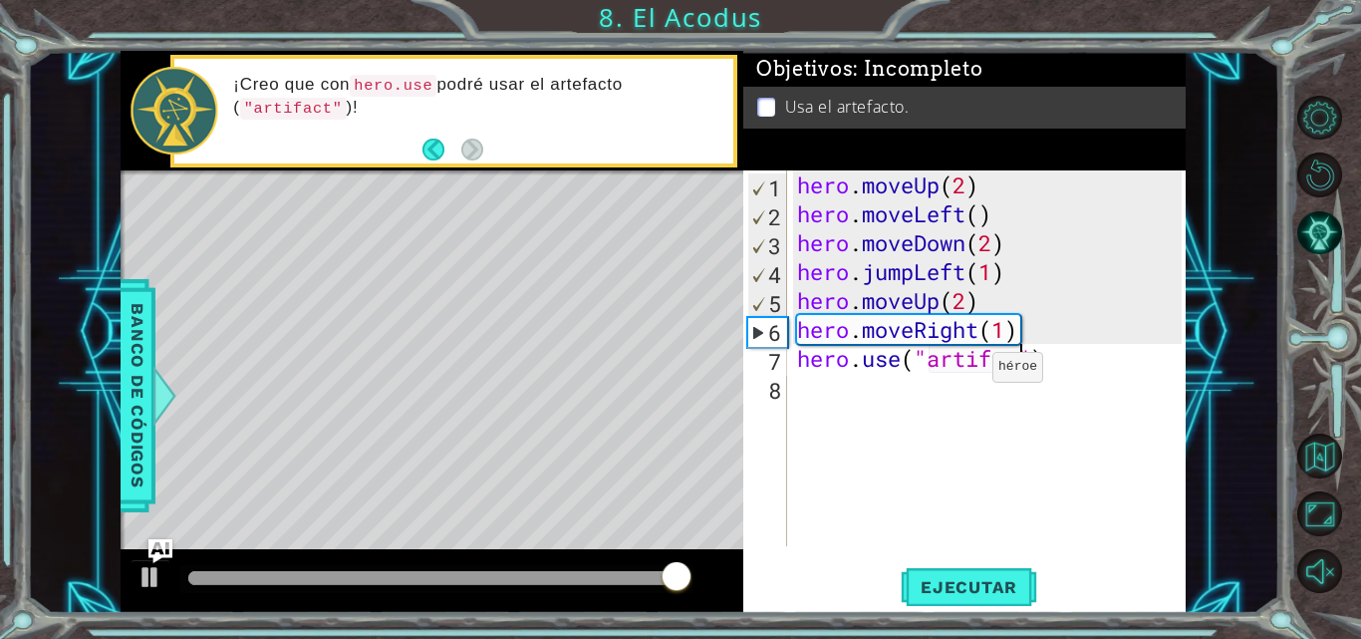
scroll to position [0, 11]
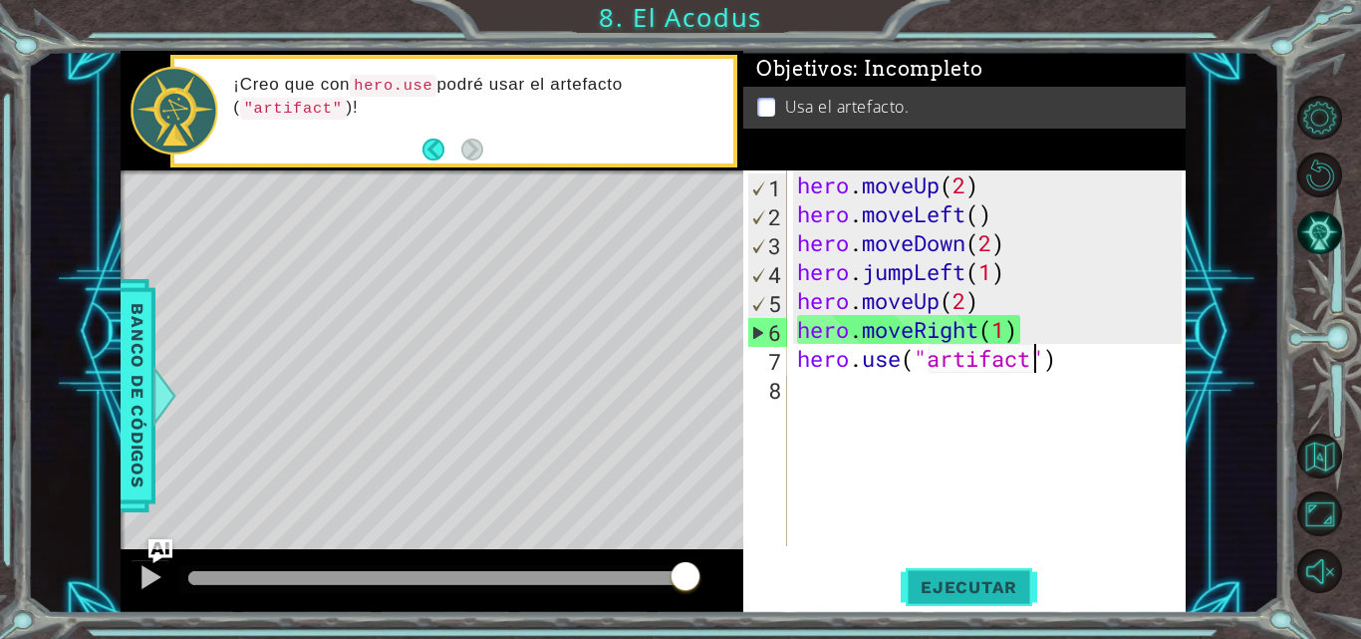
type textarea "hero.use("artifact")"
click at [963, 574] on button "Ejecutar" at bounding box center [969, 587] width 137 height 44
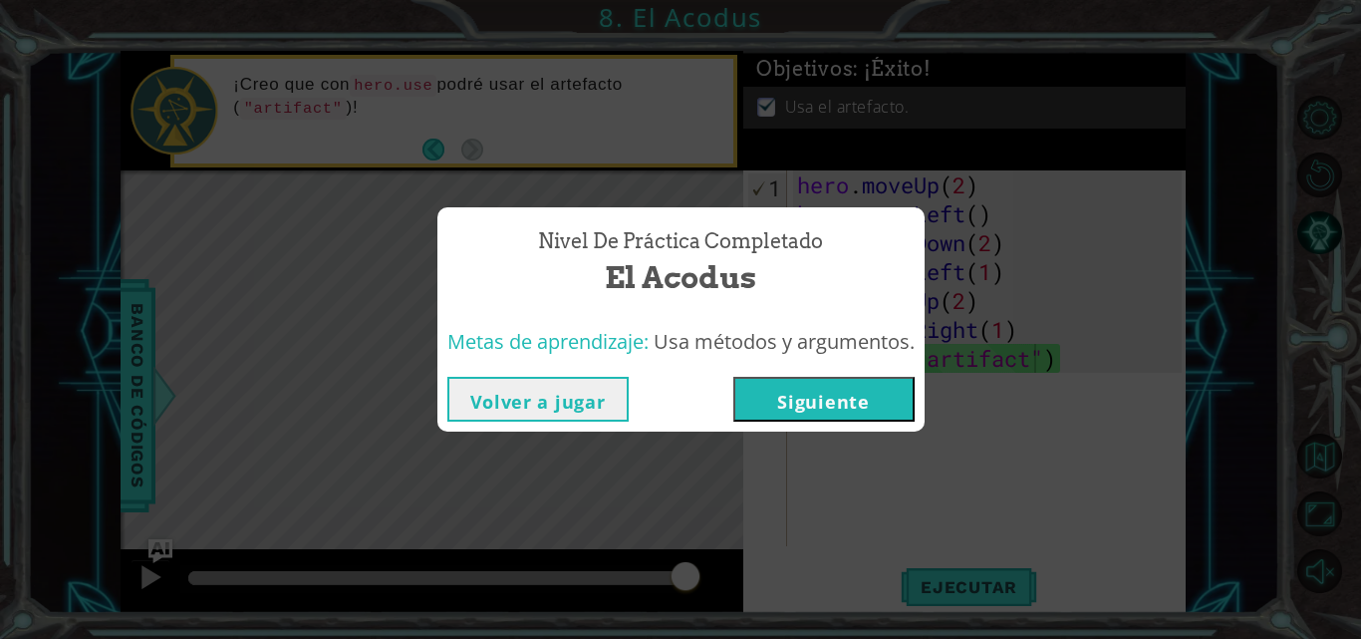
click at [803, 413] on button "Siguiente" at bounding box center [823, 399] width 181 height 45
